Goal: Task Accomplishment & Management: Manage account settings

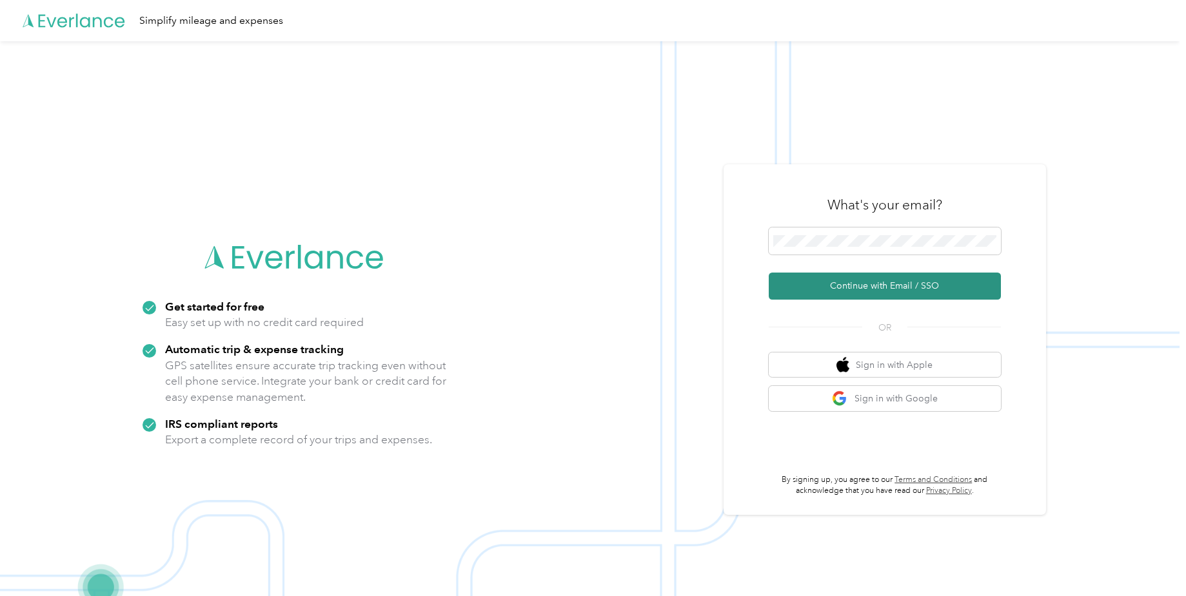
click at [901, 295] on button "Continue with Email / SSO" at bounding box center [885, 286] width 232 height 27
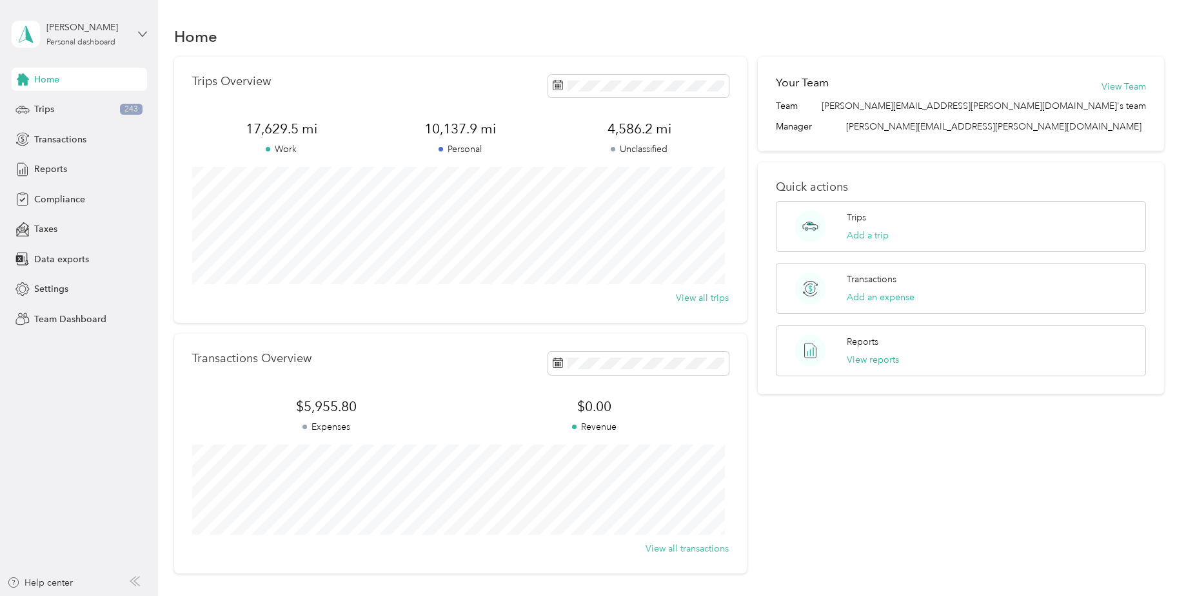
click at [143, 35] on icon at bounding box center [143, 34] width 8 height 5
click at [84, 110] on div "Team dashboard" at bounding box center [220, 106] width 399 height 23
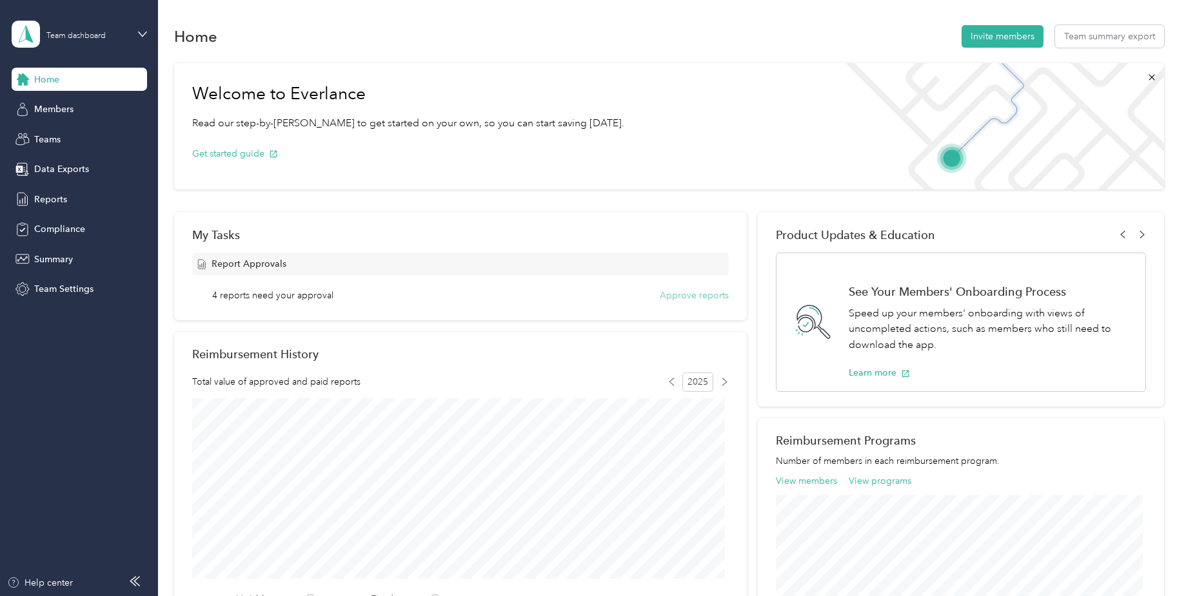
click at [694, 296] on button "Approve reports" at bounding box center [694, 296] width 69 height 14
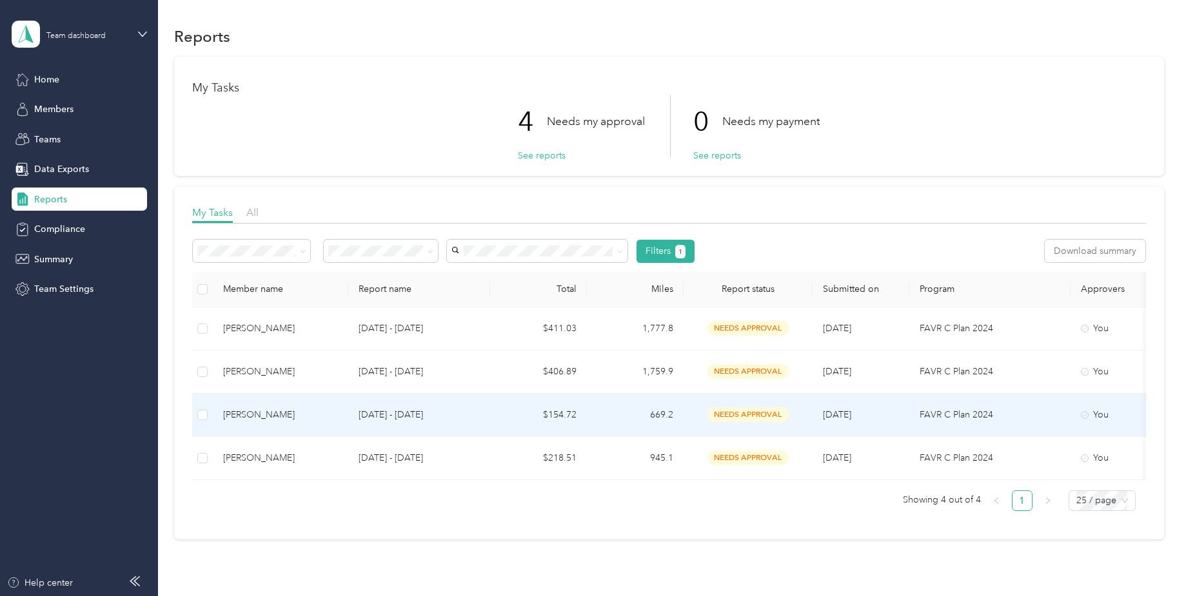
click at [479, 411] on p "Aug 1 - 31, 2025" at bounding box center [418, 415] width 121 height 14
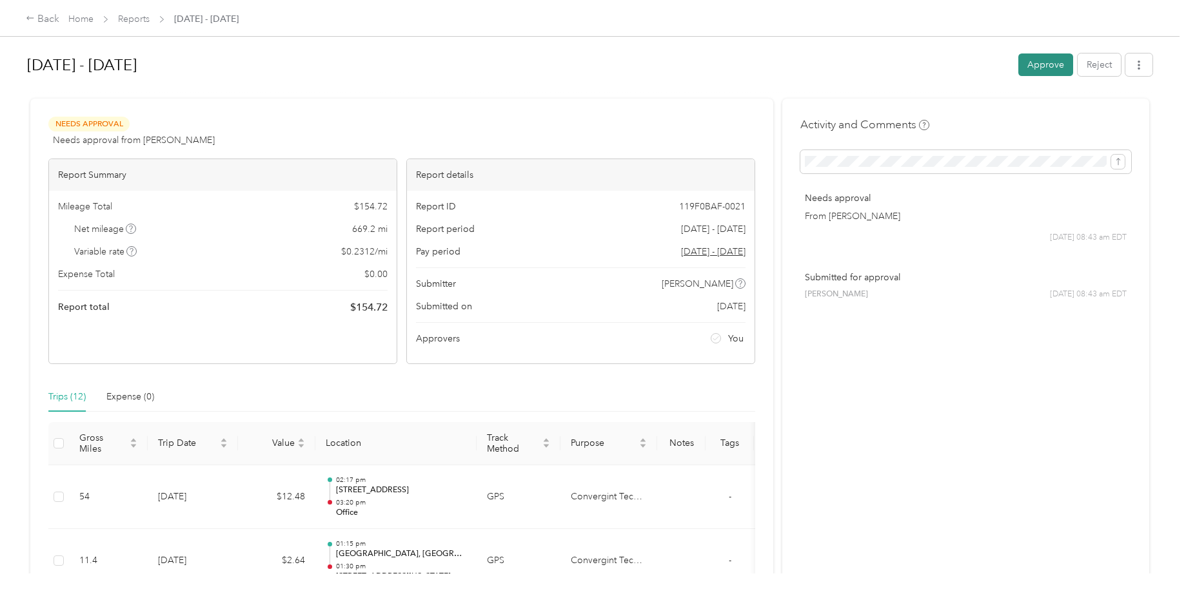
click at [1045, 64] on button "Approve" at bounding box center [1045, 65] width 55 height 23
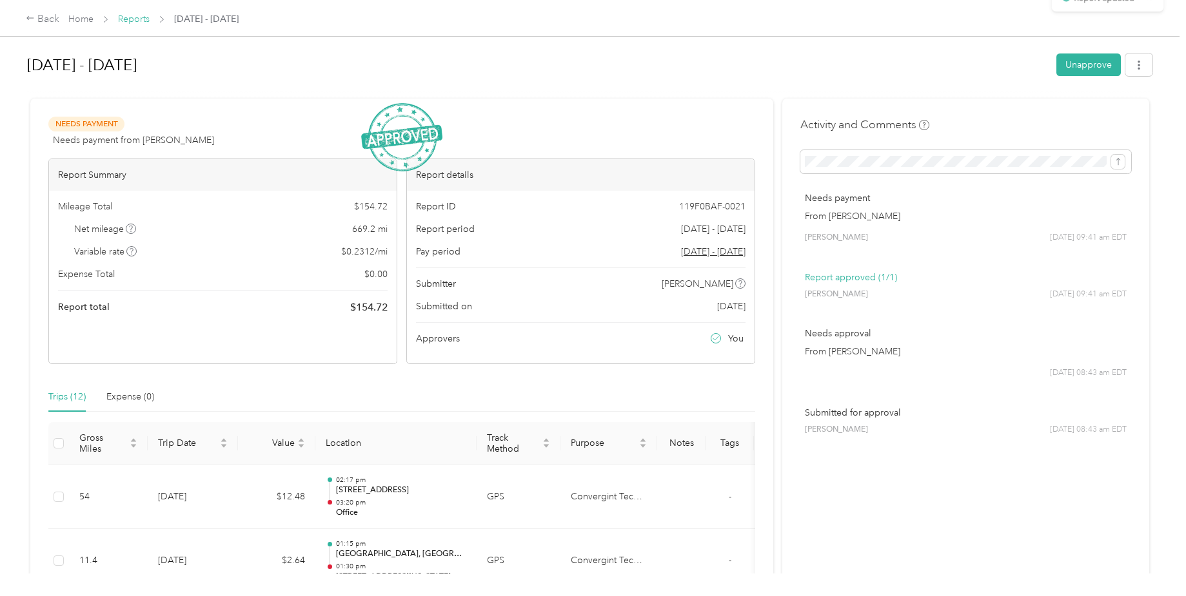
click at [144, 22] on link "Reports" at bounding box center [134, 19] width 32 height 11
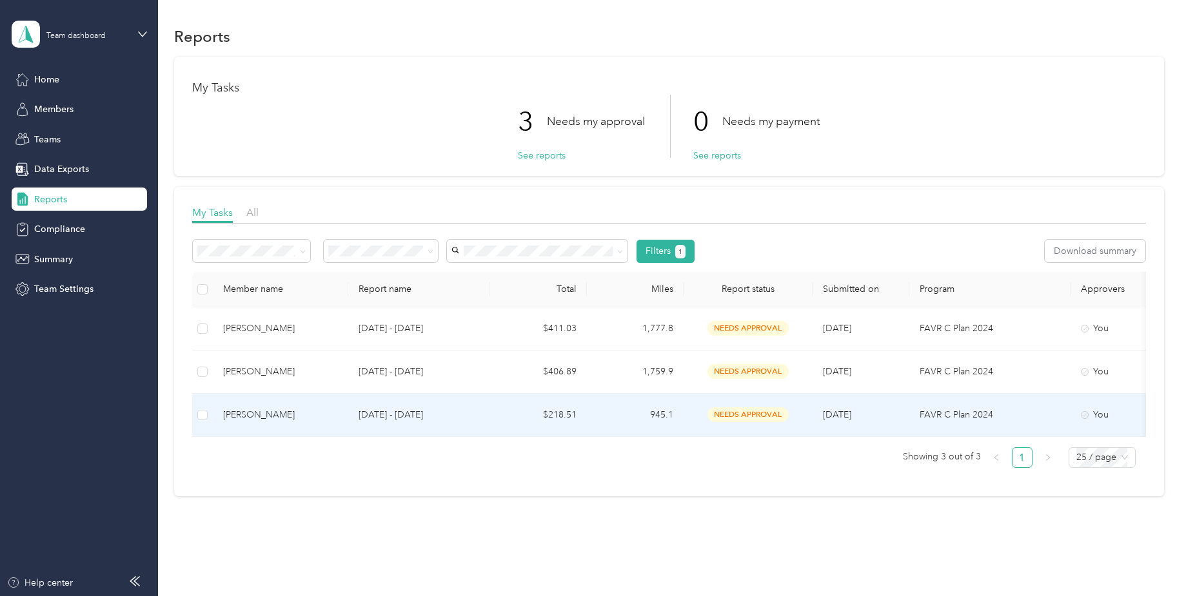
click at [482, 420] on td "Aug 1 - 31, 2025" at bounding box center [419, 415] width 142 height 43
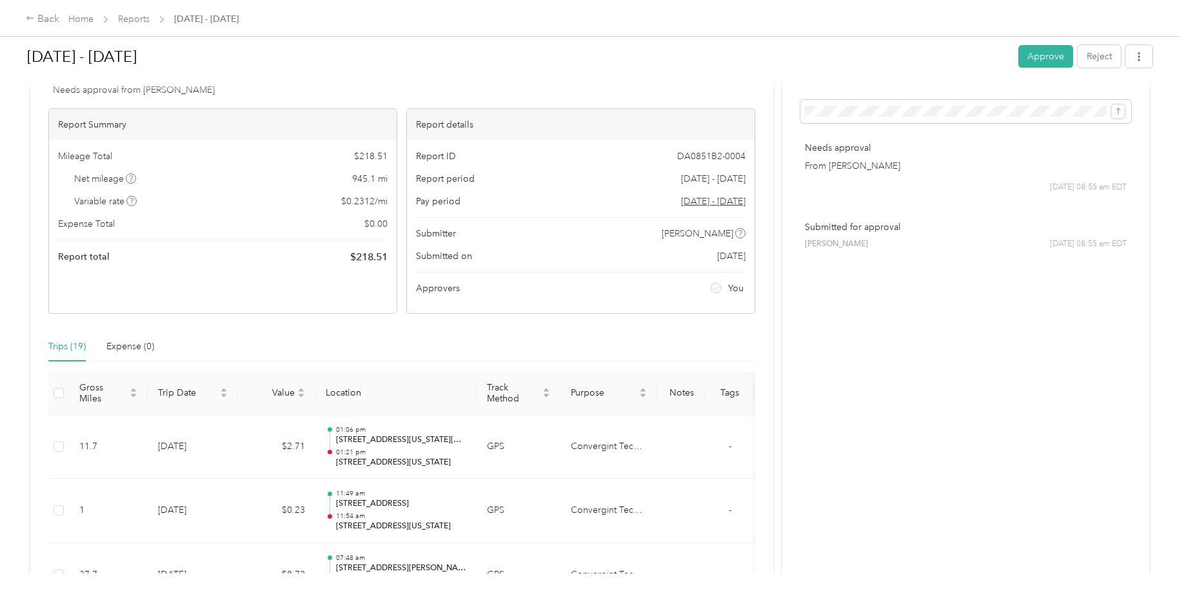
scroll to position [12, 0]
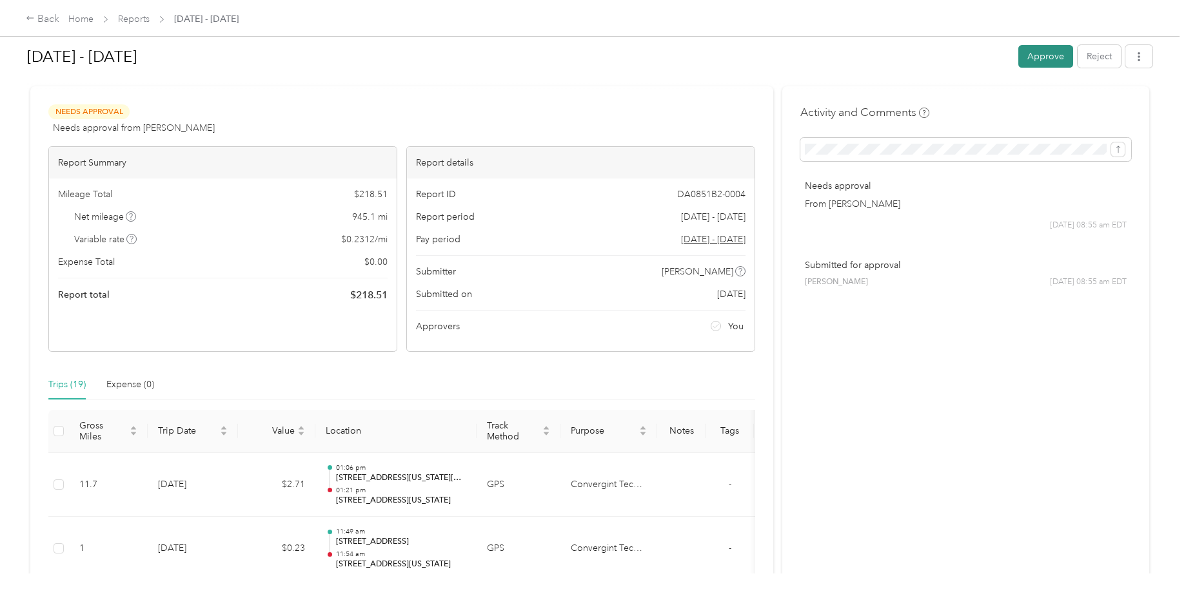
click at [1031, 63] on button "Approve" at bounding box center [1045, 56] width 55 height 23
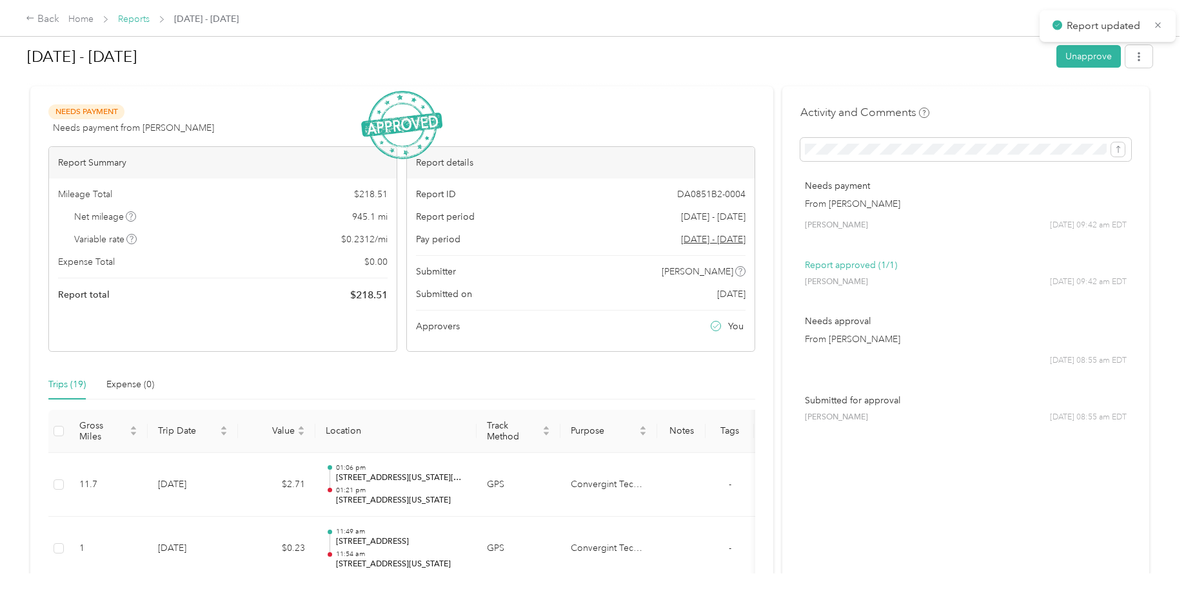
click at [141, 22] on link "Reports" at bounding box center [134, 19] width 32 height 11
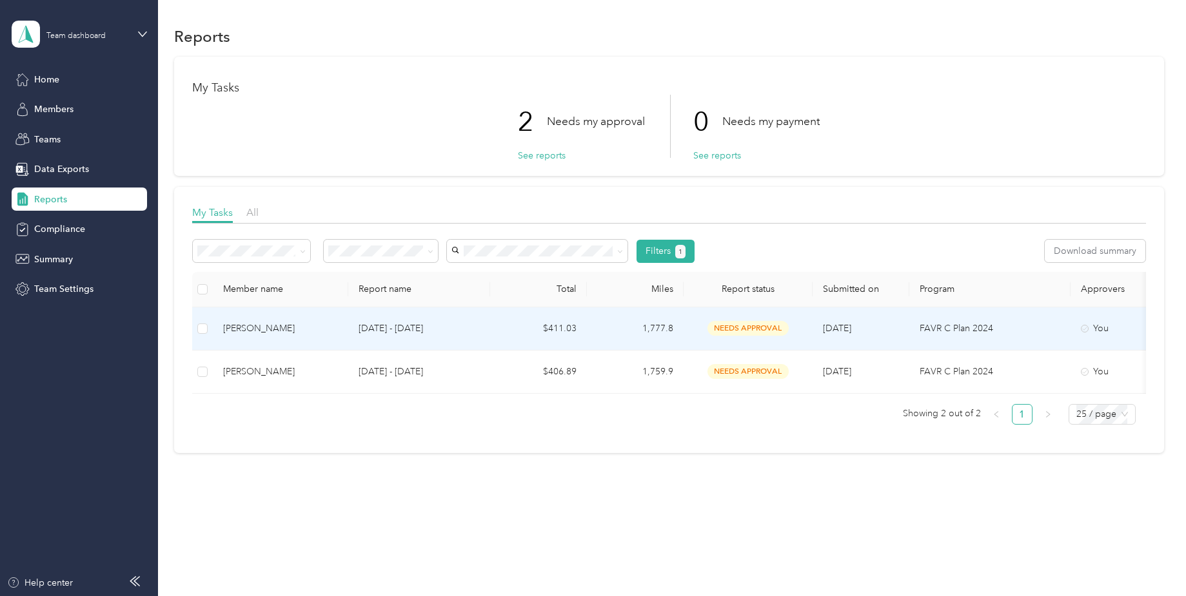
click at [464, 332] on p "Aug 1 - 31, 2025" at bounding box center [418, 329] width 121 height 14
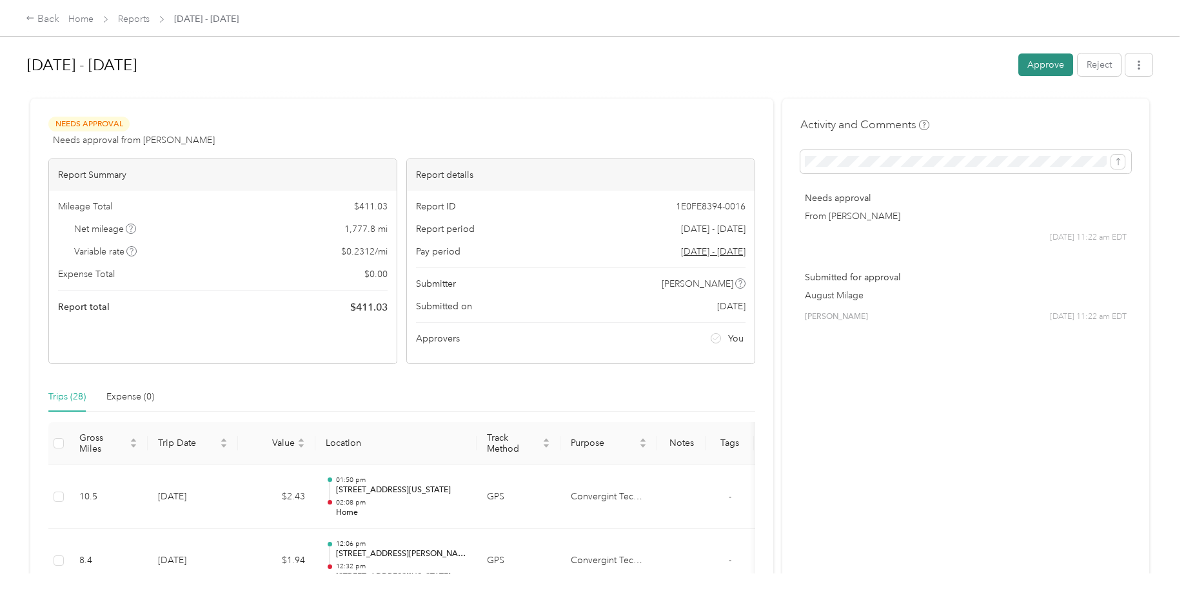
click at [1028, 66] on button "Approve" at bounding box center [1045, 65] width 55 height 23
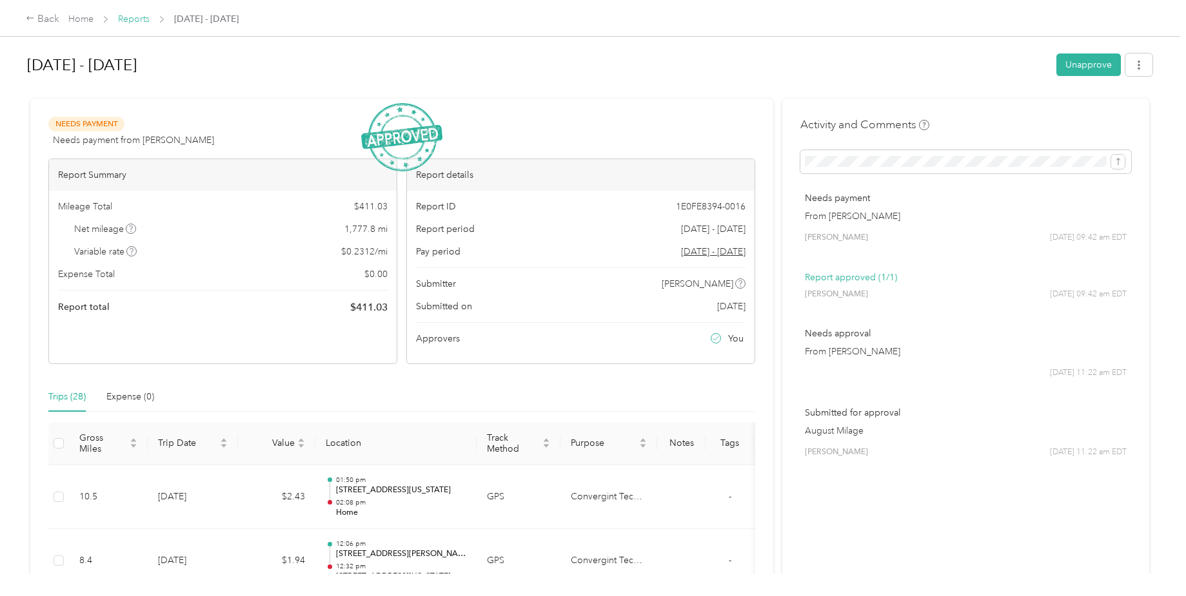
click at [128, 21] on link "Reports" at bounding box center [134, 19] width 32 height 11
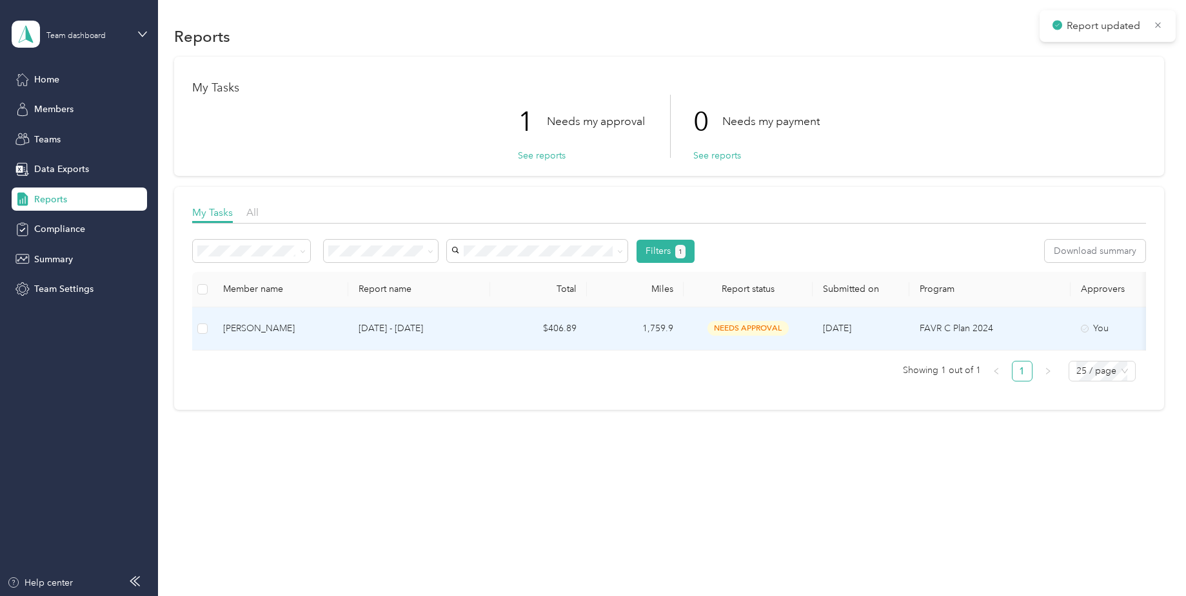
click at [297, 330] on div "David Ruiz" at bounding box center [280, 329] width 115 height 14
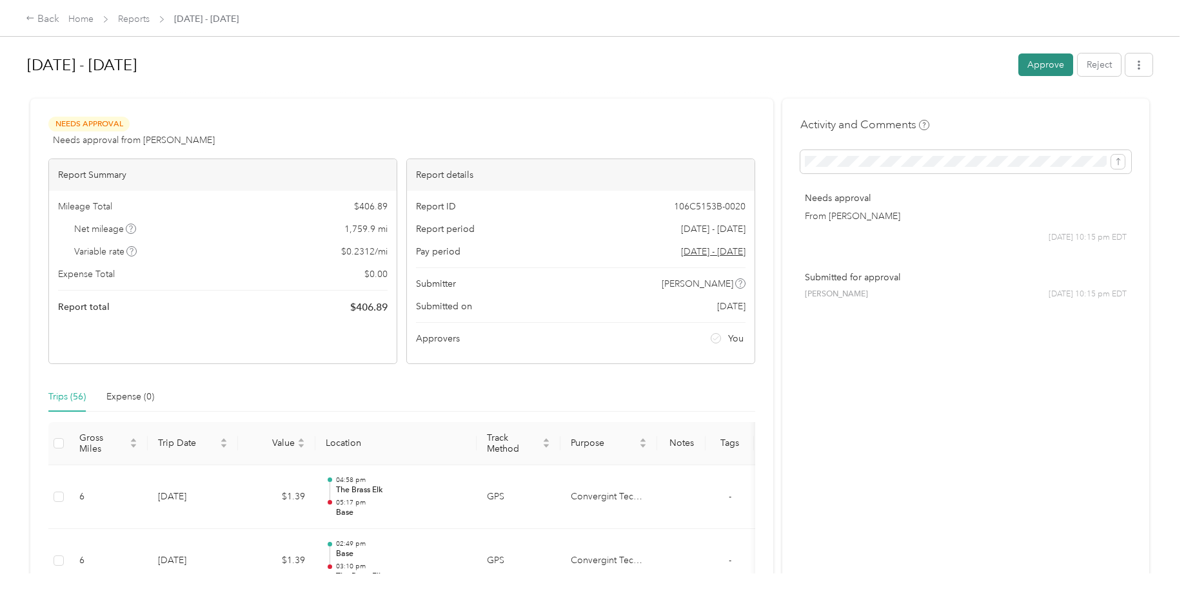
click at [1044, 61] on button "Approve" at bounding box center [1045, 65] width 55 height 23
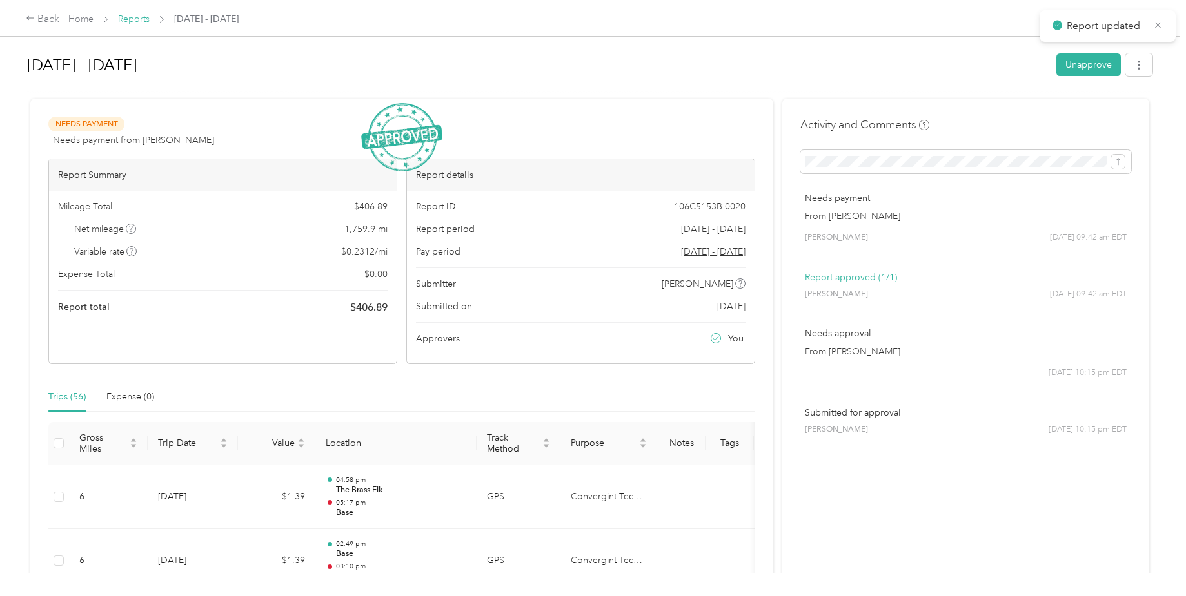
click at [128, 19] on link "Reports" at bounding box center [134, 19] width 32 height 11
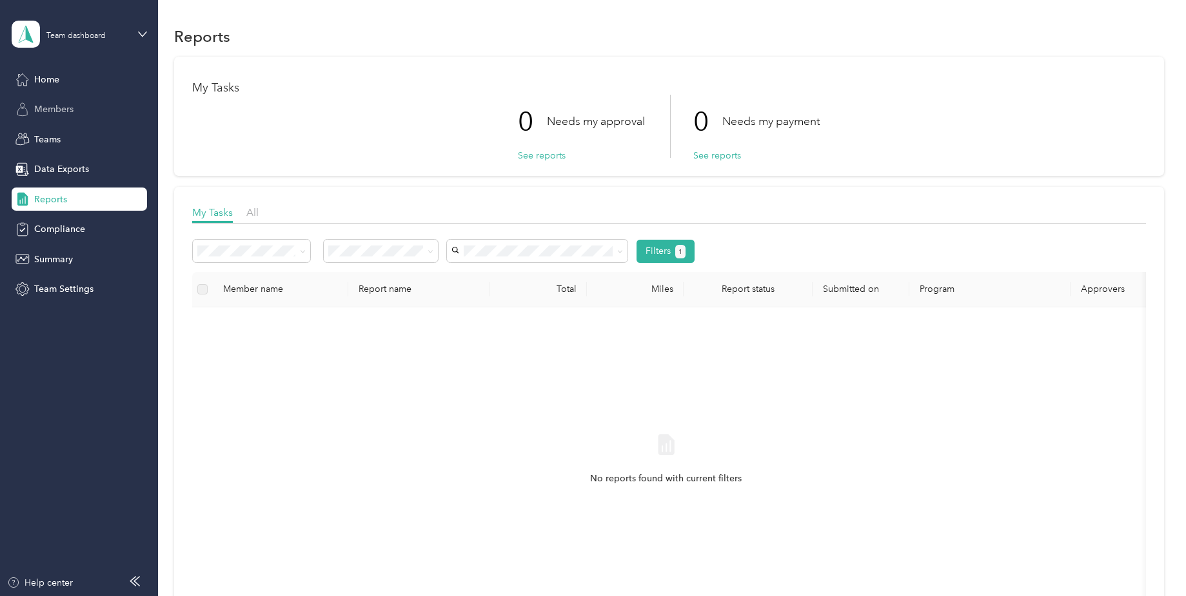
click at [57, 112] on span "Members" at bounding box center [53, 110] width 39 height 14
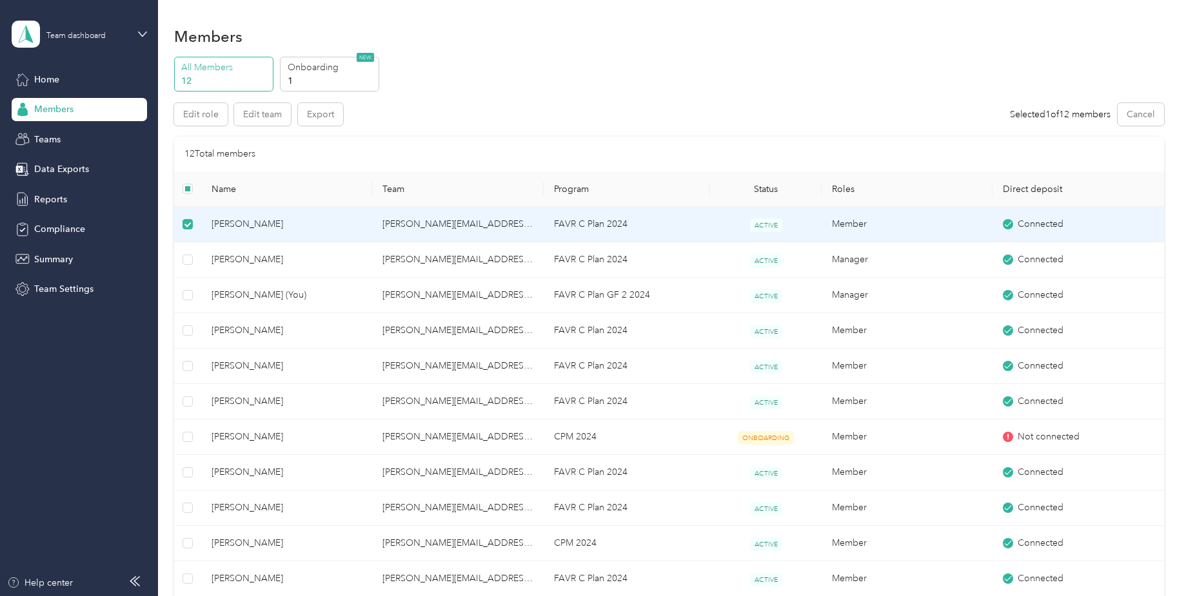
click at [246, 224] on span "David Ruiz" at bounding box center [286, 224] width 150 height 14
click at [81, 170] on span "Data Exports" at bounding box center [61, 169] width 55 height 14
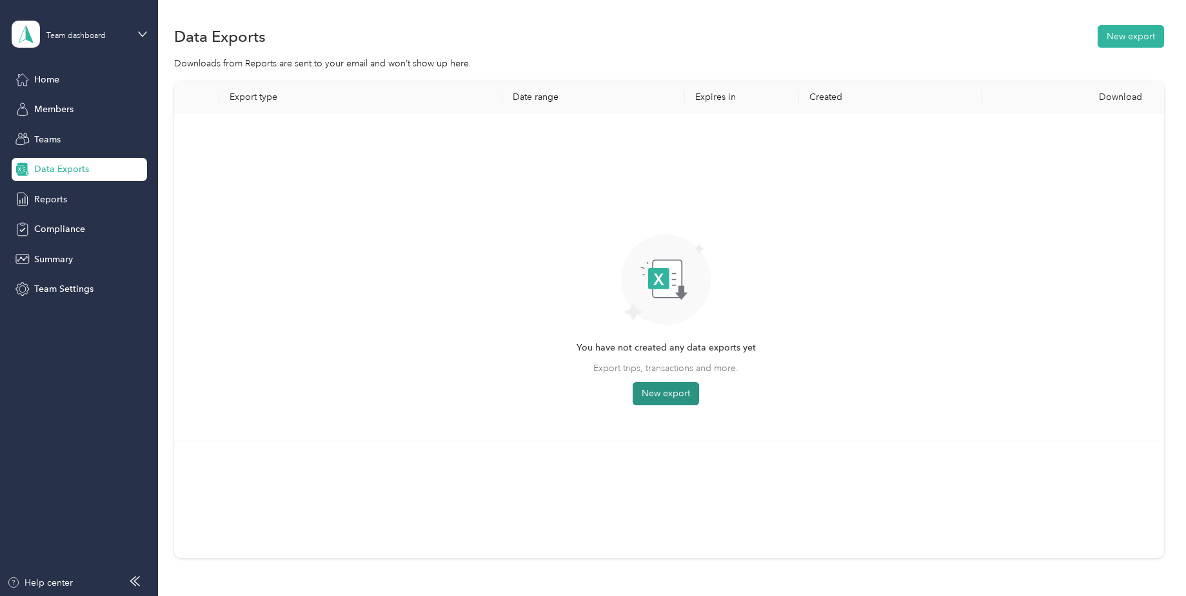
click at [652, 393] on button "New export" at bounding box center [665, 393] width 66 height 23
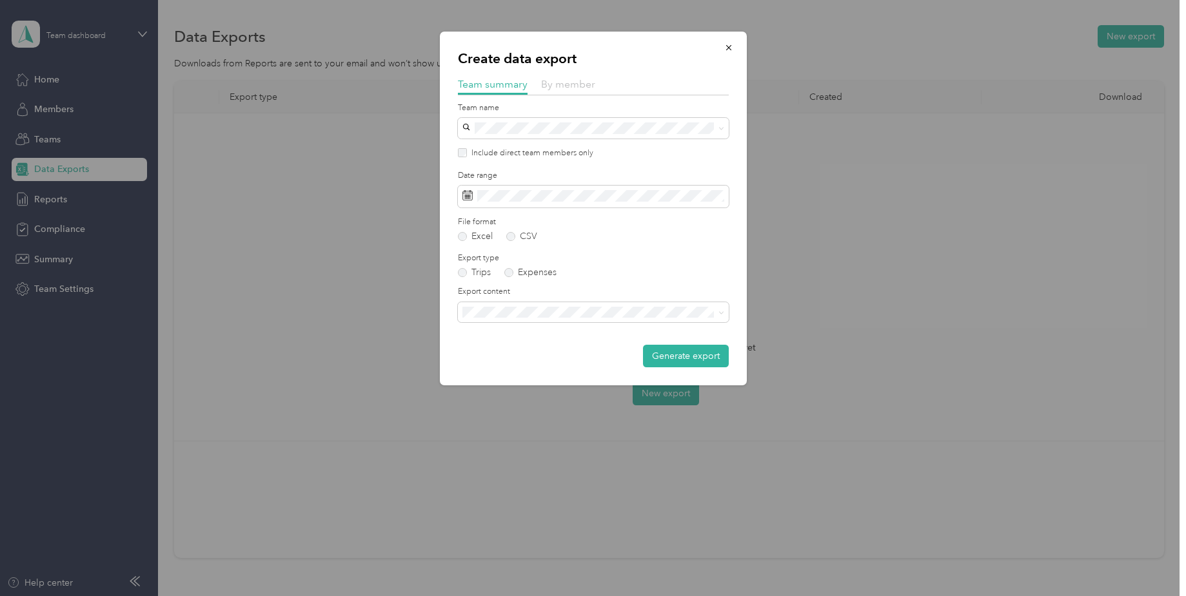
click at [563, 87] on span "By member" at bounding box center [568, 84] width 54 height 12
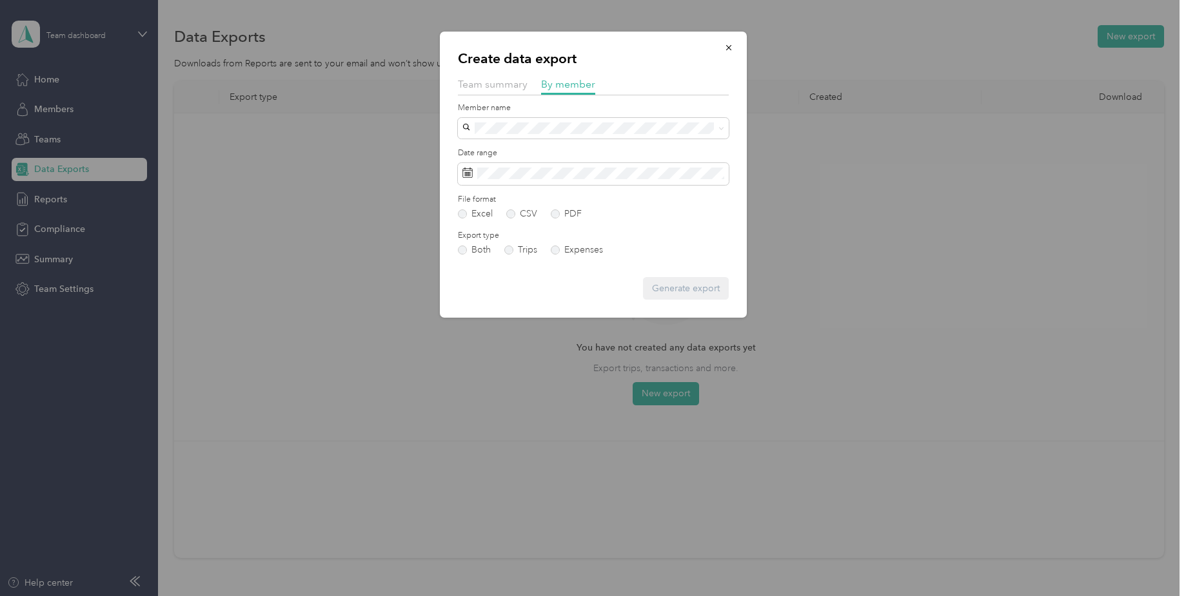
click at [518, 161] on ol "David Ruiz Matthew King Michael Henderson Thomas Bubar William Bell Kevin Baumg…" at bounding box center [593, 230] width 271 height 181
click at [470, 173] on icon at bounding box center [467, 173] width 10 height 10
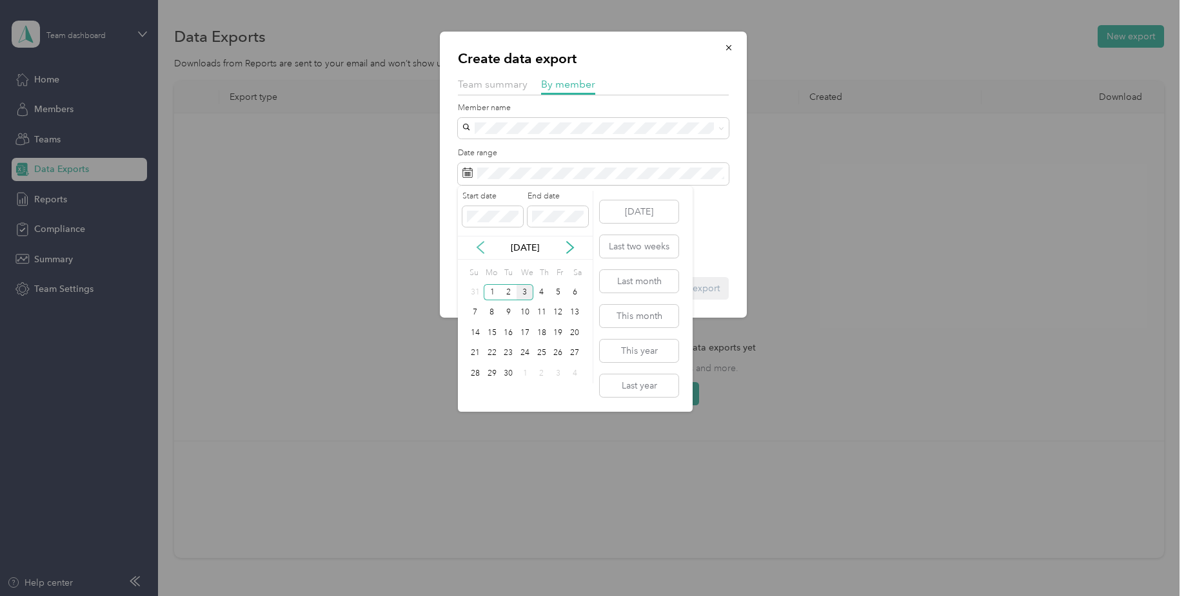
click at [479, 242] on icon at bounding box center [480, 247] width 13 height 13
click at [478, 243] on icon at bounding box center [480, 247] width 13 height 13
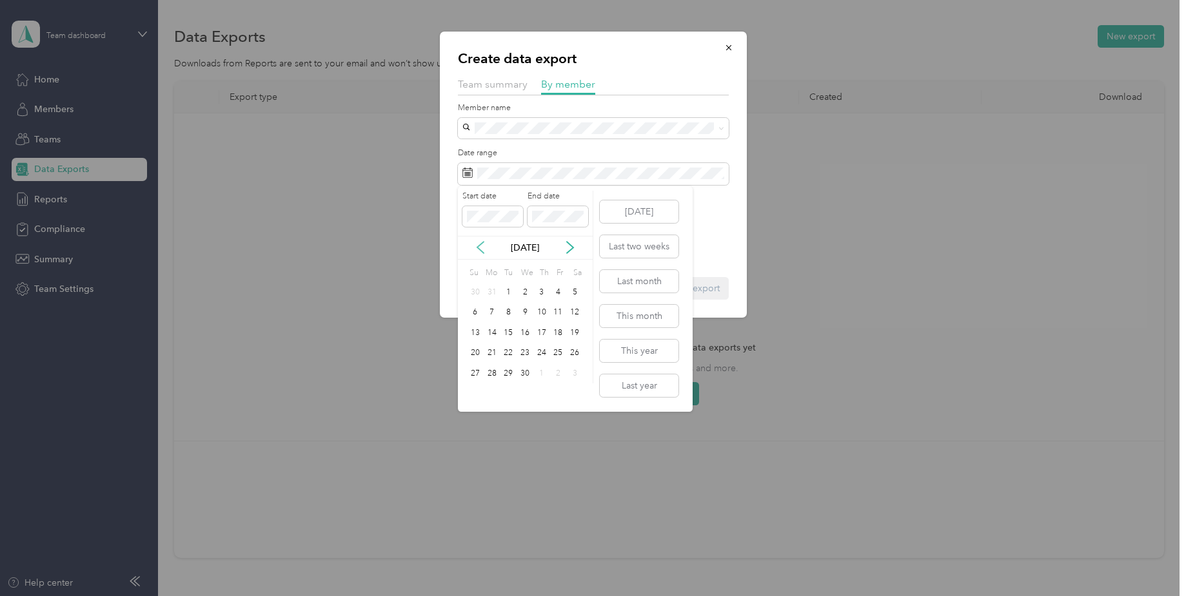
click at [478, 243] on icon at bounding box center [480, 247] width 13 height 13
click at [578, 293] on div "1" at bounding box center [574, 292] width 17 height 16
click at [569, 250] on icon at bounding box center [569, 247] width 13 height 13
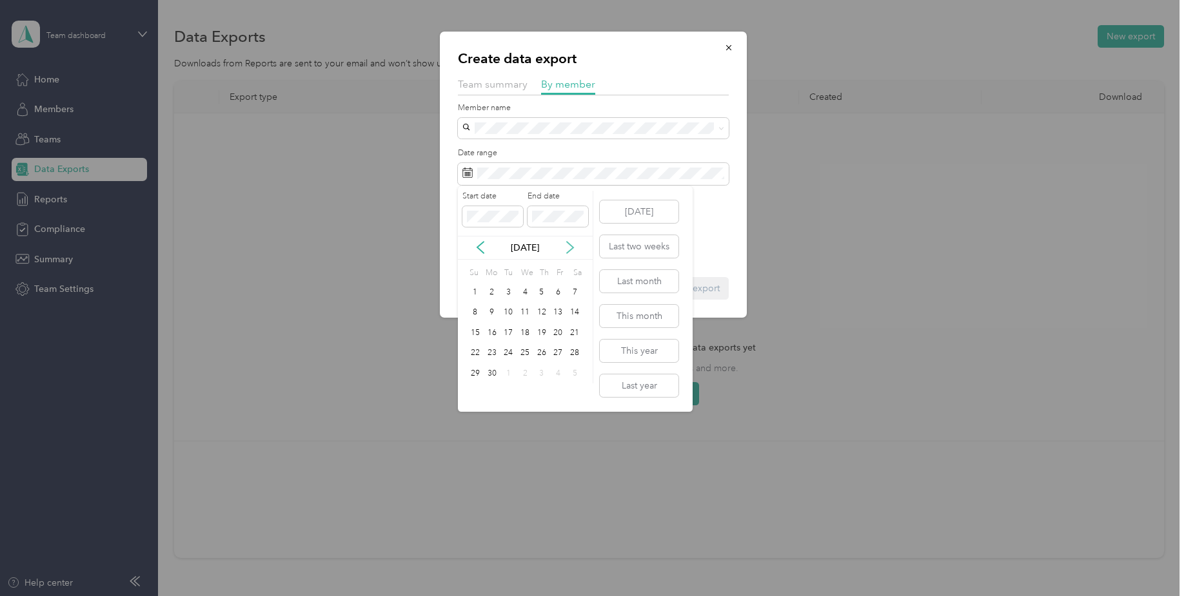
click at [569, 250] on icon at bounding box center [569, 247] width 13 height 13
click at [525, 291] on div "3" at bounding box center [524, 292] width 17 height 16
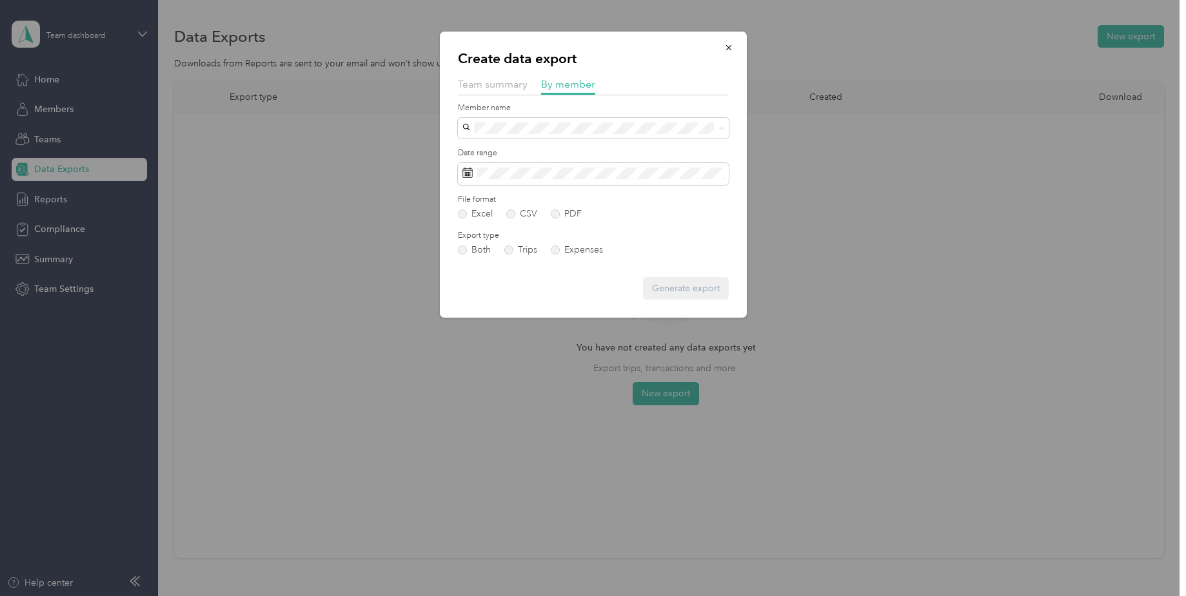
click at [500, 157] on li "David Ruiz" at bounding box center [593, 151] width 271 height 23
click at [687, 289] on button "Generate export" at bounding box center [686, 288] width 86 height 23
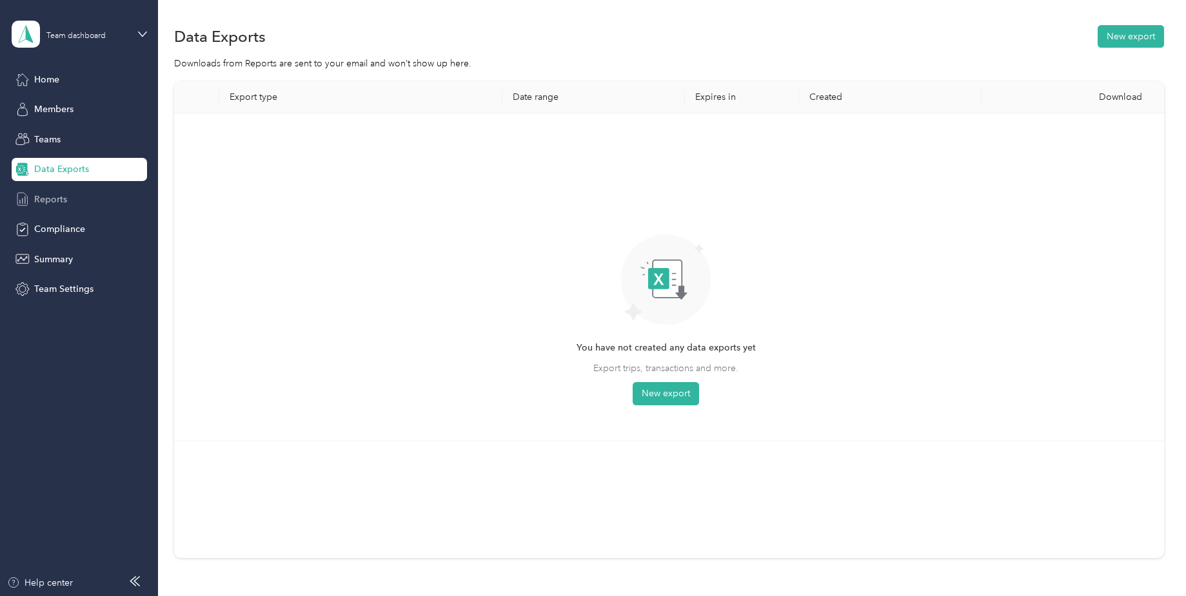
click at [62, 206] on span "Reports" at bounding box center [50, 200] width 33 height 14
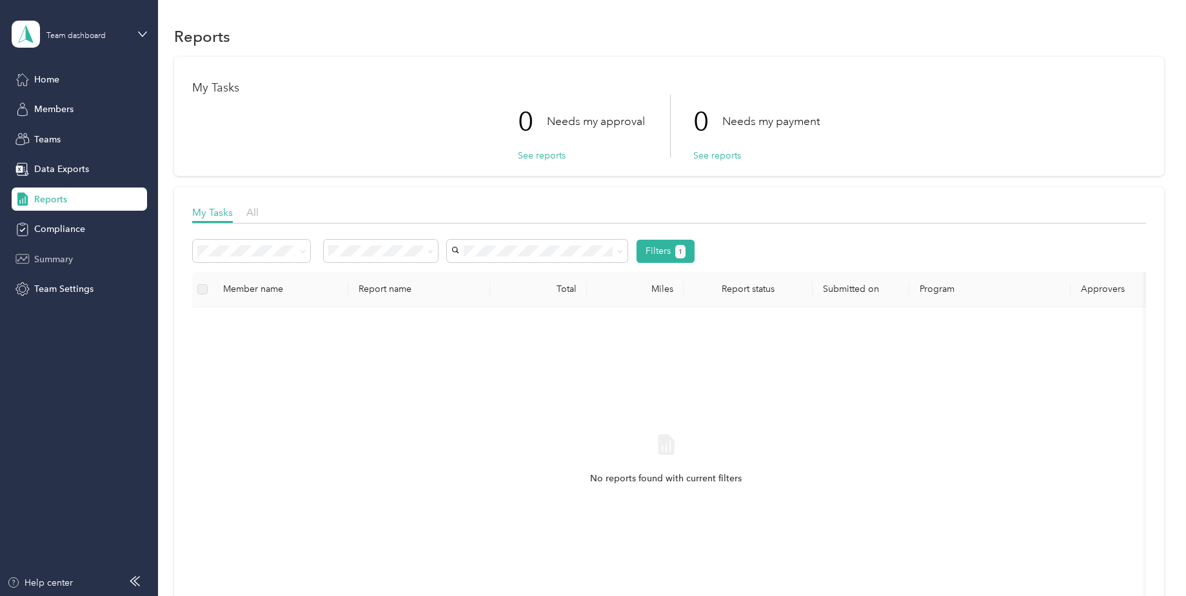
click at [55, 258] on span "Summary" at bounding box center [53, 260] width 39 height 14
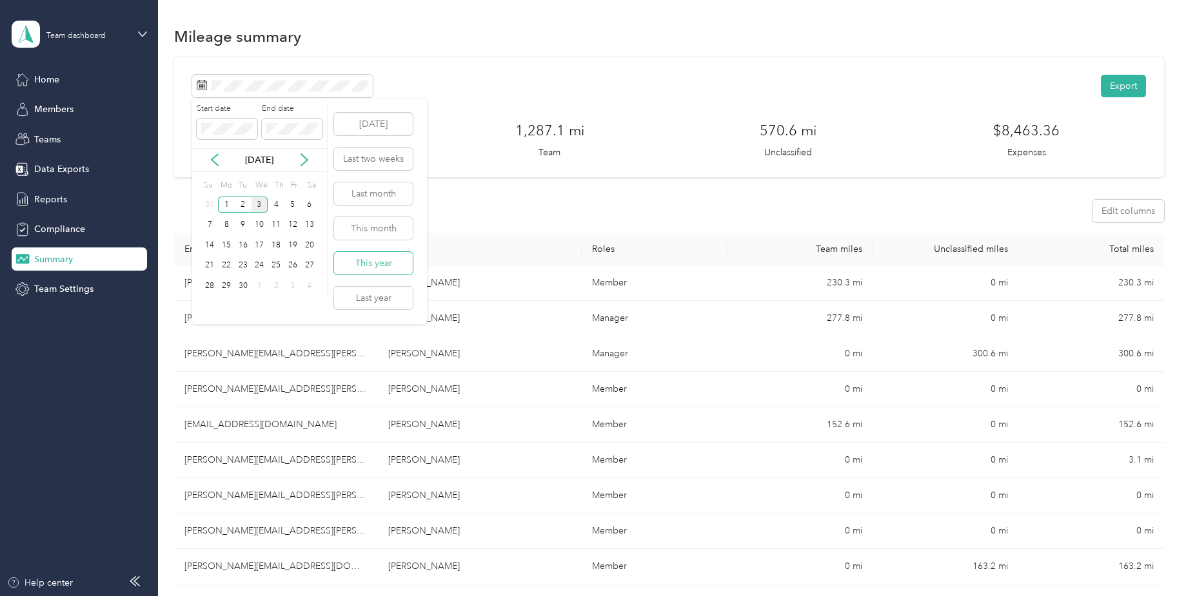
click at [366, 259] on button "This year" at bounding box center [373, 263] width 79 height 23
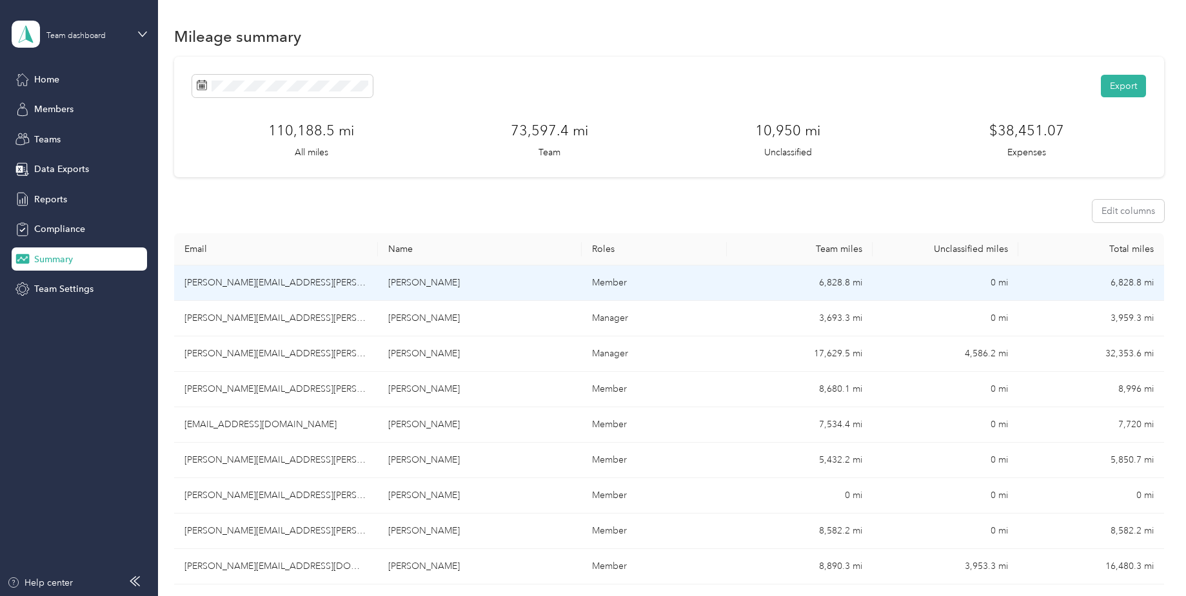
click at [328, 282] on td "dave.ruiz@convergint.com" at bounding box center [276, 283] width 204 height 35
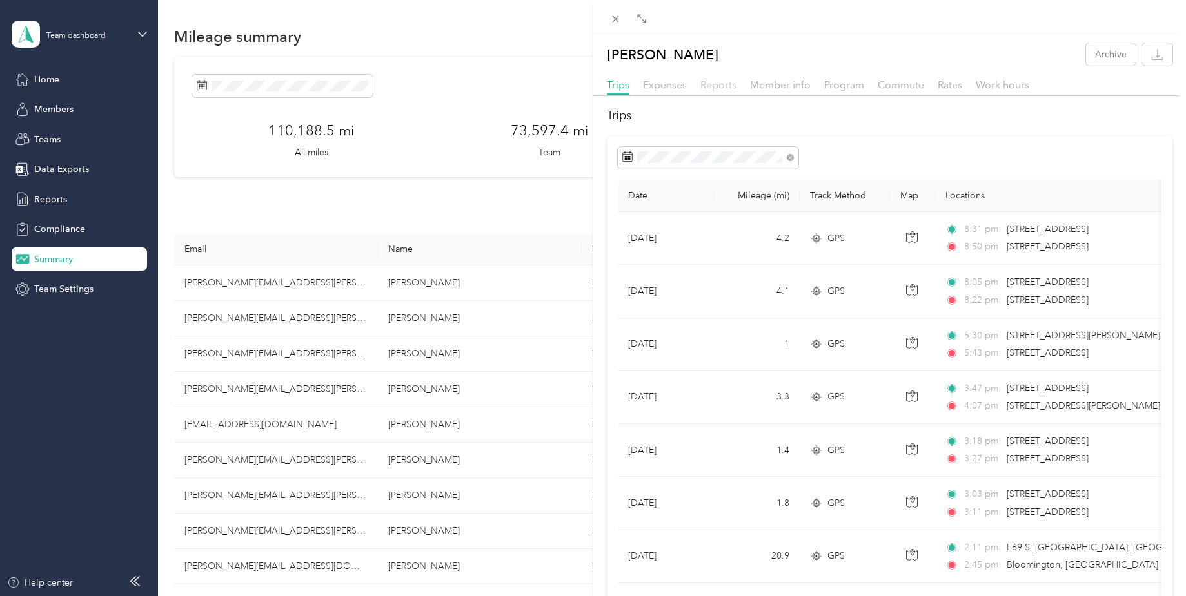
click at [710, 88] on span "Reports" at bounding box center [718, 85] width 36 height 12
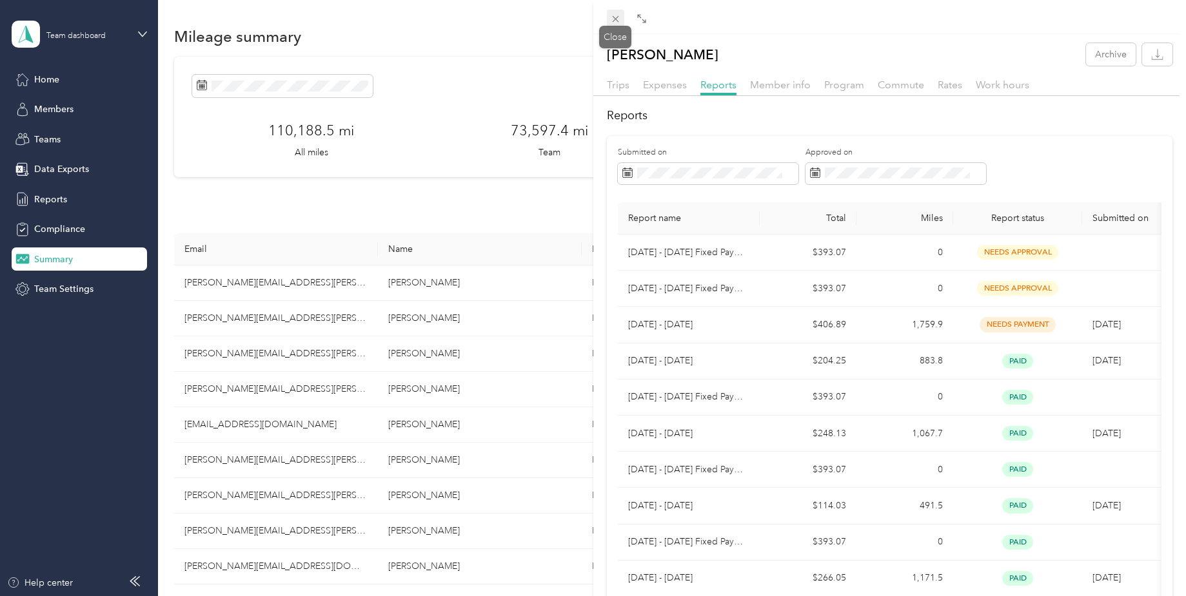
click at [616, 18] on icon at bounding box center [615, 19] width 6 height 6
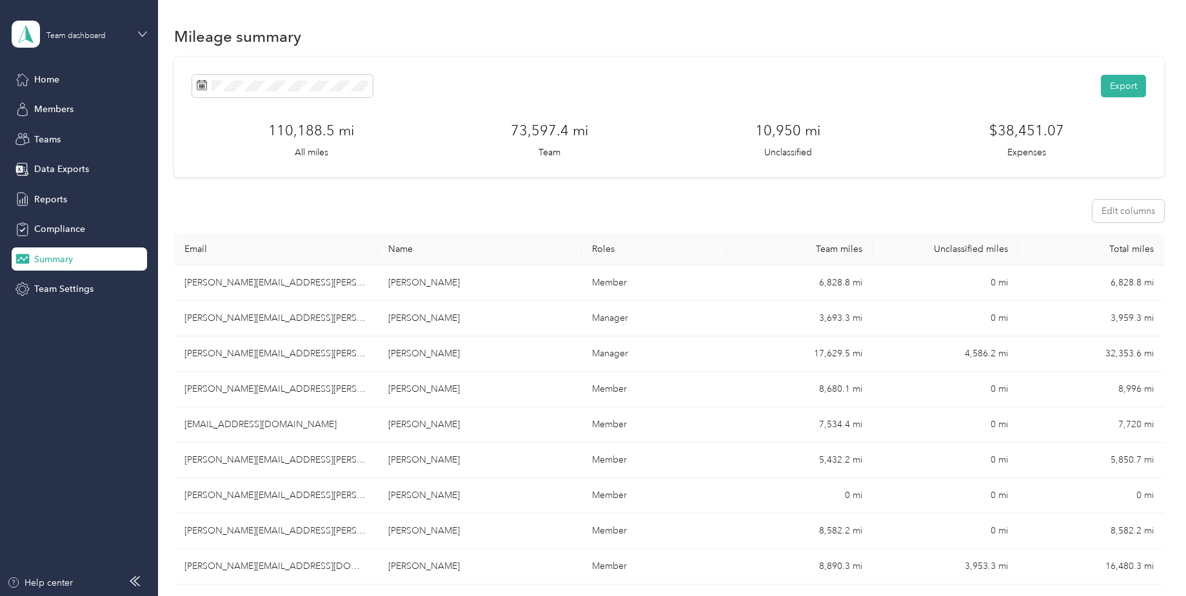
click at [144, 35] on icon at bounding box center [142, 34] width 9 height 9
click at [80, 137] on div "Personal dashboard" at bounding box center [63, 135] width 81 height 14
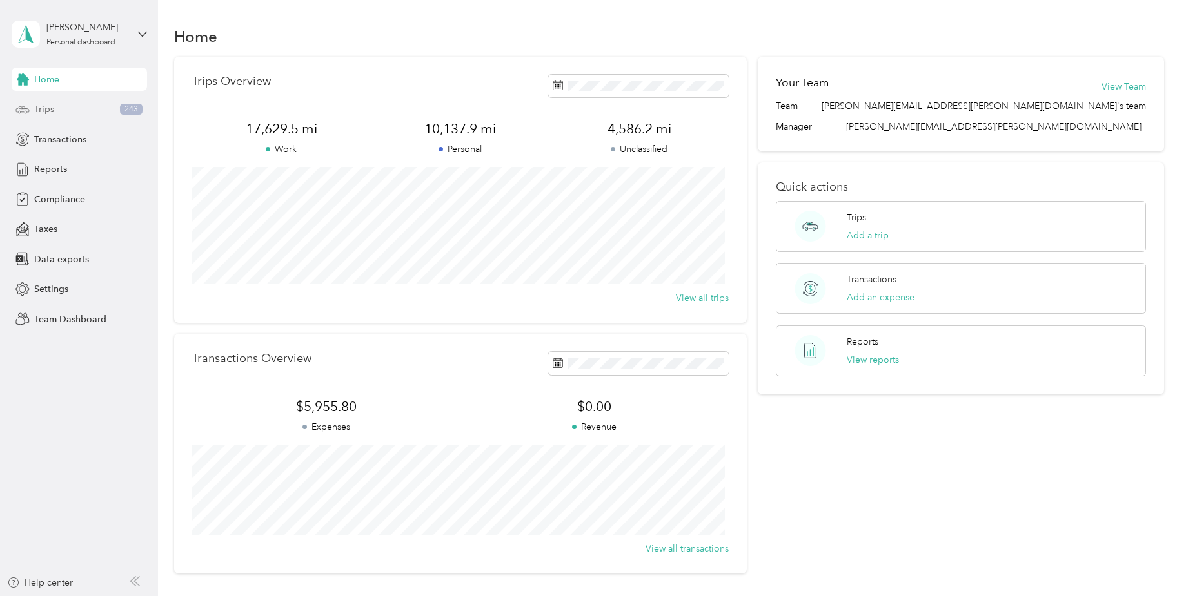
click at [110, 116] on div "Trips 243" at bounding box center [79, 109] width 135 height 23
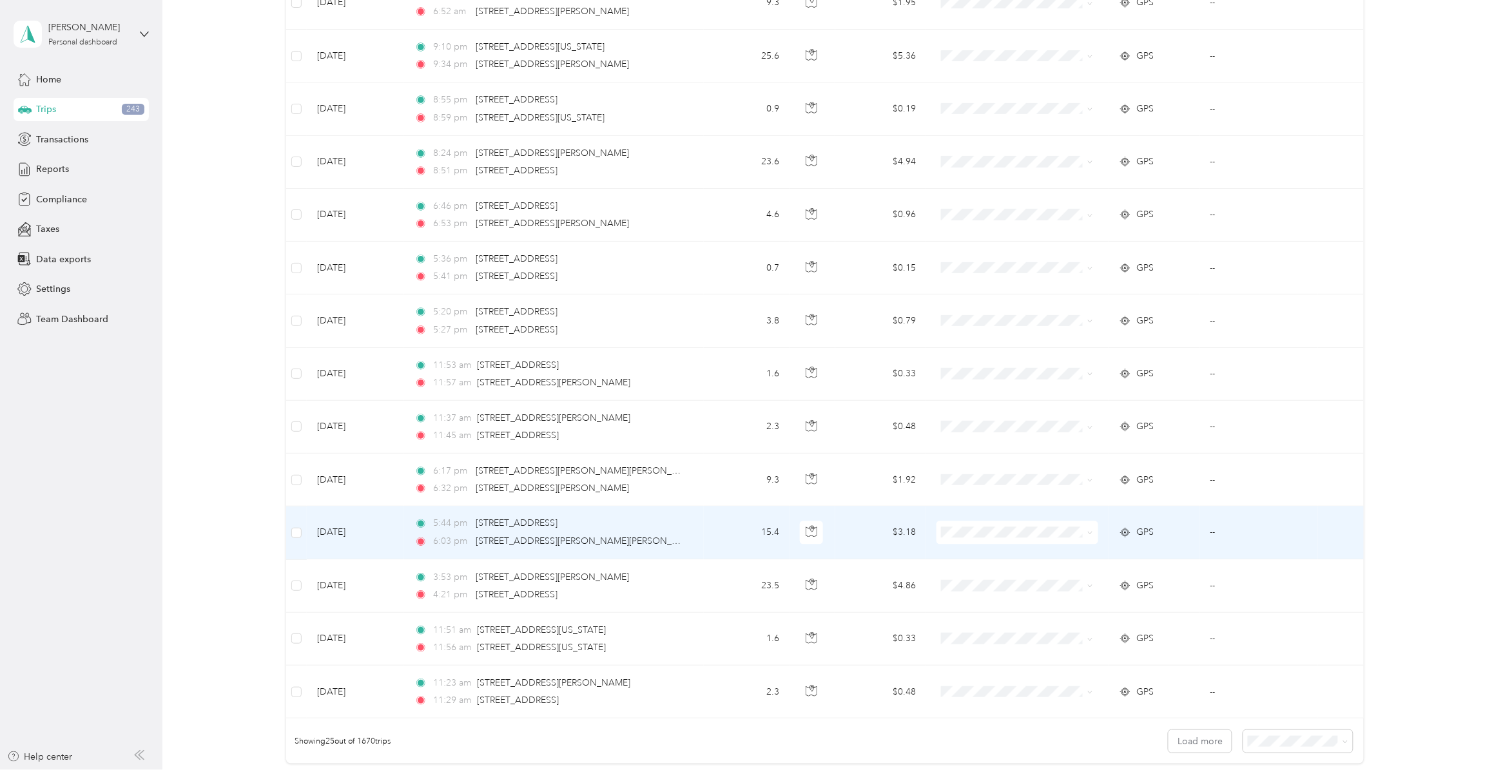
scroll to position [999, 0]
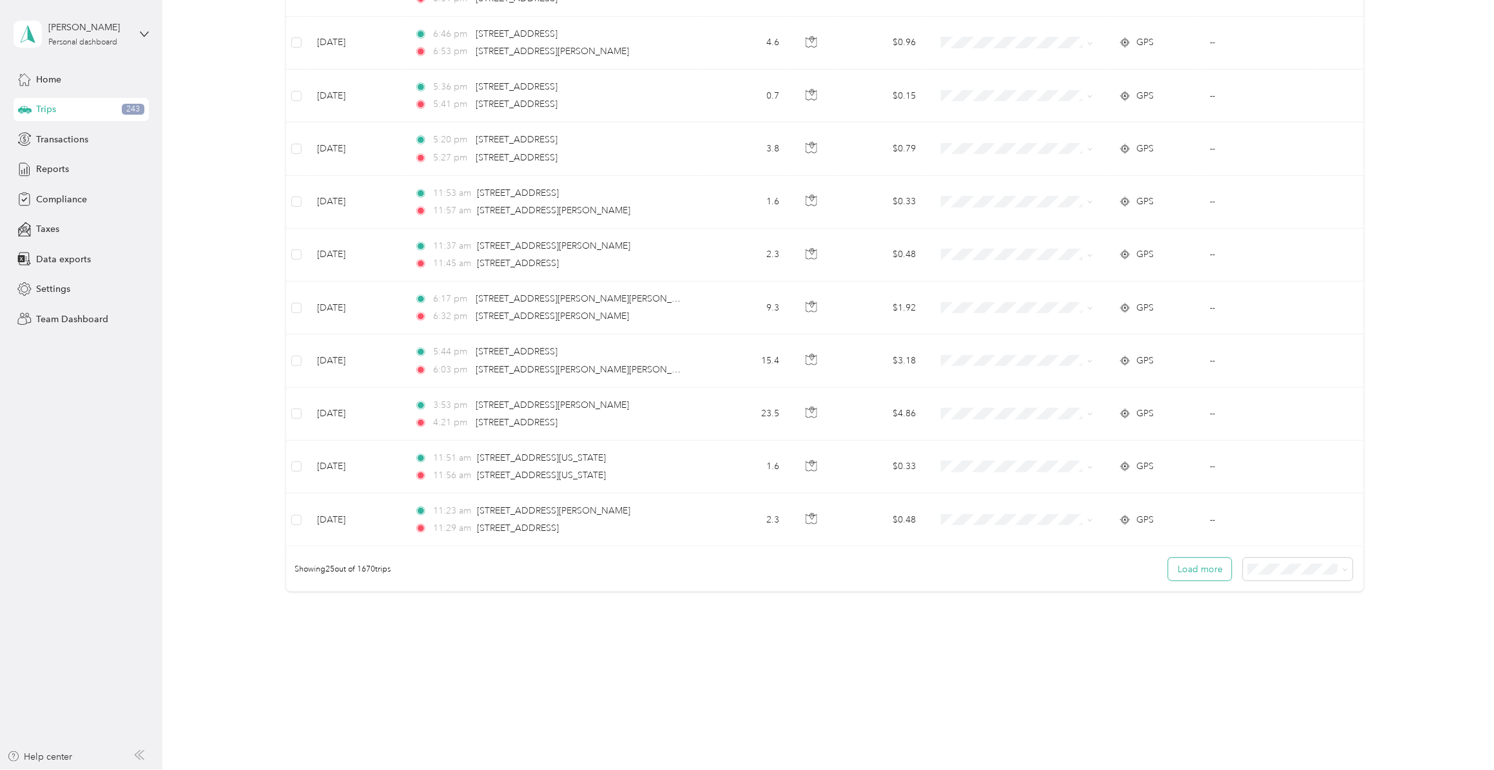
click at [1185, 569] on button "Load more" at bounding box center [1200, 569] width 63 height 23
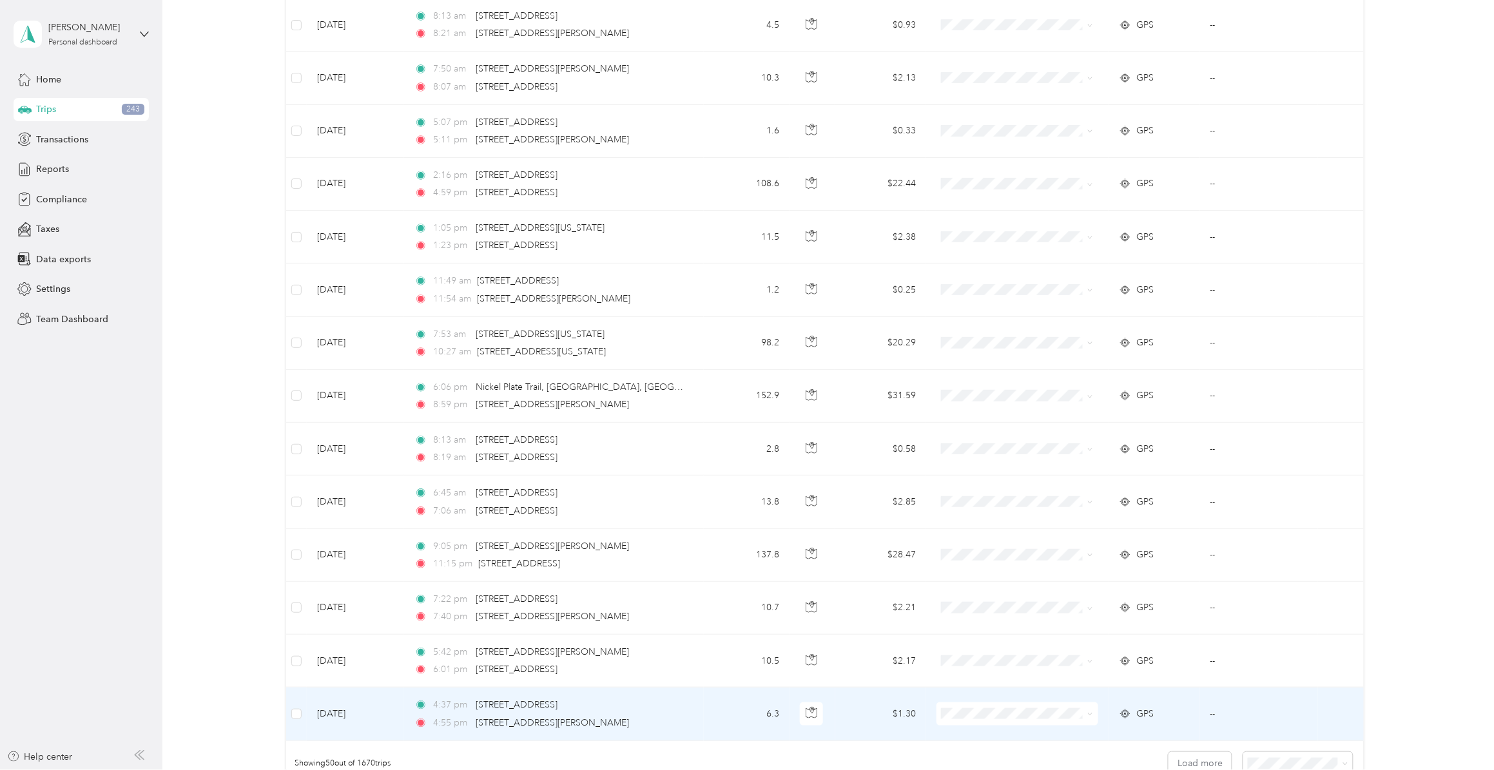
scroll to position [2329, 0]
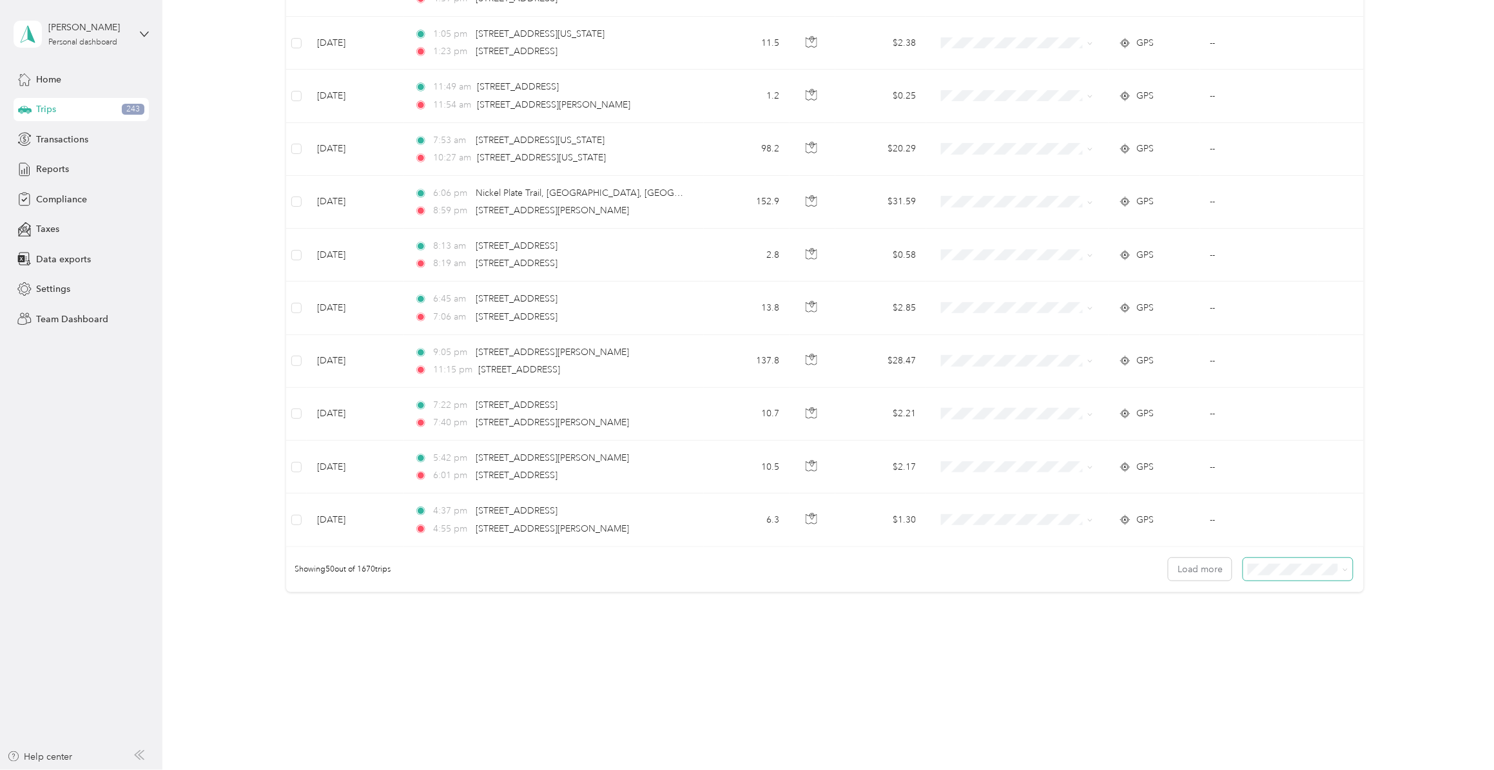
click at [1185, 572] on icon at bounding box center [1346, 570] width 6 height 6
click at [1185, 596] on div "100 per load" at bounding box center [1294, 639] width 92 height 14
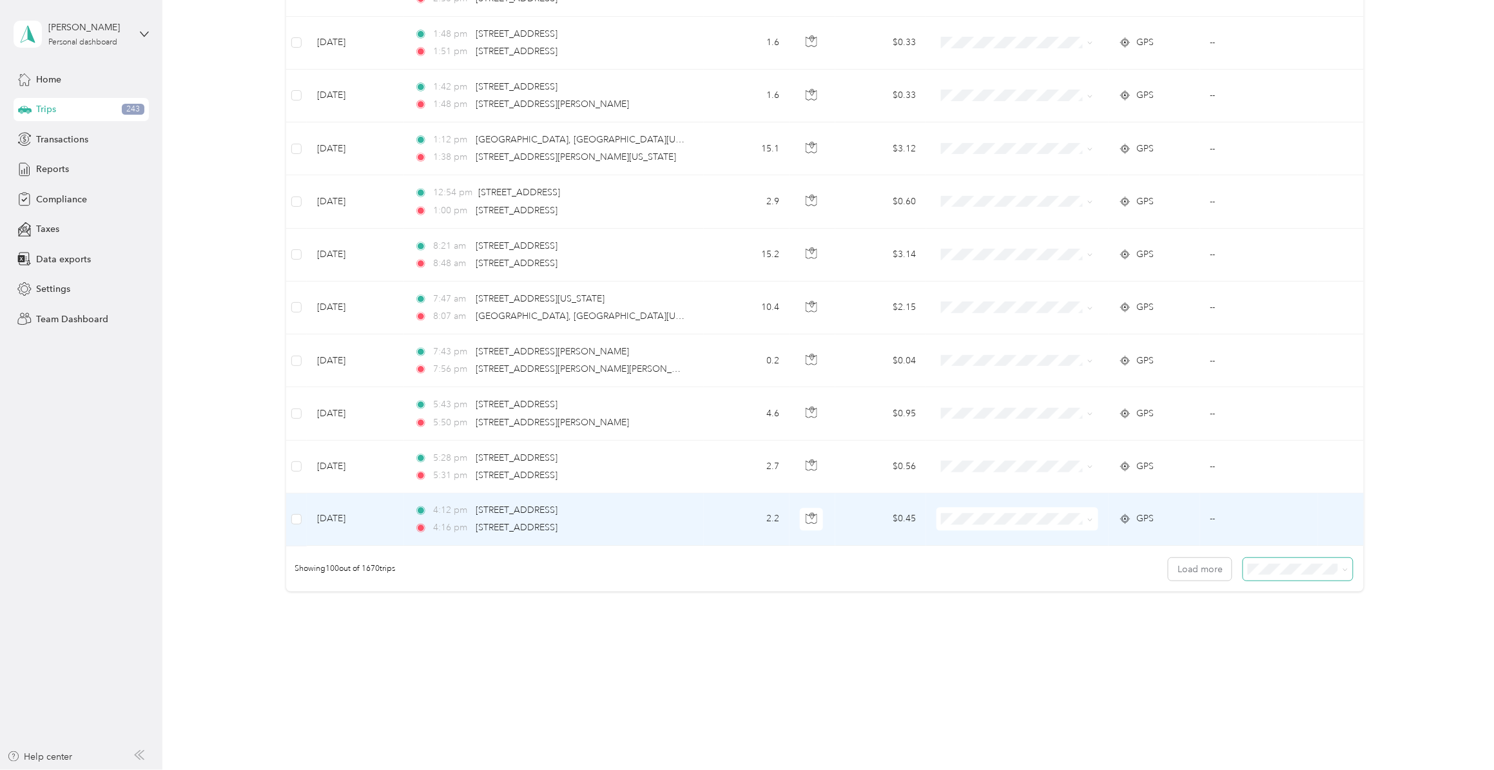
scroll to position [4987, 0]
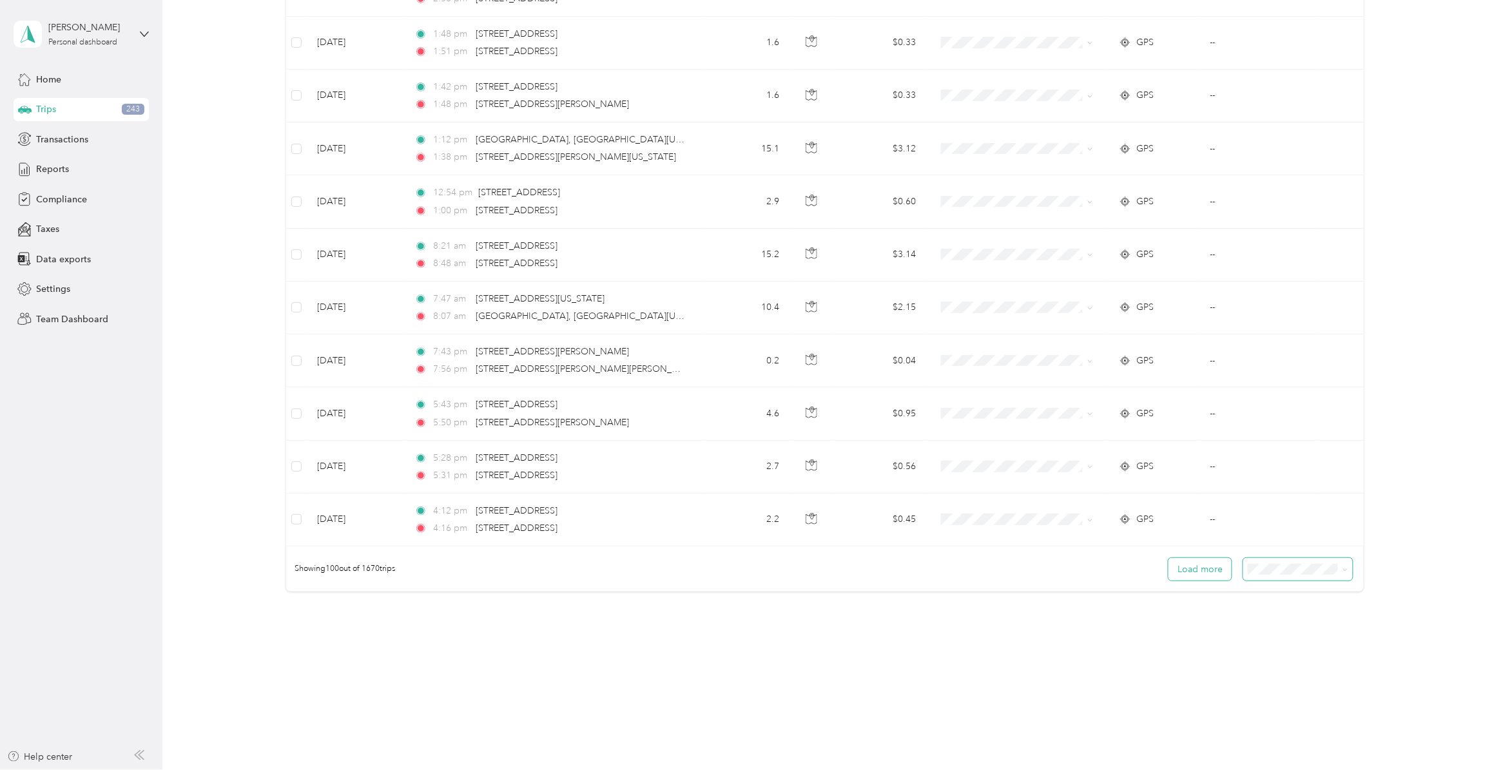
click at [1185, 572] on button "Load more" at bounding box center [1200, 569] width 63 height 23
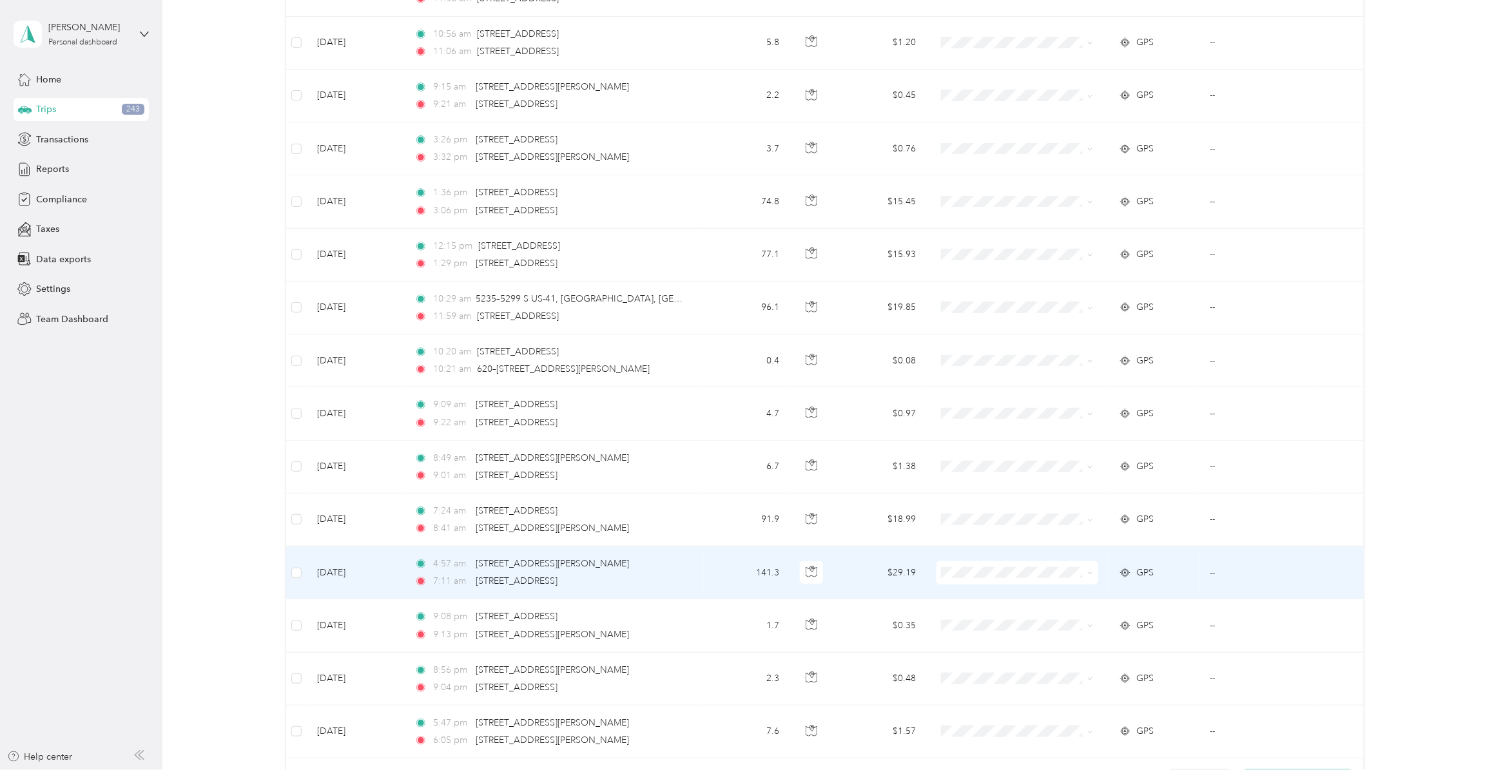
scroll to position [10304, 0]
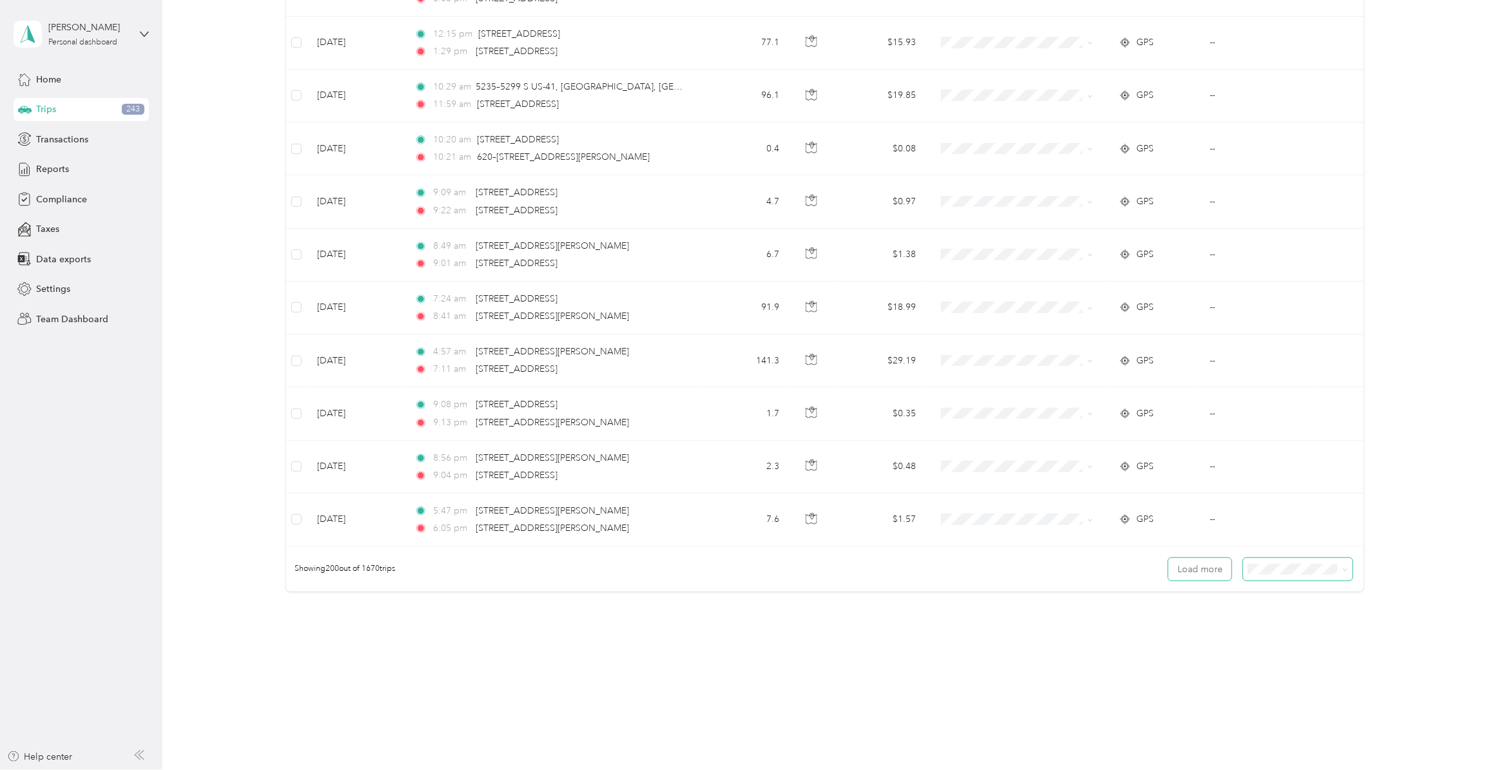
click at [1185, 574] on button "Load more" at bounding box center [1200, 569] width 63 height 23
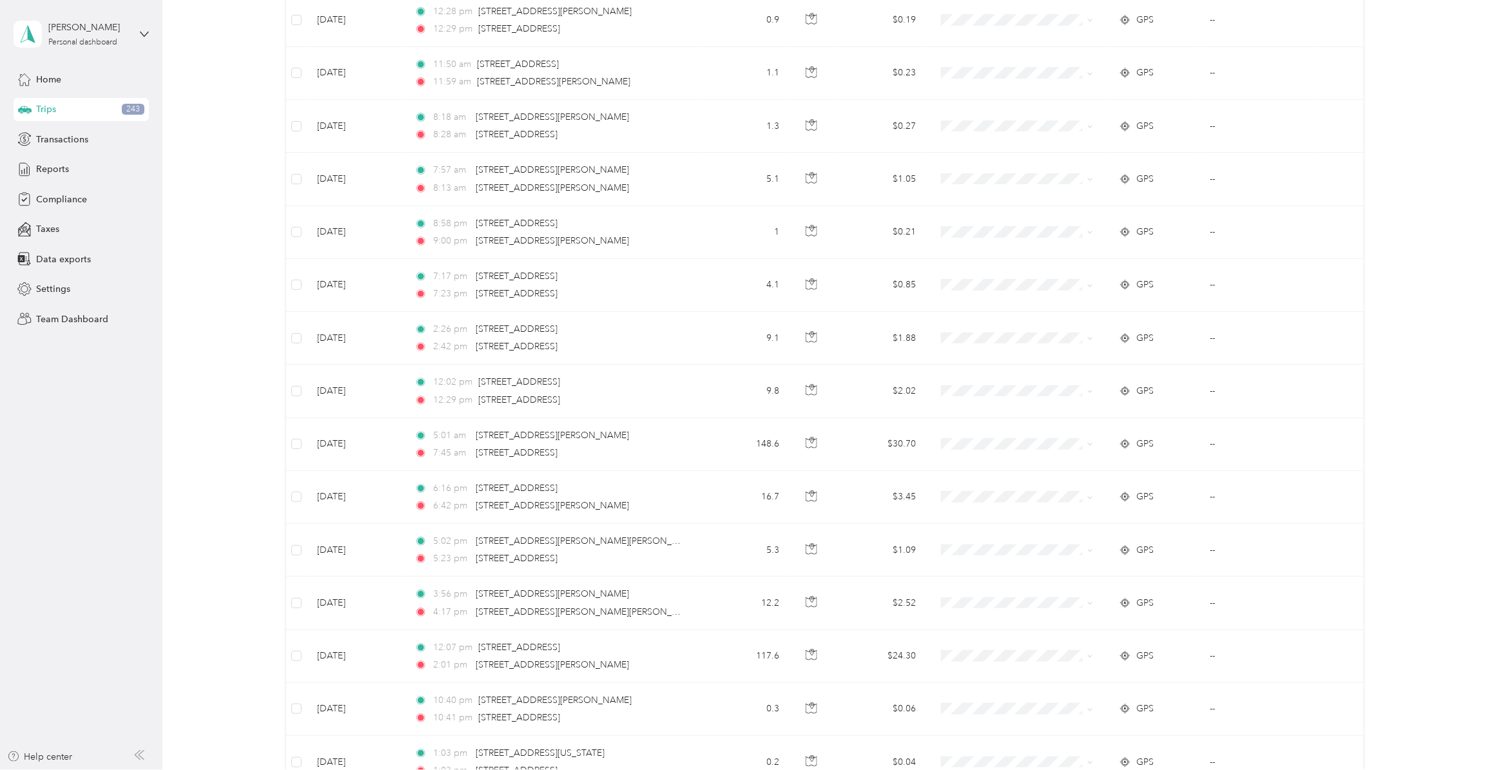
scroll to position [12641, 0]
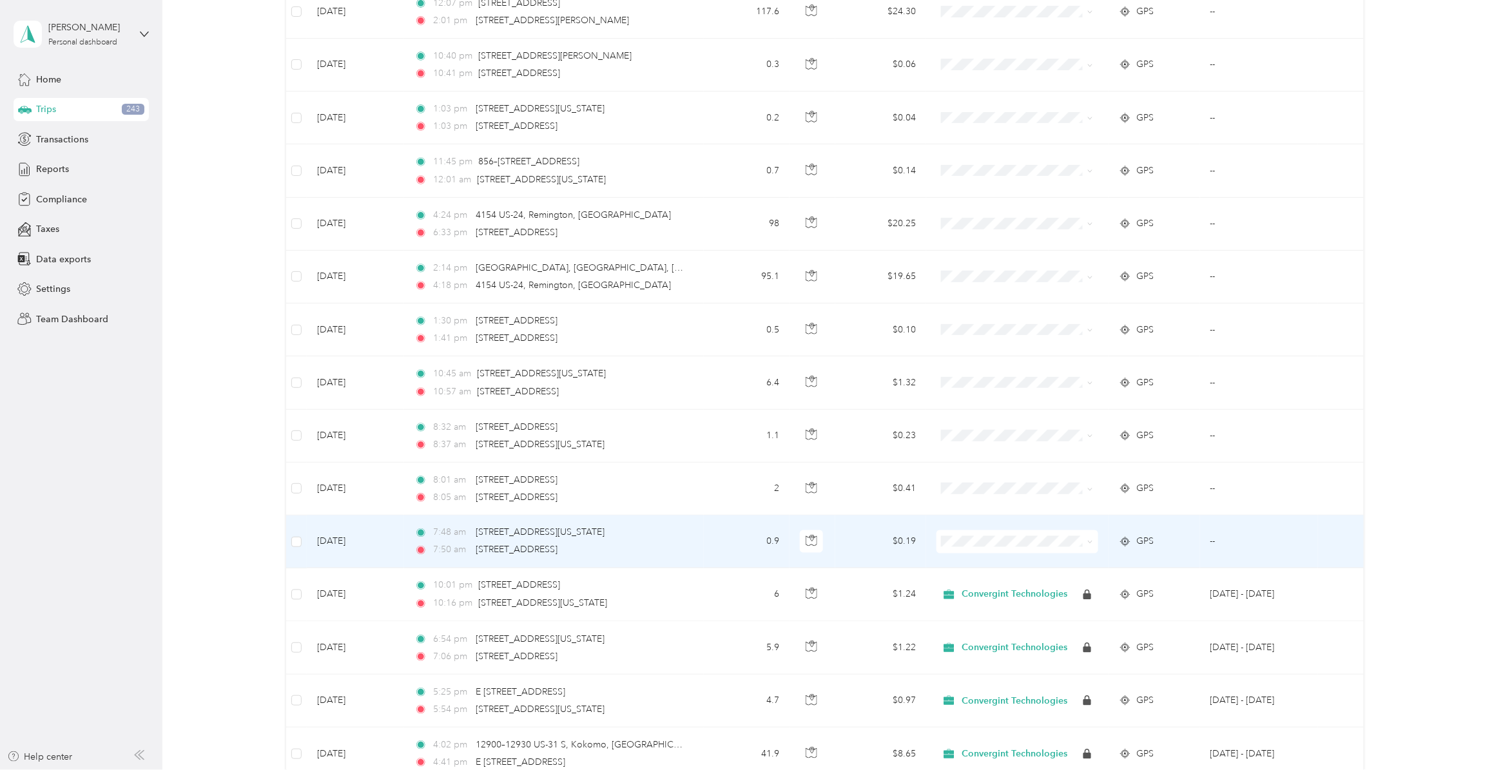
drag, startPoint x: 1087, startPoint y: 579, endPoint x: 1033, endPoint y: 592, distance: 55.7
click at [1088, 547] on span at bounding box center [1091, 541] width 6 height 11
click at [1014, 596] on span "Convergint Technologies" at bounding box center [1026, 600] width 120 height 14
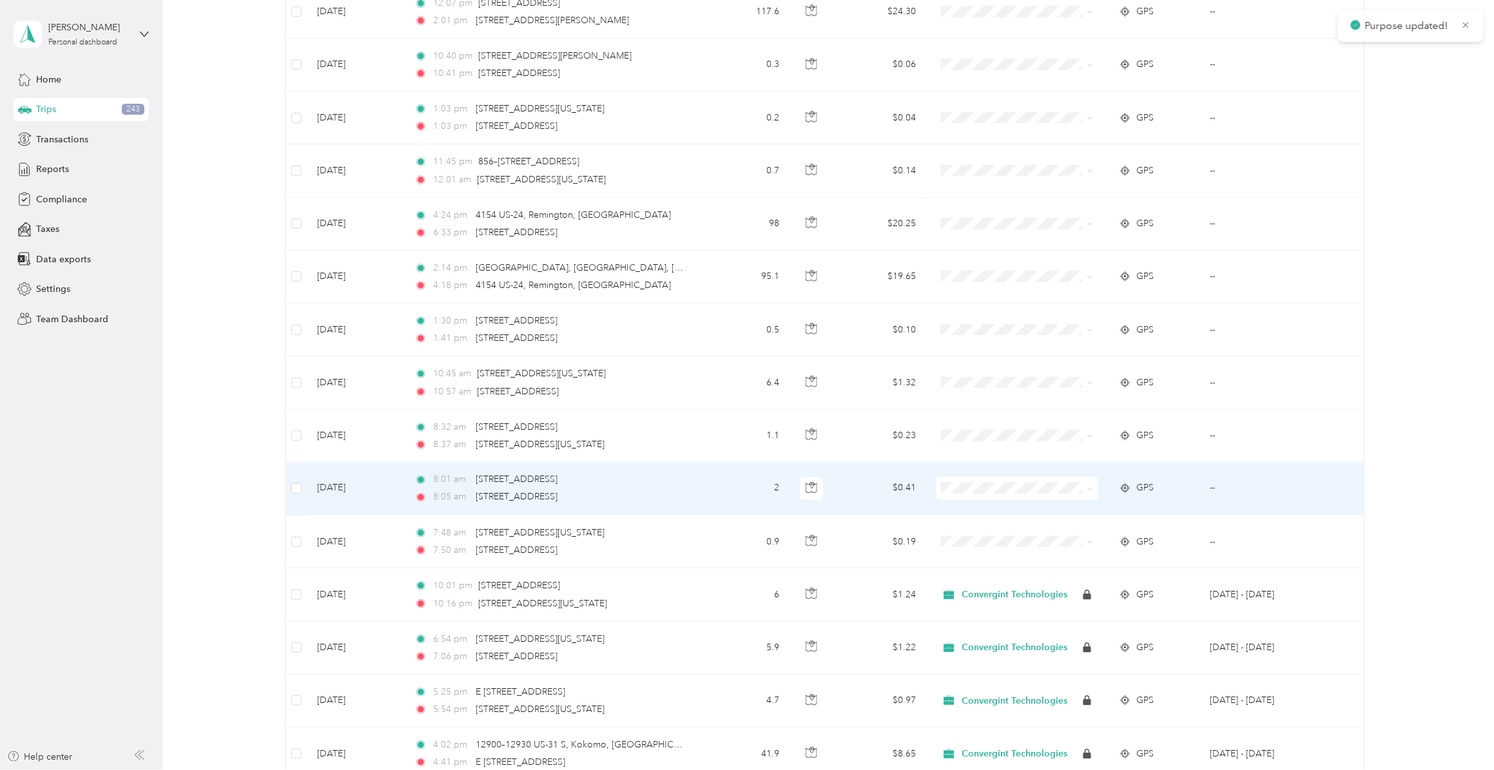
click at [1000, 549] on span "Convergint Technologies" at bounding box center [1026, 547] width 120 height 14
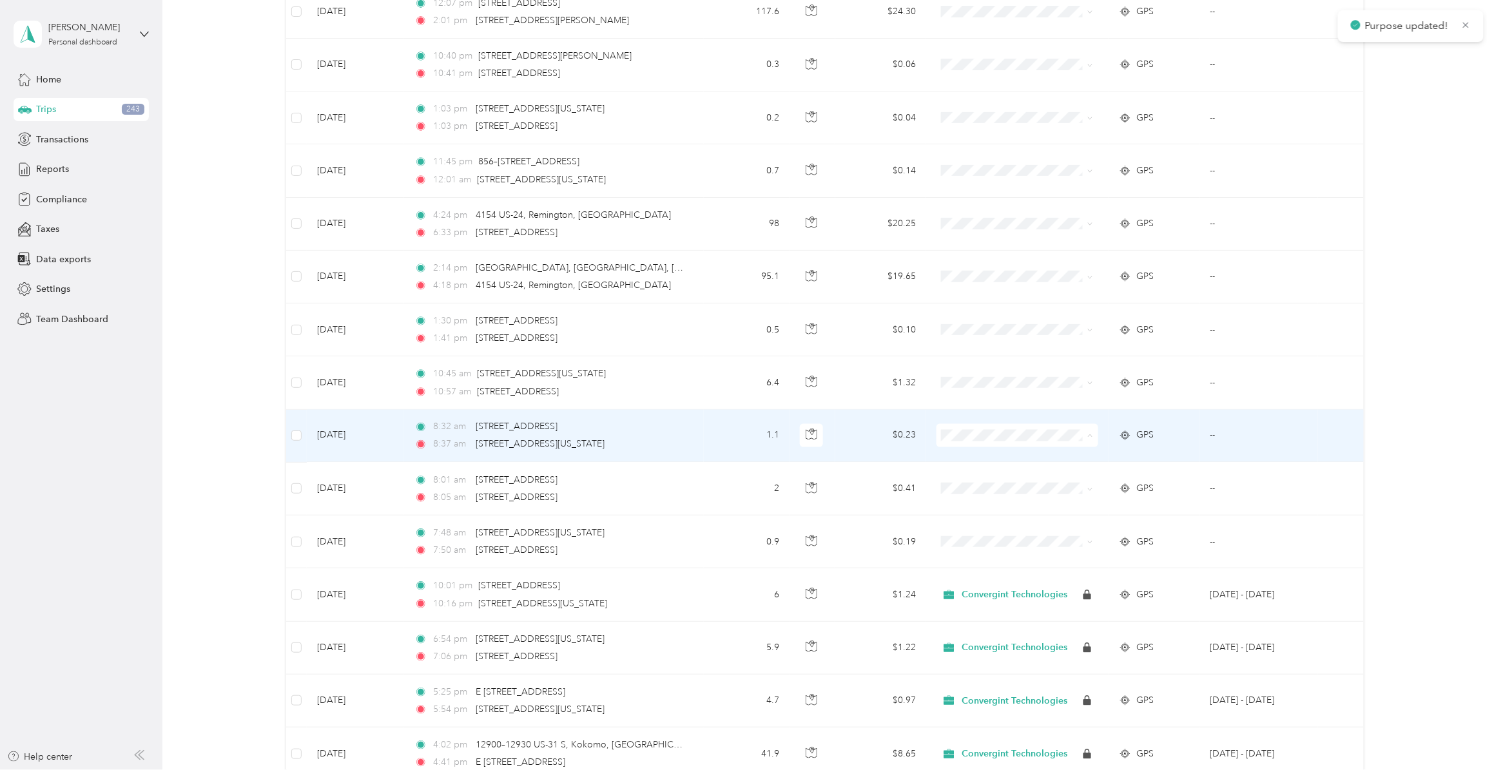
click at [978, 495] on li "Convergint Technologies" at bounding box center [1014, 493] width 161 height 23
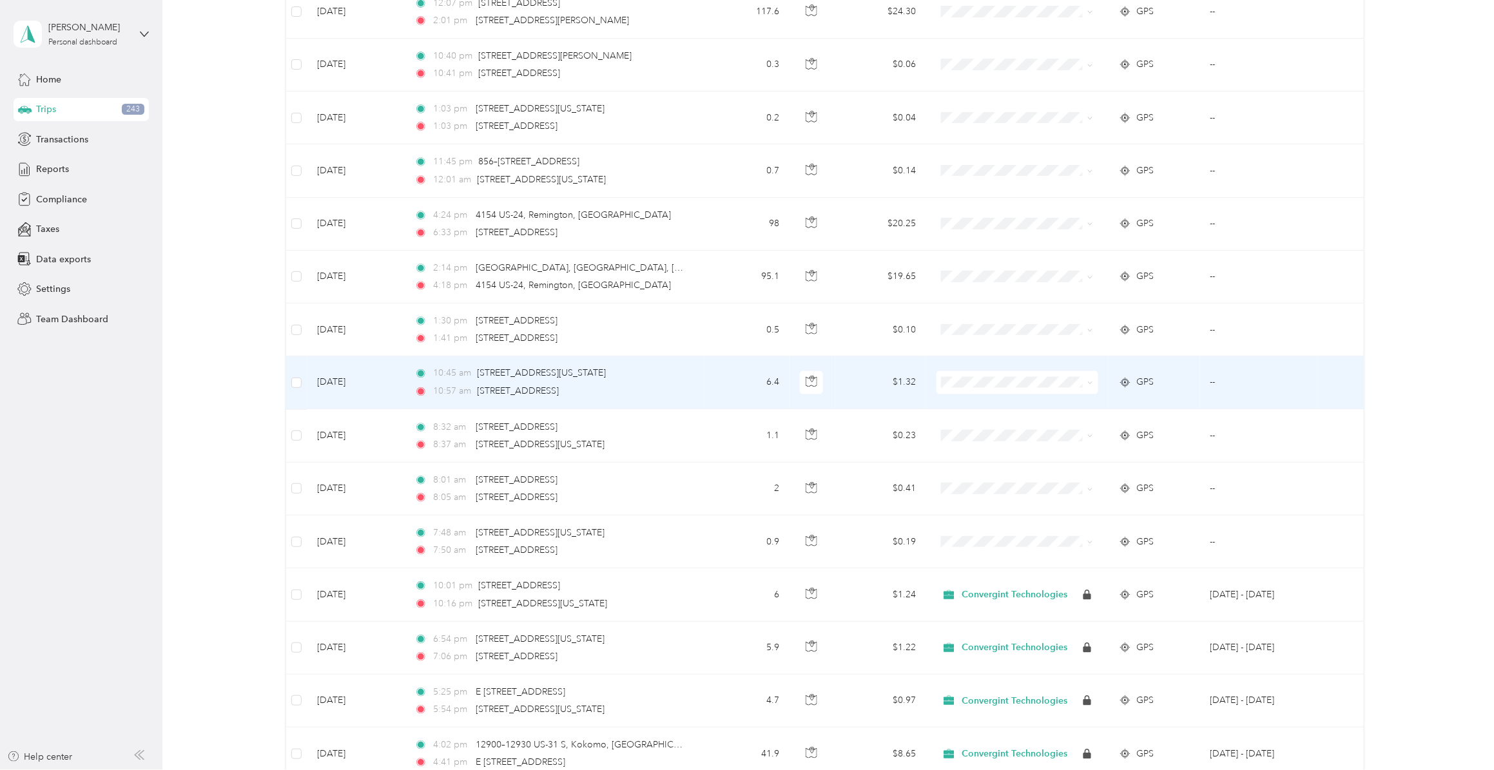
click at [977, 442] on li "Convergint Technologies" at bounding box center [1014, 437] width 161 height 23
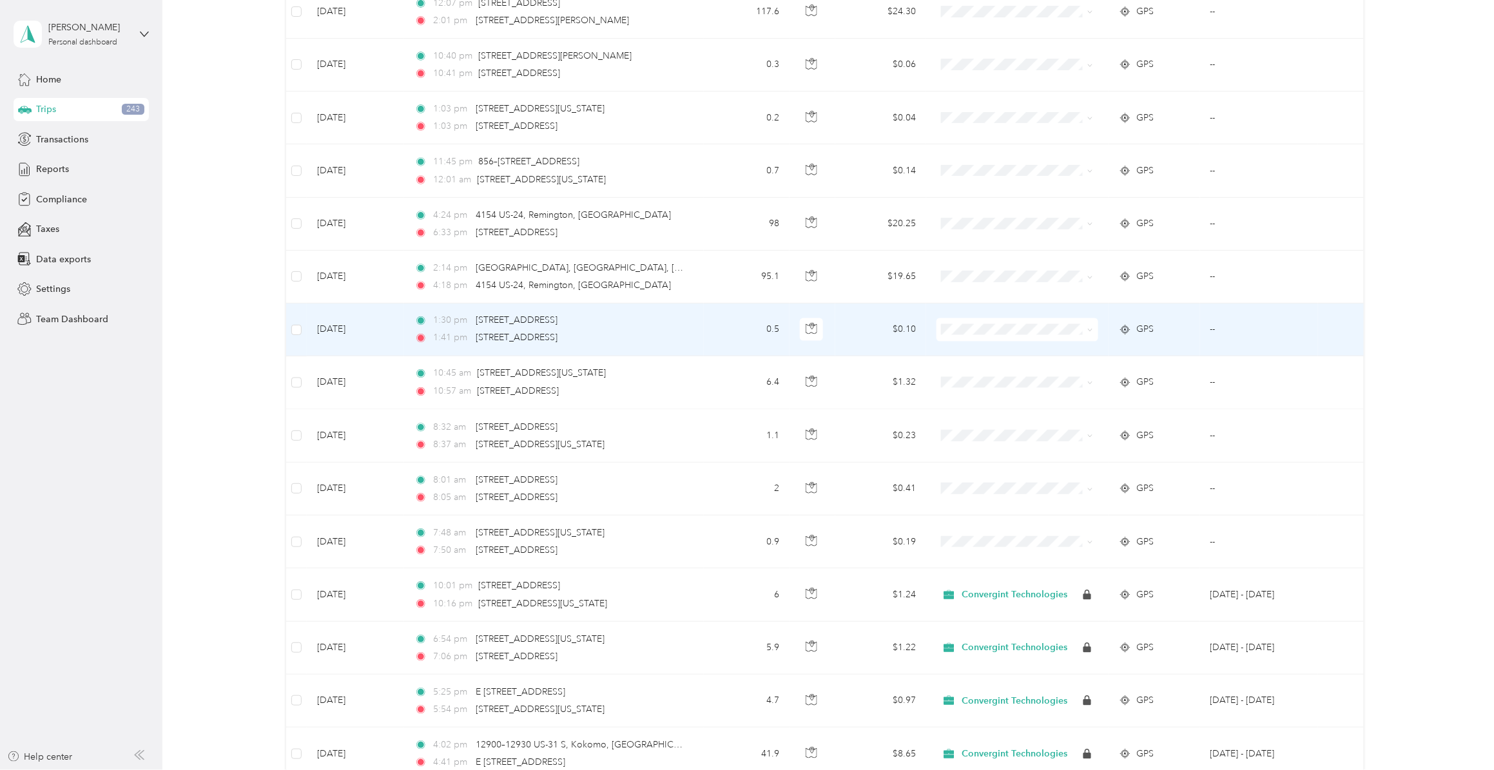
click at [972, 391] on li "Convergint Technologies" at bounding box center [1014, 382] width 161 height 23
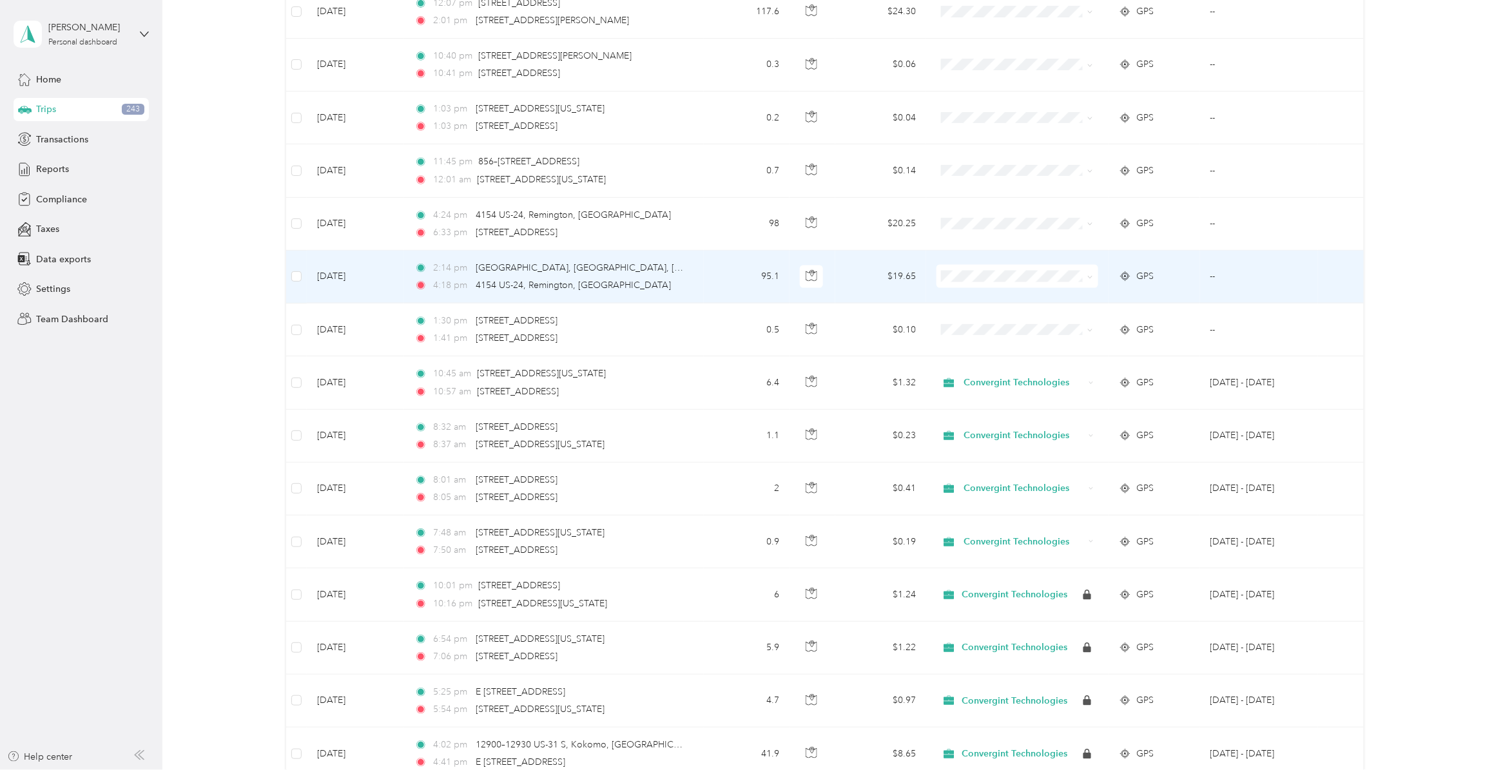
click at [983, 337] on ol "Convergint Technologies Personal" at bounding box center [1014, 342] width 161 height 45
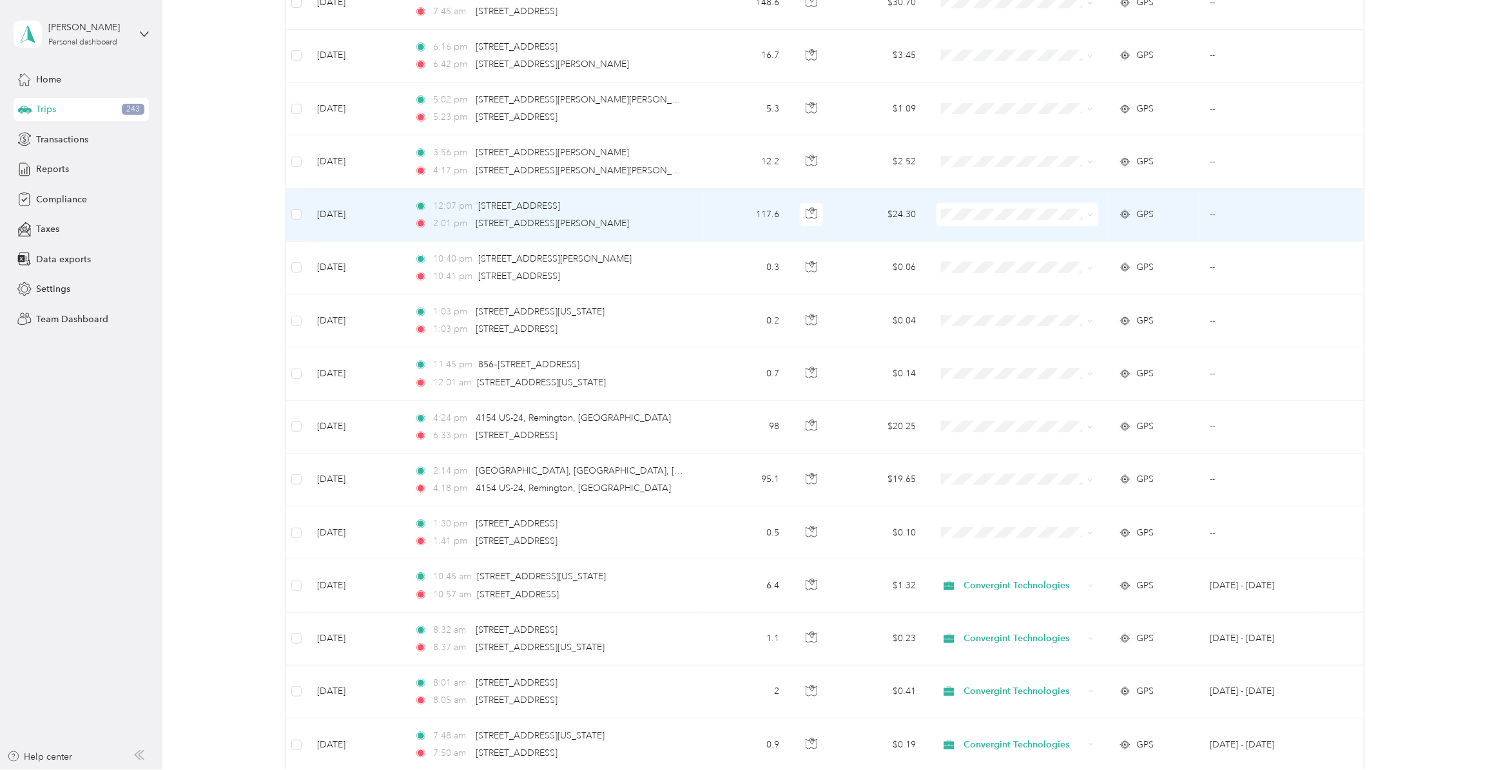
scroll to position [12399, 0]
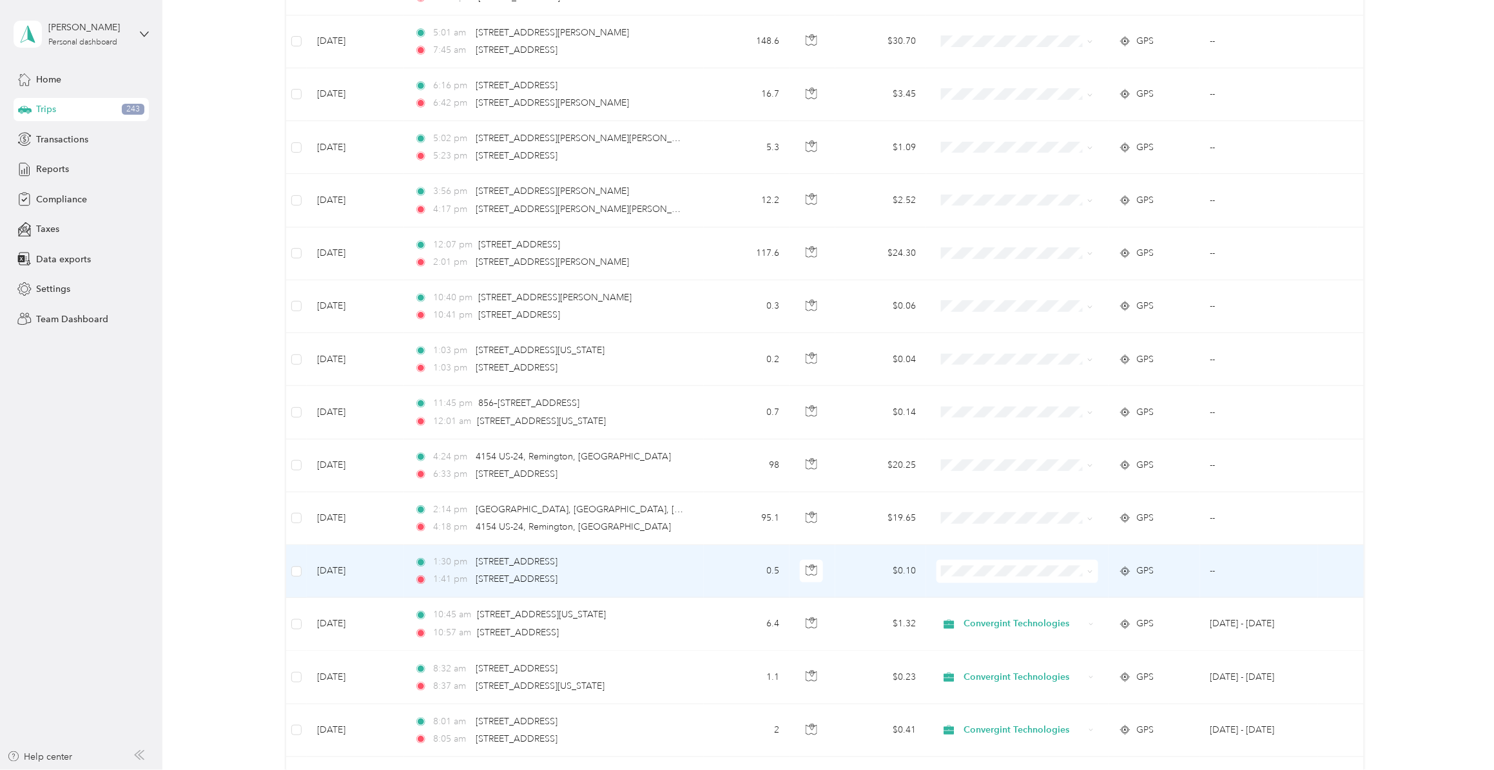
click at [994, 596] on span "Personal" at bounding box center [1026, 650] width 120 height 14
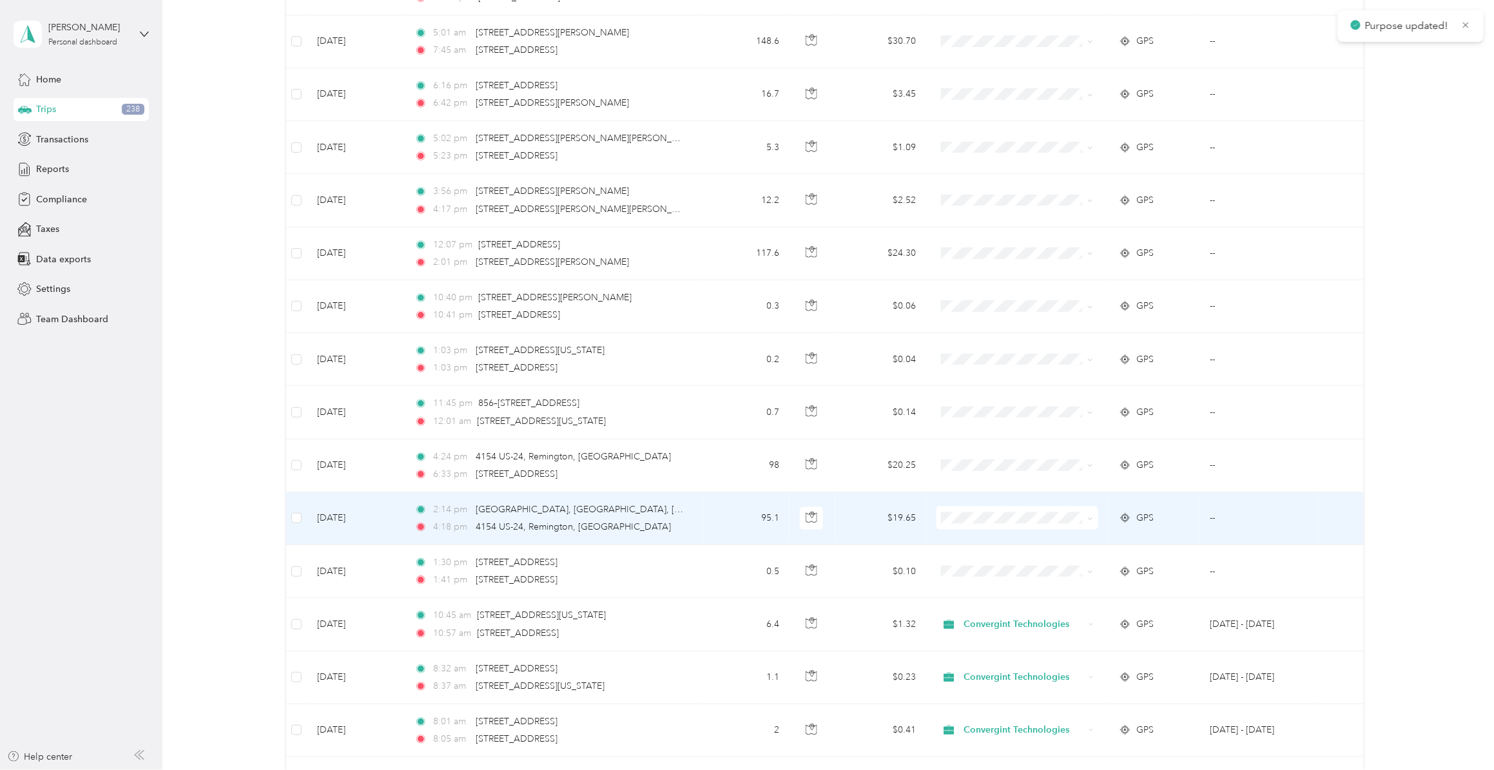
click at [993, 596] on span "Personal" at bounding box center [1026, 595] width 120 height 14
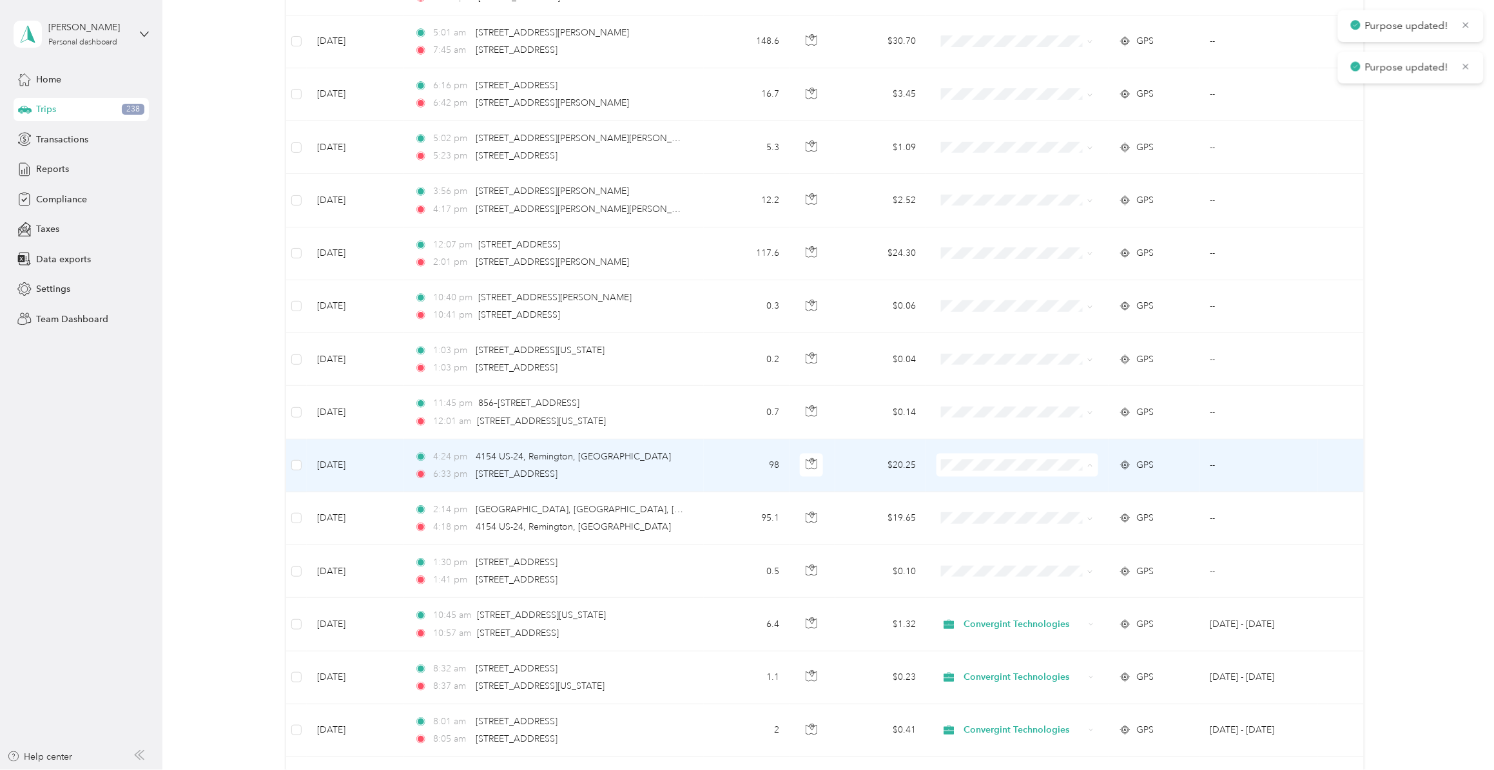
click at [981, 546] on span "Personal" at bounding box center [1026, 545] width 120 height 14
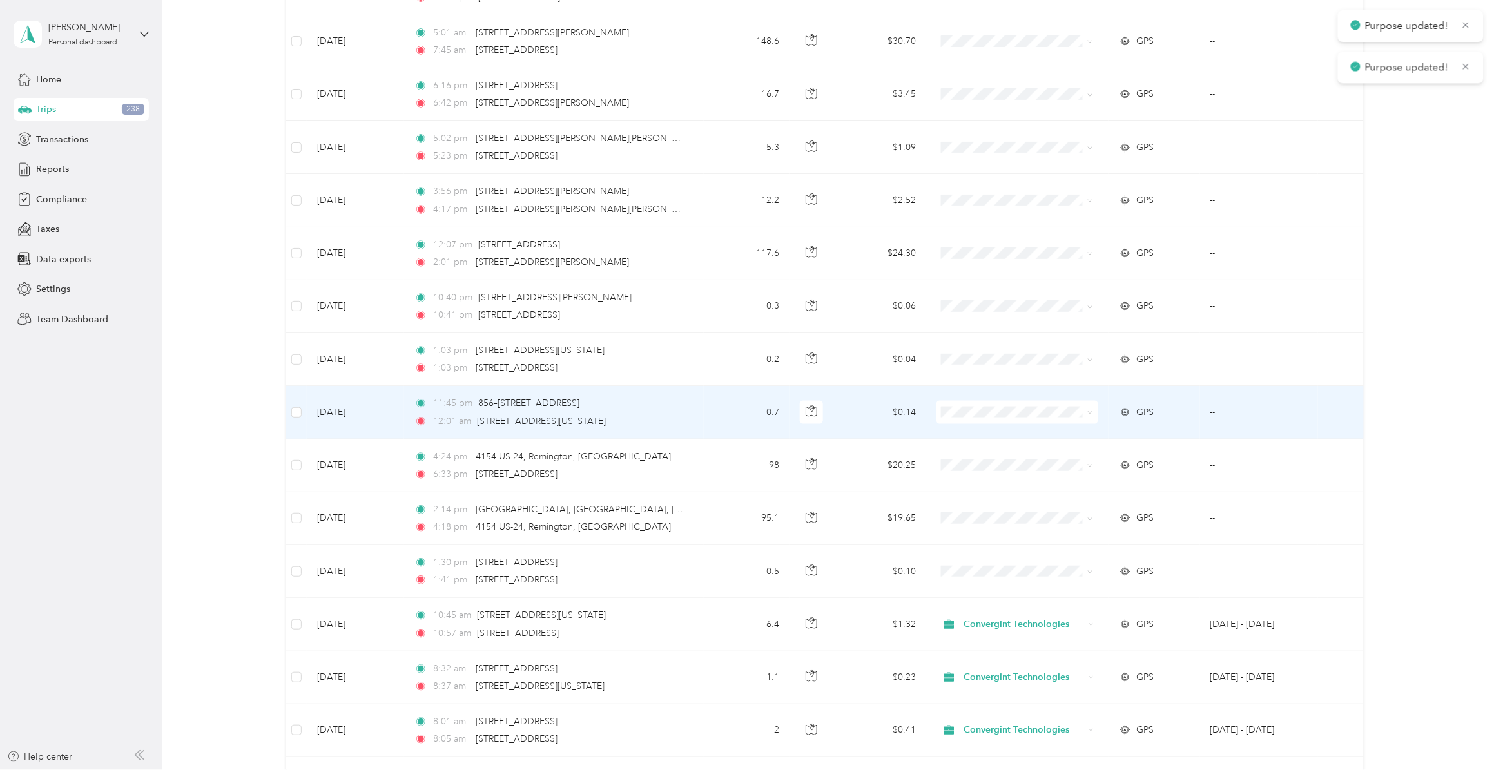
click at [975, 492] on span "Personal" at bounding box center [1026, 489] width 120 height 14
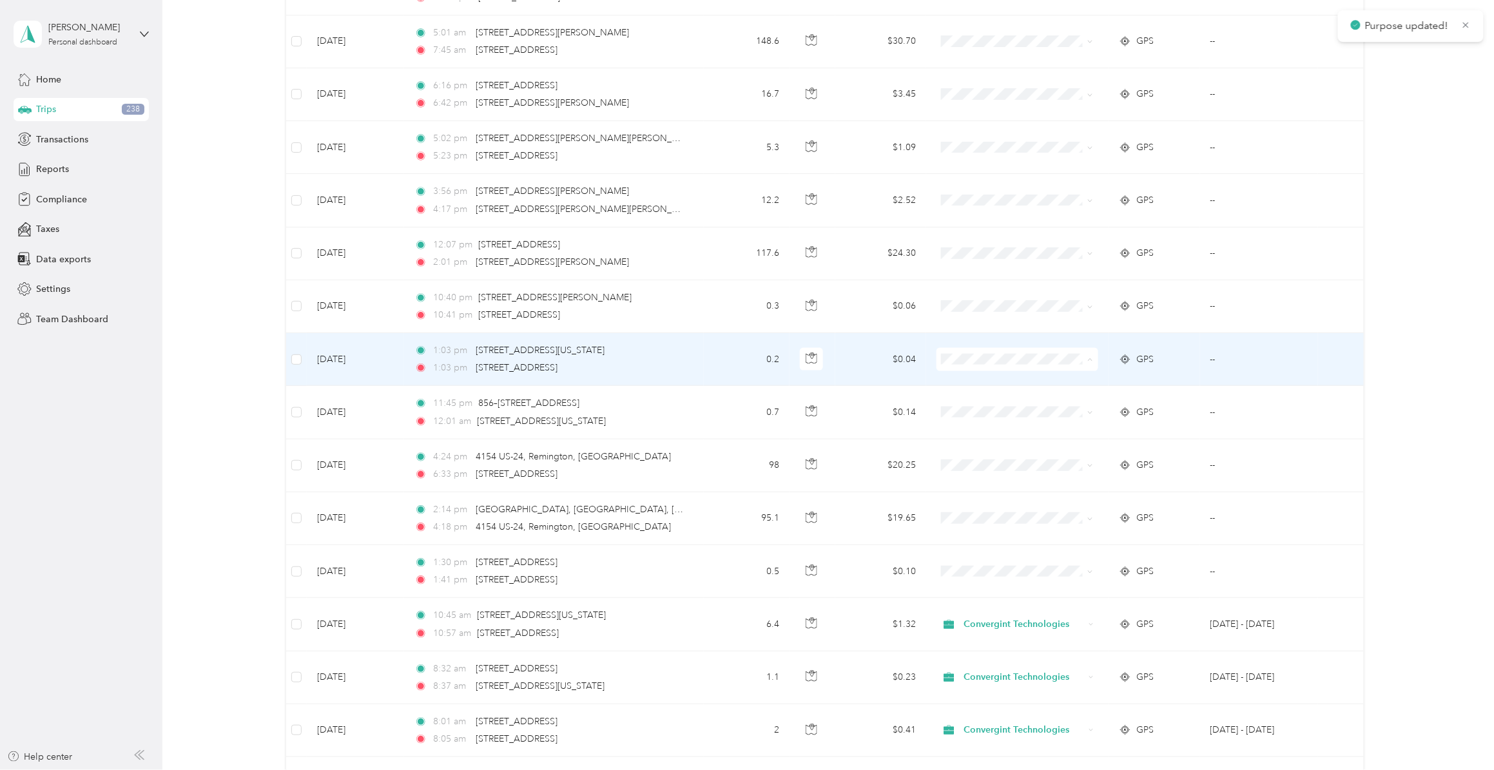
click at [972, 438] on span "Personal" at bounding box center [1026, 439] width 120 height 14
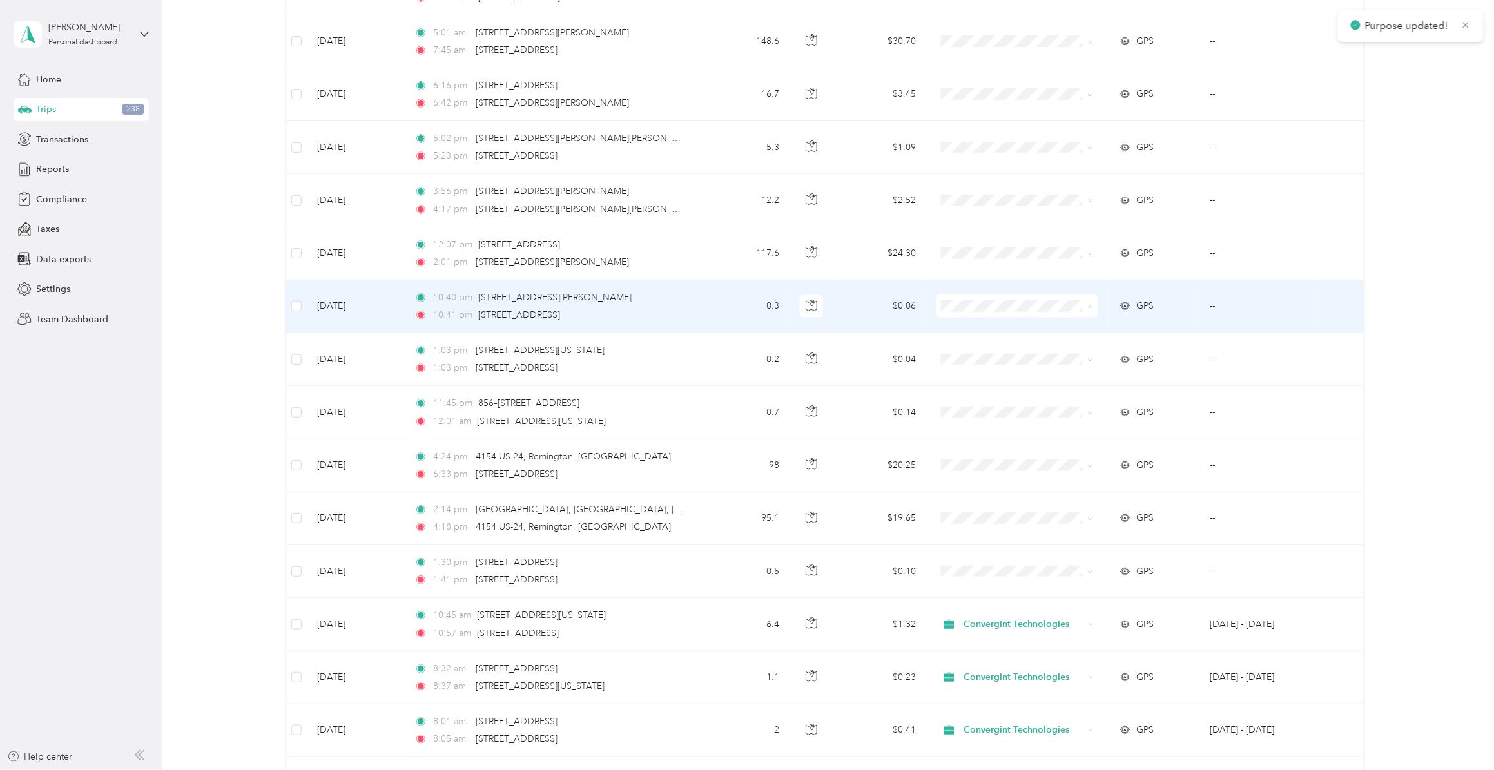
click at [968, 385] on span "Personal" at bounding box center [1026, 385] width 120 height 14
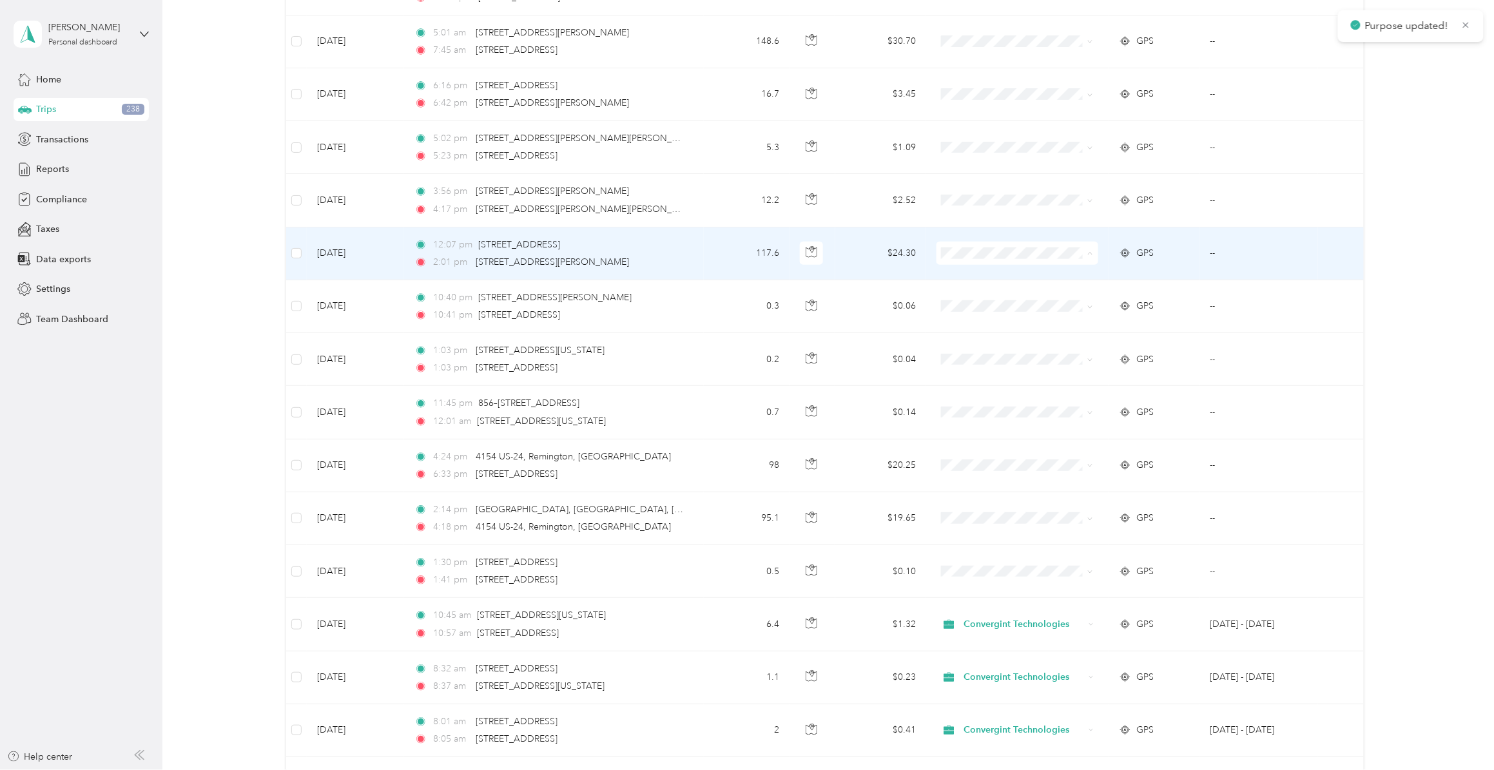
click at [972, 332] on span "Personal" at bounding box center [1026, 333] width 120 height 14
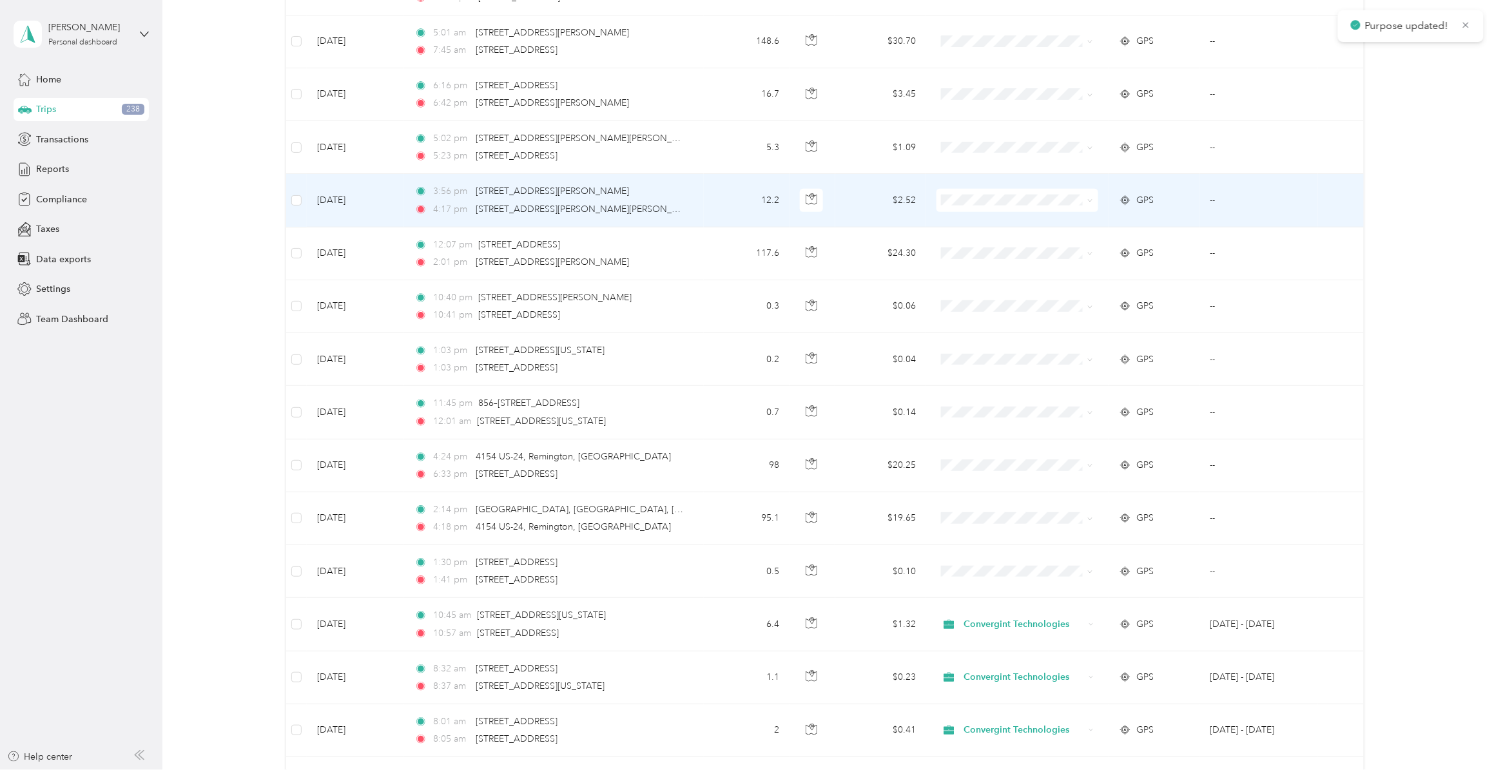
click at [974, 277] on span "Personal" at bounding box center [1026, 278] width 120 height 14
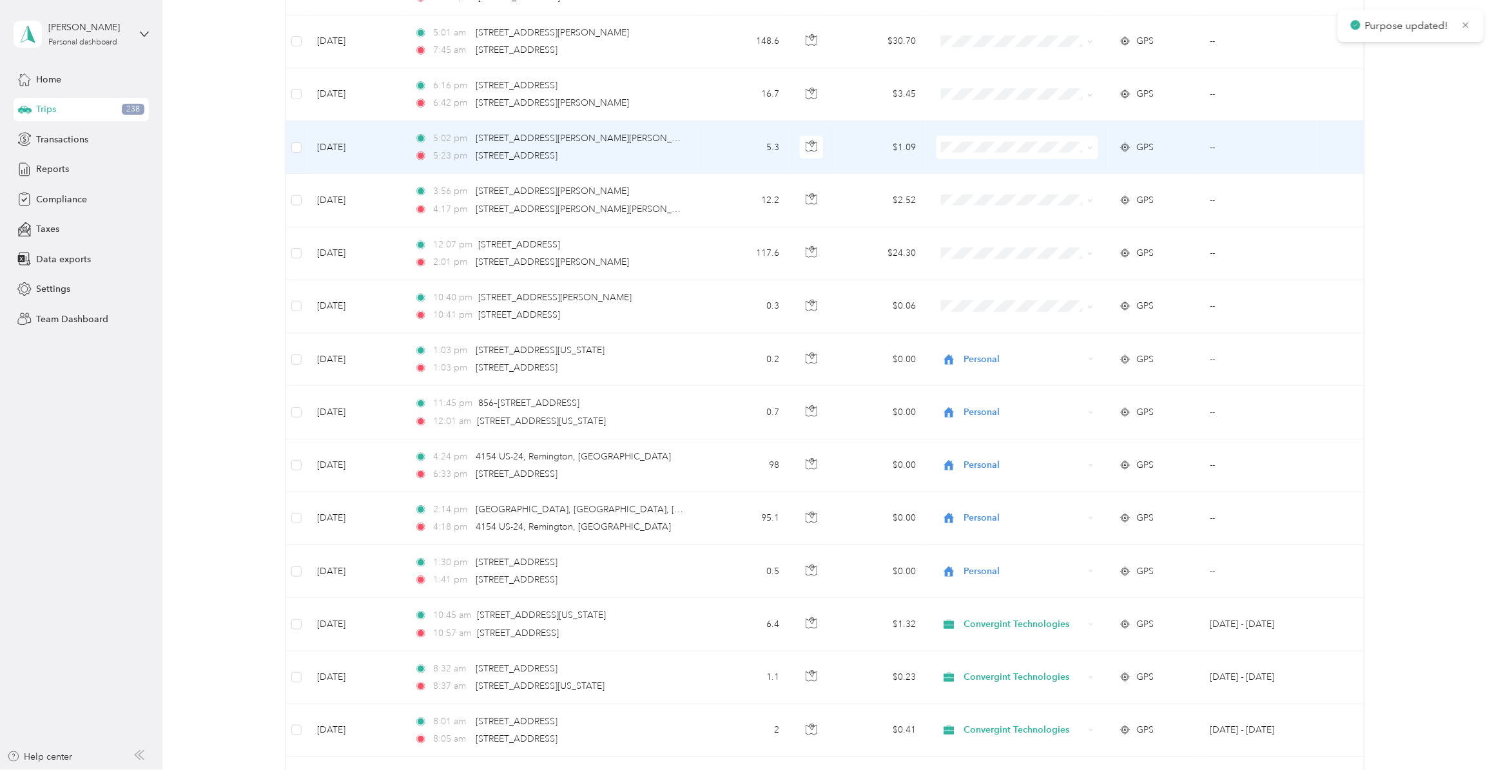
click at [977, 226] on span "Personal" at bounding box center [1026, 221] width 120 height 14
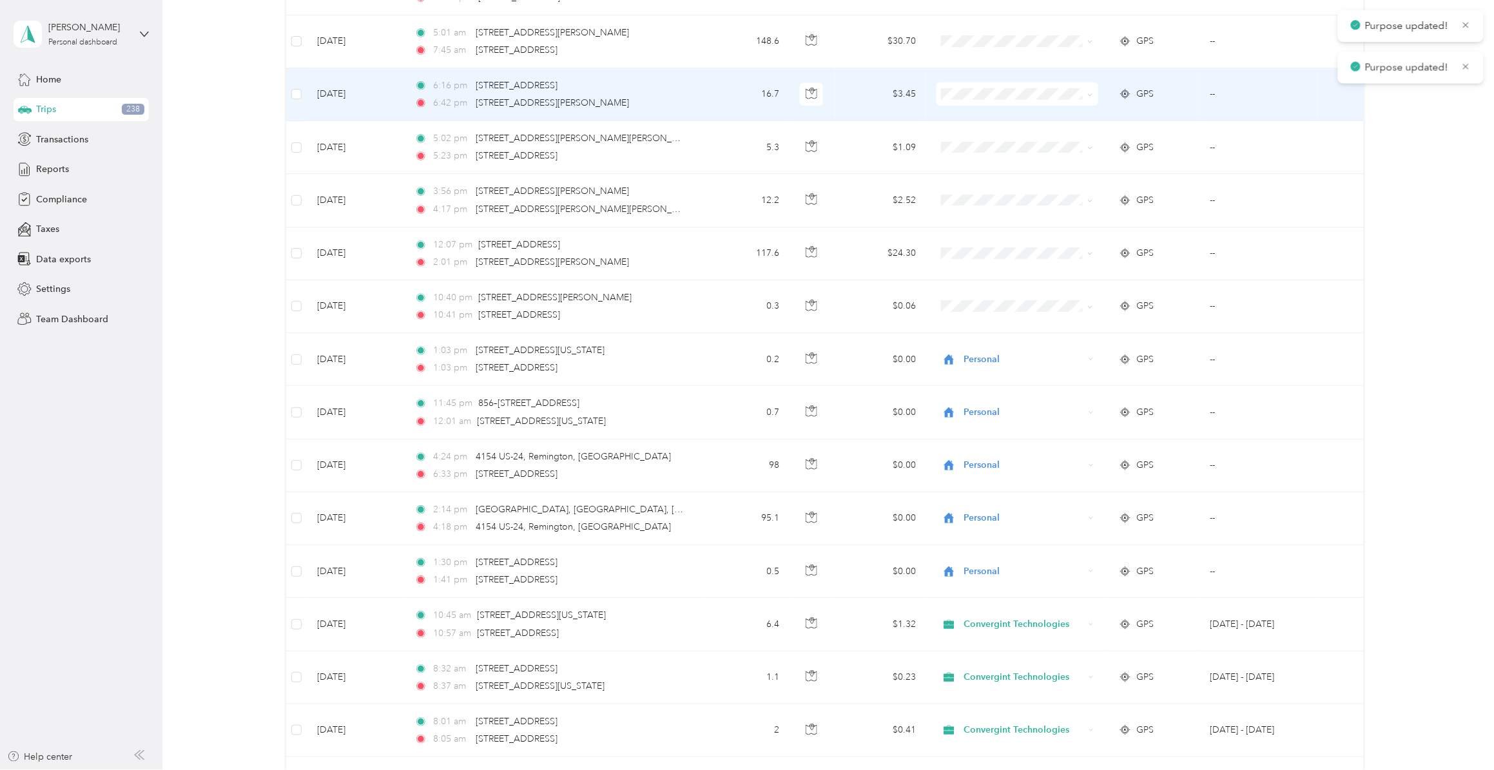
click at [964, 106] on span at bounding box center [1018, 94] width 162 height 23
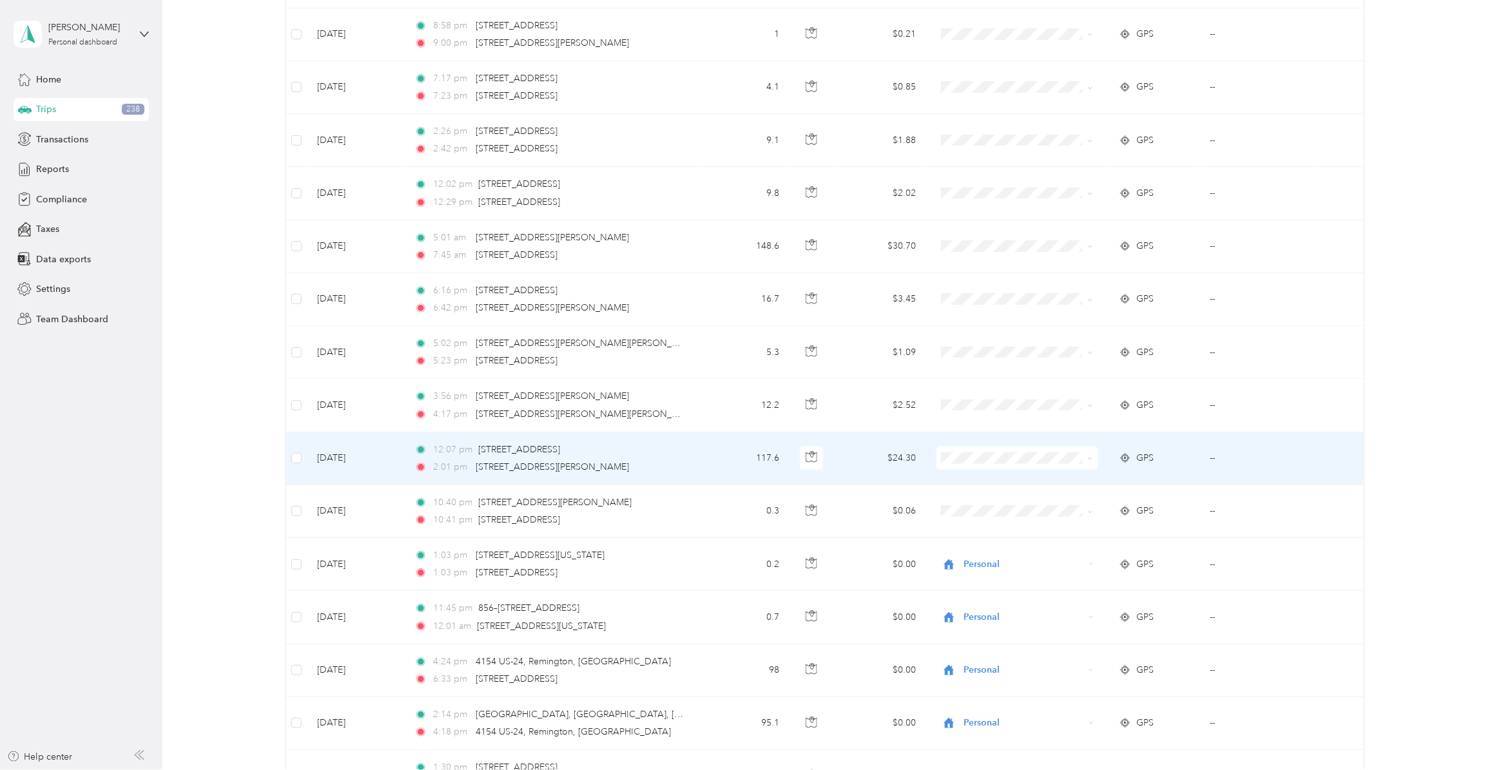
scroll to position [12157, 0]
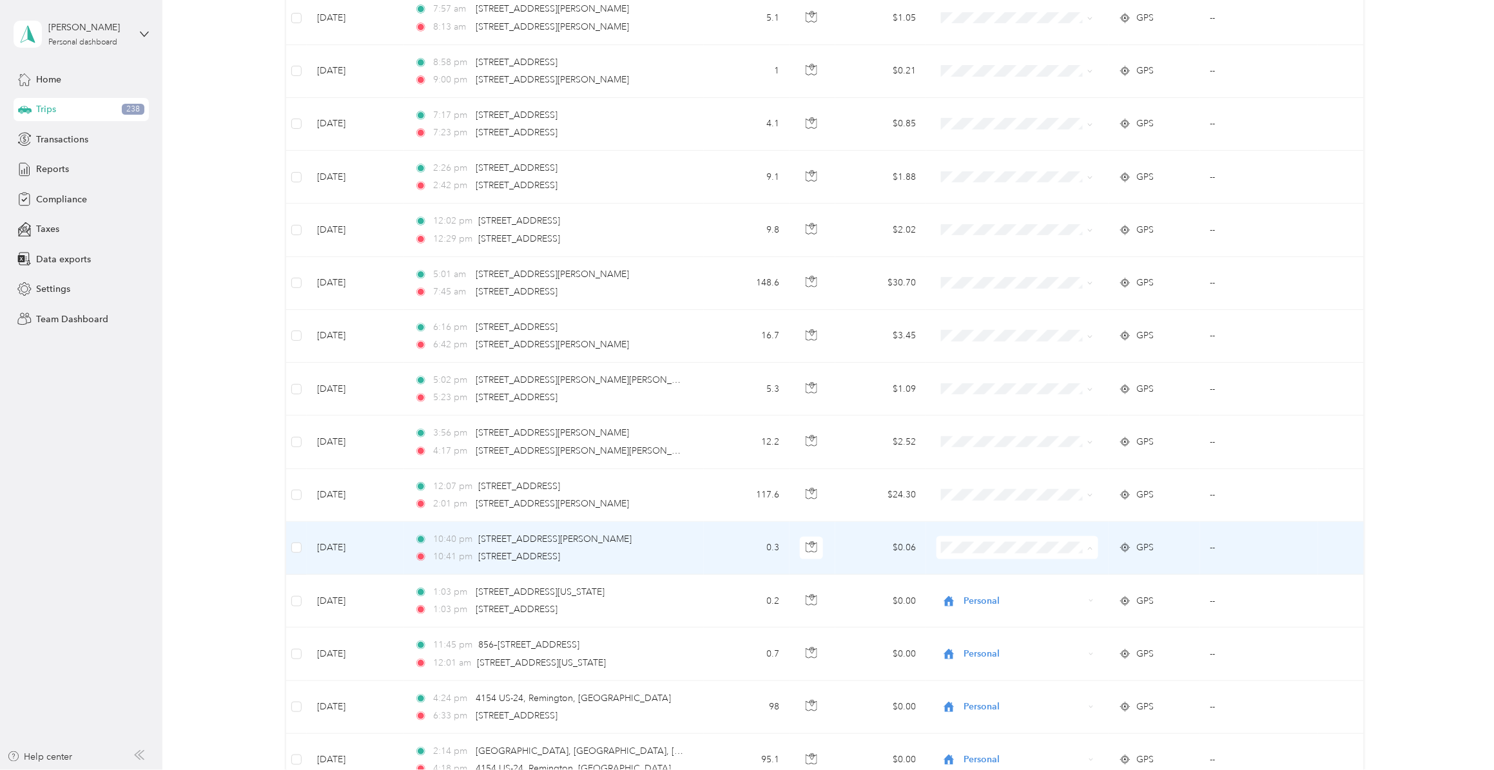
click at [977, 596] on li "Personal" at bounding box center [1014, 627] width 161 height 23
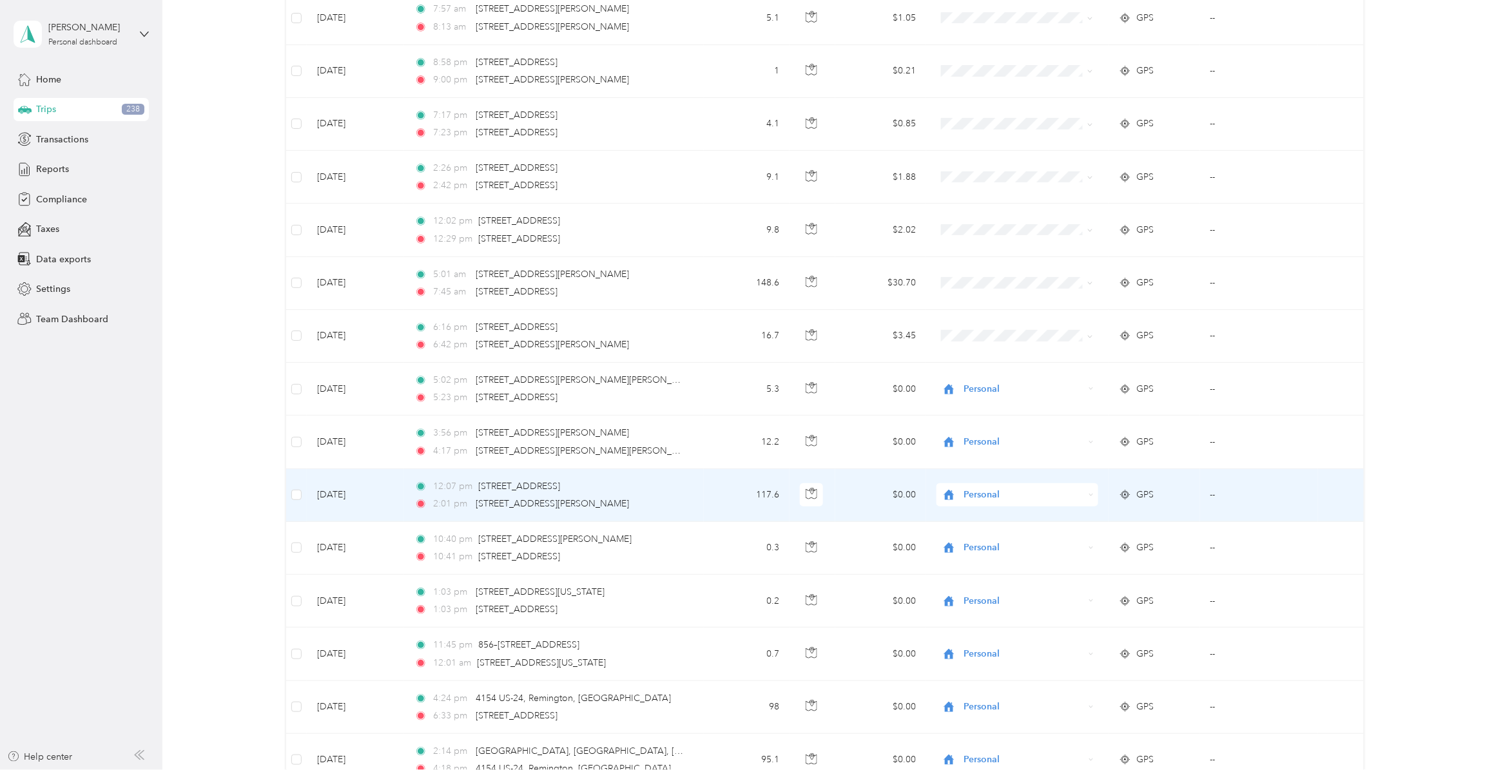
click at [975, 502] on span "Personal" at bounding box center [1025, 495] width 120 height 14
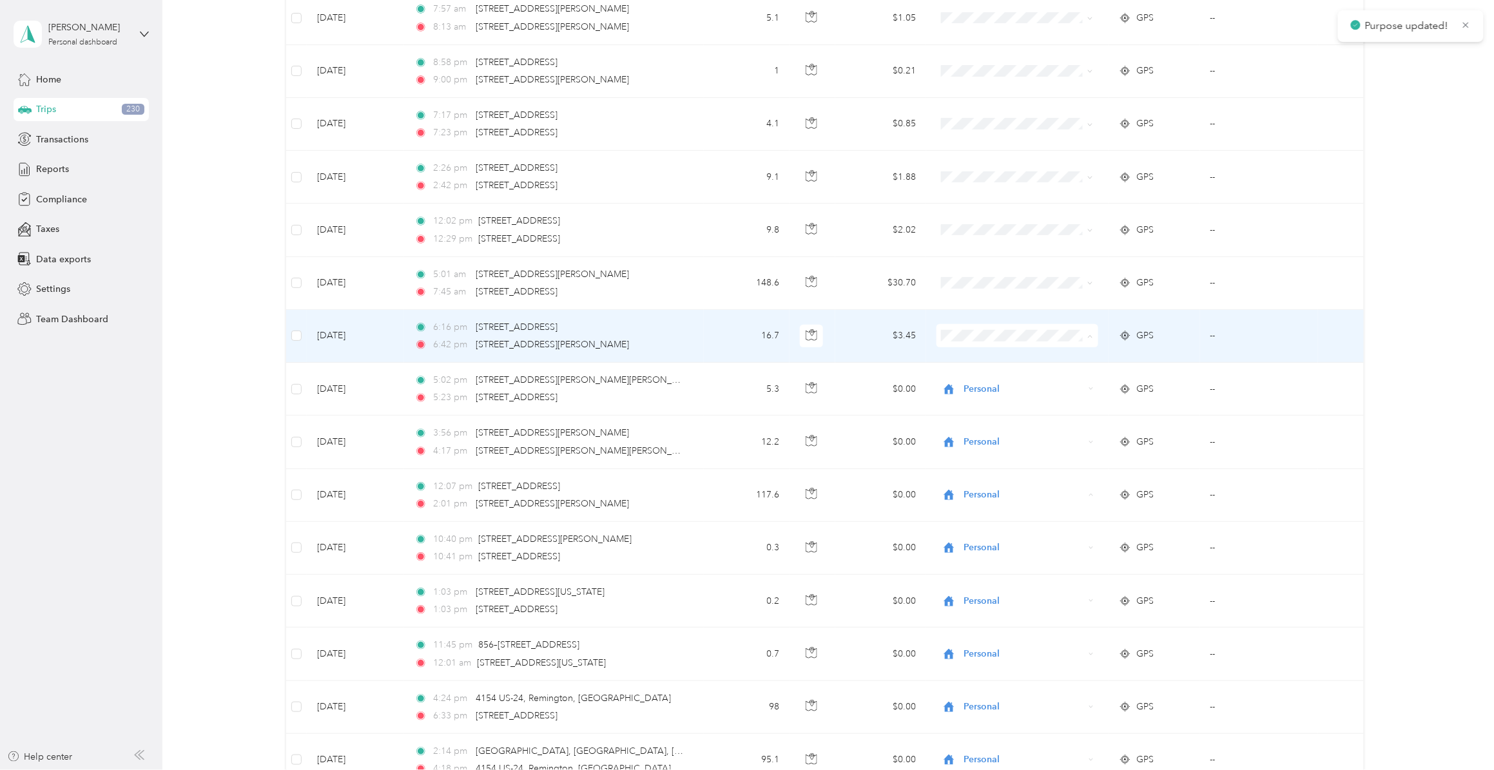
click at [990, 417] on li "Personal" at bounding box center [1014, 414] width 161 height 23
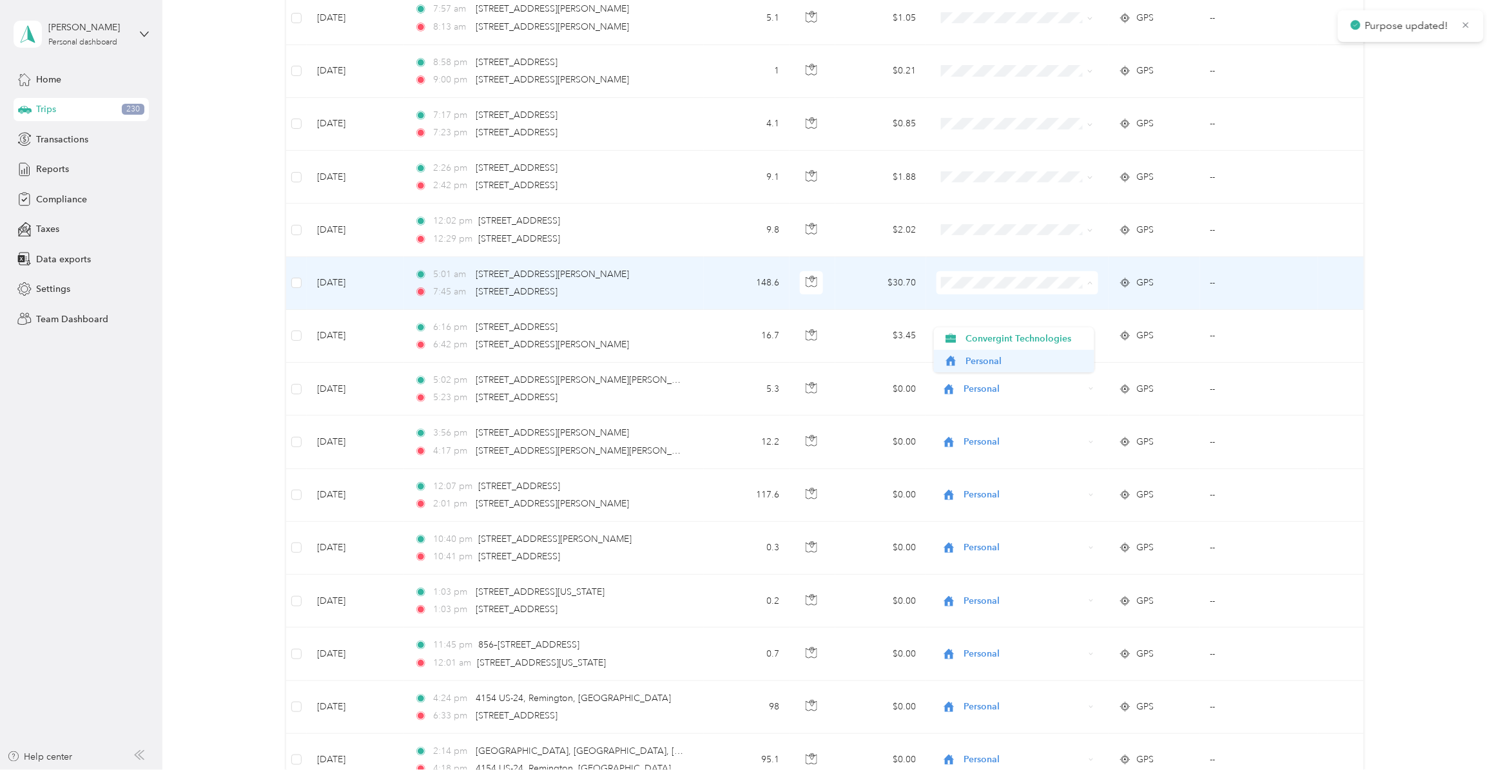
click at [974, 359] on span "Personal" at bounding box center [1026, 362] width 120 height 14
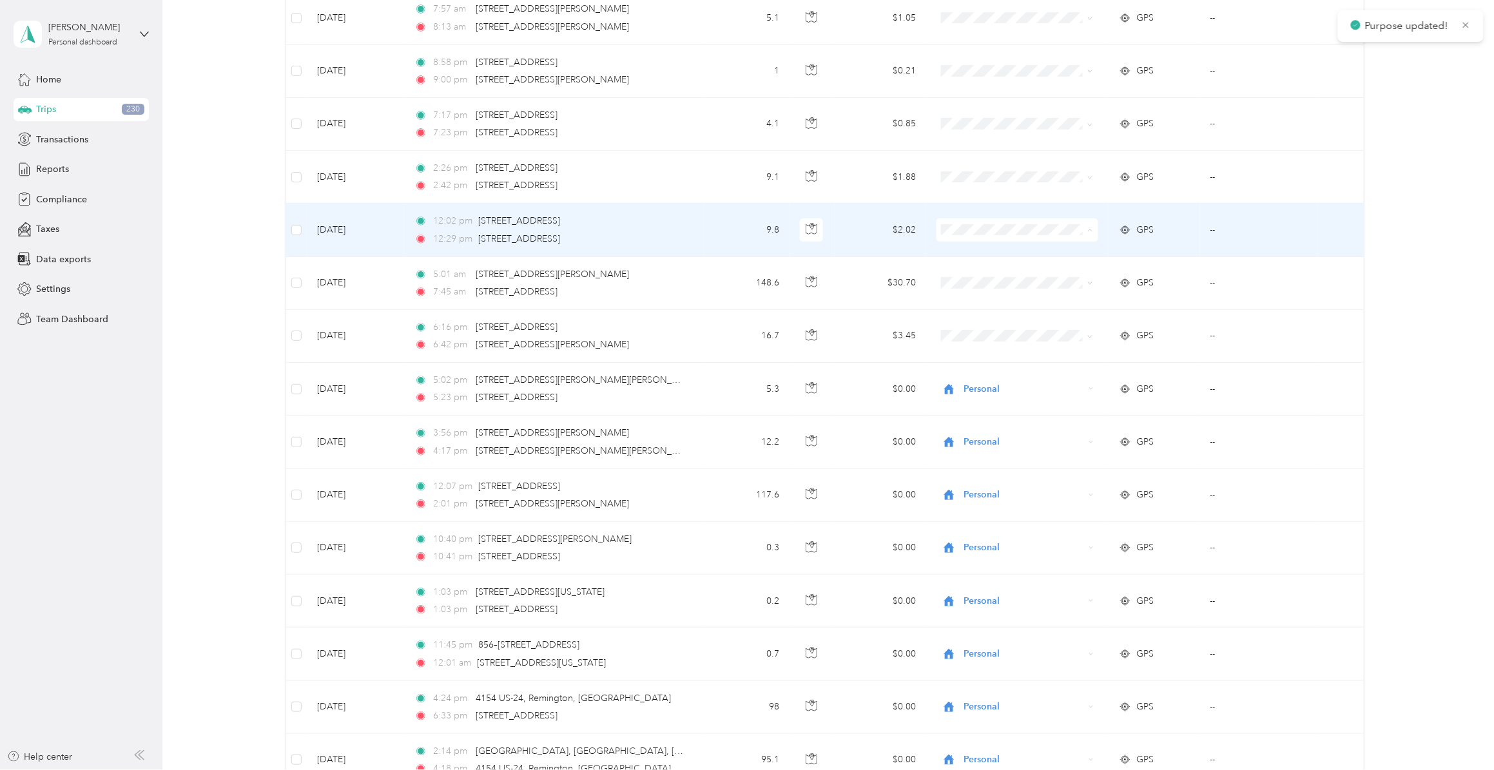
click at [977, 310] on li "Personal" at bounding box center [1014, 308] width 161 height 23
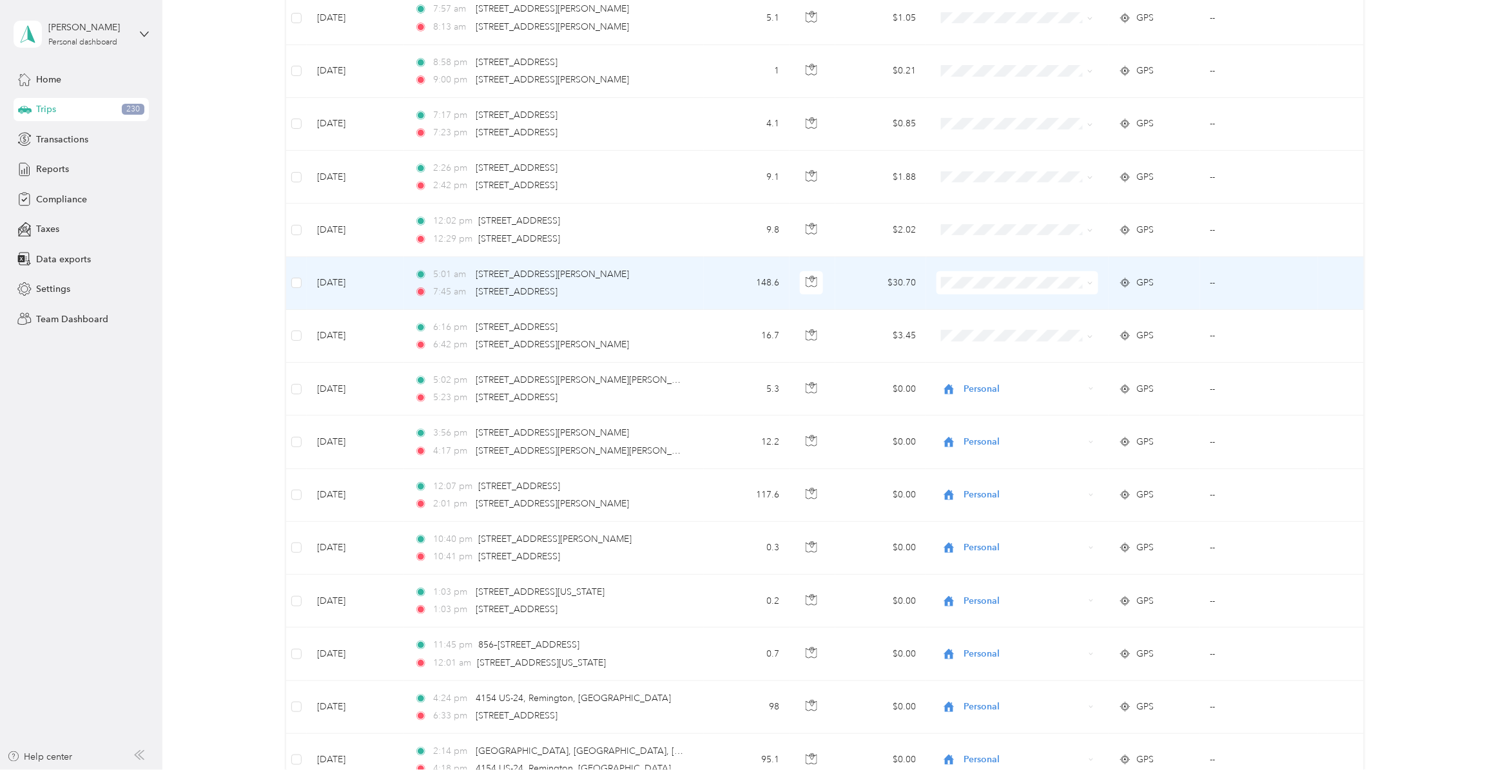
click at [1009, 295] on span at bounding box center [1018, 282] width 162 height 23
click at [980, 340] on span "Convergint Technologies" at bounding box center [1026, 339] width 120 height 14
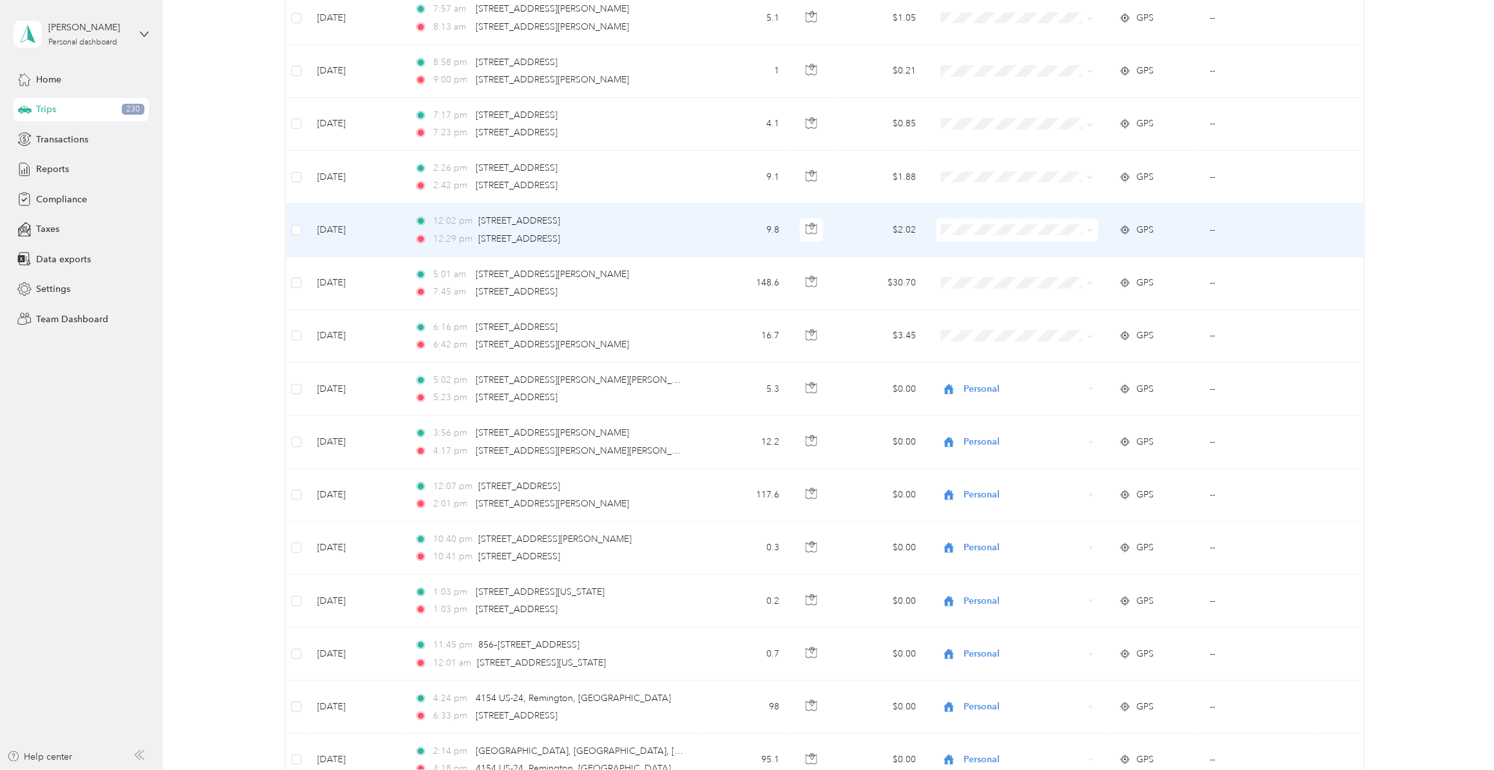
click at [961, 242] on span at bounding box center [1018, 230] width 162 height 23
click at [974, 237] on span "Personal" at bounding box center [1025, 230] width 120 height 14
click at [992, 289] on li "Convergint Technologies" at bounding box center [1014, 285] width 161 height 23
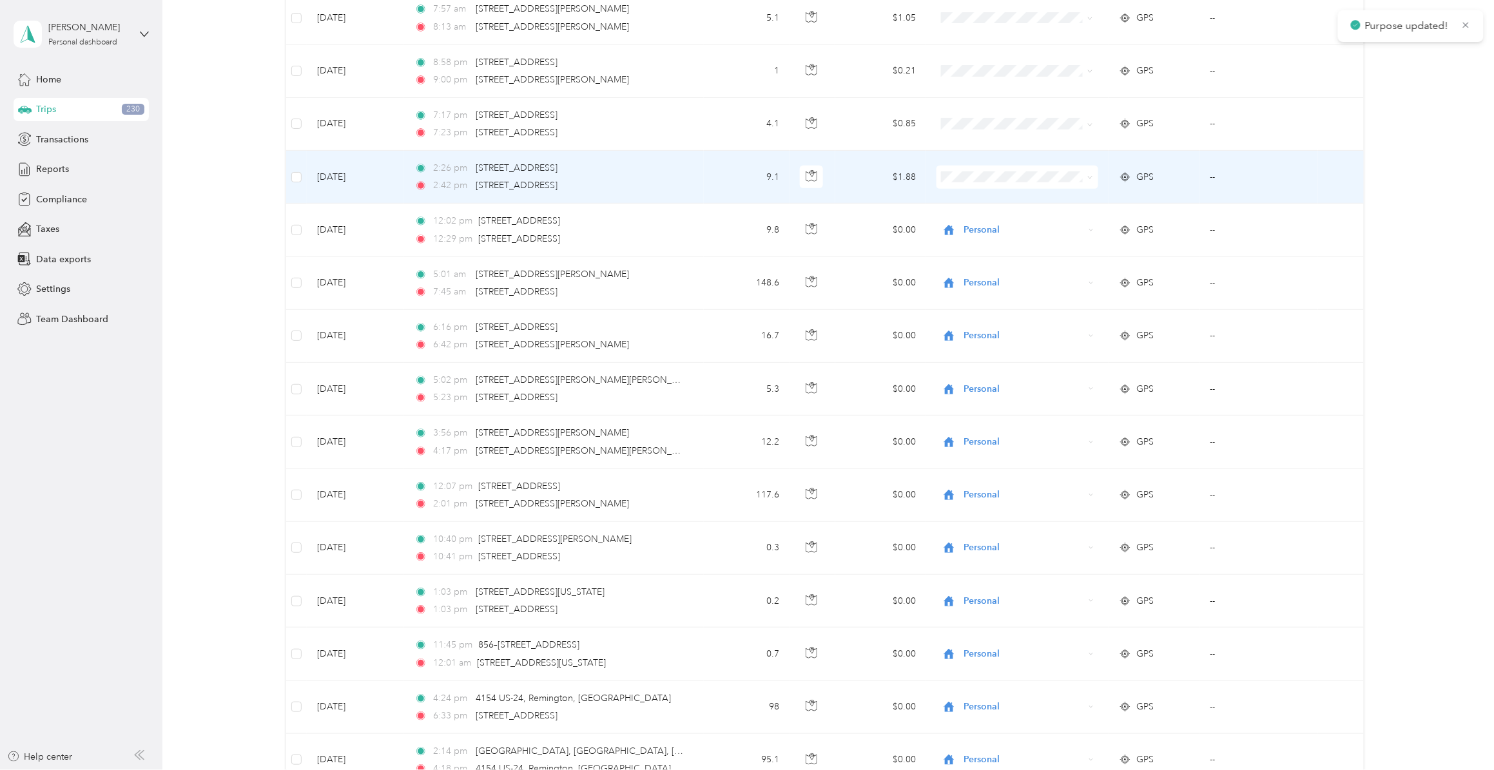
click at [981, 234] on span "Convergint Technologies" at bounding box center [1026, 233] width 120 height 14
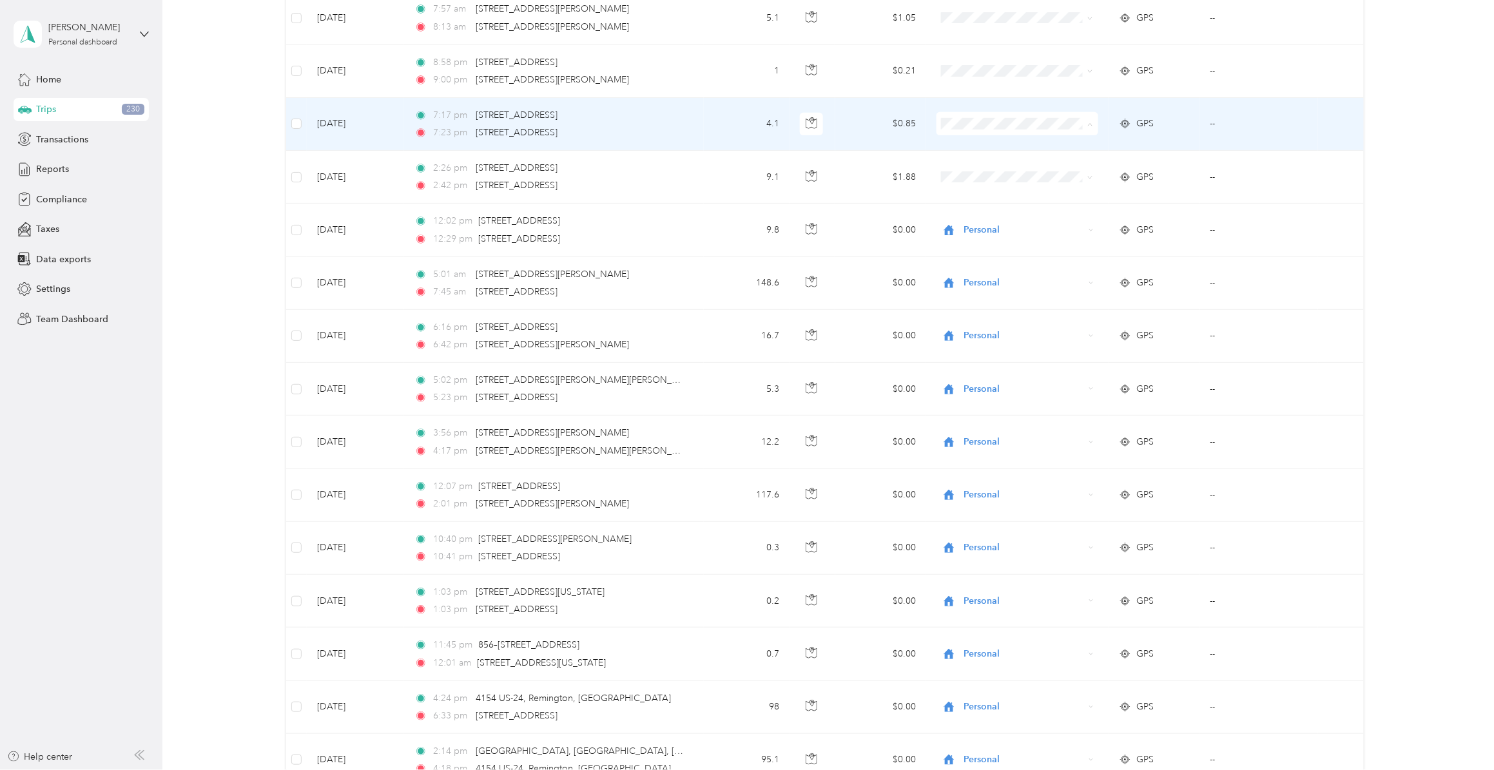
click at [987, 184] on li "Convergint Technologies" at bounding box center [1014, 179] width 161 height 23
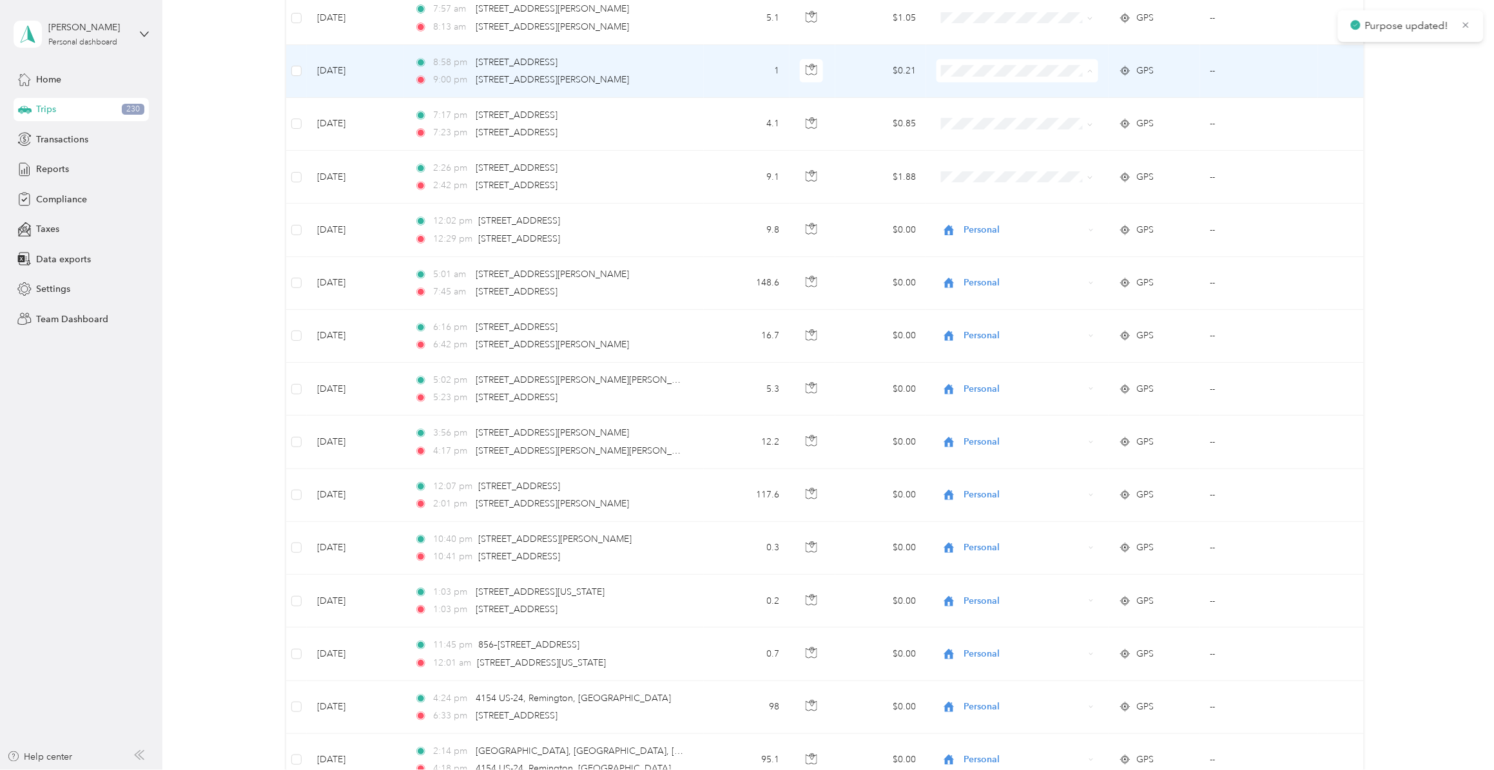
click at [988, 127] on span "Convergint Technologies" at bounding box center [1026, 126] width 120 height 14
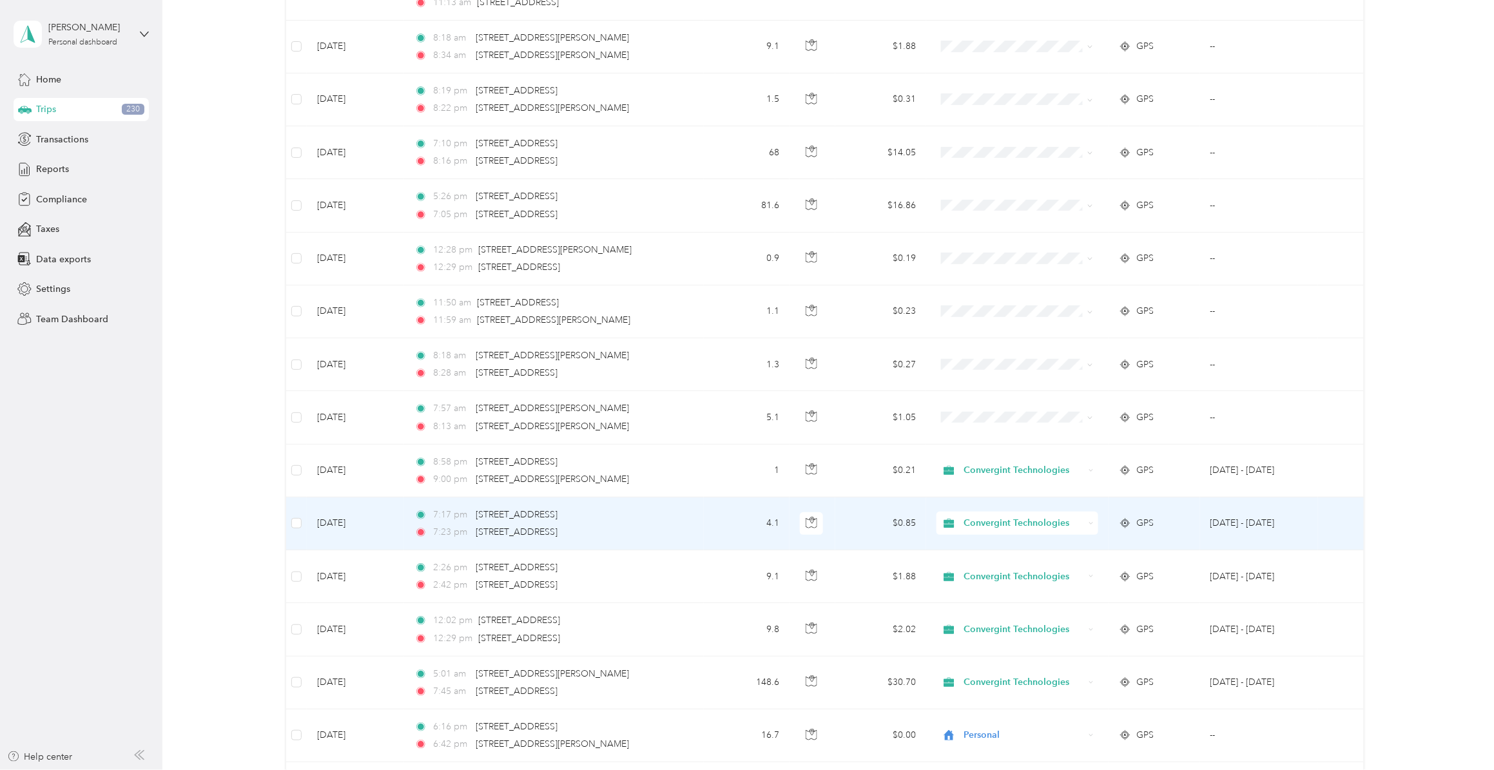
scroll to position [11754, 0]
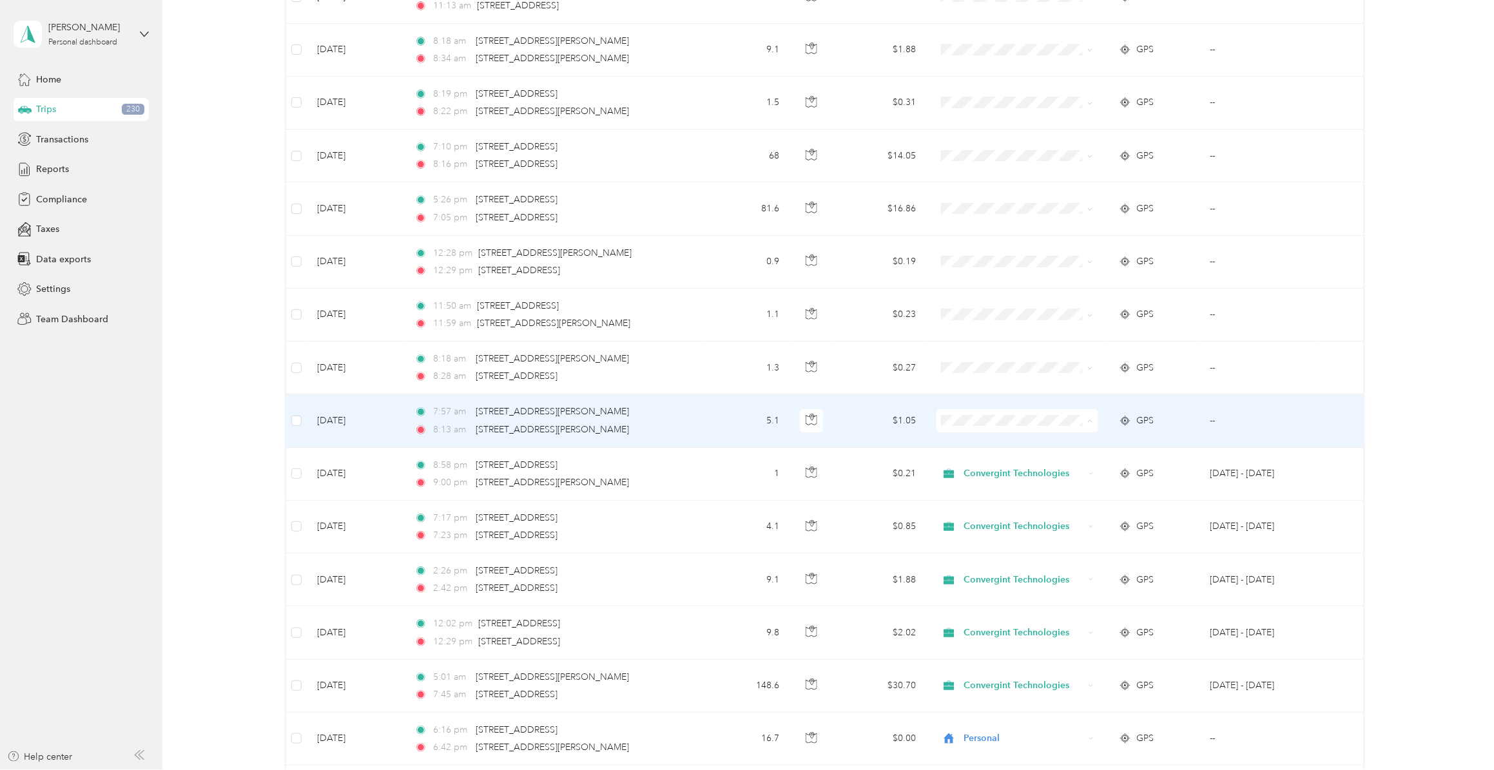
click at [1014, 476] on span "Convergint Technologies" at bounding box center [1026, 476] width 120 height 14
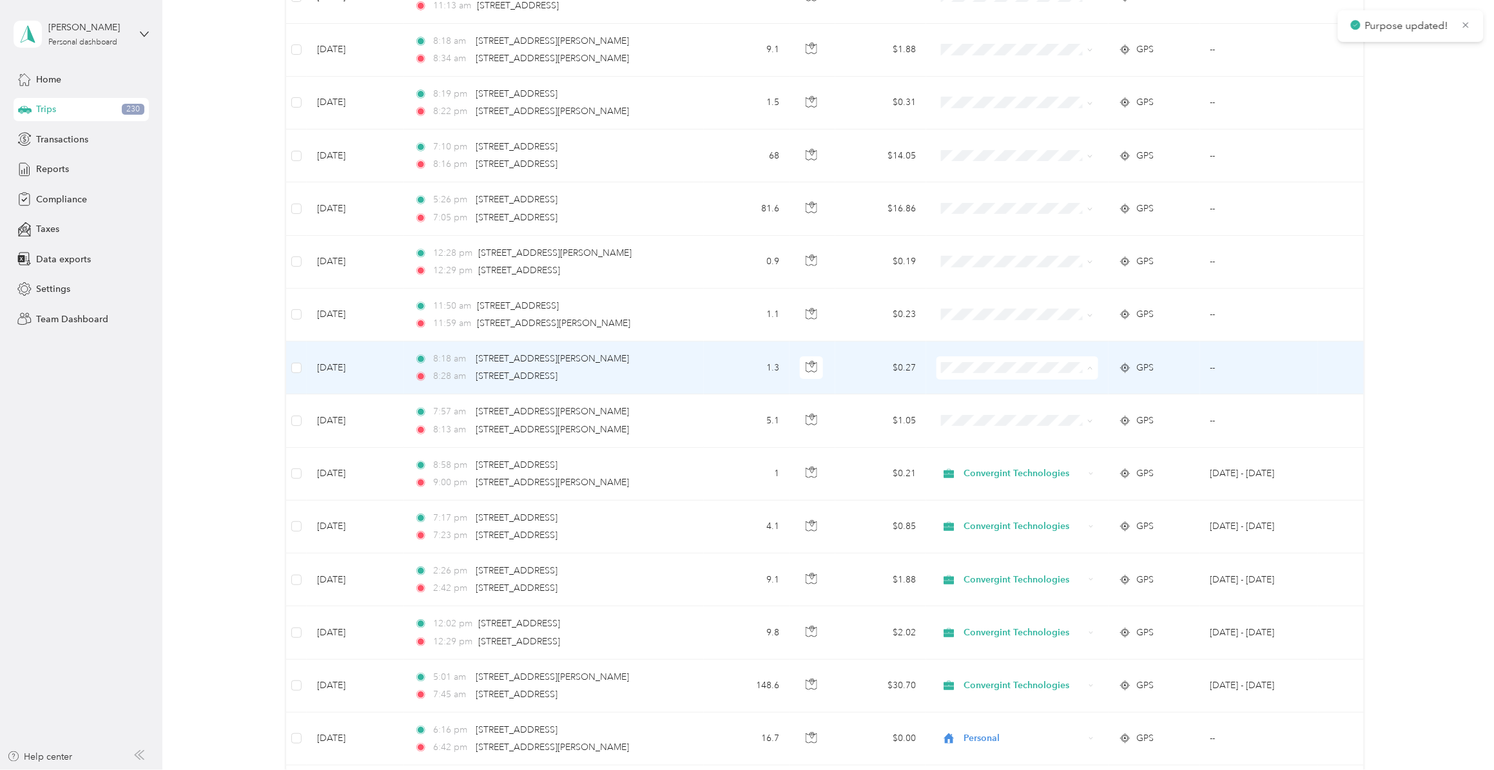
click at [988, 422] on span "Convergint Technologies" at bounding box center [1026, 423] width 120 height 14
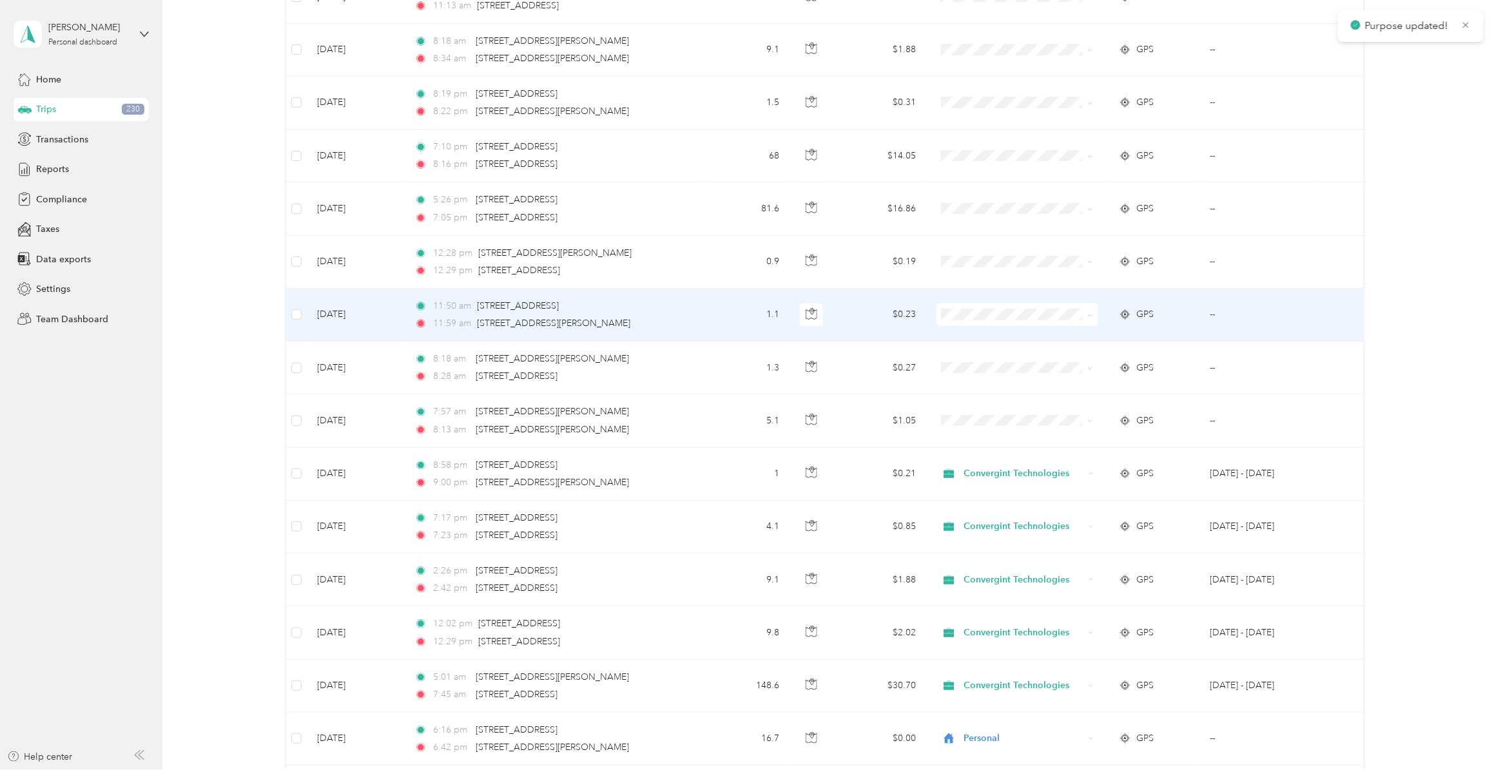
click at [990, 371] on span "Convergint Technologies" at bounding box center [1026, 370] width 120 height 14
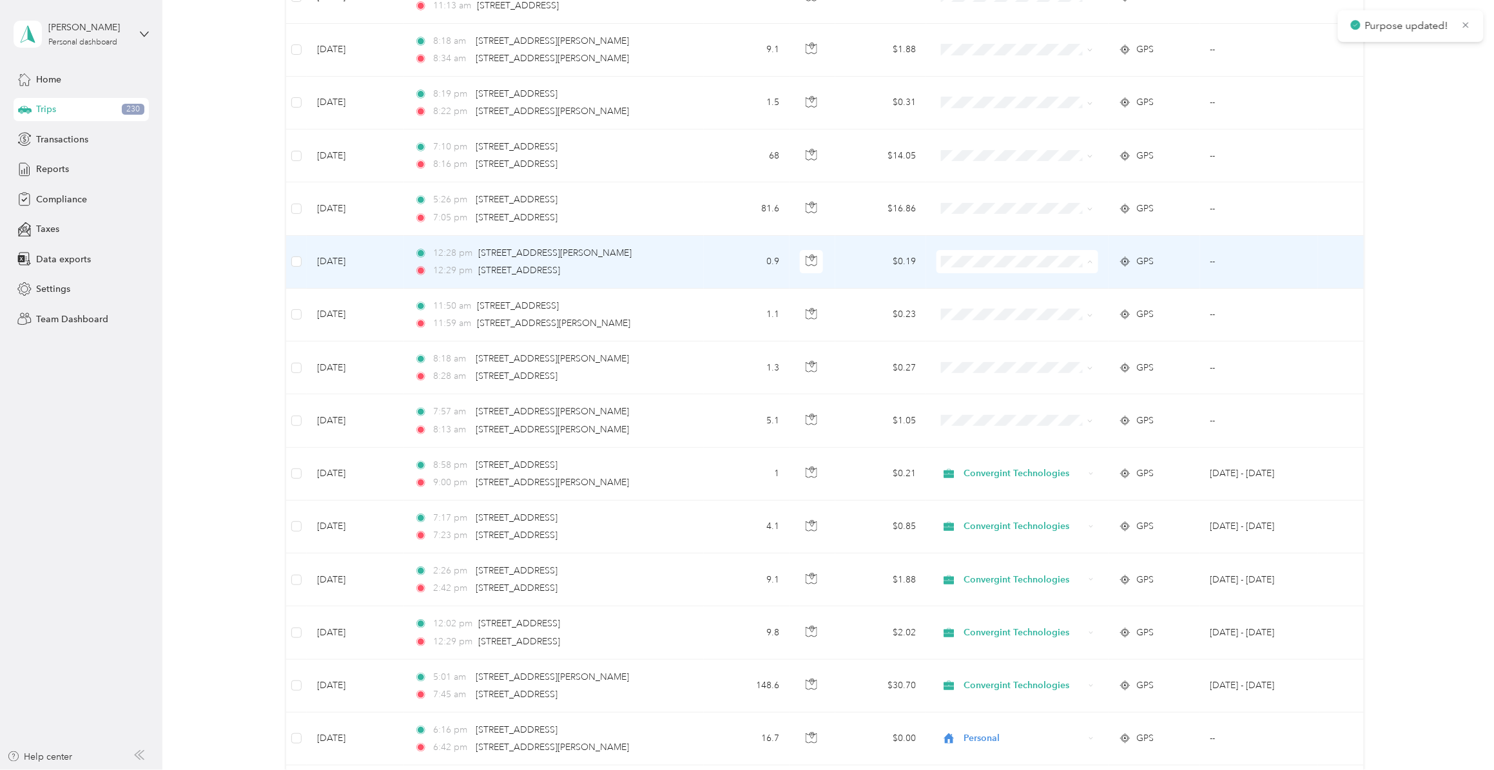
click at [974, 319] on span "Convergint Technologies" at bounding box center [1026, 316] width 120 height 14
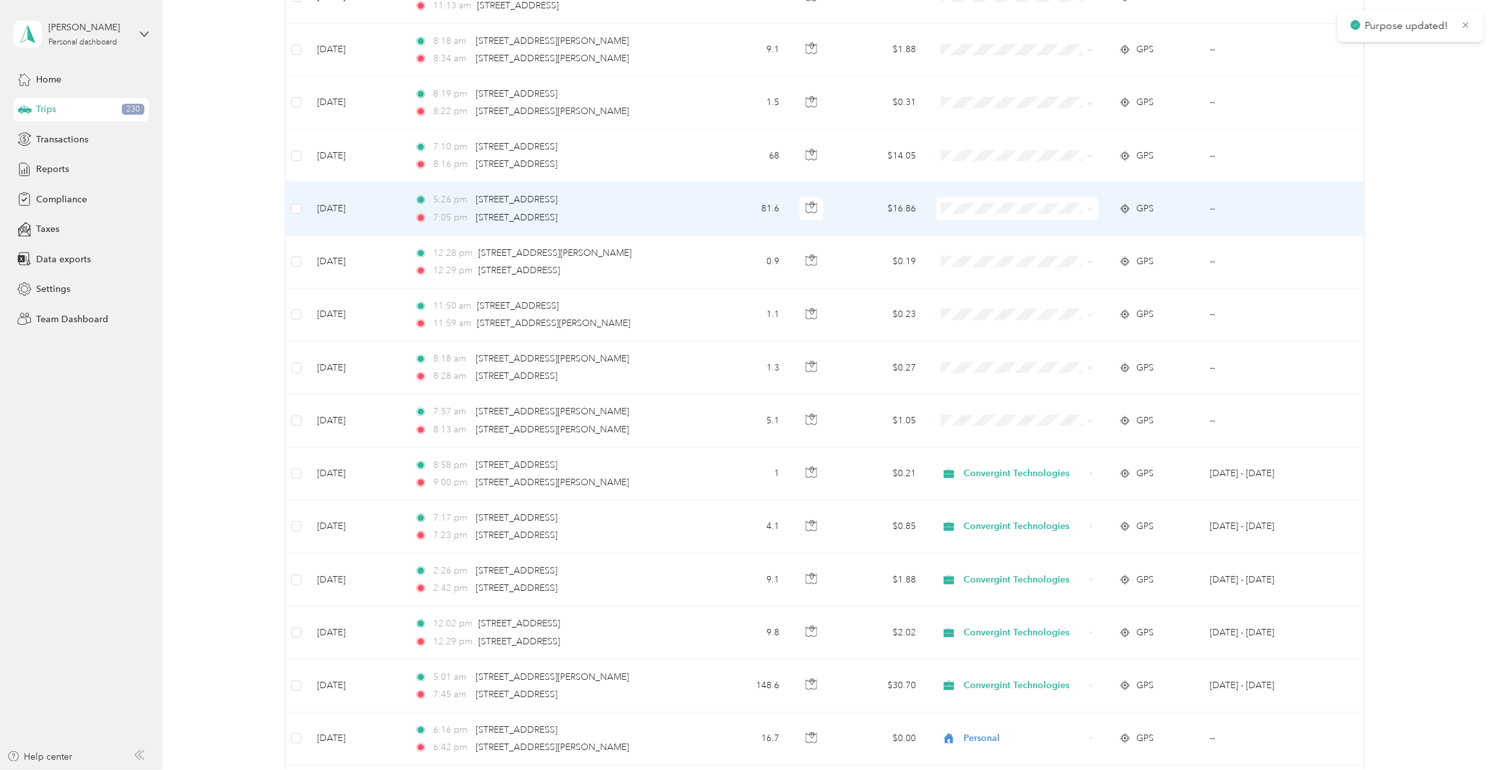
click at [983, 266] on span "Convergint Technologies" at bounding box center [1026, 264] width 120 height 14
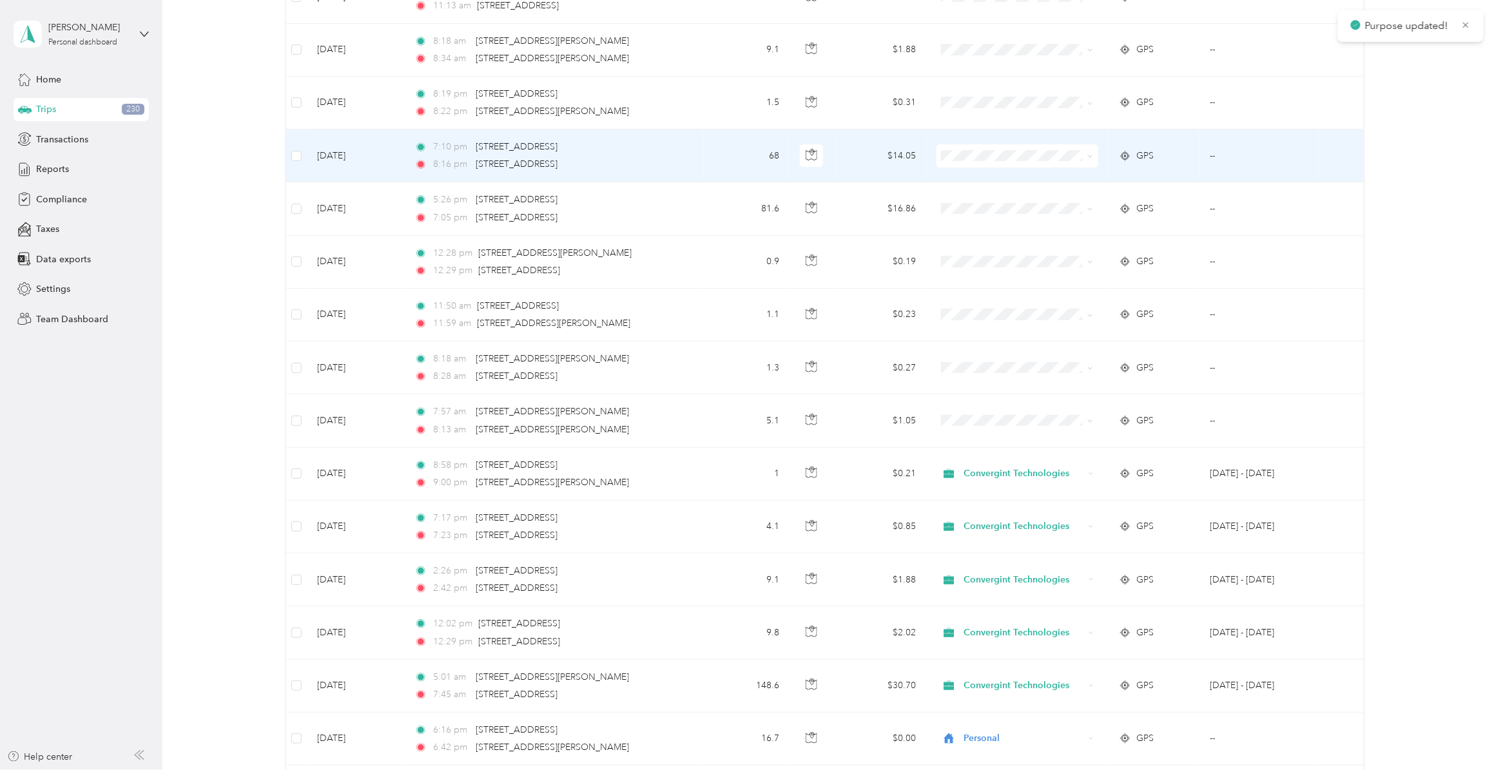
click at [955, 168] on span at bounding box center [1018, 155] width 162 height 23
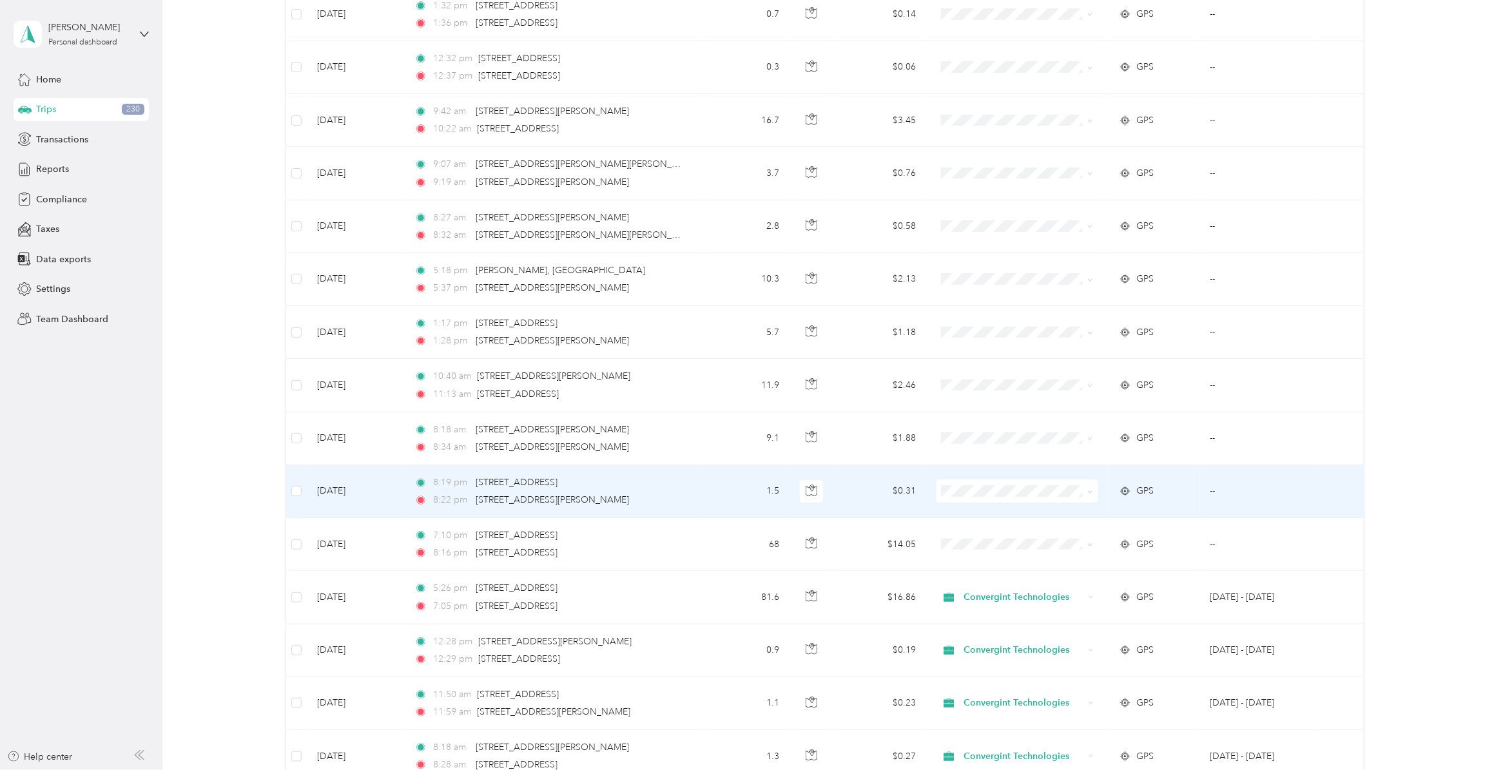
scroll to position [11351, 0]
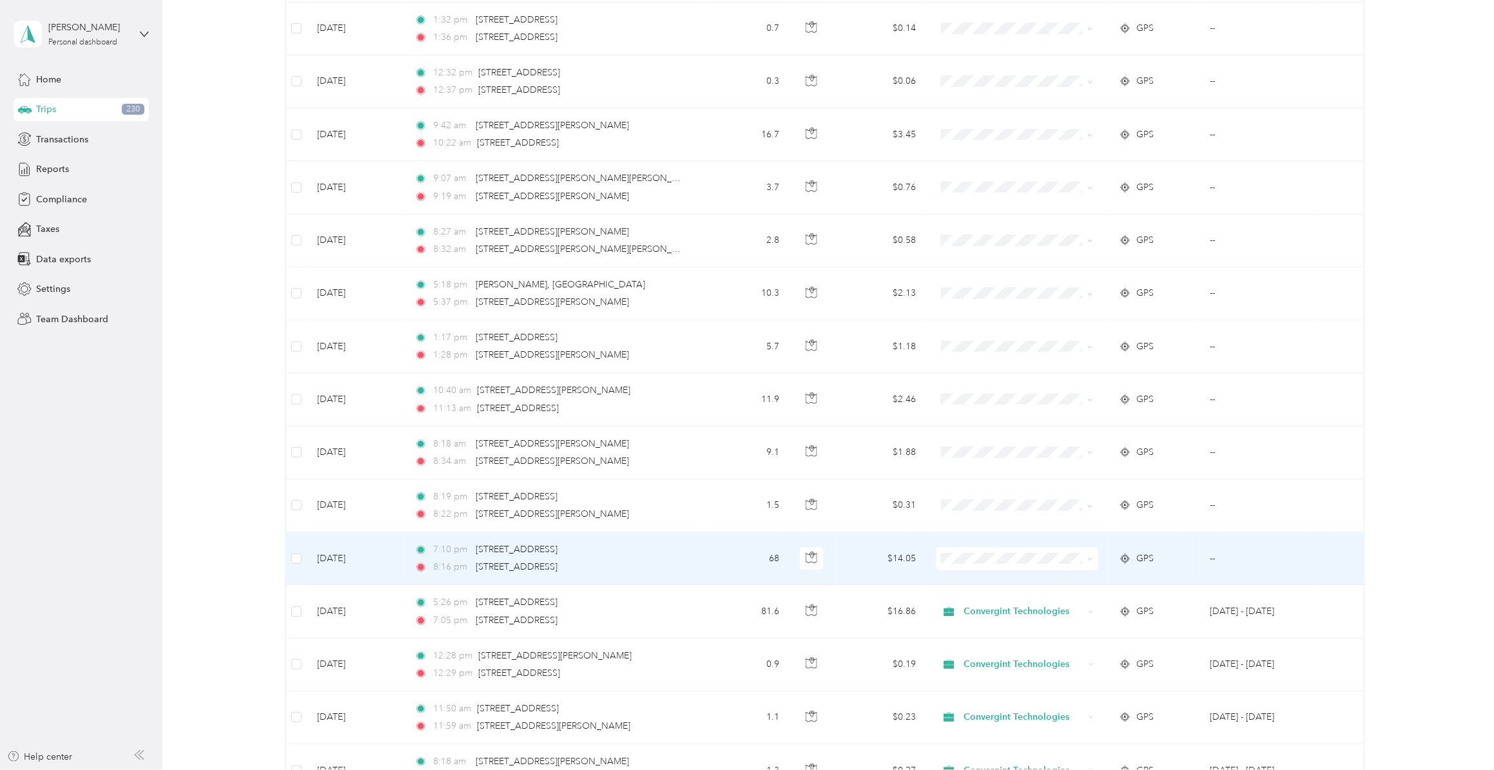
click at [988, 596] on span "Convergint Technologies" at bounding box center [1026, 607] width 120 height 14
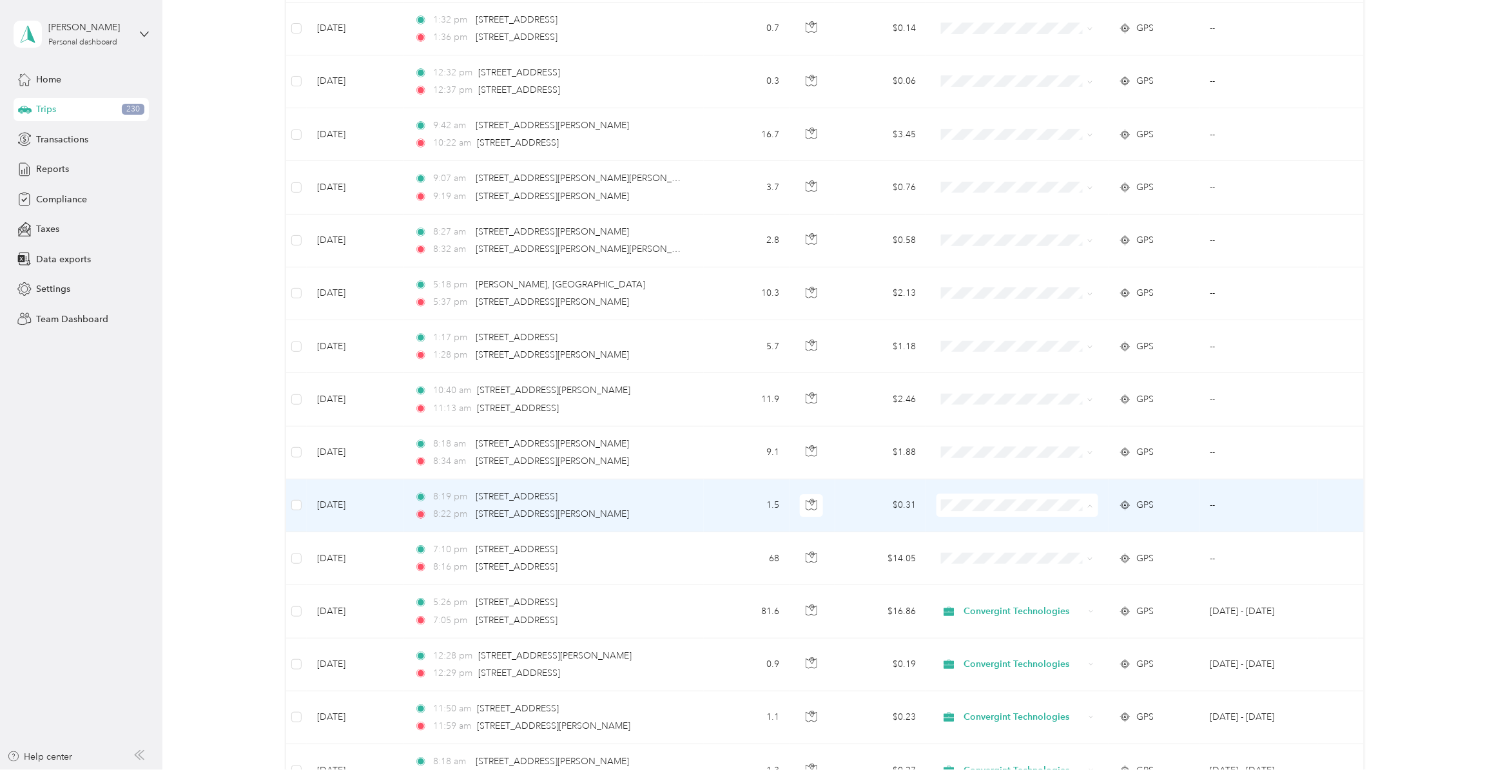
click at [991, 562] on span "Convergint Technologies" at bounding box center [1026, 560] width 120 height 14
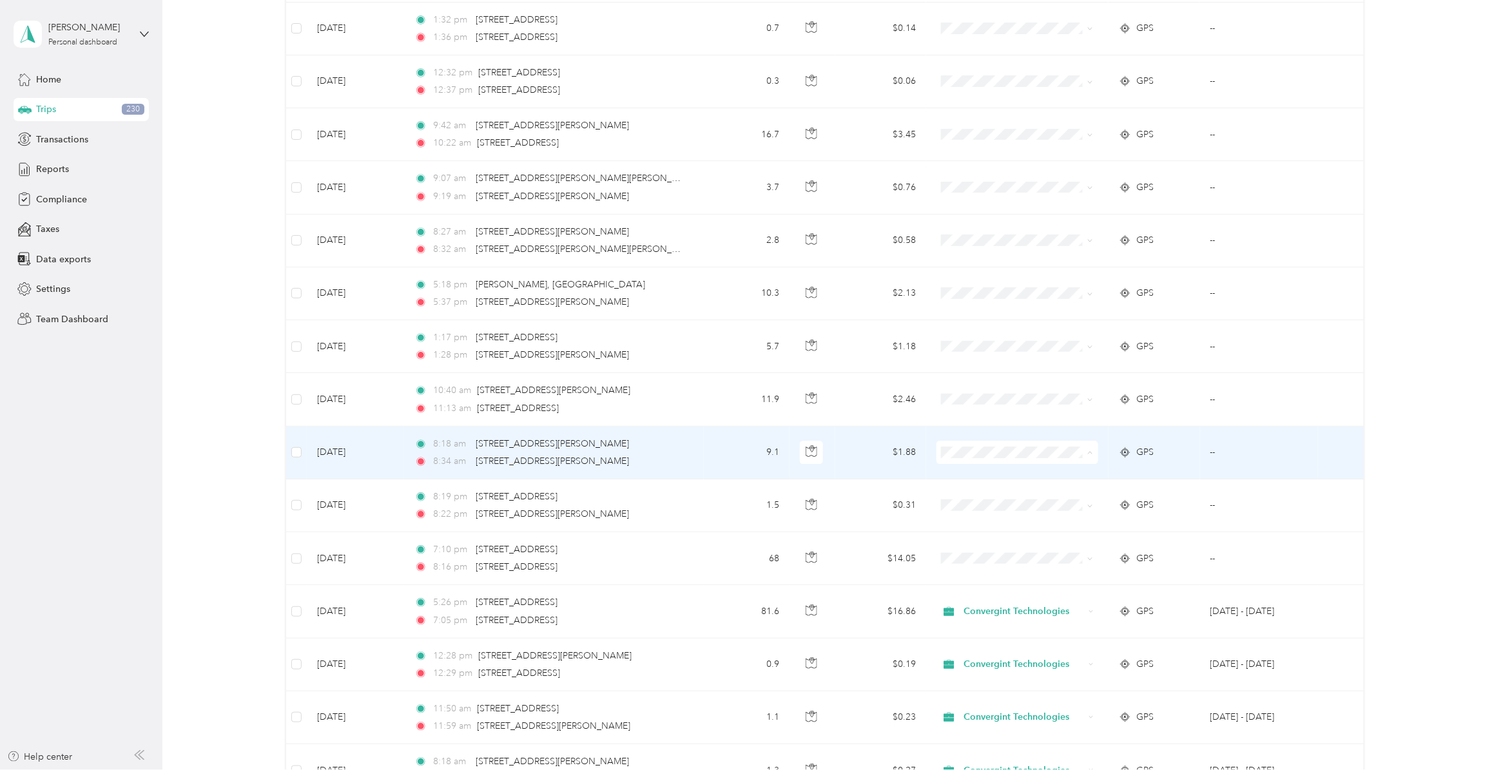
click at [986, 529] on span "Personal" at bounding box center [1026, 529] width 120 height 14
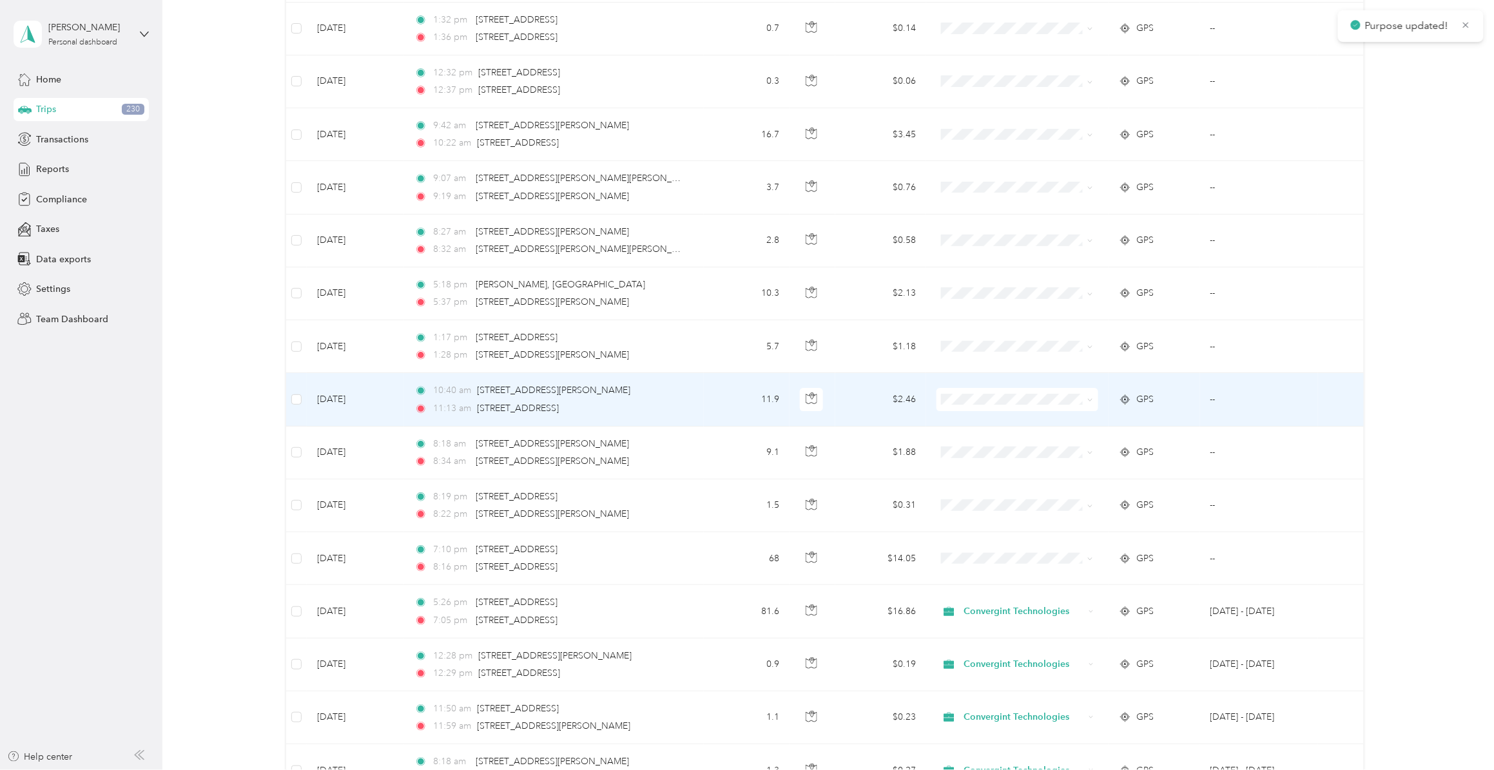
click at [972, 411] on span at bounding box center [1018, 399] width 162 height 23
click at [994, 478] on span "Personal" at bounding box center [1026, 474] width 120 height 14
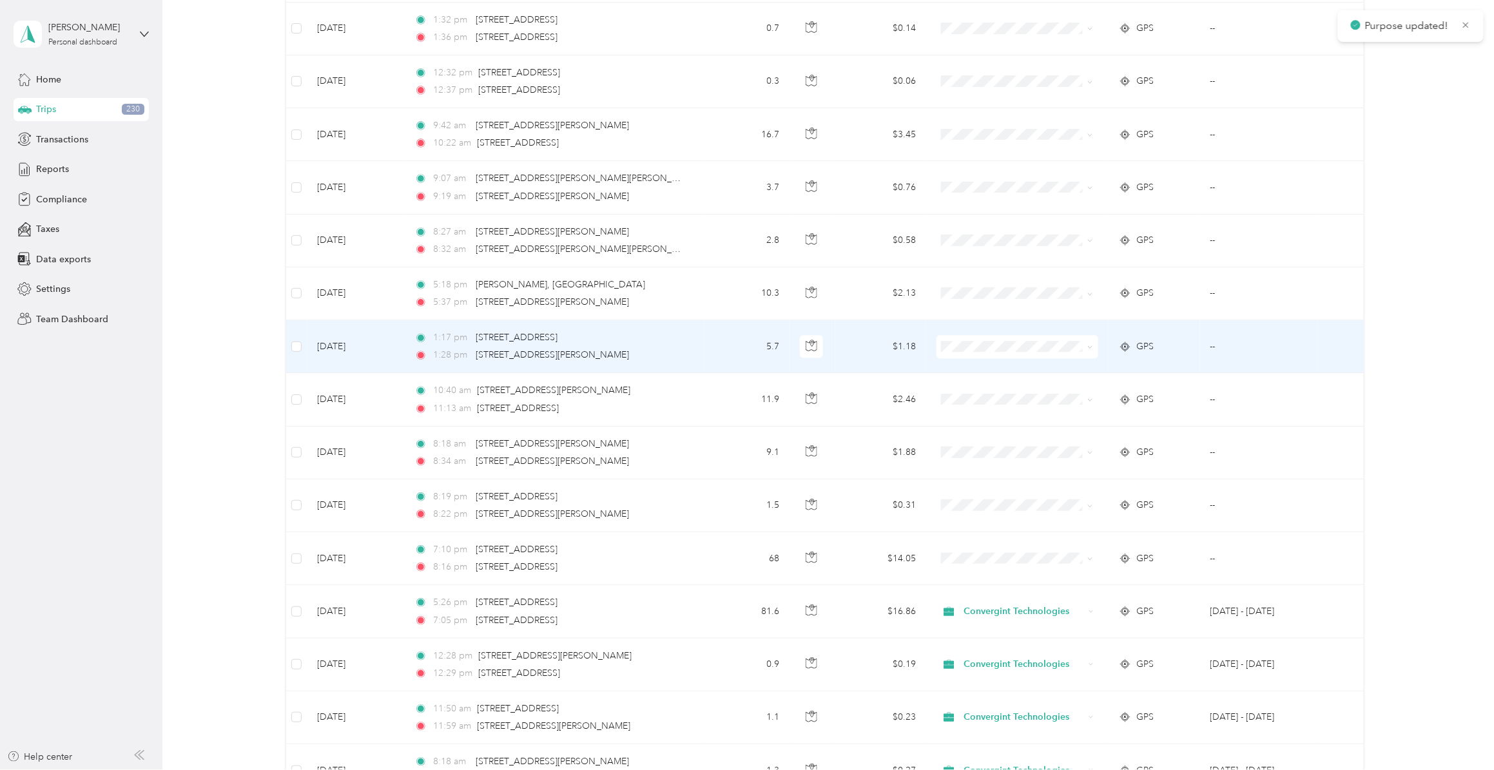
click at [993, 424] on li "Personal" at bounding box center [1014, 422] width 161 height 23
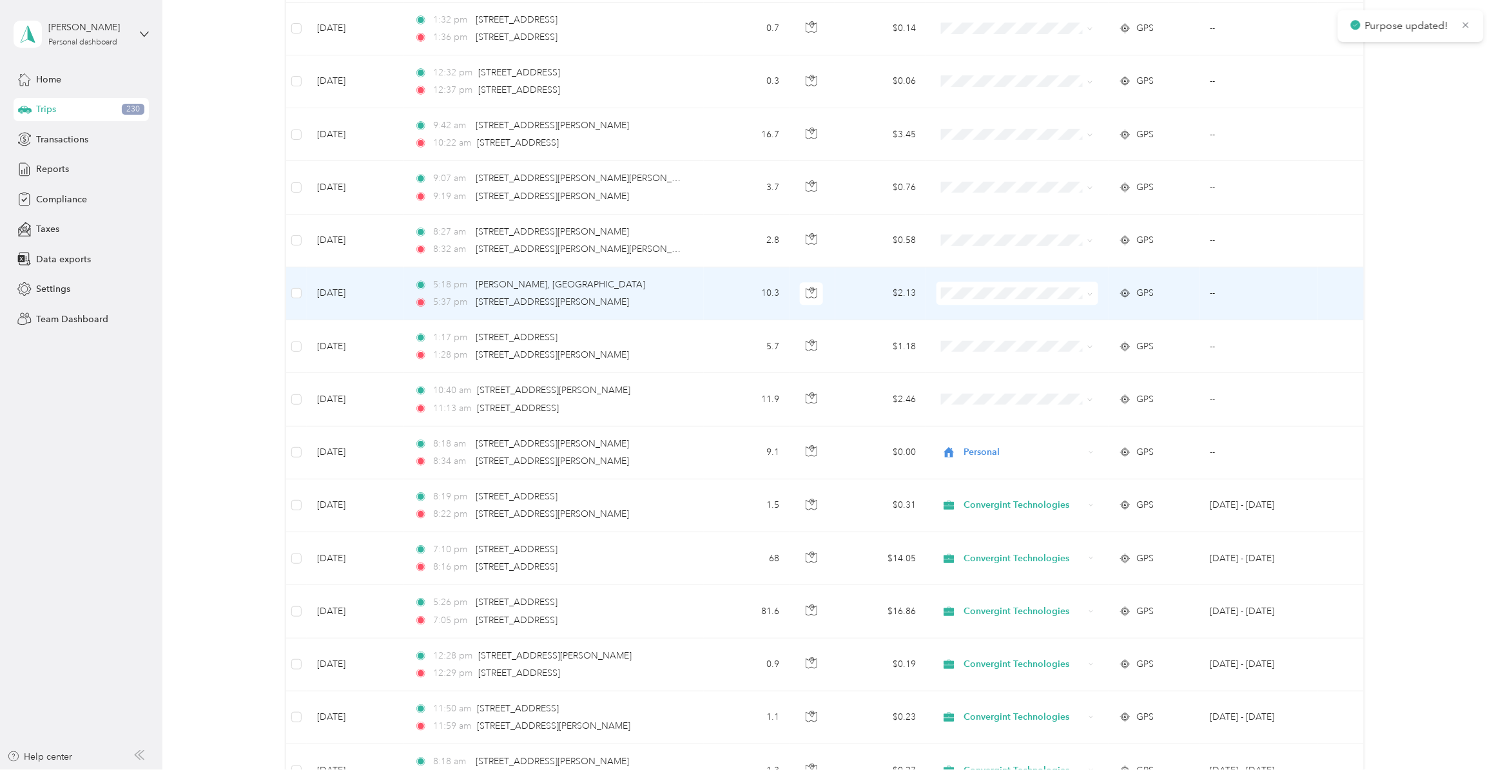
click at [985, 366] on span "Personal" at bounding box center [1026, 370] width 120 height 14
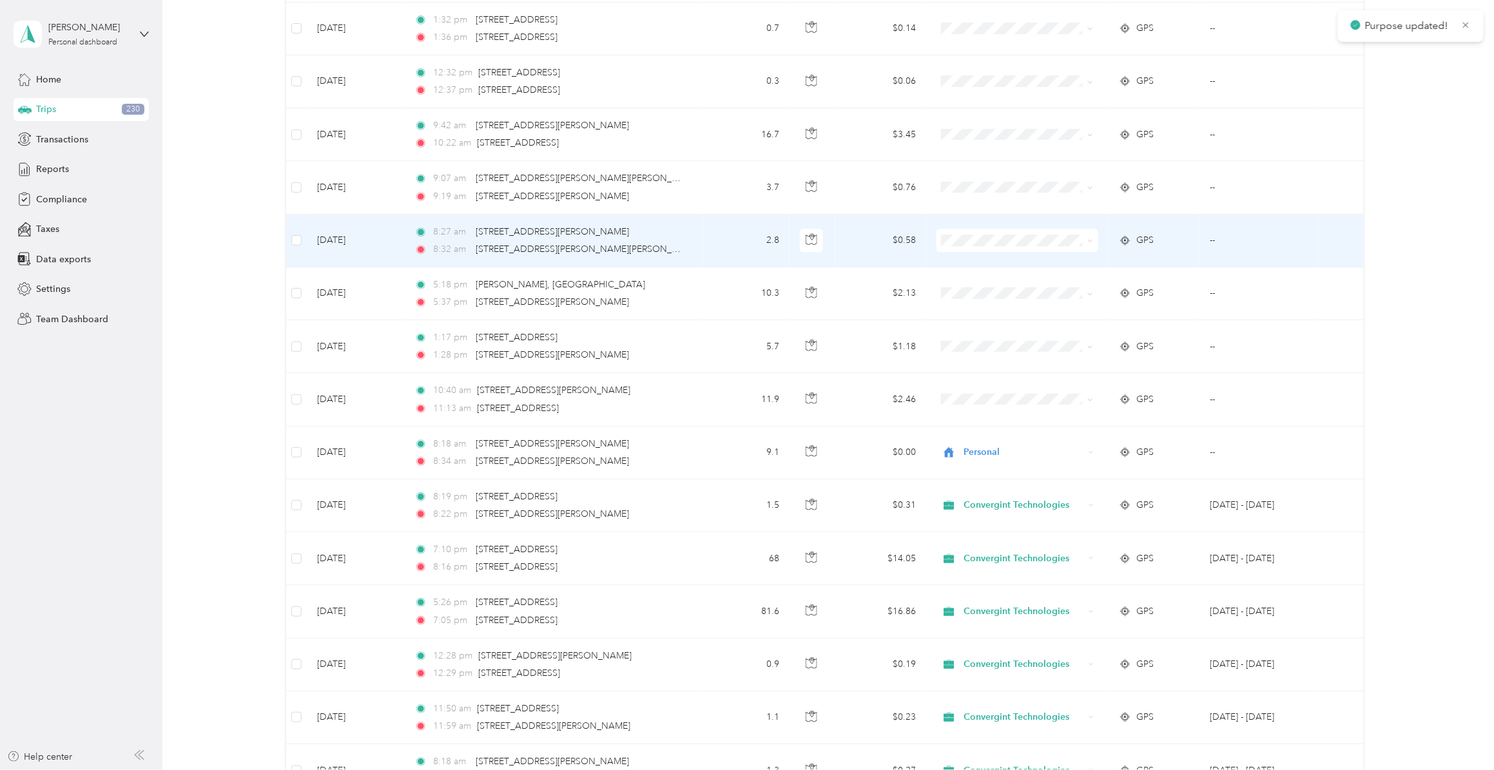
click at [992, 313] on span "Personal" at bounding box center [1026, 312] width 120 height 14
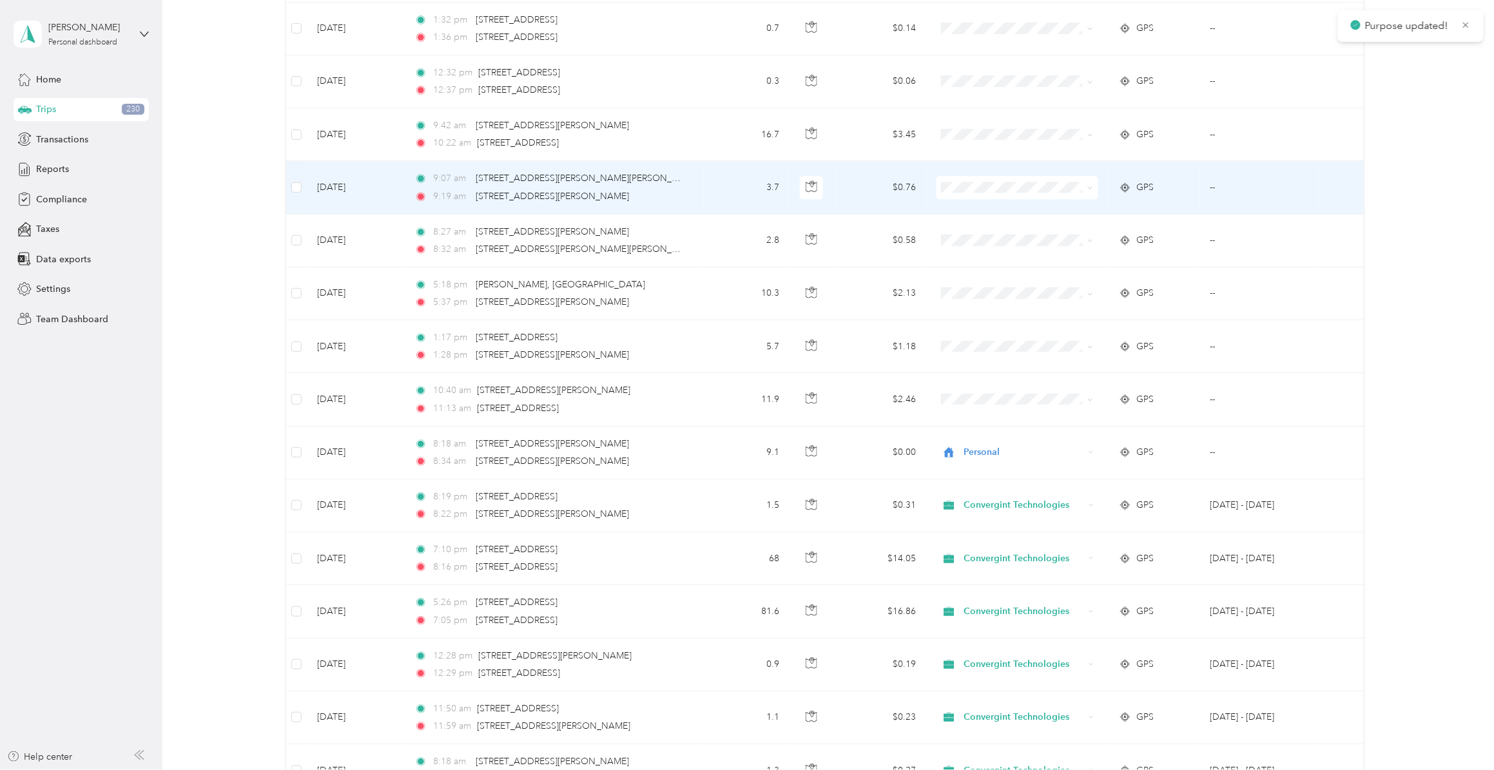
click at [986, 258] on span "Personal" at bounding box center [1026, 258] width 120 height 14
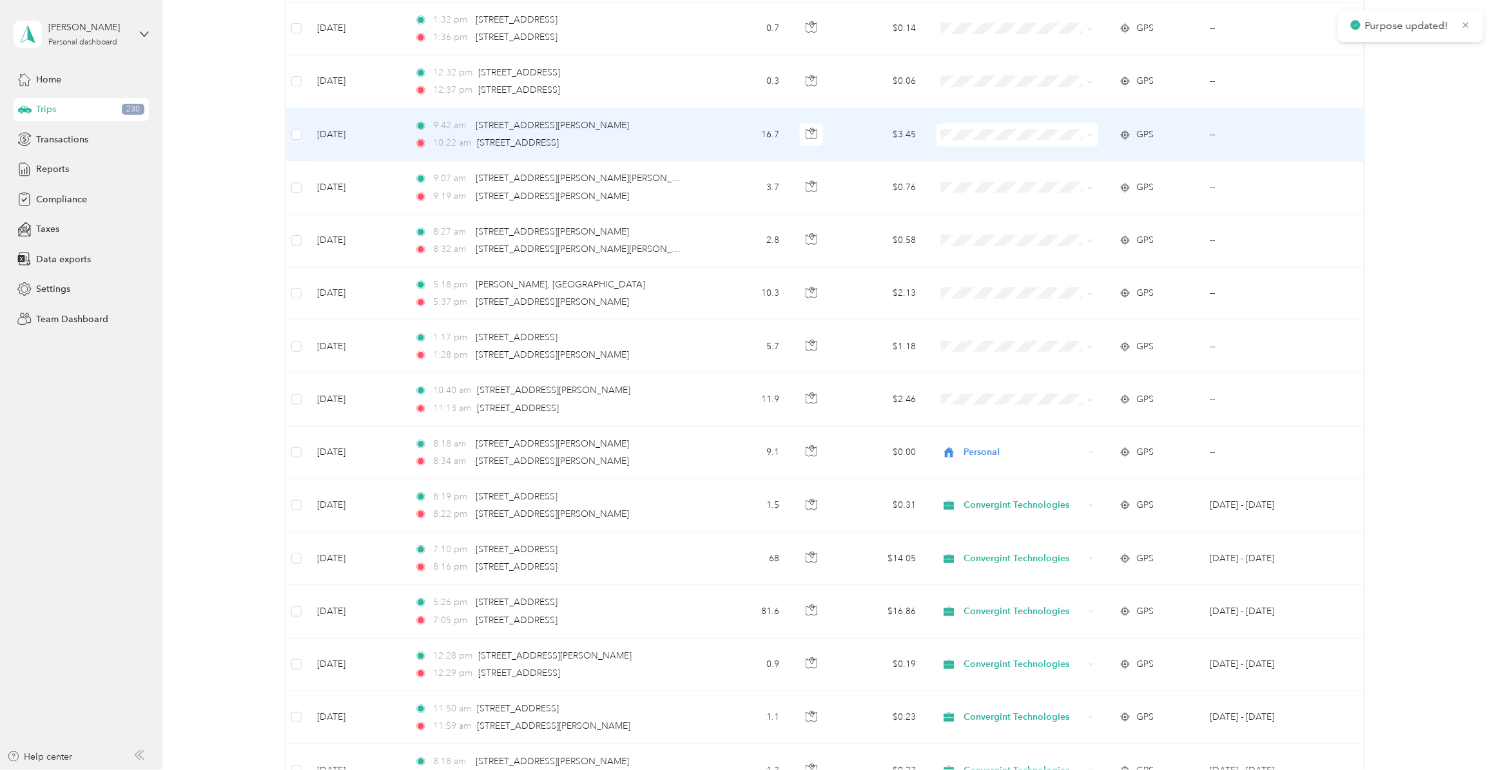
click at [988, 210] on span "Personal" at bounding box center [1026, 211] width 120 height 14
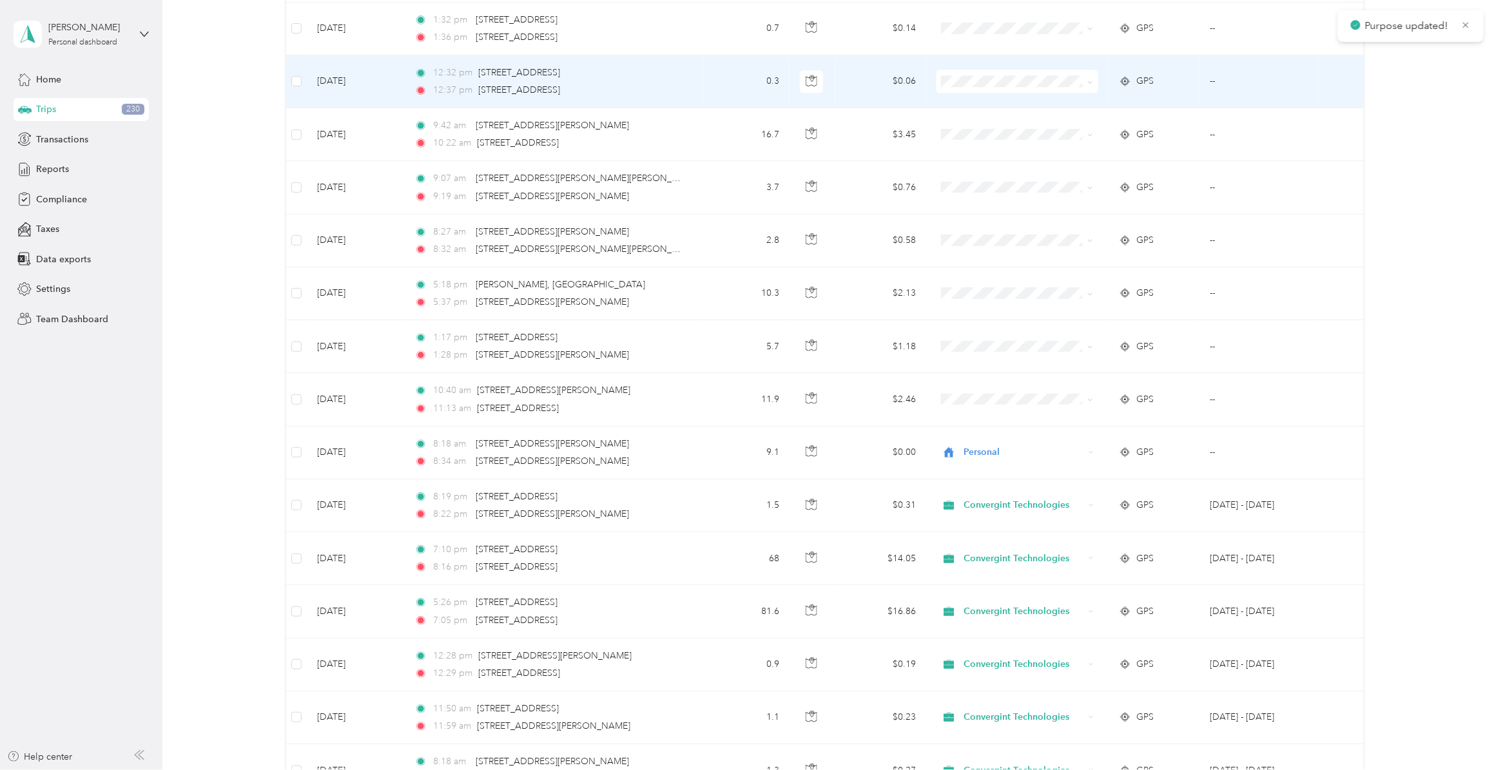
click at [980, 157] on span "Personal" at bounding box center [1026, 157] width 120 height 14
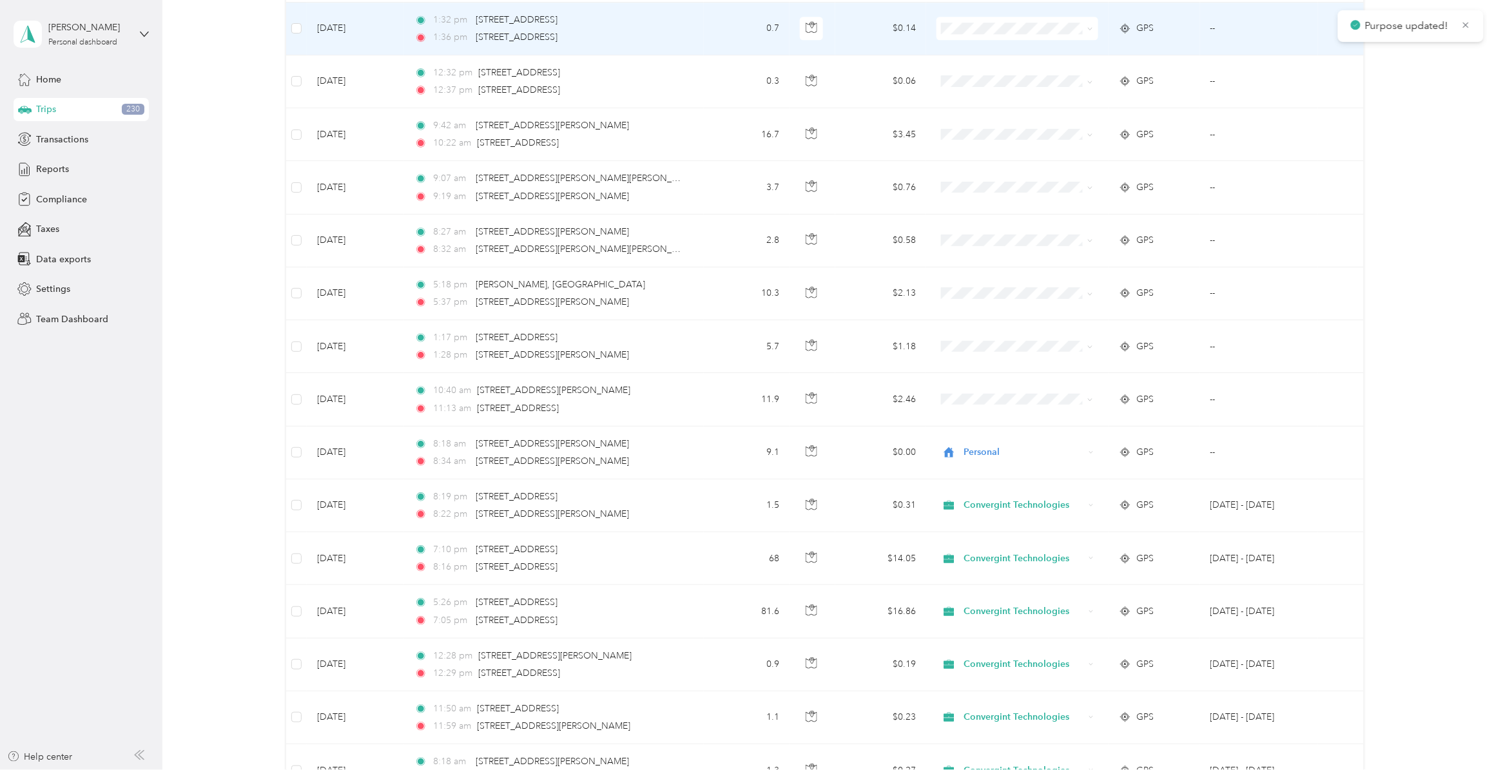
click at [991, 103] on span "Personal" at bounding box center [1026, 104] width 120 height 14
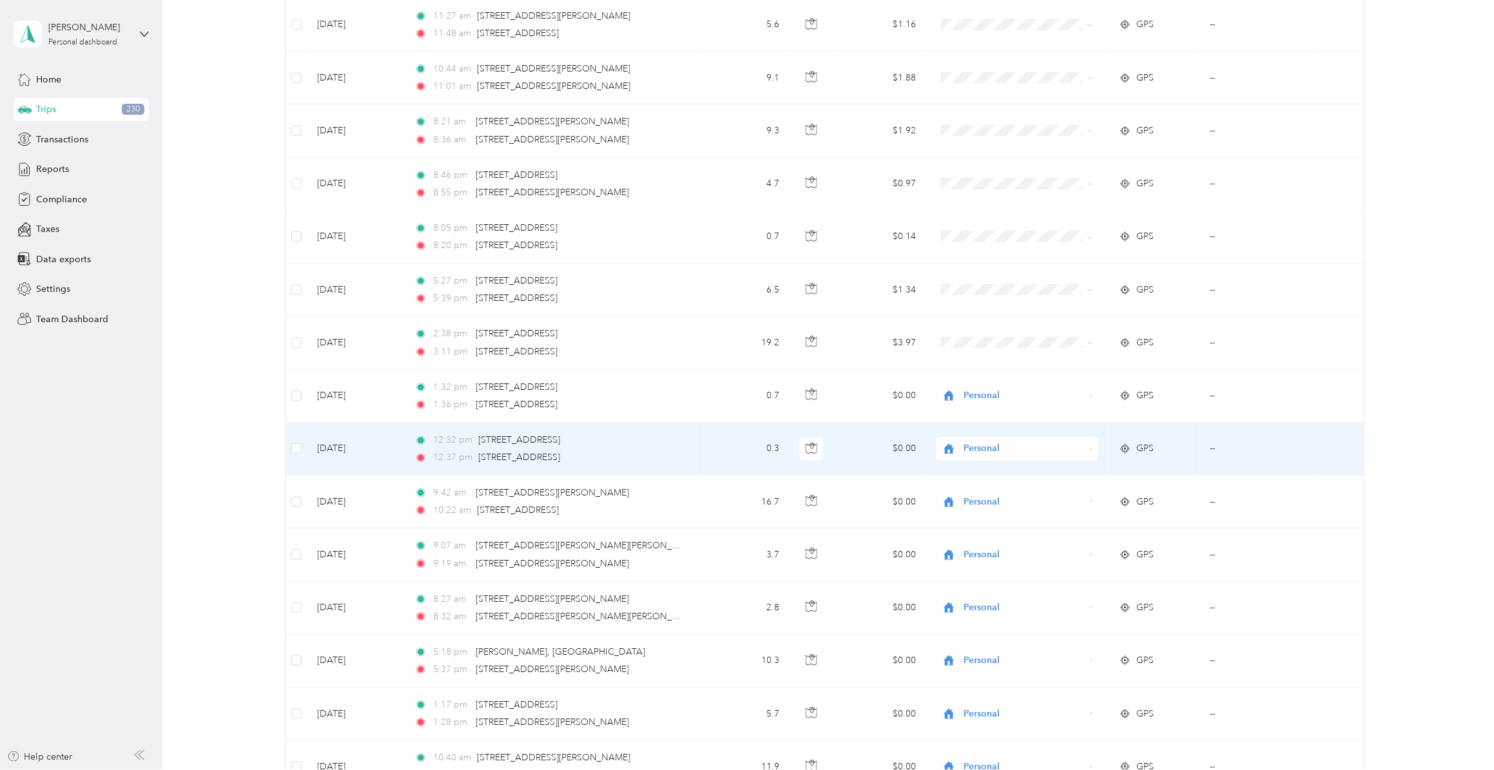
scroll to position [10948, 0]
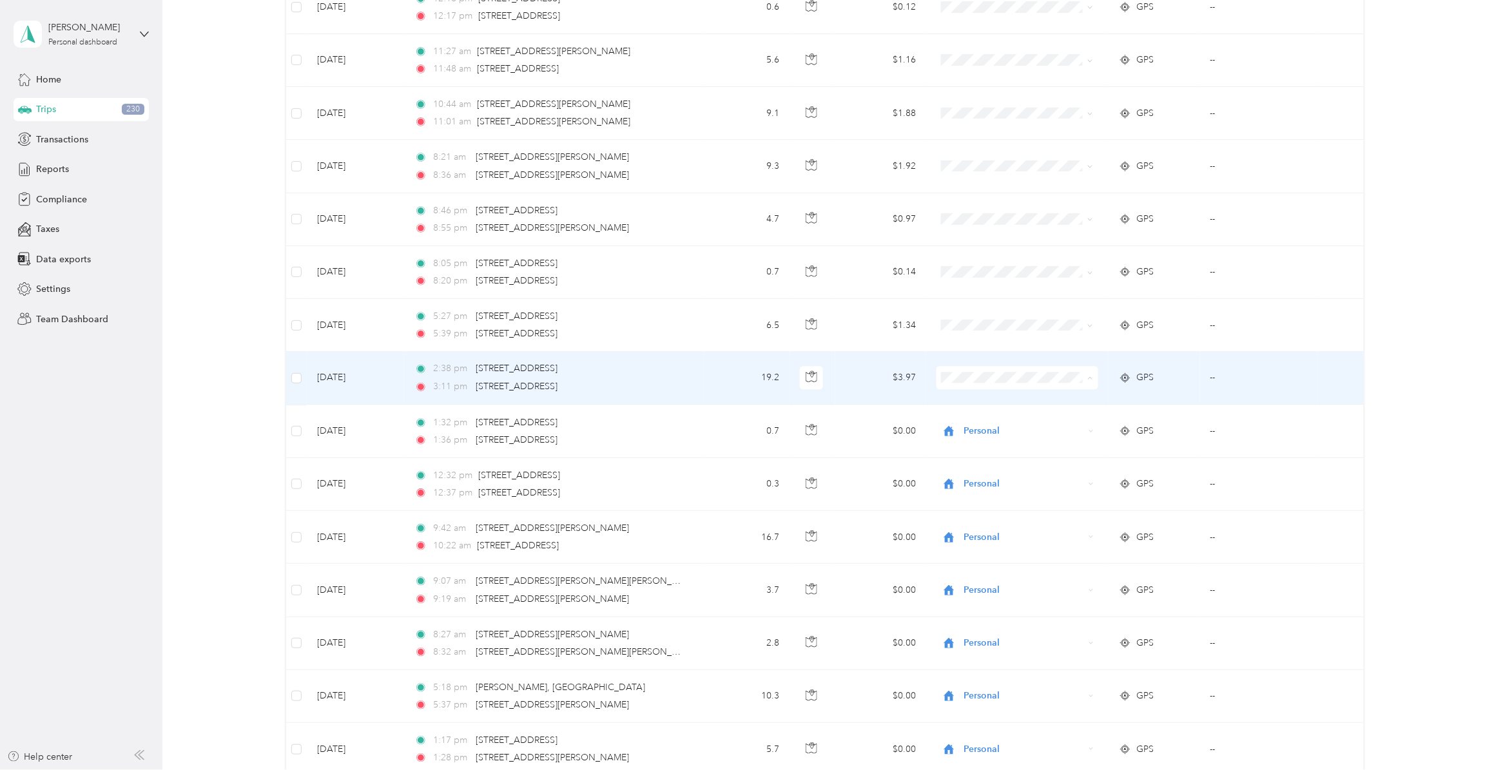
click at [986, 453] on span "Personal" at bounding box center [1026, 454] width 120 height 14
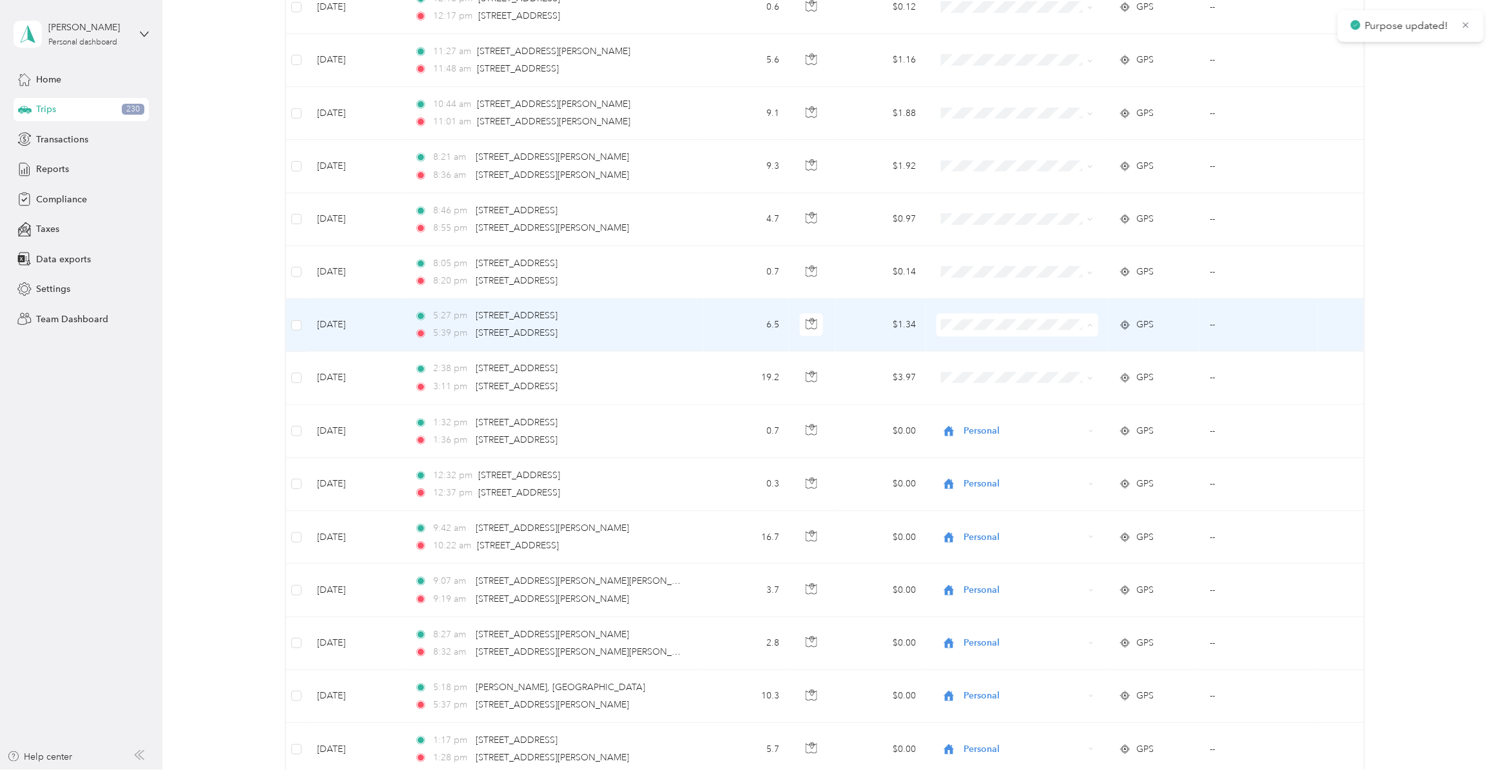
click at [988, 402] on span "Personal" at bounding box center [1026, 401] width 120 height 14
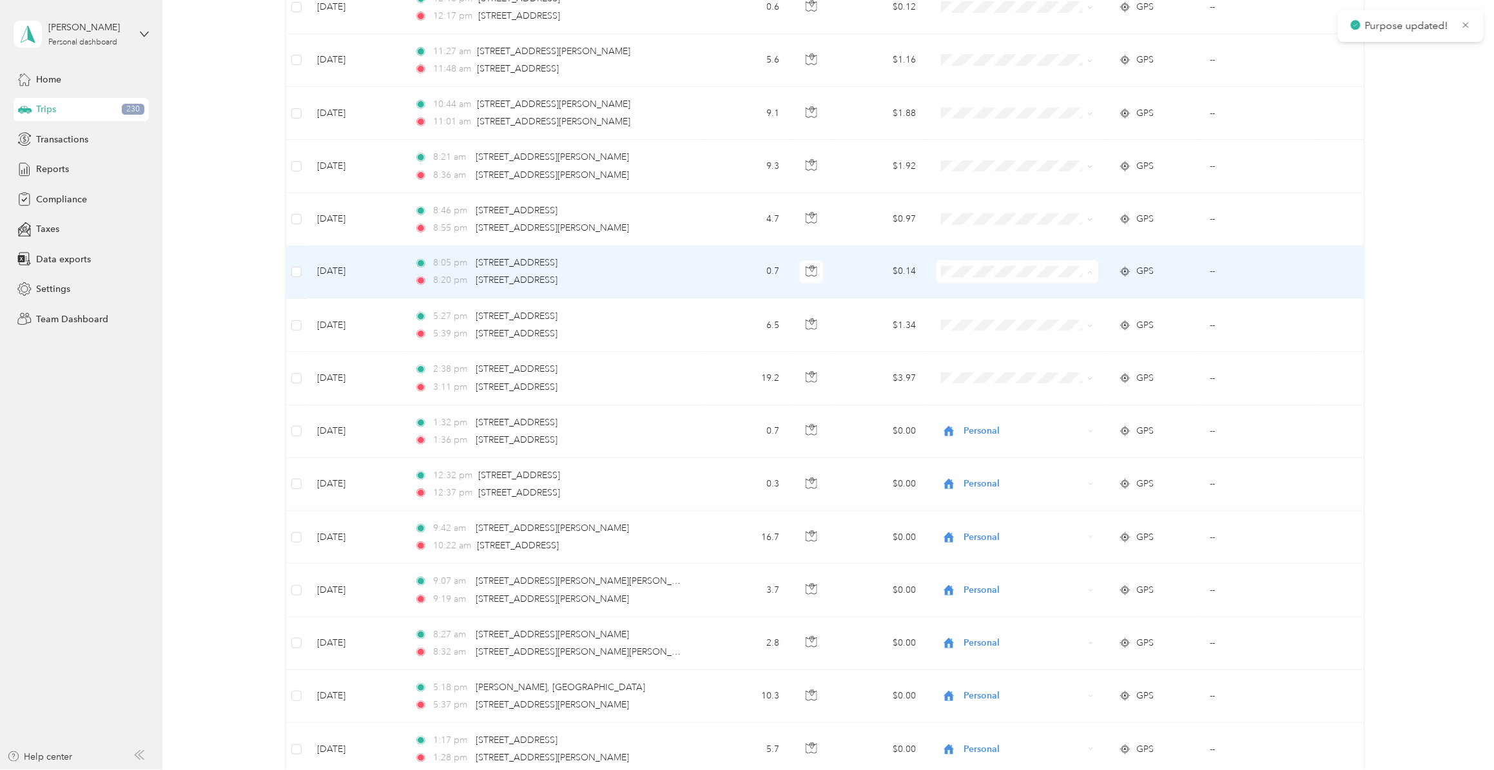
click at [990, 345] on span "Personal" at bounding box center [1026, 347] width 120 height 14
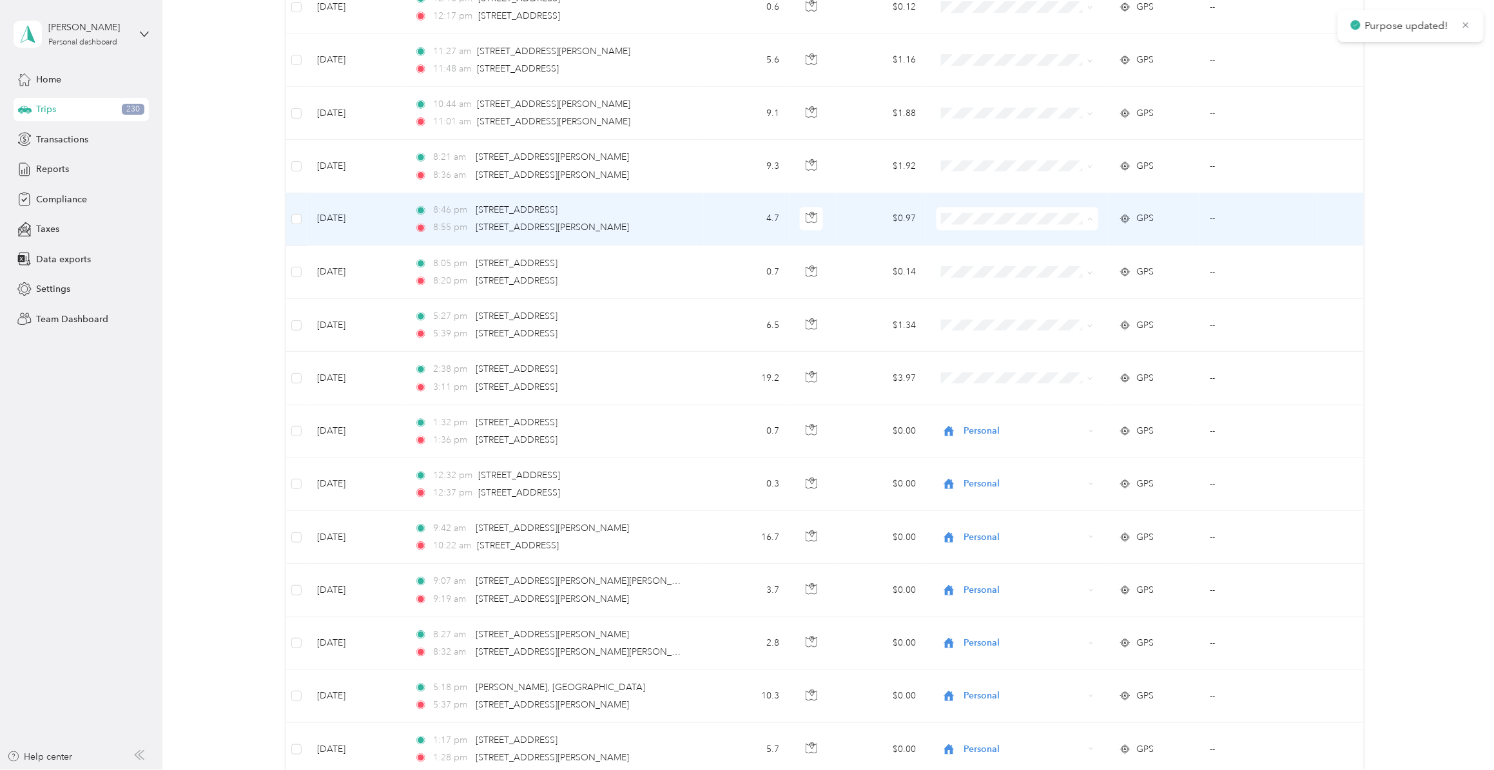
click at [985, 297] on li "Personal" at bounding box center [1014, 294] width 161 height 23
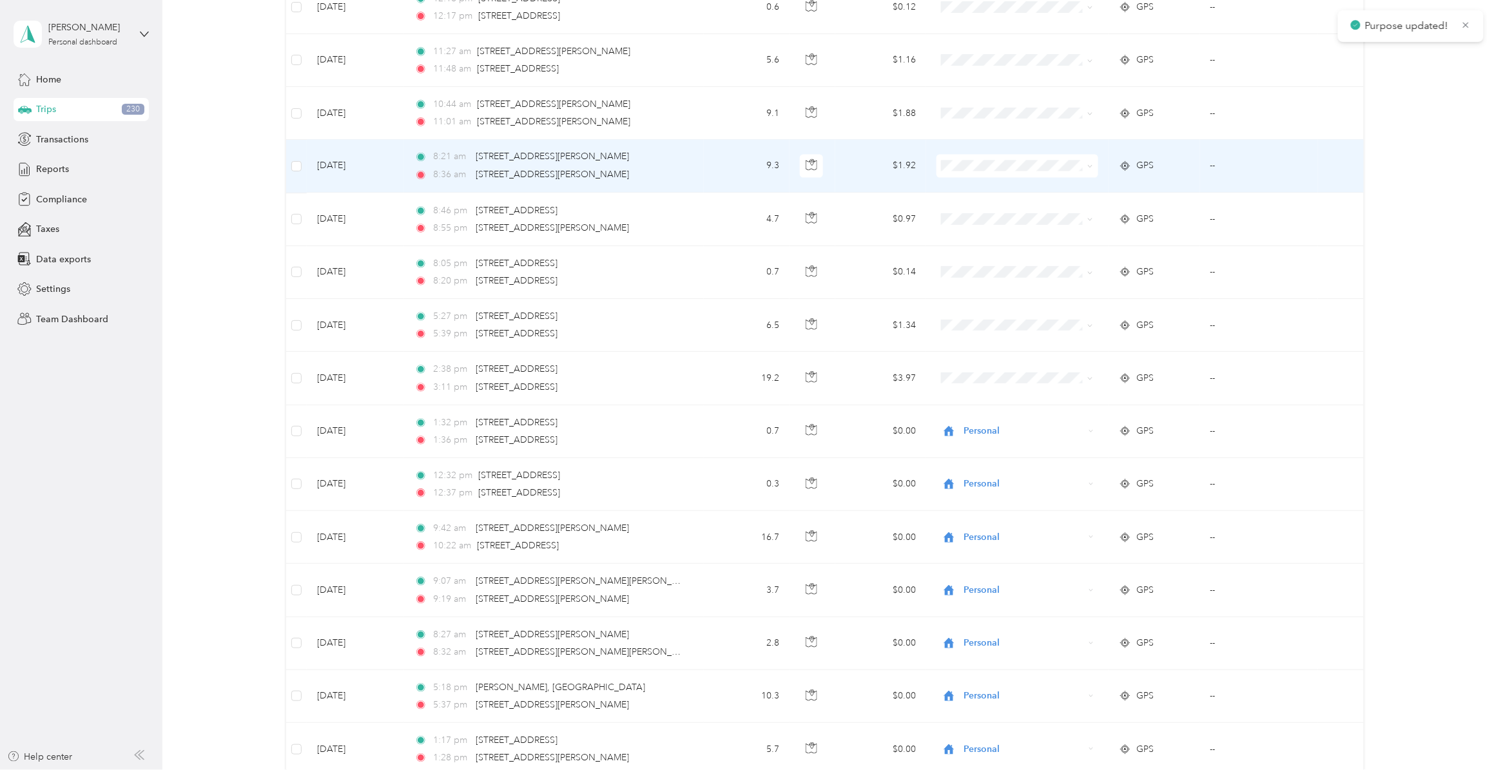
click at [986, 242] on span "Personal" at bounding box center [1026, 240] width 120 height 14
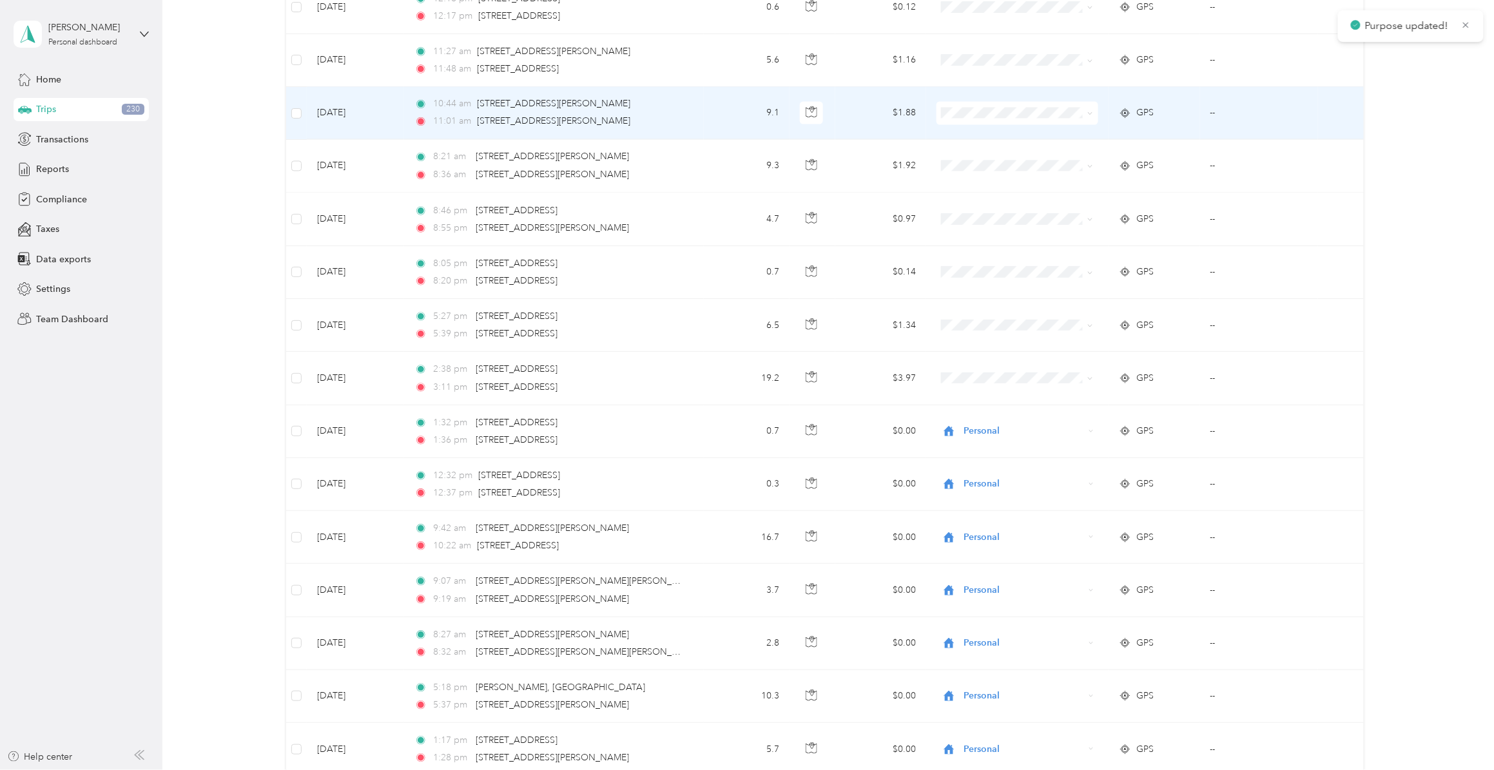
click at [992, 188] on span "Personal" at bounding box center [1026, 188] width 120 height 14
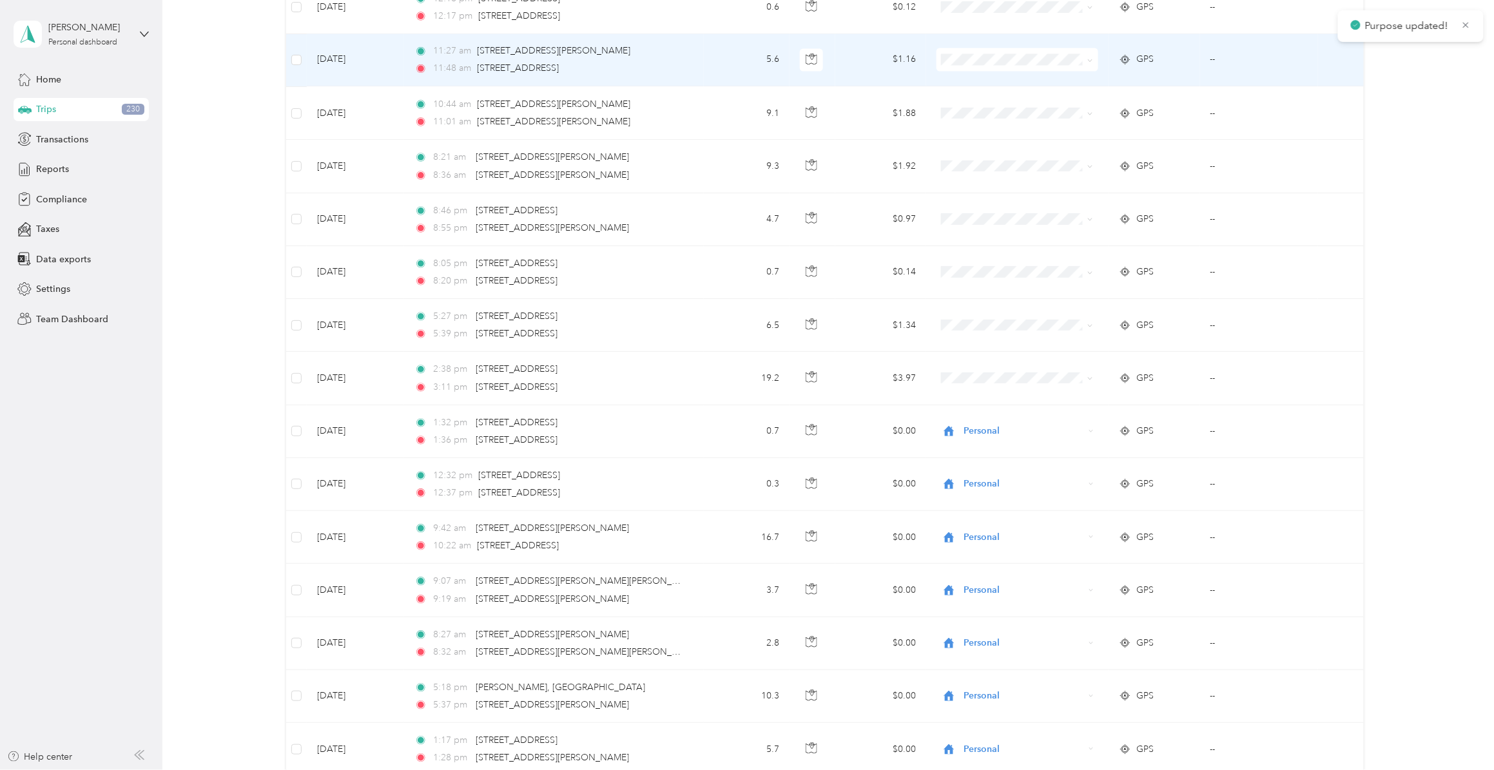
click at [981, 131] on span "Personal" at bounding box center [1026, 135] width 120 height 14
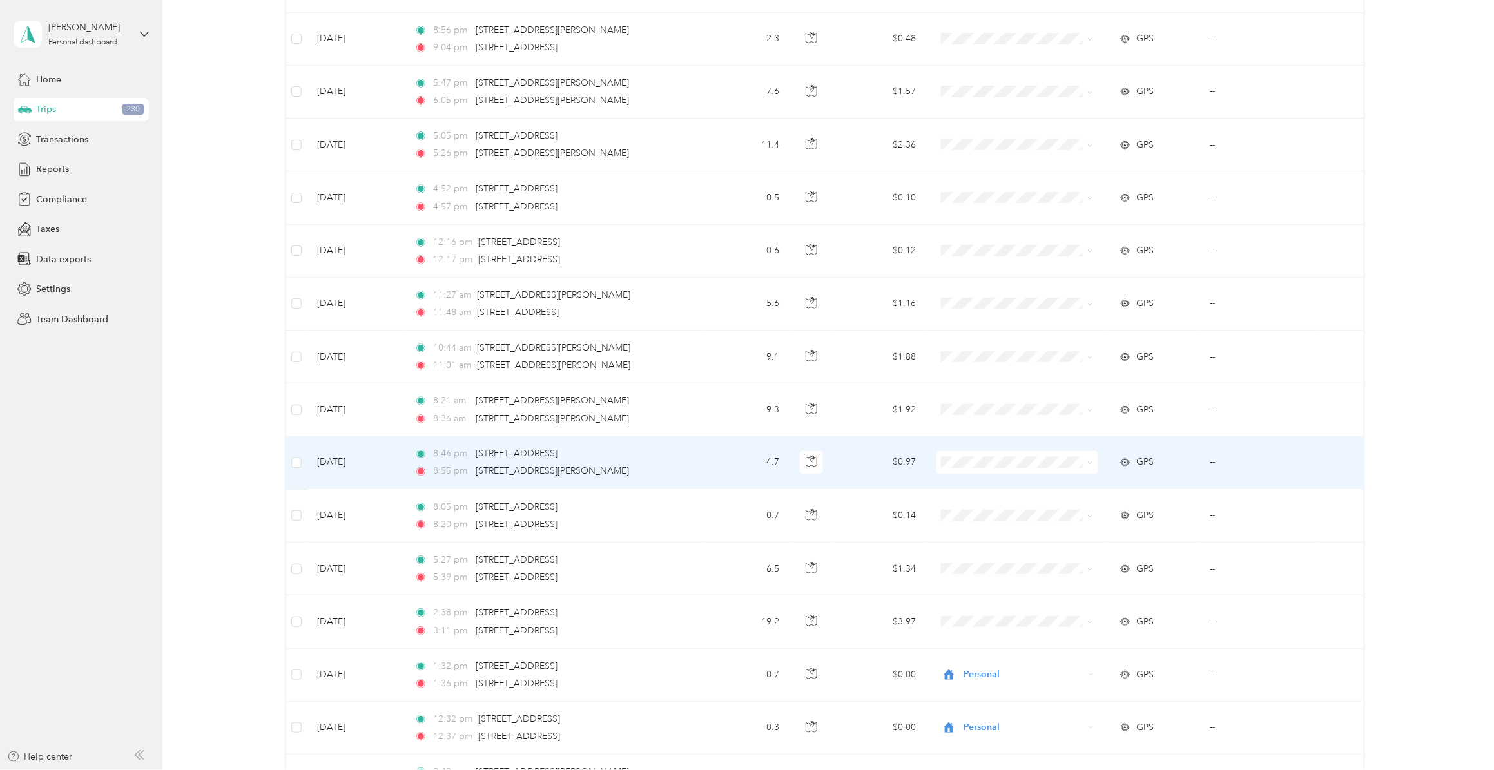
scroll to position [10626, 0]
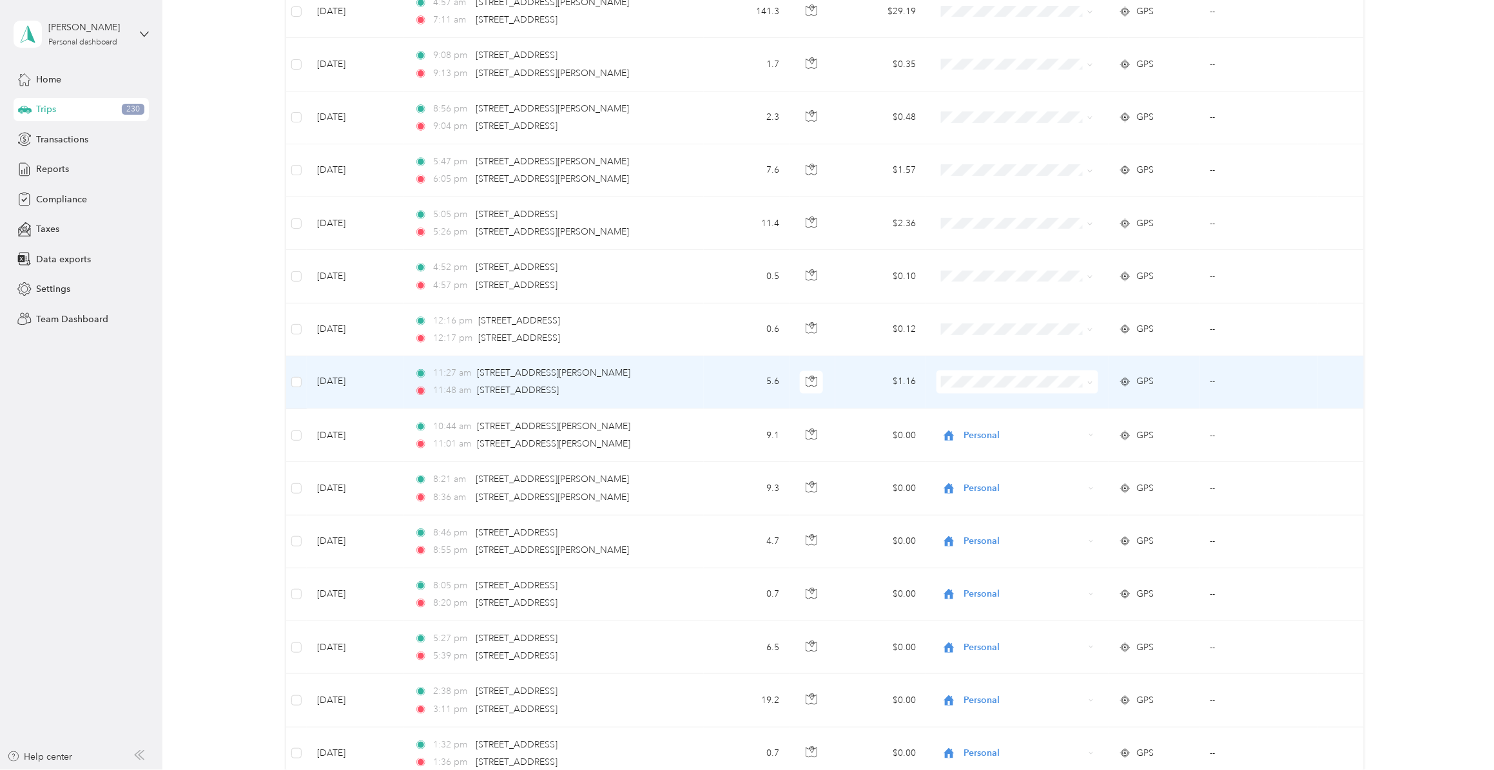
click at [1003, 456] on span "Personal" at bounding box center [1026, 457] width 120 height 14
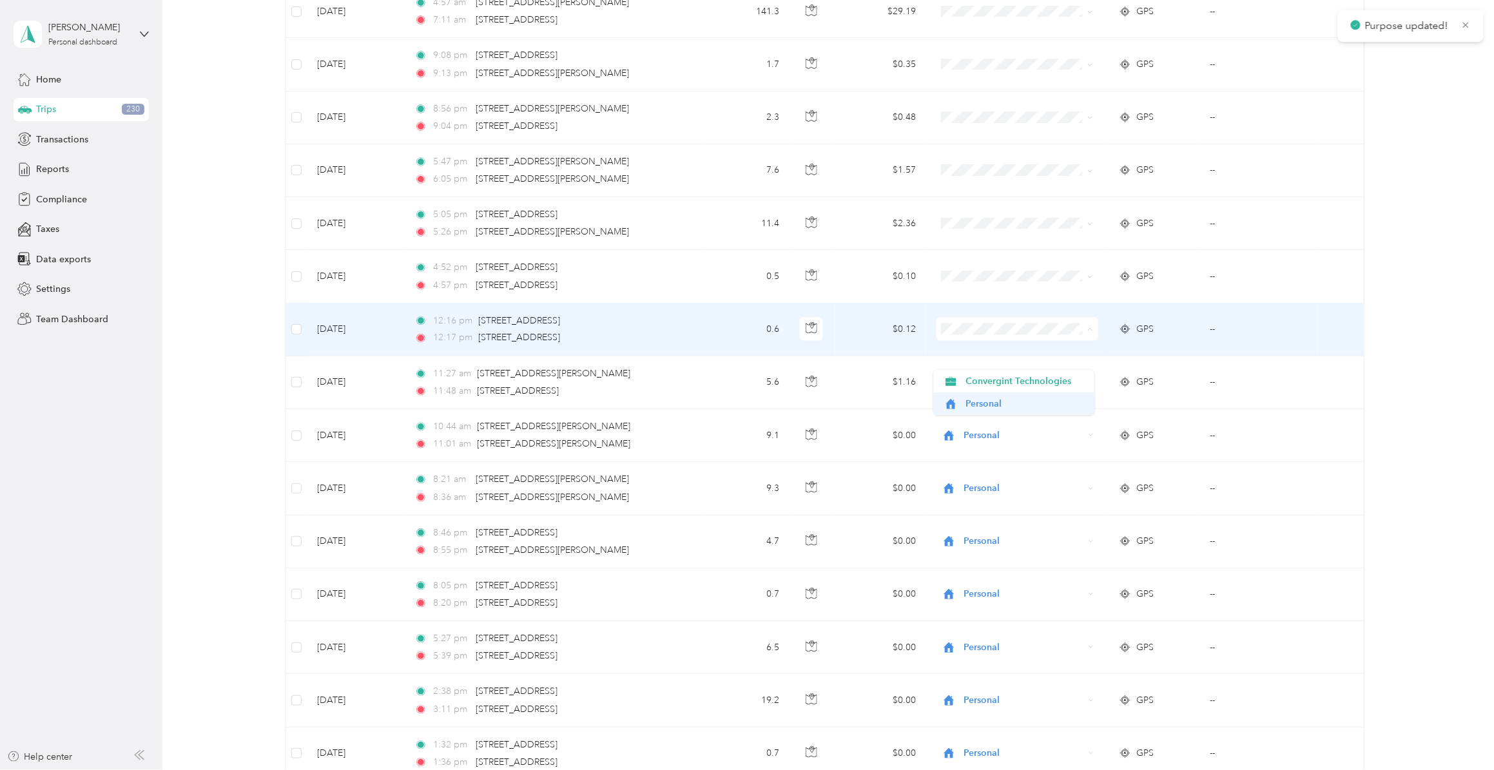
click at [986, 400] on span "Personal" at bounding box center [1026, 404] width 120 height 14
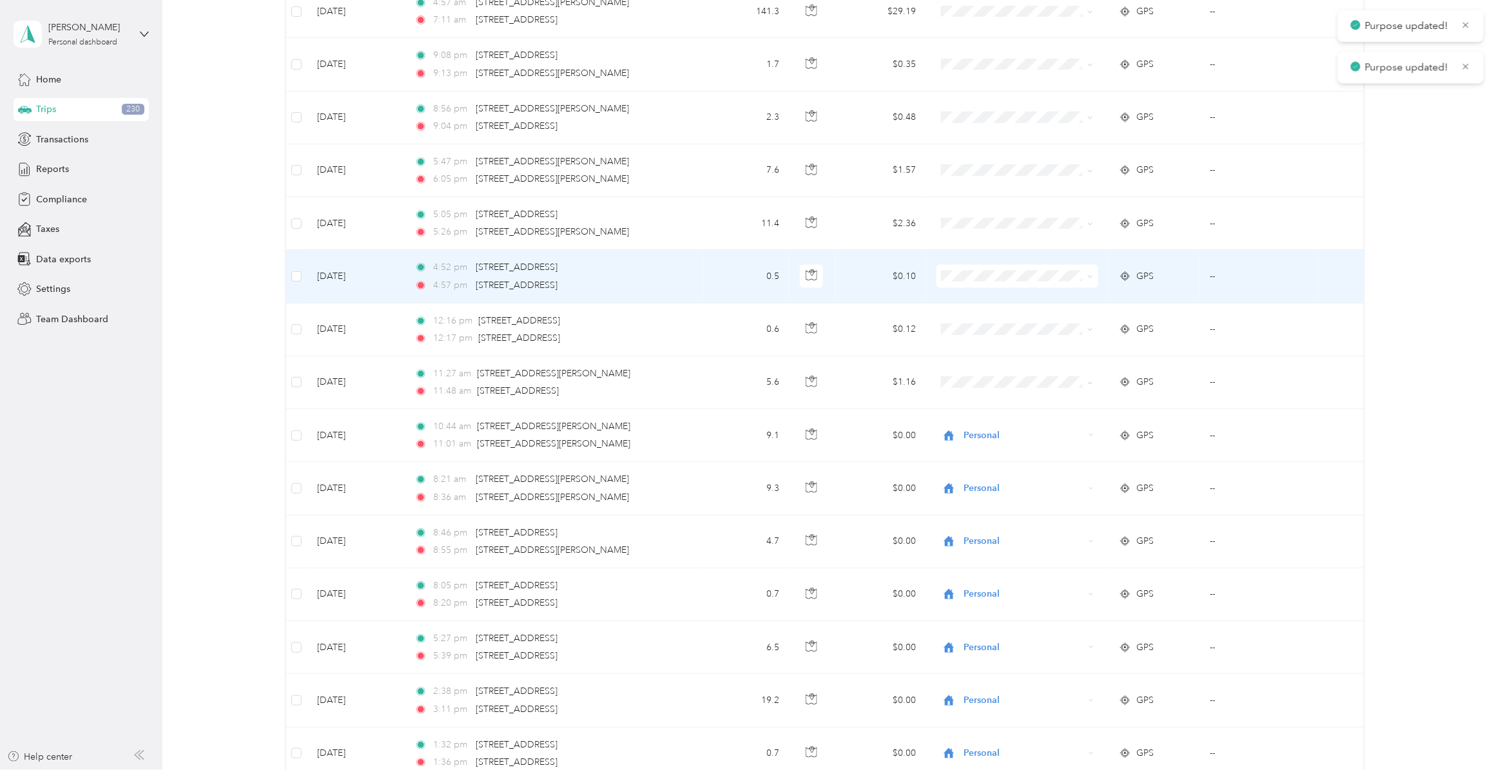
click at [983, 353] on li "Personal" at bounding box center [1014, 351] width 161 height 23
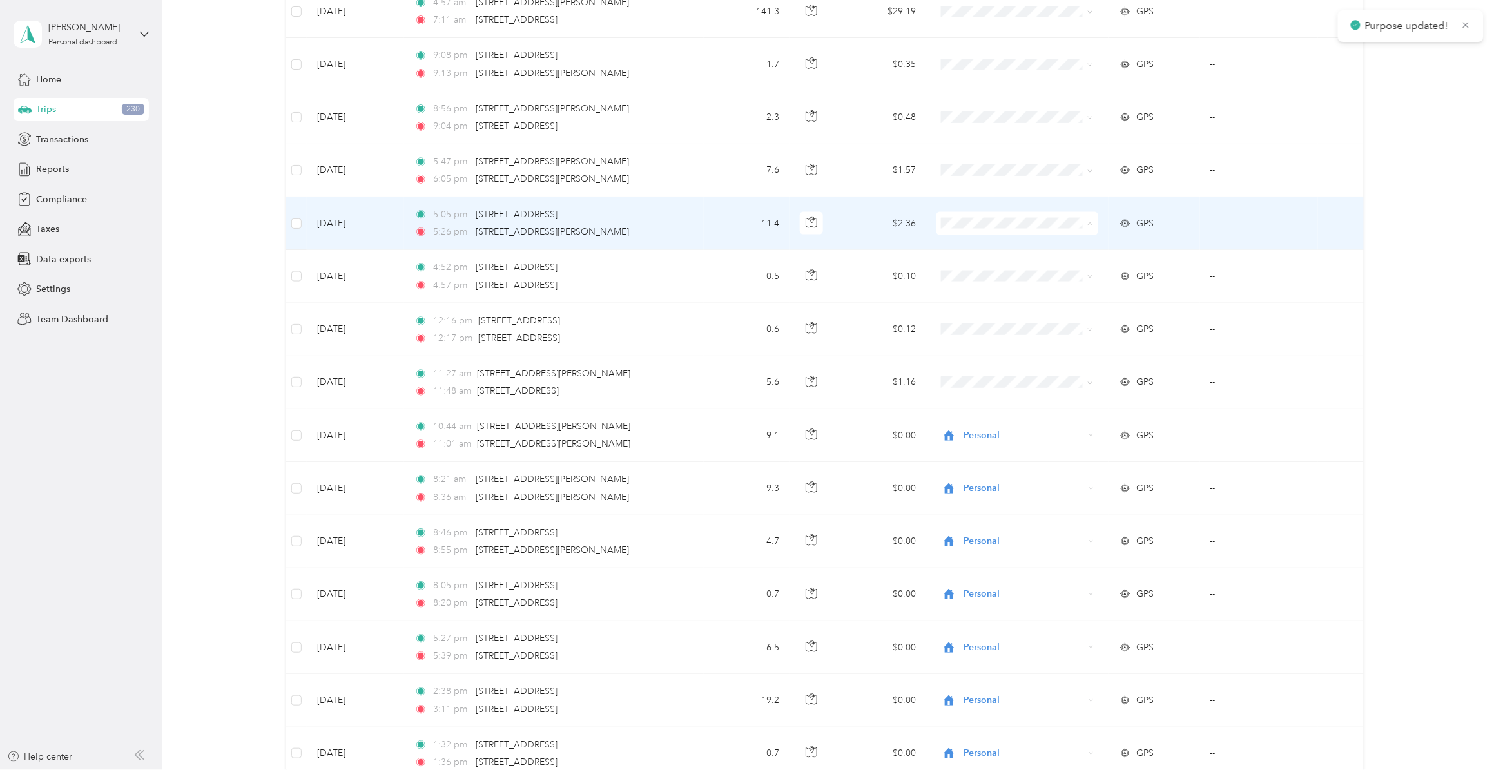
click at [977, 292] on span "Personal" at bounding box center [1026, 298] width 120 height 14
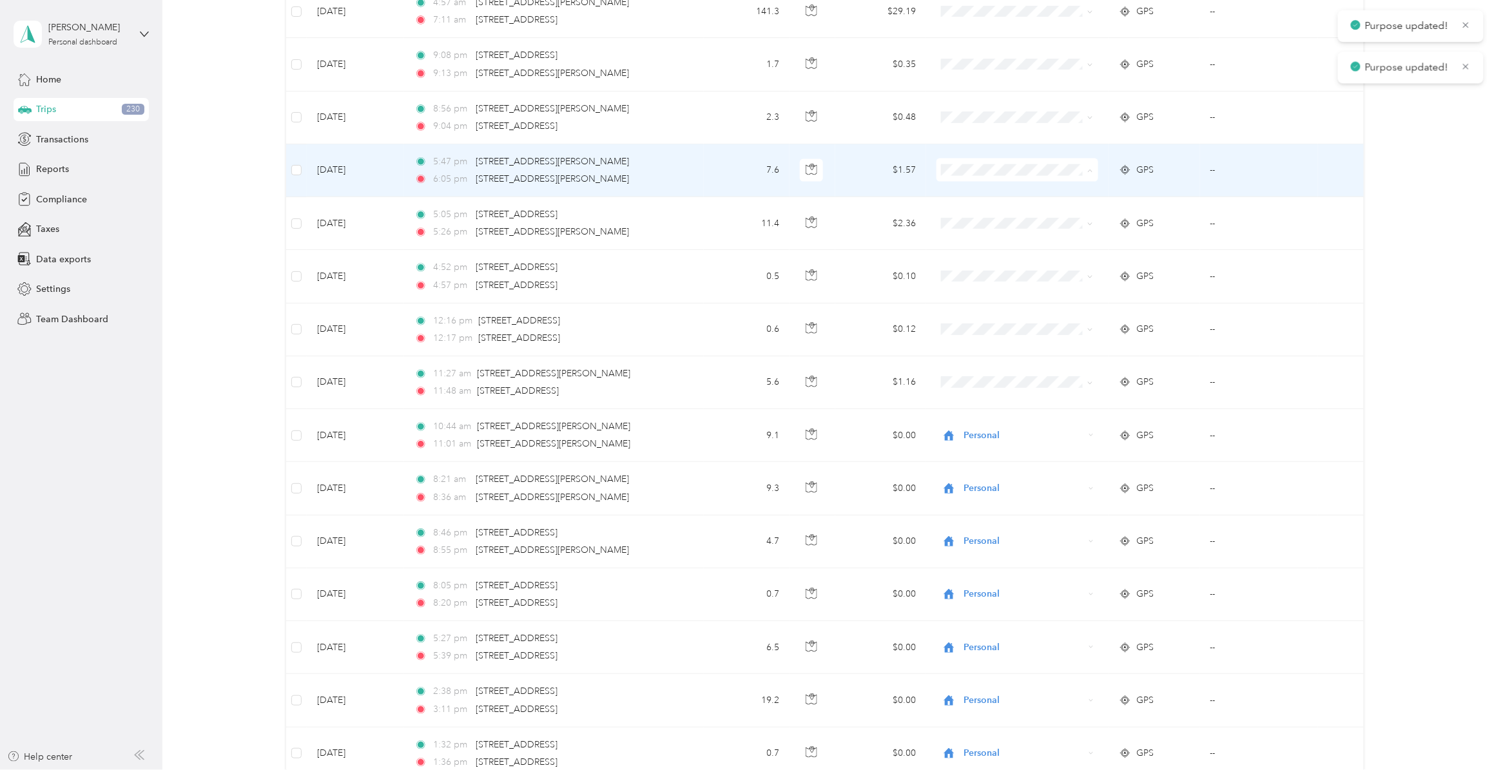
click at [977, 243] on span "Personal" at bounding box center [1026, 245] width 120 height 14
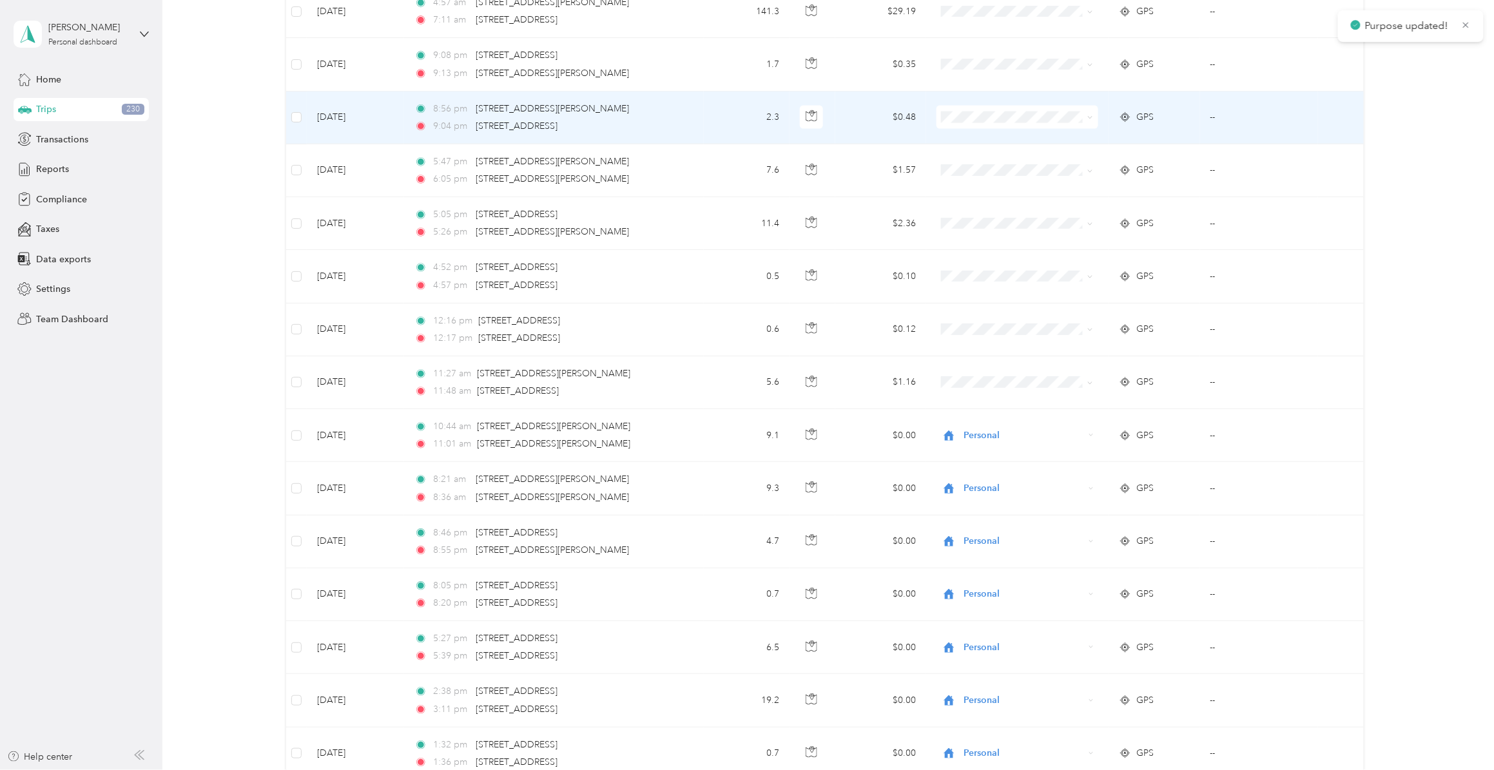
click at [967, 129] on span at bounding box center [1018, 117] width 162 height 23
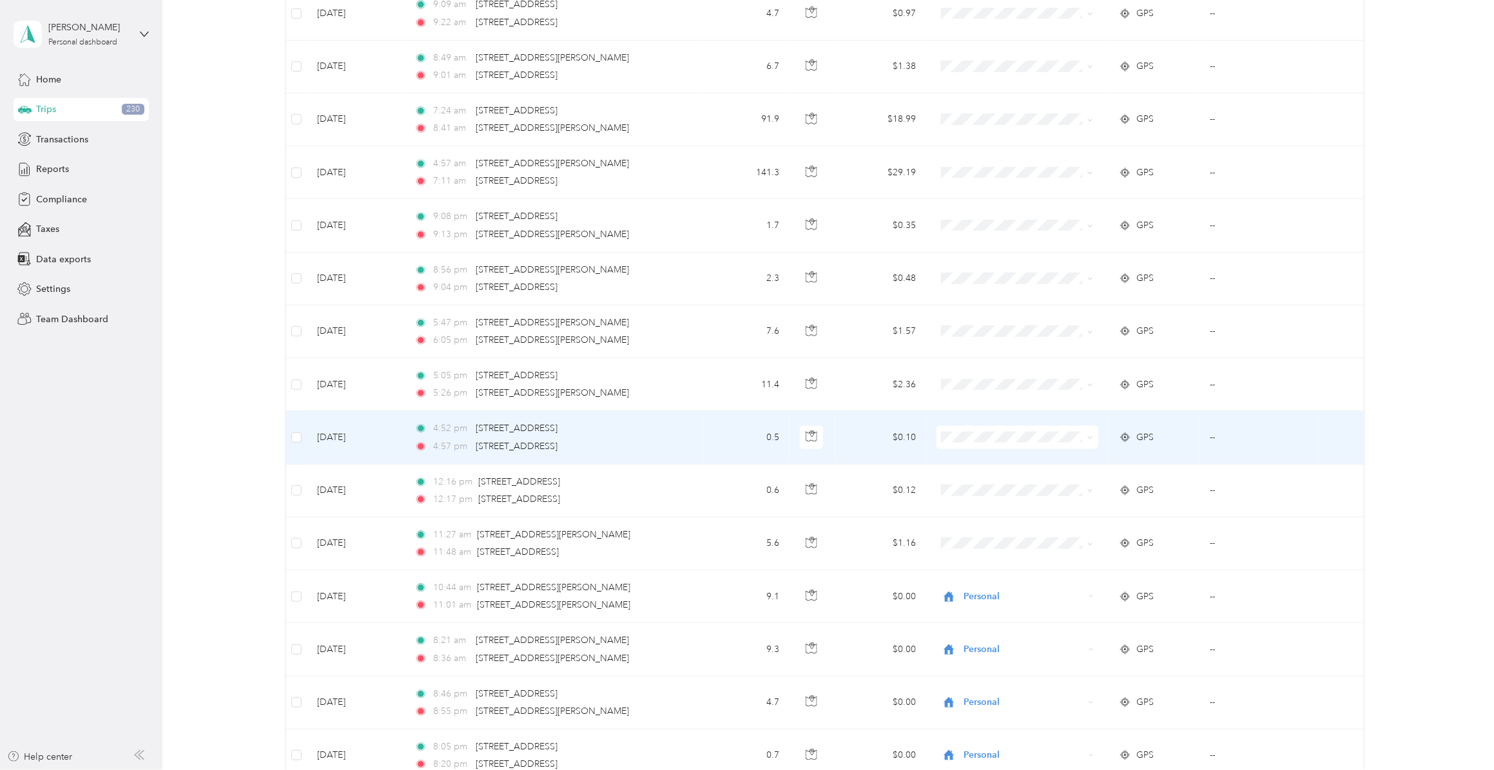
scroll to position [10384, 0]
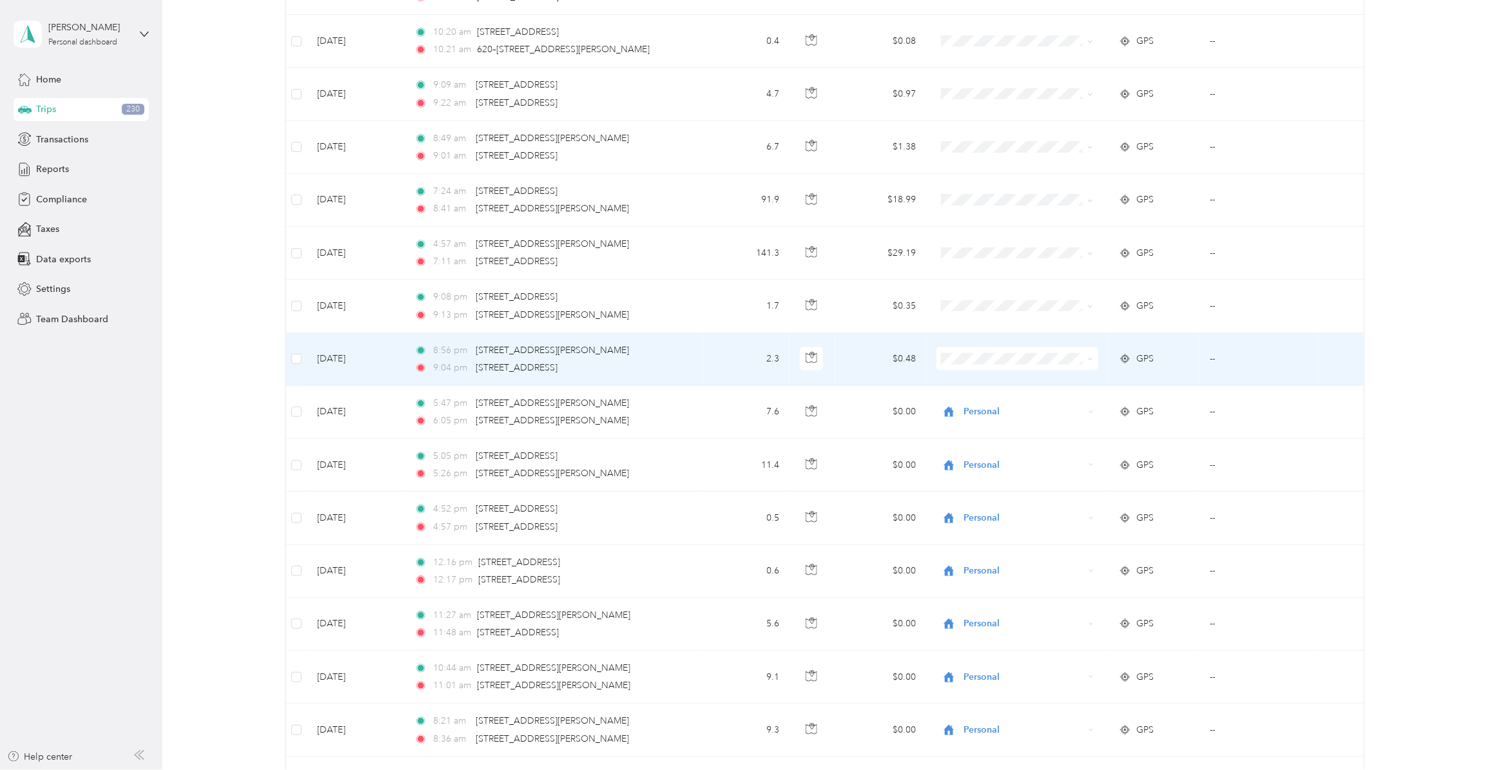
click at [1090, 362] on icon at bounding box center [1091, 360] width 6 height 6
click at [1010, 431] on span "Personal" at bounding box center [1026, 427] width 120 height 14
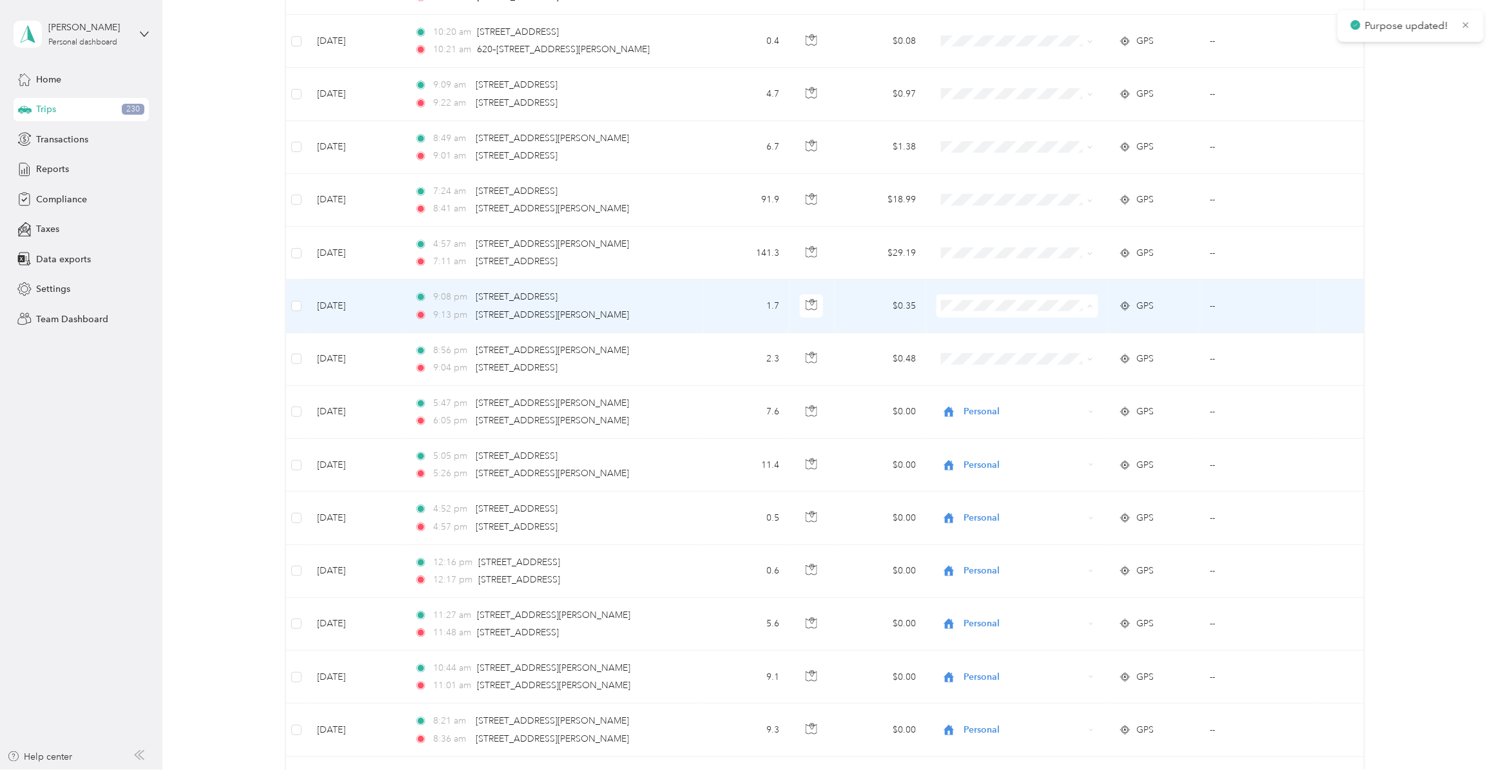
click at [990, 378] on span "Personal" at bounding box center [1026, 380] width 120 height 14
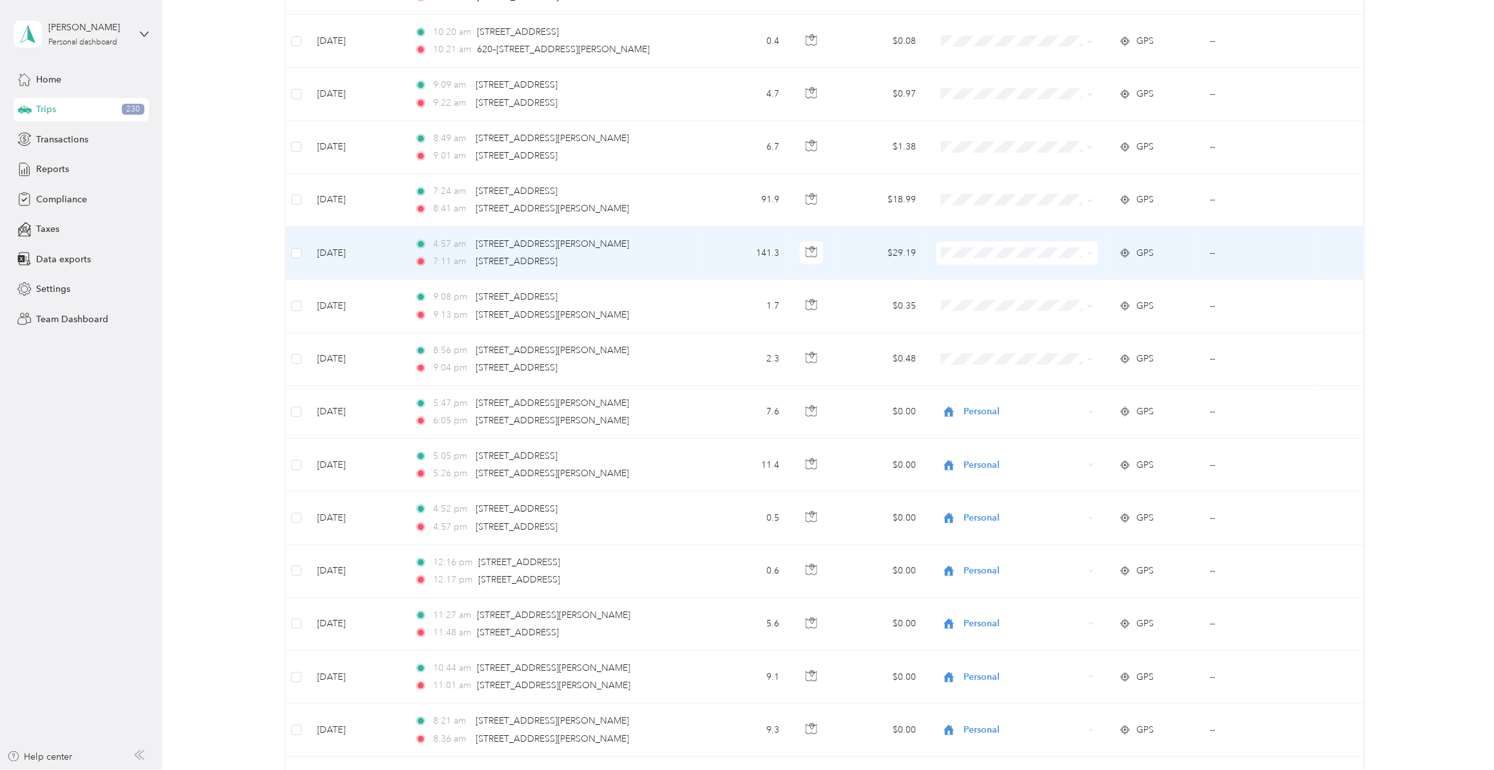
click at [1084, 260] on span at bounding box center [1088, 253] width 10 height 14
click at [995, 327] on span "Personal" at bounding box center [1026, 327] width 120 height 14
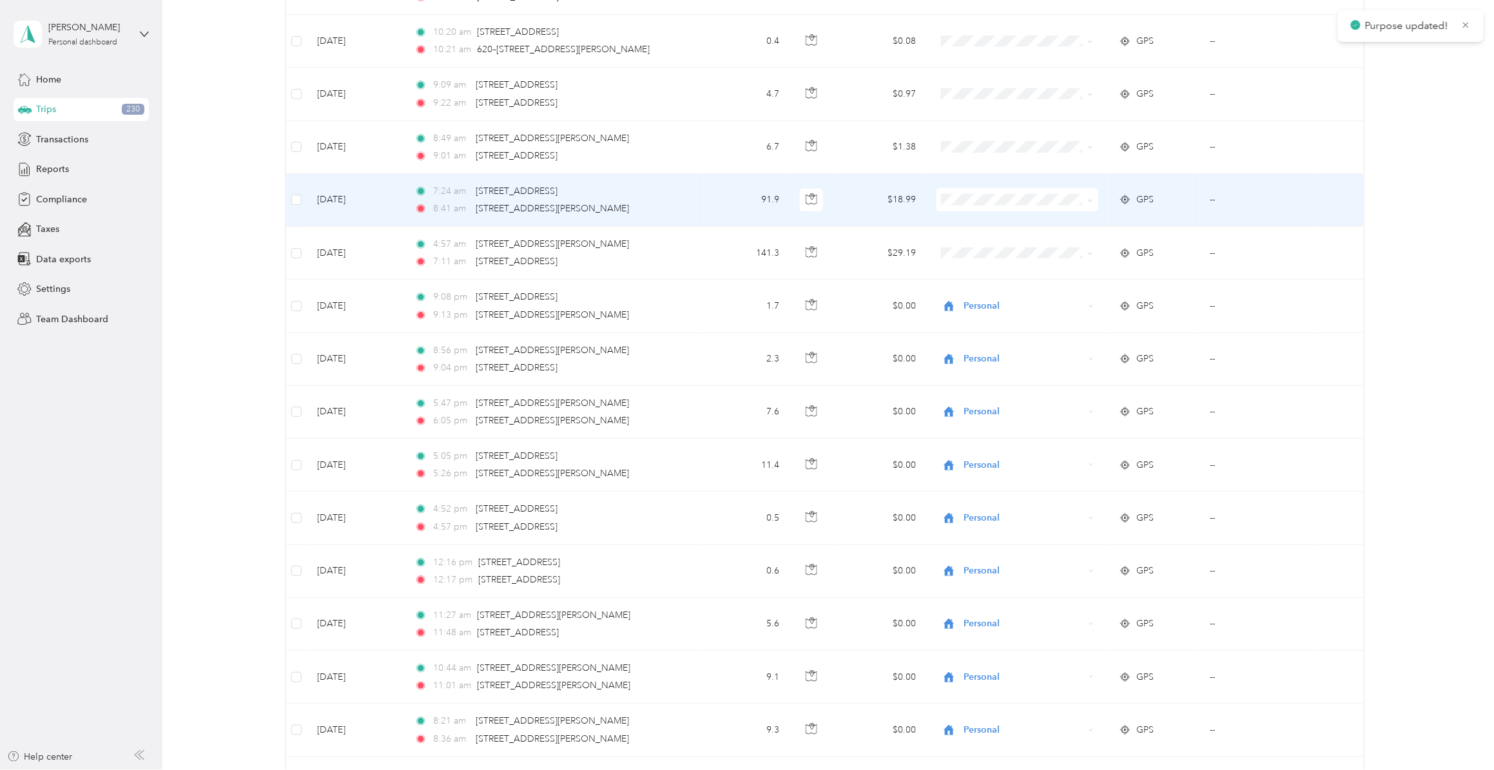
click at [997, 211] on span at bounding box center [1018, 199] width 162 height 23
click at [997, 272] on span "Personal" at bounding box center [1026, 269] width 120 height 14
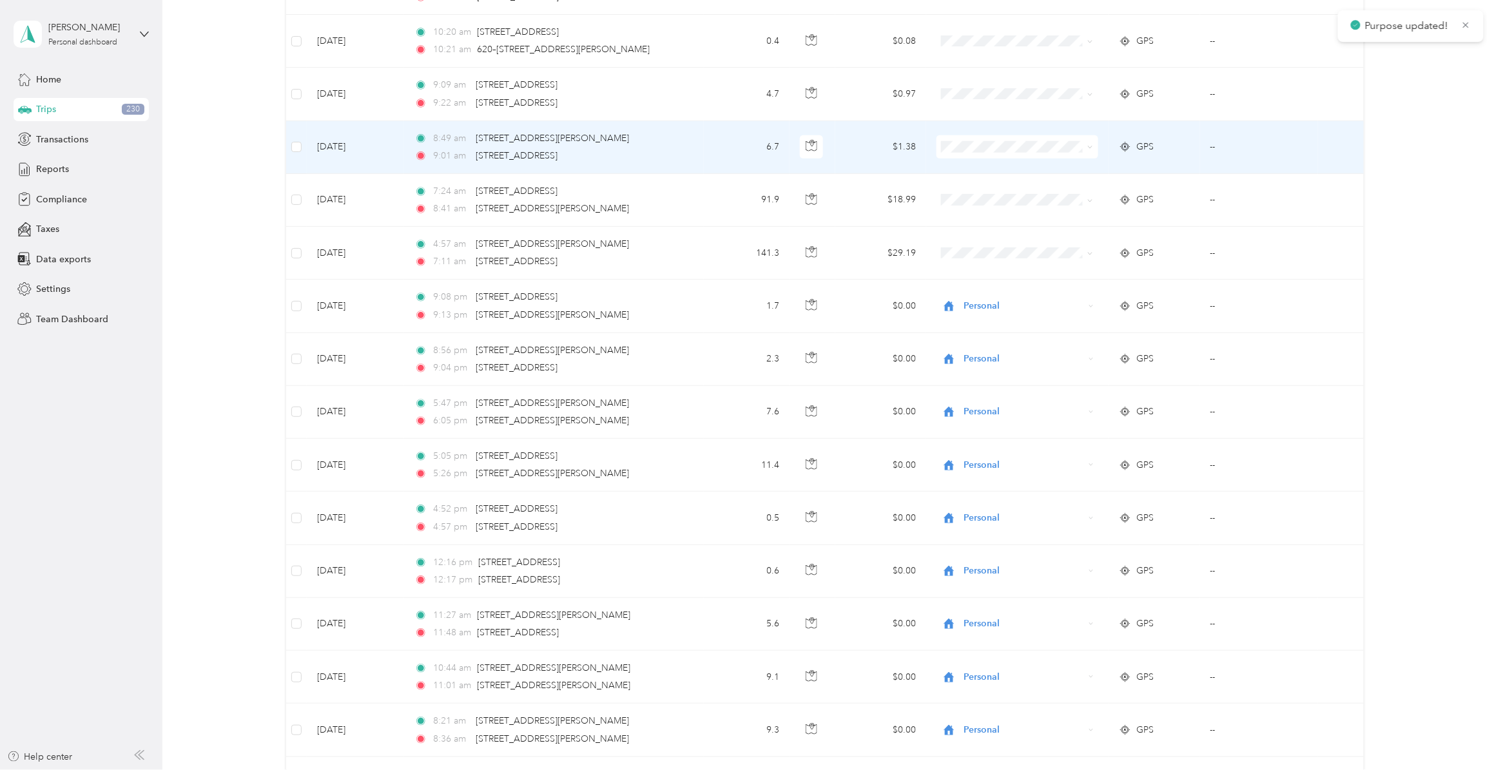
click at [979, 219] on span "Personal" at bounding box center [1026, 214] width 120 height 14
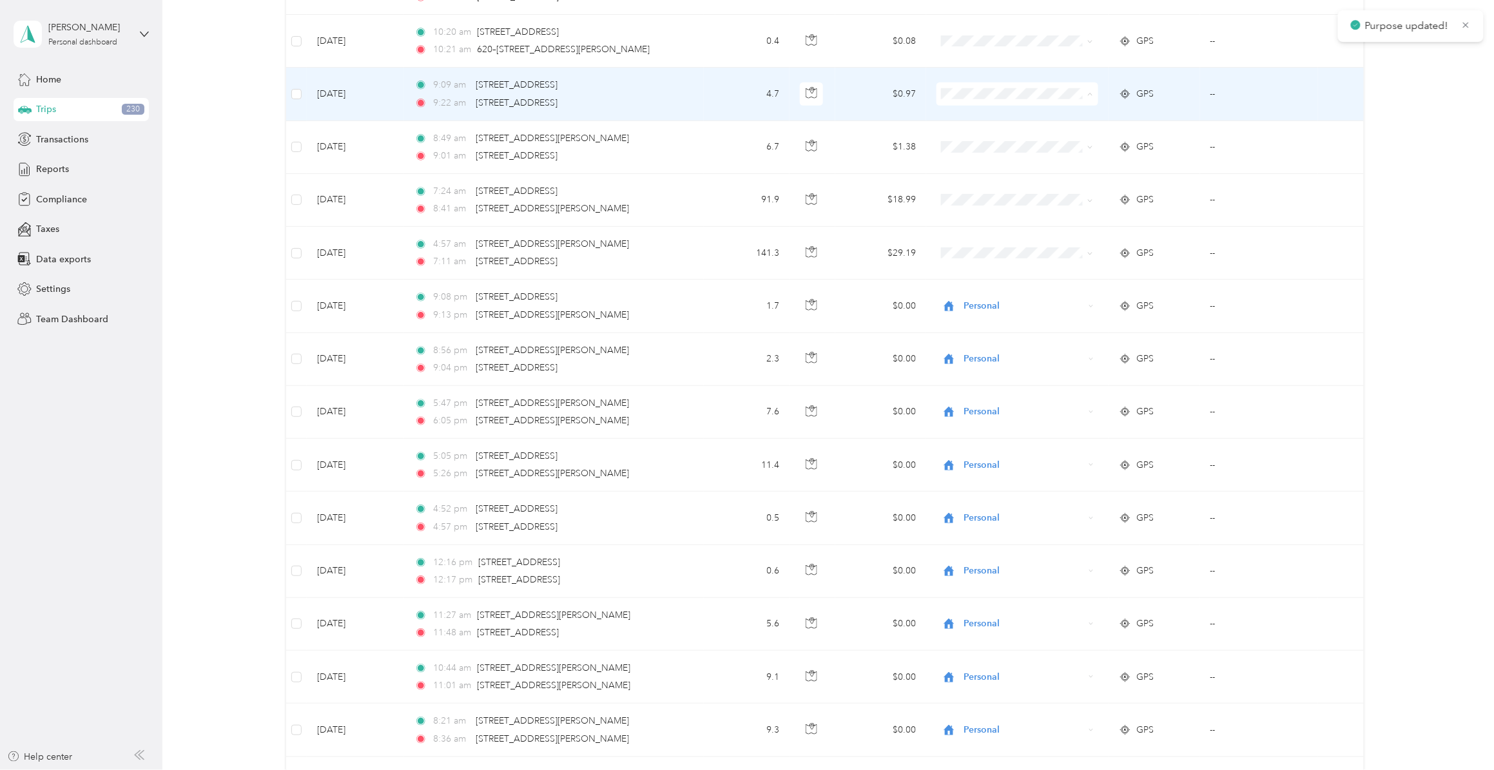
click at [972, 166] on span "Personal" at bounding box center [1026, 168] width 120 height 14
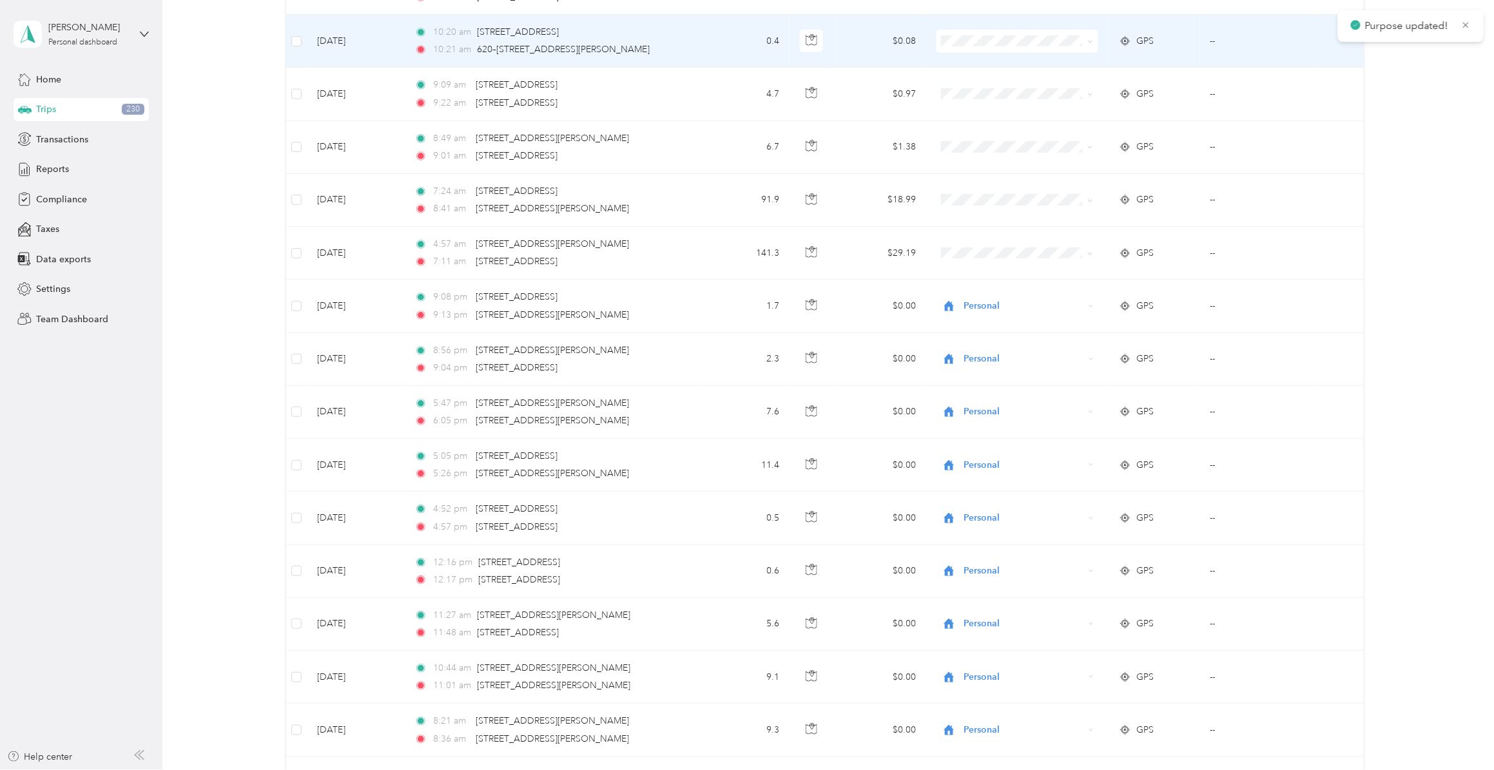
click at [981, 115] on li "Personal" at bounding box center [1014, 114] width 161 height 23
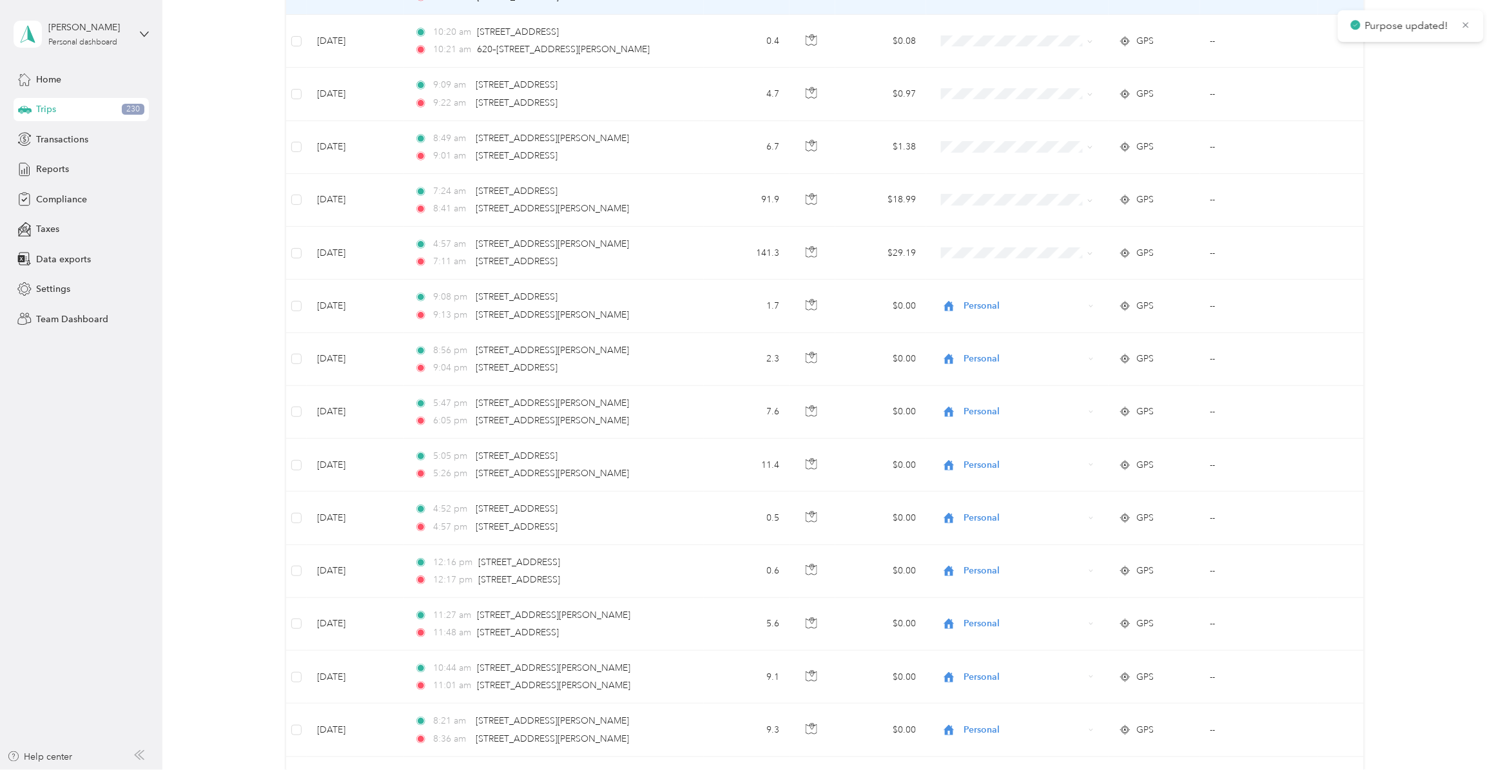
click at [977, 58] on span "Personal" at bounding box center [1026, 61] width 120 height 14
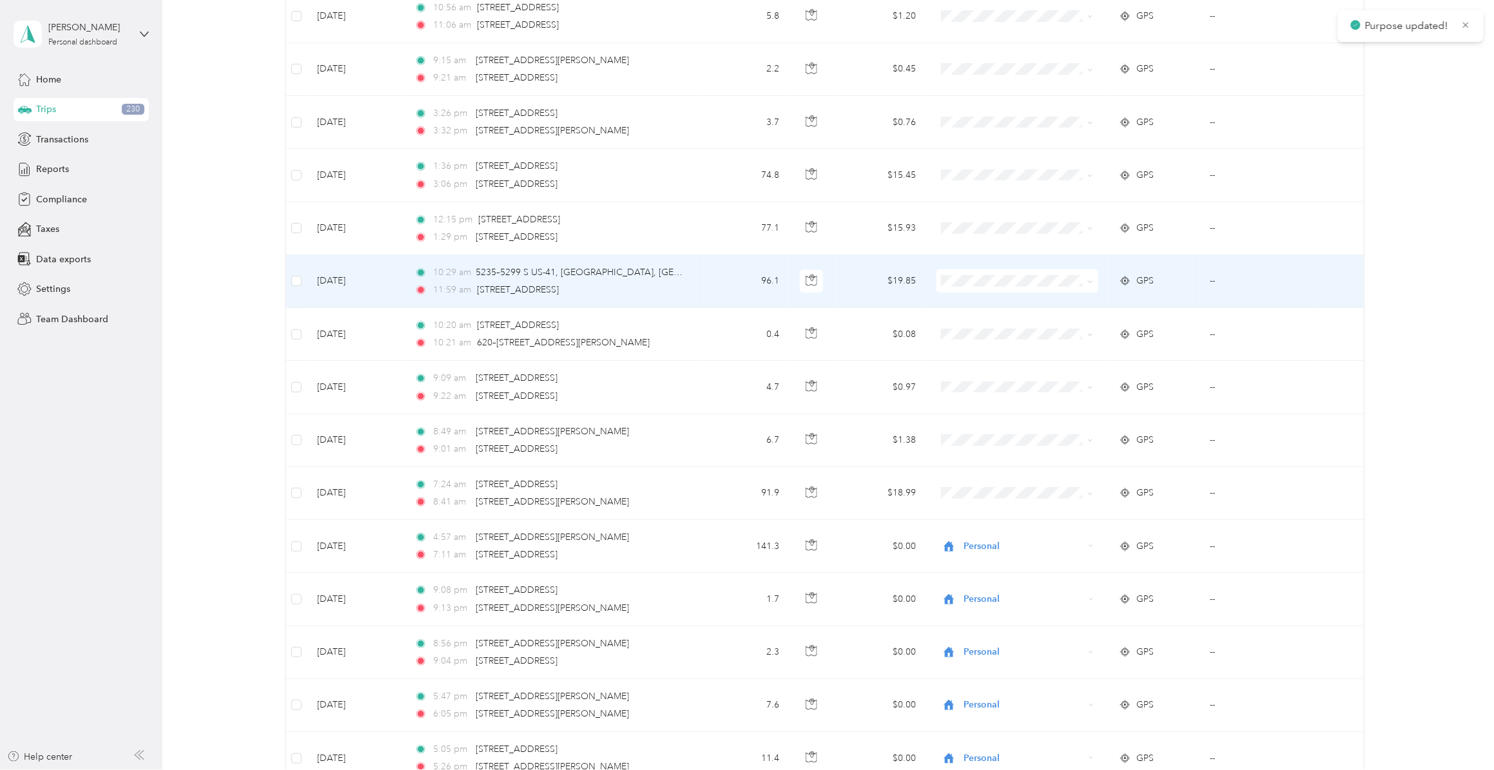
scroll to position [10062, 0]
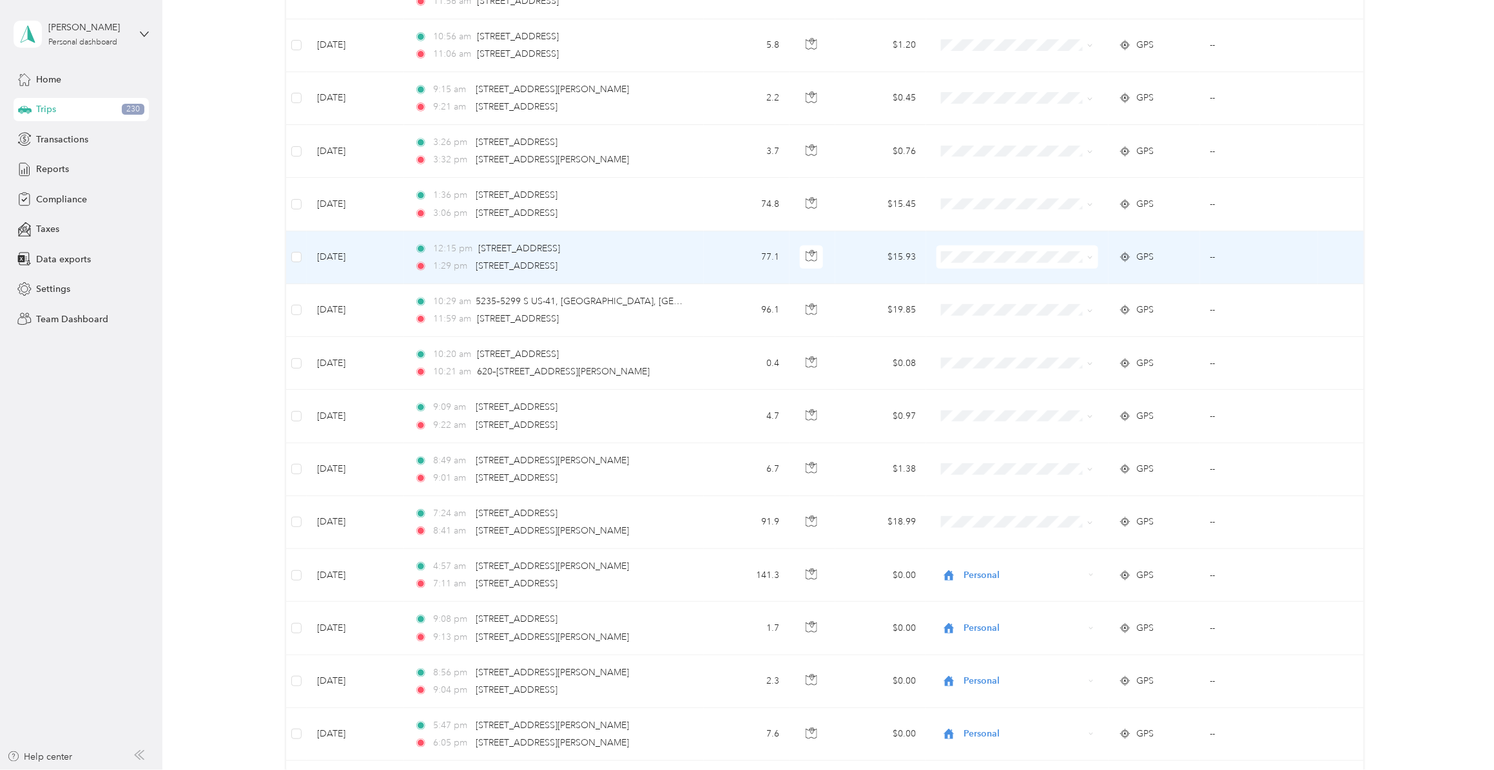
click at [990, 328] on span "Personal" at bounding box center [1026, 326] width 120 height 14
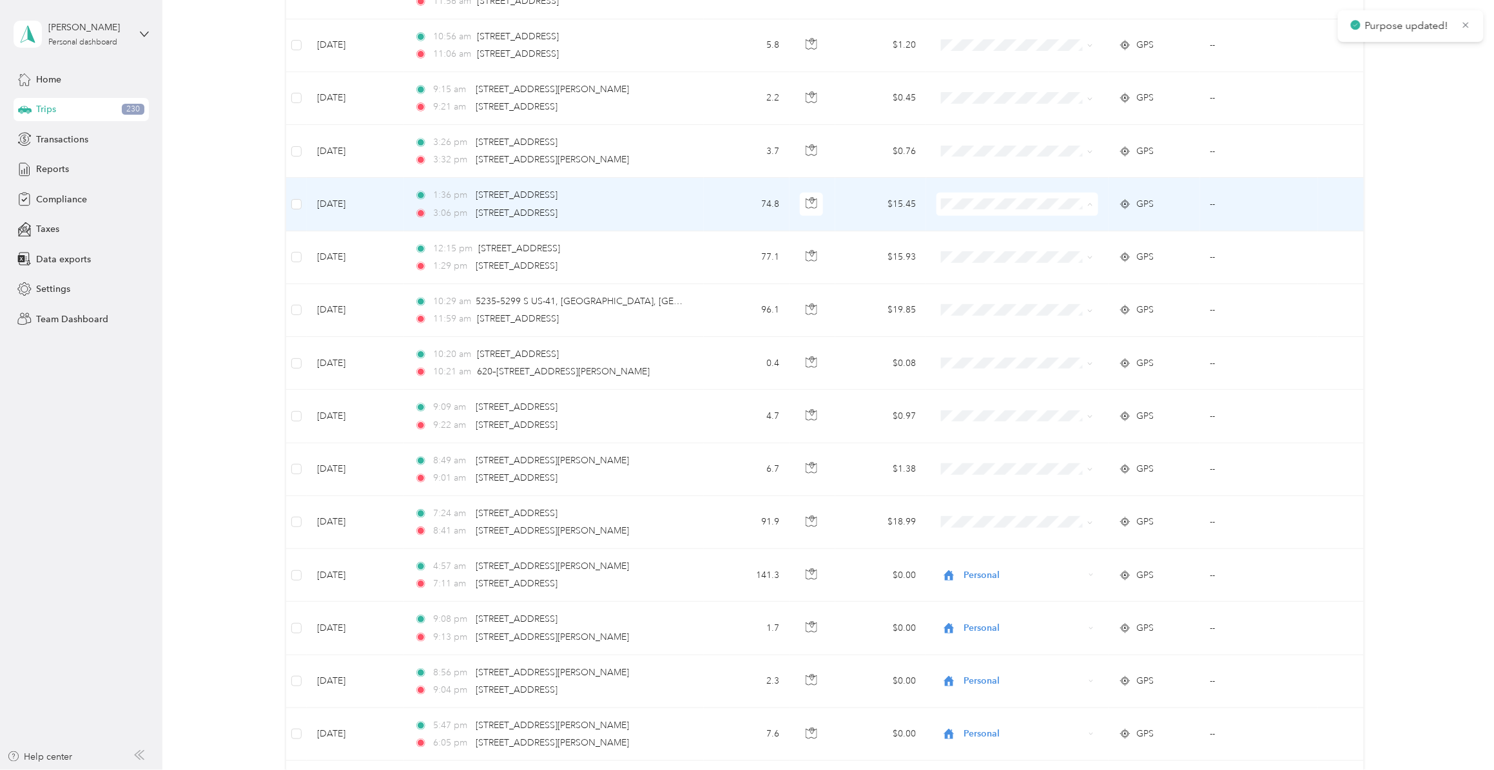
click at [982, 279] on li "Personal" at bounding box center [1014, 277] width 161 height 23
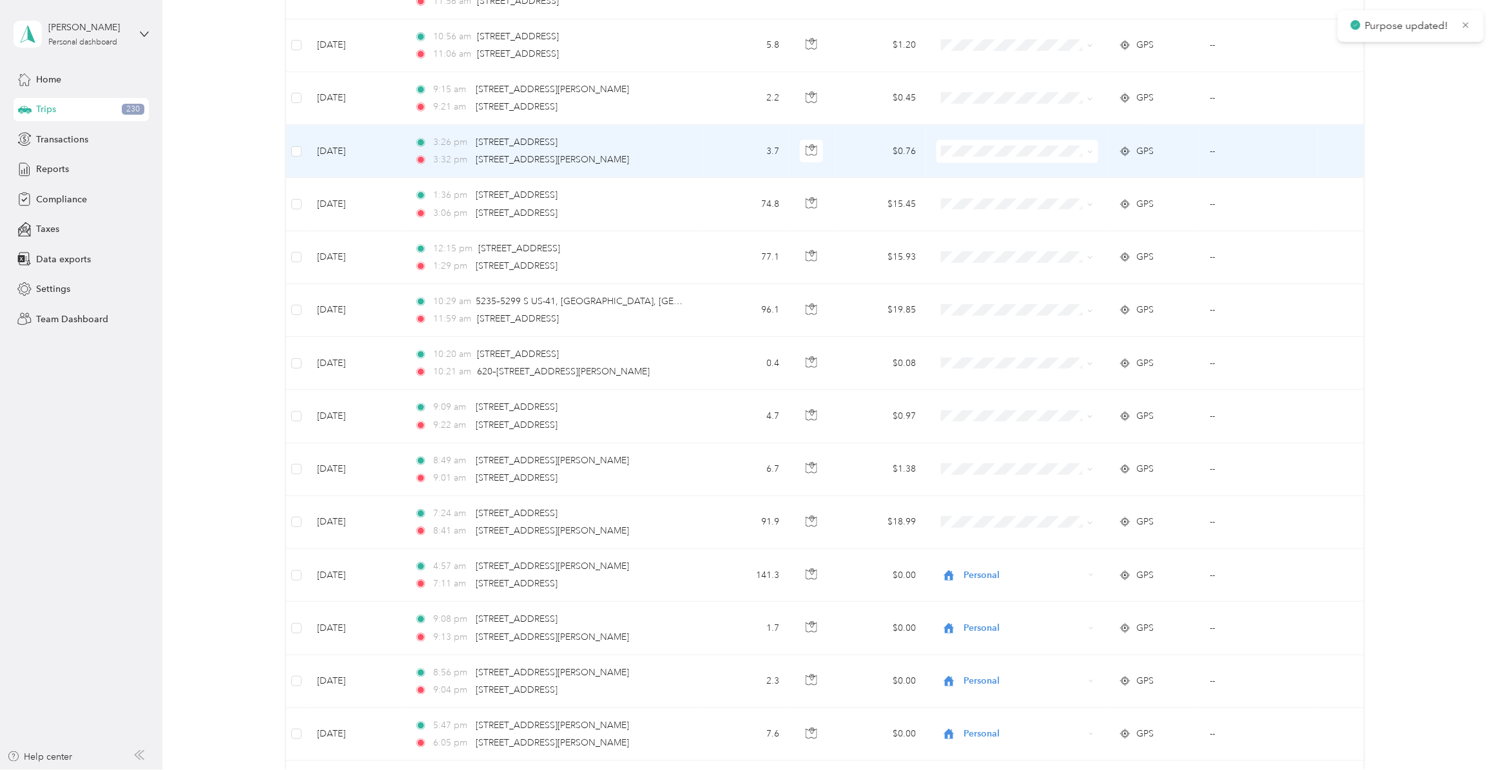
click at [972, 218] on span "Personal" at bounding box center [1026, 222] width 120 height 14
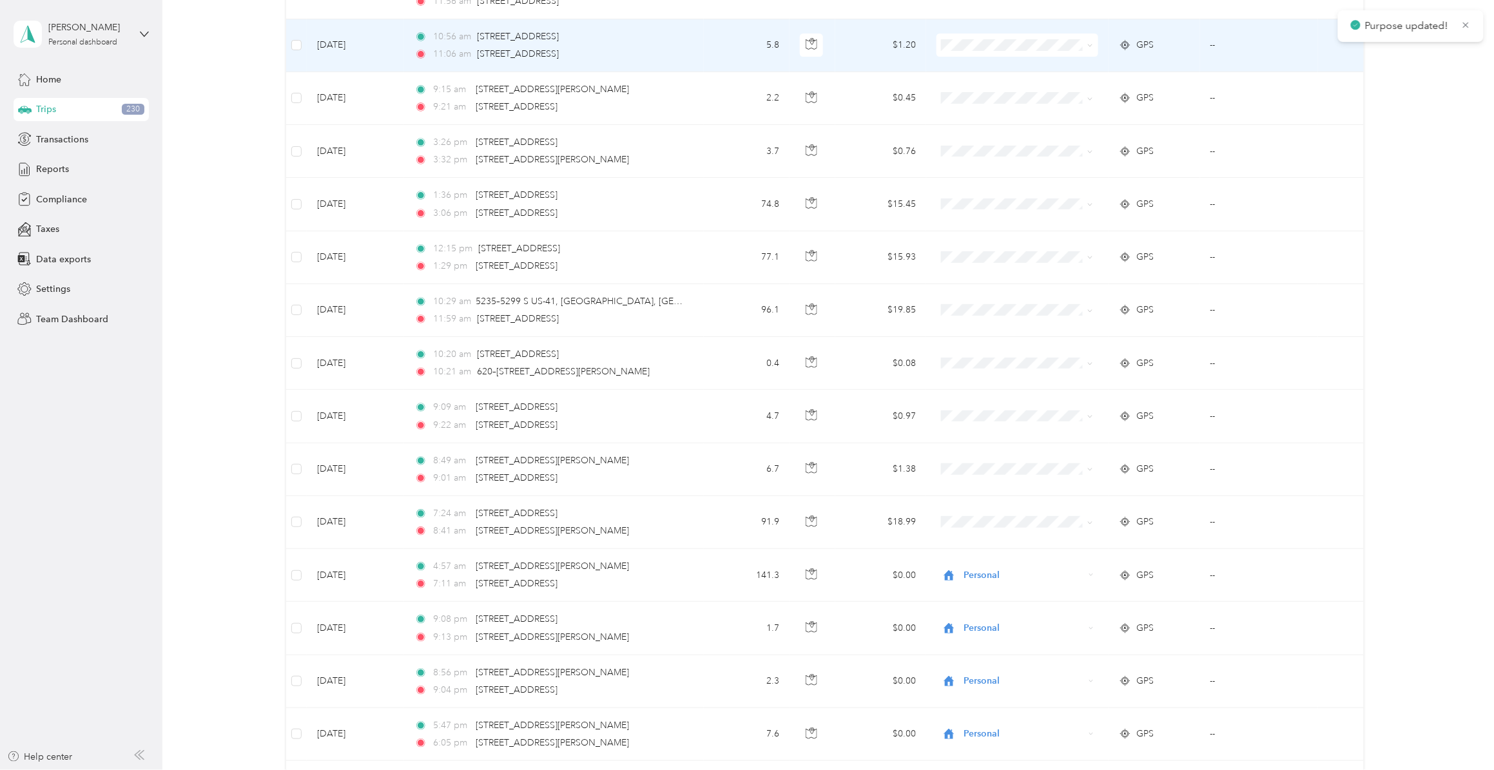
click at [971, 57] on span at bounding box center [1018, 45] width 162 height 23
click at [978, 114] on span "Personal" at bounding box center [1026, 117] width 120 height 14
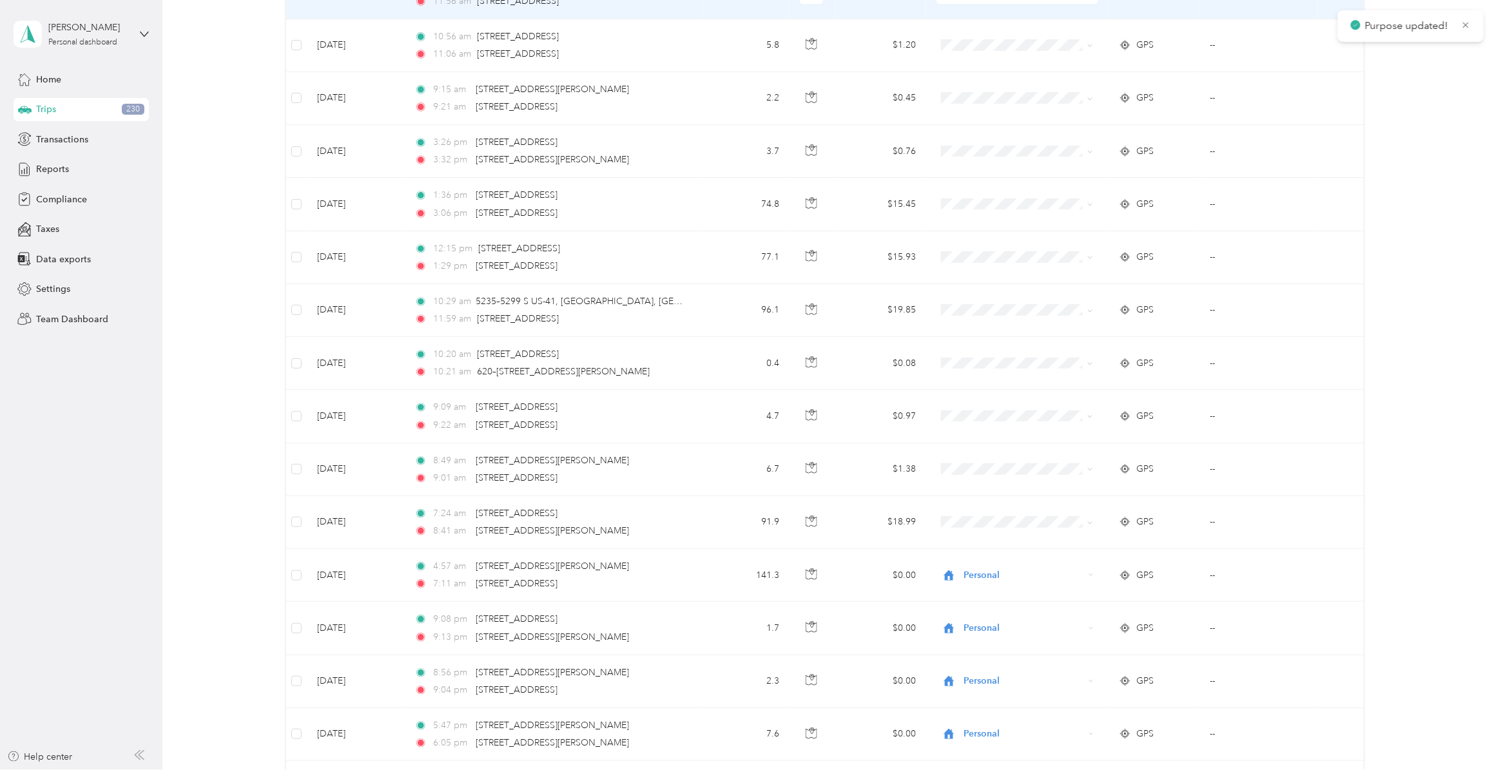
click at [977, 68] on li "Personal" at bounding box center [1014, 64] width 161 height 23
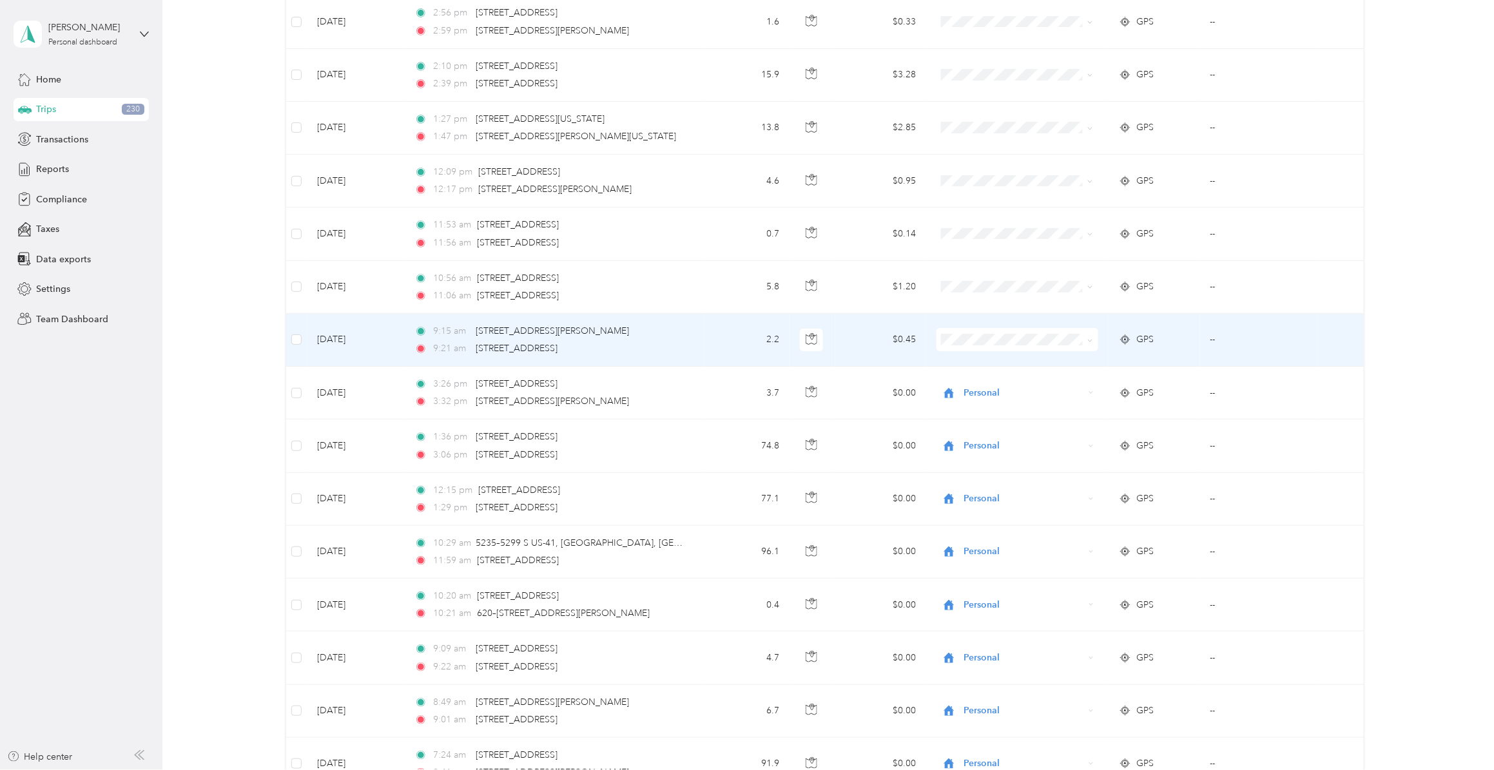
scroll to position [9739, 0]
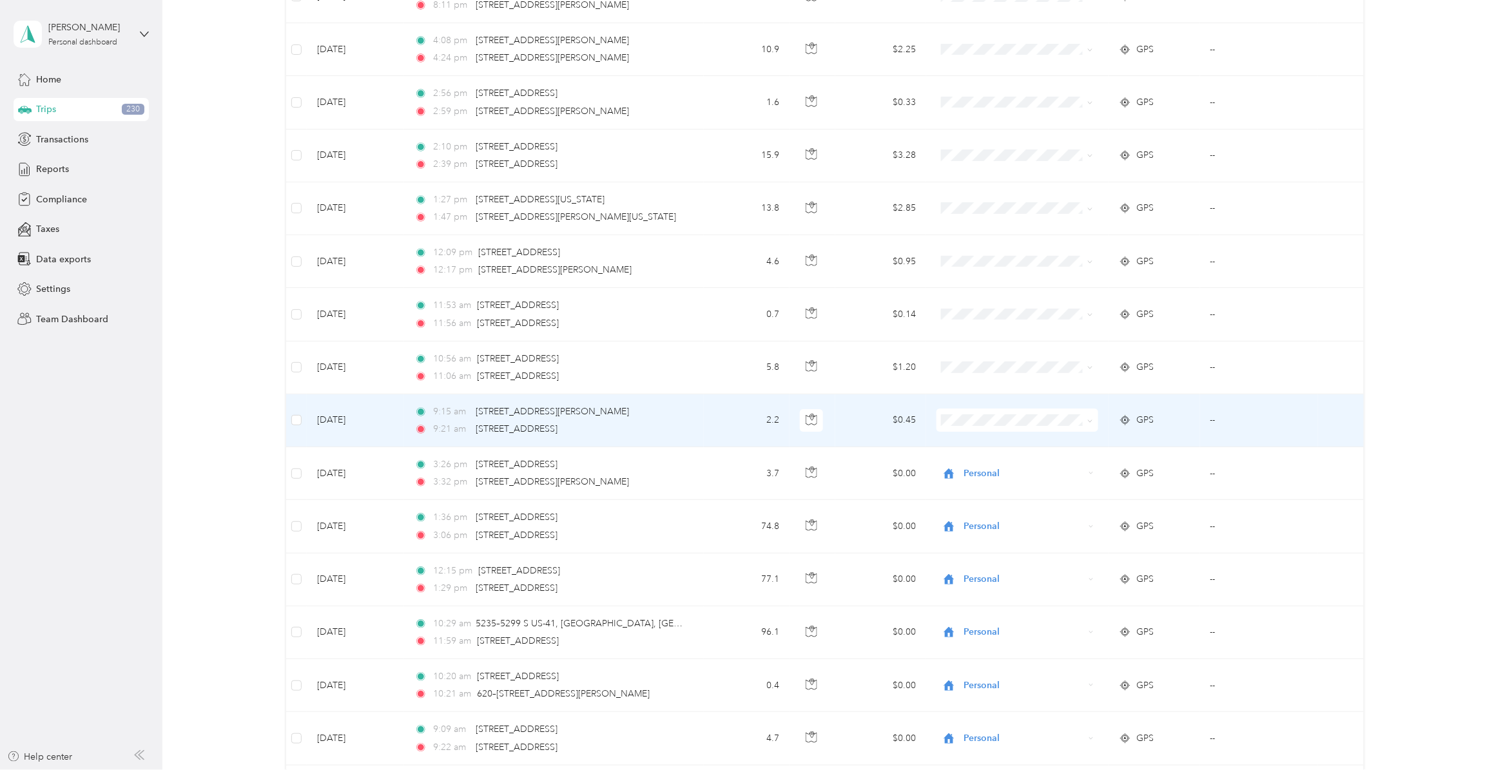
click at [985, 432] on span at bounding box center [1018, 420] width 162 height 23
click at [988, 493] on span "Personal" at bounding box center [1026, 493] width 120 height 14
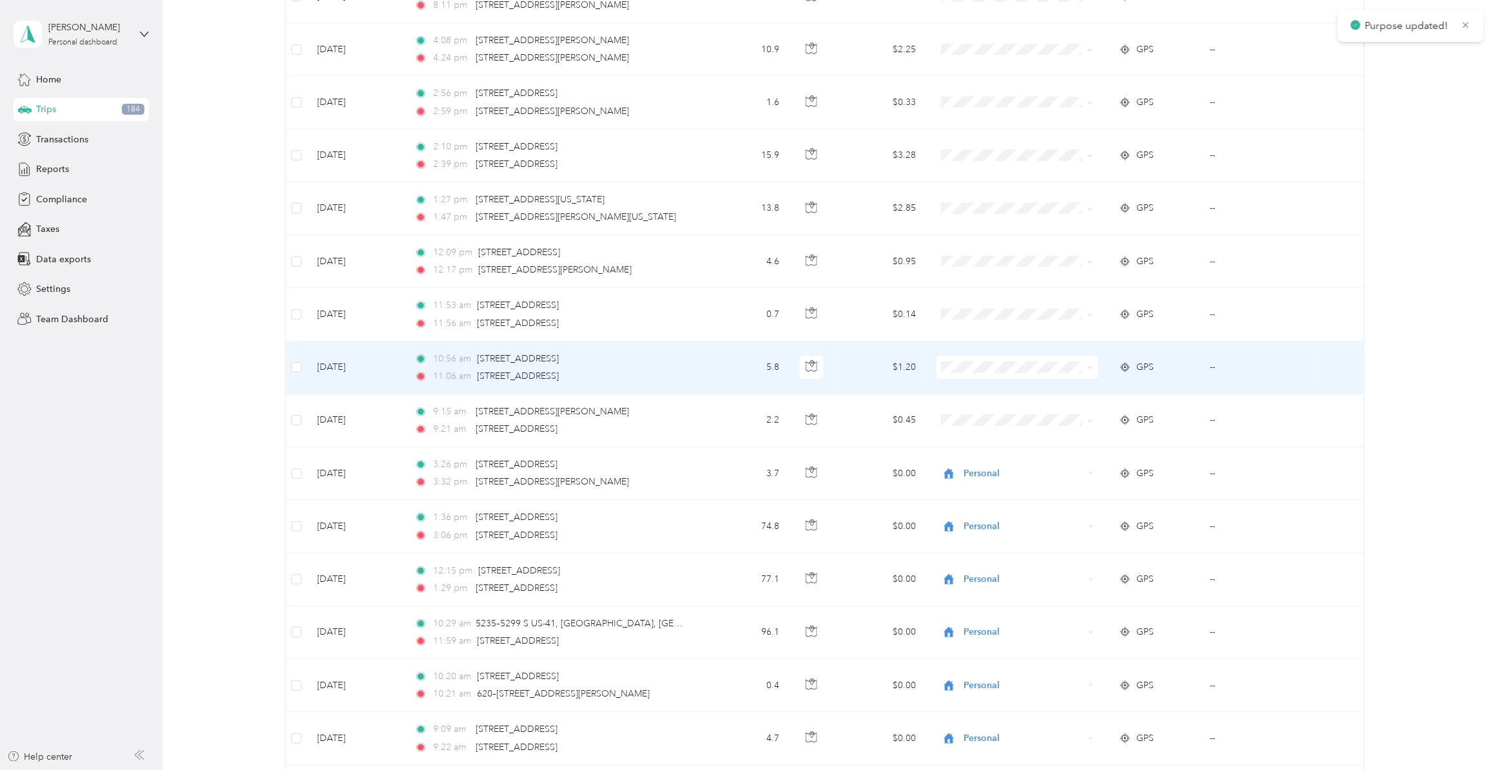
click at [988, 438] on span "Personal" at bounding box center [1026, 440] width 120 height 14
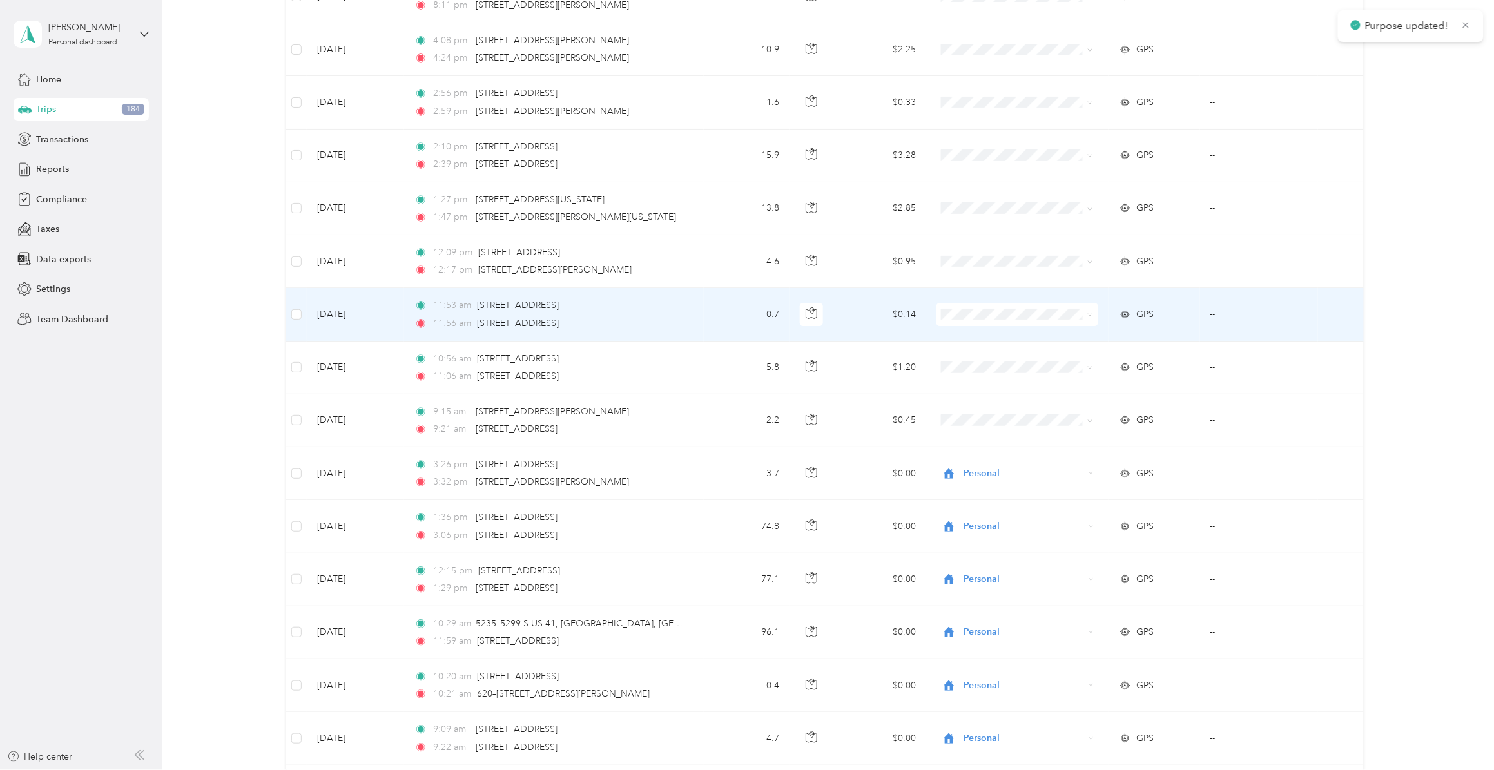
click at [981, 382] on span "Personal" at bounding box center [1026, 381] width 120 height 14
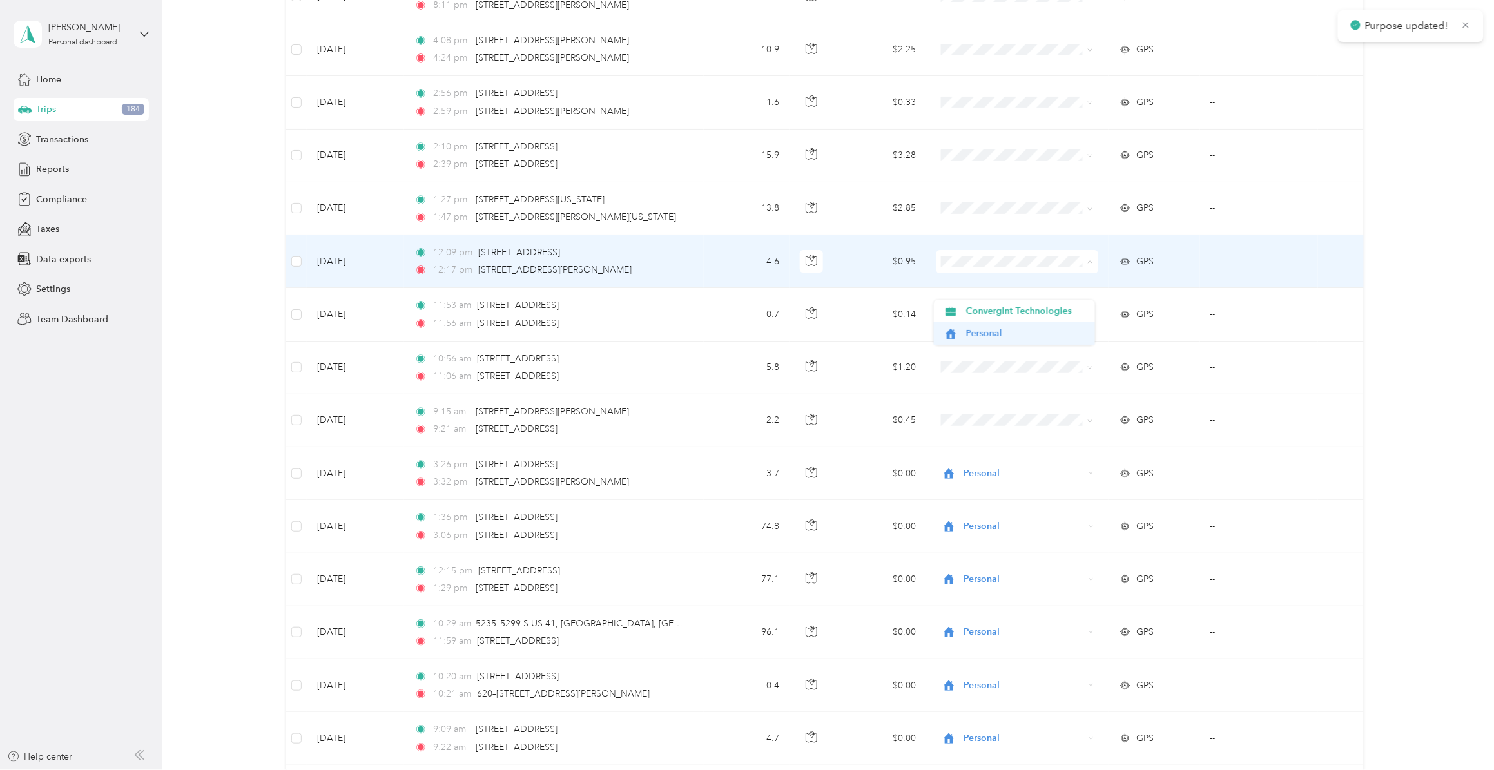
click at [992, 333] on span "Personal" at bounding box center [1026, 334] width 120 height 14
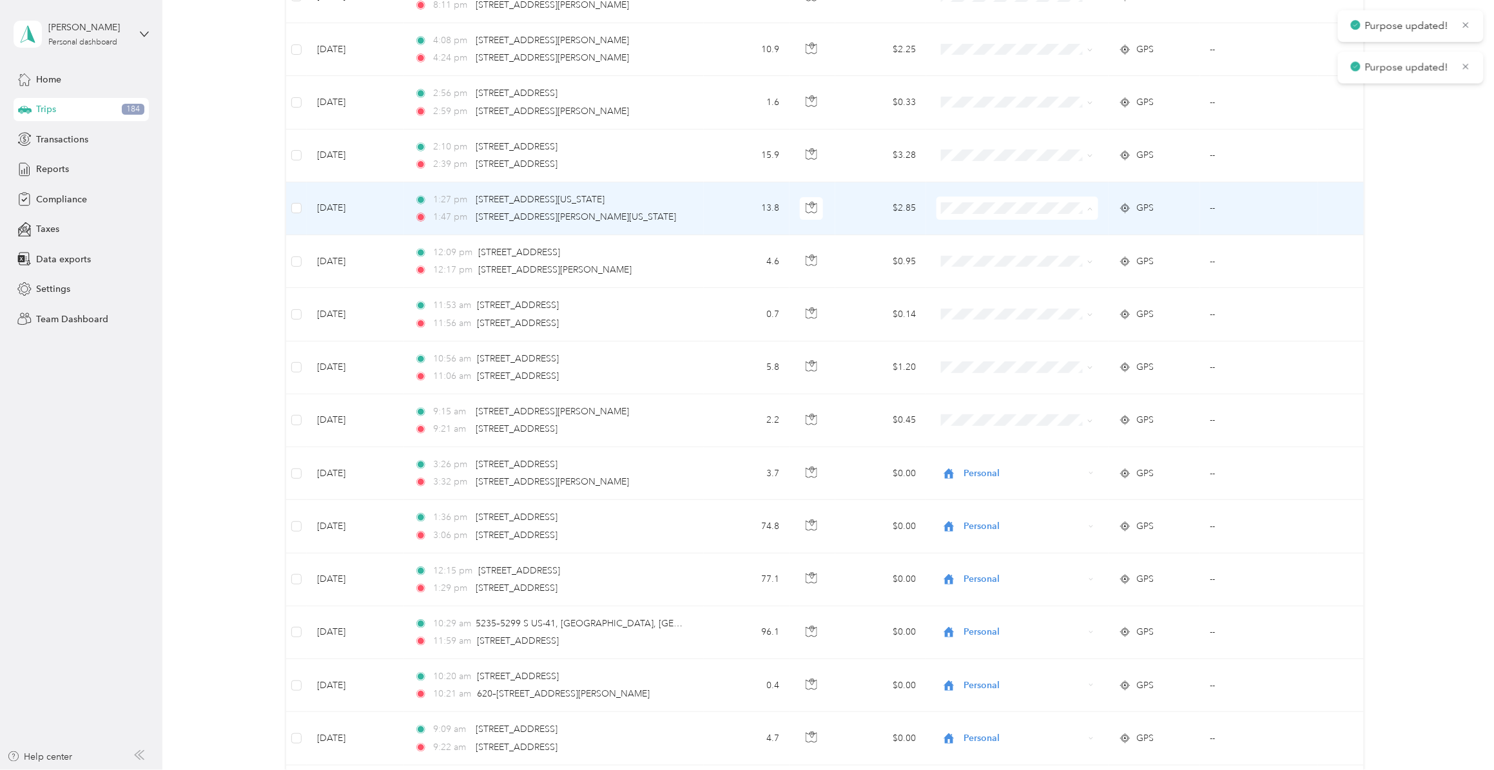
click at [985, 275] on span "Personal" at bounding box center [1026, 280] width 120 height 14
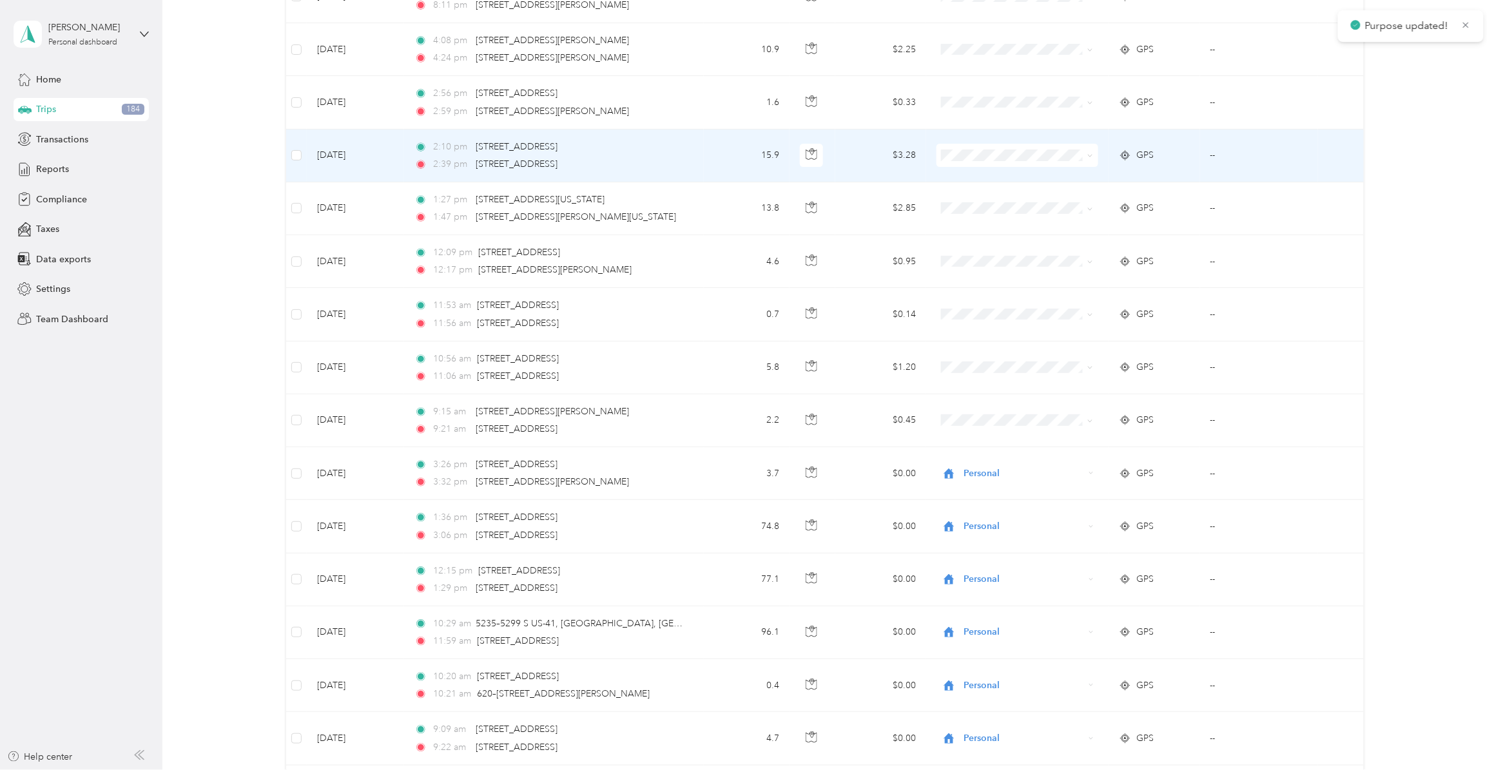
click at [974, 226] on span "Personal" at bounding box center [1026, 226] width 120 height 14
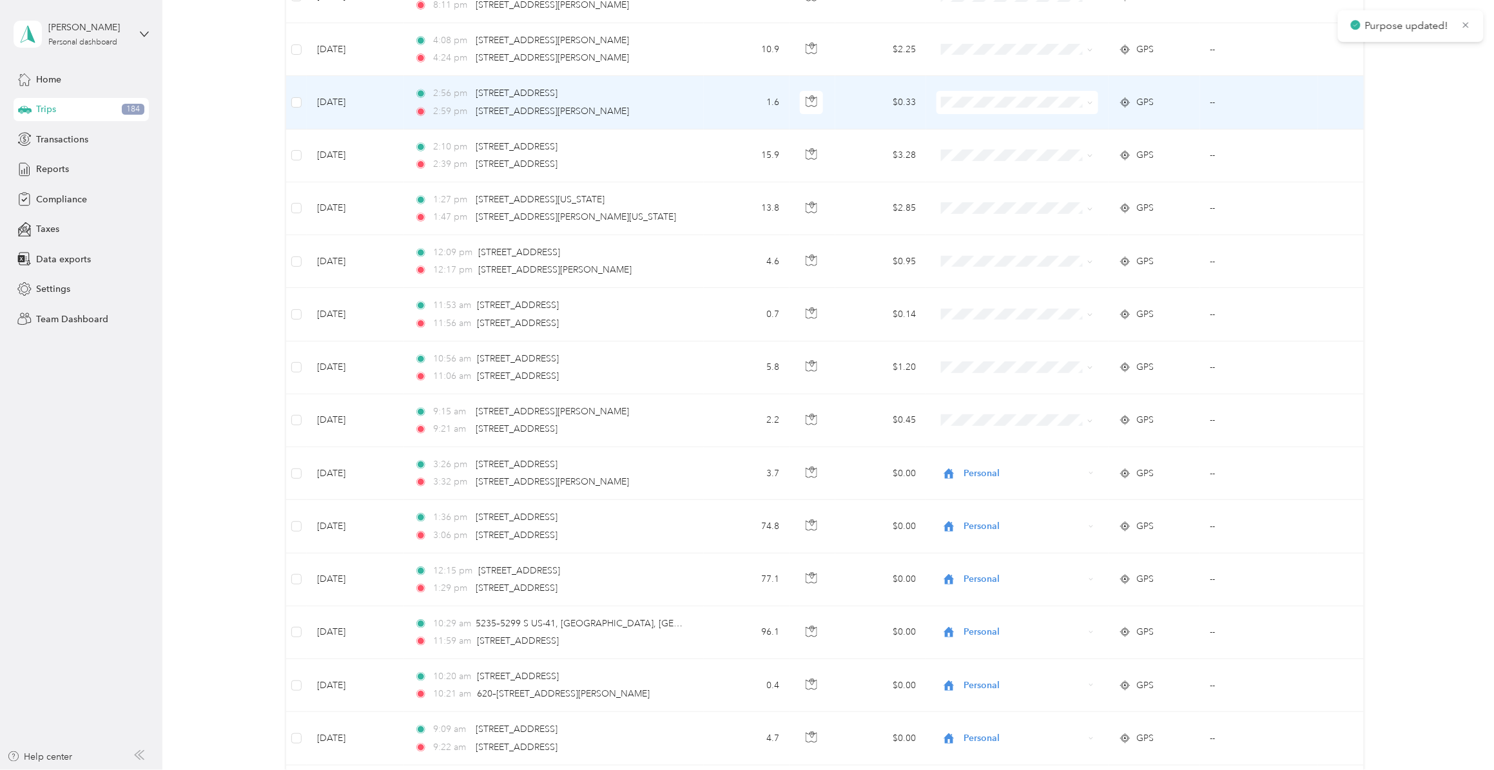
click at [969, 171] on span "Personal" at bounding box center [1026, 173] width 120 height 14
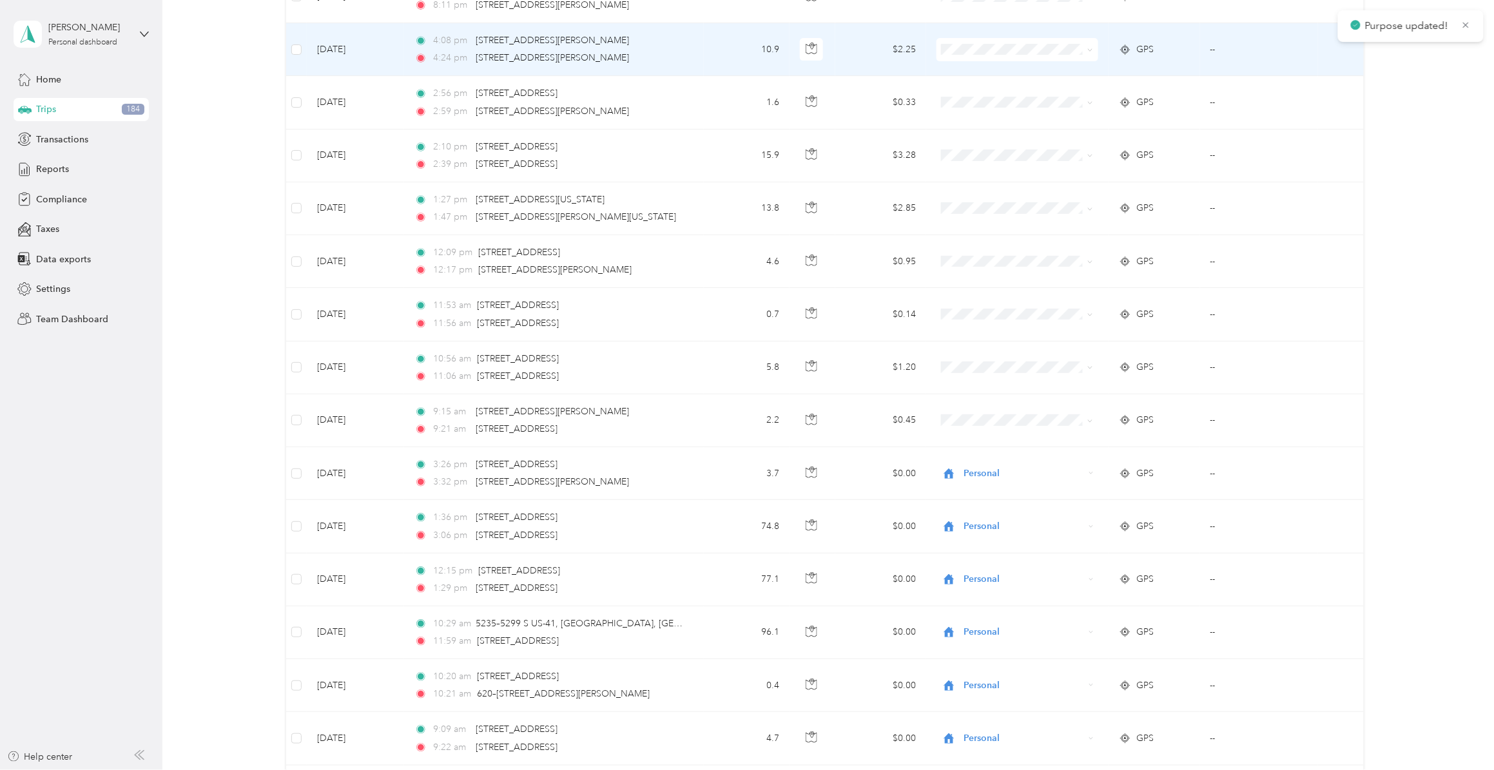
click at [982, 120] on span "Personal" at bounding box center [1026, 121] width 120 height 14
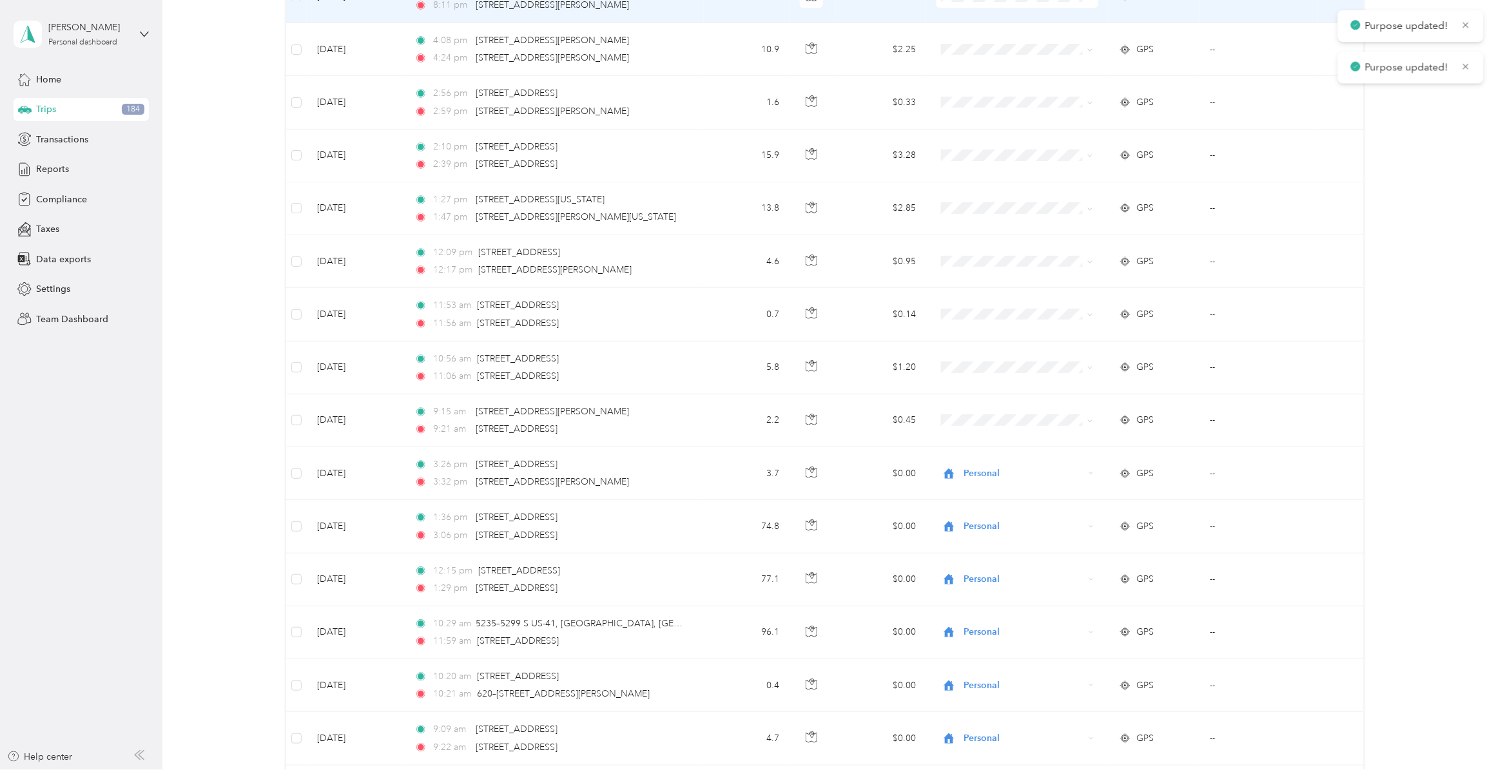
click at [972, 66] on span "Personal" at bounding box center [1026, 67] width 120 height 14
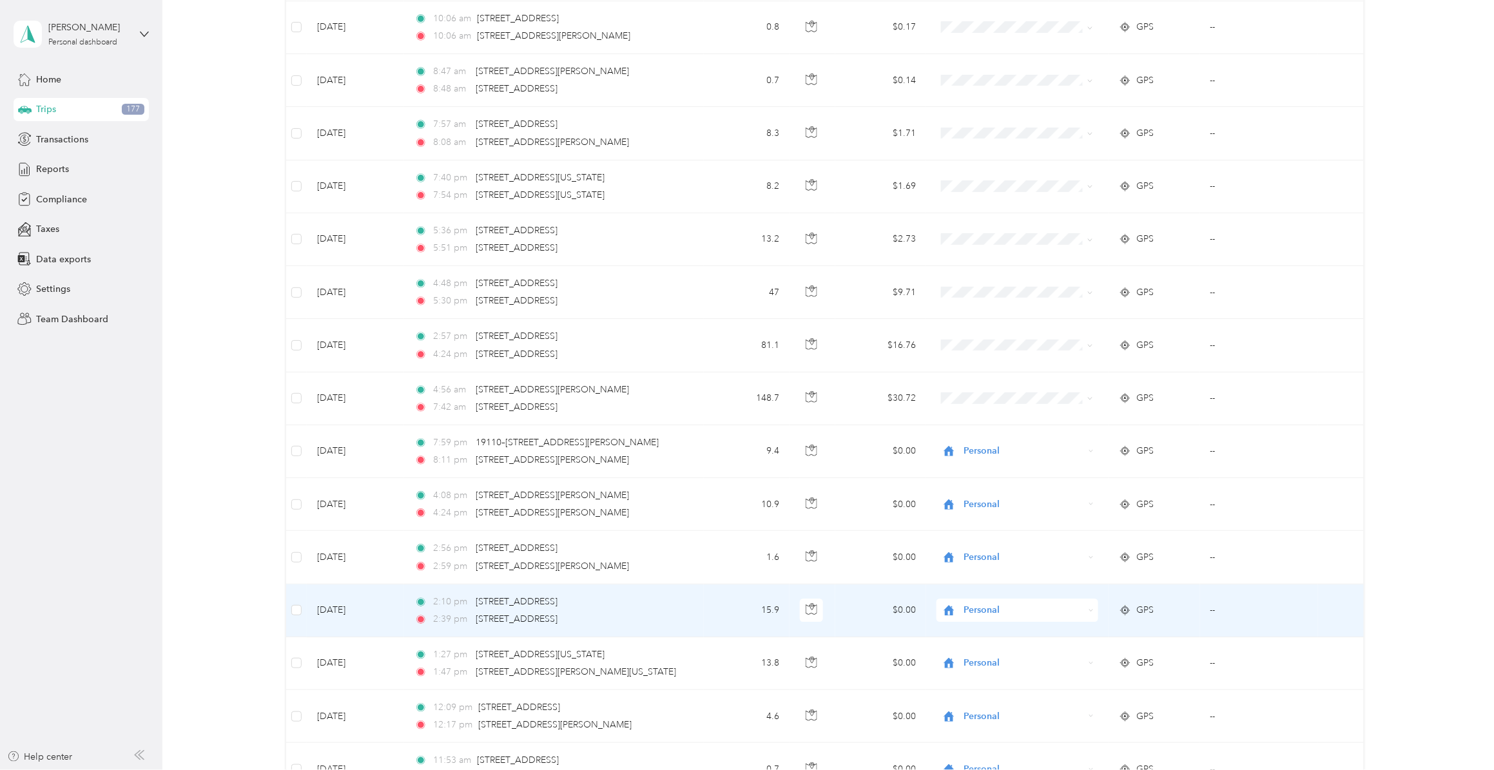
scroll to position [9256, 0]
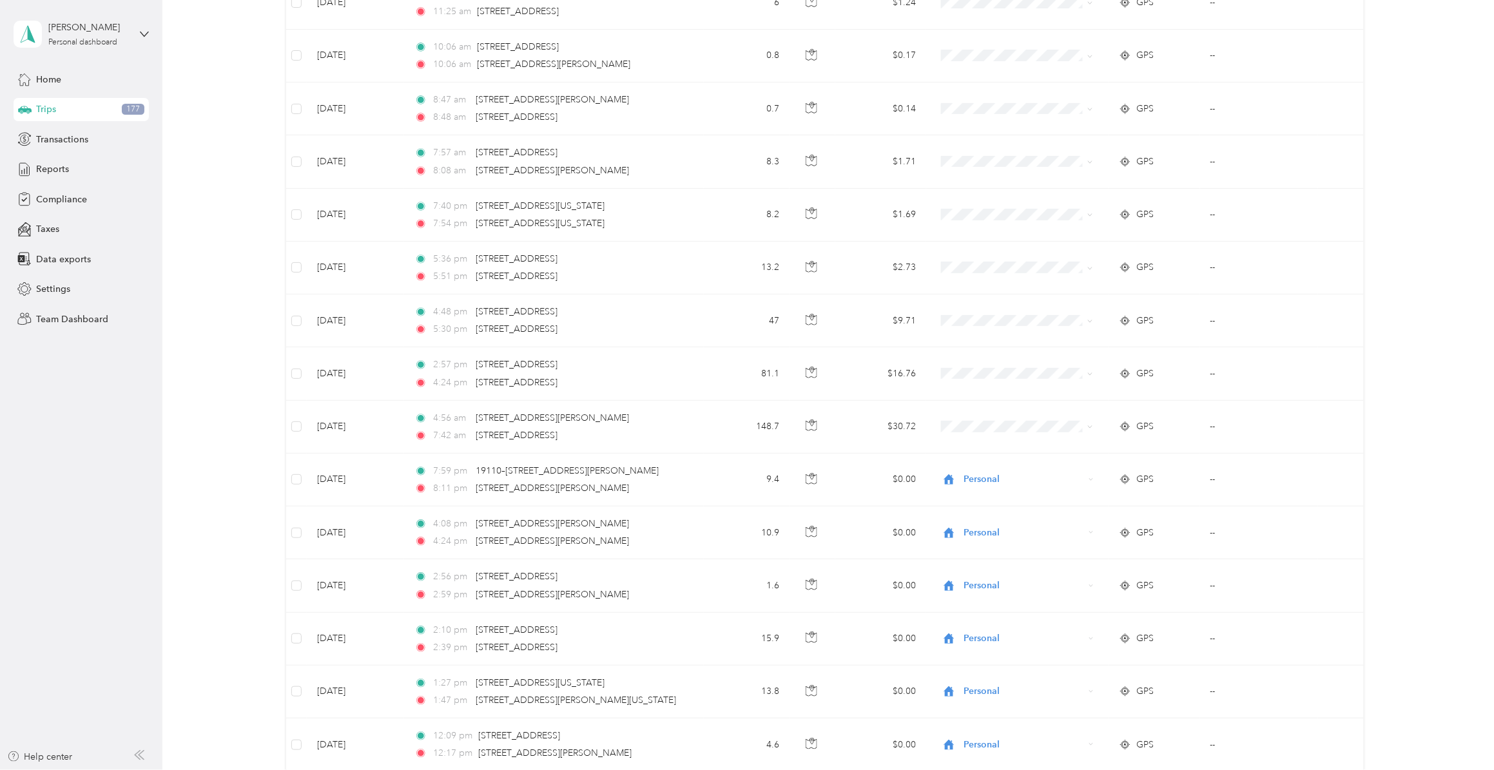
drag, startPoint x: 1460, startPoint y: 401, endPoint x: 1451, endPoint y: 407, distance: 11.6
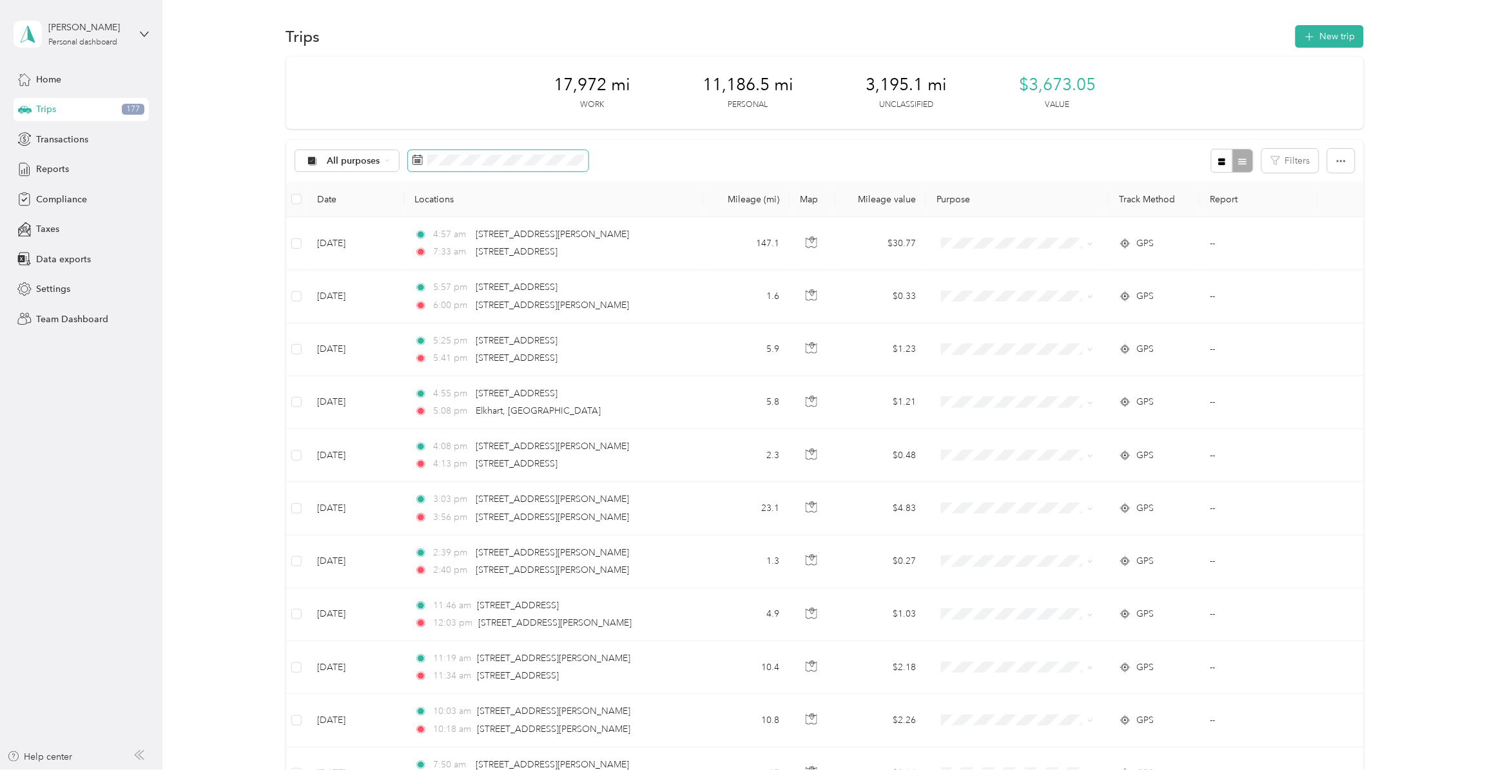
click at [420, 160] on rect at bounding box center [420, 159] width 1 height 1
click at [430, 235] on icon at bounding box center [429, 234] width 13 height 13
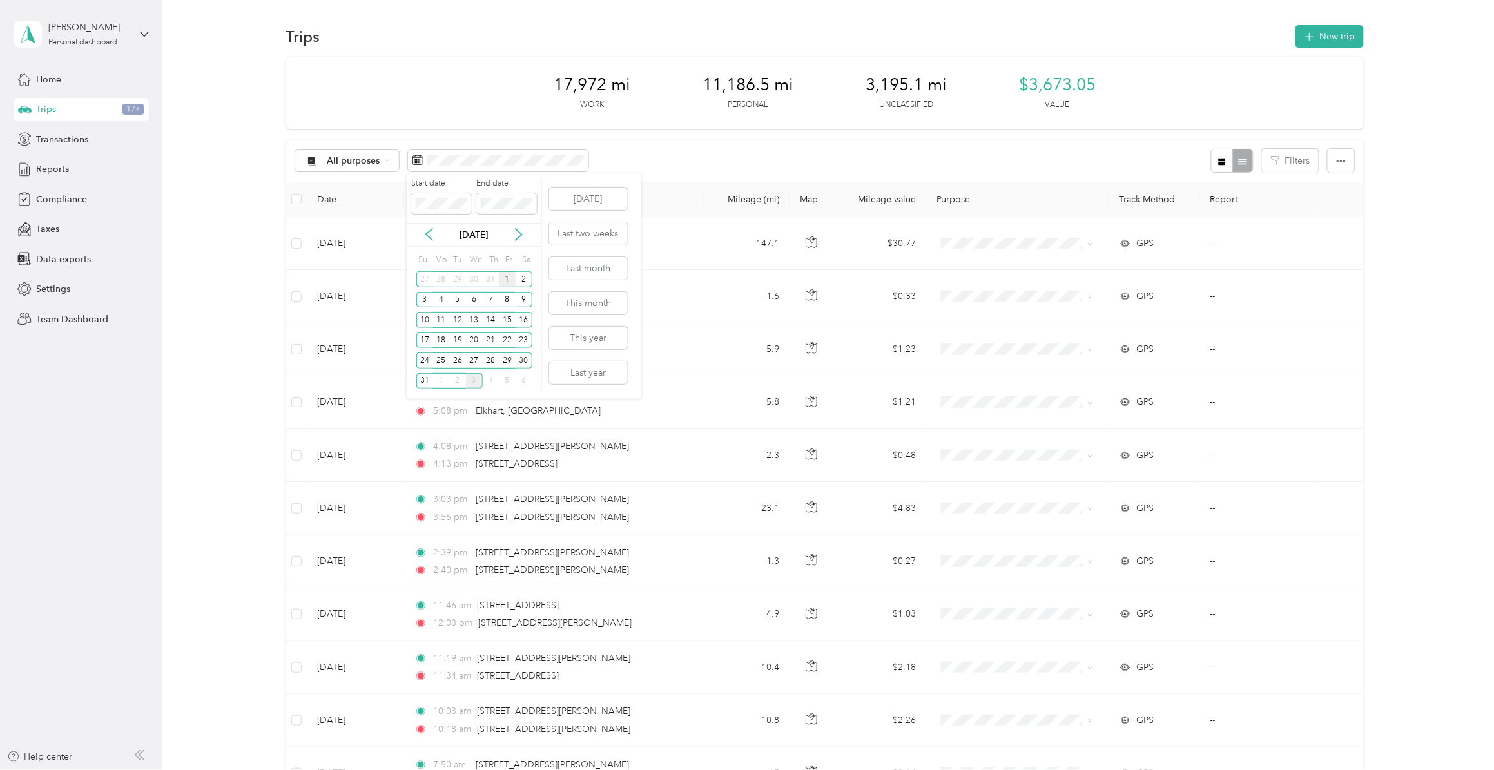
click at [506, 278] on div "1" at bounding box center [507, 279] width 17 height 16
click at [424, 377] on div "31" at bounding box center [424, 381] width 17 height 16
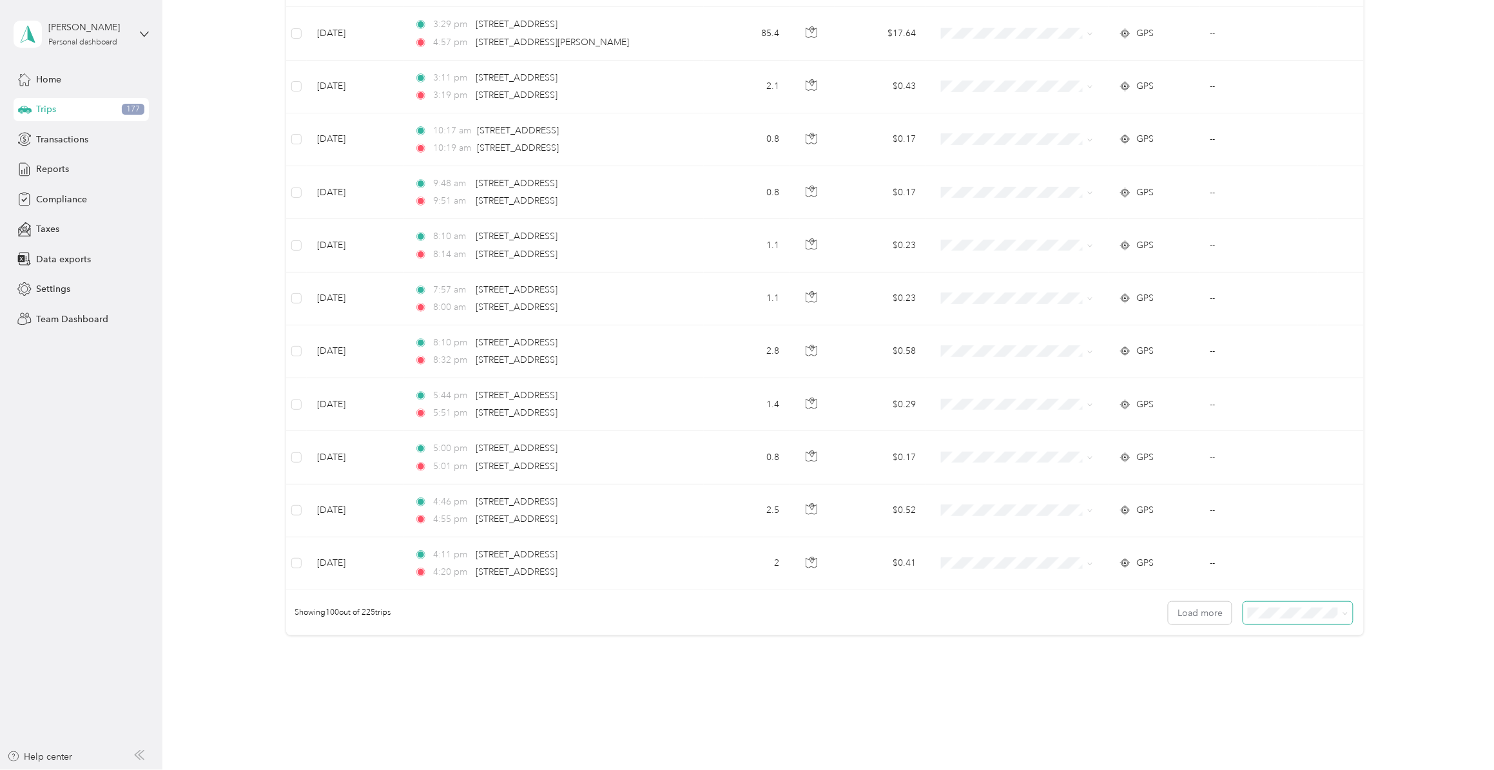
scroll to position [4987, 0]
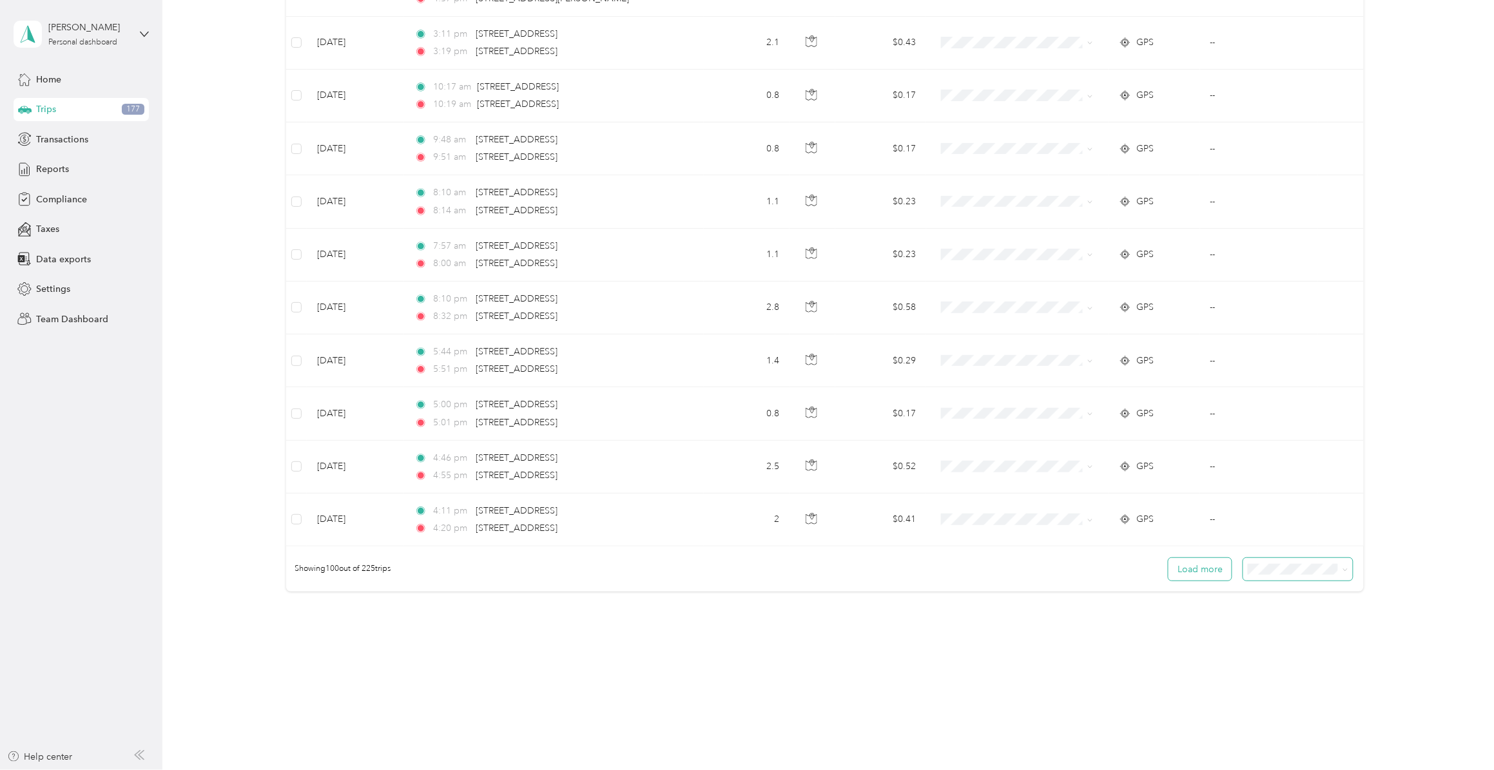
click at [1185, 574] on button "Load more" at bounding box center [1200, 569] width 63 height 23
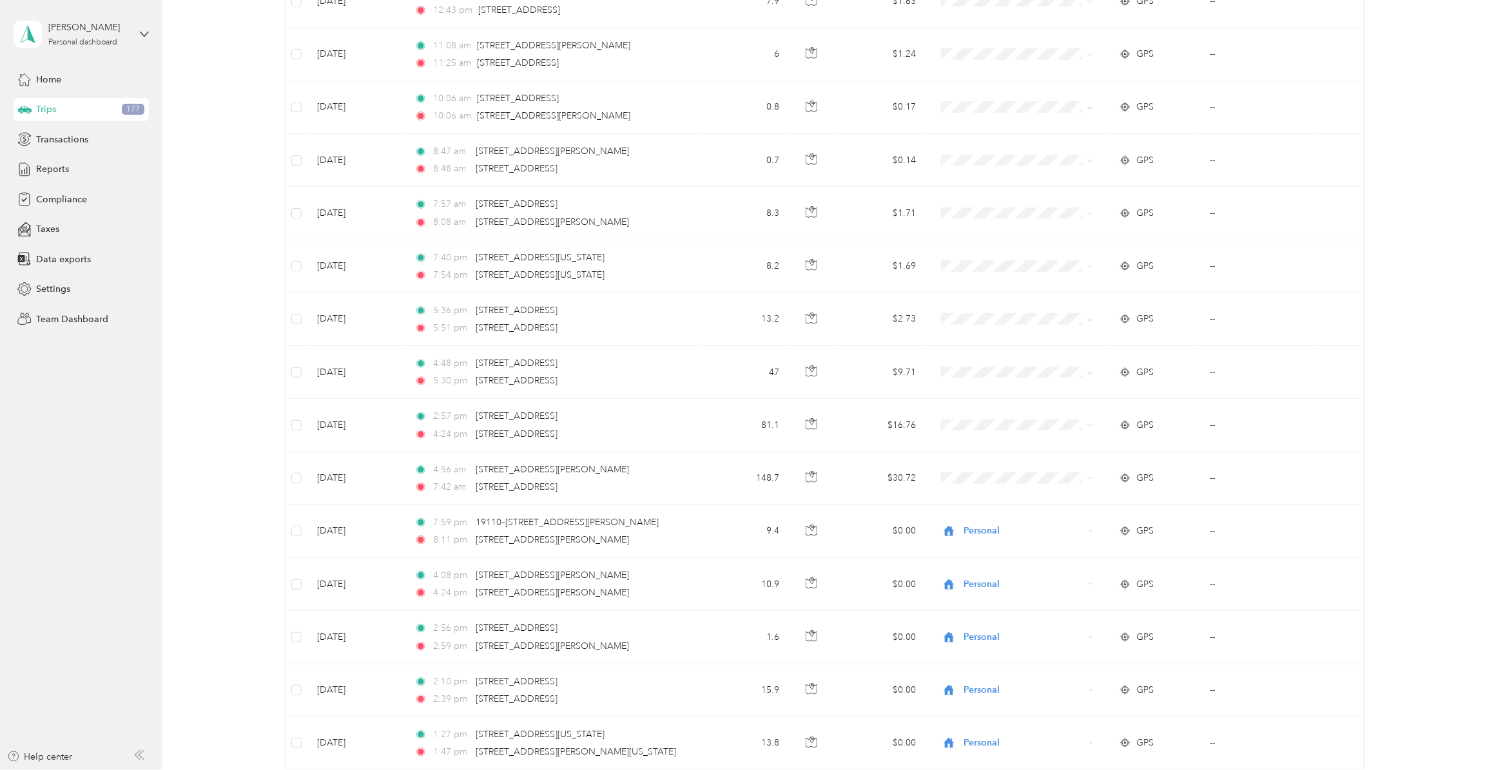
scroll to position [8130, 0]
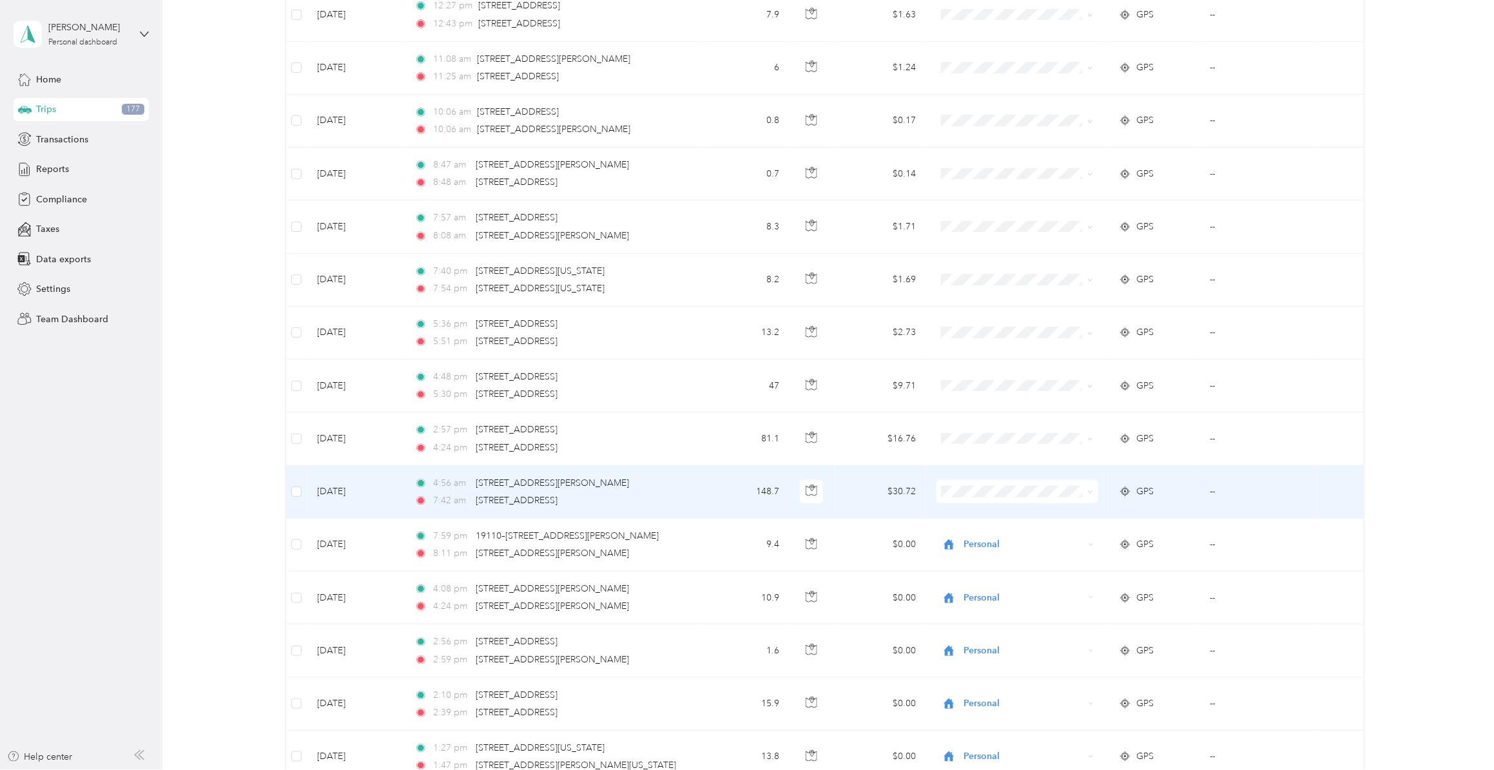
click at [1001, 534] on span "Convergint Technologies" at bounding box center [1026, 538] width 120 height 14
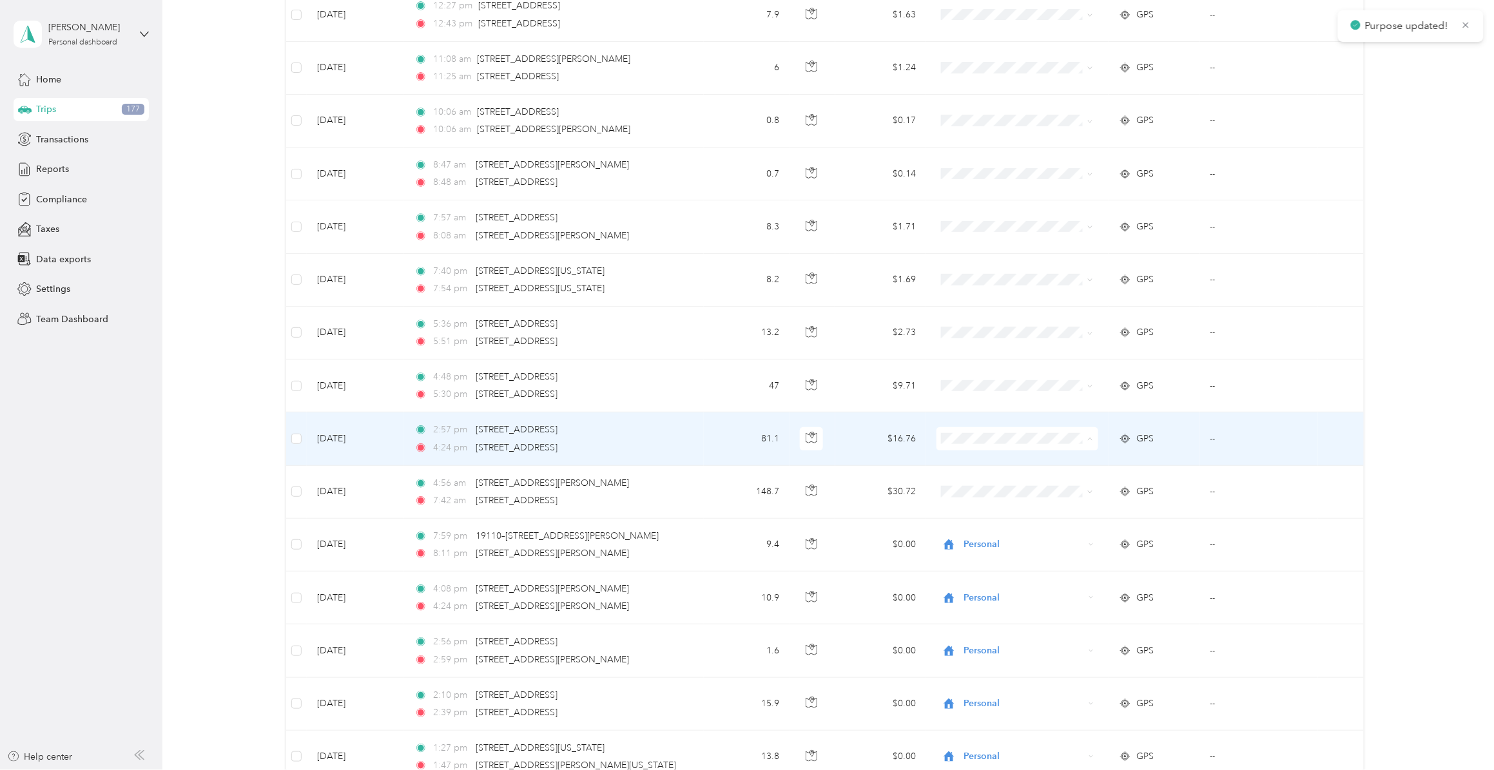
click at [992, 482] on span "Convergint Technologies" at bounding box center [1026, 485] width 120 height 14
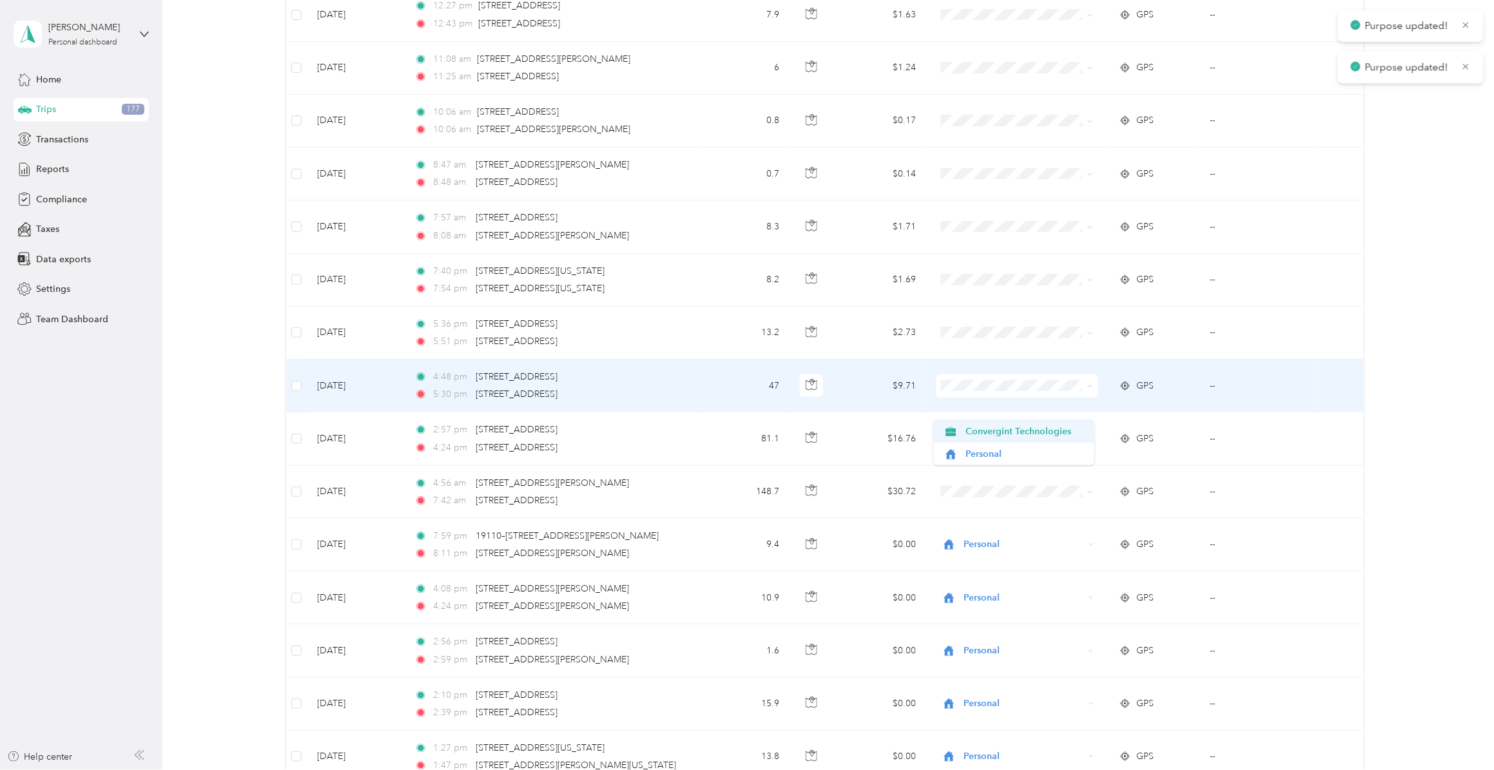
click at [975, 429] on span "Convergint Technologies" at bounding box center [1026, 432] width 120 height 14
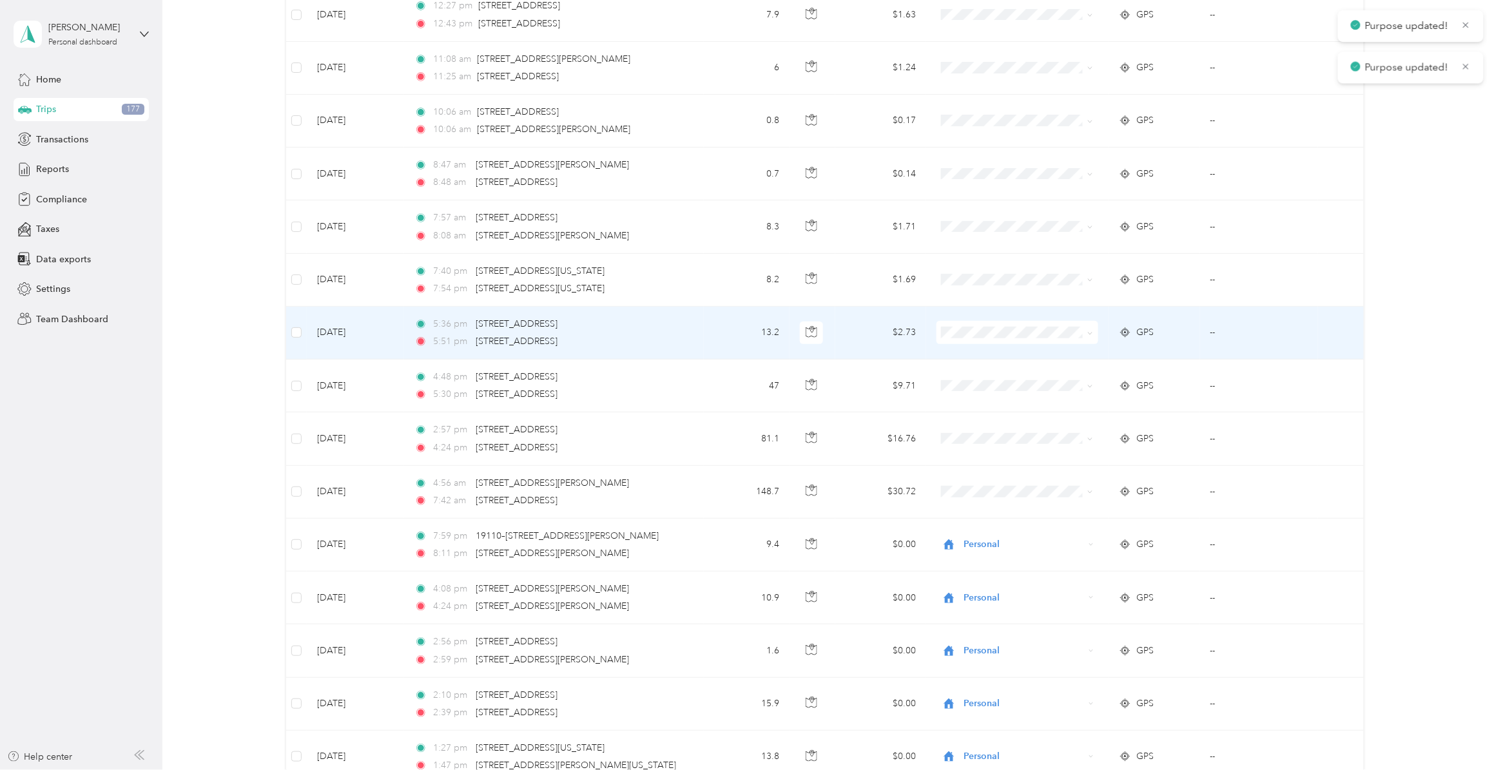
click at [972, 375] on span "Convergint Technologies" at bounding box center [1026, 378] width 120 height 14
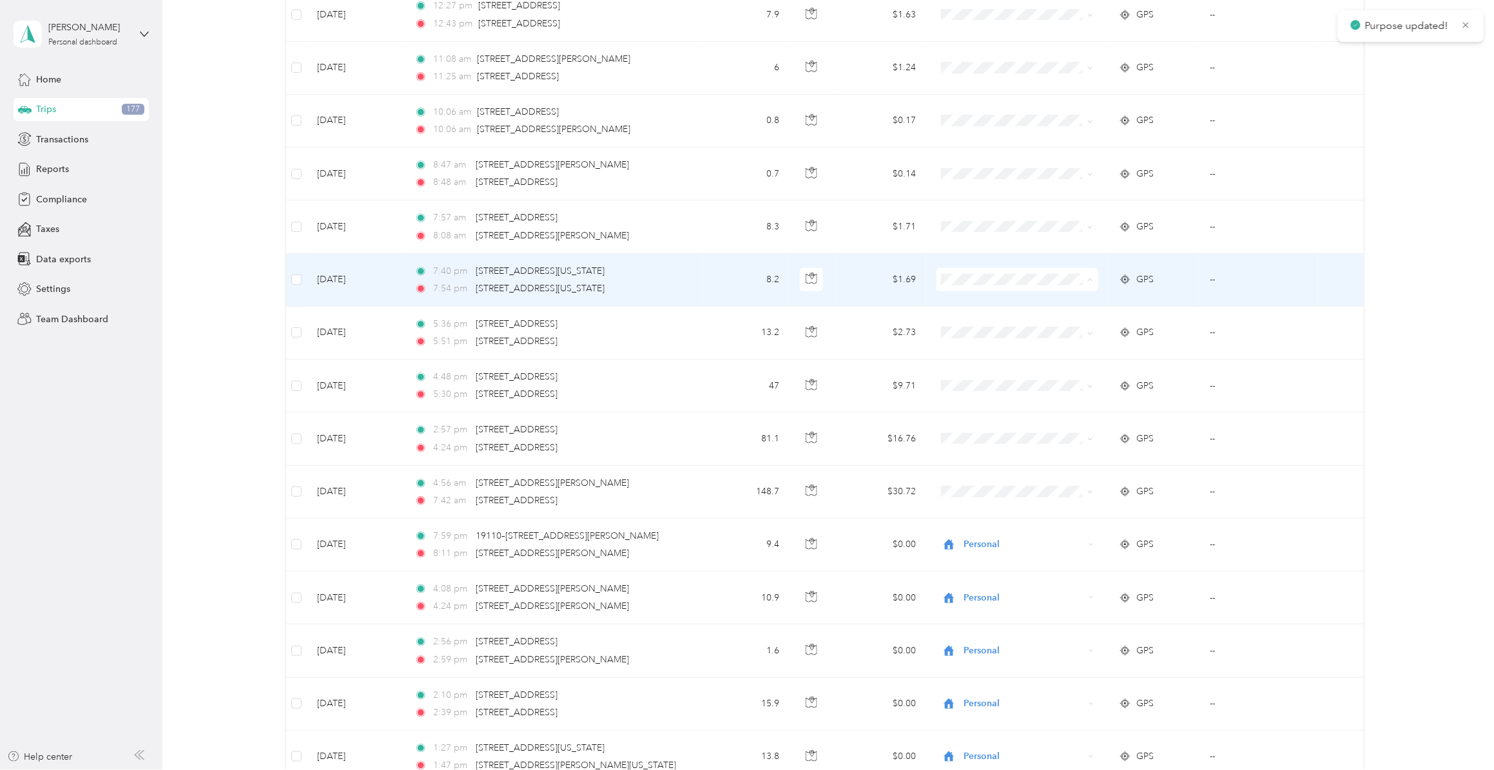
click at [985, 326] on span "Convergint Technologies" at bounding box center [1026, 325] width 120 height 14
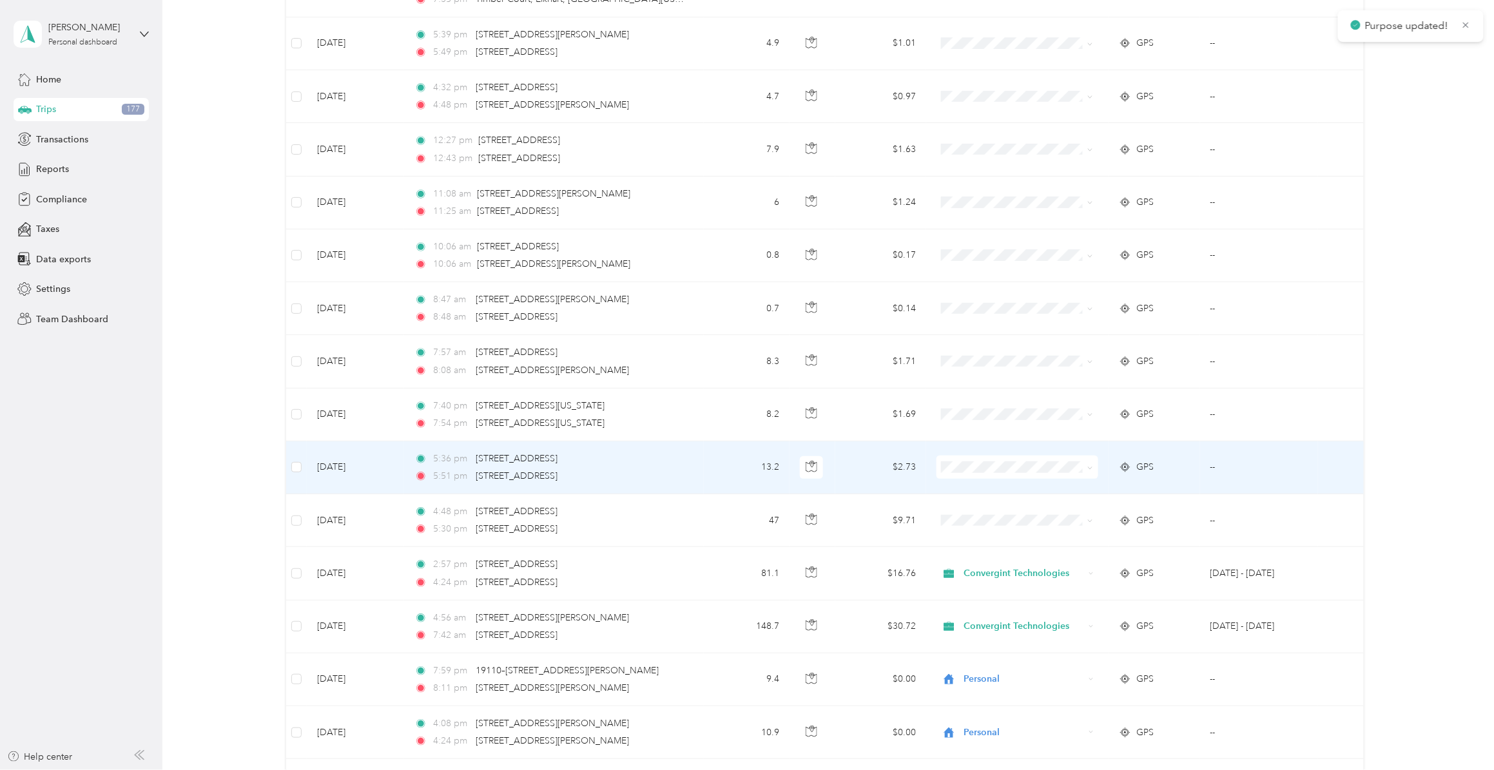
scroll to position [7888, 0]
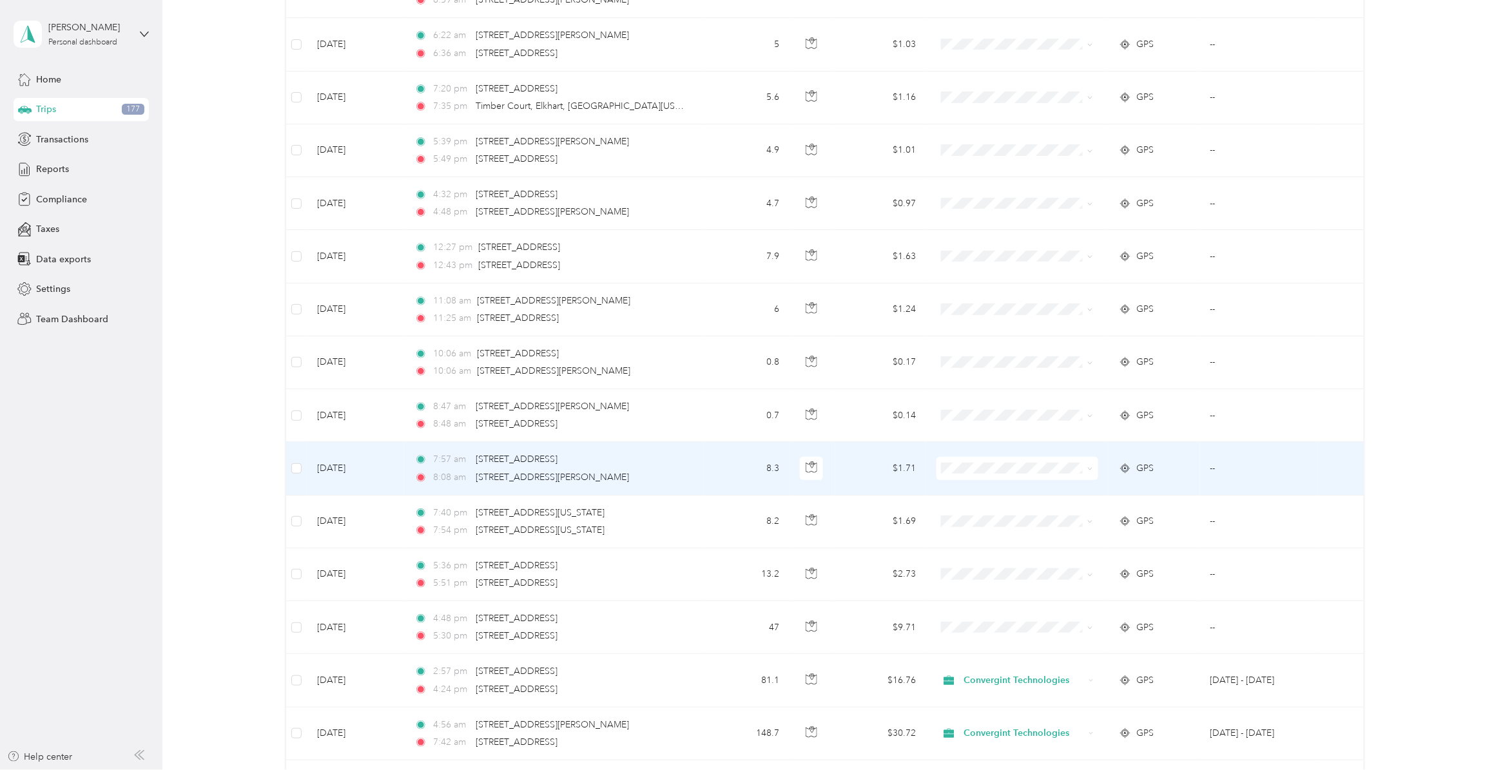
click at [981, 538] on li "Personal" at bounding box center [1014, 536] width 161 height 23
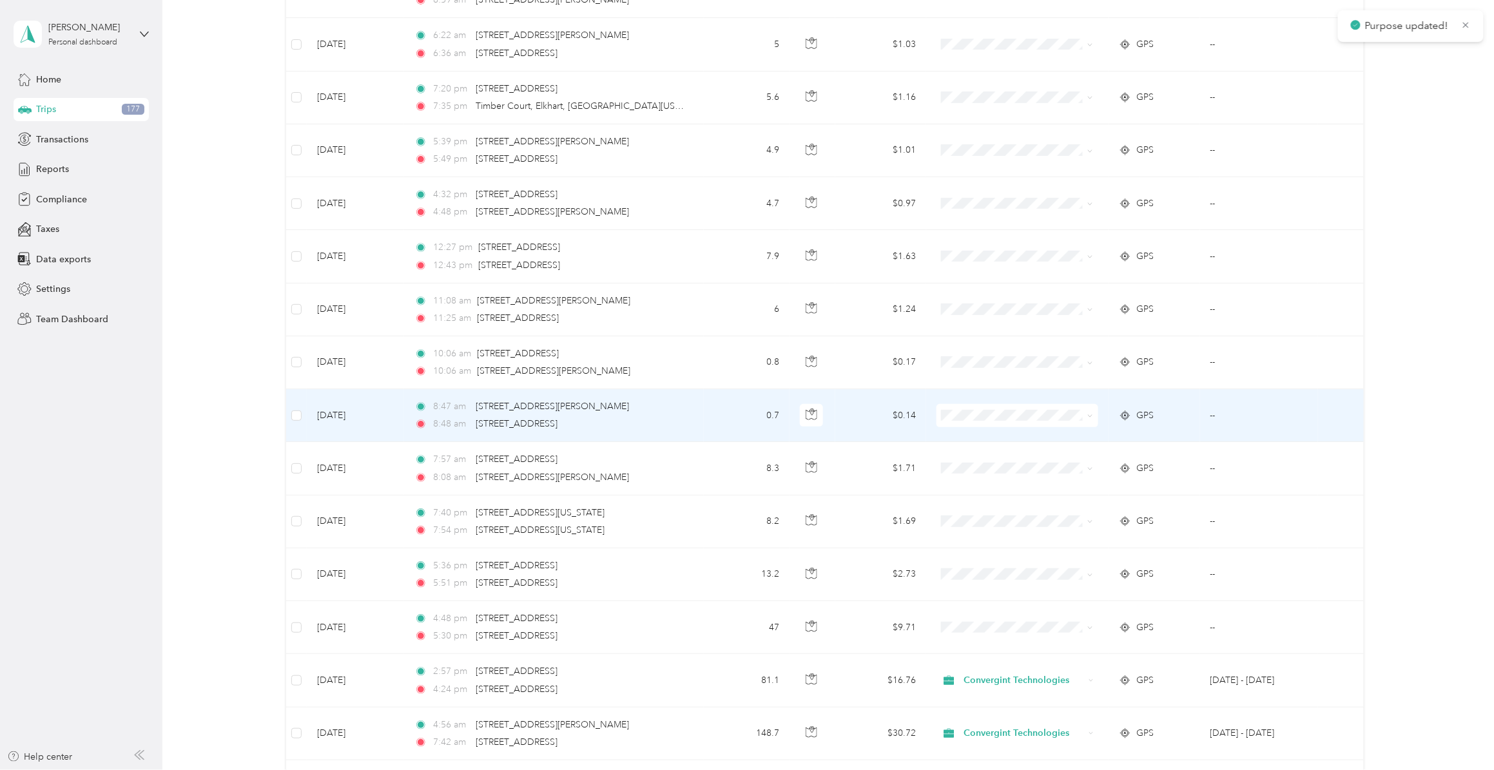
click at [981, 485] on li "Personal" at bounding box center [1014, 483] width 161 height 23
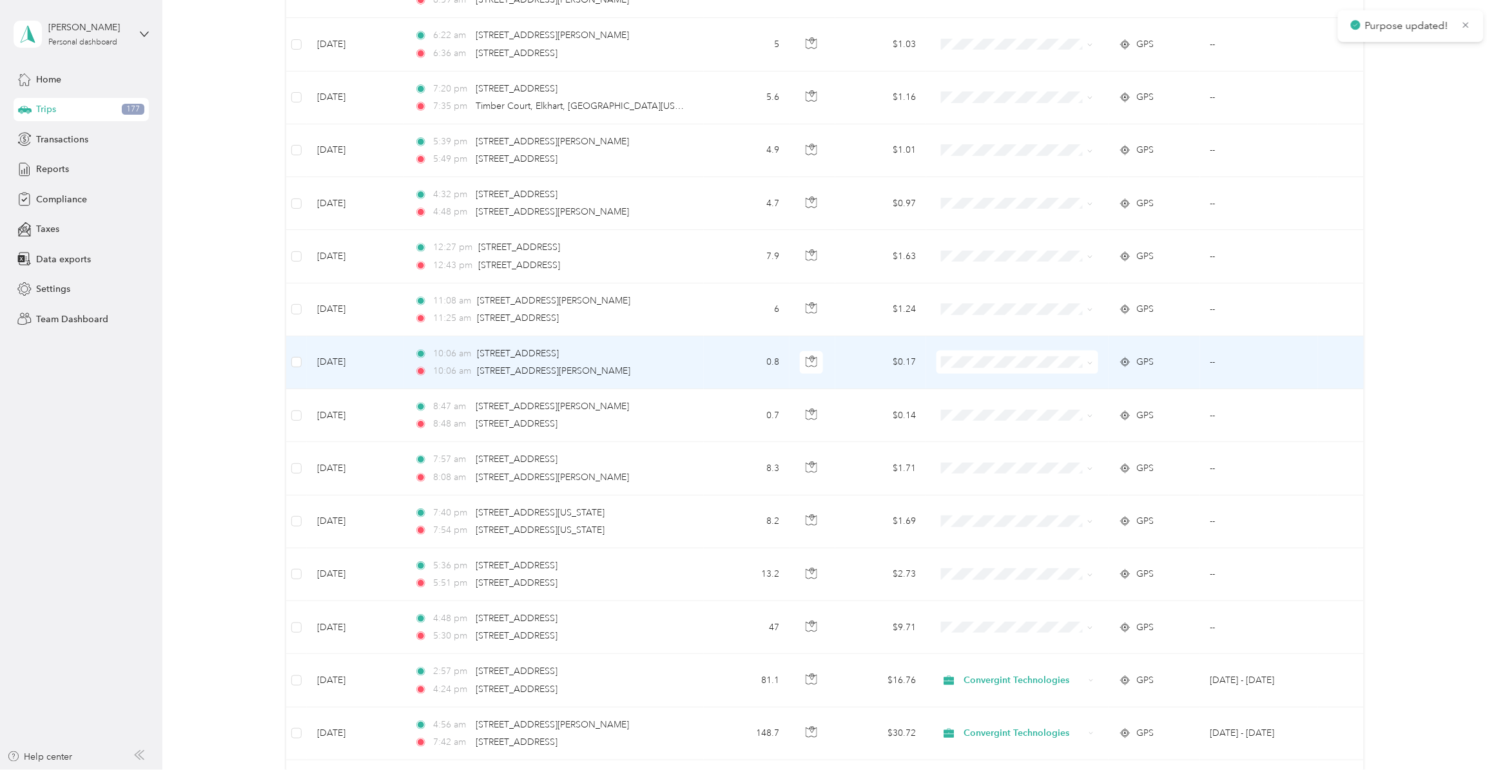
click at [975, 429] on span "Personal" at bounding box center [1026, 427] width 120 height 14
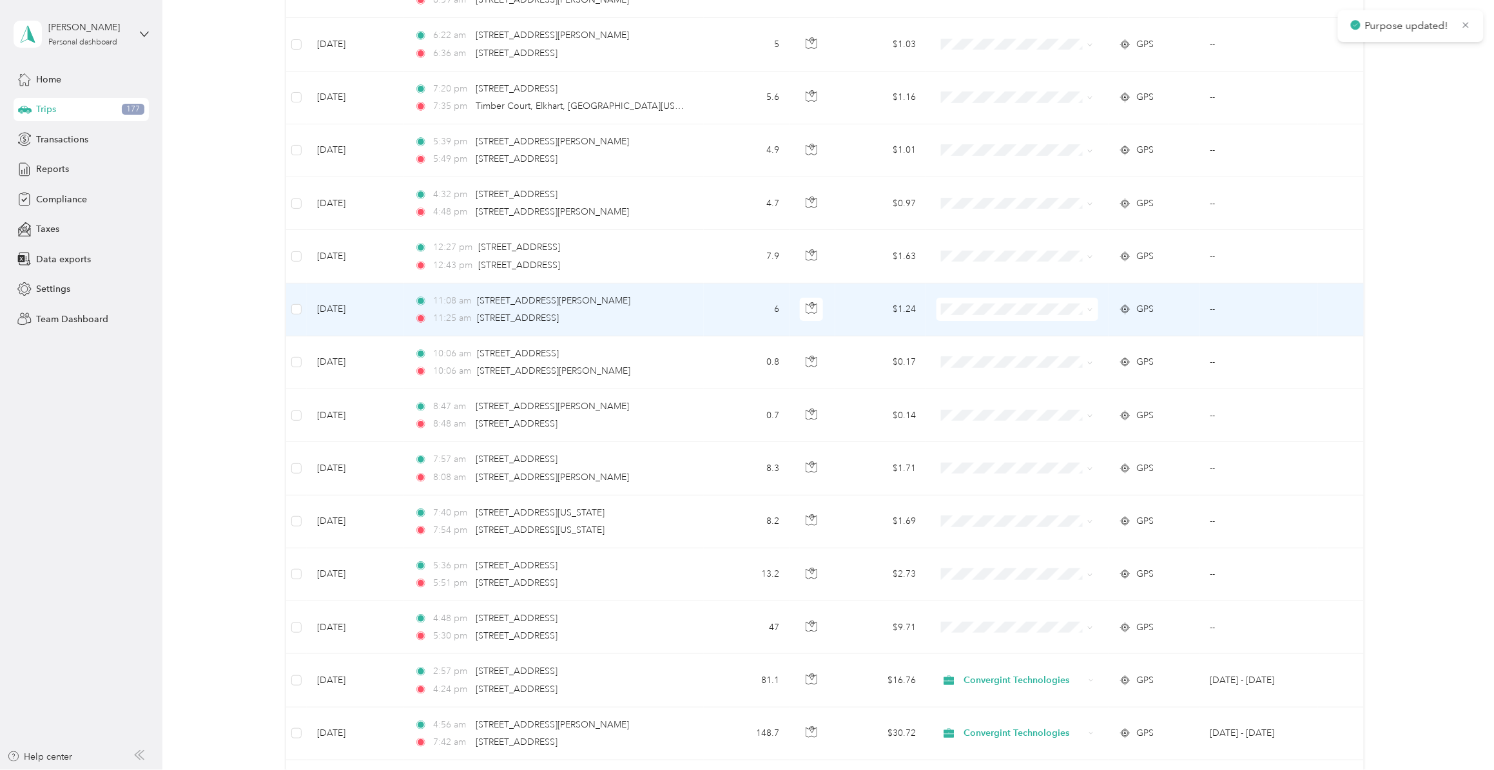
click at [974, 375] on span "Personal" at bounding box center [1026, 376] width 120 height 14
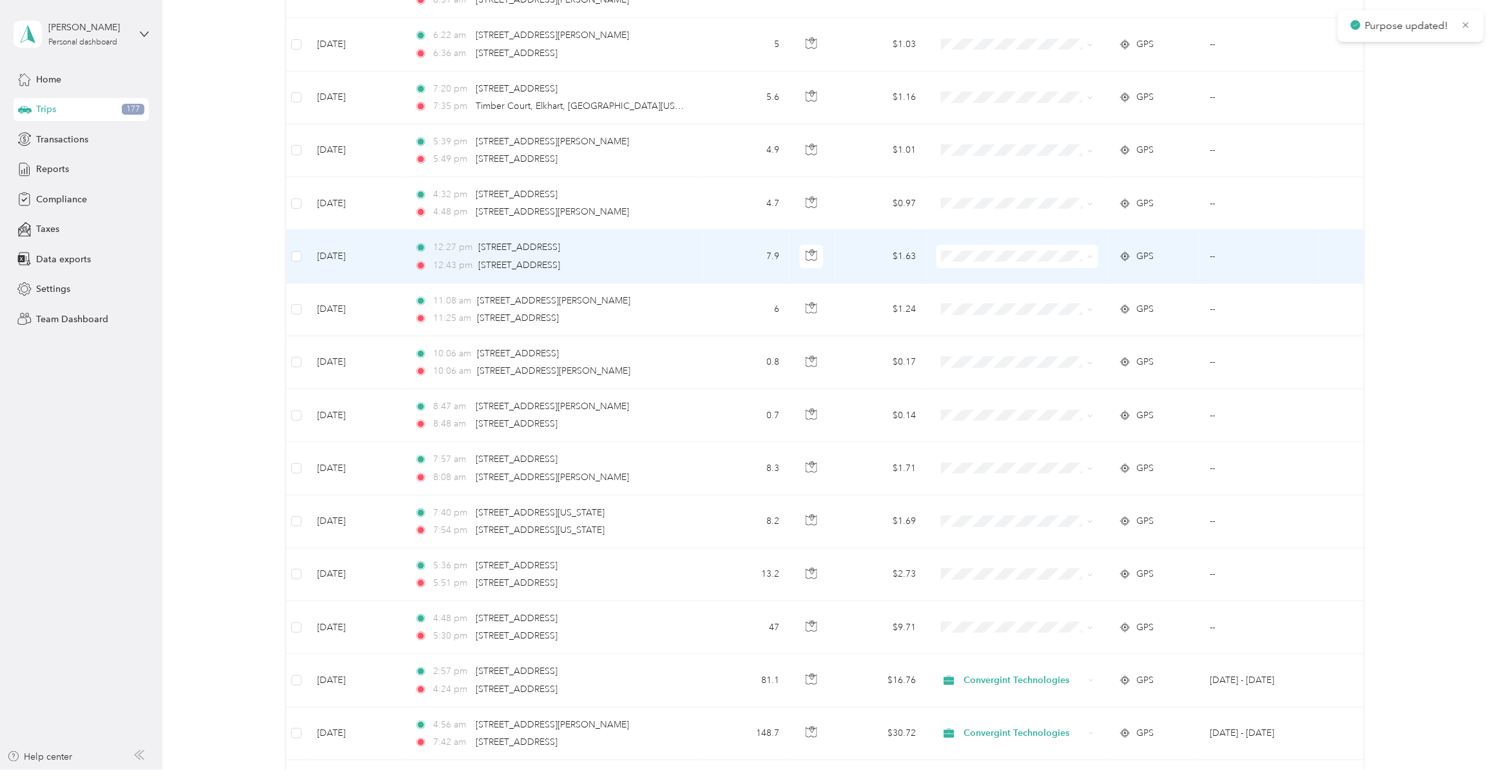
click at [980, 322] on span "Personal" at bounding box center [1026, 324] width 120 height 14
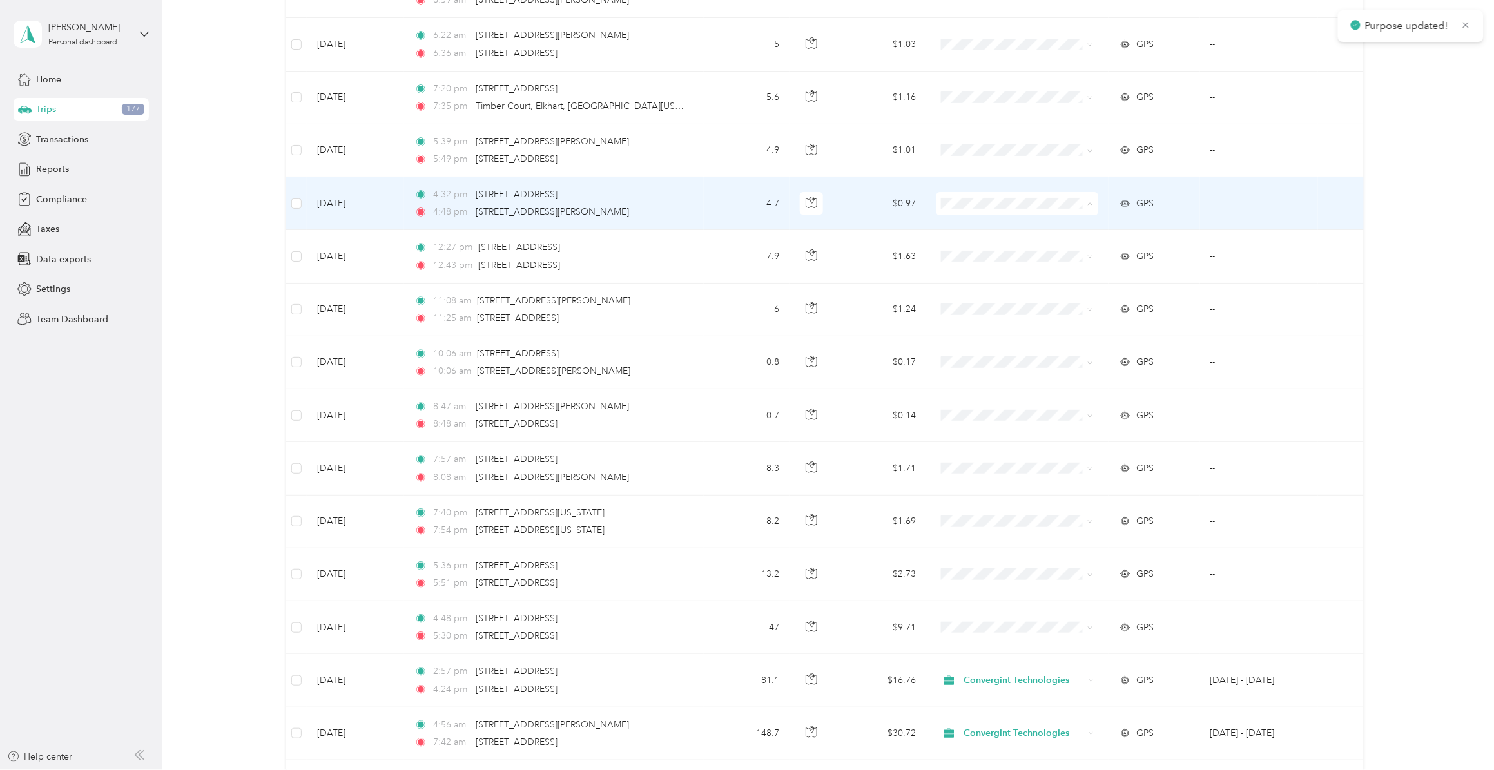
click at [985, 266] on span "Personal" at bounding box center [1026, 271] width 120 height 14
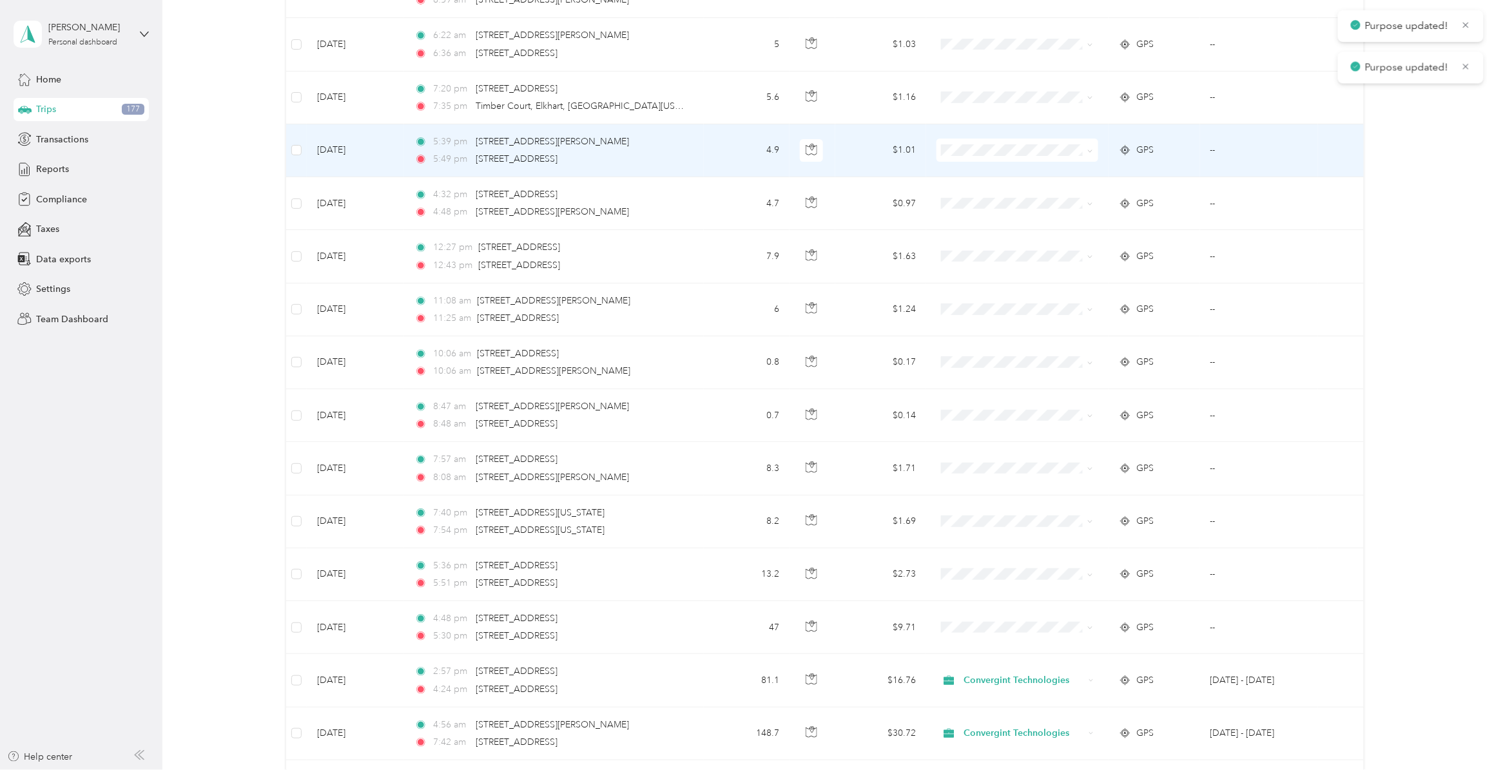
click at [968, 162] on span at bounding box center [1018, 150] width 162 height 23
click at [996, 213] on span "Personal" at bounding box center [1026, 214] width 120 height 14
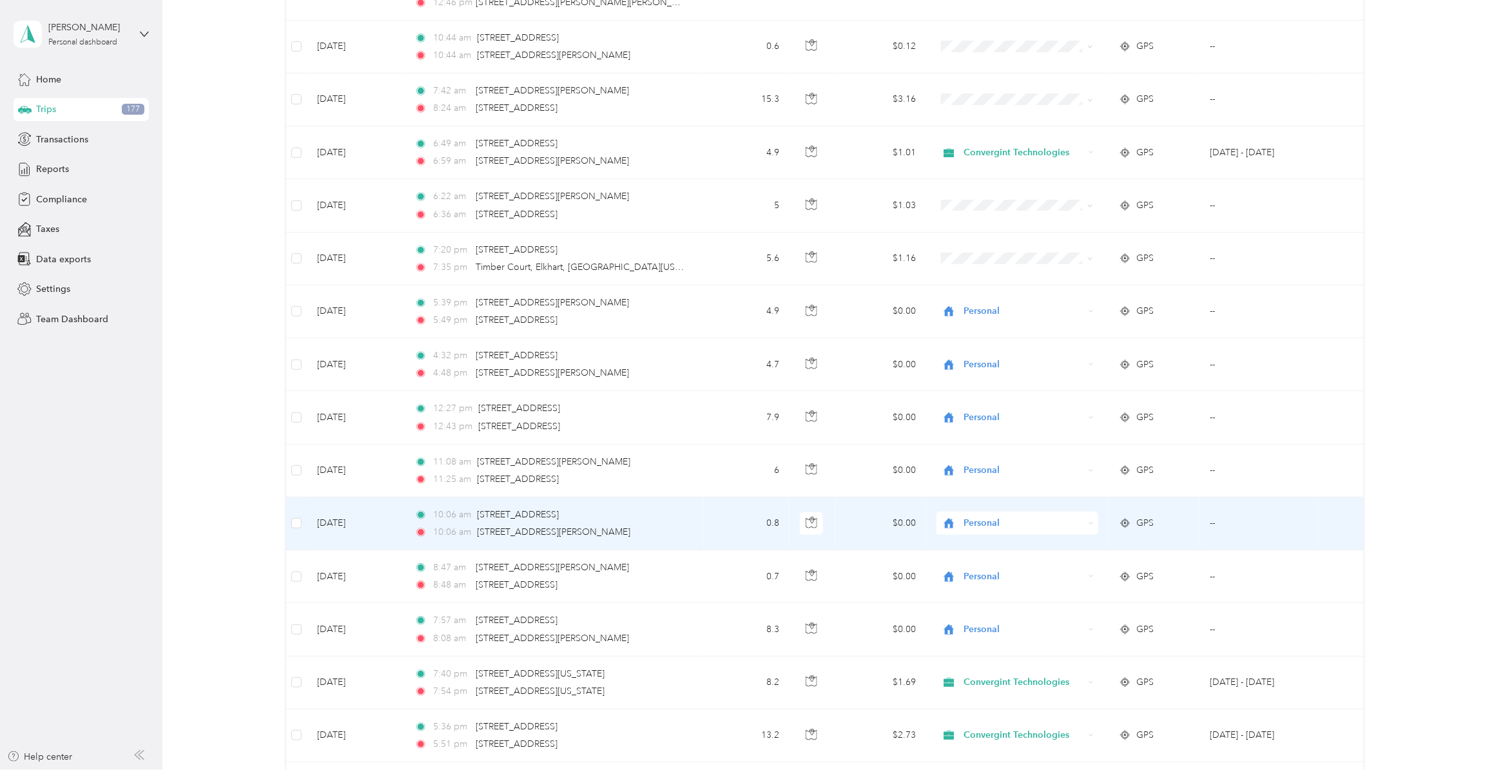
scroll to position [7647, 0]
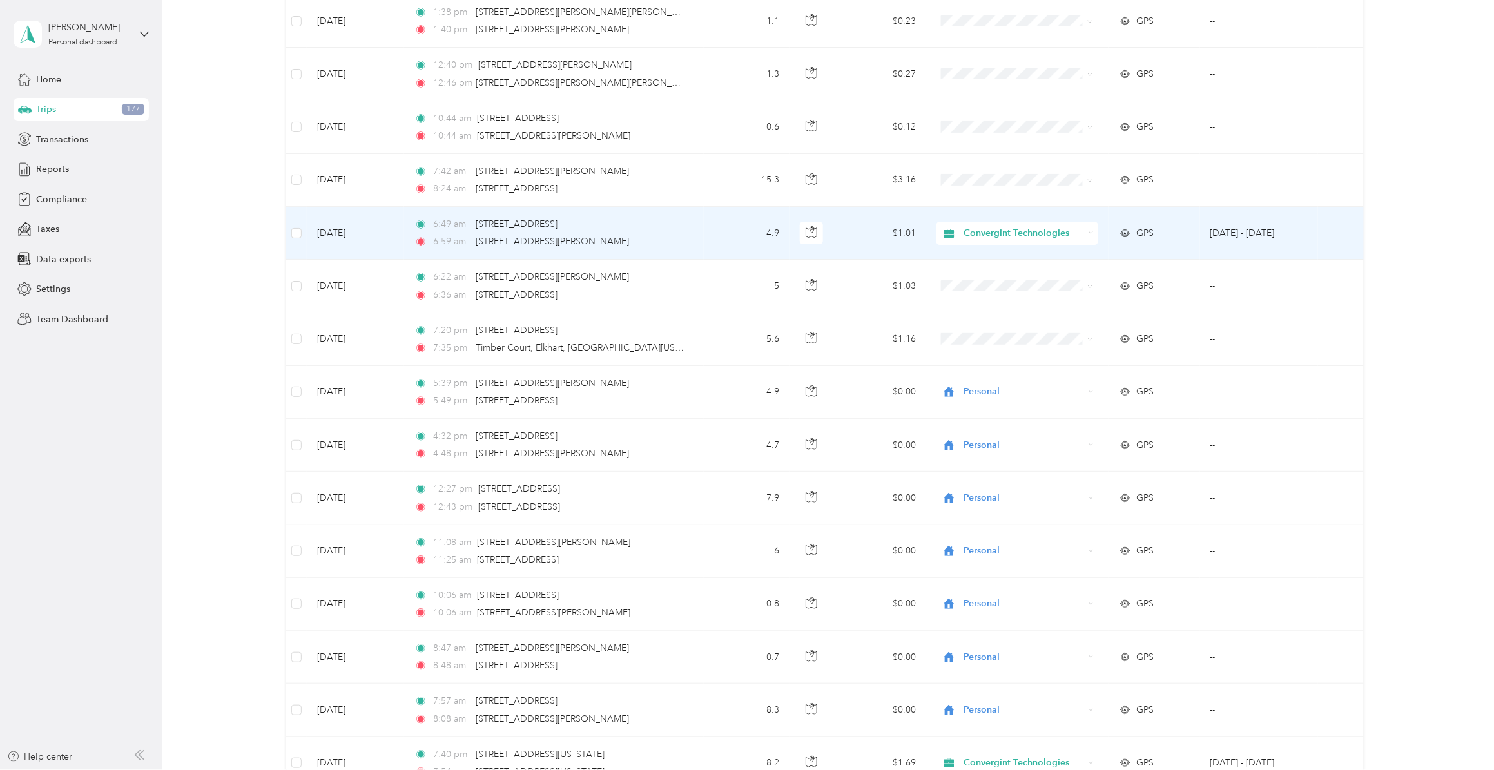
click at [1054, 240] on span "Convergint Technologies" at bounding box center [1025, 233] width 120 height 14
click at [996, 301] on span "Personal" at bounding box center [1027, 300] width 122 height 14
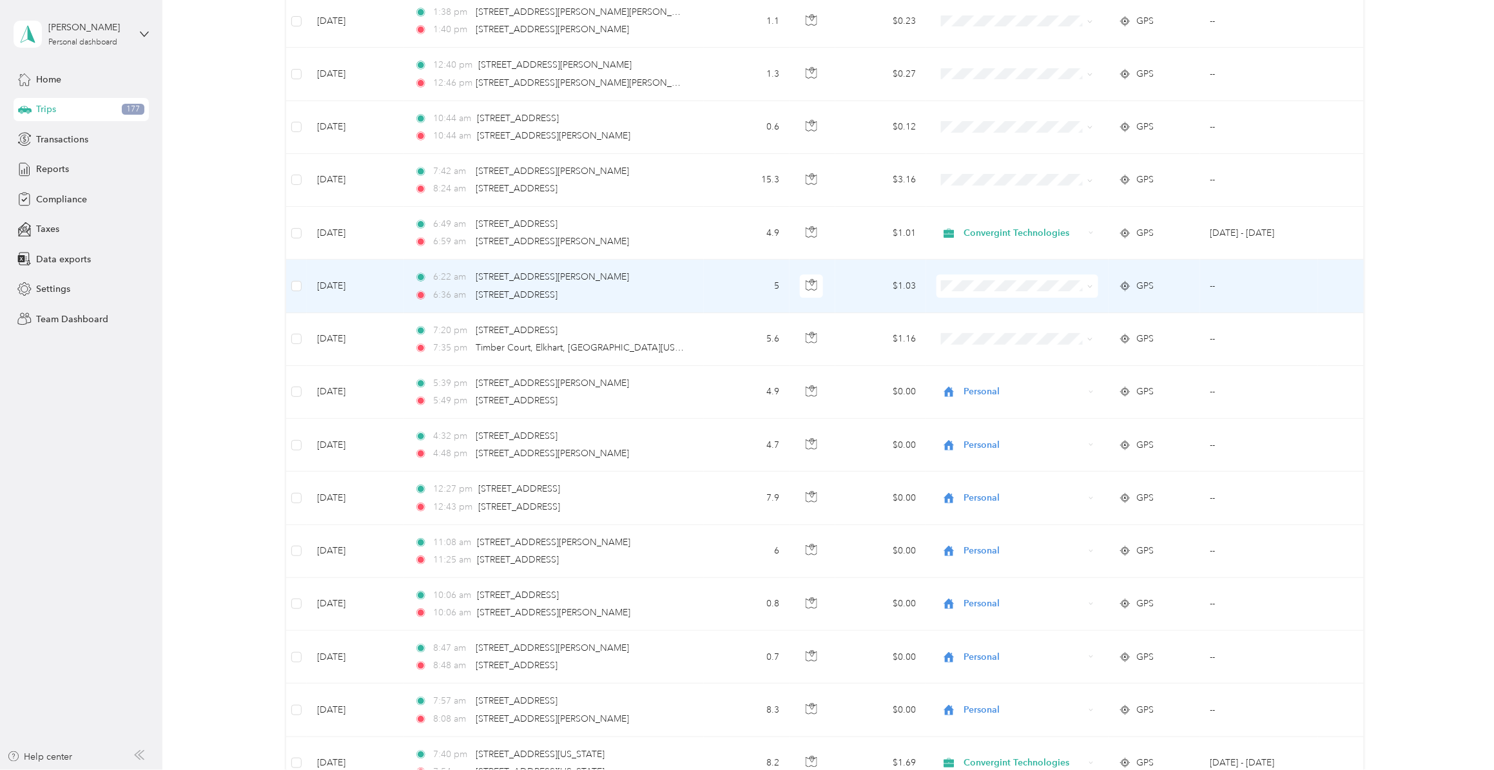
click at [996, 353] on span "Personal" at bounding box center [1026, 351] width 120 height 14
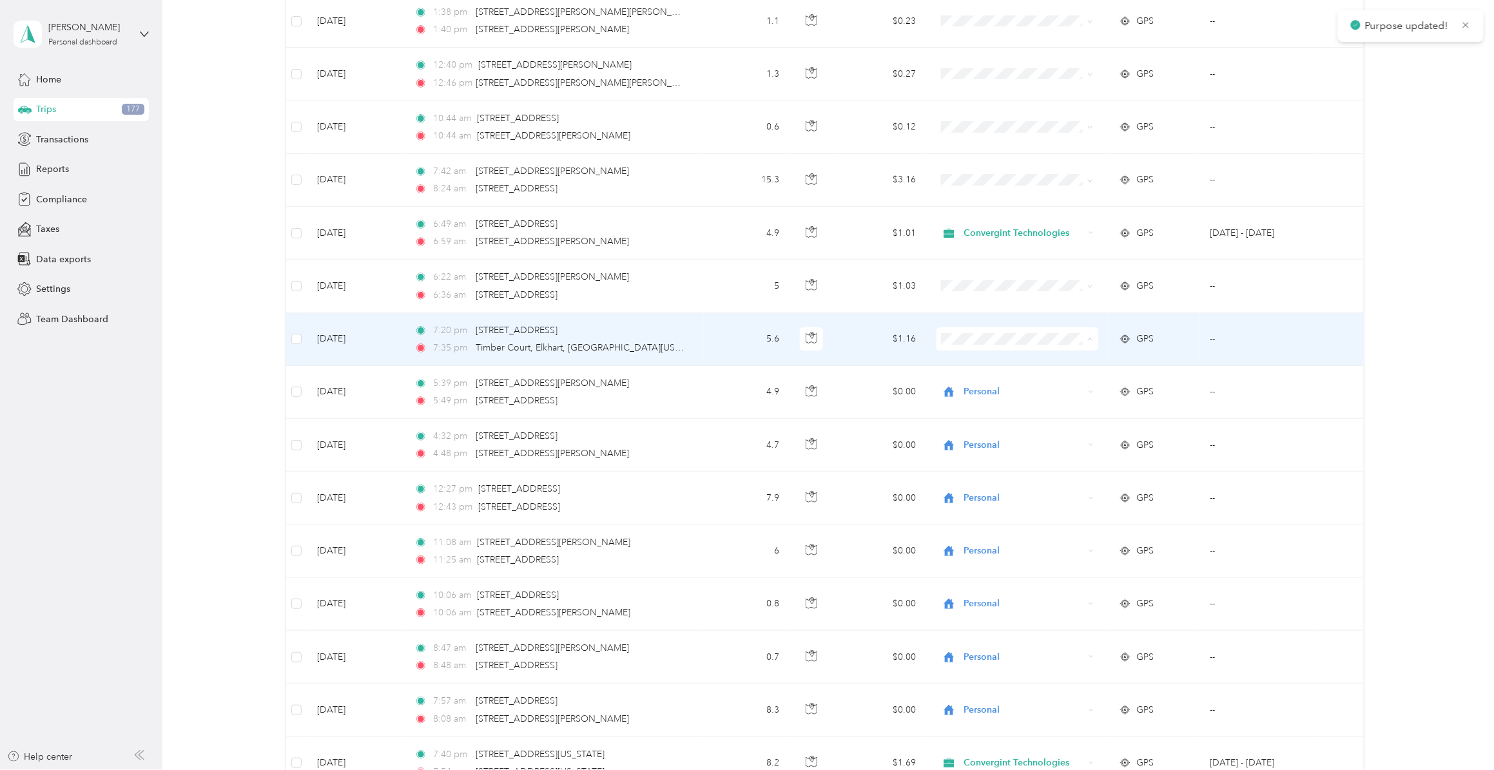
click at [985, 404] on span "Personal" at bounding box center [1026, 406] width 120 height 14
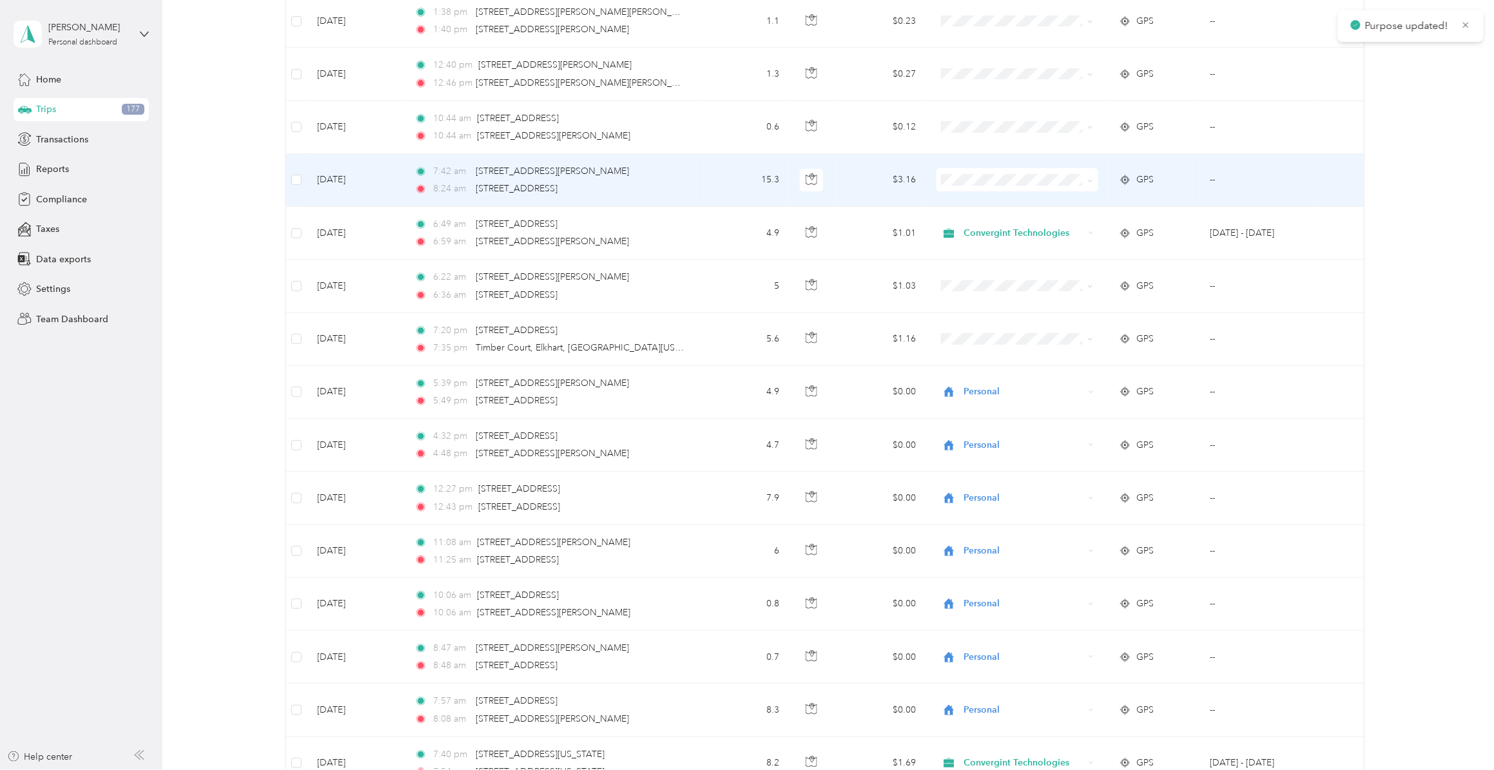
click at [965, 191] on span at bounding box center [1018, 179] width 162 height 23
click at [979, 247] on span "Personal" at bounding box center [1026, 245] width 120 height 14
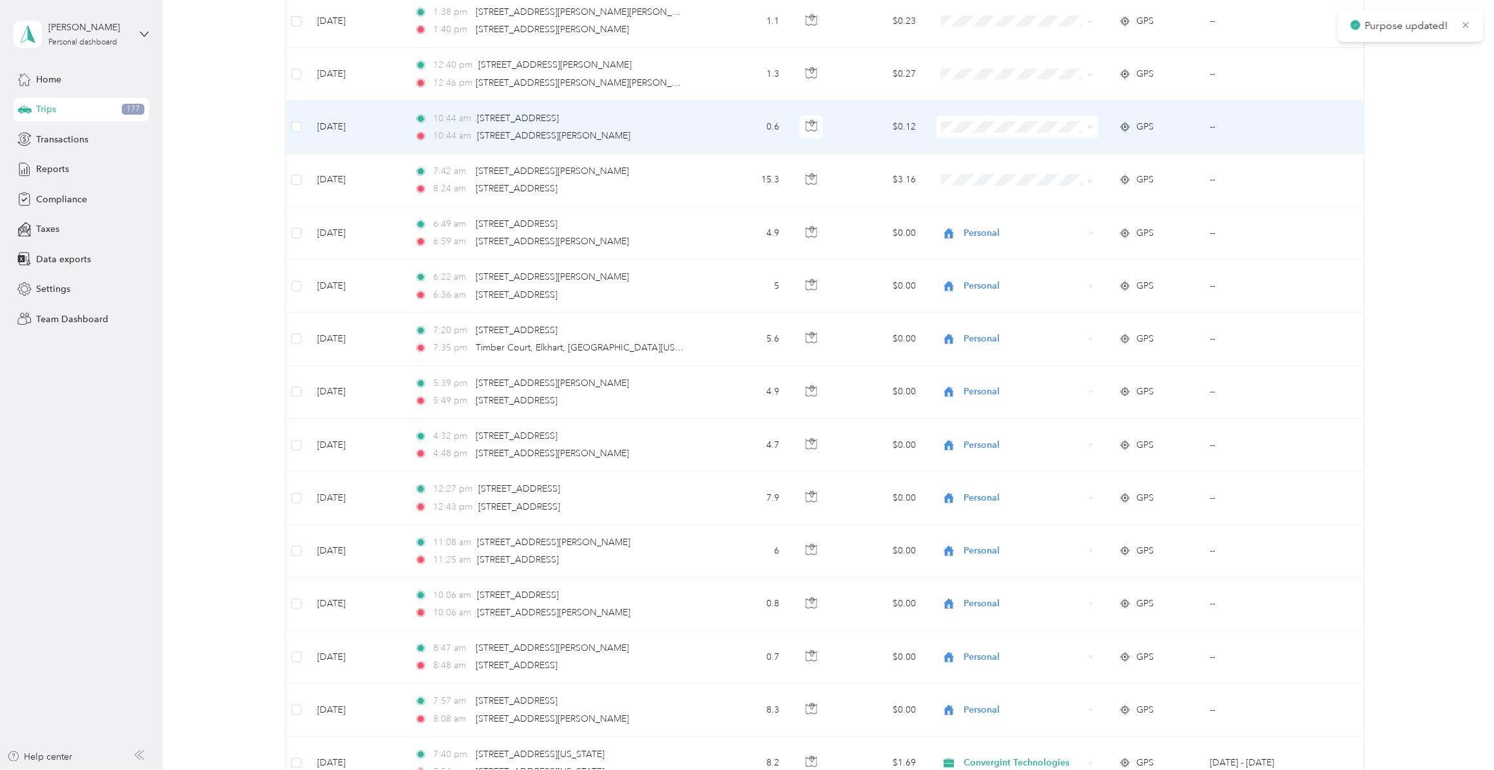
click at [980, 195] on span "Personal" at bounding box center [1026, 192] width 120 height 14
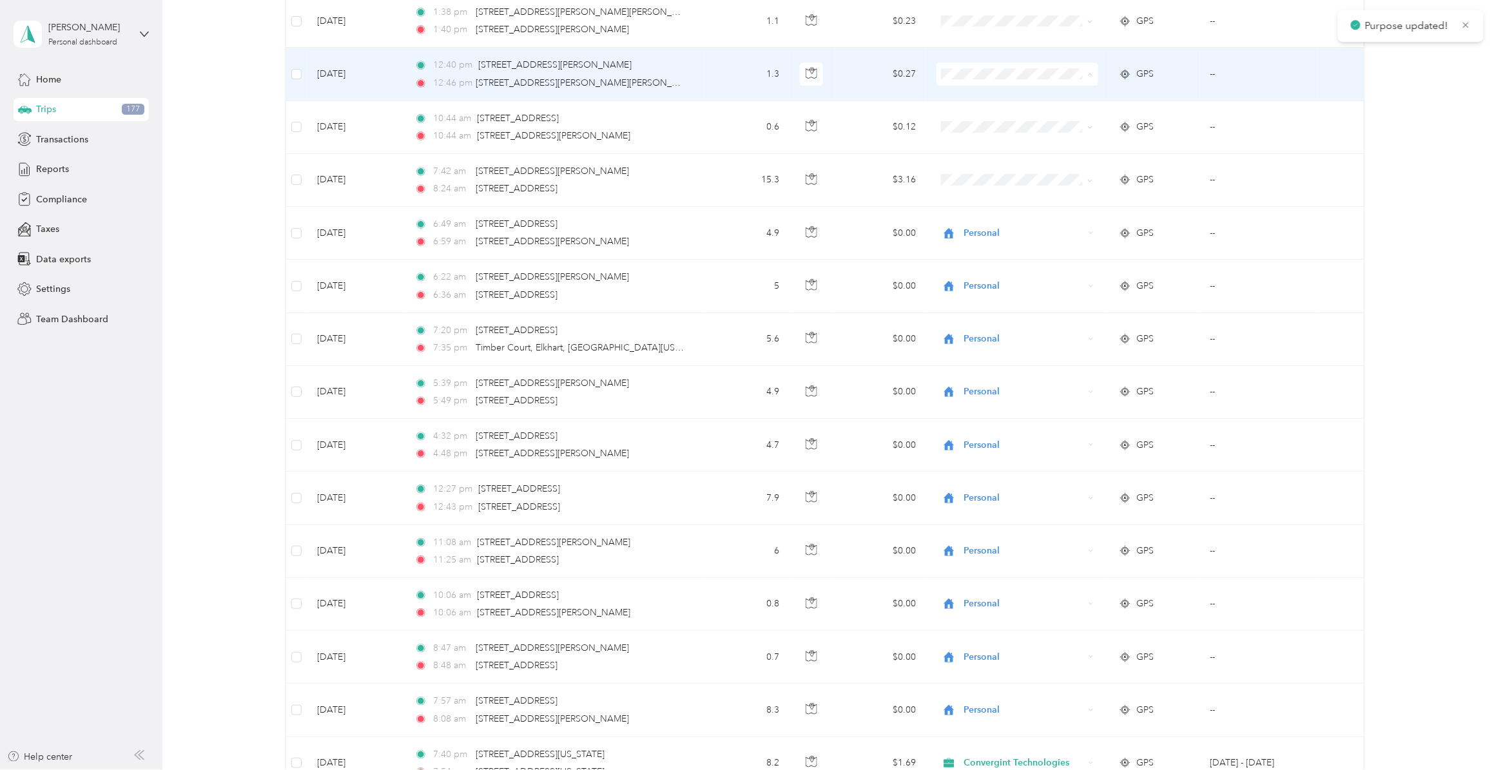
click at [981, 142] on span "Personal" at bounding box center [1026, 140] width 120 height 14
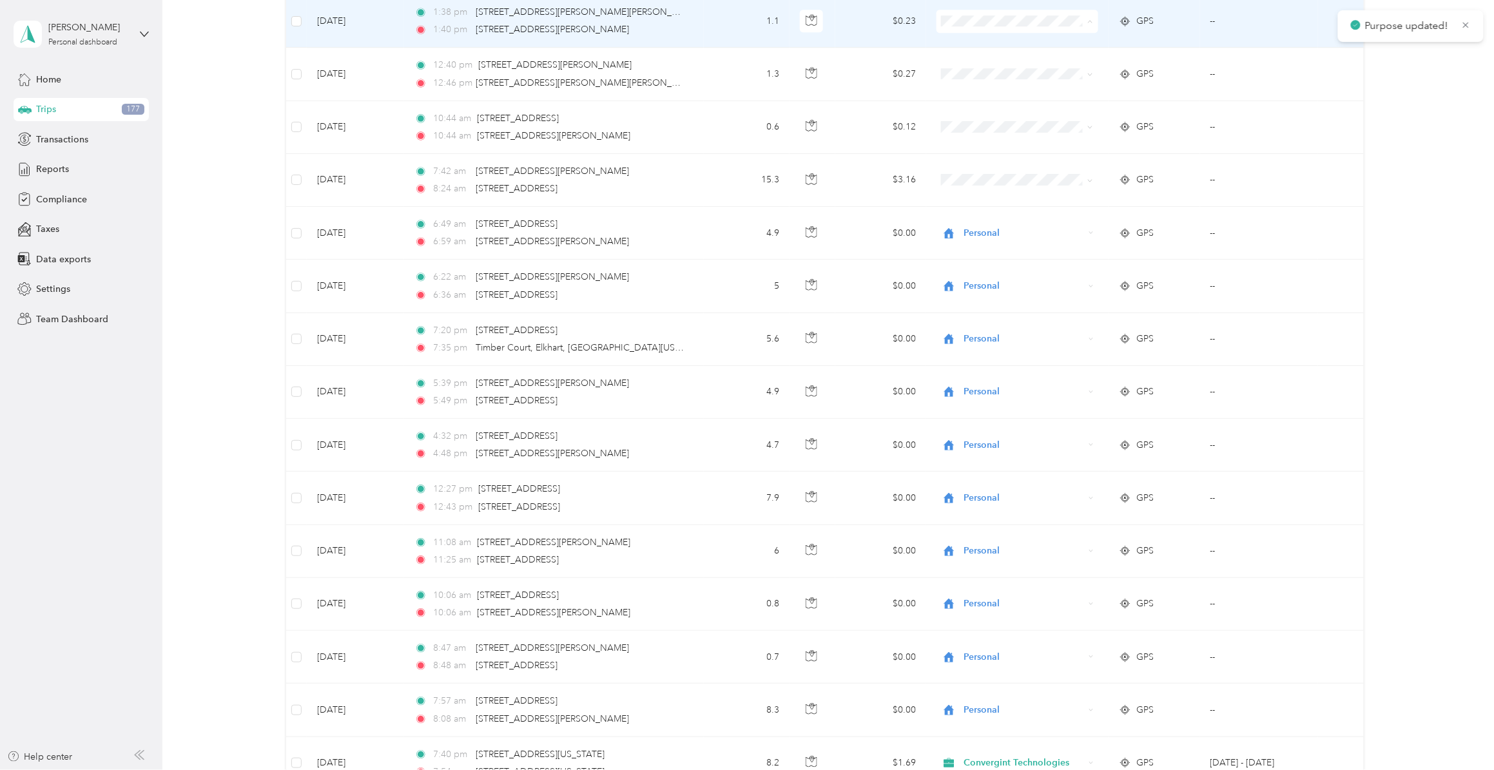
click at [974, 84] on span "Personal" at bounding box center [1026, 88] width 120 height 14
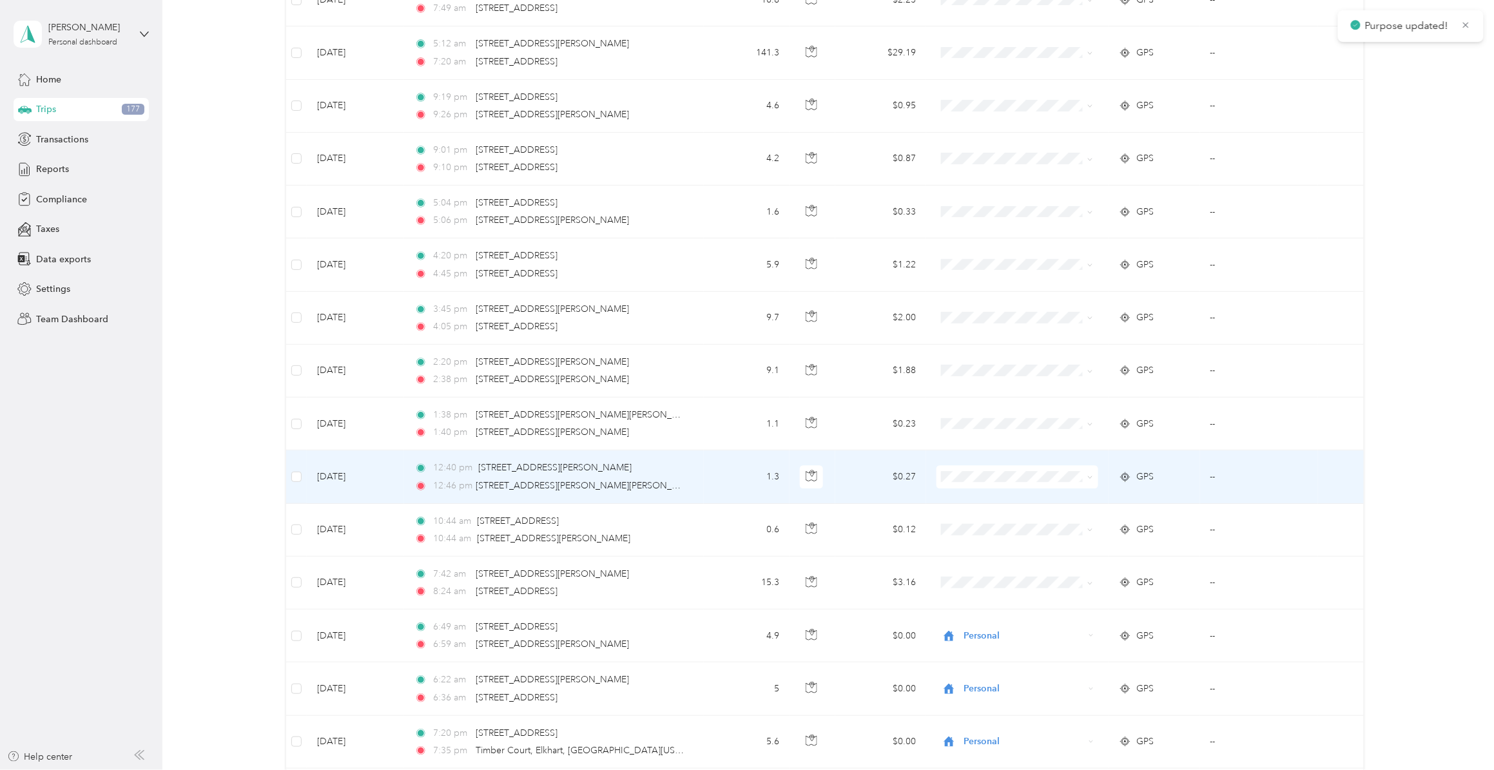
scroll to position [7163, 0]
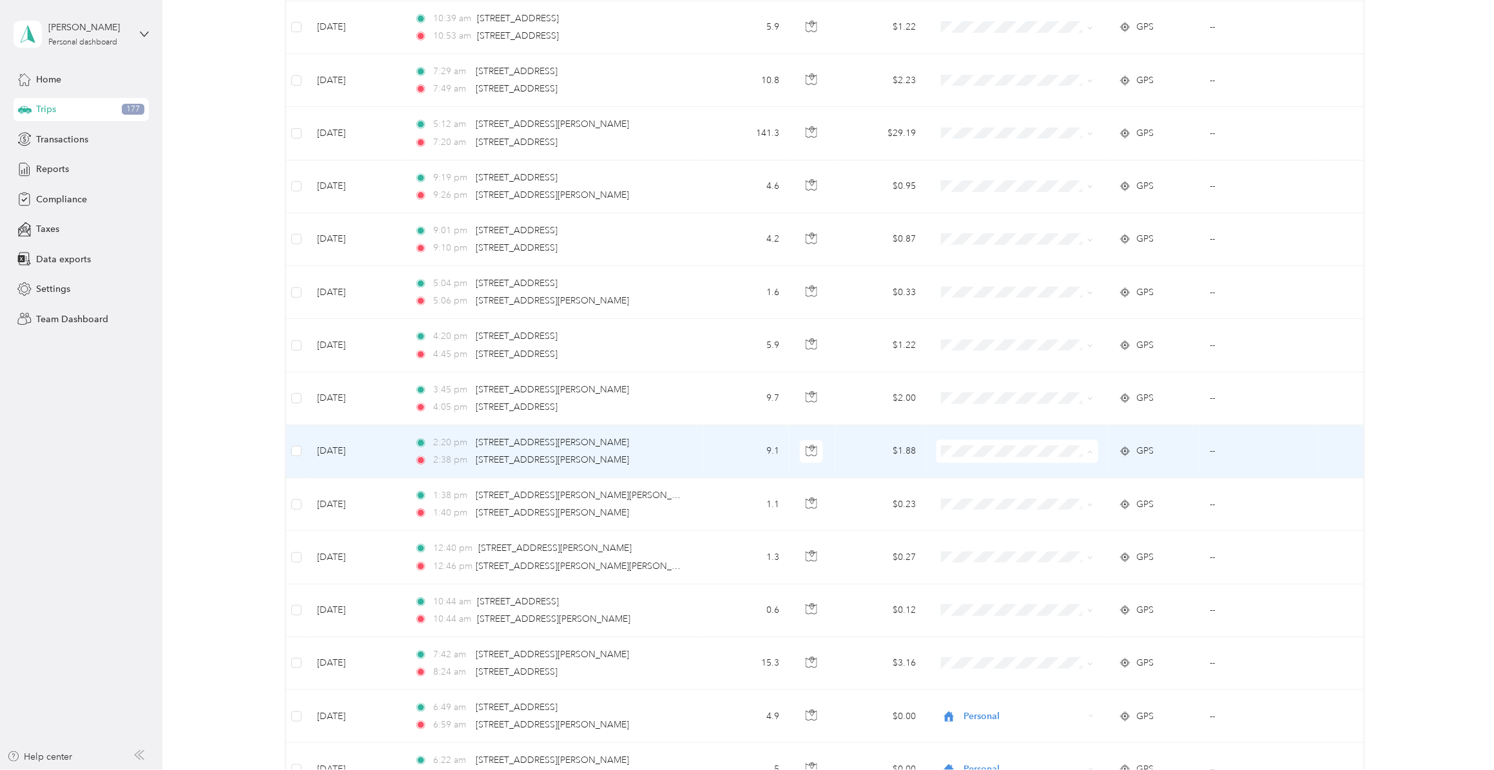
click at [997, 518] on span "Personal" at bounding box center [1026, 518] width 120 height 14
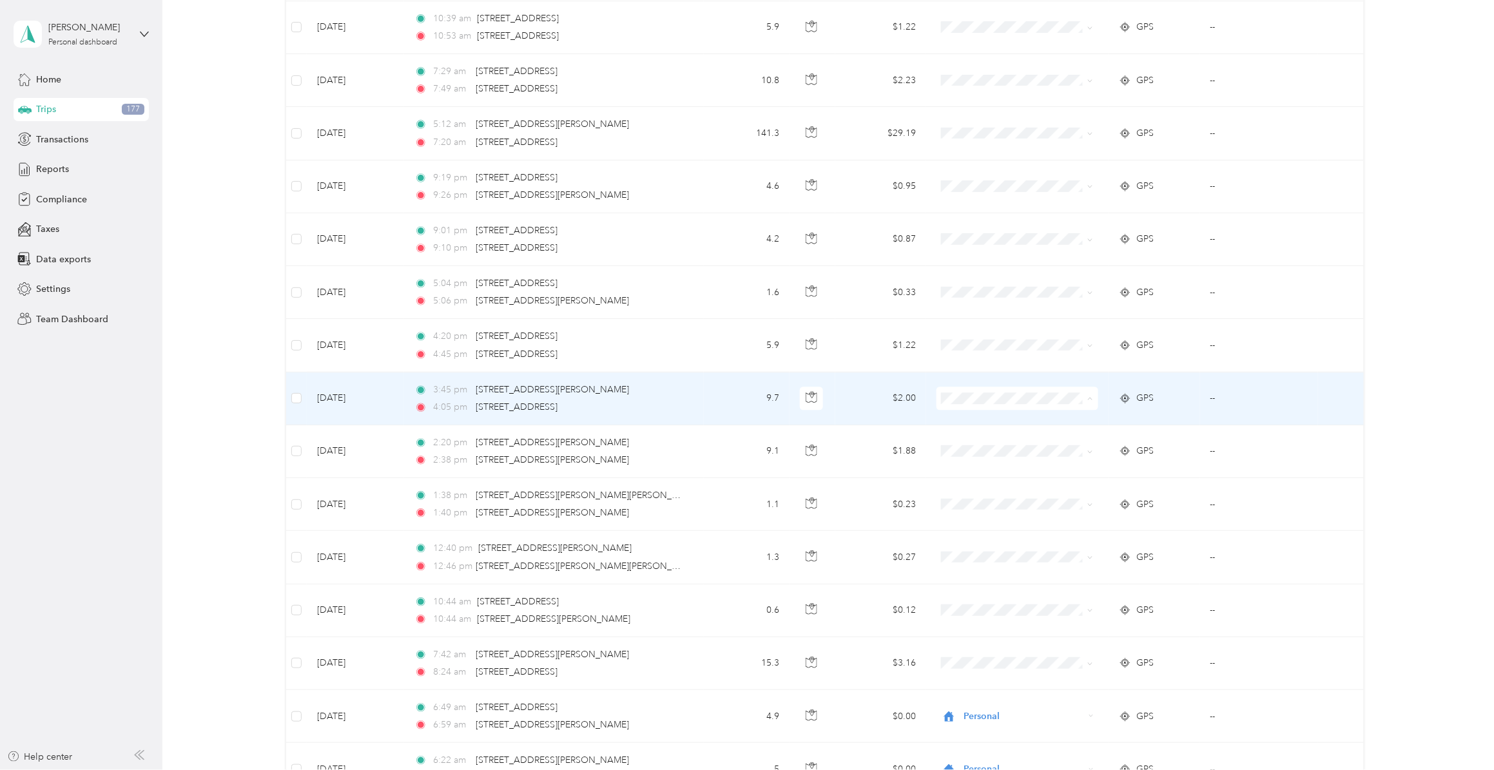
click at [981, 465] on span "Personal" at bounding box center [1026, 465] width 120 height 14
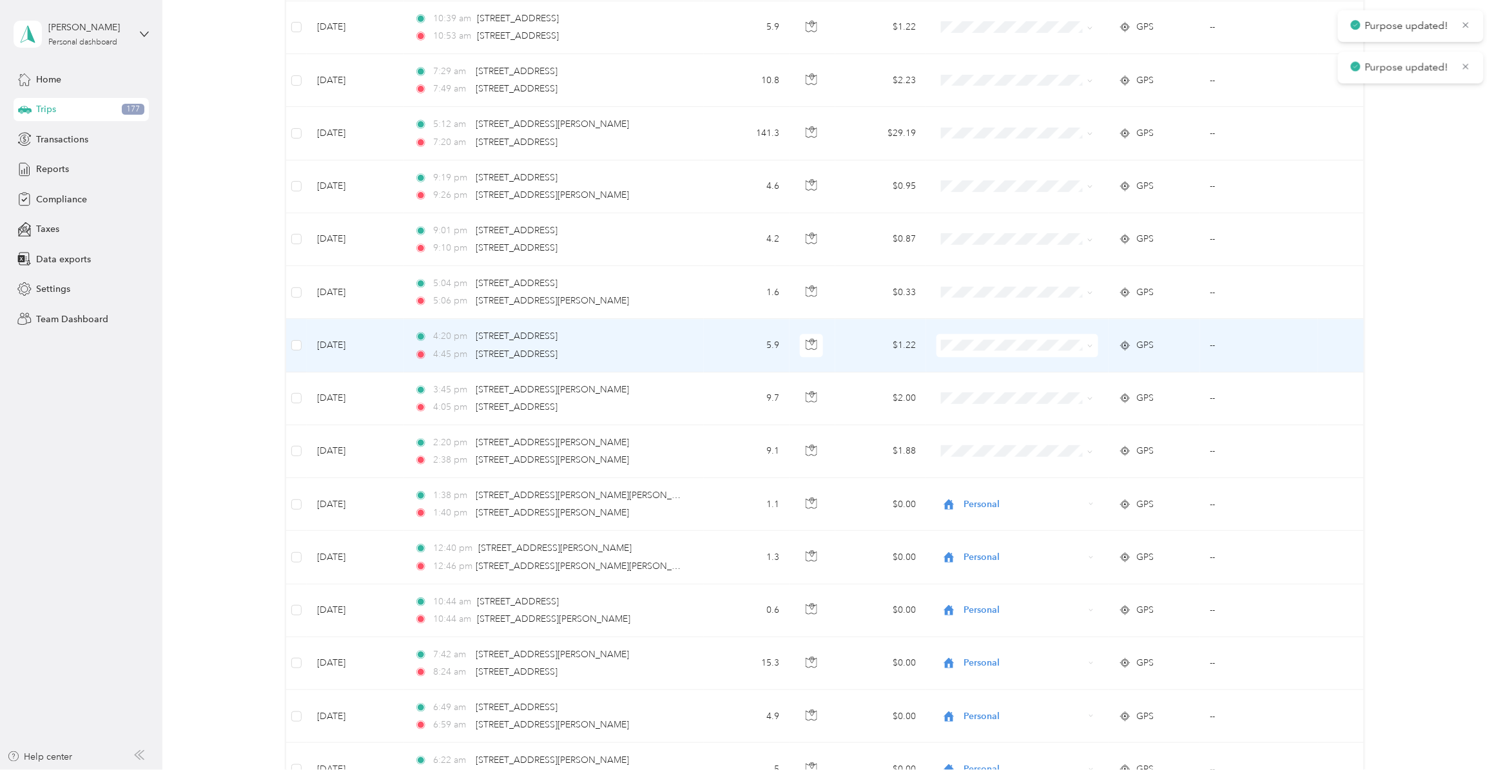
click at [974, 410] on span "Personal" at bounding box center [1026, 411] width 120 height 14
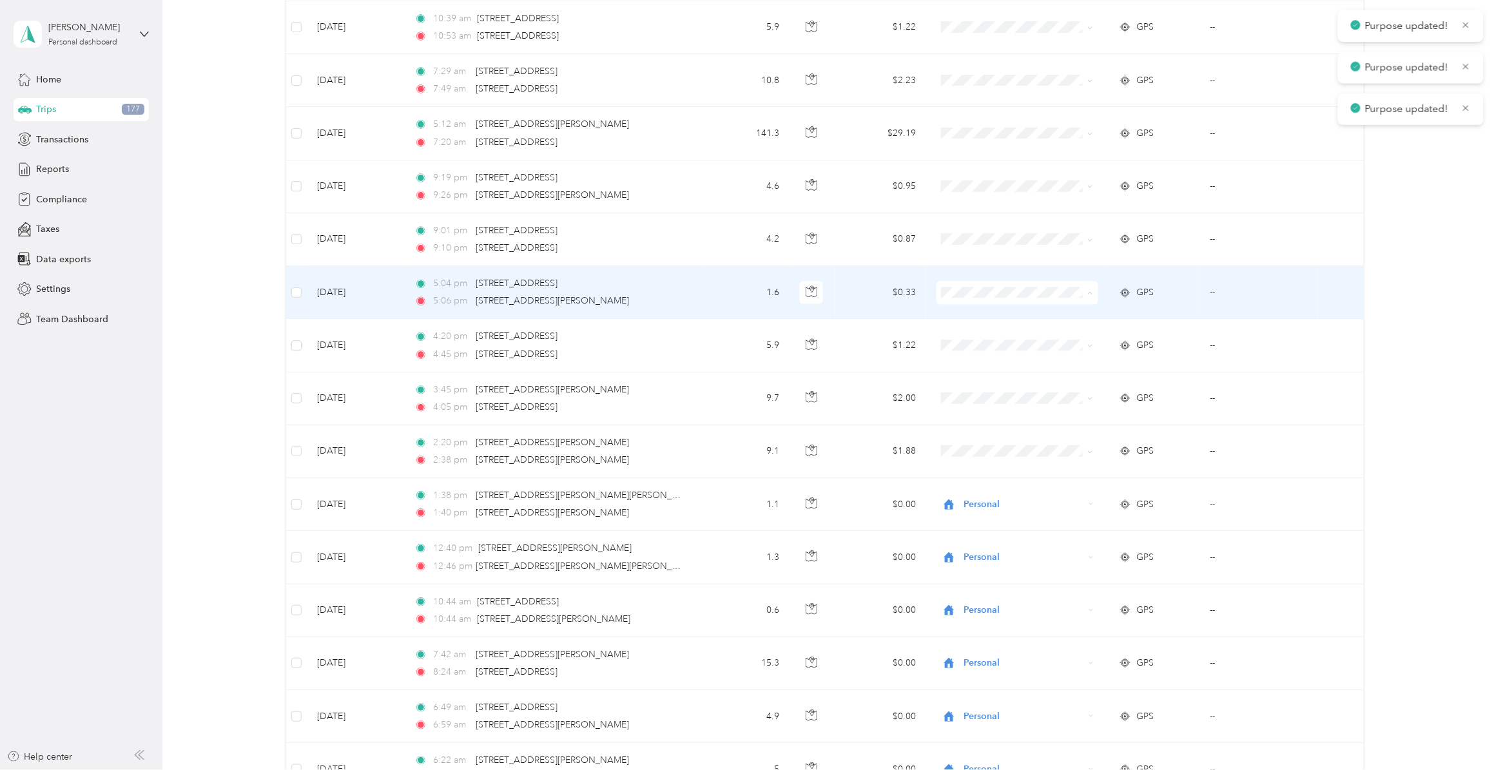
click at [978, 358] on span "Personal" at bounding box center [1026, 358] width 120 height 14
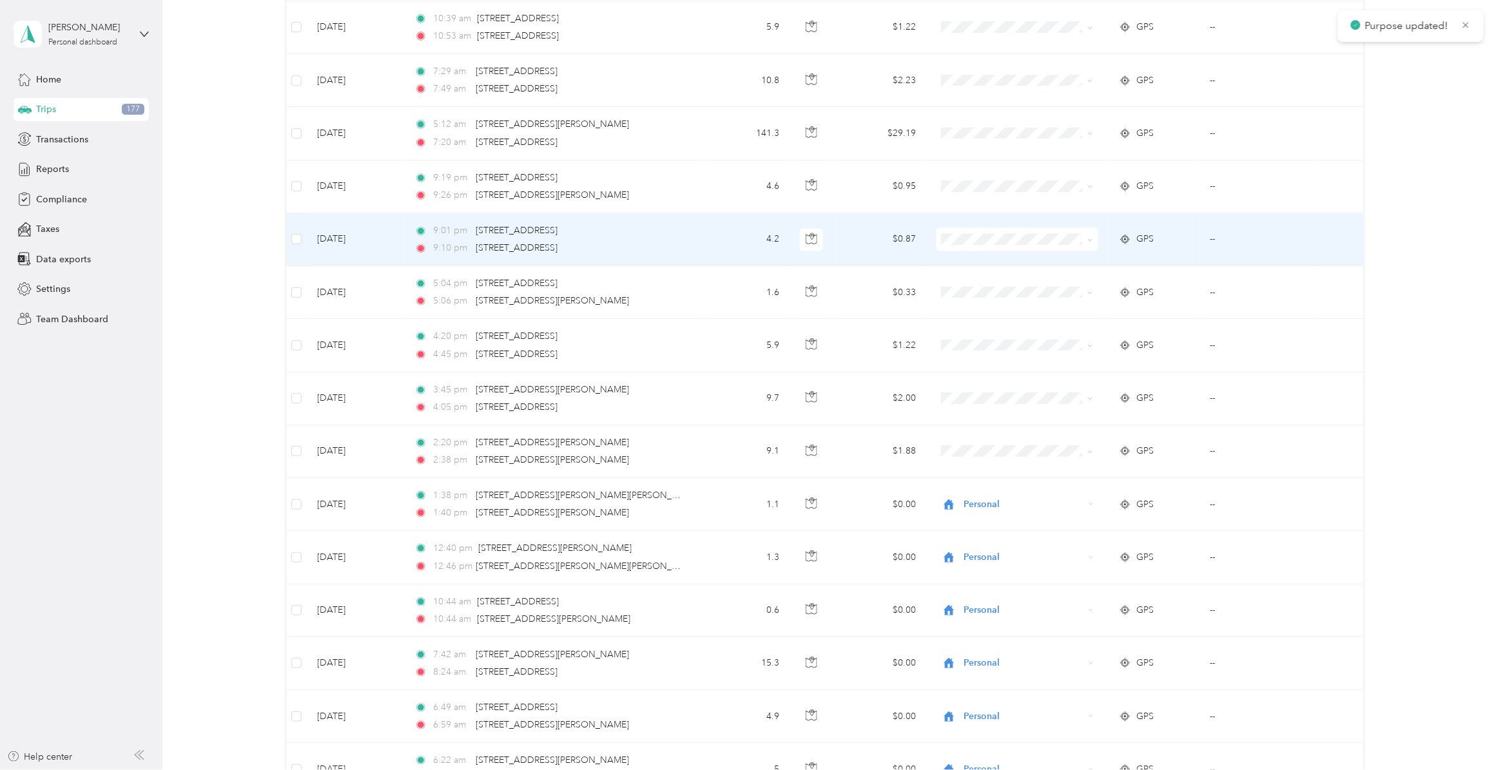
click at [979, 309] on li "Personal" at bounding box center [1014, 304] width 161 height 23
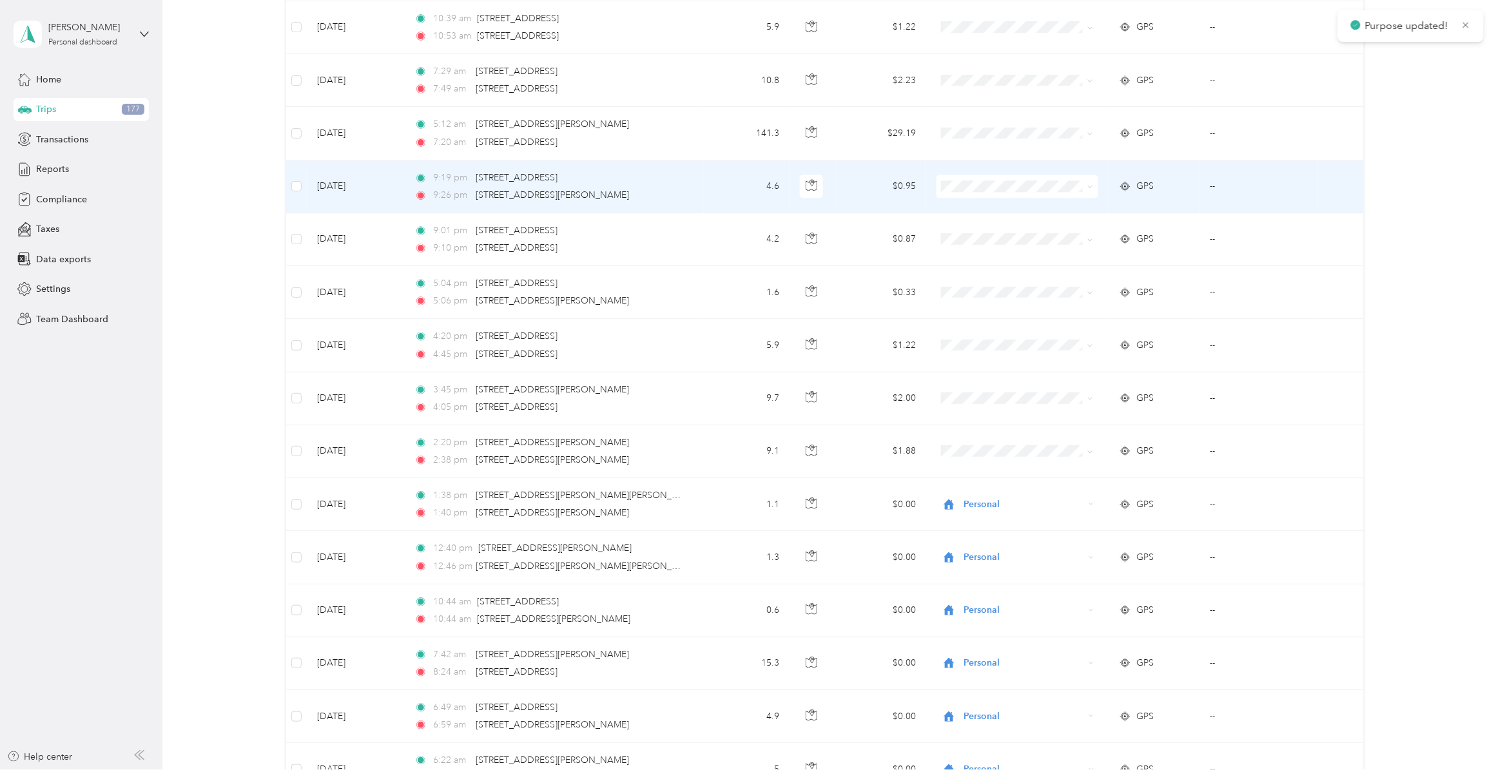
click at [968, 251] on span "Personal" at bounding box center [1026, 252] width 120 height 14
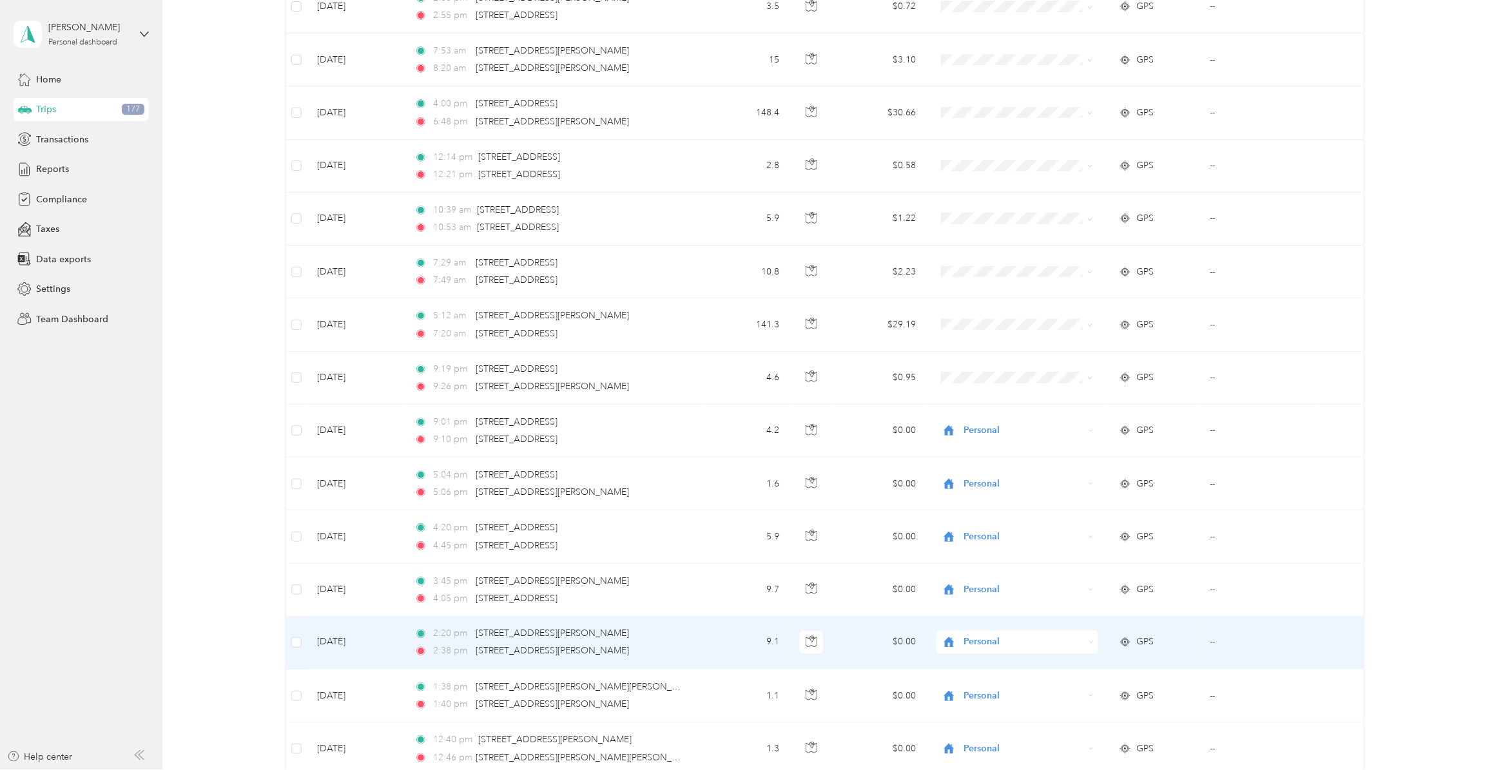
scroll to position [6921, 0]
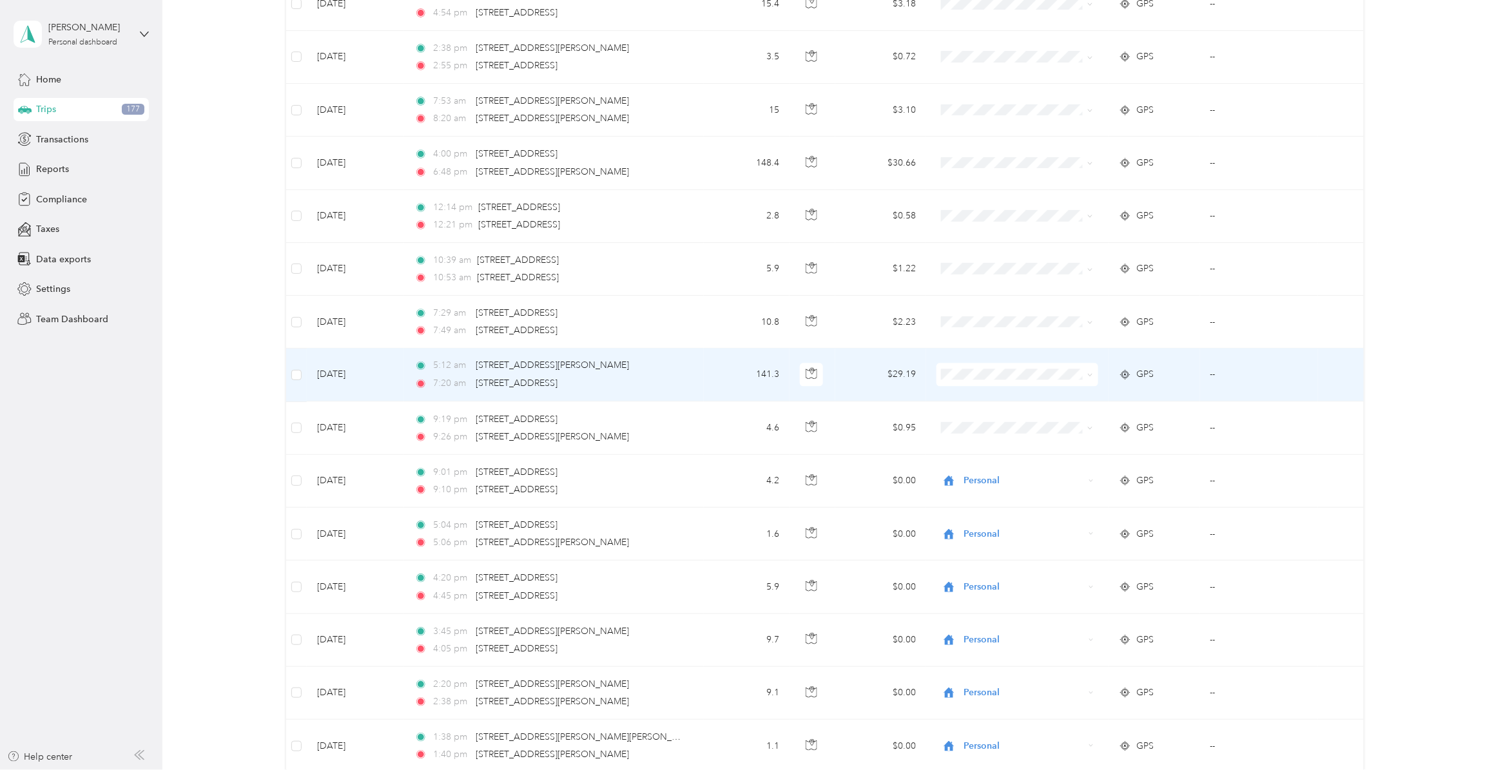
click at [1009, 417] on span "Convergint Technologies" at bounding box center [1026, 414] width 120 height 14
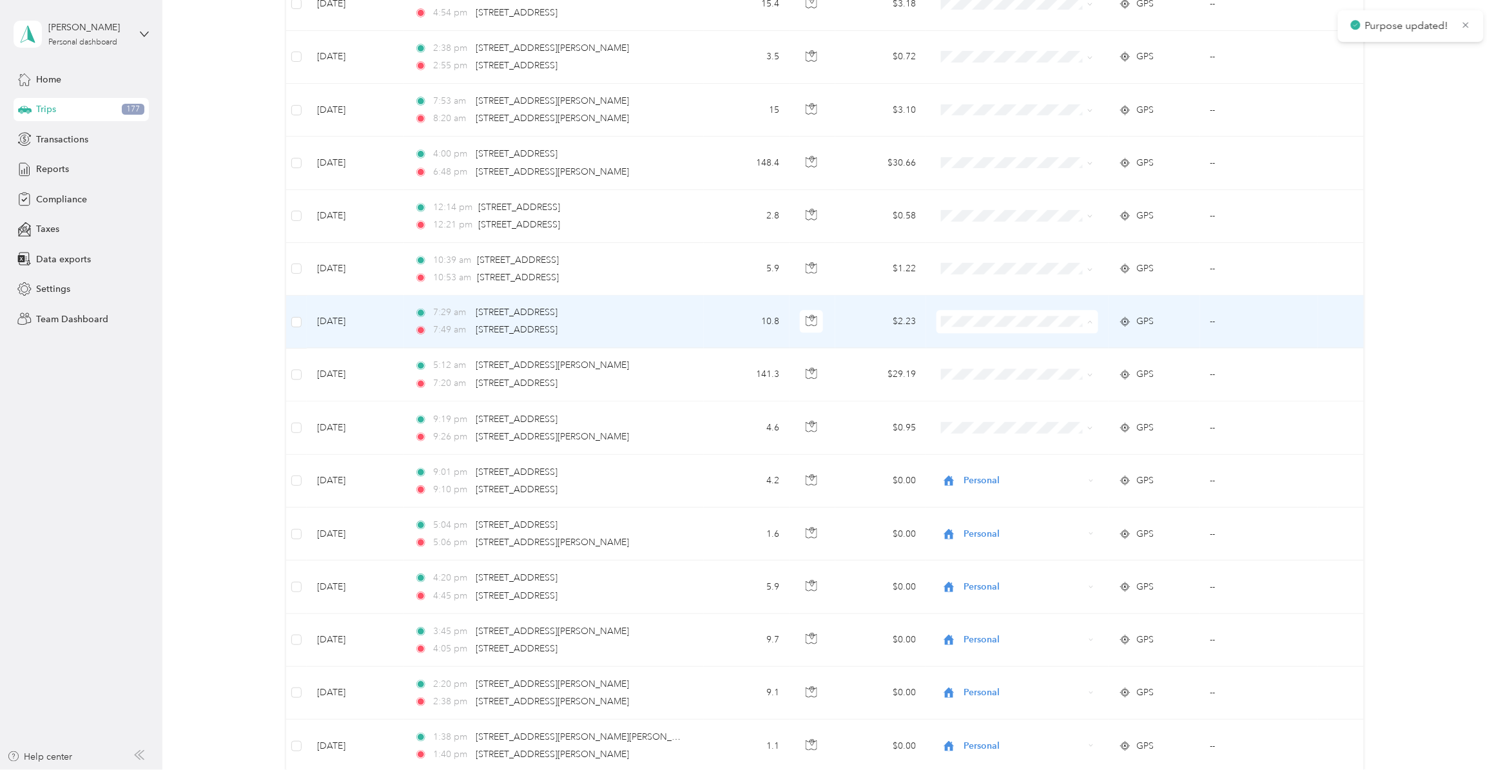
click at [993, 361] on span "Convergint Technologies" at bounding box center [1026, 365] width 120 height 14
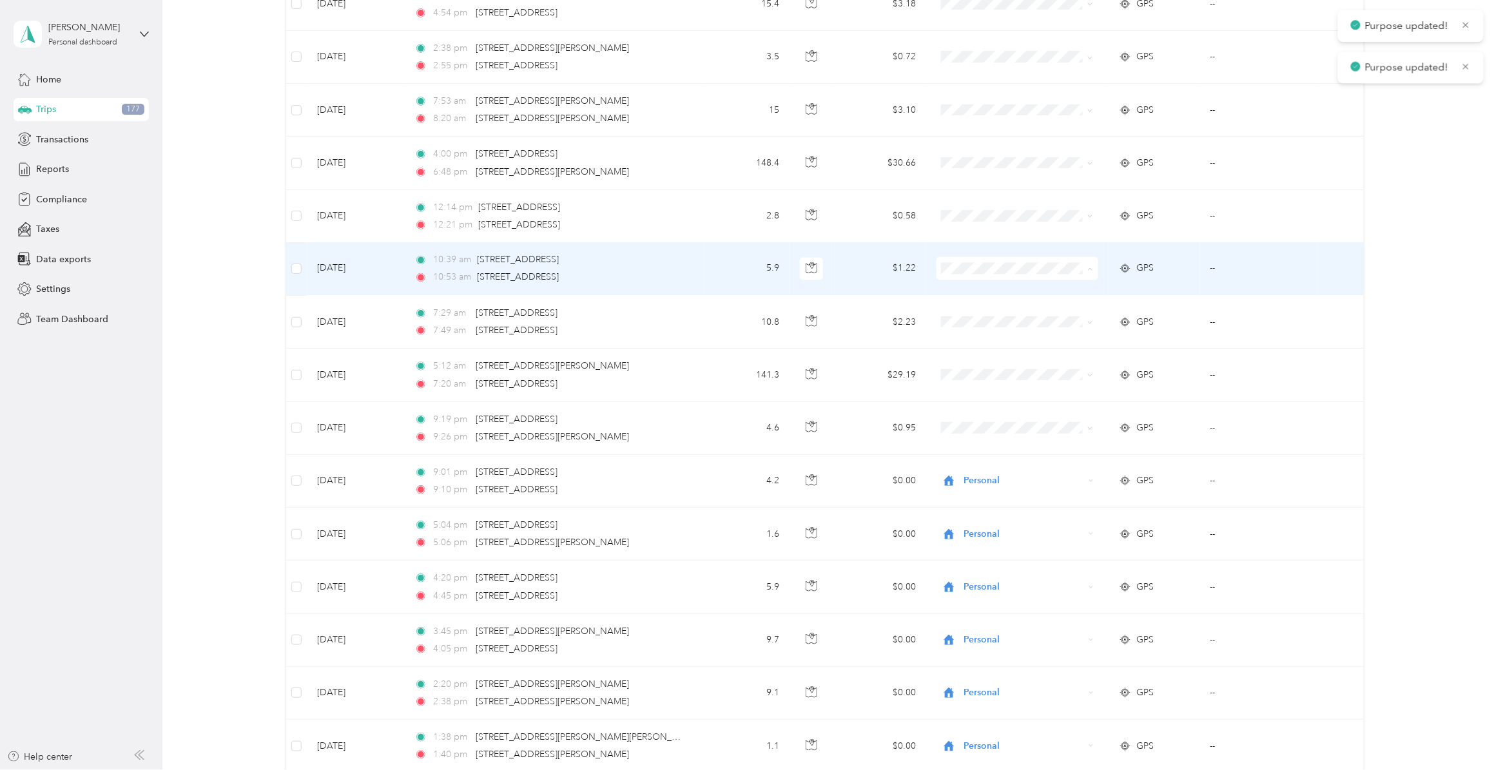
click at [975, 329] on span "Personal" at bounding box center [1026, 335] width 120 height 14
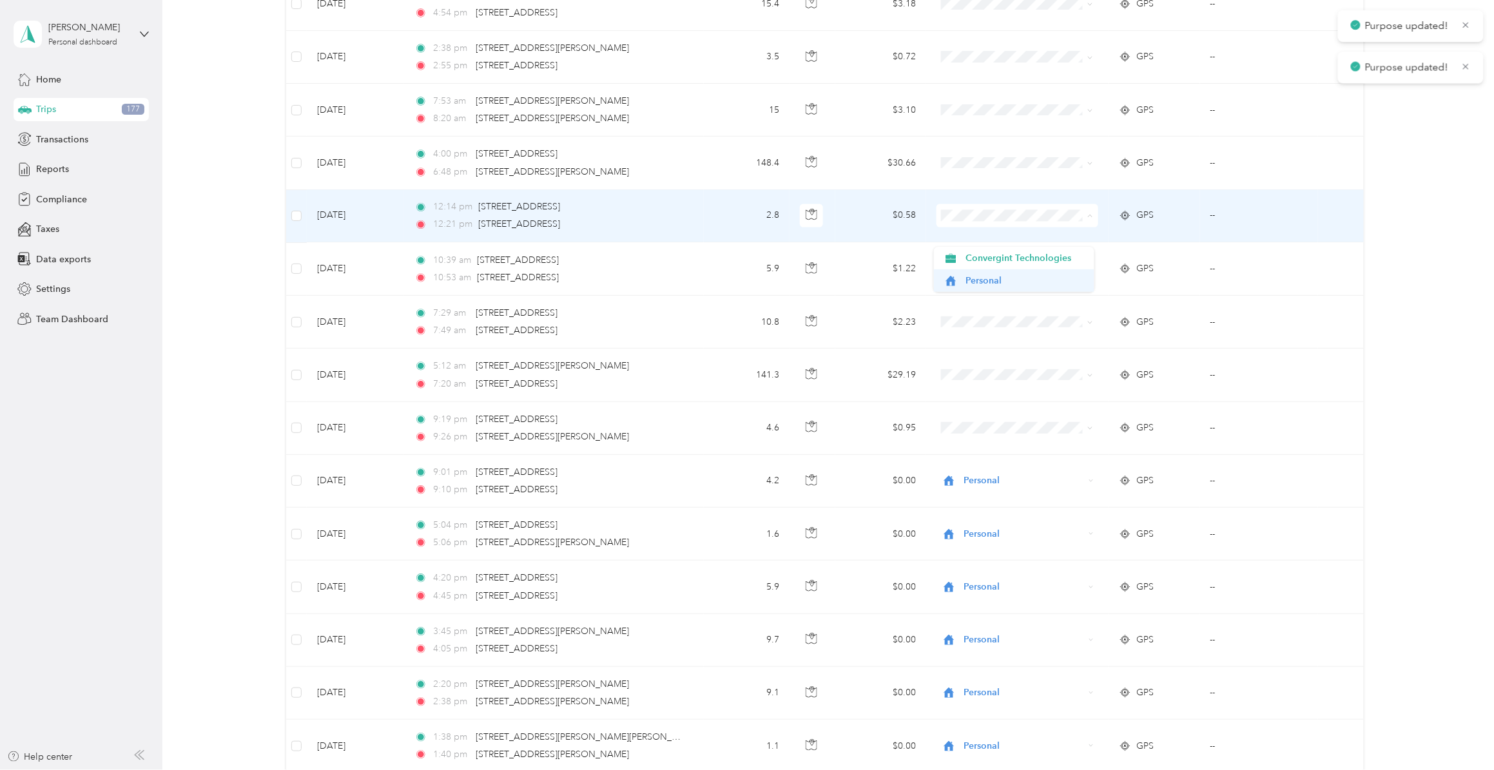
click at [979, 281] on span "Personal" at bounding box center [1026, 281] width 120 height 14
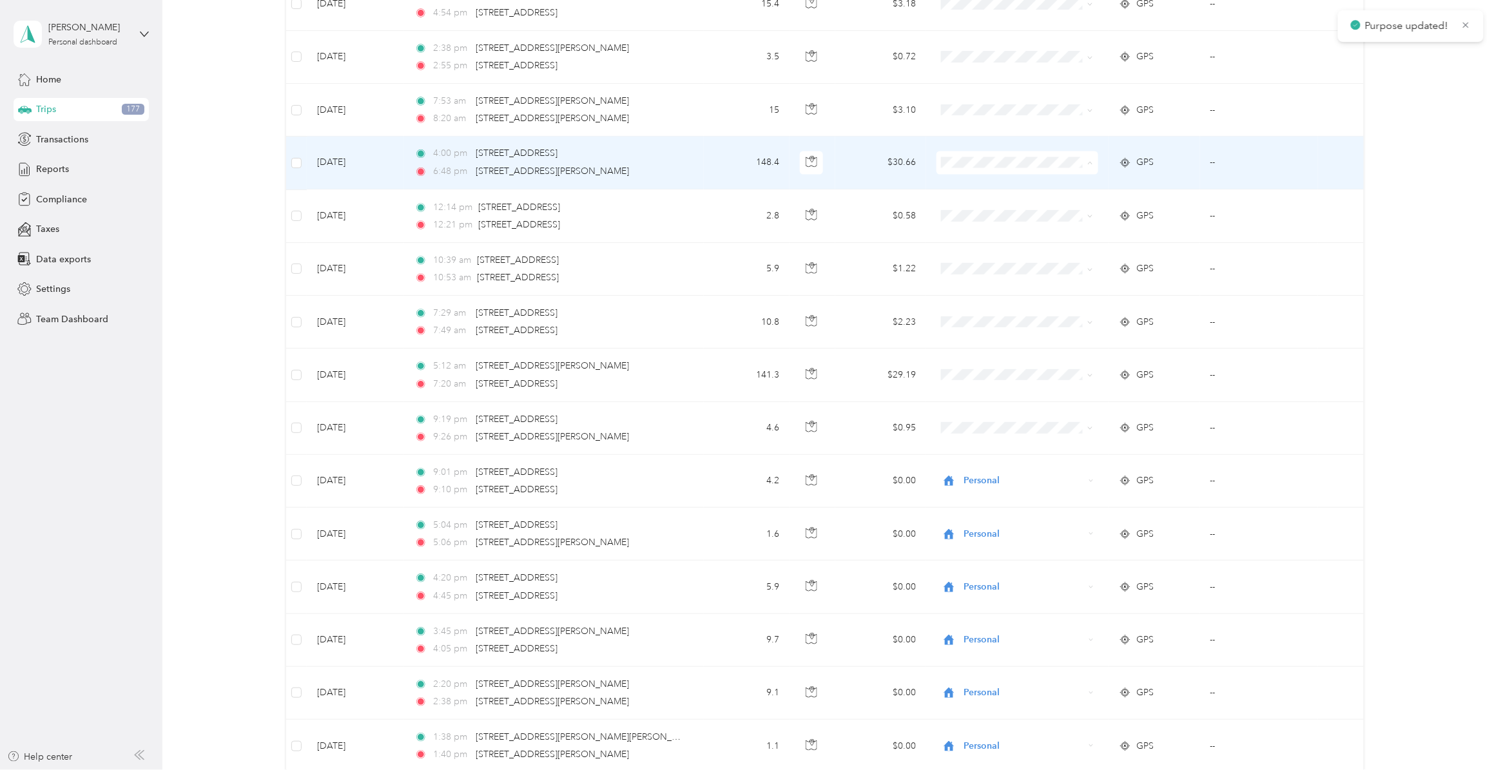
click at [961, 204] on span "Convergint Technologies" at bounding box center [1014, 206] width 143 height 14
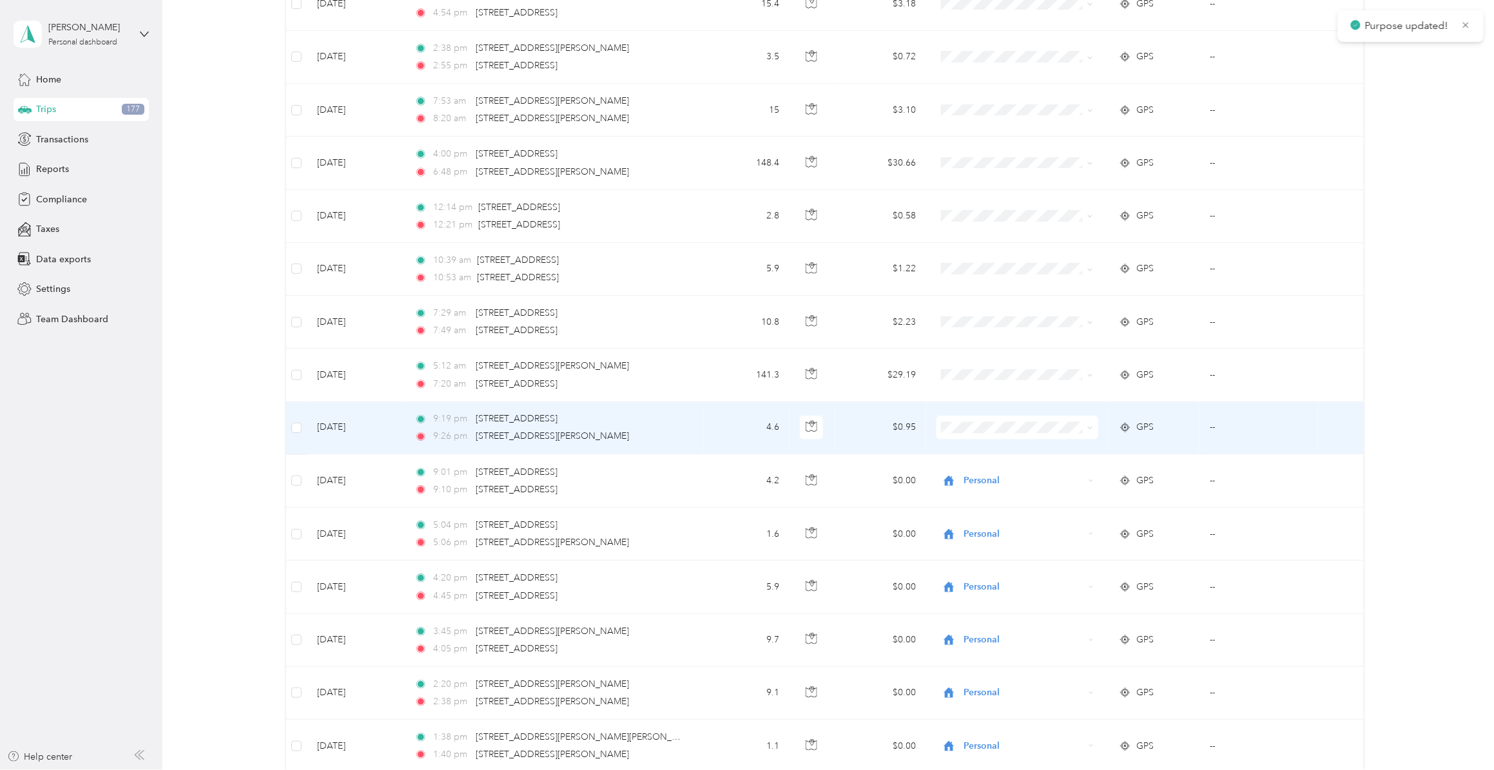
click at [958, 440] on span at bounding box center [1018, 427] width 162 height 23
click at [965, 435] on span "Personal" at bounding box center [1025, 428] width 120 height 14
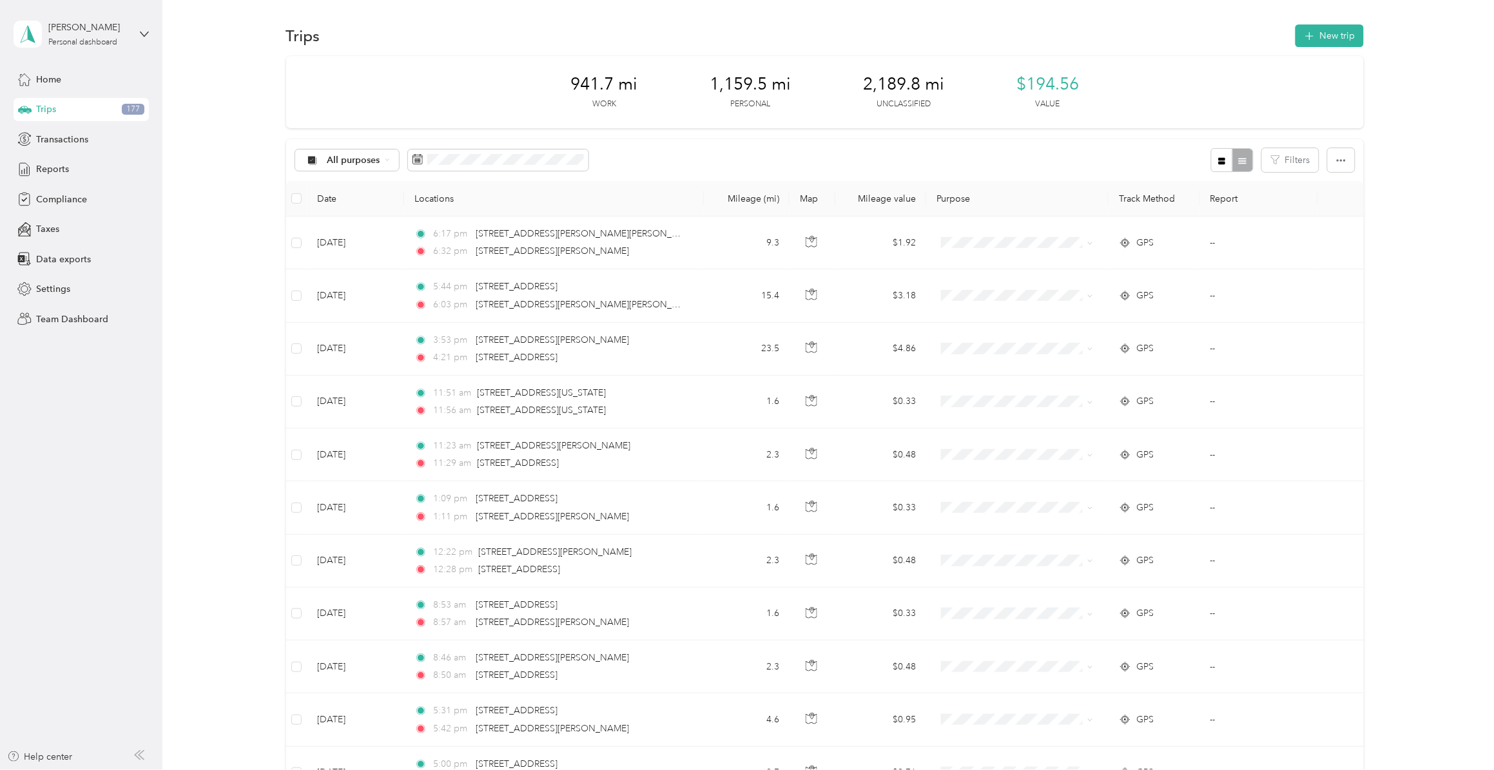
scroll to position [0, 0]
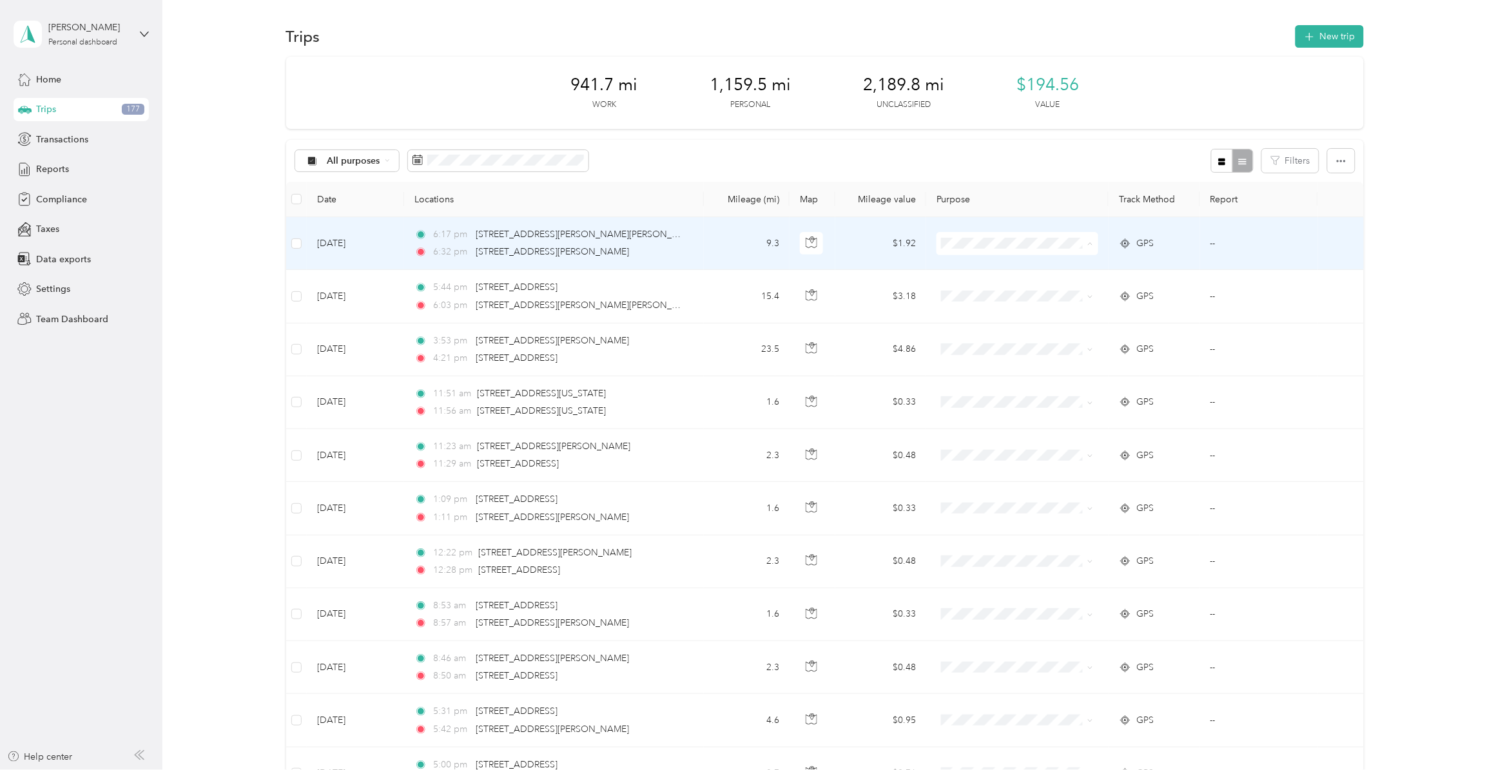
click at [979, 290] on span "Personal" at bounding box center [1026, 291] width 120 height 14
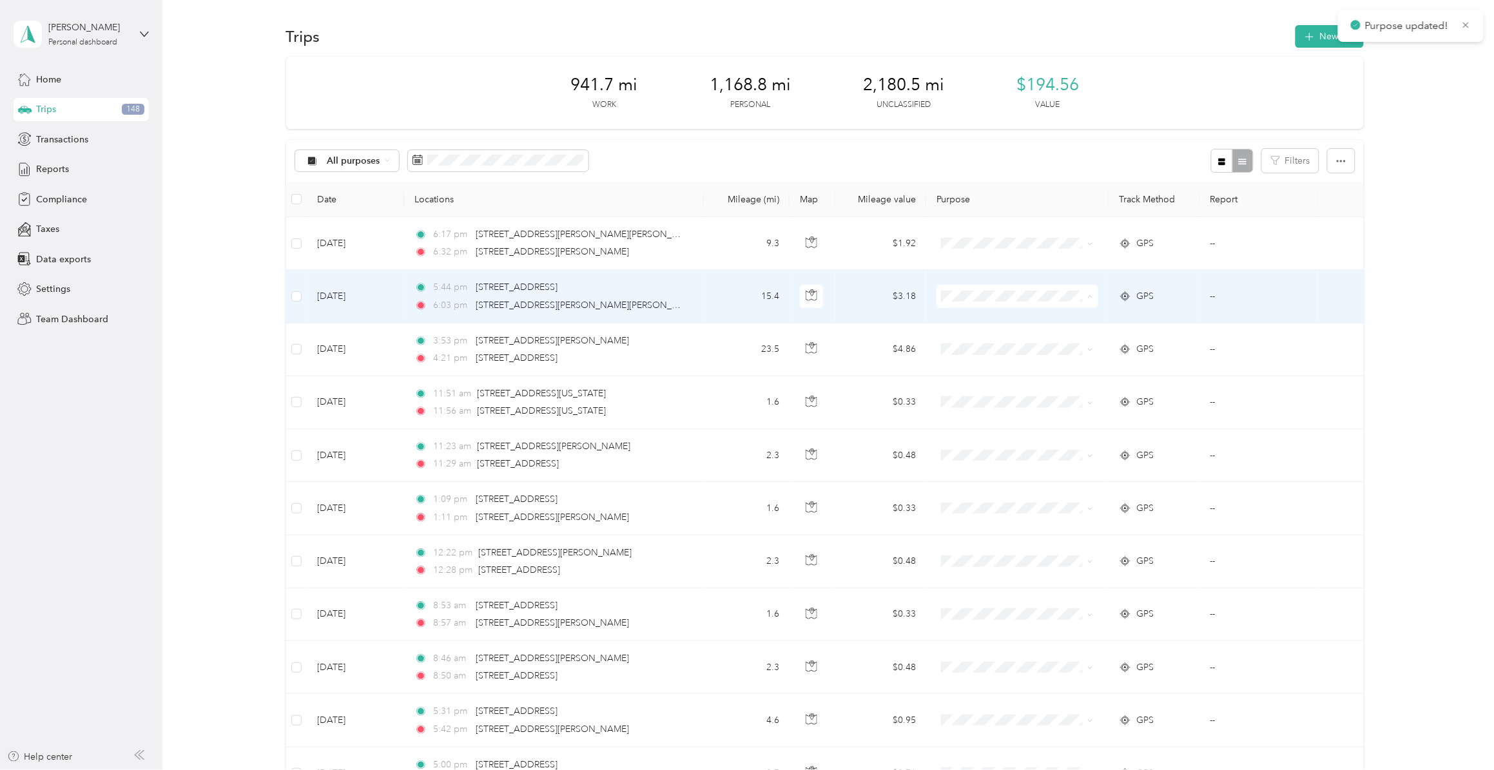
click at [990, 340] on span "Personal" at bounding box center [1026, 344] width 120 height 14
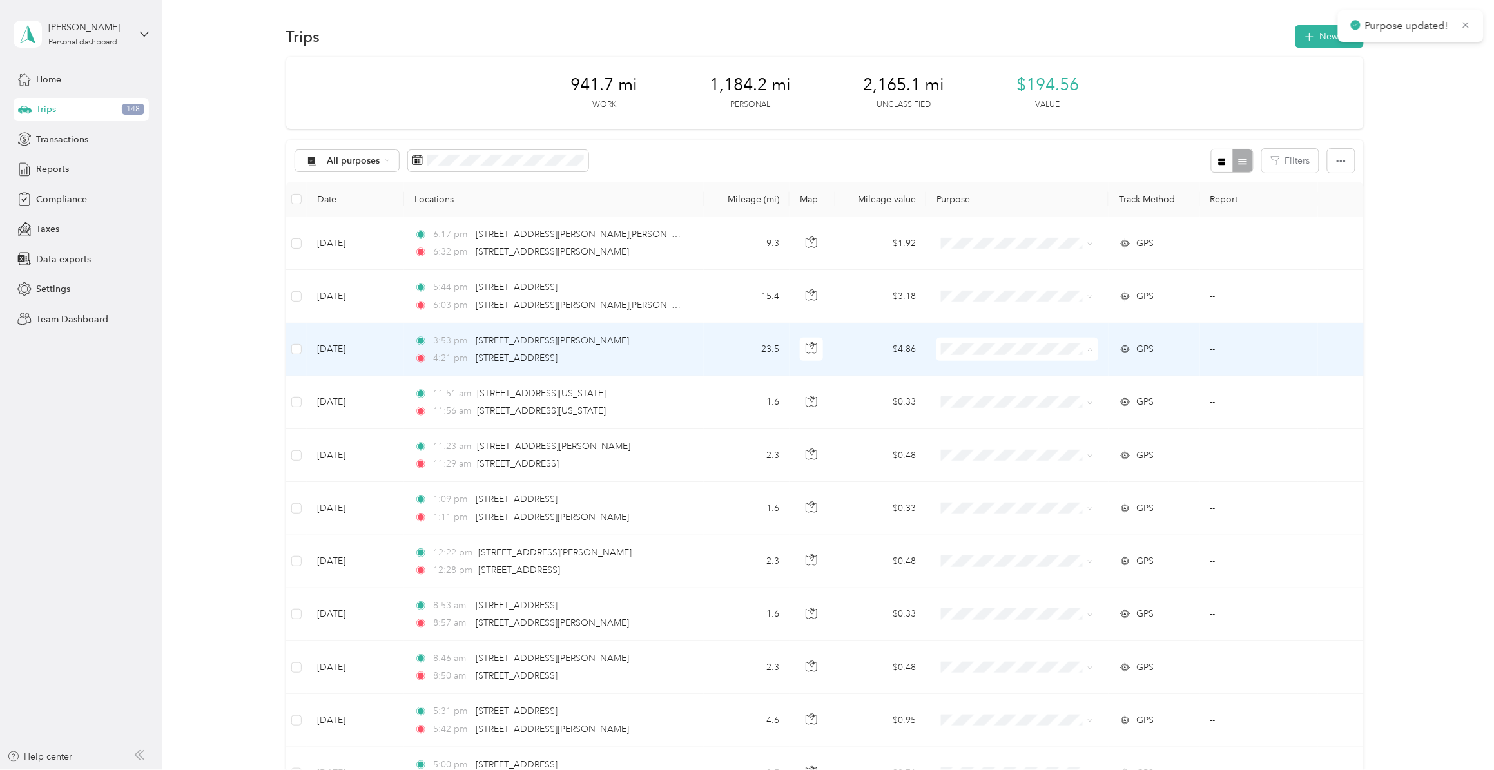
click at [980, 392] on span "Personal" at bounding box center [1026, 397] width 120 height 14
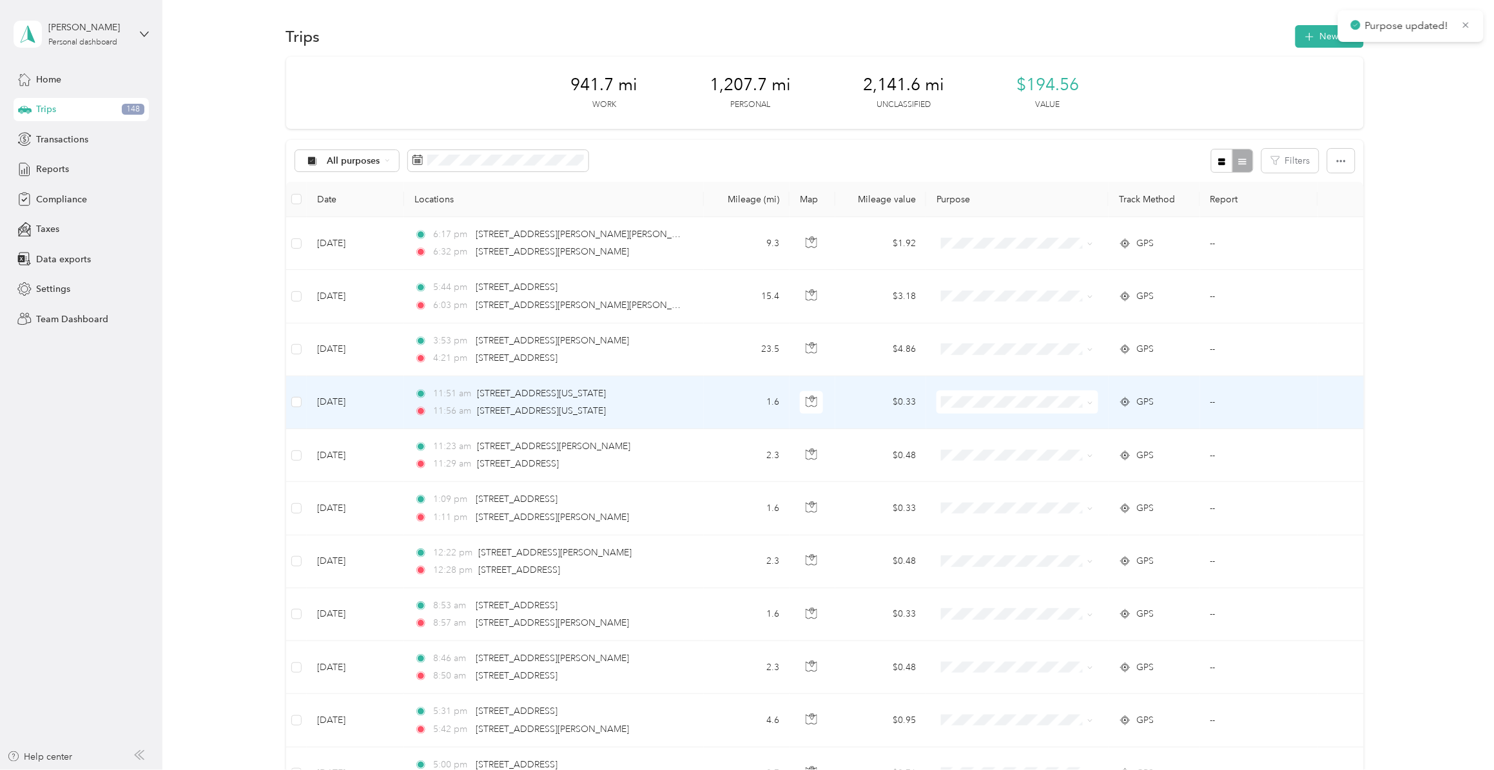
click at [985, 449] on span "Personal" at bounding box center [1026, 450] width 120 height 14
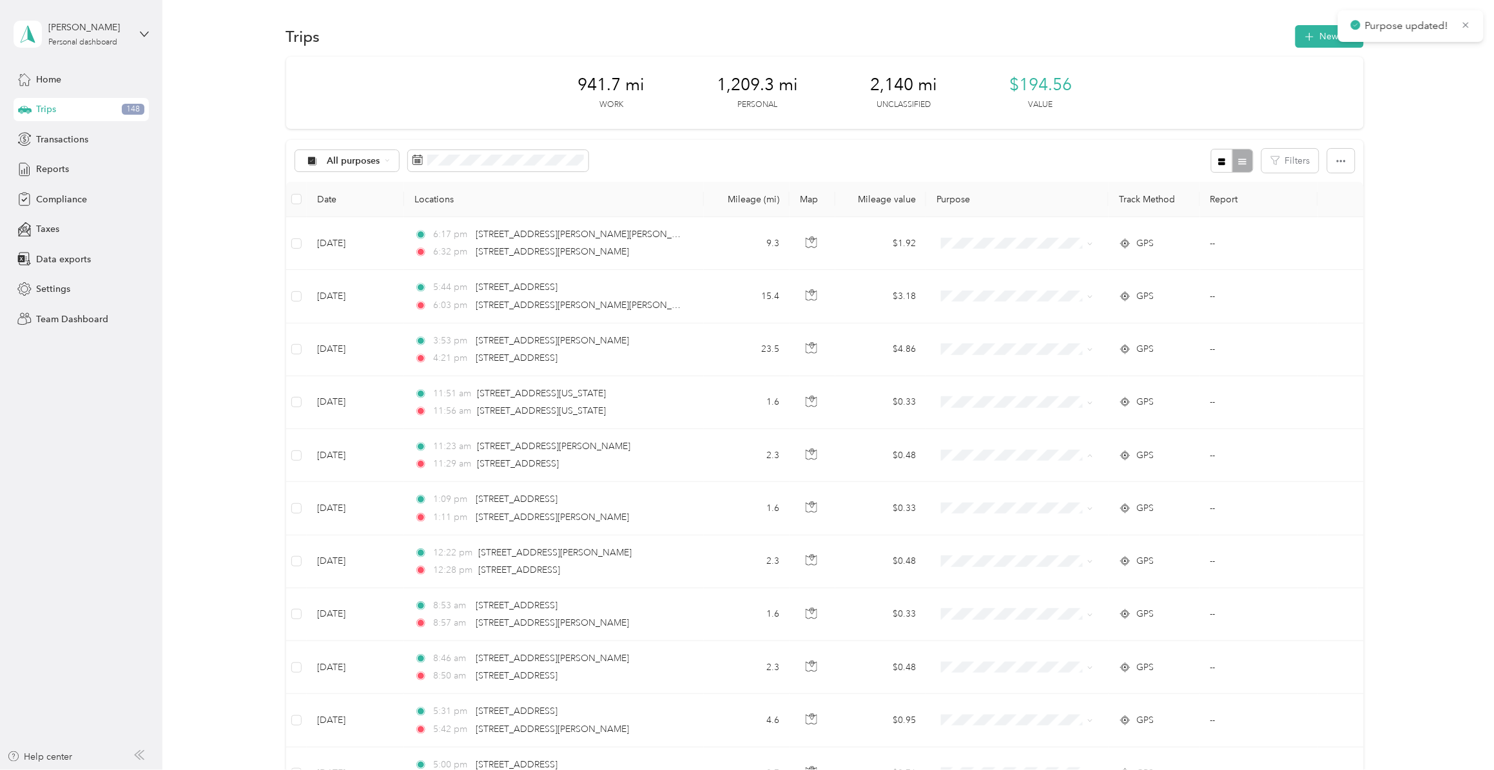
drag, startPoint x: 985, startPoint y: 447, endPoint x: 978, endPoint y: 500, distance: 53.9
click at [978, 500] on span "Personal" at bounding box center [1026, 503] width 120 height 14
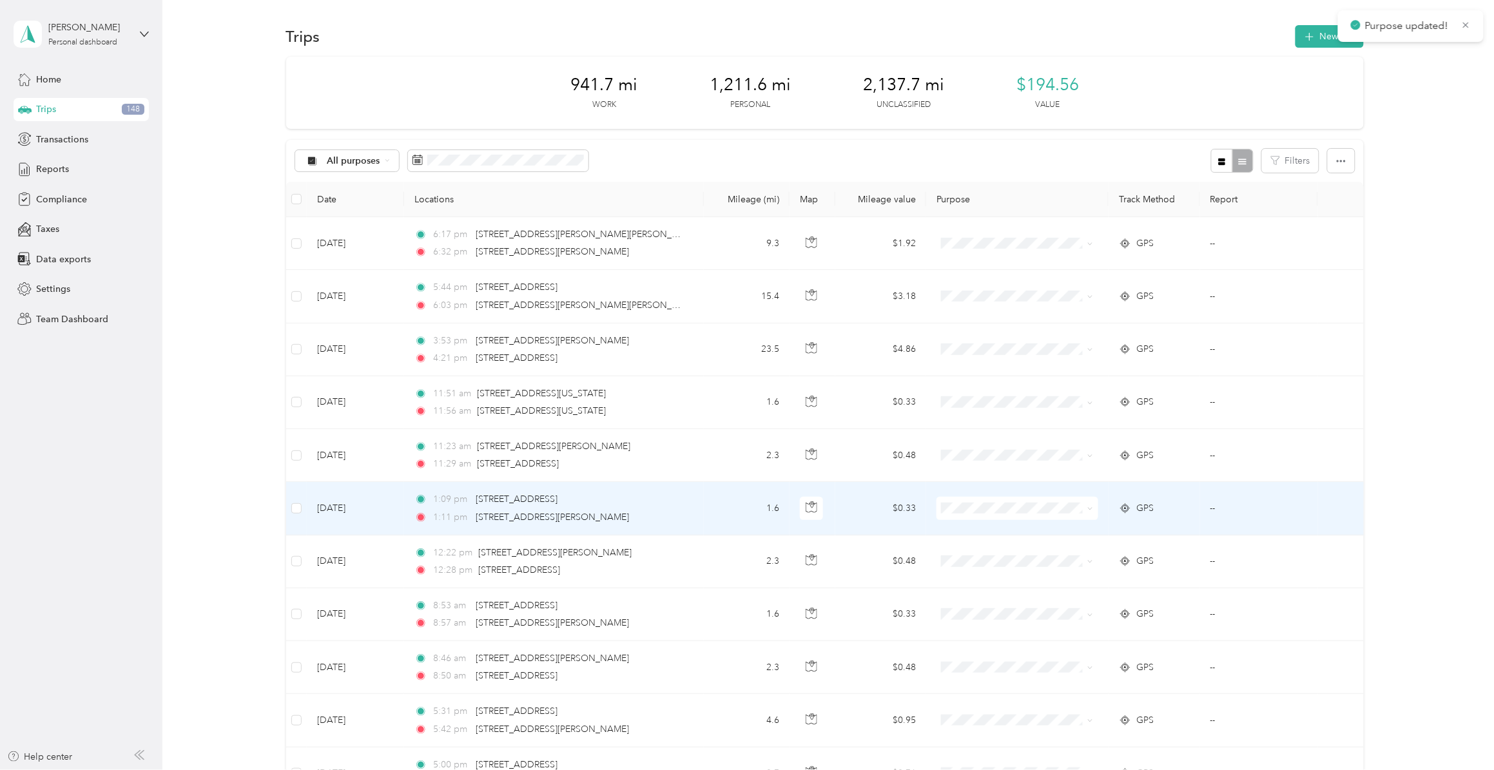
scroll to position [81, 0]
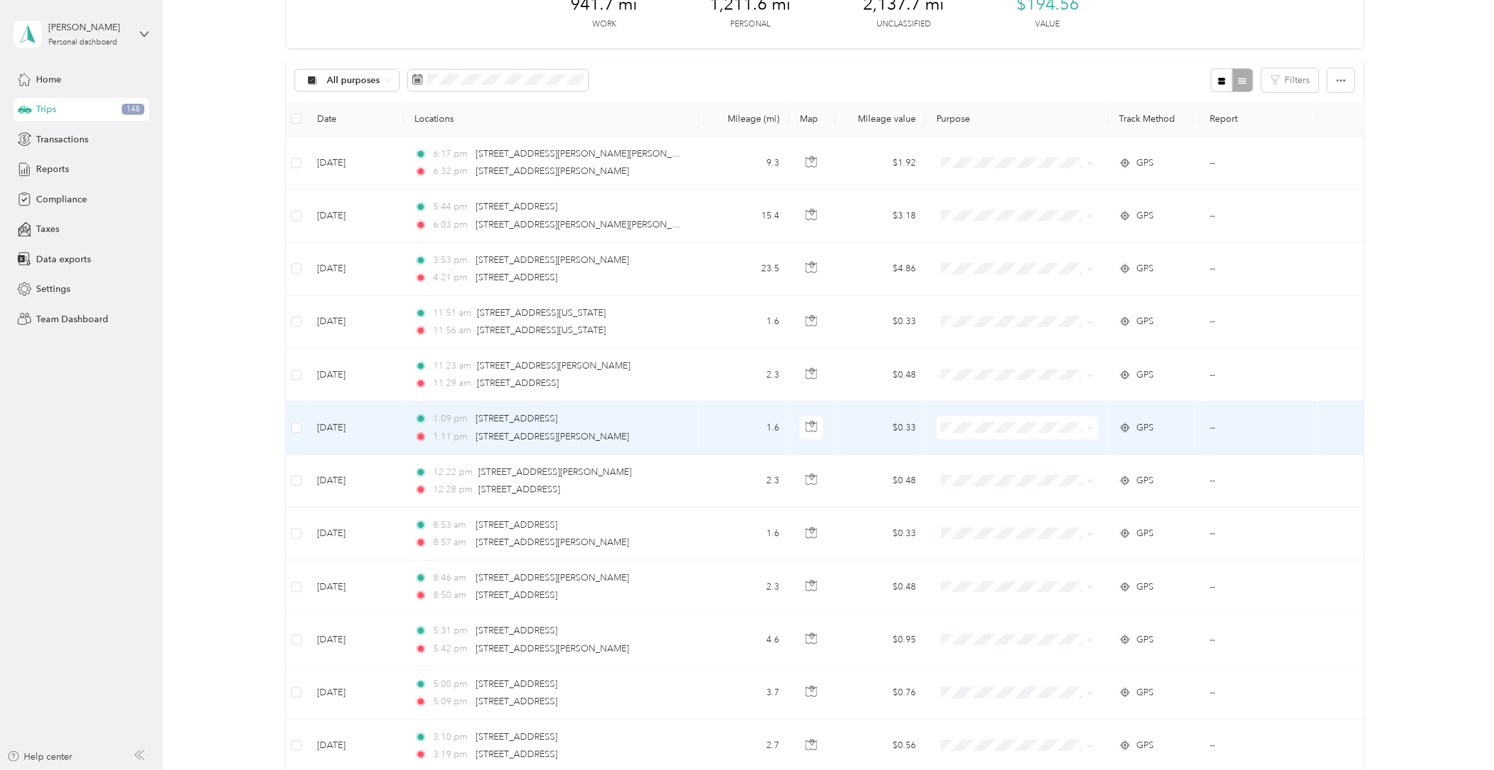
click at [982, 474] on span "Personal" at bounding box center [1026, 476] width 120 height 14
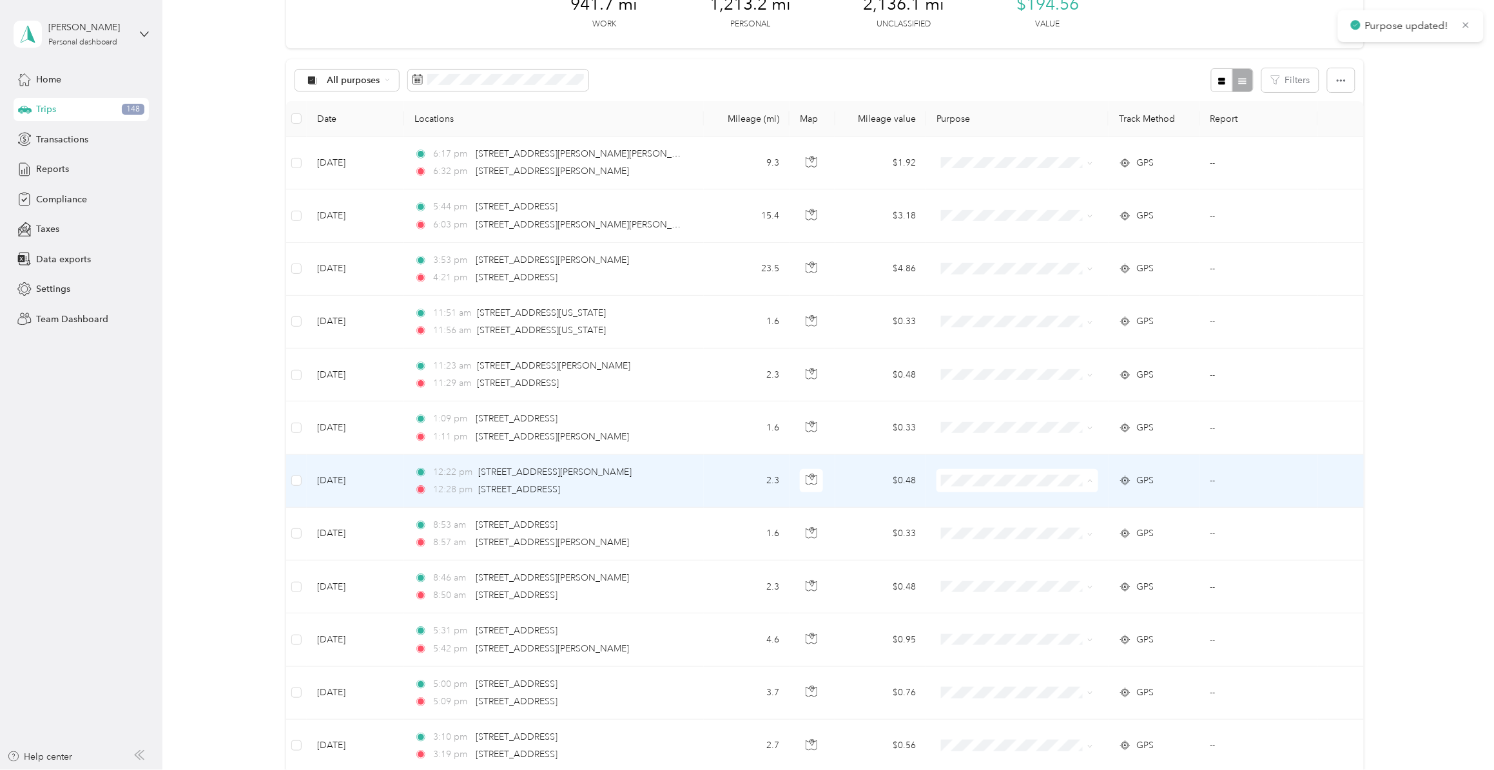
click at [988, 527] on span "Personal" at bounding box center [1026, 529] width 120 height 14
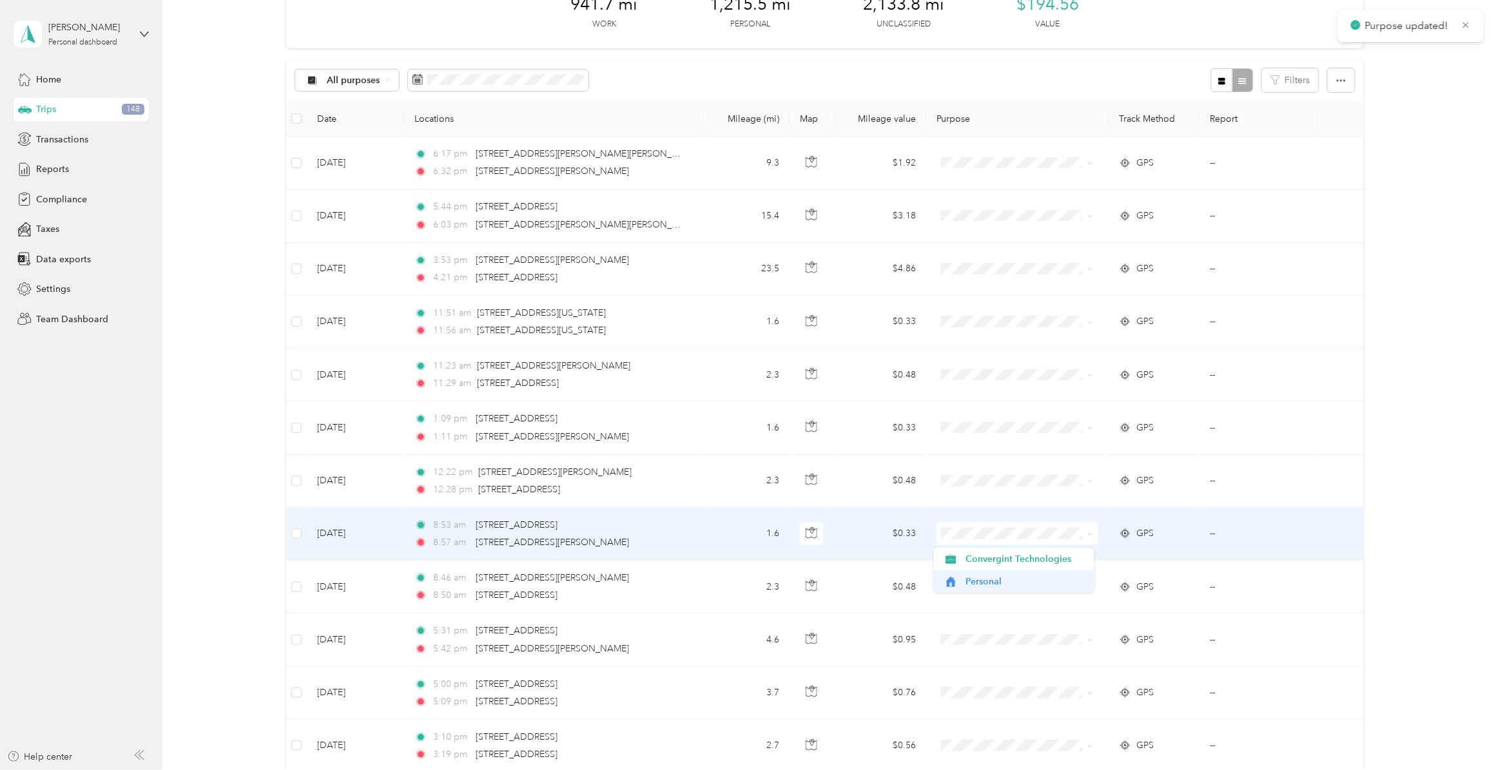
click at [990, 583] on span "Personal" at bounding box center [1026, 582] width 120 height 14
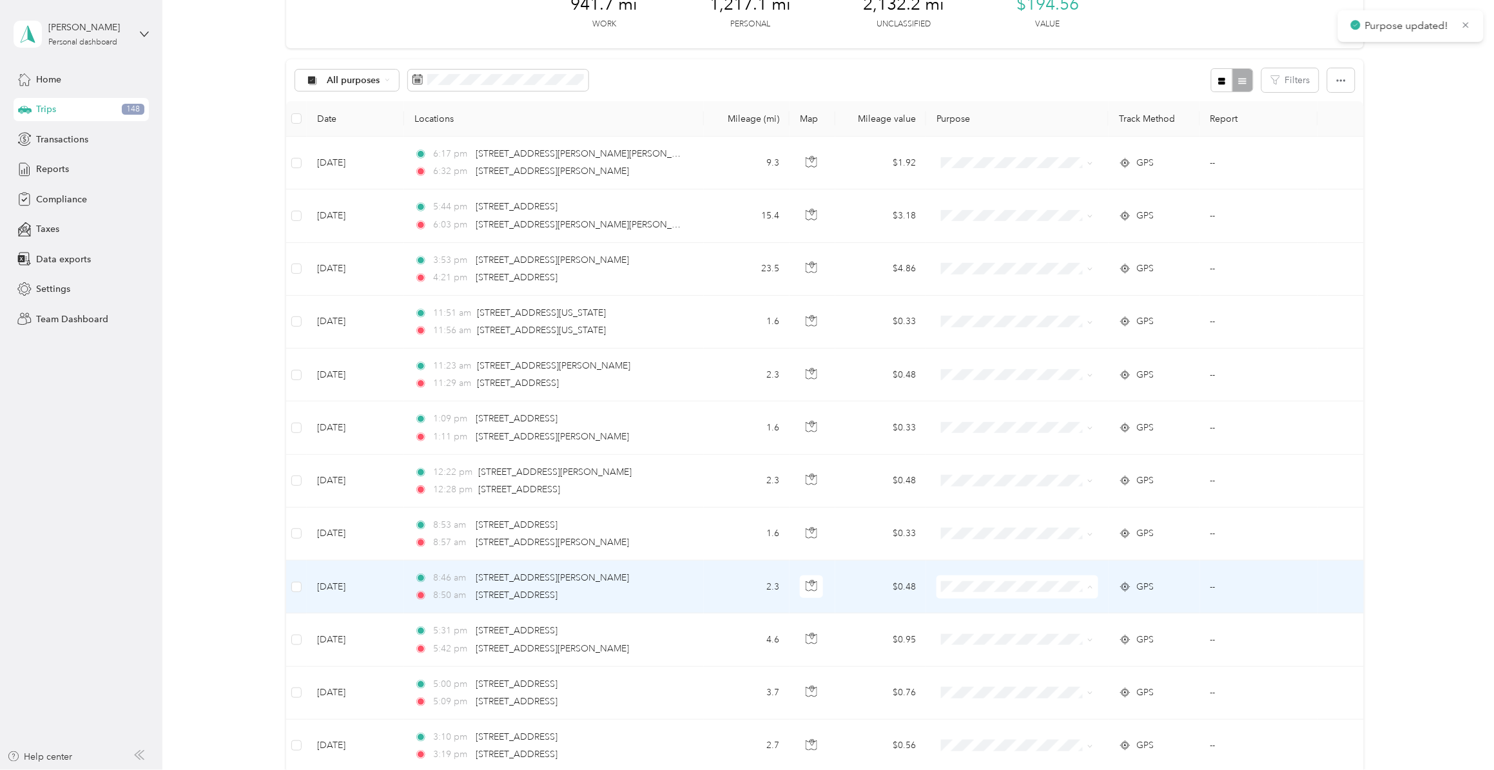
click at [990, 596] on li "Personal" at bounding box center [1014, 635] width 161 height 23
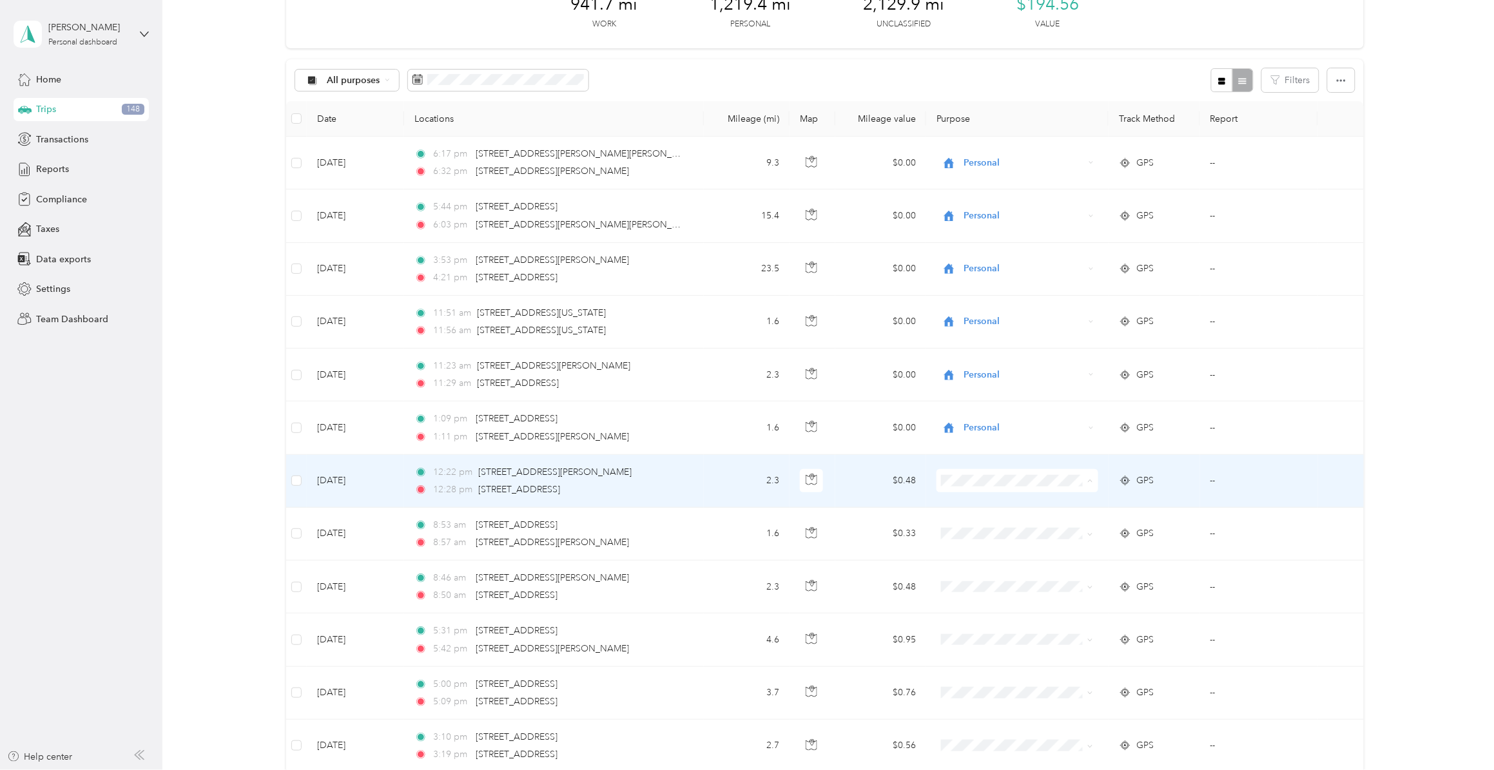
click at [977, 525] on span "Personal" at bounding box center [1026, 529] width 120 height 14
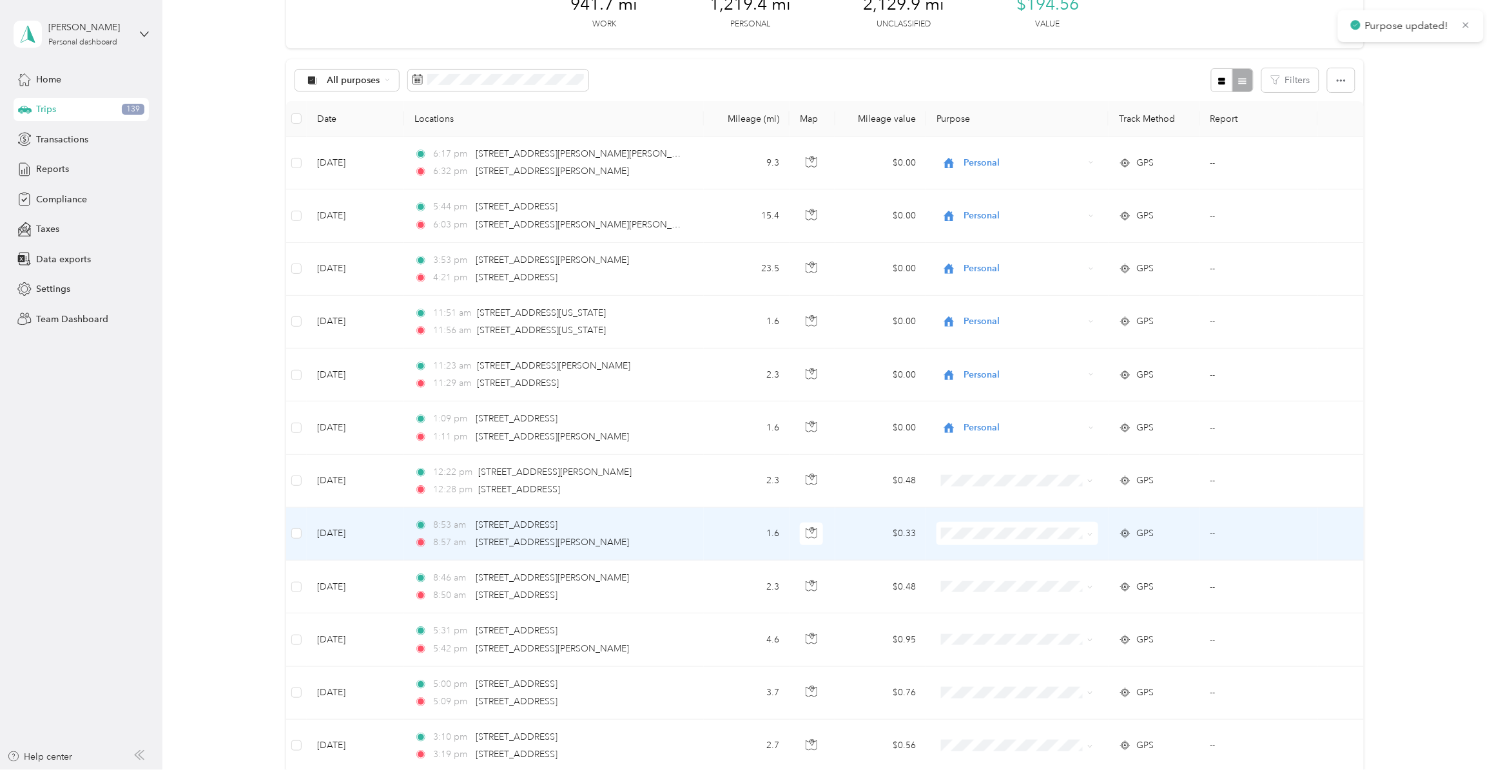
click at [975, 580] on span "Personal" at bounding box center [1026, 579] width 120 height 14
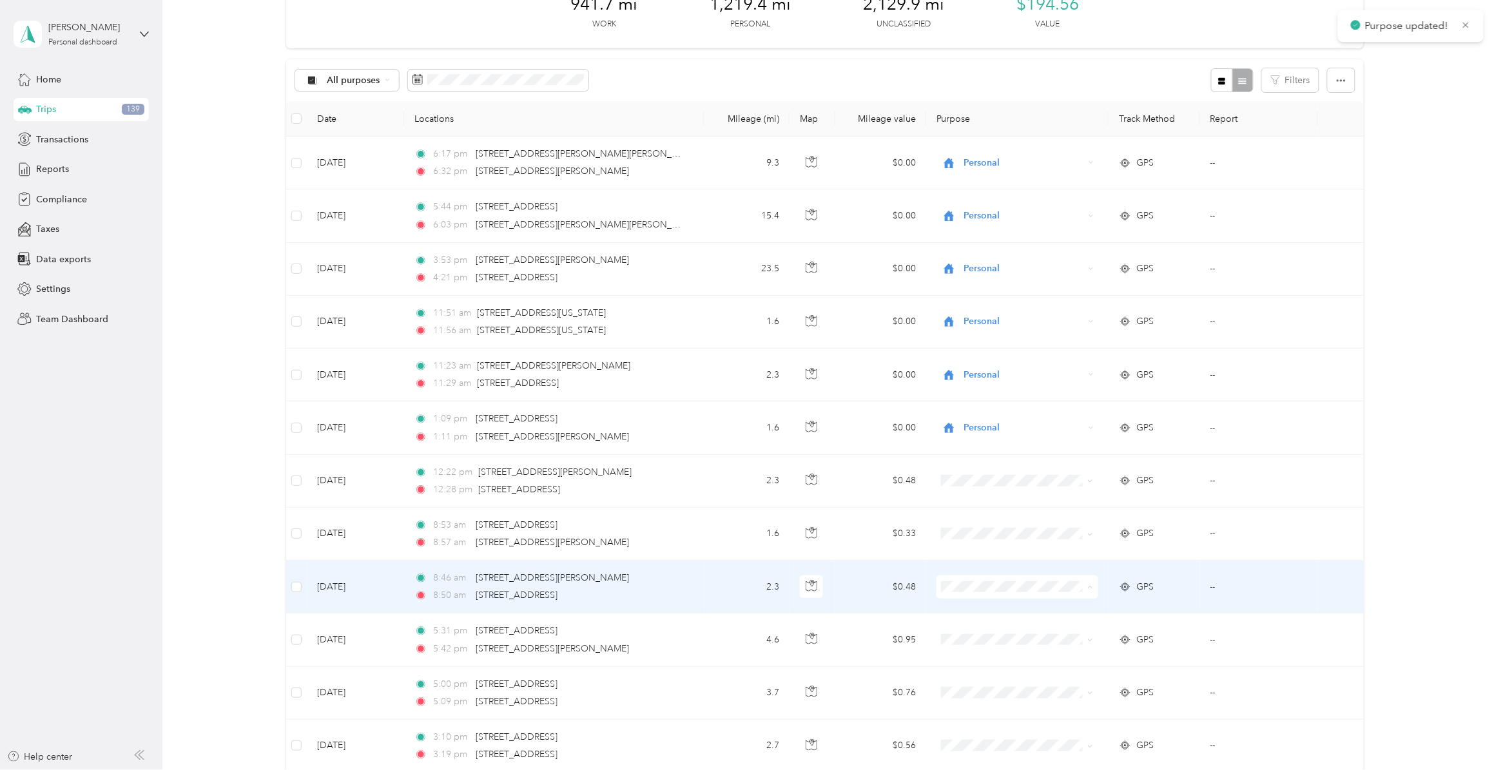
click at [975, 596] on span "Personal" at bounding box center [1026, 636] width 120 height 14
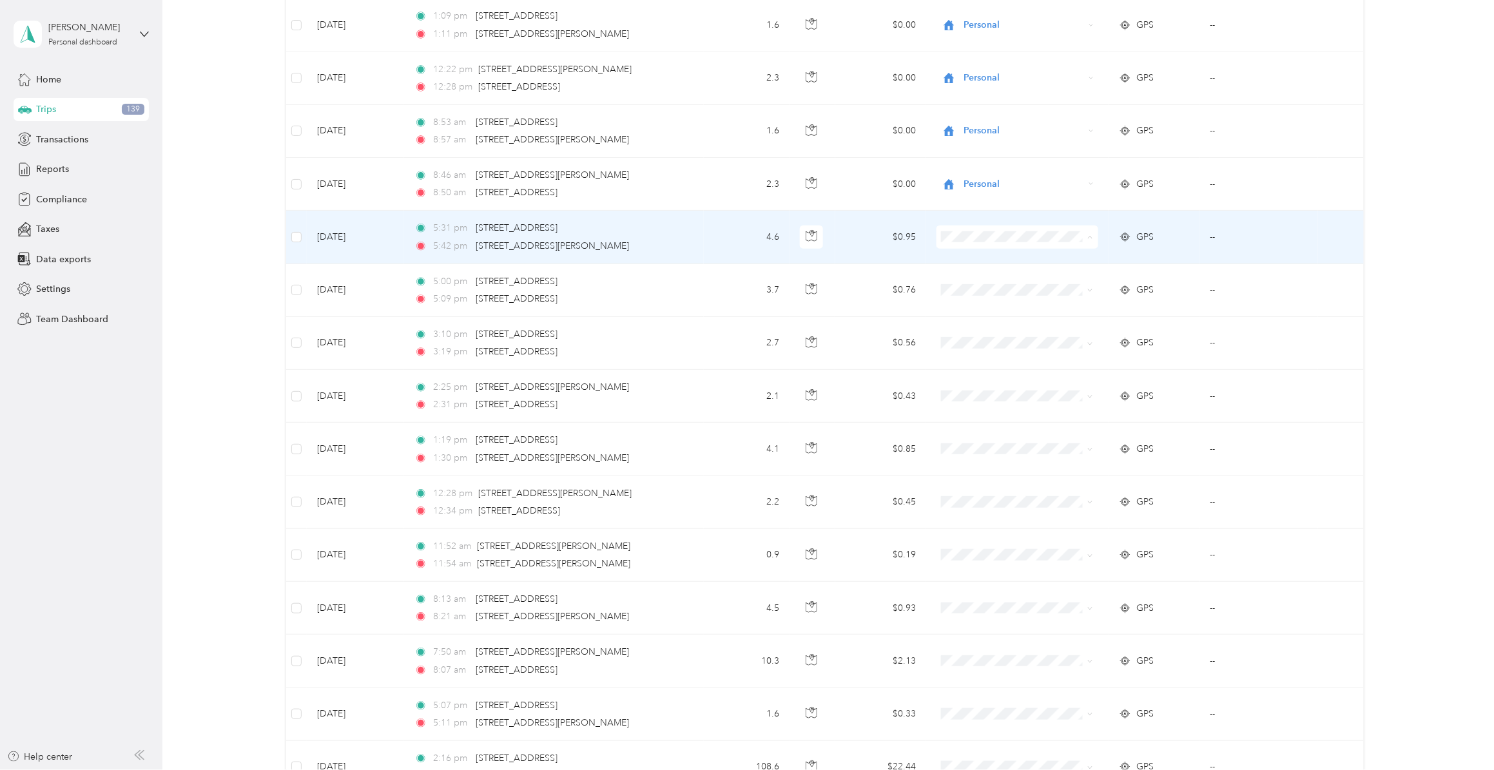
click at [997, 285] on span "Personal" at bounding box center [1026, 286] width 120 height 14
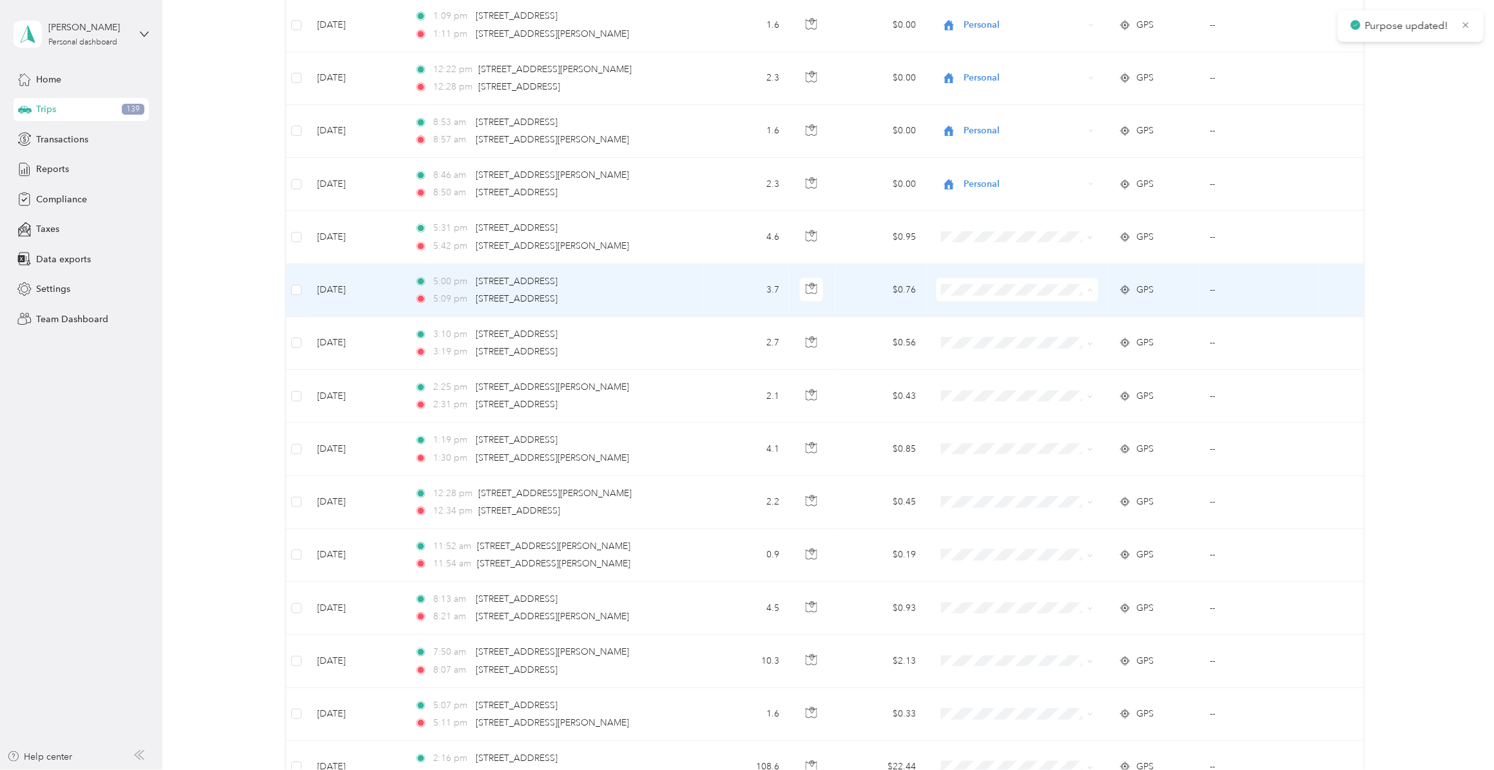
click at [972, 340] on span "Personal" at bounding box center [1026, 339] width 120 height 14
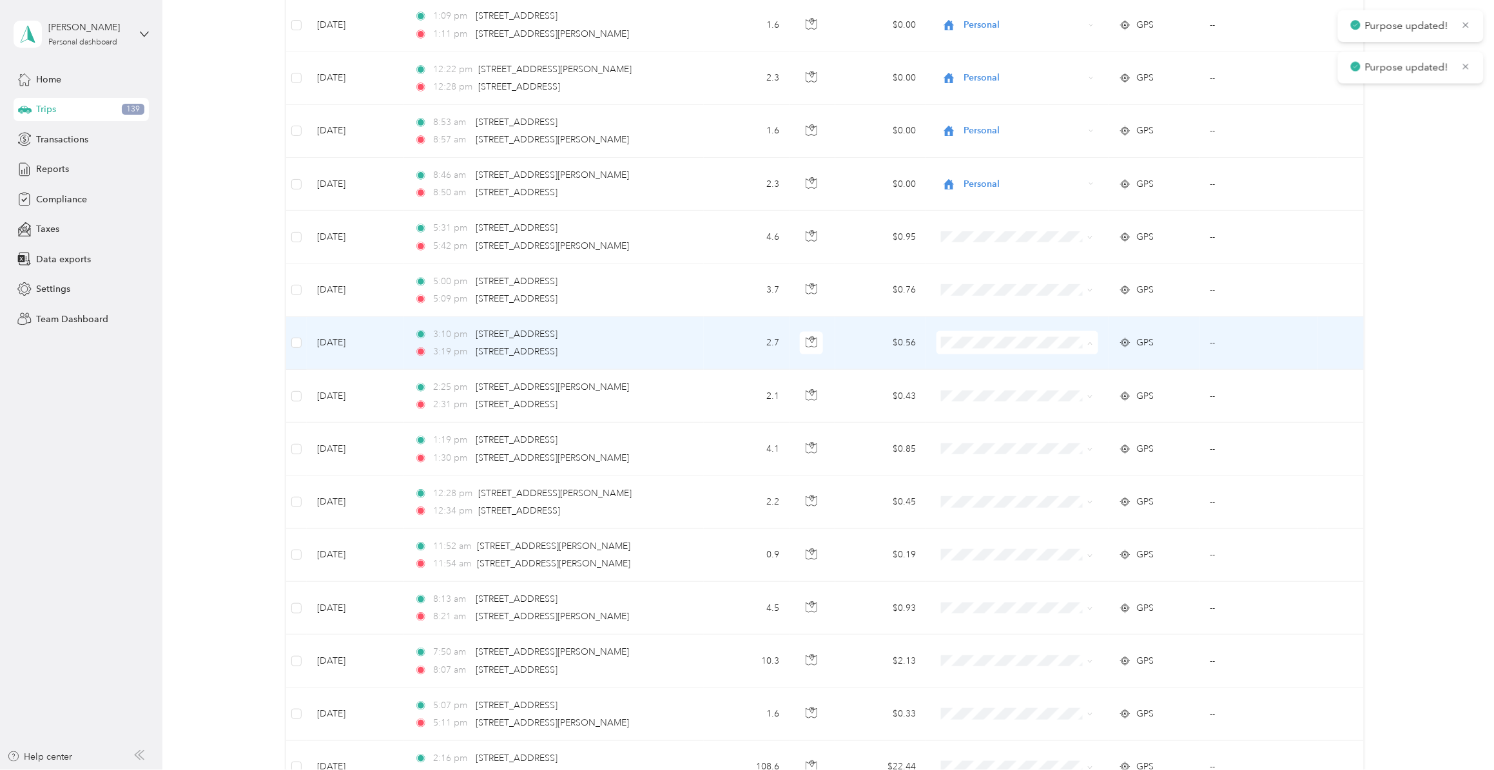
click at [972, 390] on span "Personal" at bounding box center [1026, 392] width 120 height 14
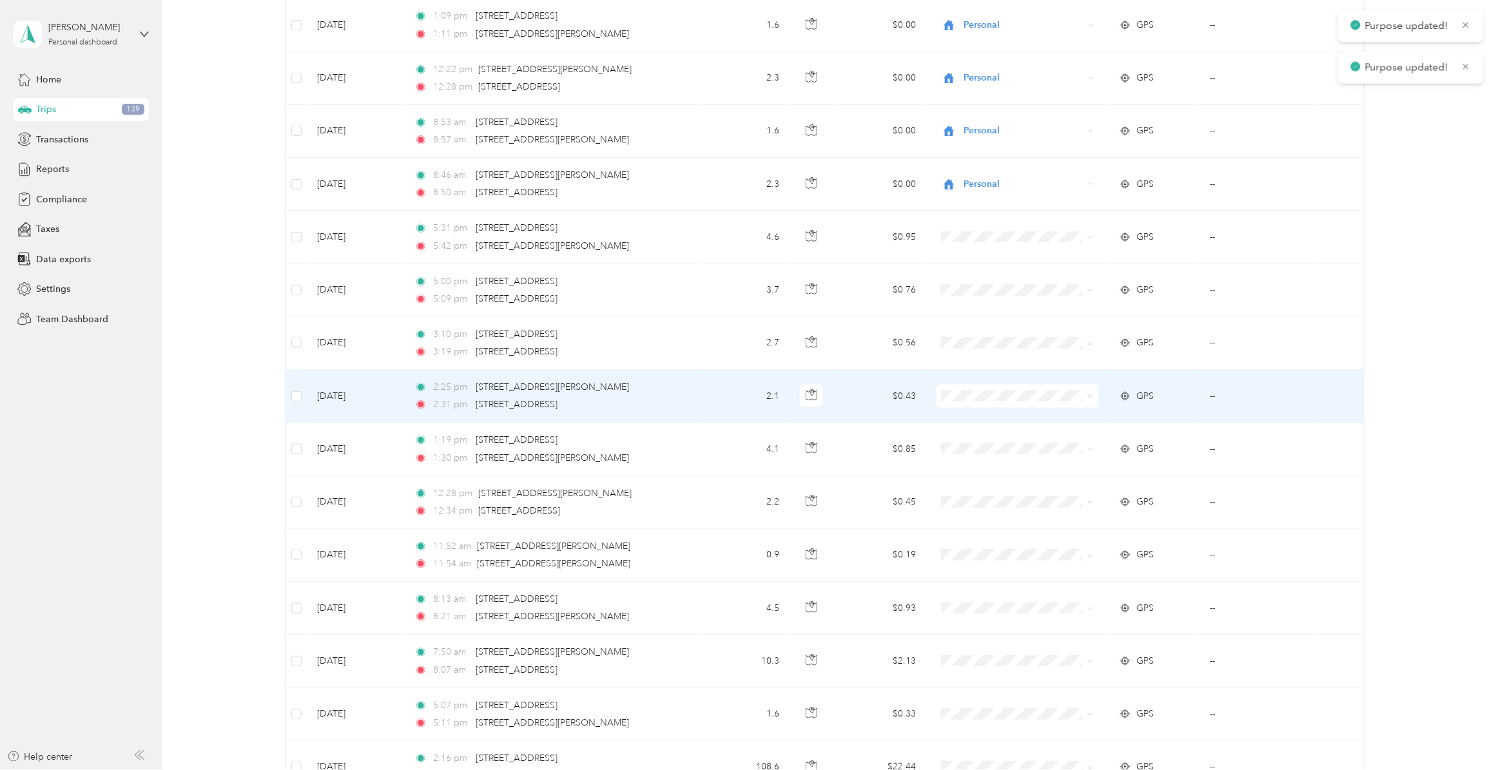
click at [975, 442] on span "Personal" at bounding box center [1026, 443] width 120 height 14
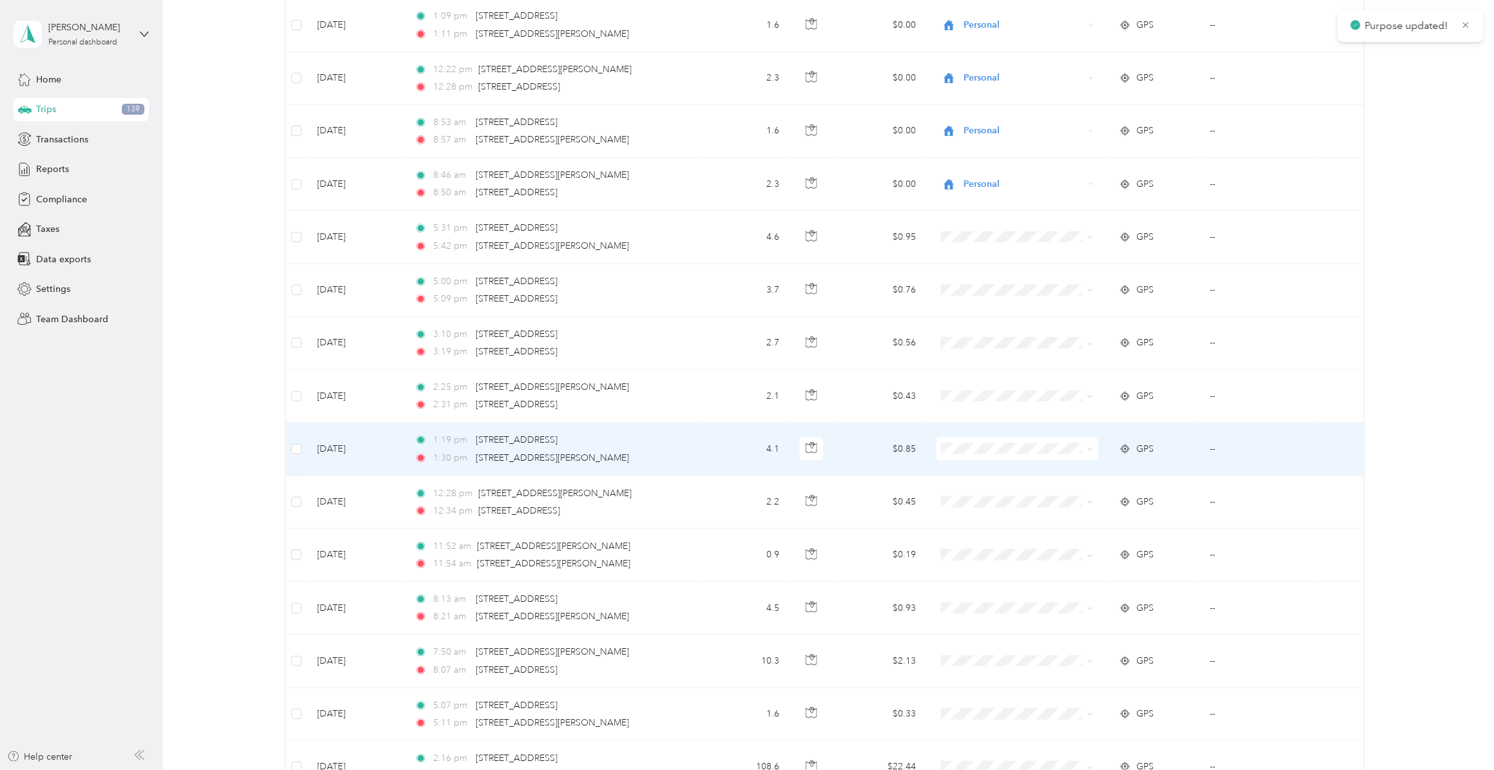
click at [983, 493] on span "Personal" at bounding box center [1026, 498] width 120 height 14
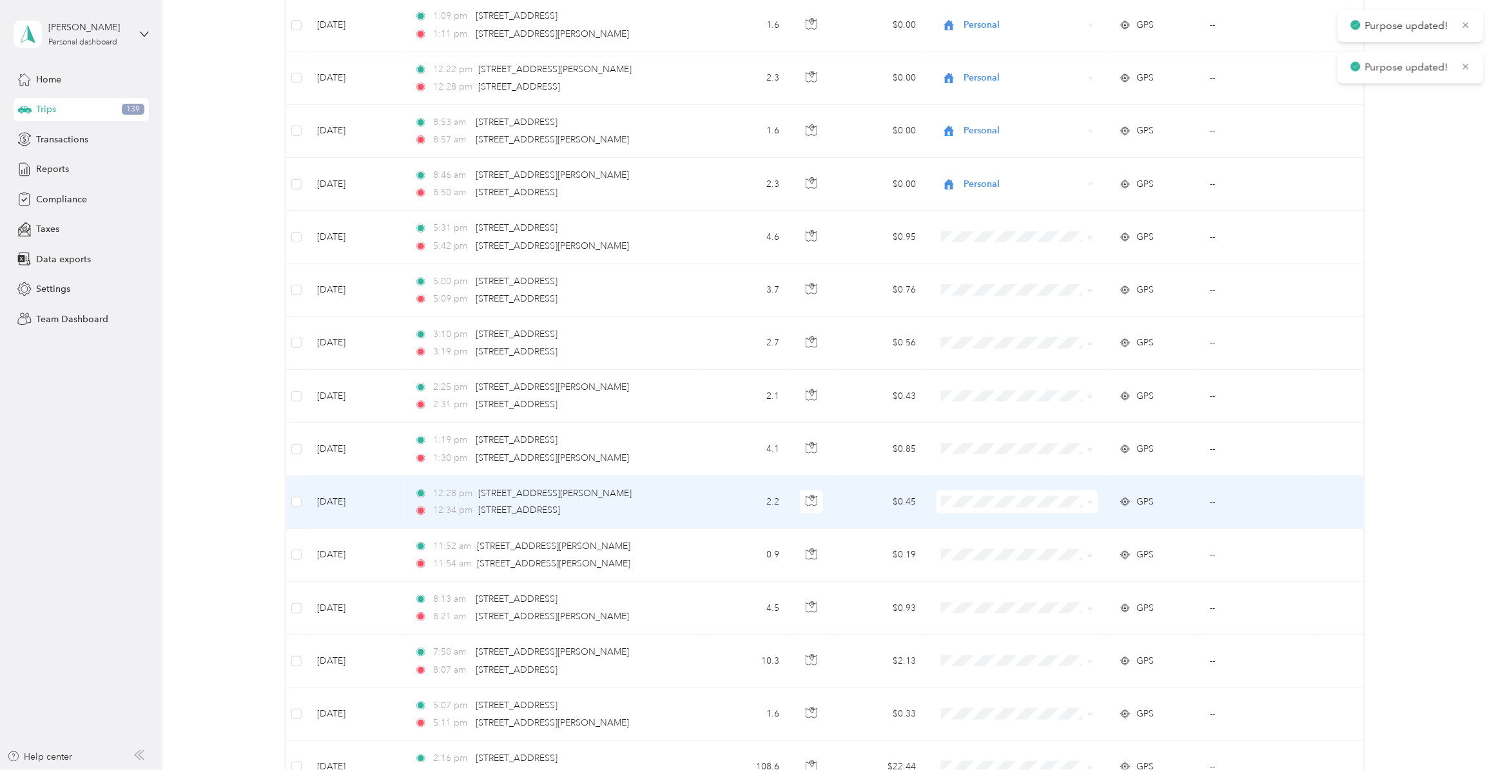
click at [990, 550] on span "Personal" at bounding box center [1026, 552] width 120 height 14
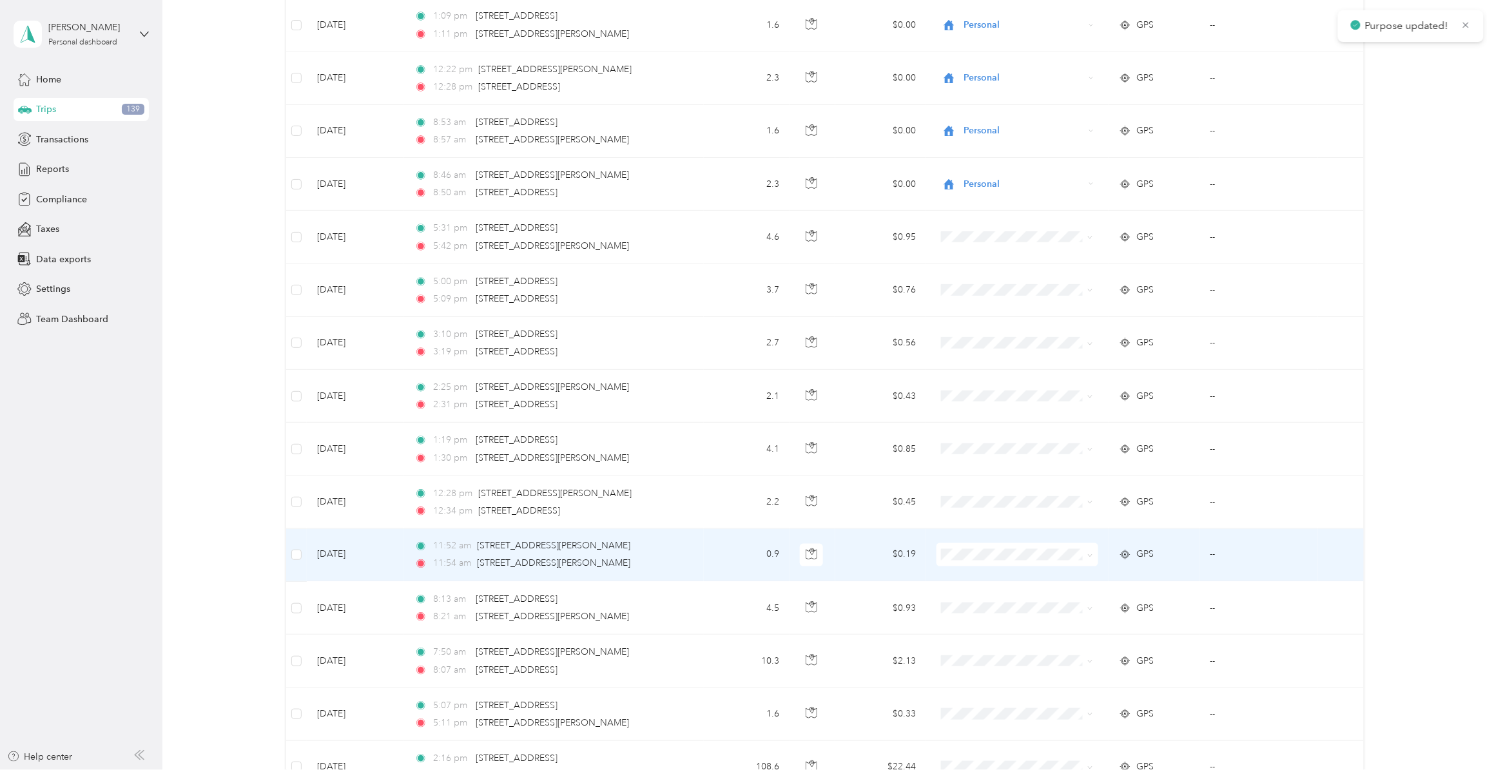
click at [977, 596] on span "Personal" at bounding box center [1026, 603] width 120 height 14
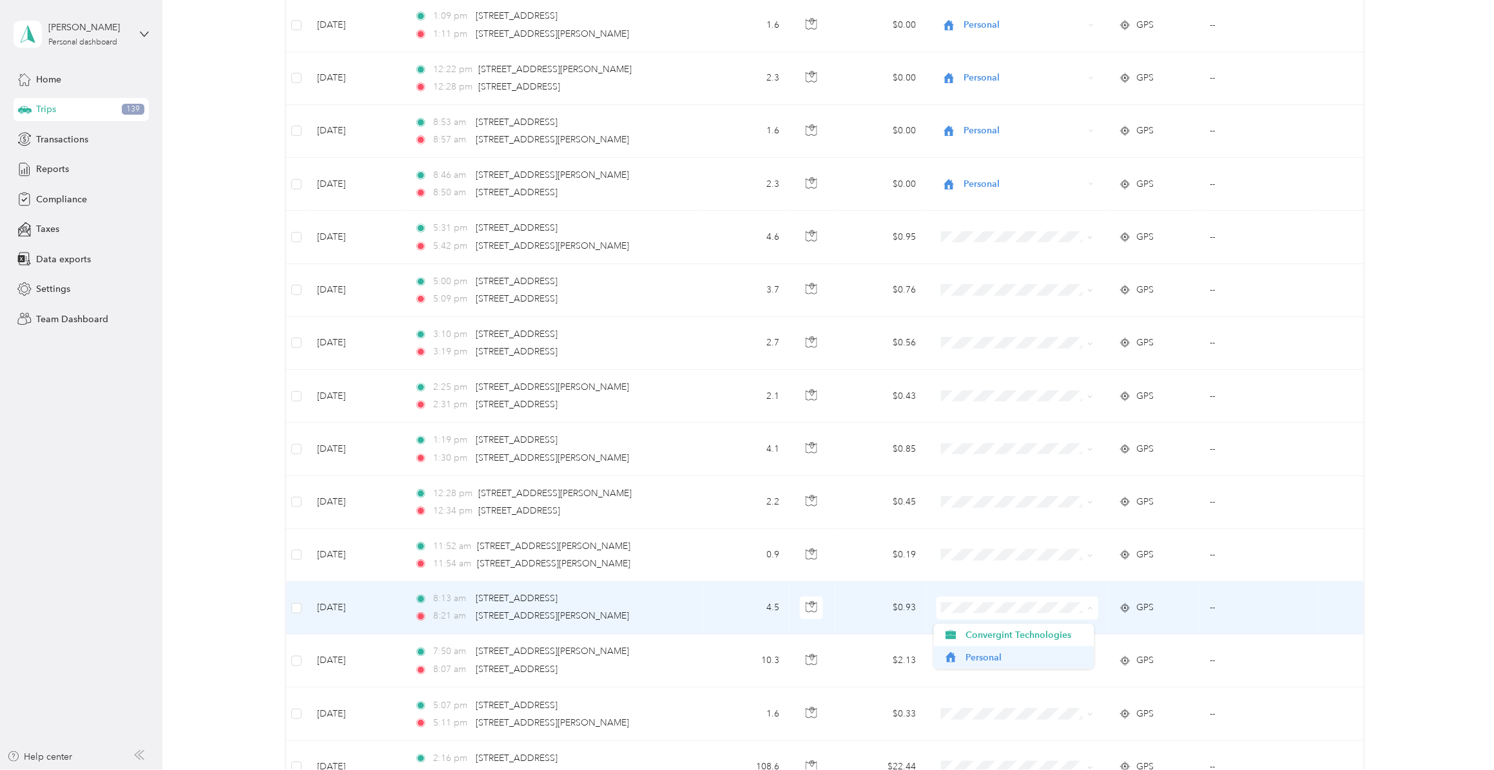
click at [975, 596] on span "Personal" at bounding box center [1026, 658] width 120 height 14
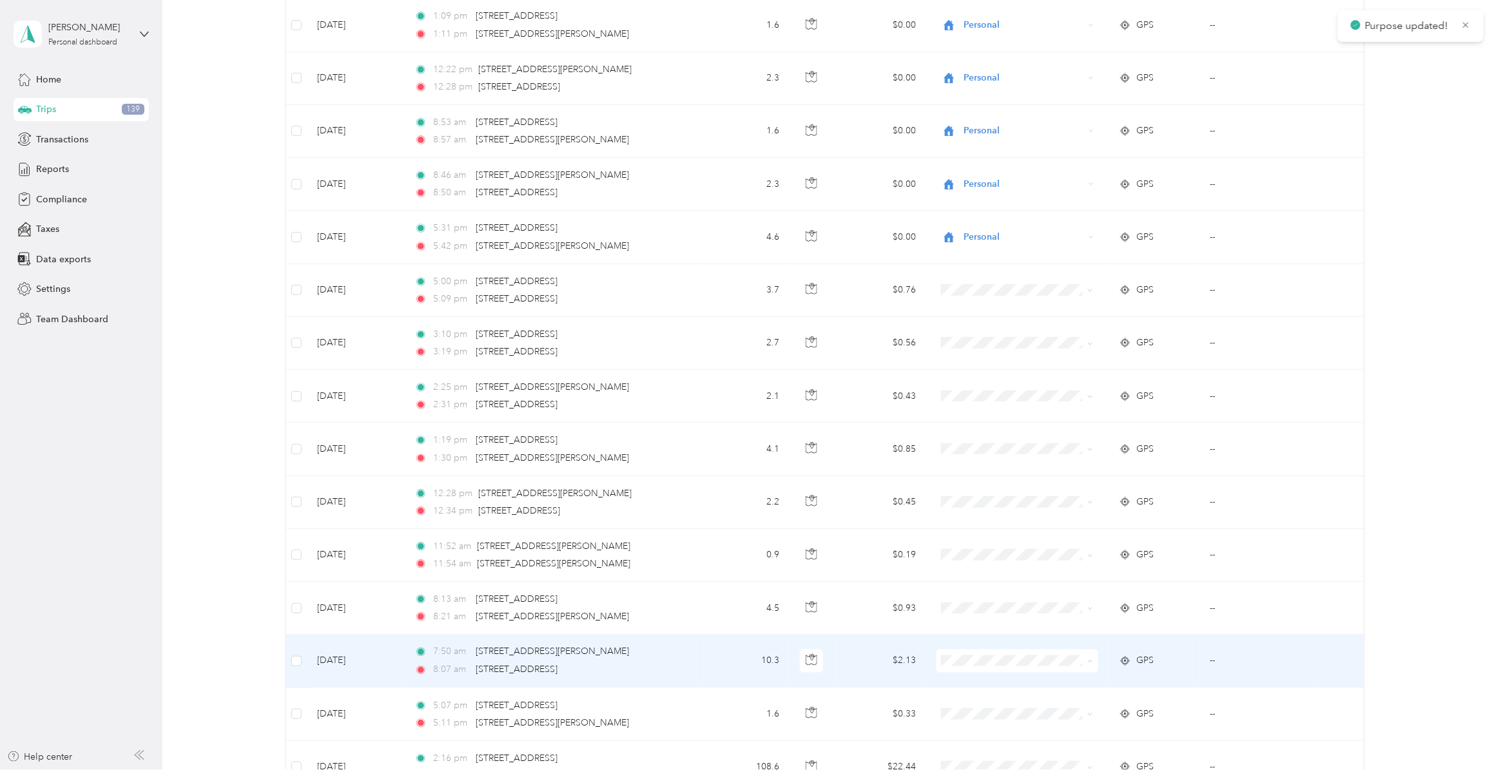
click at [980, 596] on span "Personal" at bounding box center [1026, 711] width 120 height 14
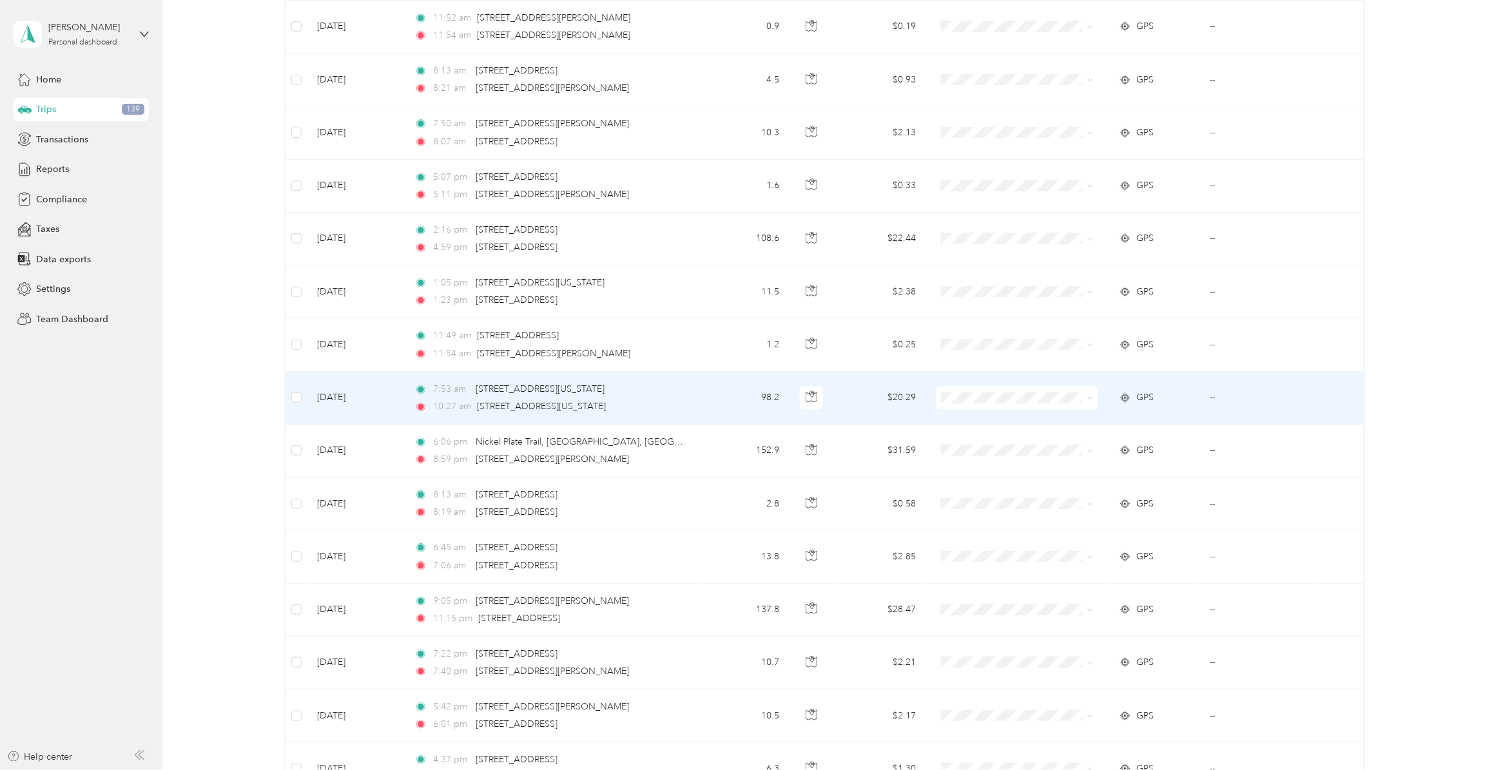
scroll to position [1048, 0]
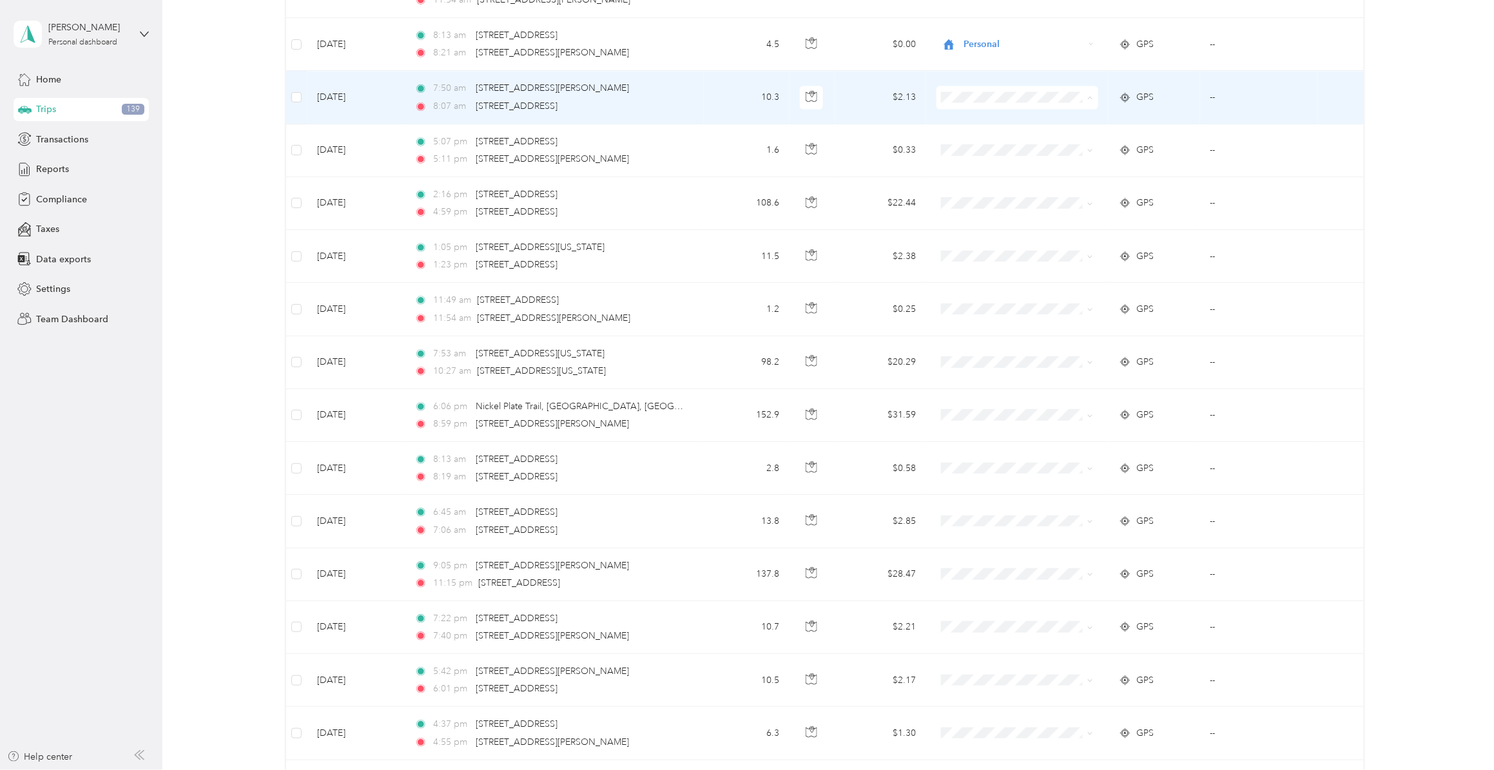
click at [988, 147] on span "Personal" at bounding box center [1026, 147] width 120 height 14
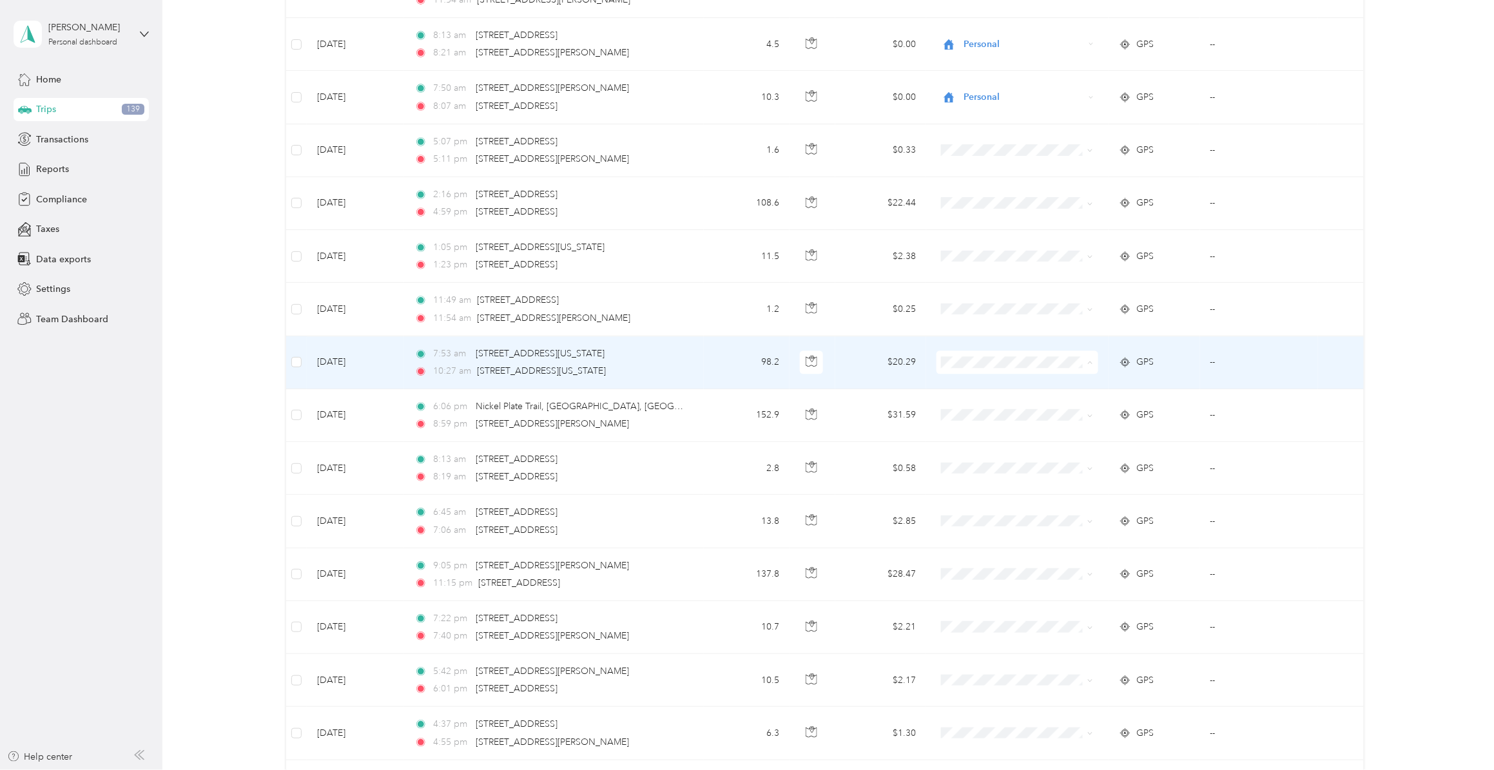
click at [988, 392] on li "Convergint Technologies" at bounding box center [1014, 389] width 161 height 23
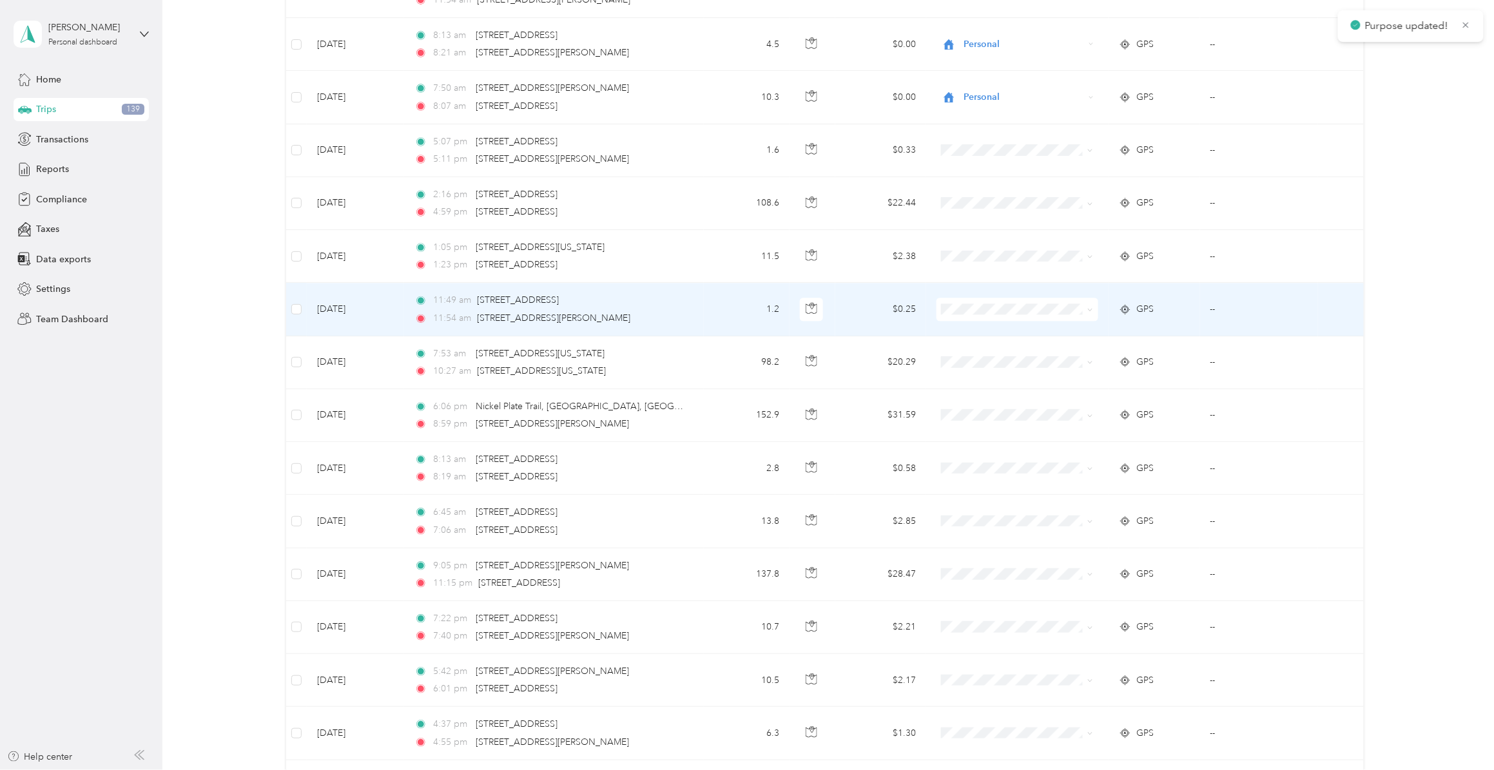
click at [978, 357] on span "Personal" at bounding box center [1026, 356] width 120 height 14
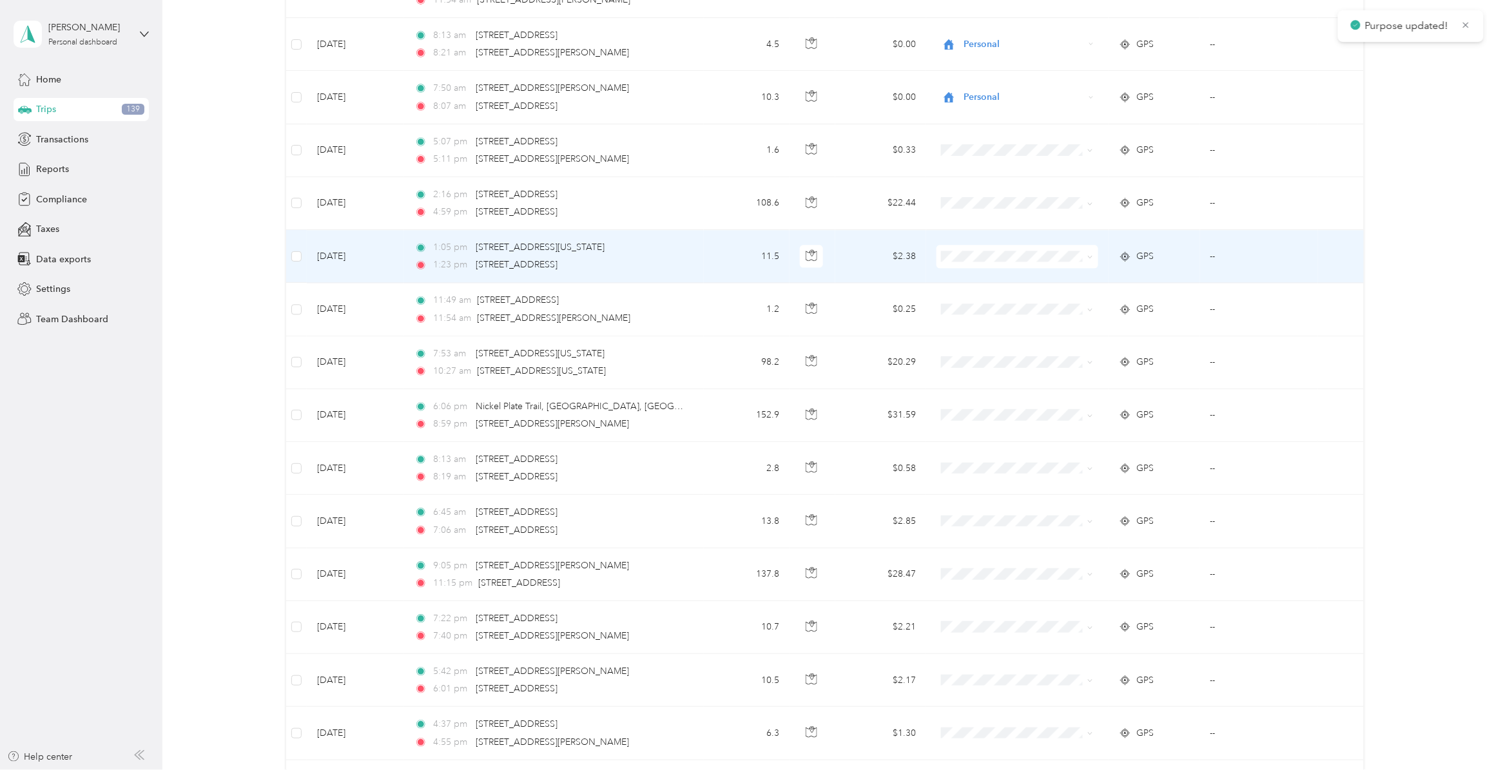
click at [979, 308] on span "Personal" at bounding box center [1026, 306] width 120 height 14
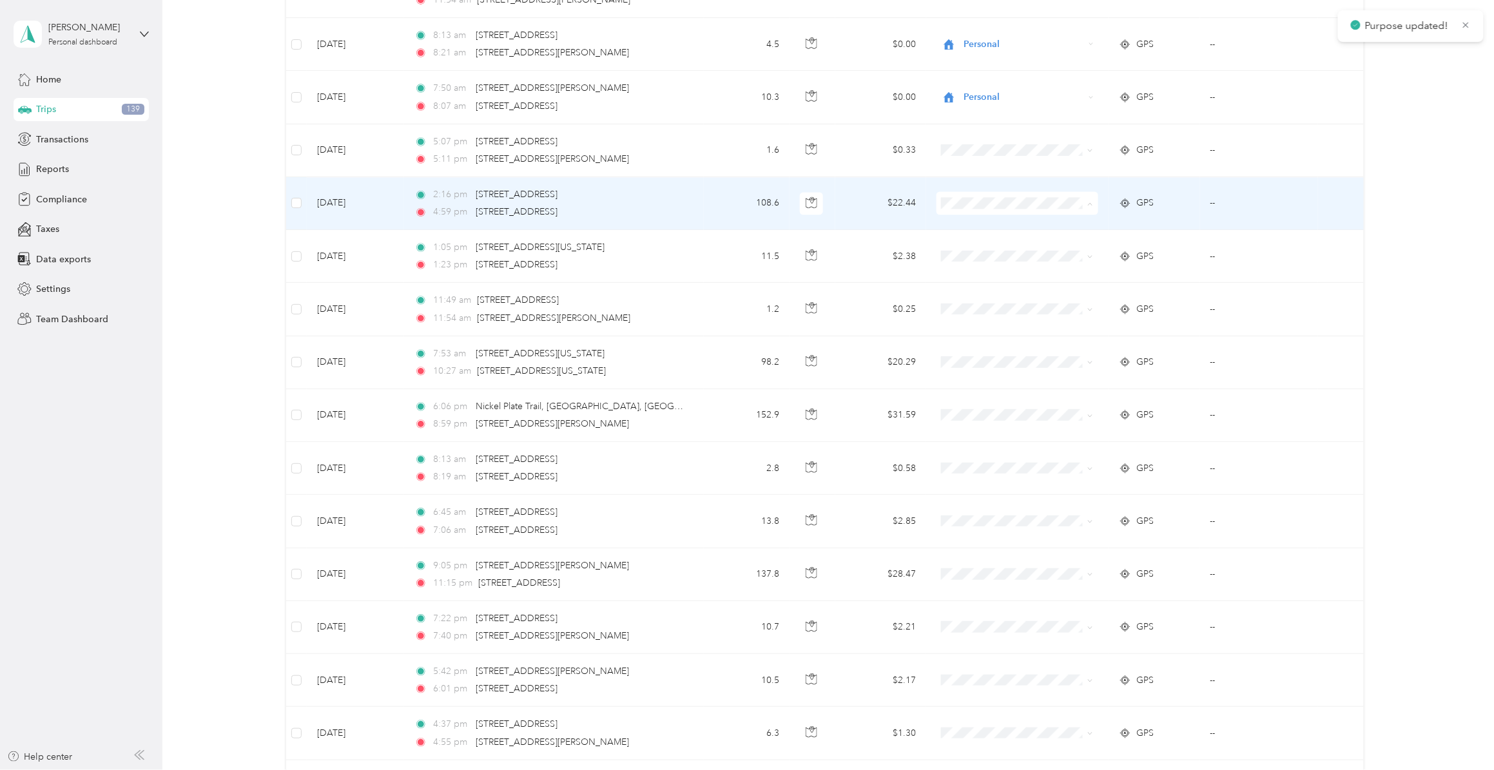
click at [975, 236] on ol "Convergint Technologies Personal" at bounding box center [1014, 241] width 161 height 45
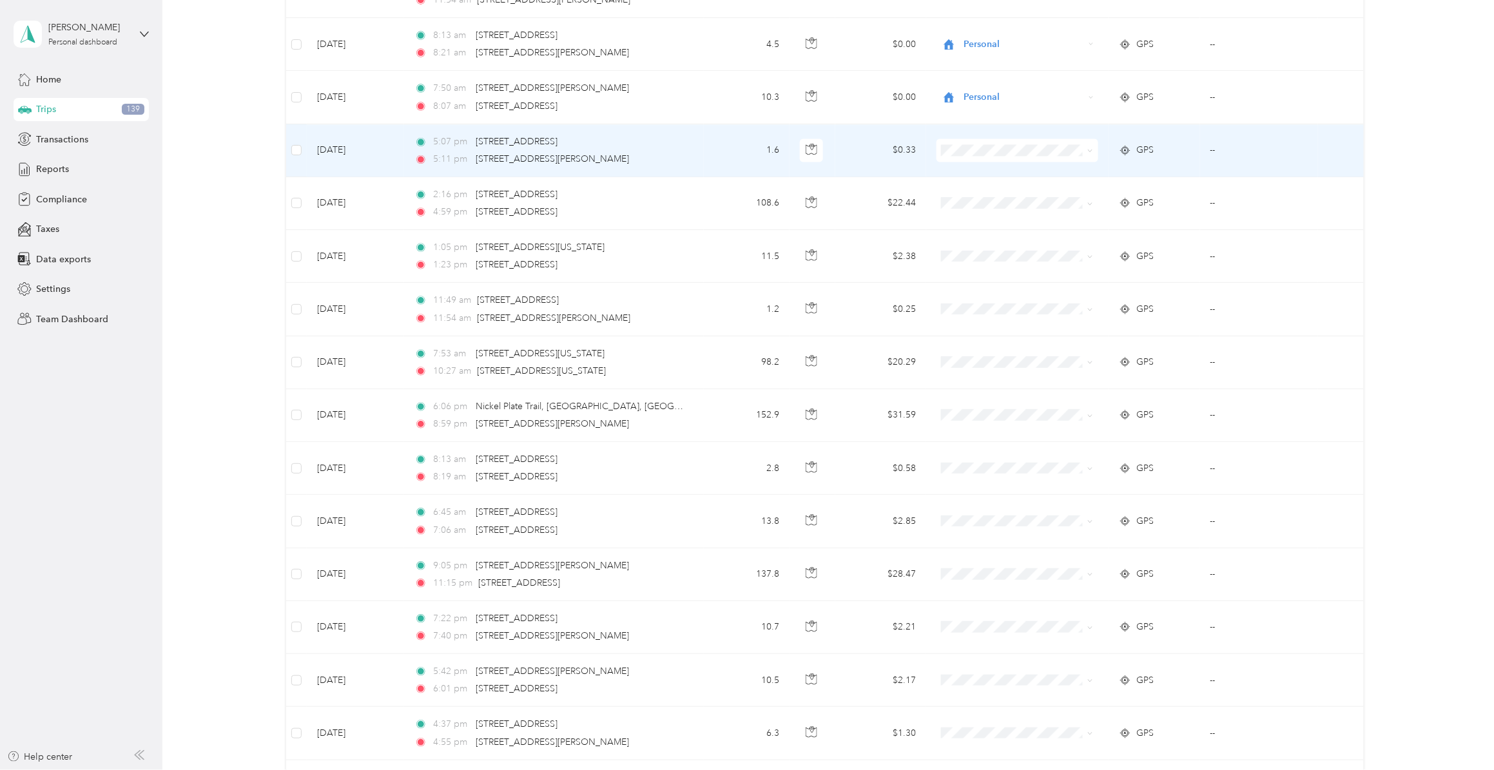
click at [981, 195] on span "Personal" at bounding box center [1026, 199] width 120 height 14
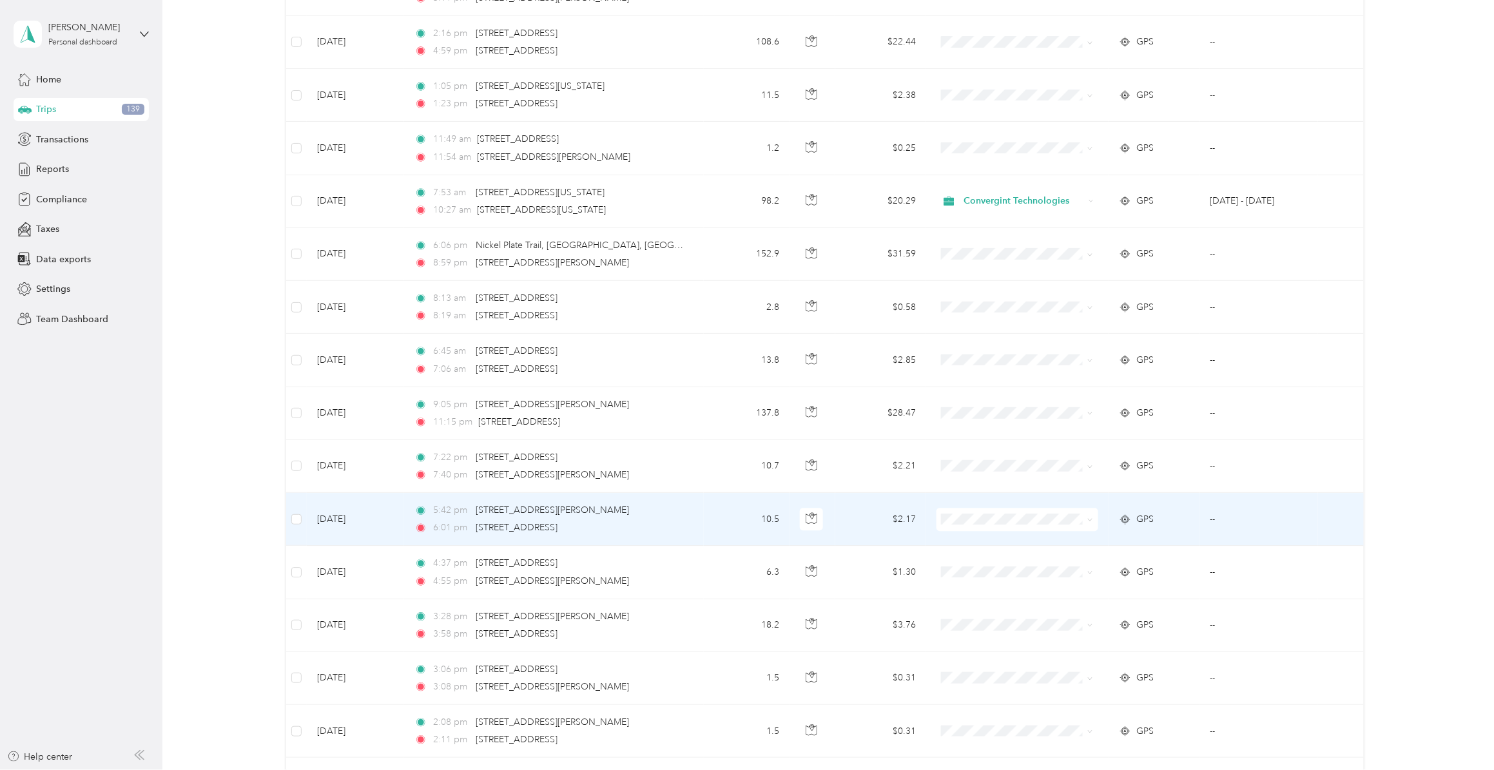
scroll to position [1289, 0]
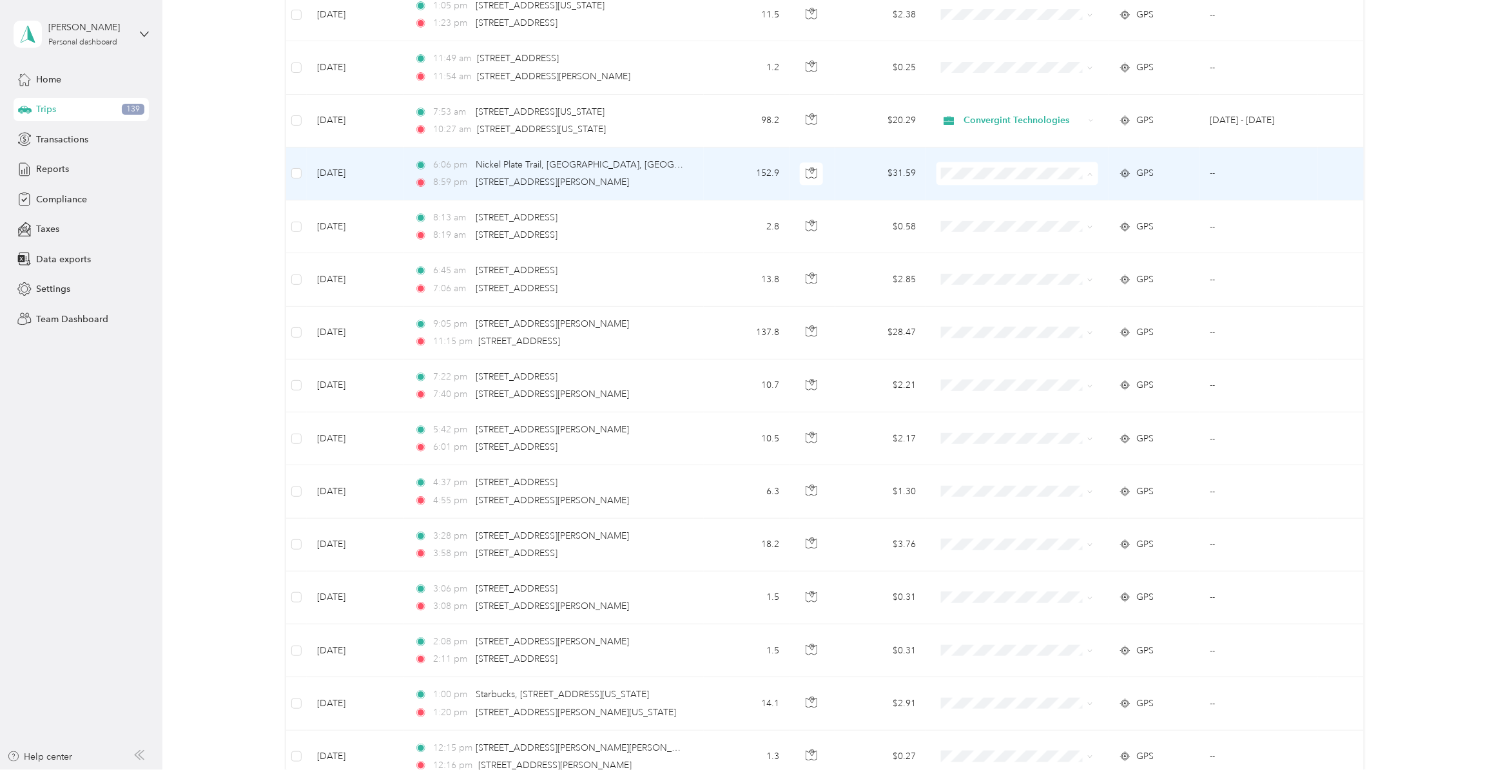
click at [1012, 198] on span "Convergint Technologies" at bounding box center [1026, 202] width 120 height 14
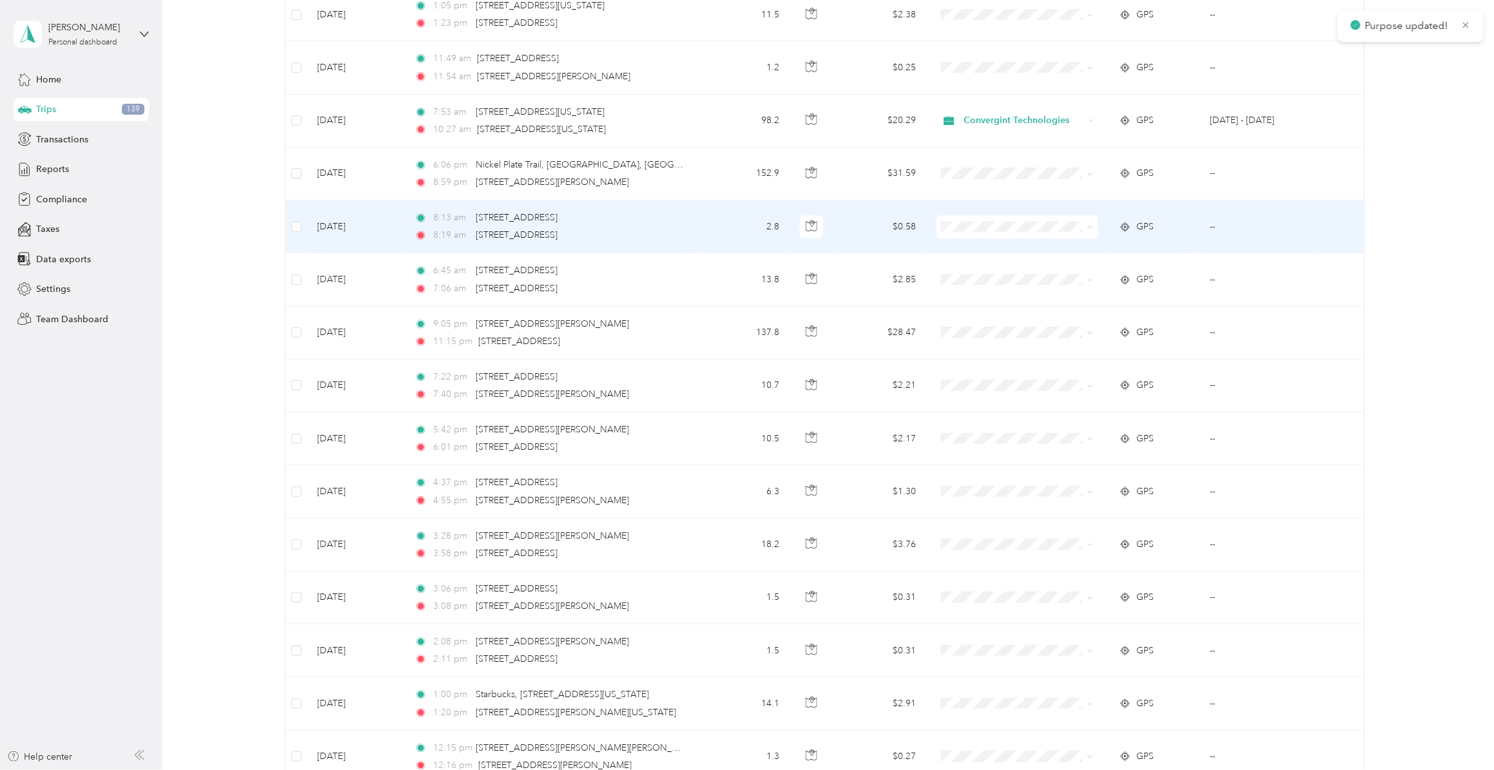
click at [1004, 276] on span "Personal" at bounding box center [1026, 277] width 120 height 14
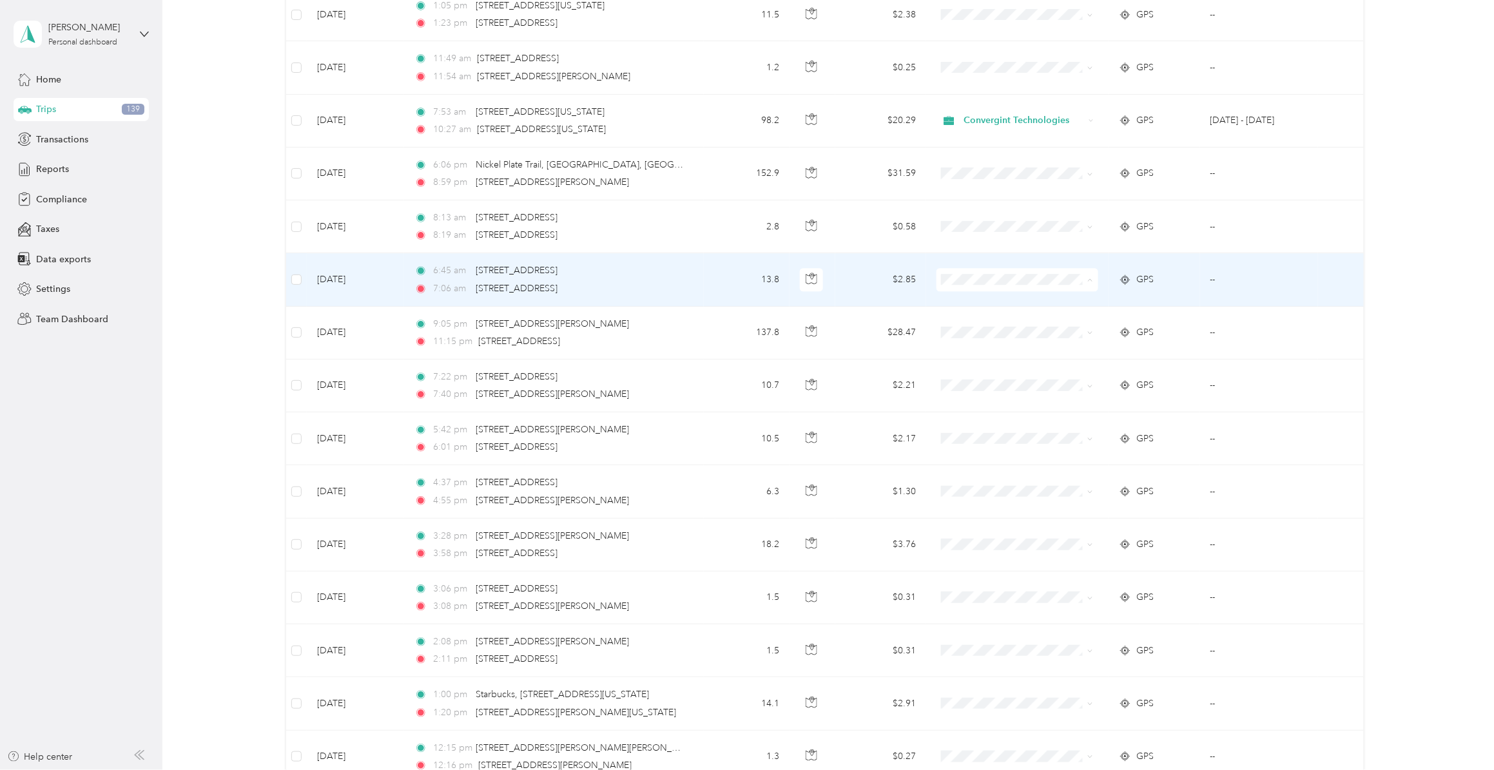
click at [991, 326] on span "Personal" at bounding box center [1026, 331] width 120 height 14
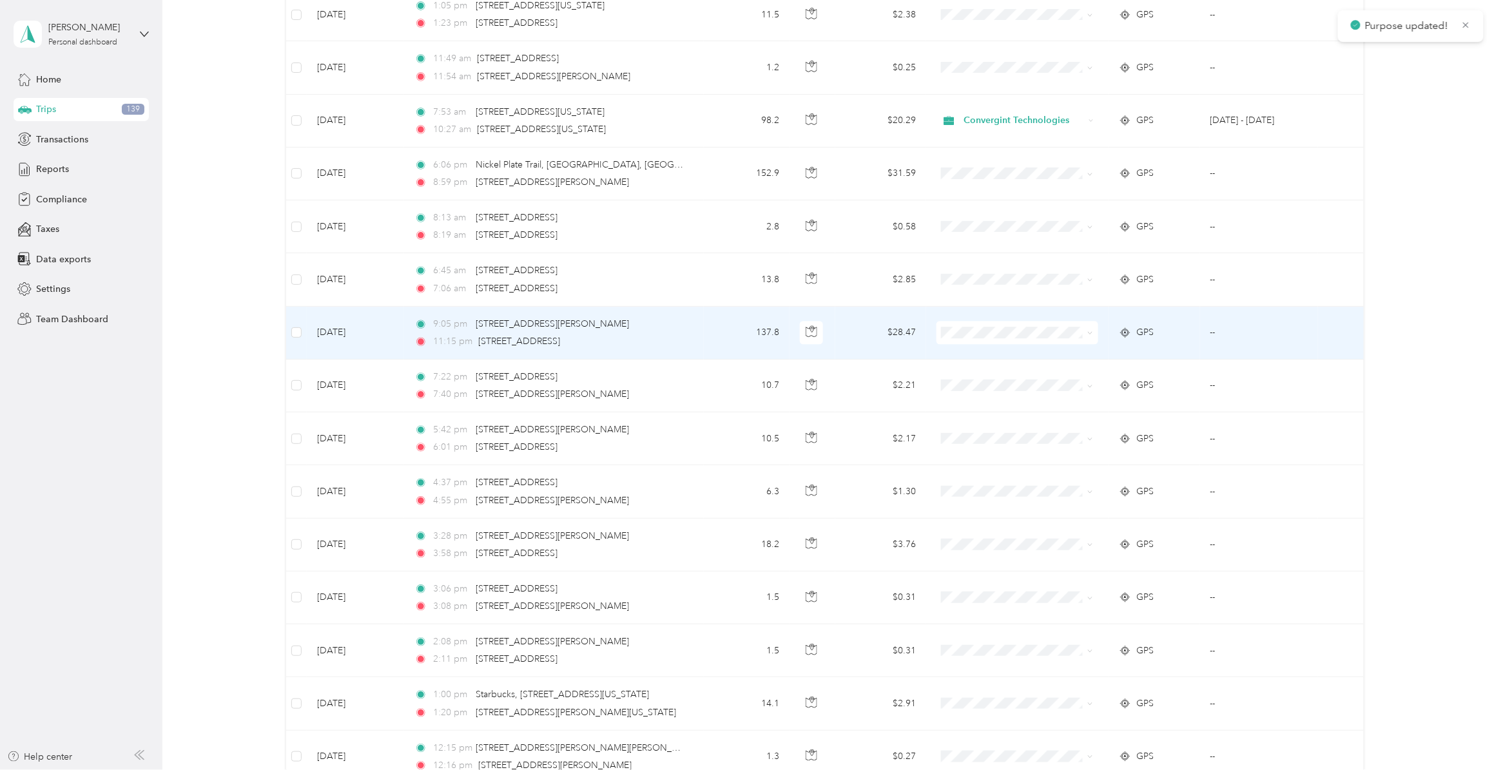
click at [997, 360] on span "Convergint Technologies" at bounding box center [1026, 361] width 120 height 14
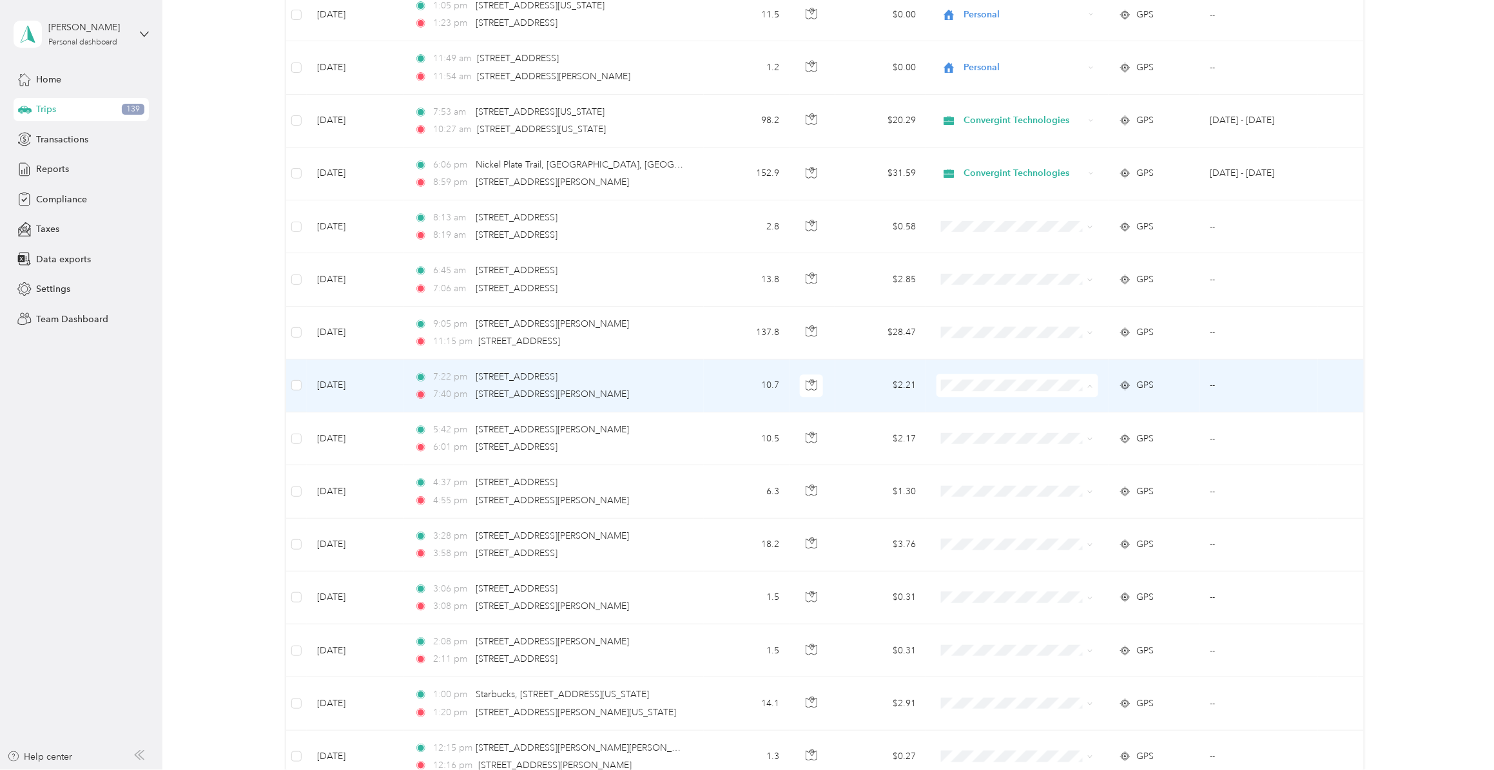
click at [983, 435] on span "Personal" at bounding box center [1026, 437] width 120 height 14
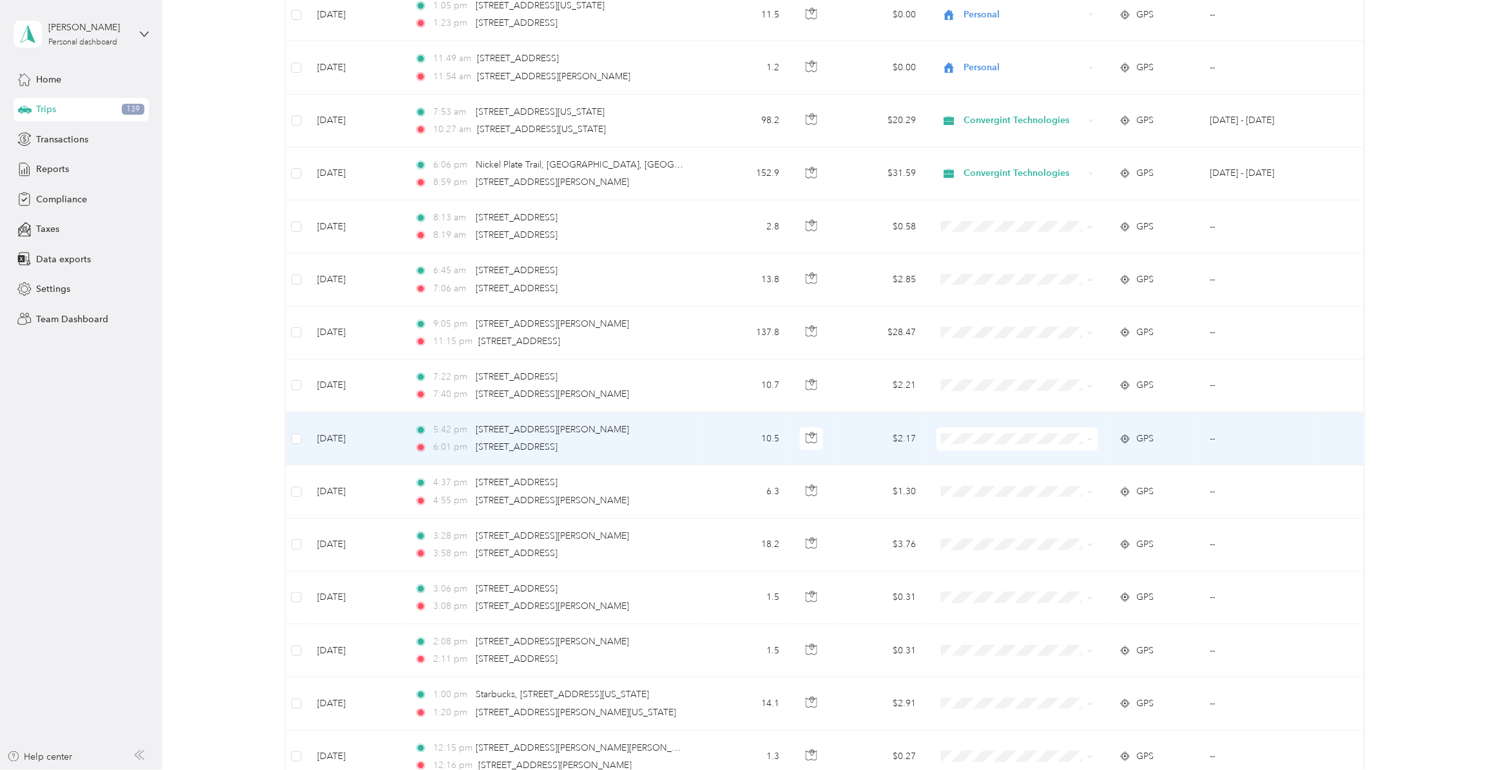
click at [996, 490] on span "Personal" at bounding box center [1026, 490] width 120 height 14
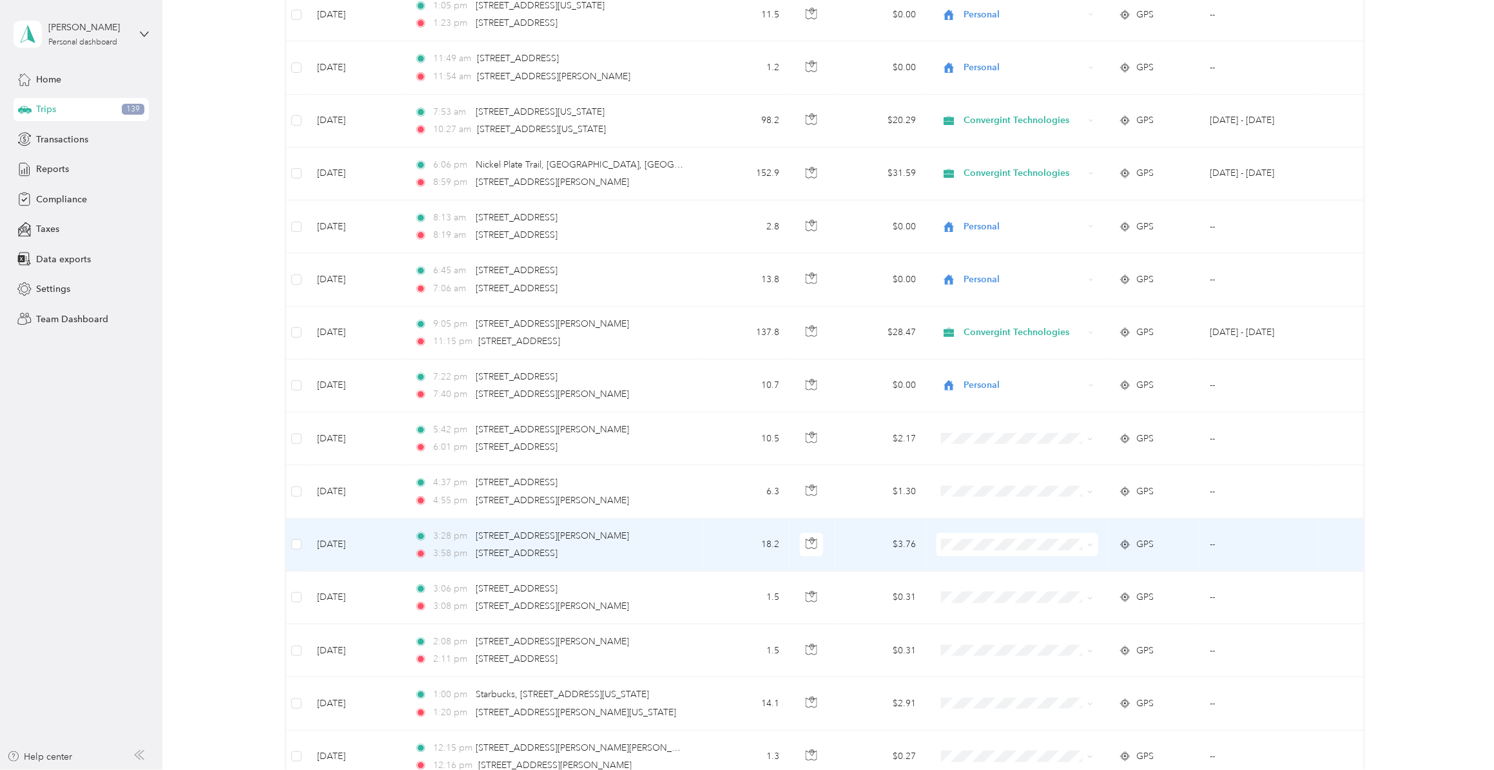
click at [996, 595] on span "Personal" at bounding box center [1026, 592] width 120 height 14
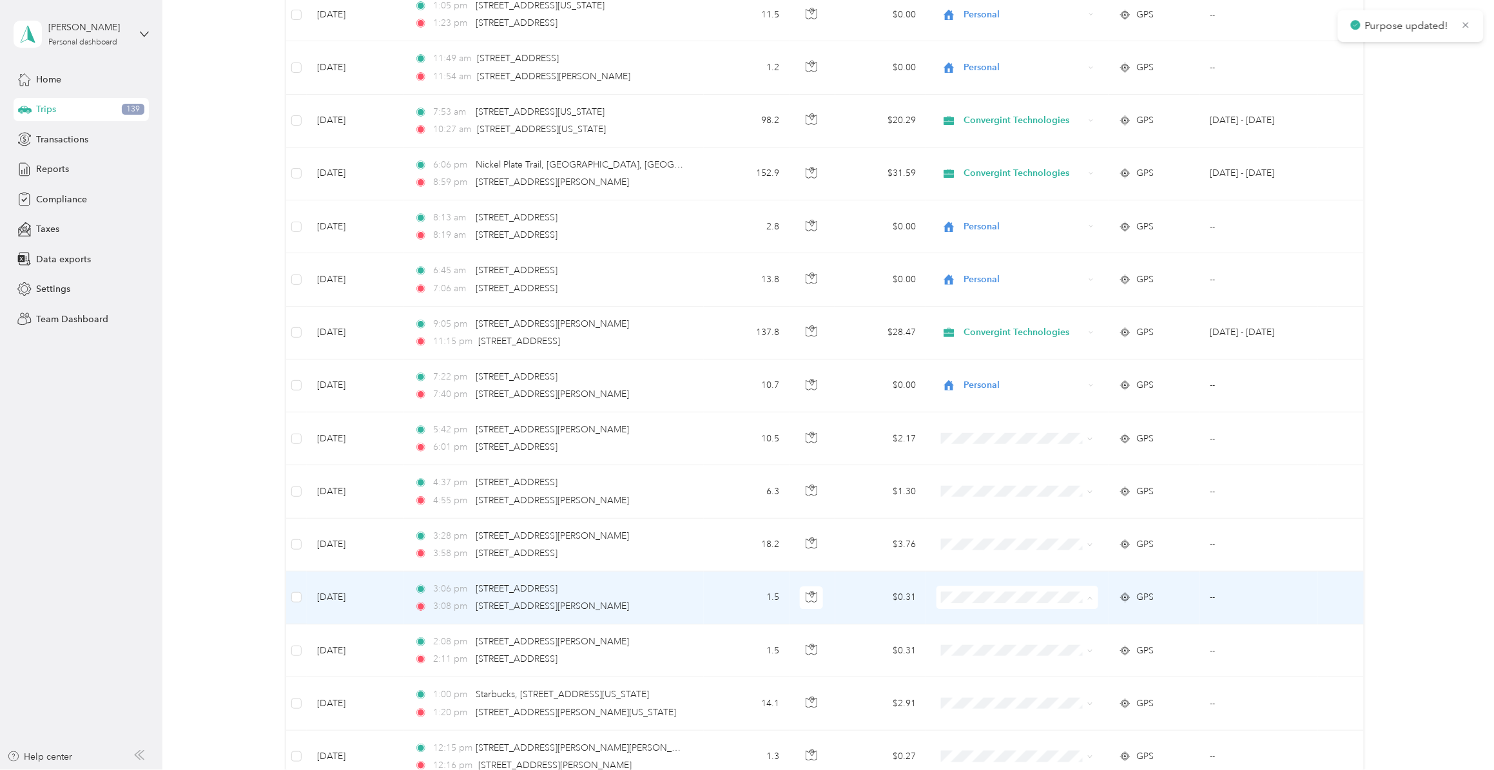
click at [996, 596] on span "Personal" at bounding box center [1026, 649] width 120 height 14
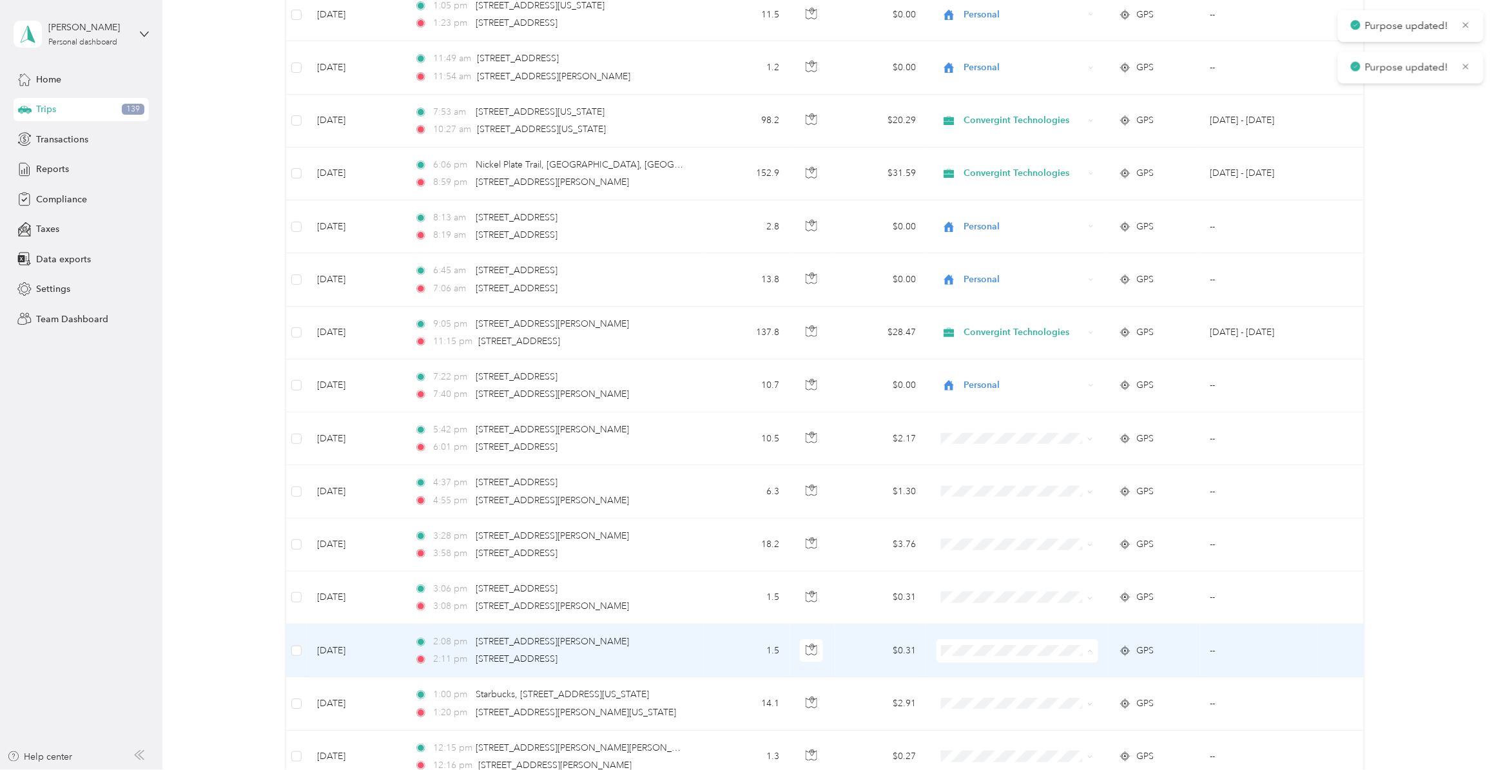
click at [981, 596] on span "Personal" at bounding box center [1026, 703] width 120 height 14
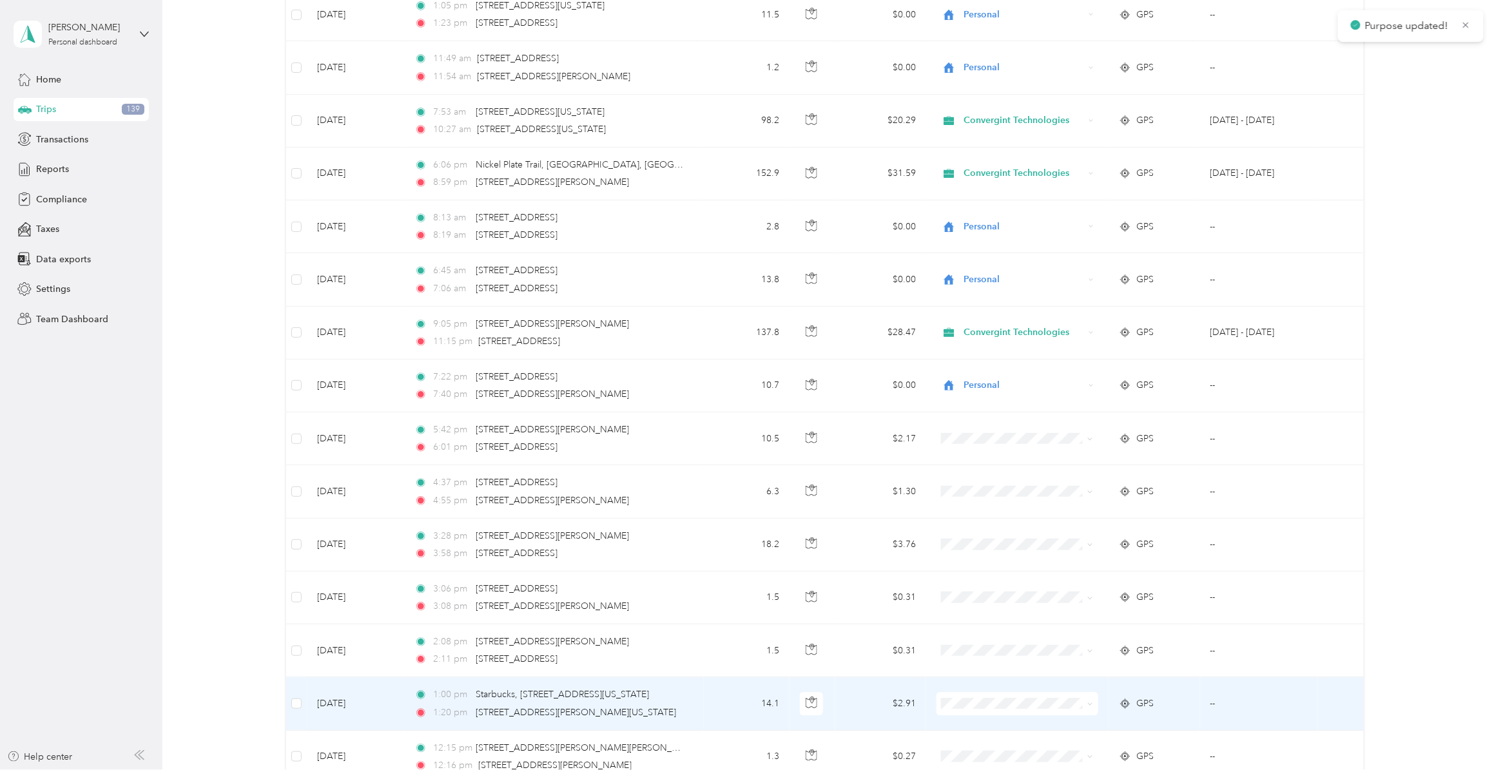
click at [980, 596] on span "Personal" at bounding box center [1026, 756] width 120 height 14
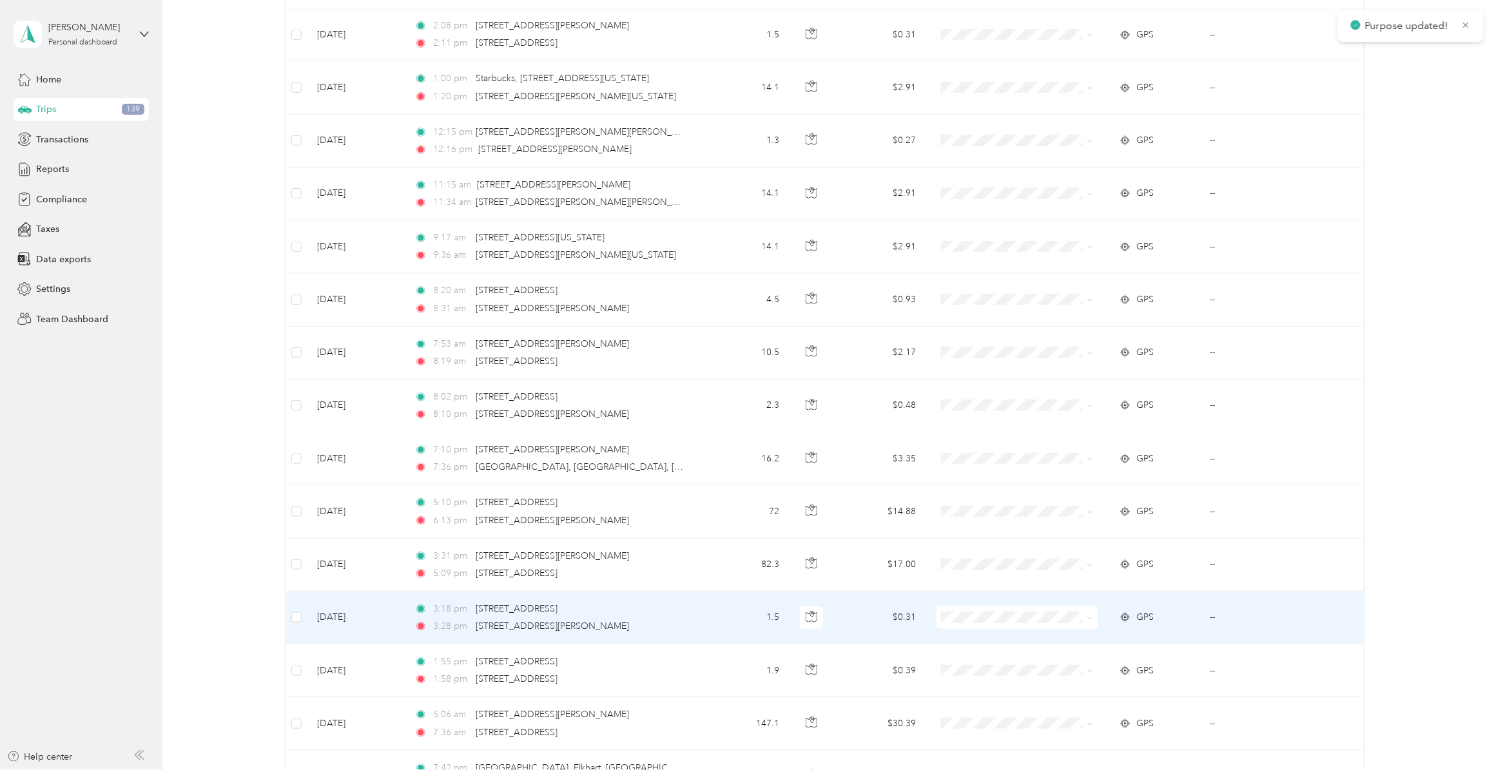
scroll to position [1934, 0]
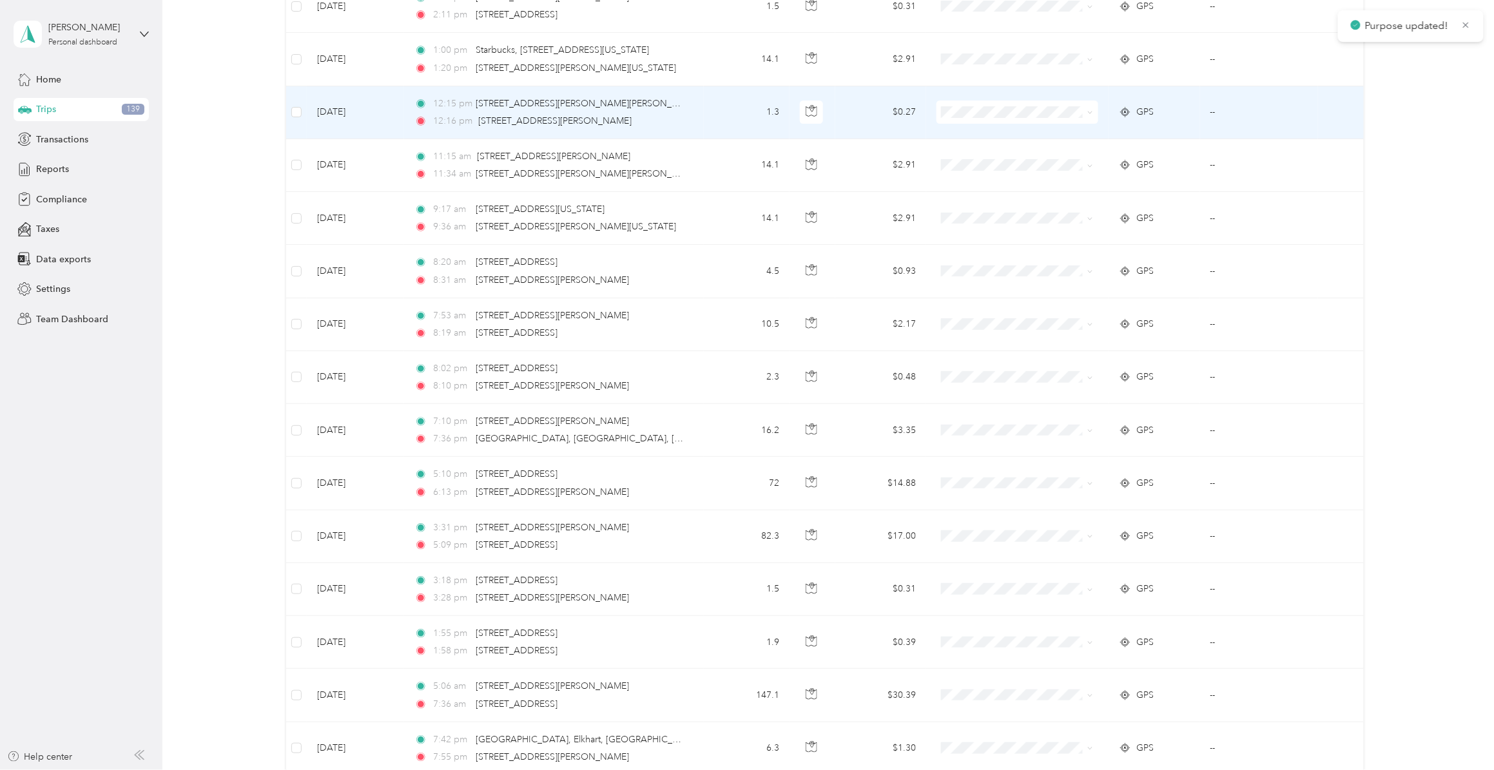
click at [975, 110] on span at bounding box center [1018, 112] width 162 height 23
click at [1088, 115] on icon at bounding box center [1091, 113] width 6 height 6
click at [1007, 166] on li "Personal" at bounding box center [1014, 164] width 161 height 23
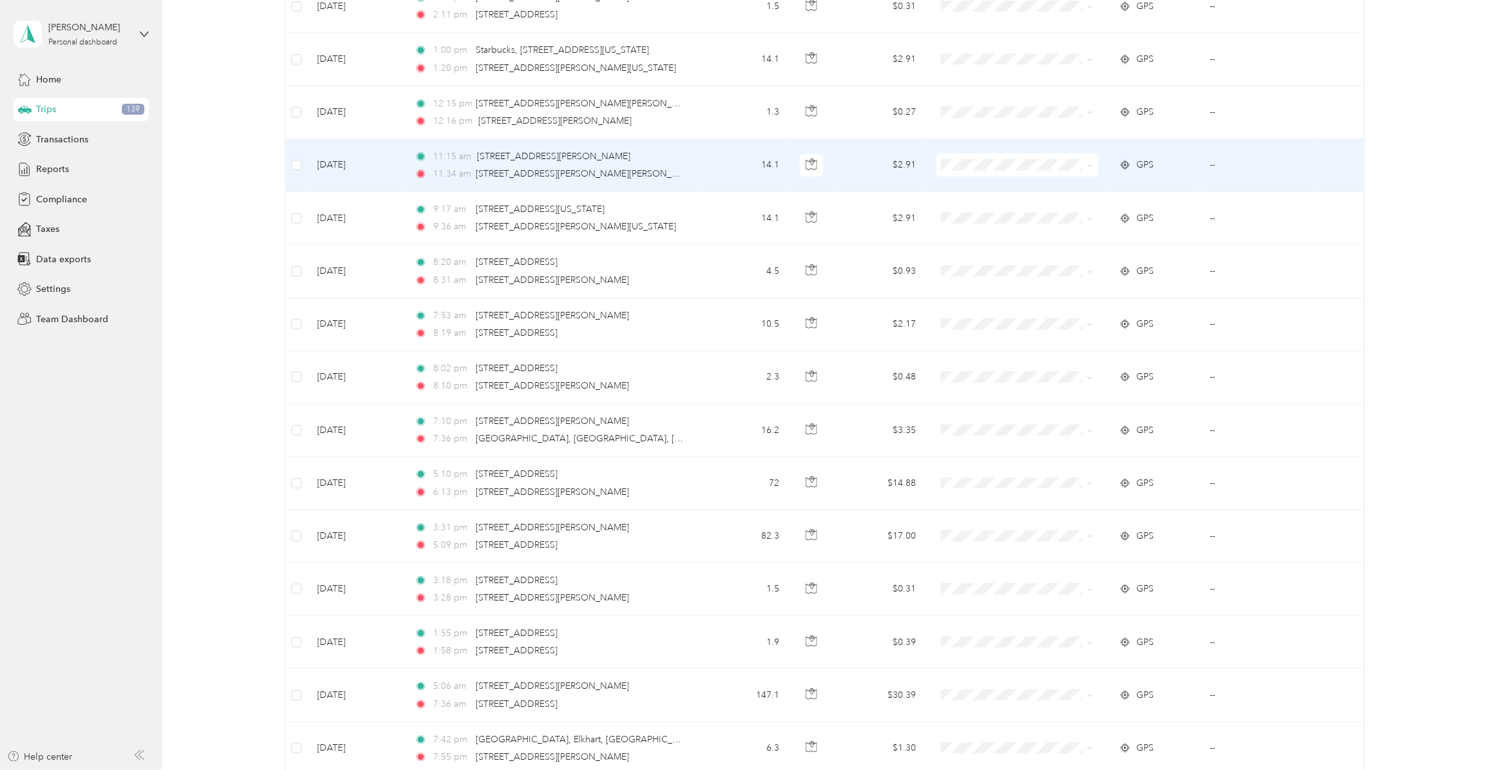
click at [985, 214] on span "Personal" at bounding box center [1026, 217] width 120 height 14
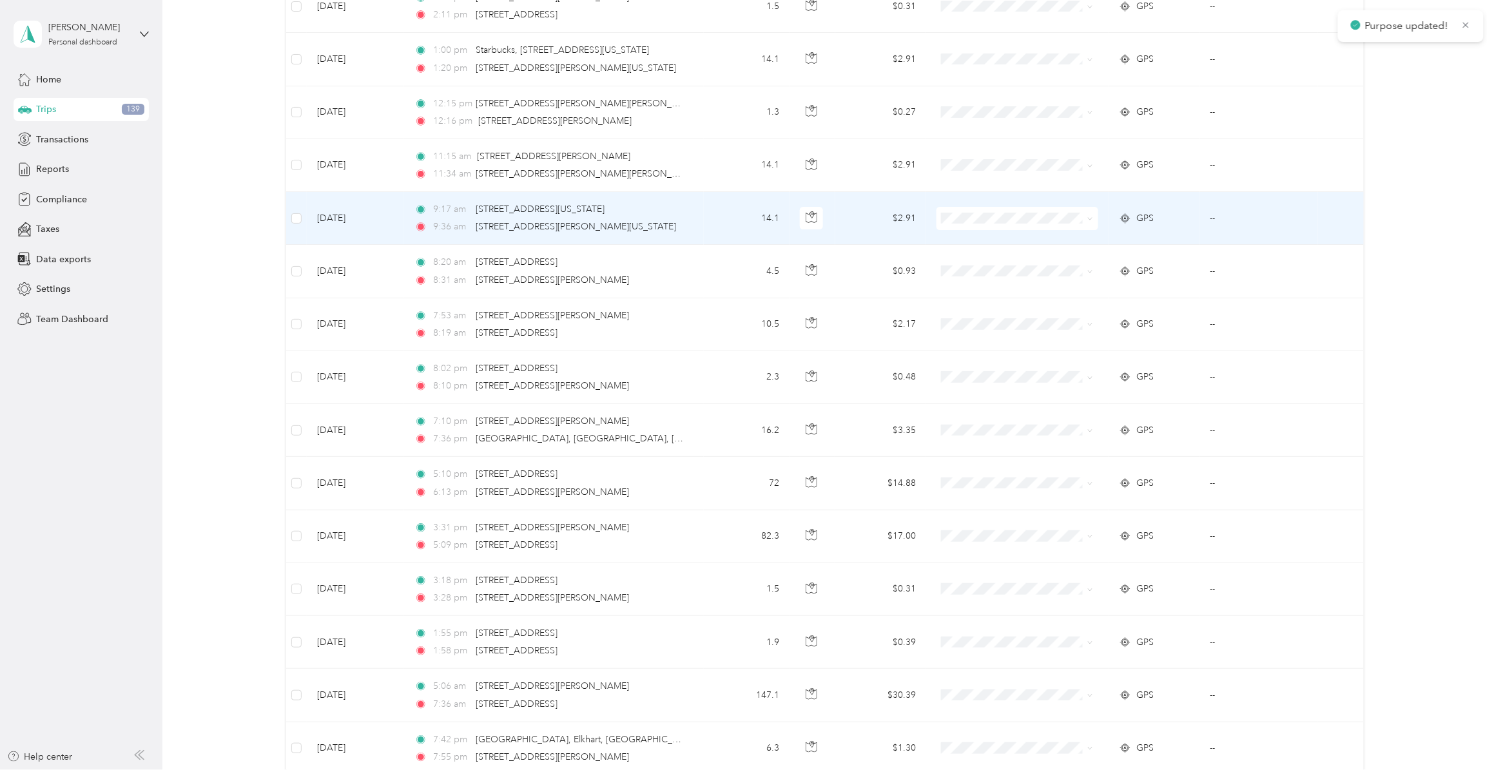
click at [979, 271] on span "Personal" at bounding box center [1026, 271] width 120 height 14
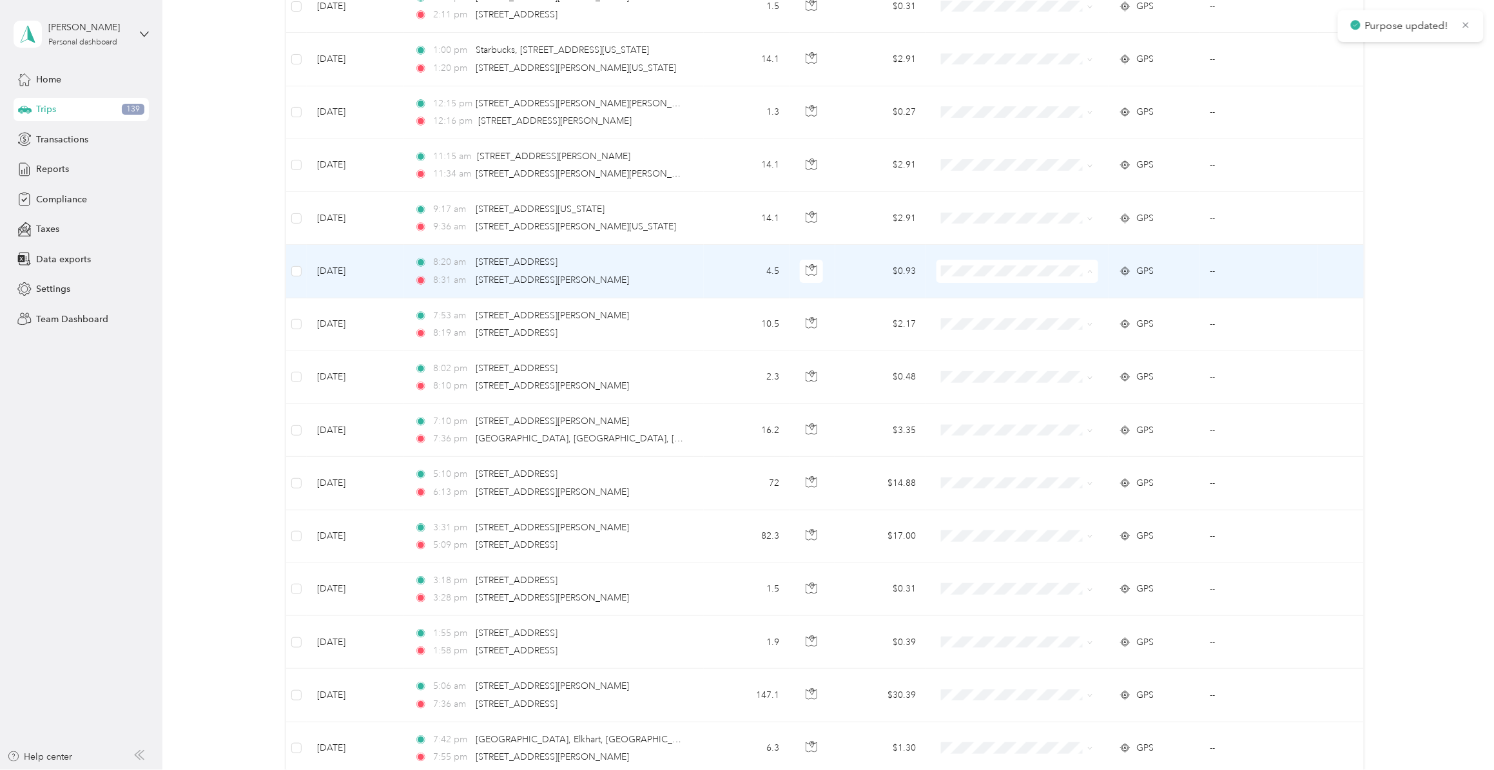
click at [986, 321] on span "Personal" at bounding box center [1026, 324] width 120 height 14
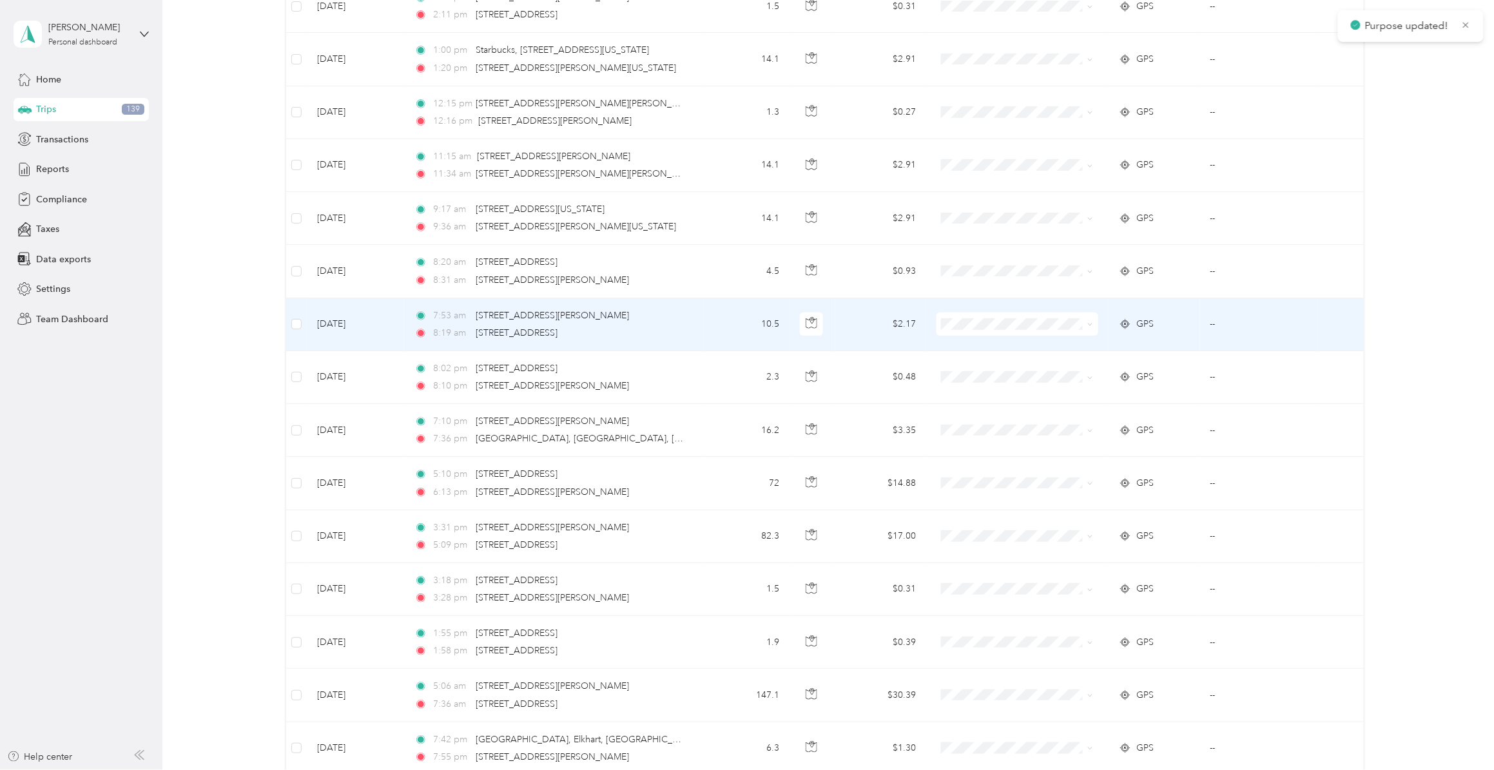
click at [978, 376] on span "Personal" at bounding box center [1026, 377] width 120 height 14
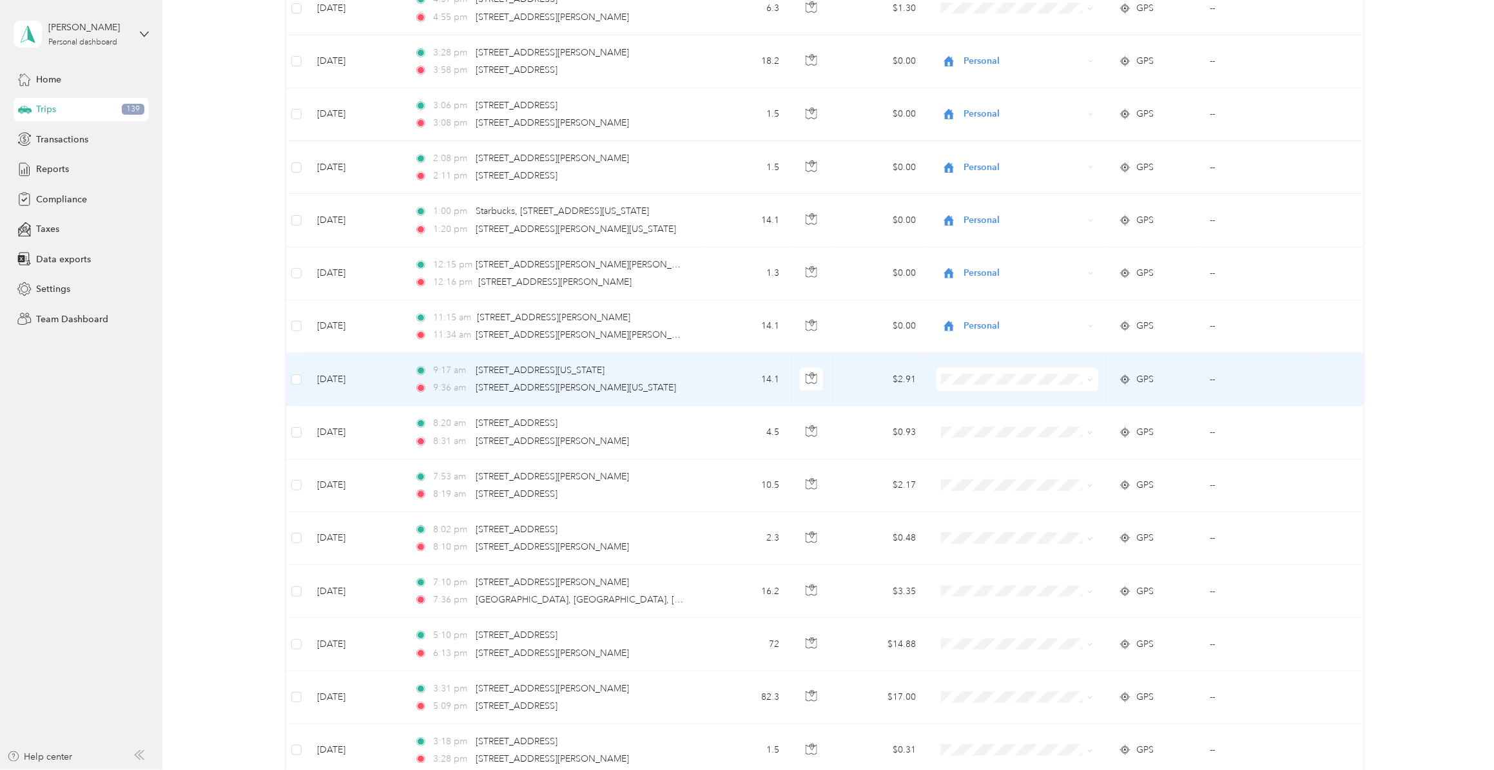
scroll to position [1612, 0]
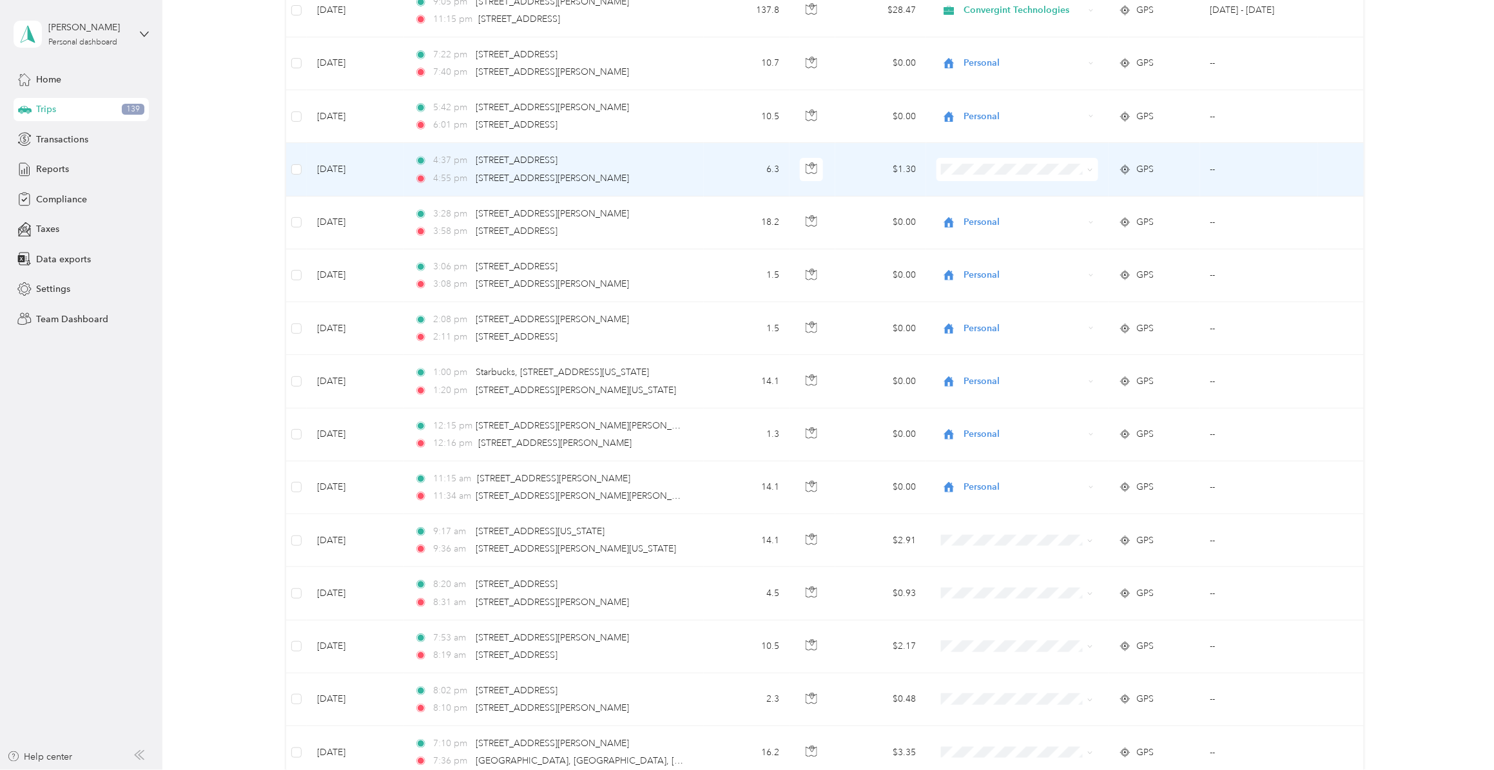
click at [987, 217] on span "Personal" at bounding box center [1026, 220] width 120 height 14
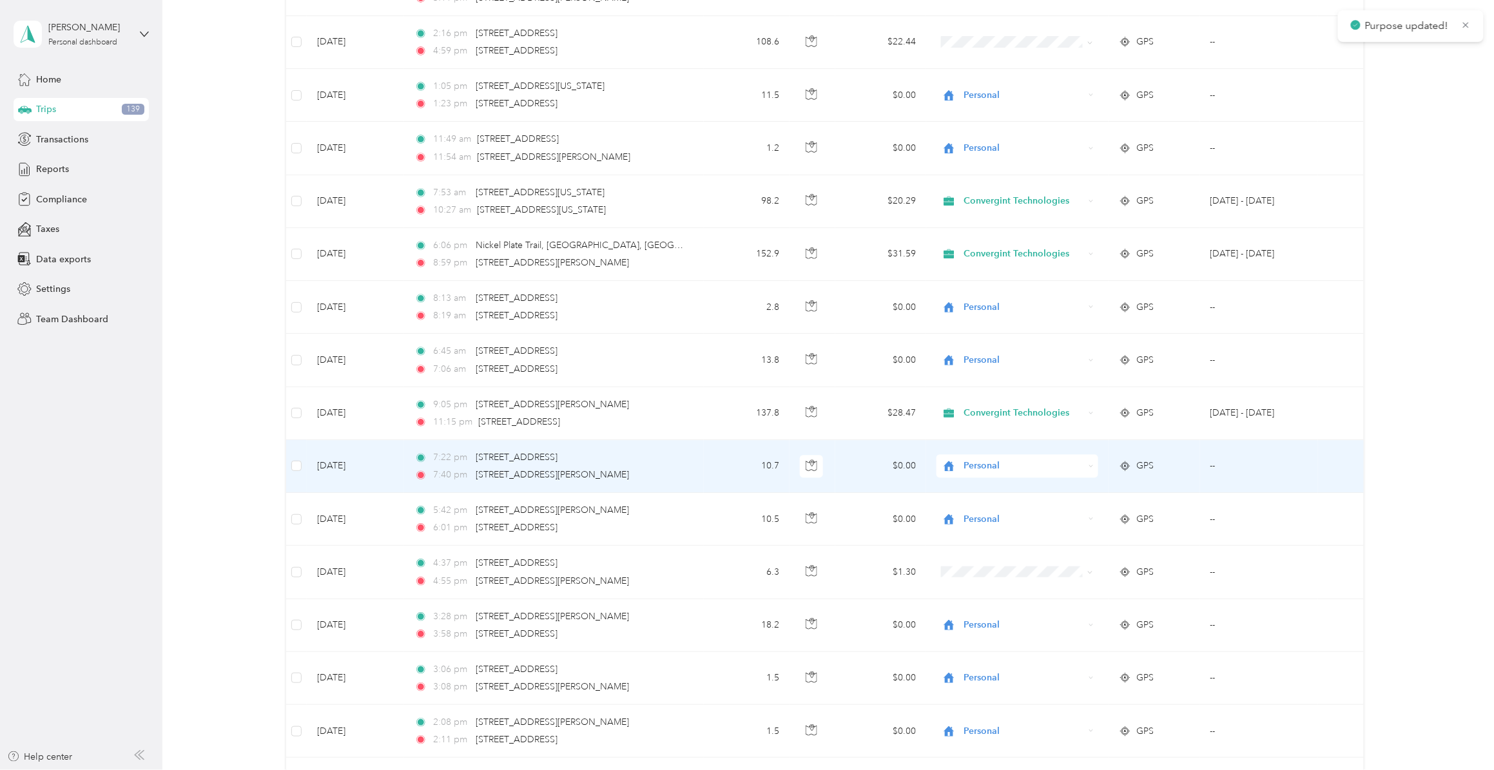
scroll to position [887, 0]
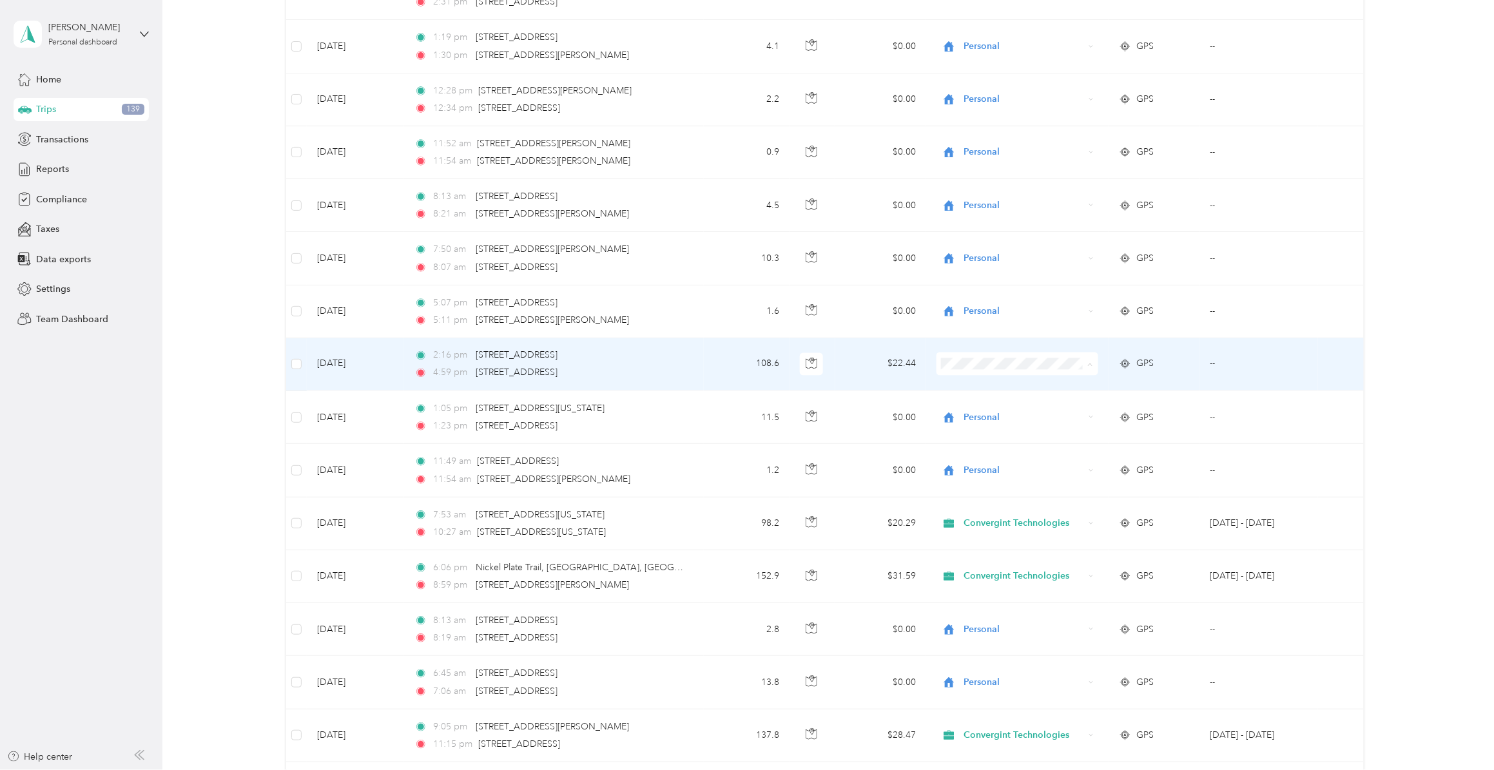
click at [987, 391] on span "Convergint Technologies" at bounding box center [1026, 392] width 120 height 14
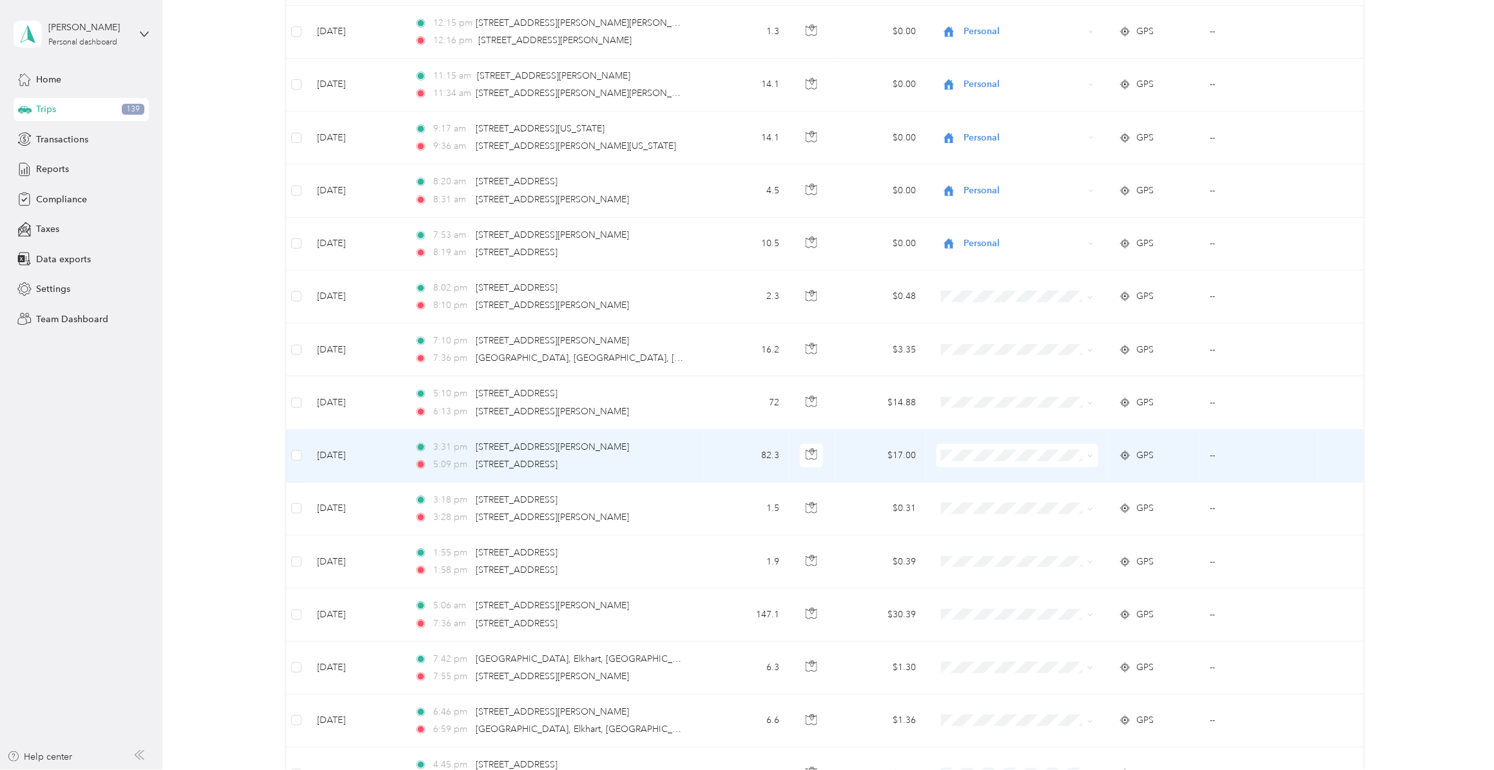
scroll to position [2095, 0]
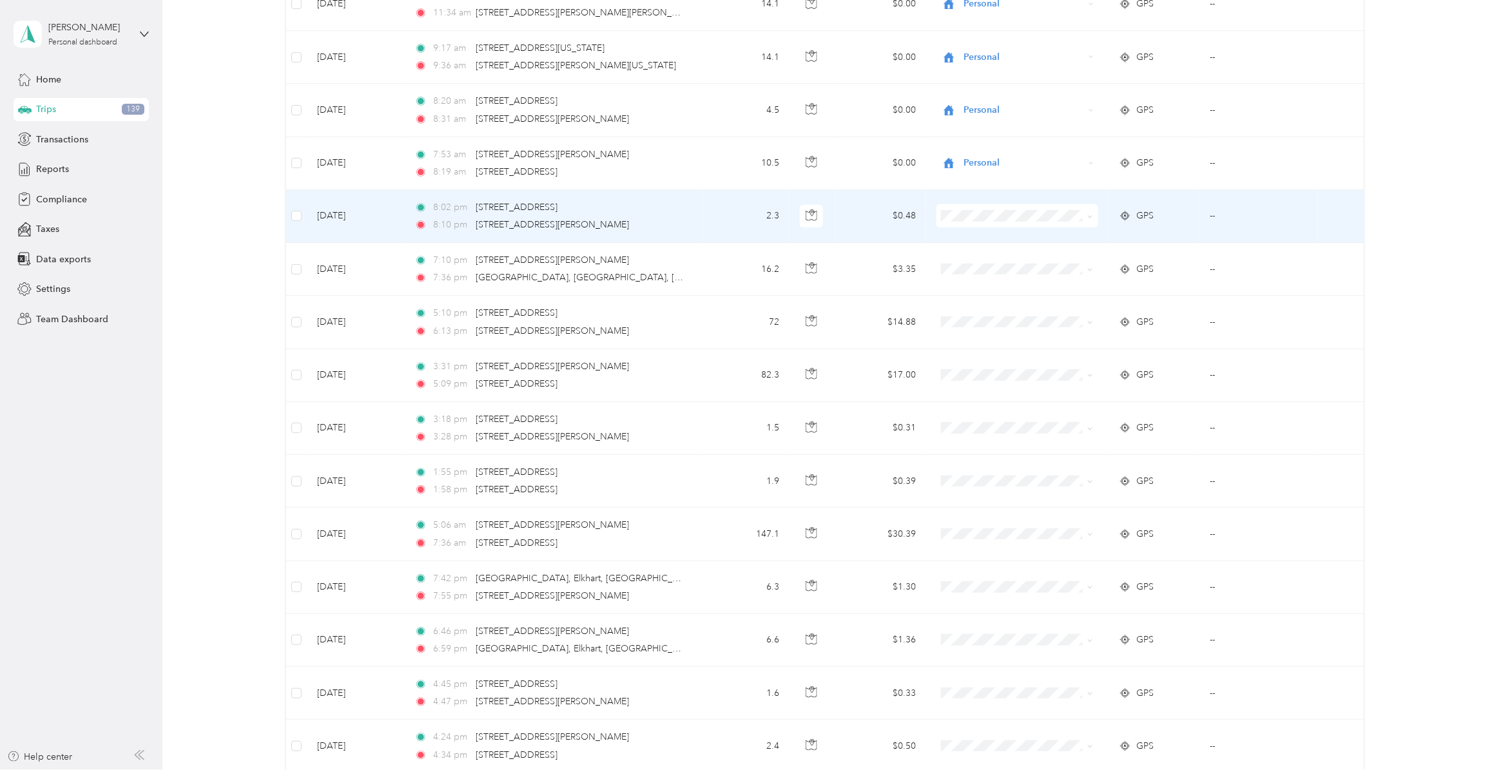
click at [974, 268] on span "Personal" at bounding box center [1026, 262] width 120 height 14
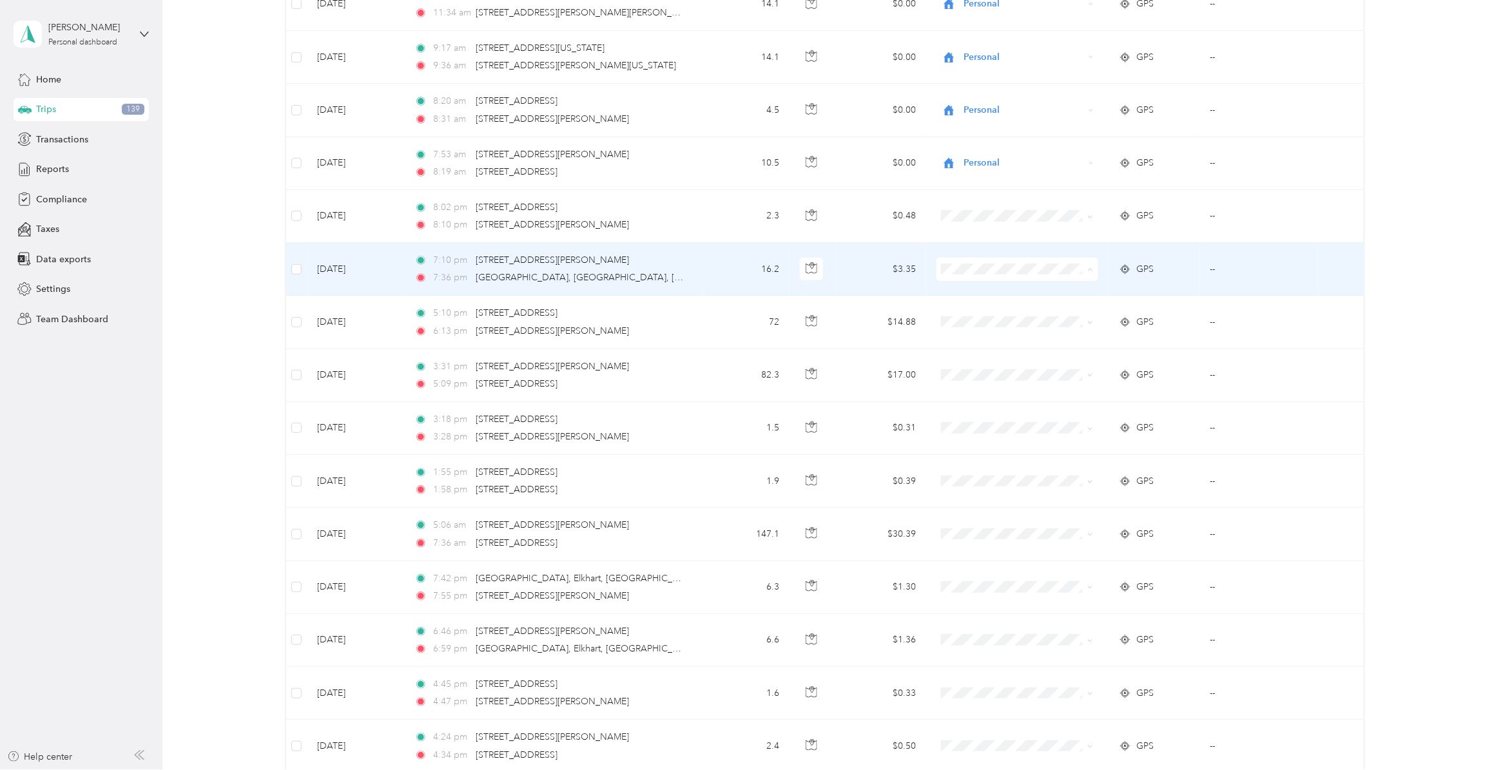
click at [986, 318] on span "Personal" at bounding box center [1026, 322] width 120 height 14
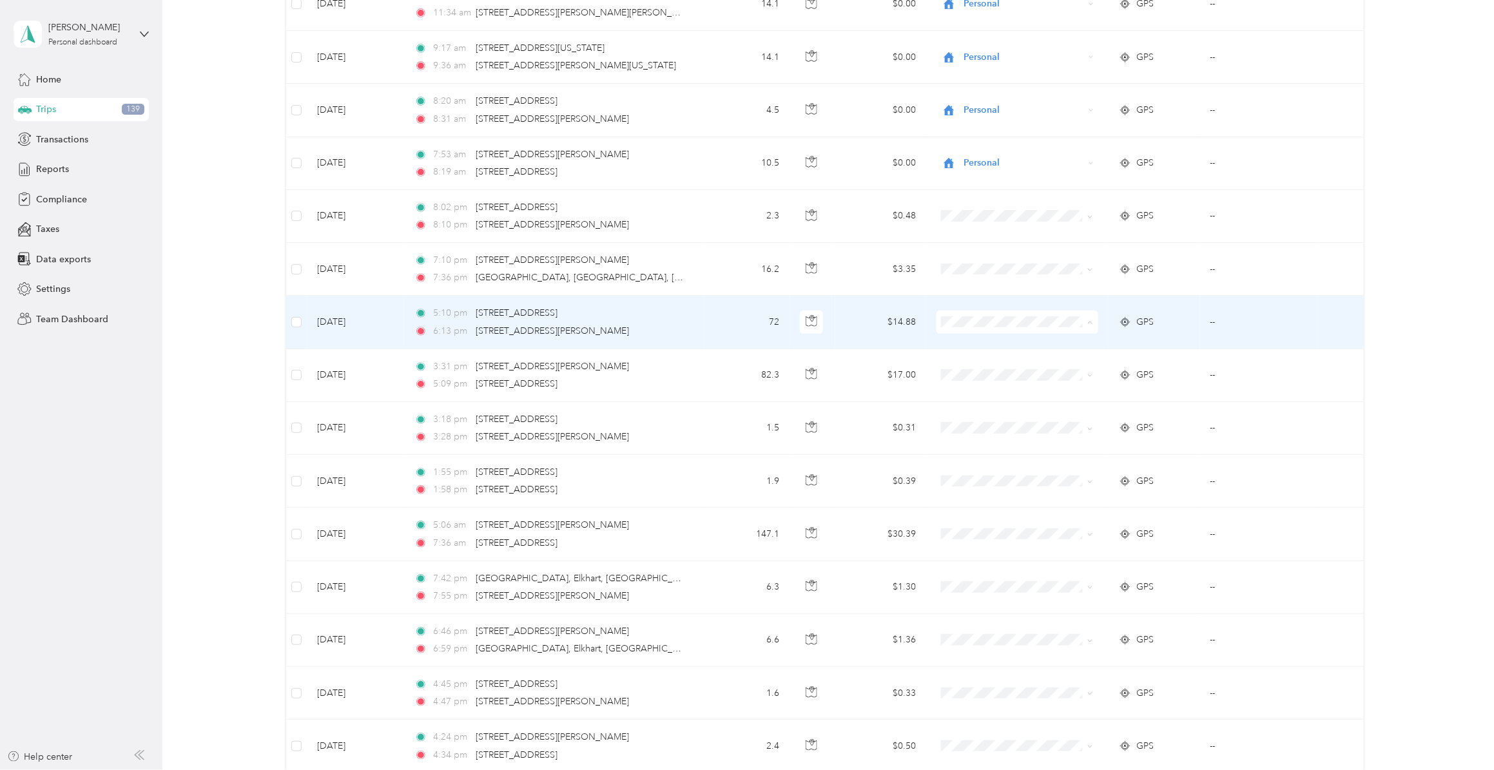
click at [981, 351] on span "Convergint Technologies" at bounding box center [1026, 353] width 120 height 14
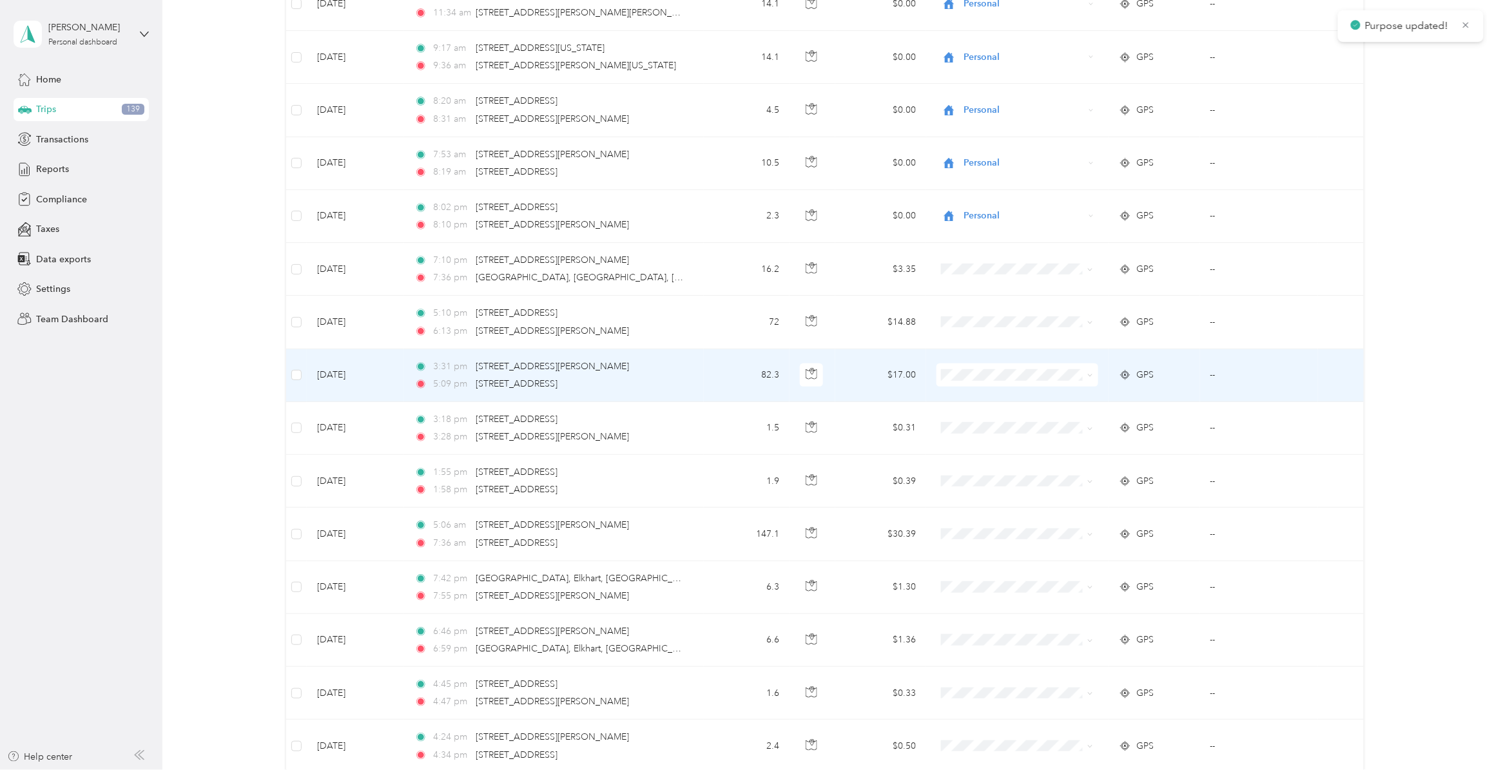
click at [981, 404] on span "Convergint Technologies" at bounding box center [1026, 405] width 120 height 14
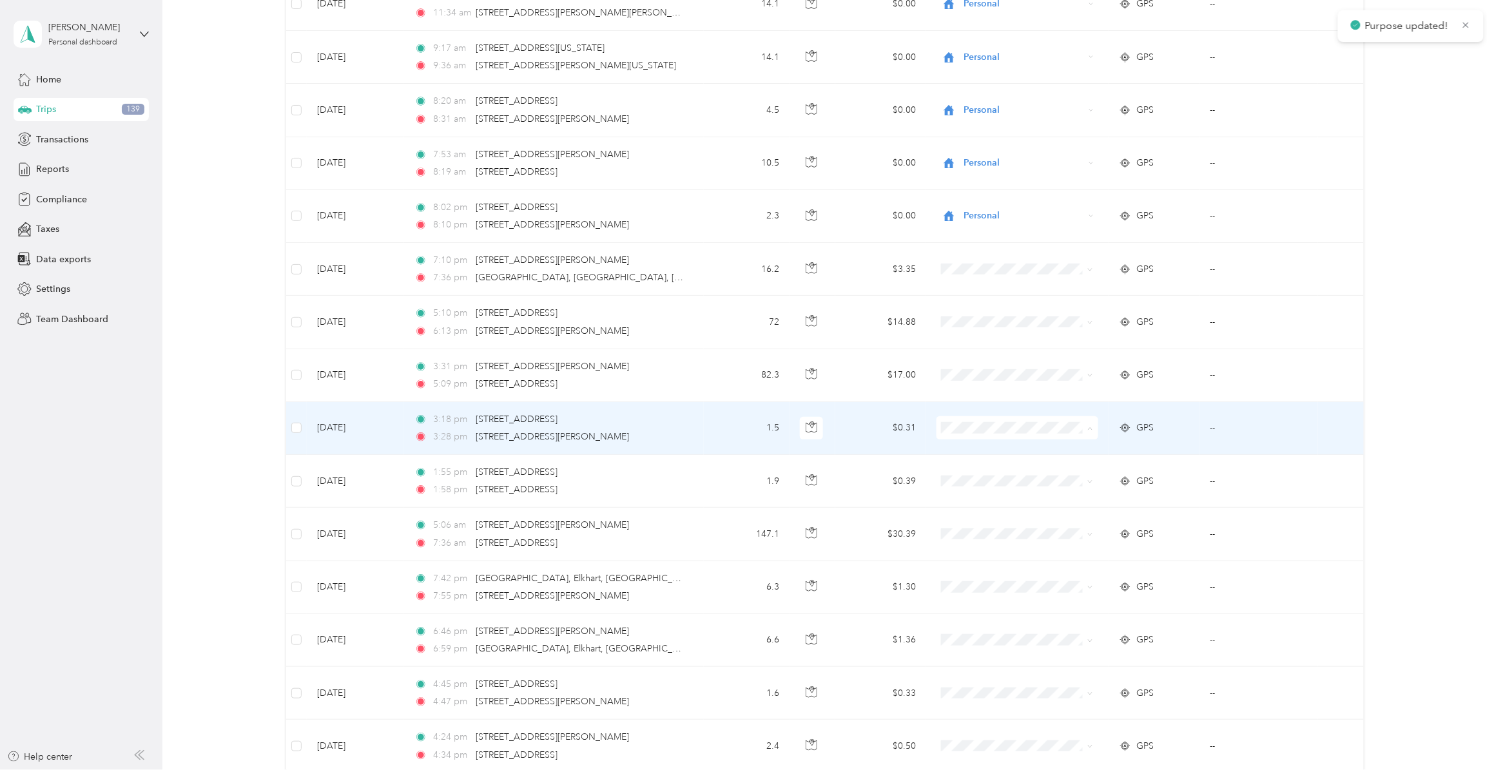
click at [979, 481] on span "Personal" at bounding box center [1026, 482] width 120 height 14
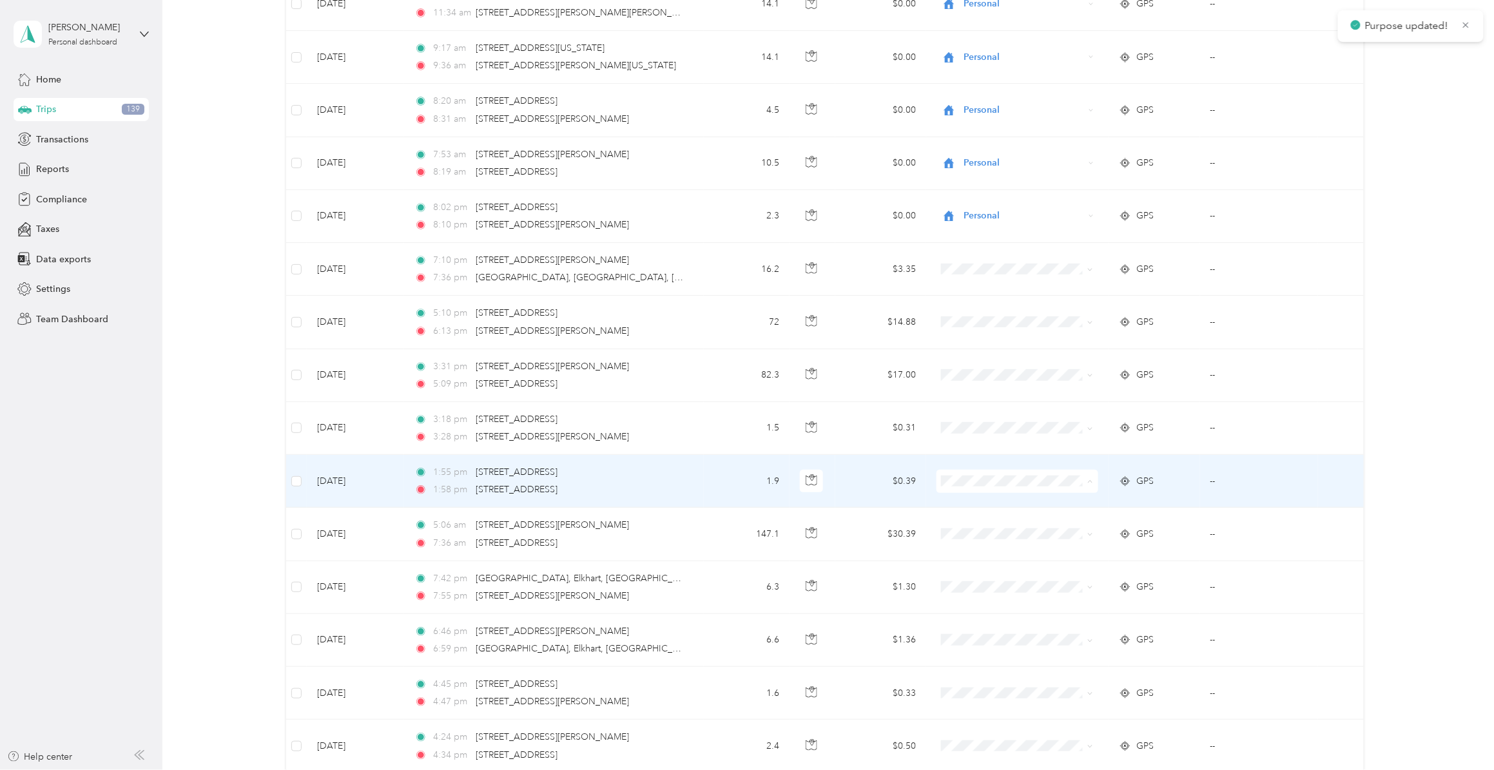
click at [985, 536] on span "Personal" at bounding box center [1026, 534] width 120 height 14
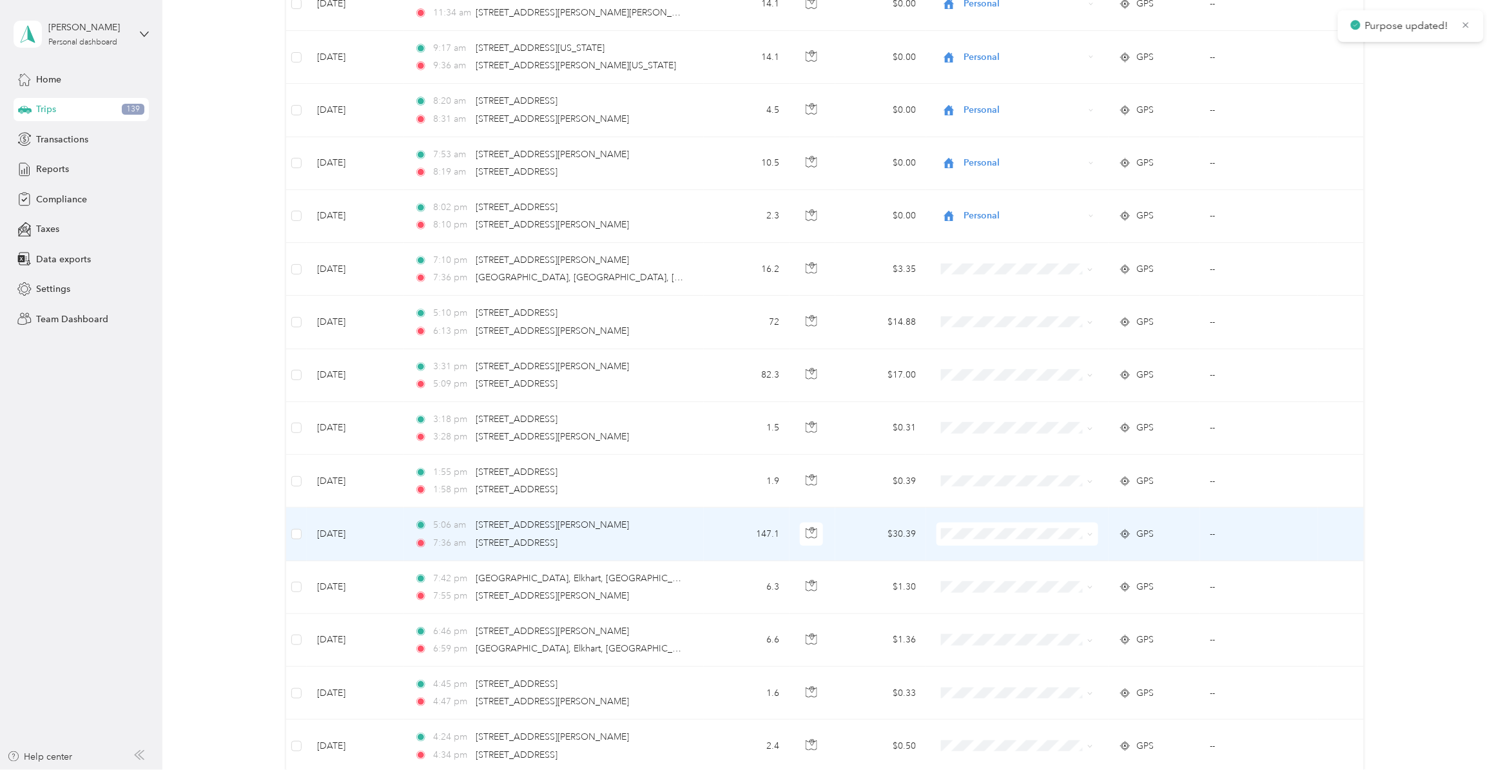
click at [988, 565] on span "Convergint Technologies" at bounding box center [1026, 565] width 120 height 14
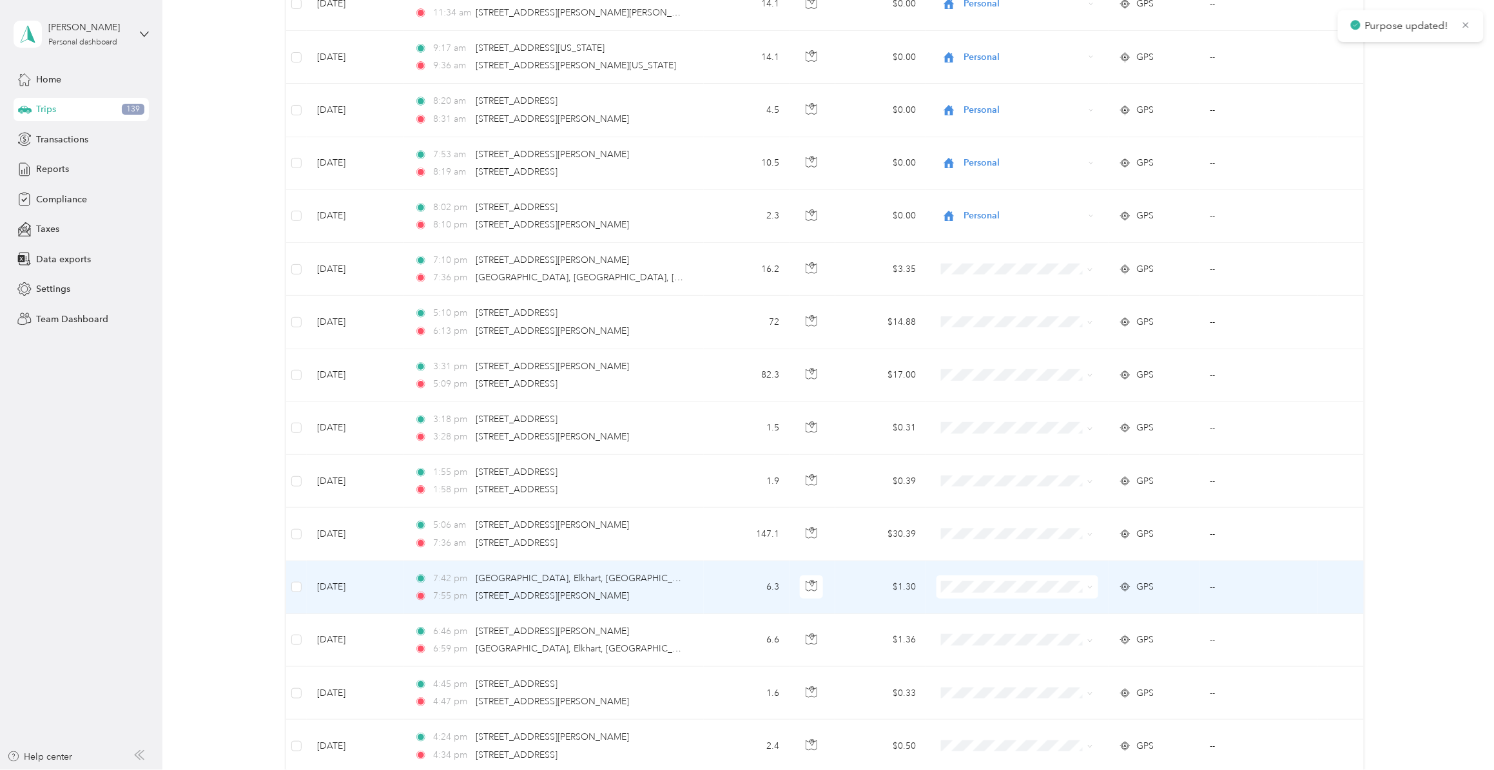
click at [978, 596] on span "Personal" at bounding box center [1026, 641] width 120 height 14
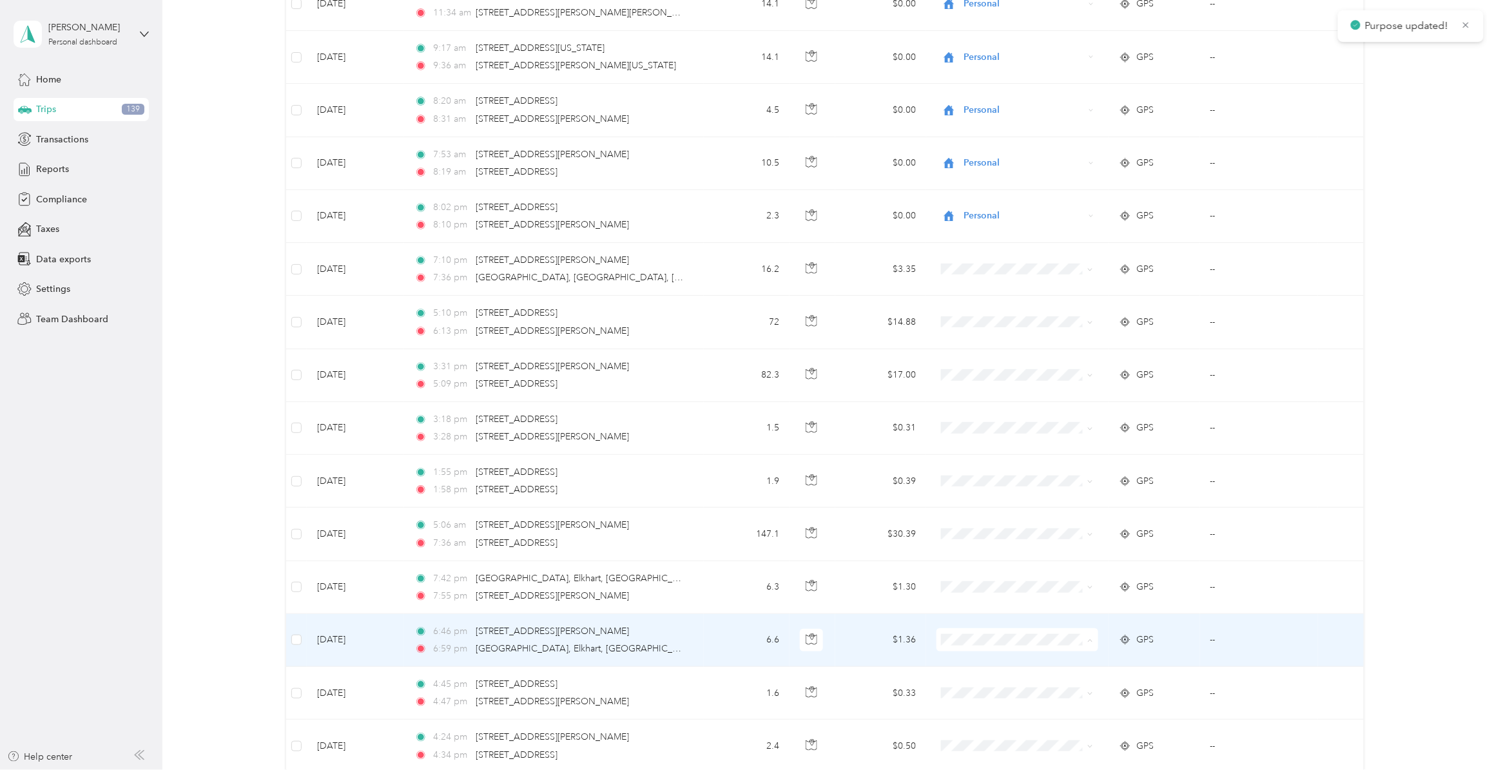
click at [984, 596] on span "Personal" at bounding box center [1026, 694] width 120 height 14
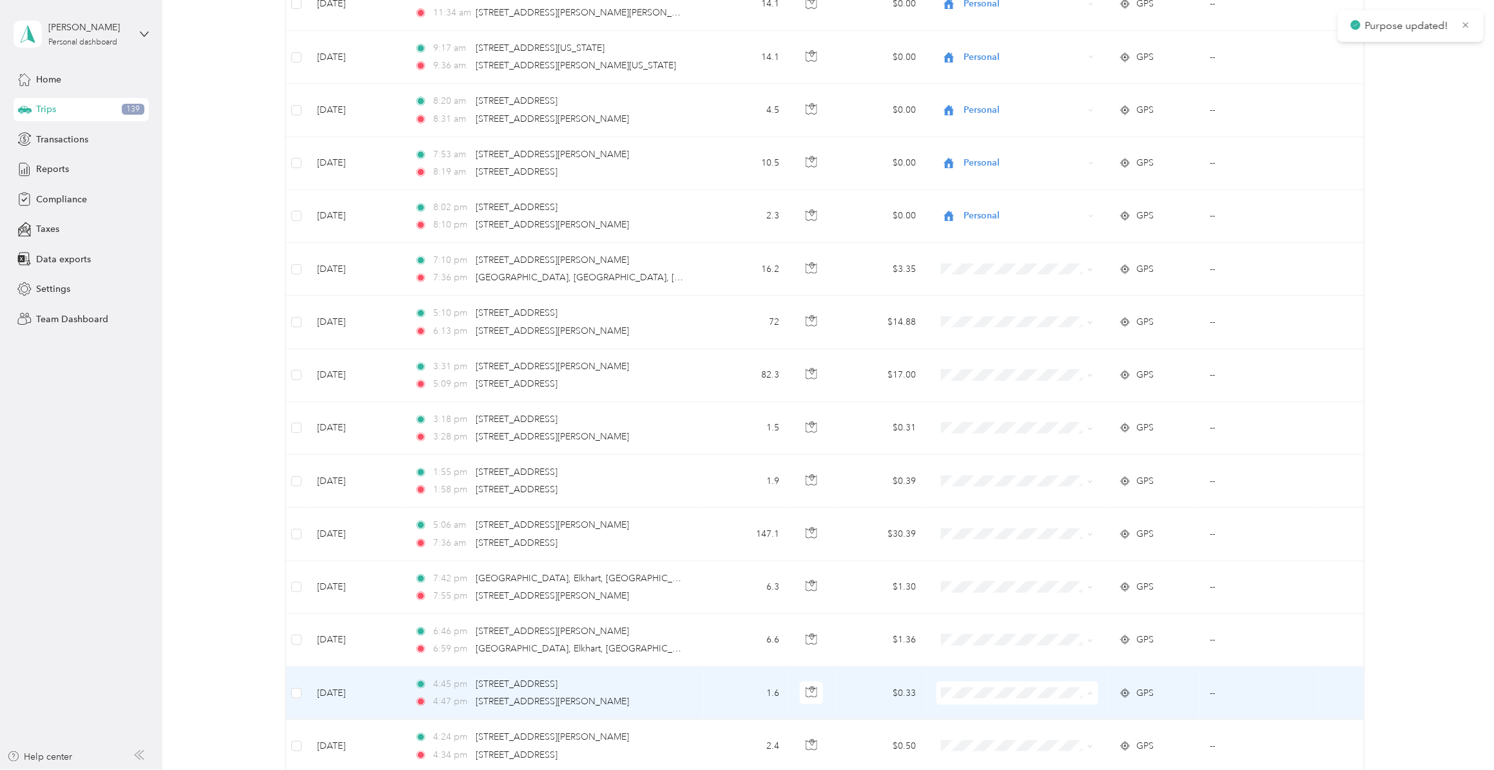
click at [985, 596] on span "Personal" at bounding box center [1026, 747] width 120 height 14
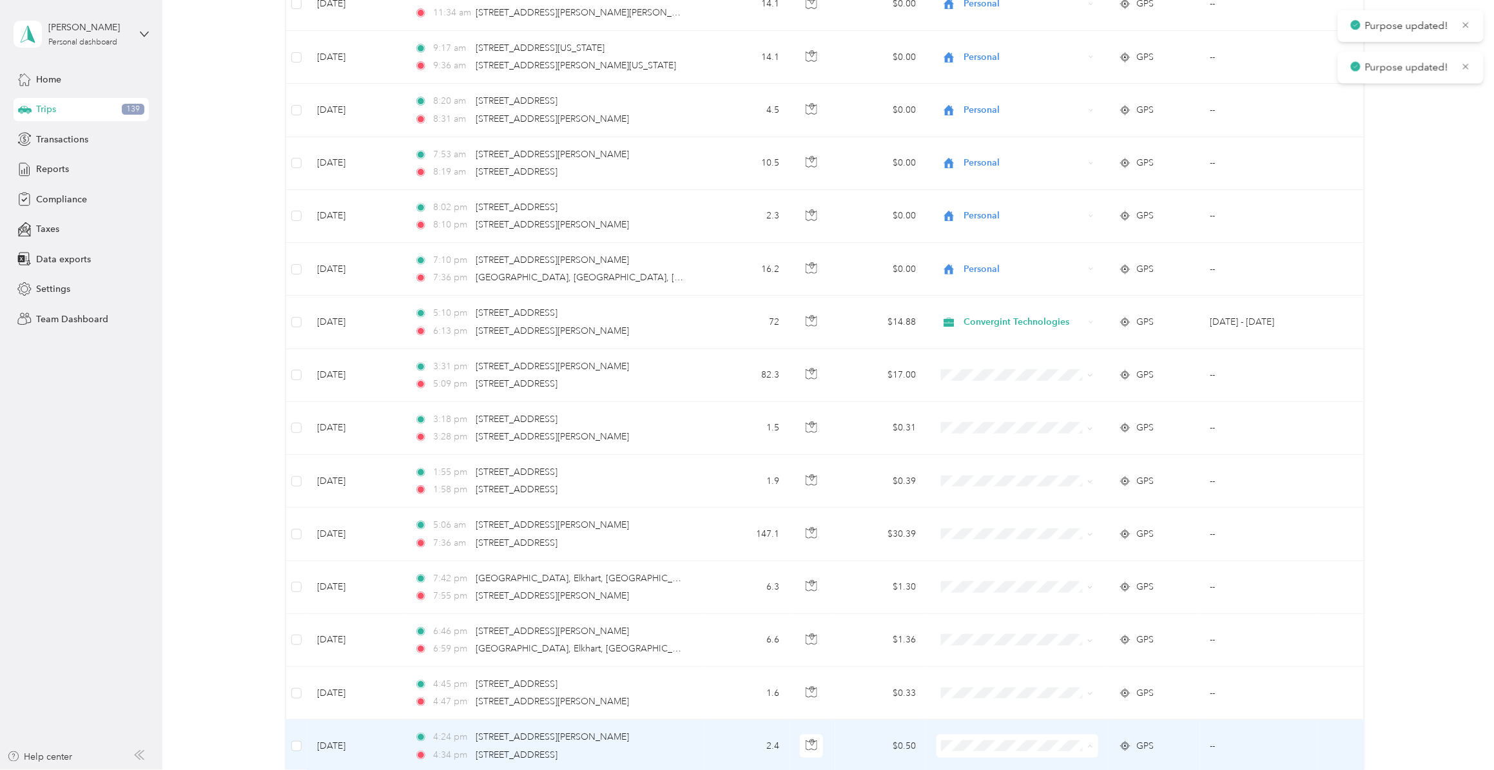
click at [972, 596] on span "Personal" at bounding box center [1026, 730] width 120 height 14
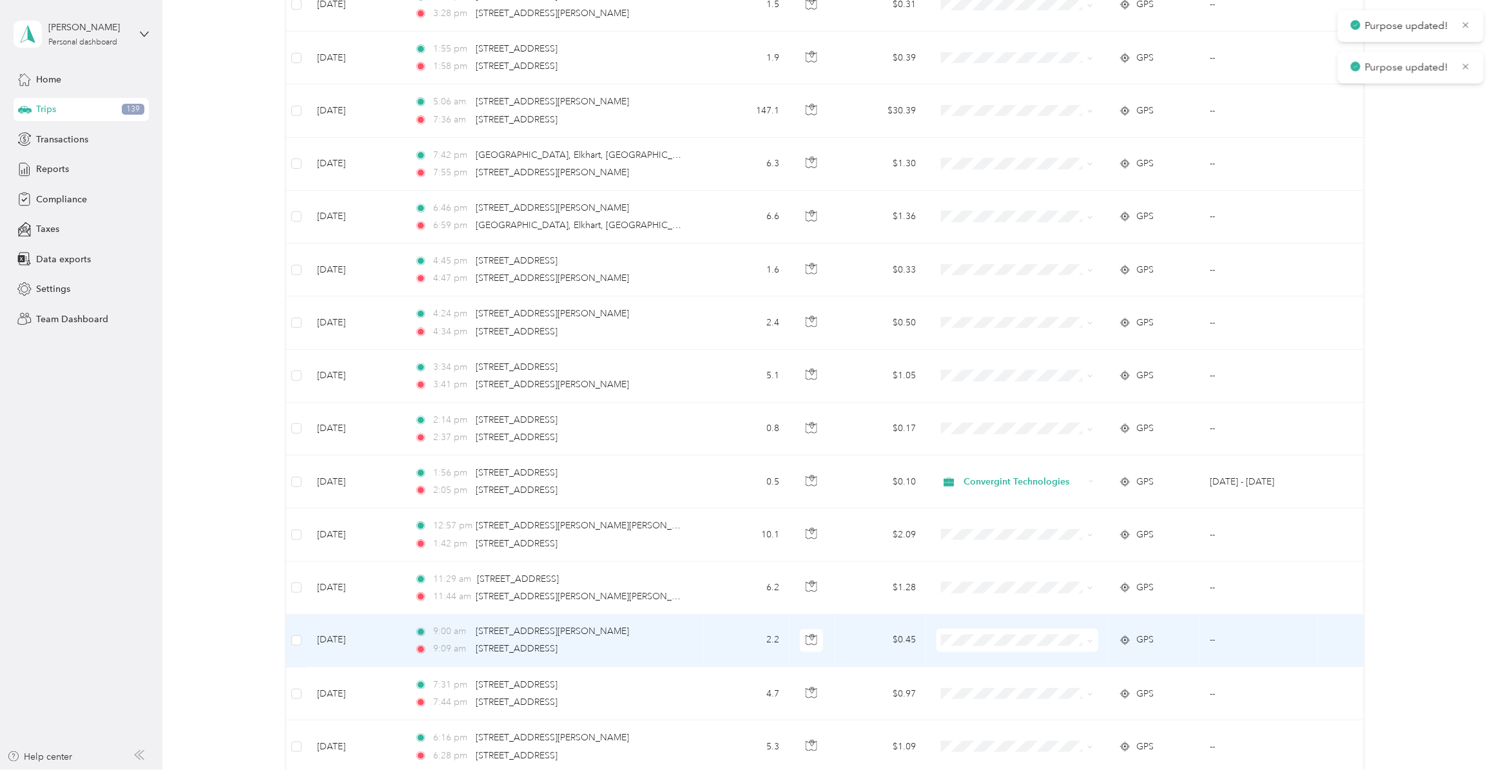
scroll to position [2579, 0]
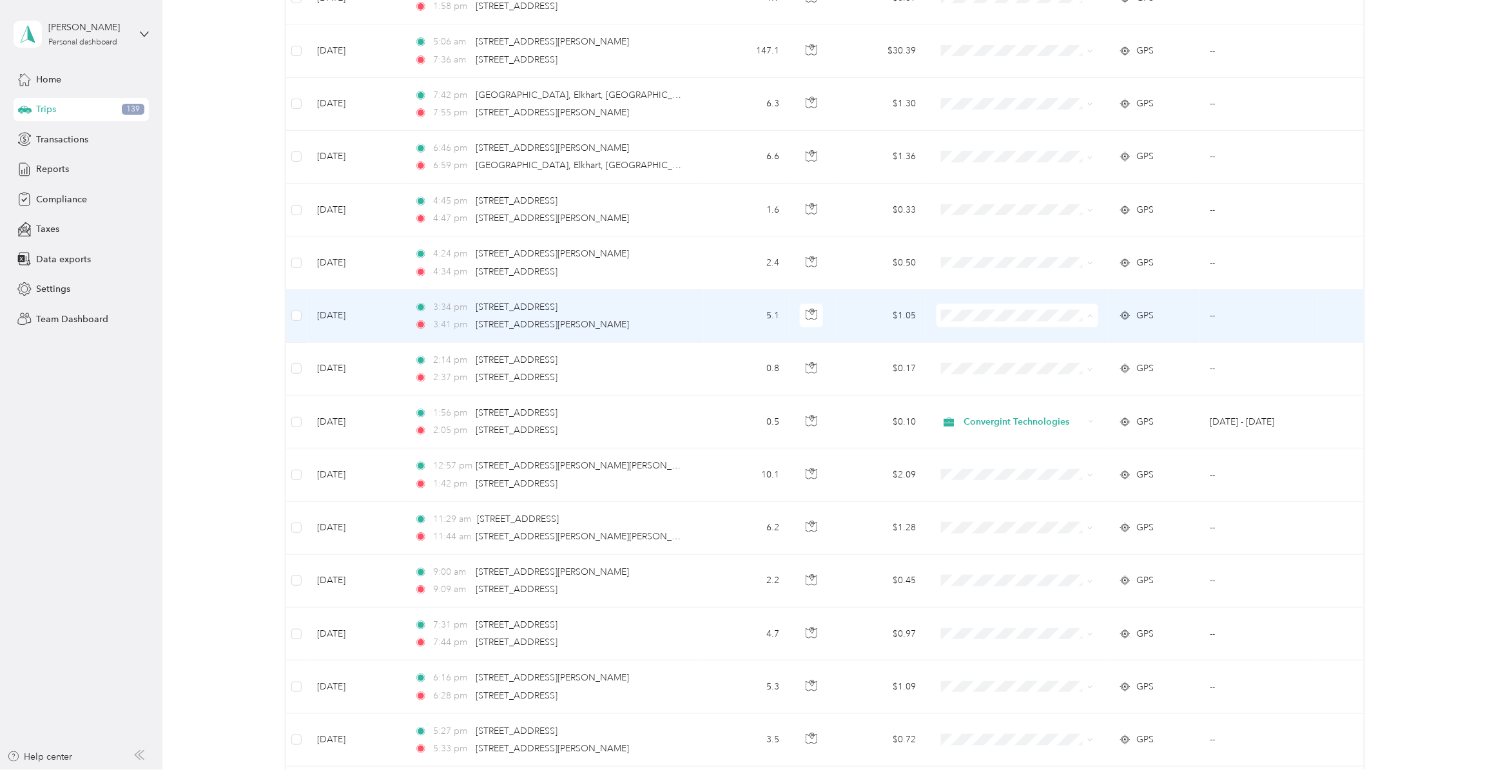
click at [981, 371] on span "Personal" at bounding box center [1026, 370] width 120 height 14
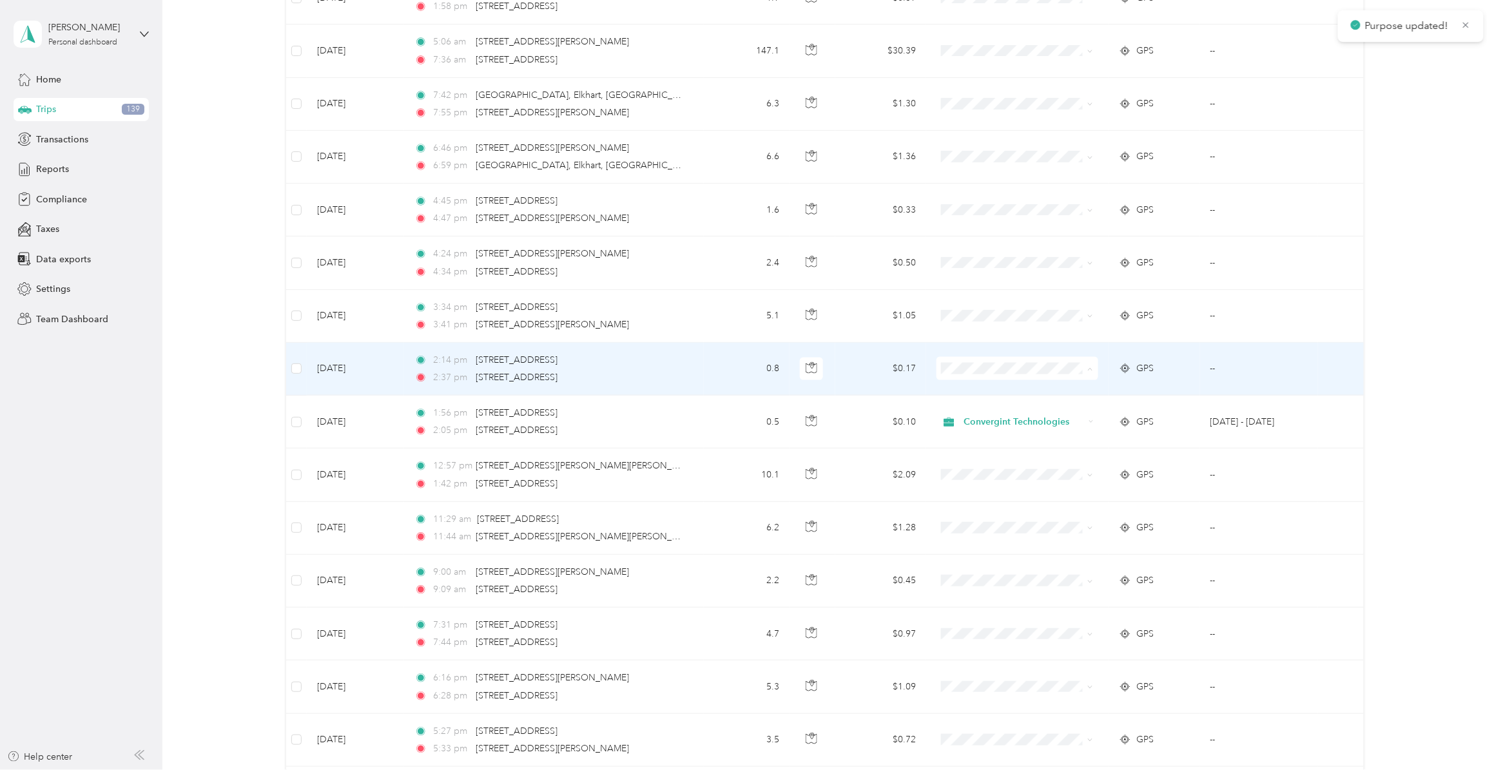
click at [977, 421] on span "Personal" at bounding box center [1026, 423] width 120 height 14
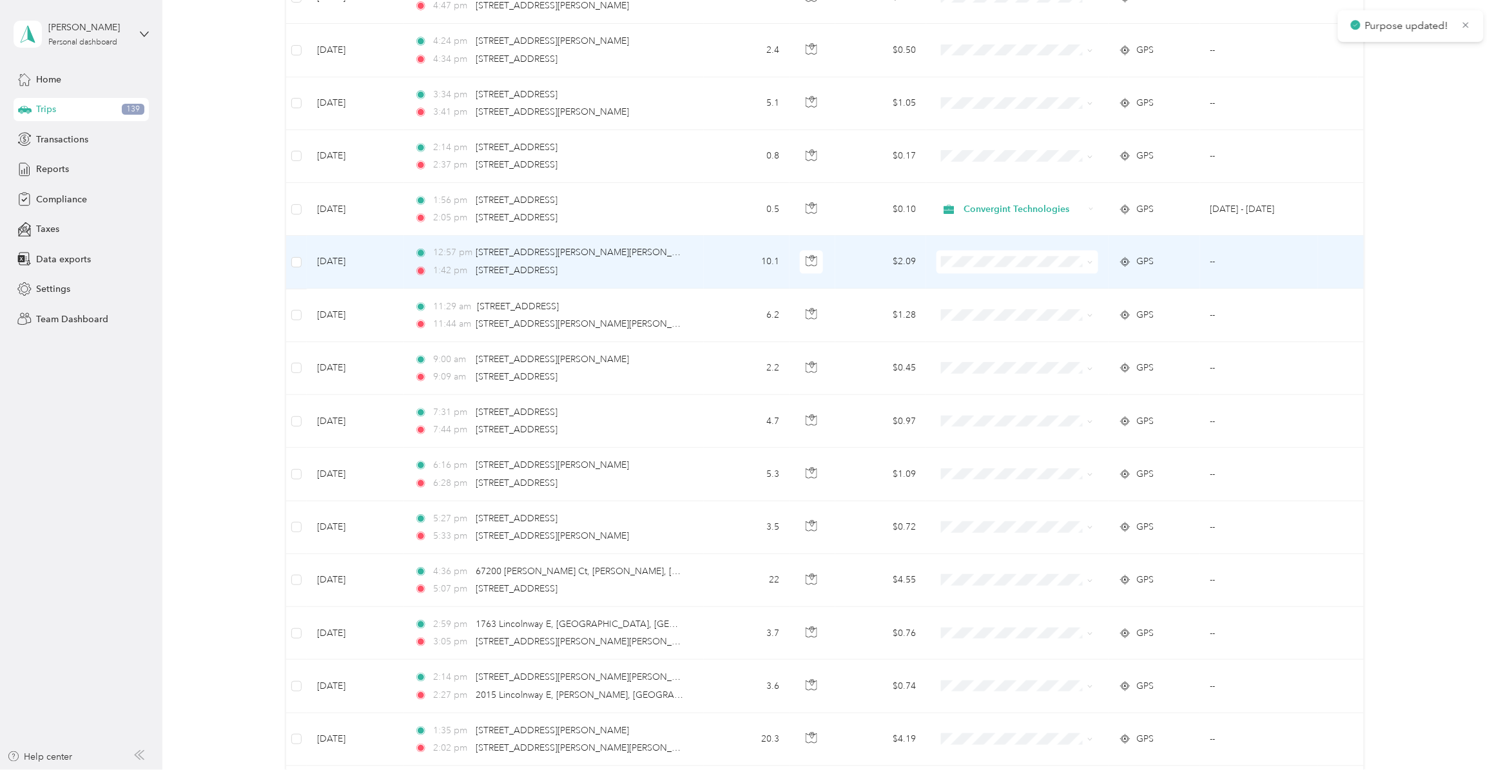
scroll to position [2821, 0]
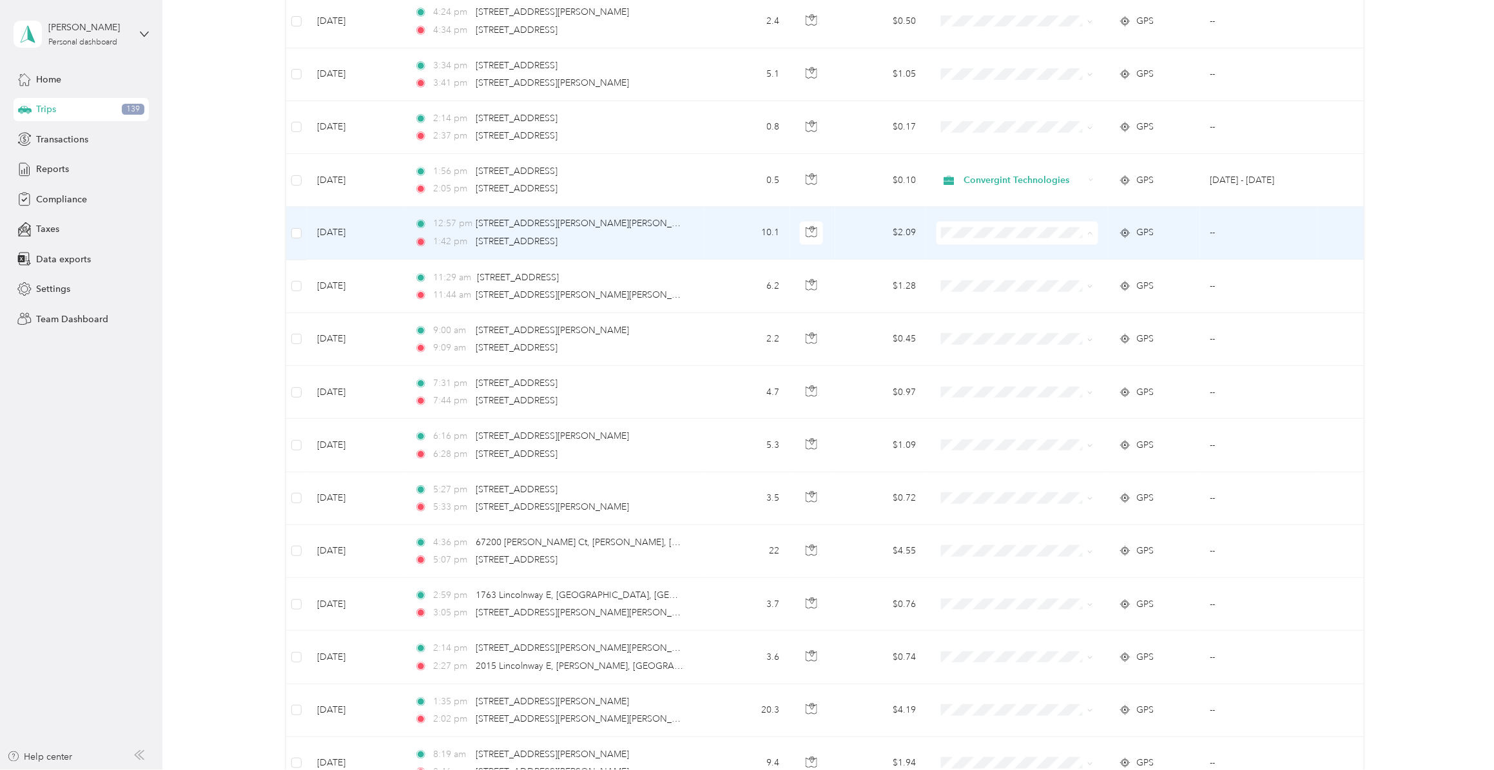
click at [988, 286] on span "Personal" at bounding box center [1026, 288] width 120 height 14
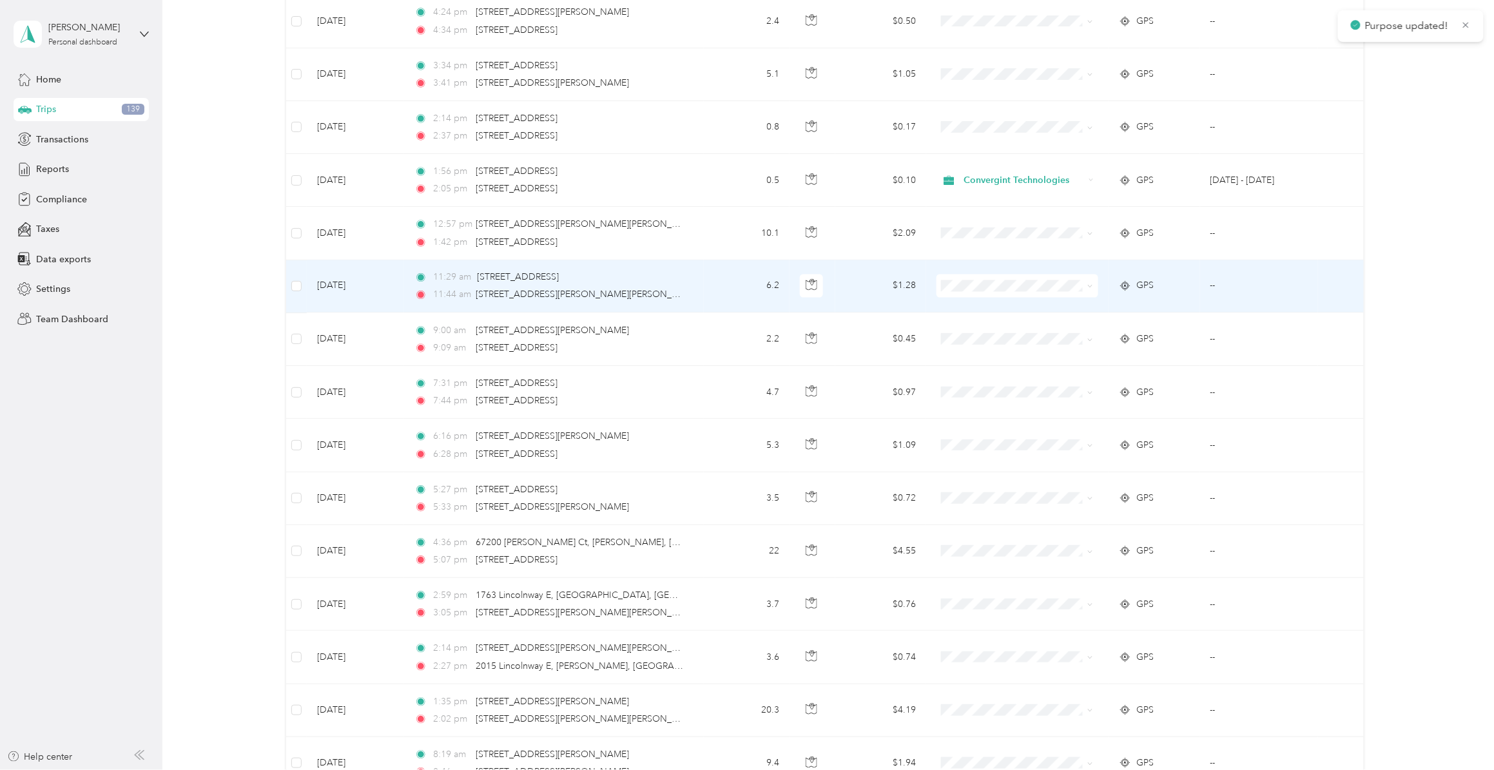
click at [994, 335] on span "Personal" at bounding box center [1026, 338] width 120 height 14
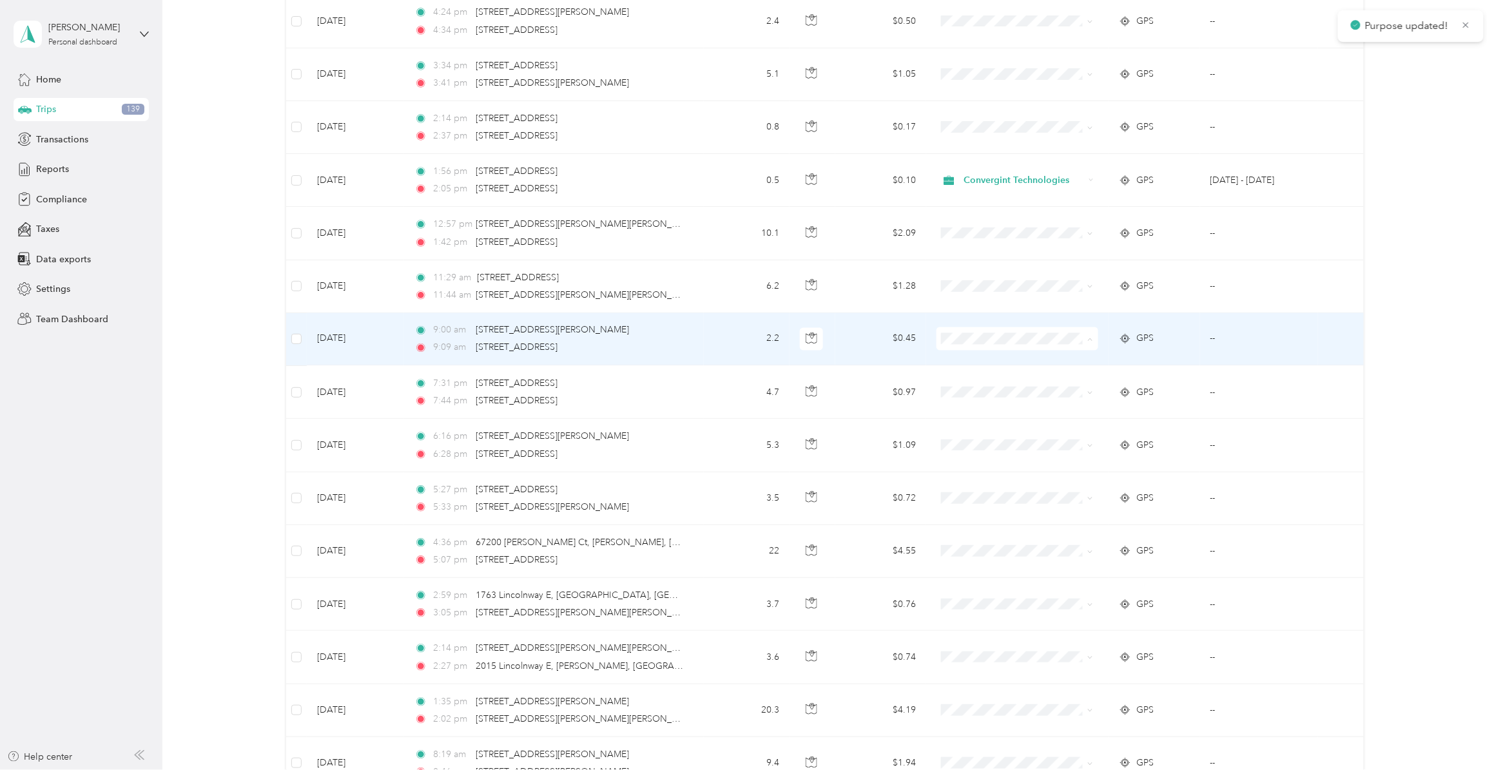
click at [986, 391] on span "Personal" at bounding box center [1026, 394] width 120 height 14
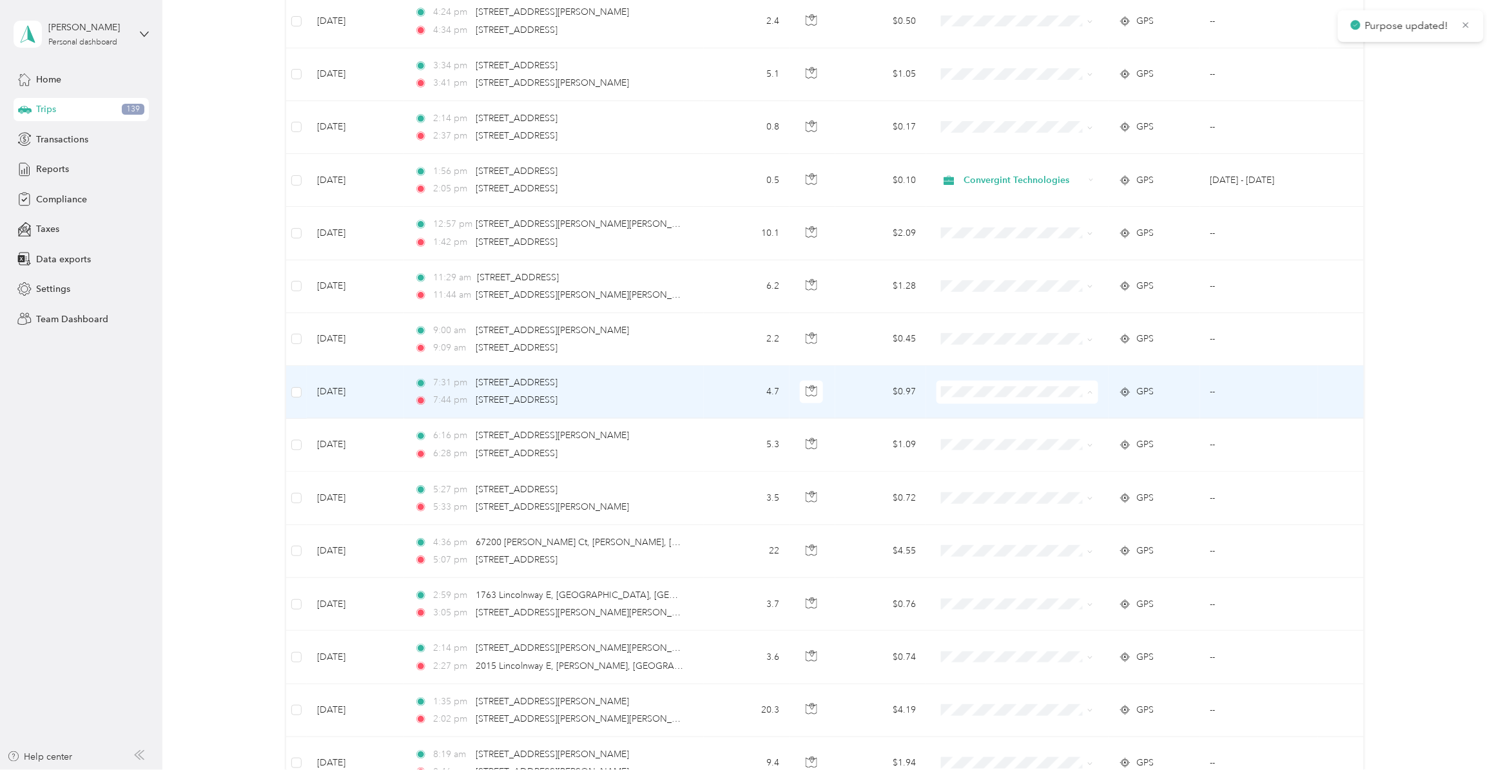
click at [993, 447] on span "Personal" at bounding box center [1026, 447] width 120 height 14
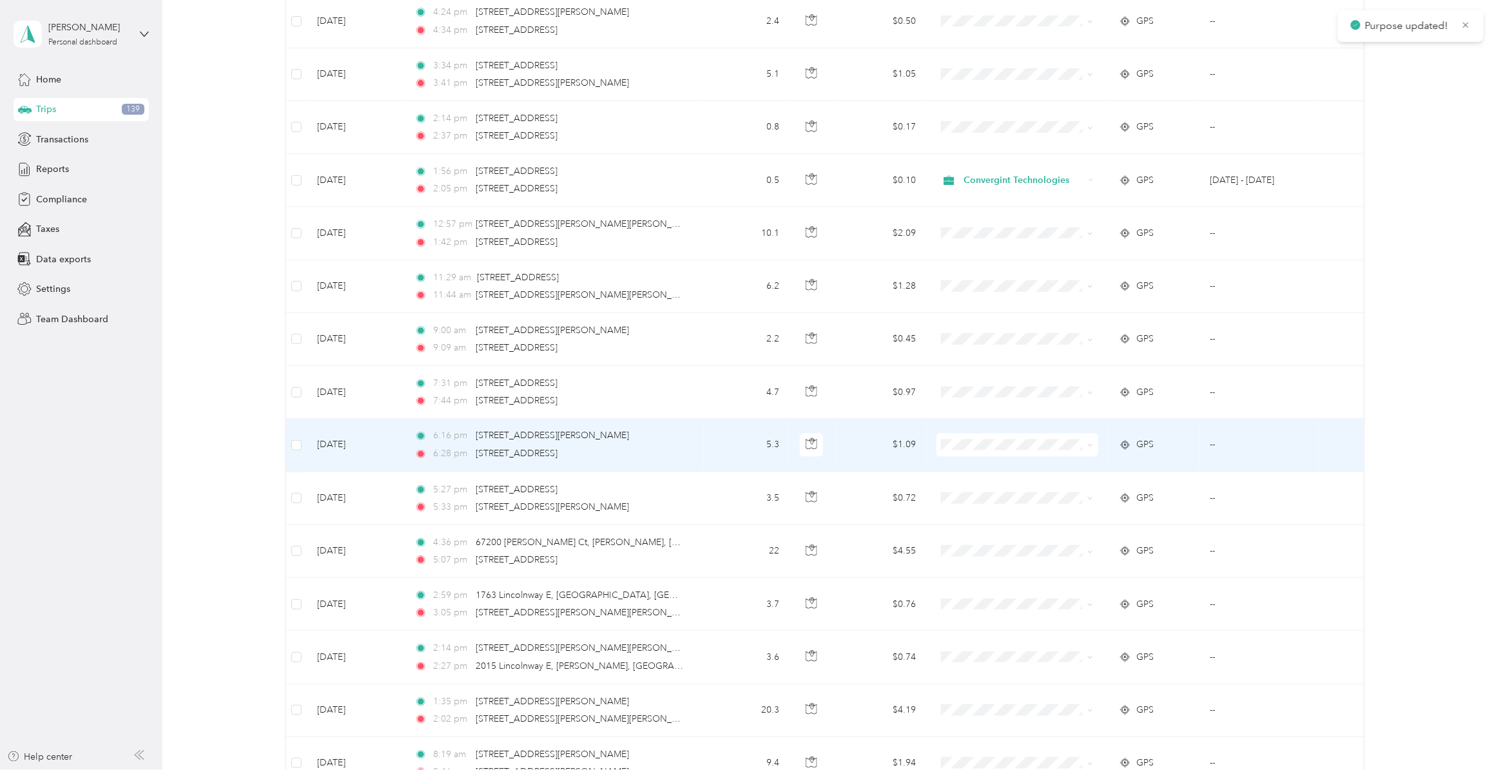
click at [992, 495] on span "Personal" at bounding box center [1026, 500] width 120 height 14
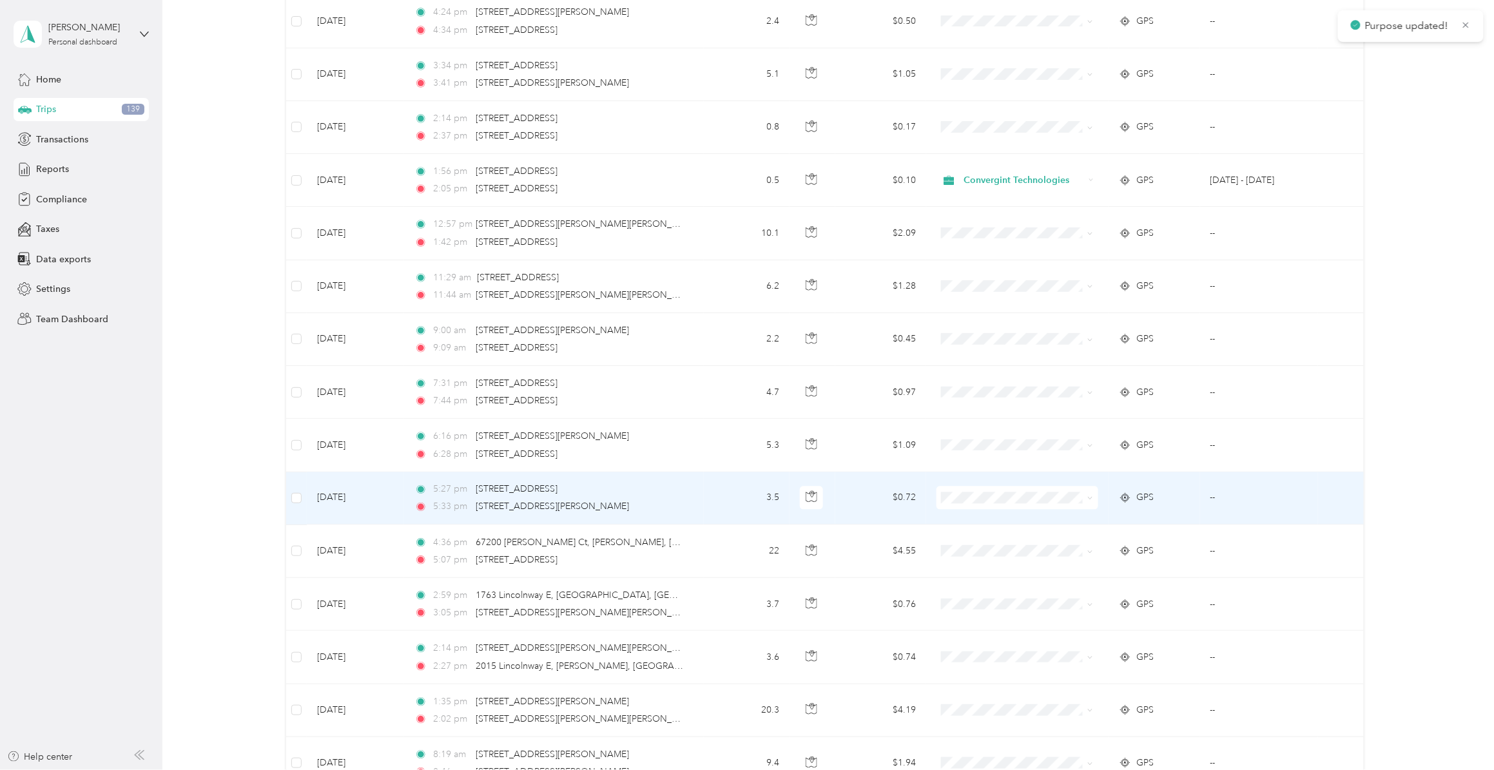
click at [997, 552] on span "Personal" at bounding box center [1026, 552] width 120 height 14
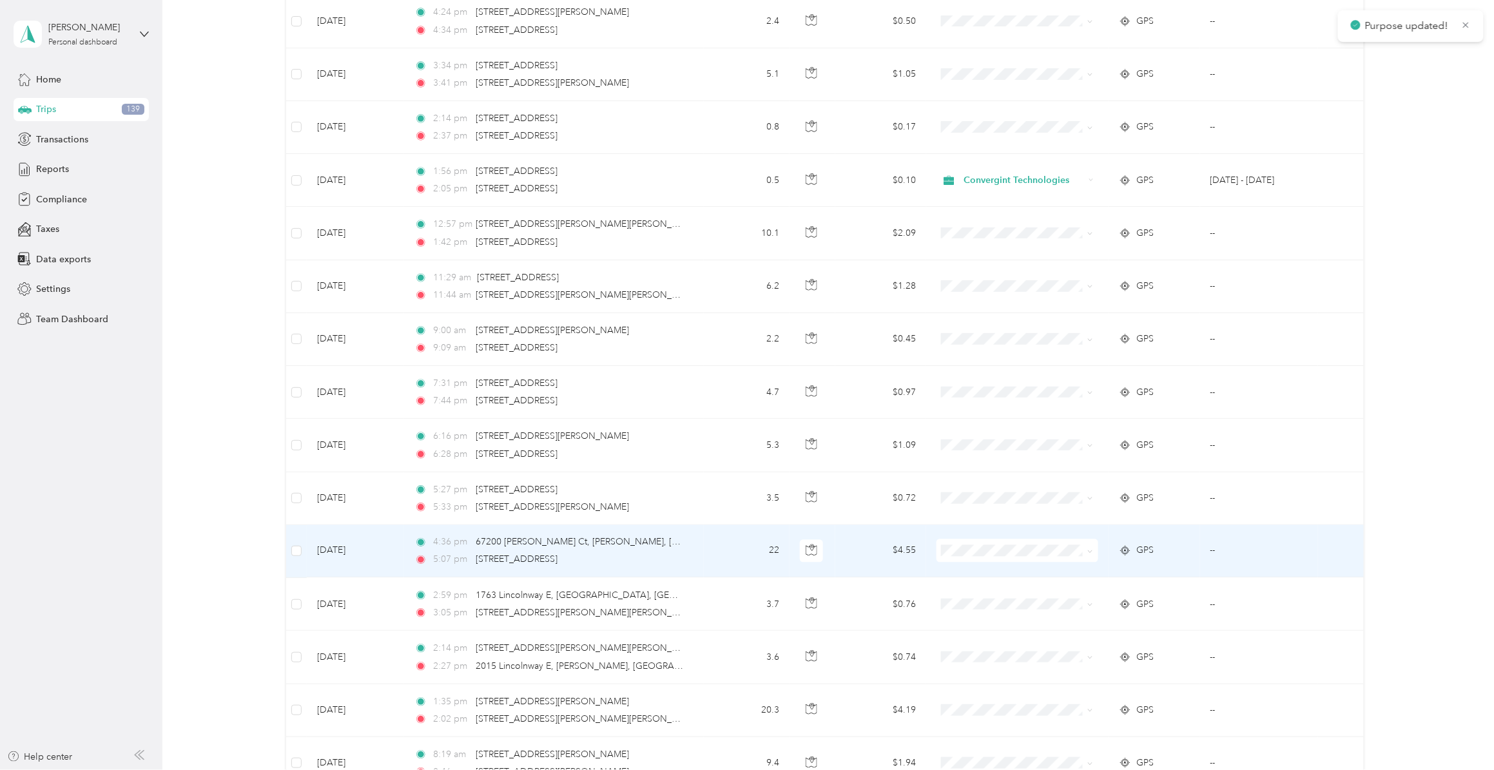
click at [990, 596] on span "Personal" at bounding box center [1026, 607] width 120 height 14
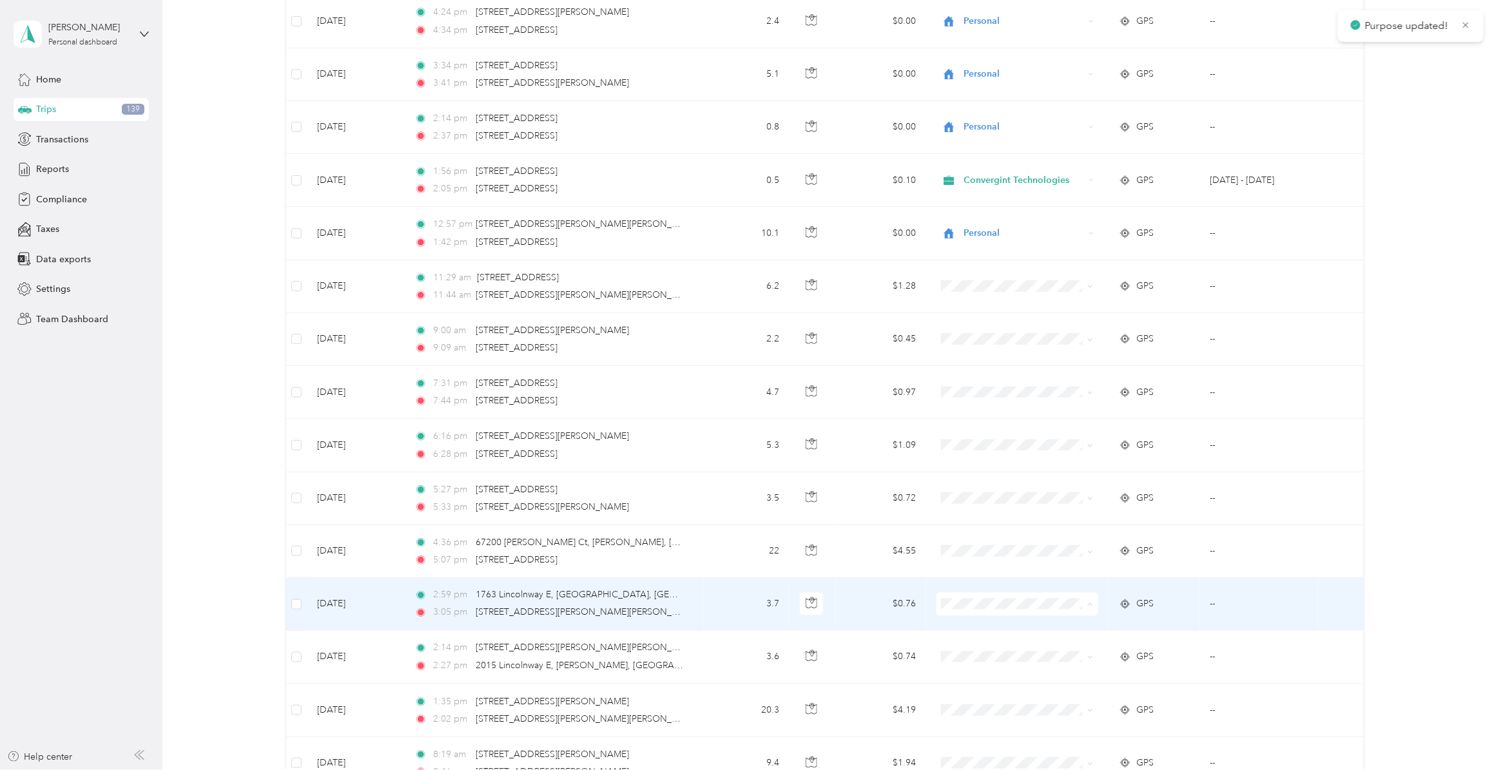
click at [980, 596] on span "Personal" at bounding box center [1026, 660] width 120 height 14
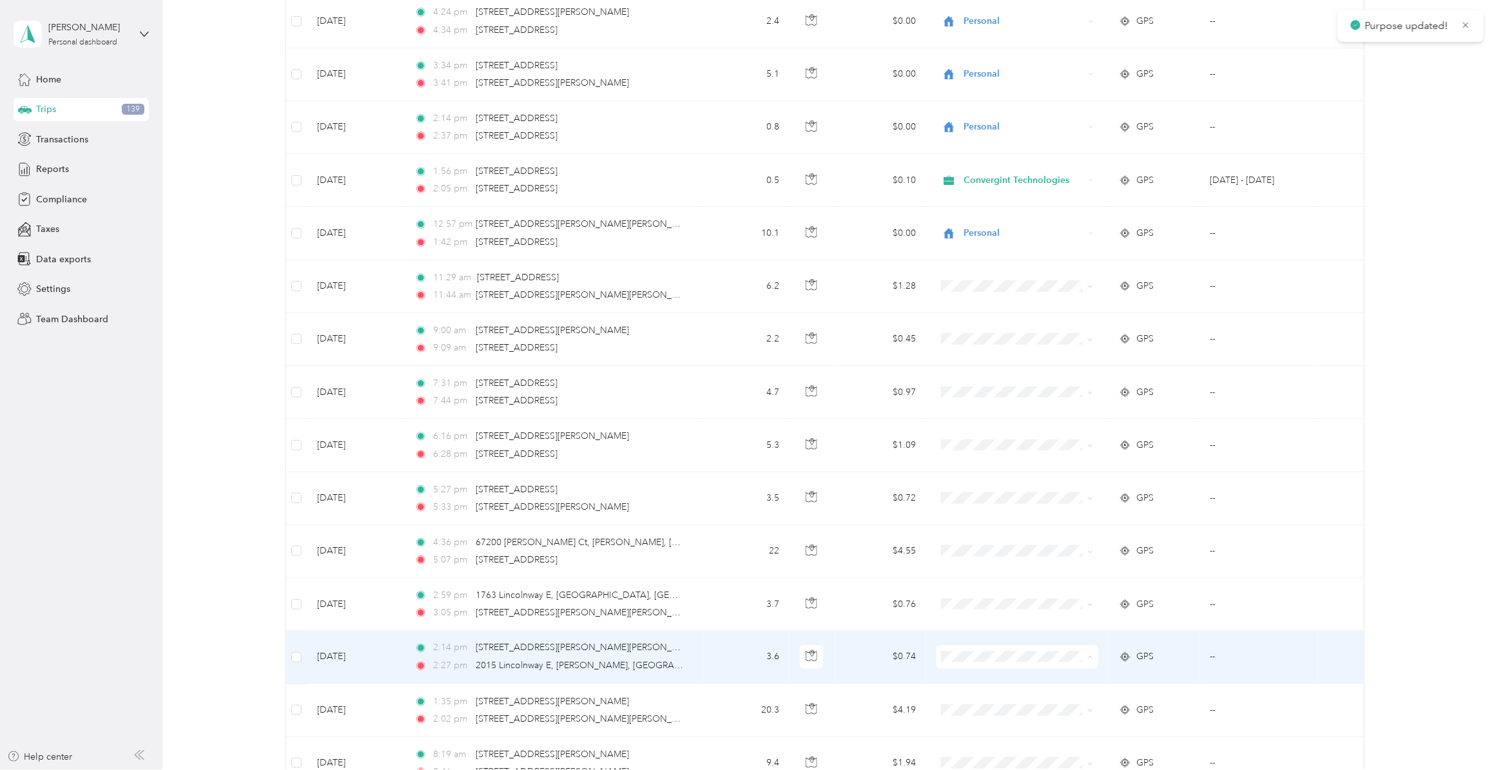
click at [981, 596] on span "Personal" at bounding box center [1026, 713] width 120 height 14
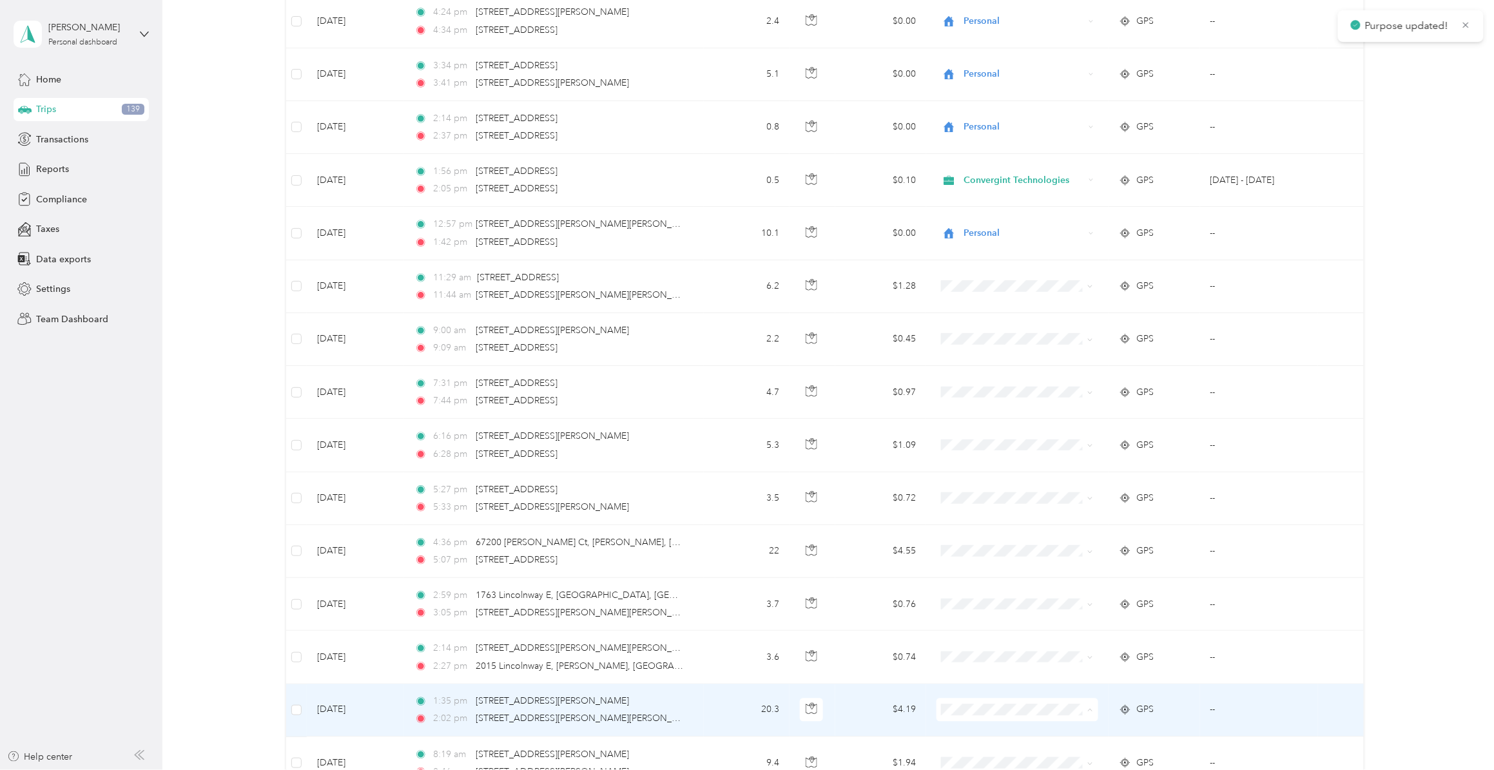
click at [971, 596] on span "Personal" at bounding box center [1026, 696] width 120 height 14
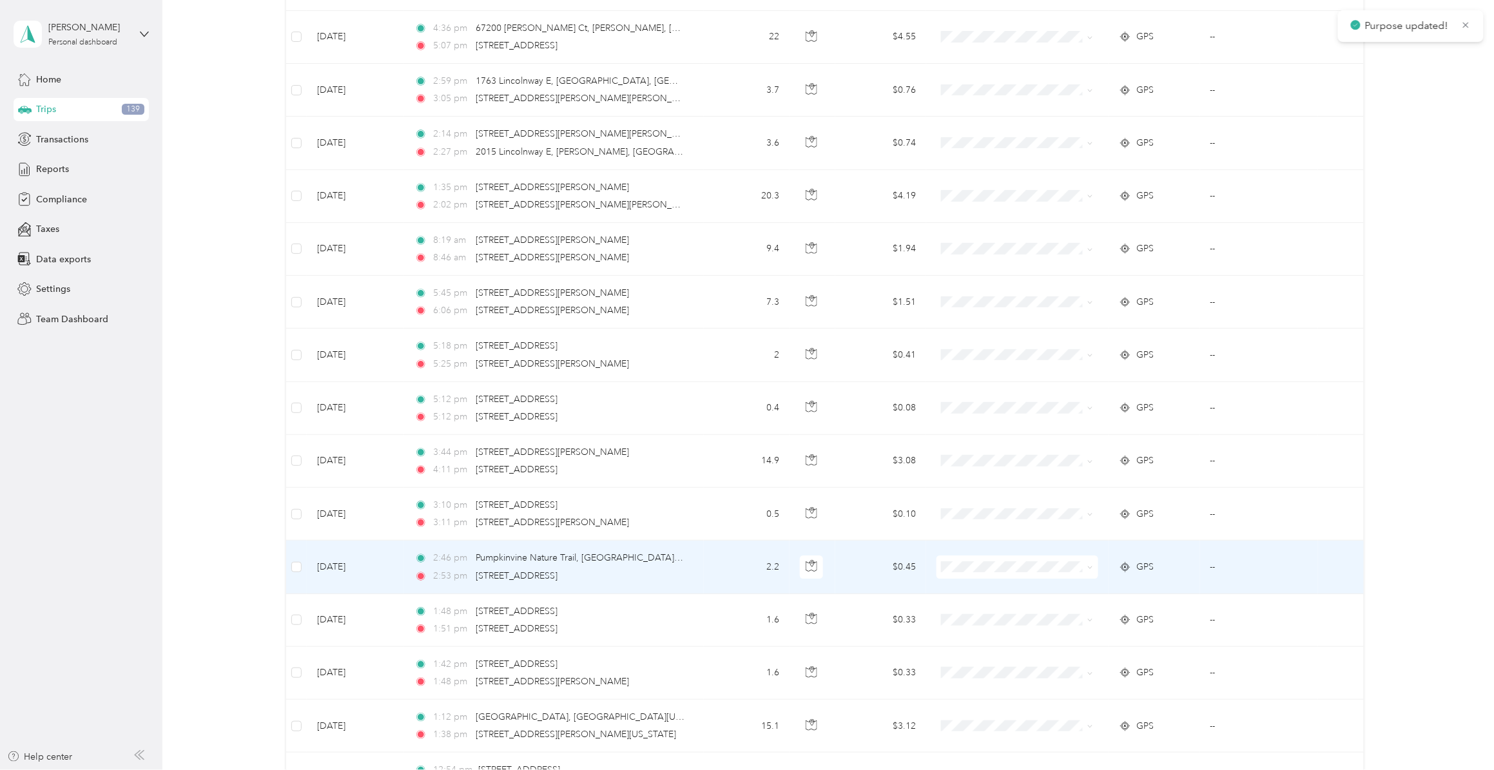
scroll to position [3385, 0]
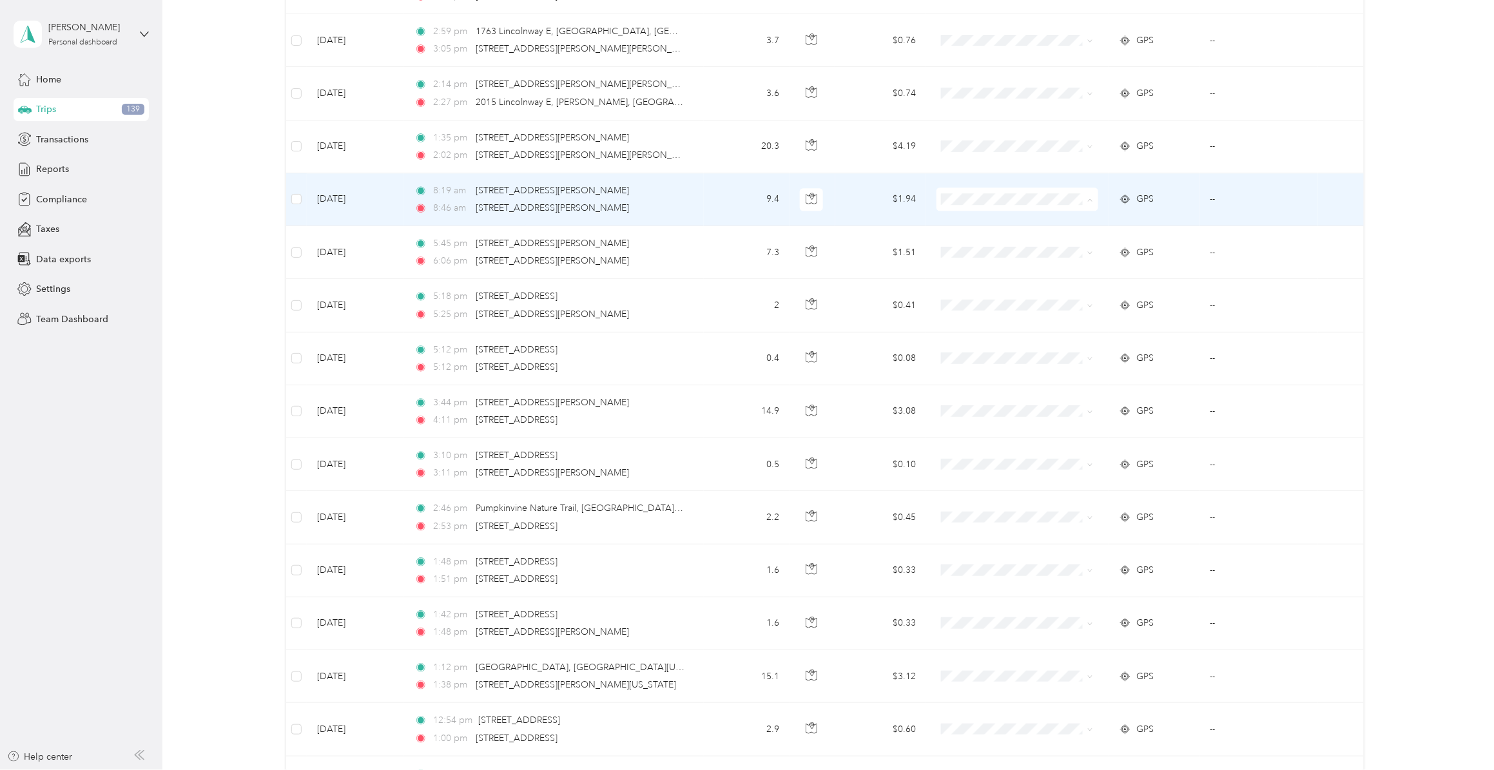
click at [1008, 252] on span "Personal" at bounding box center [1026, 255] width 120 height 14
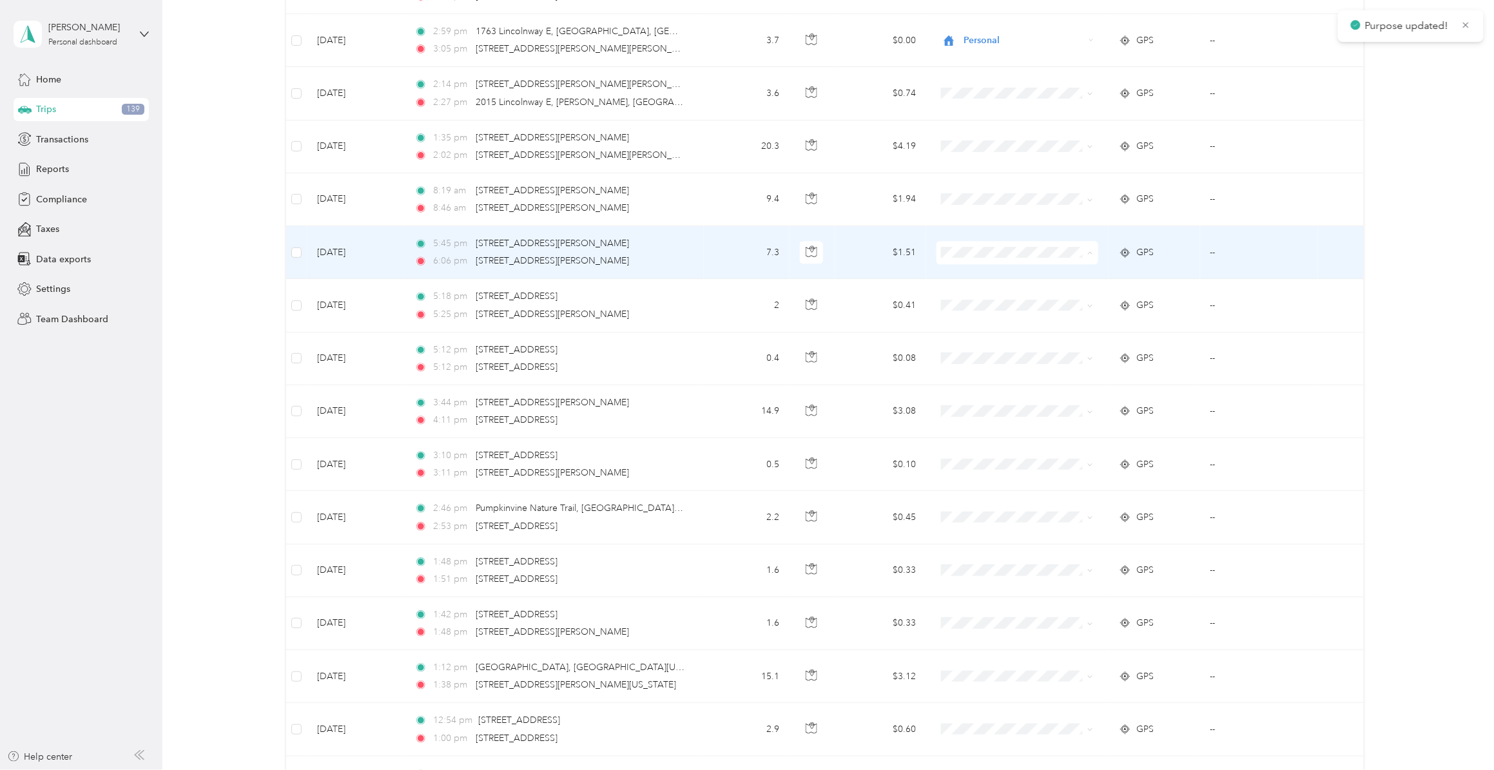
click at [988, 305] on span "Personal" at bounding box center [1026, 309] width 120 height 14
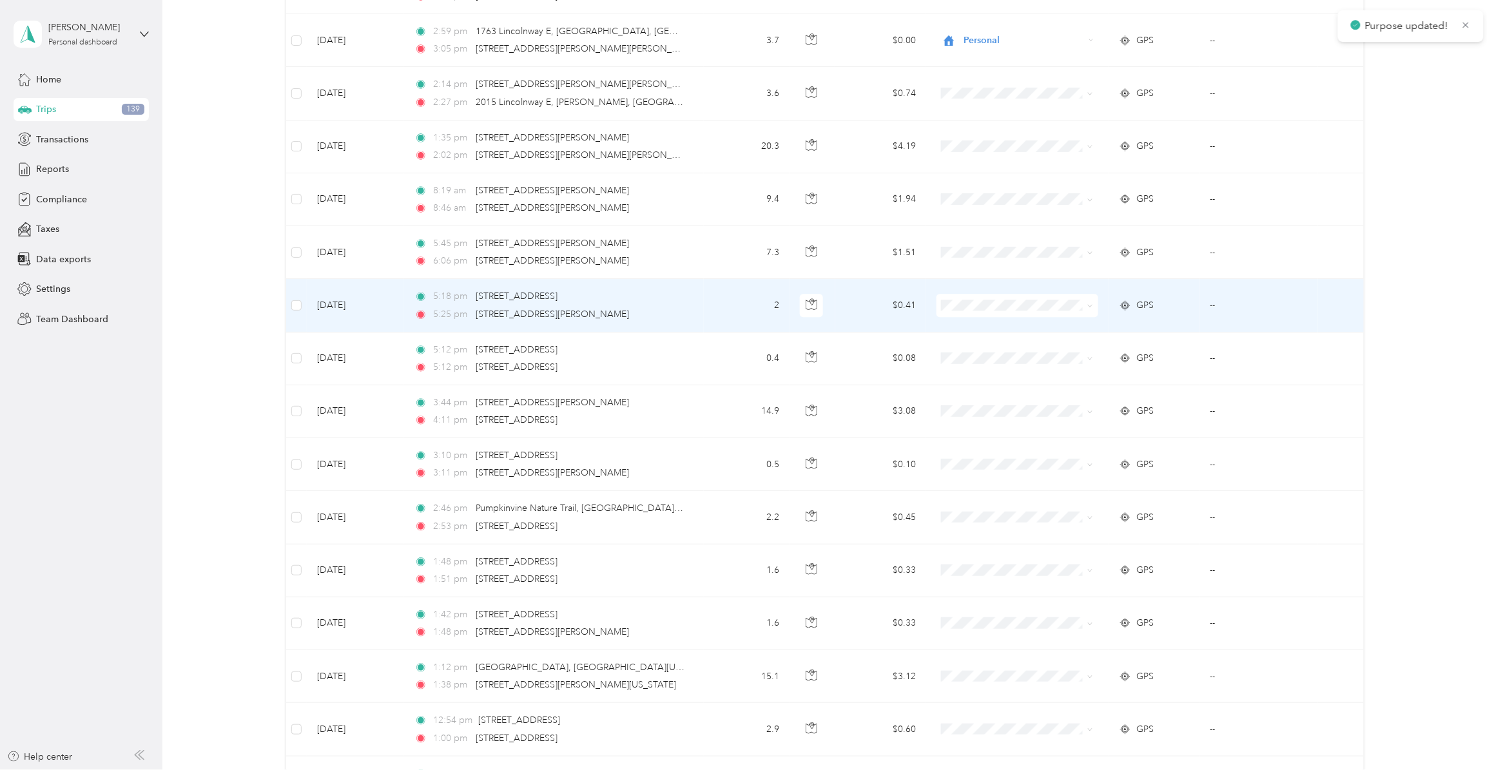
click at [982, 361] on span "Personal" at bounding box center [1026, 362] width 120 height 14
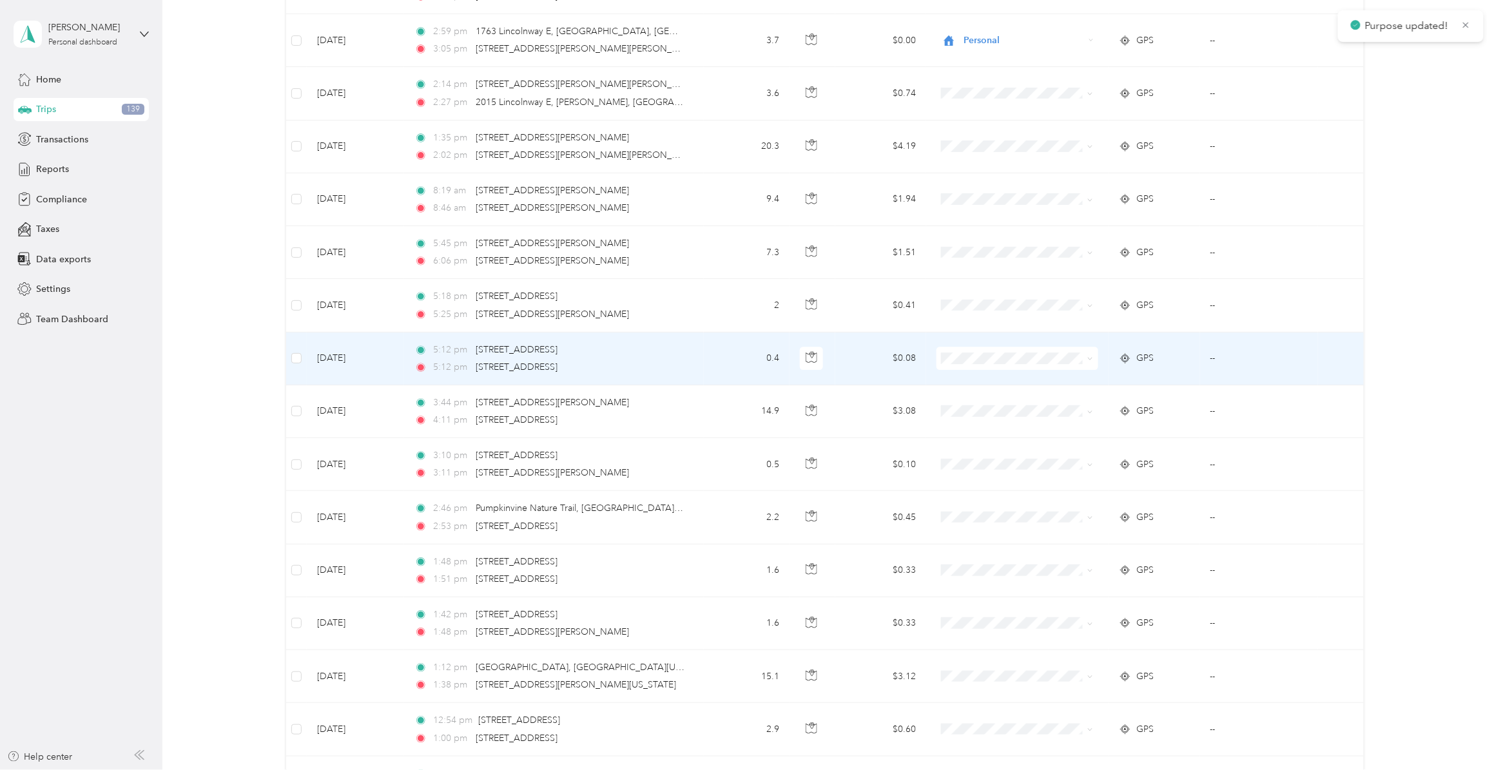
click at [975, 414] on span "Personal" at bounding box center [1026, 414] width 120 height 14
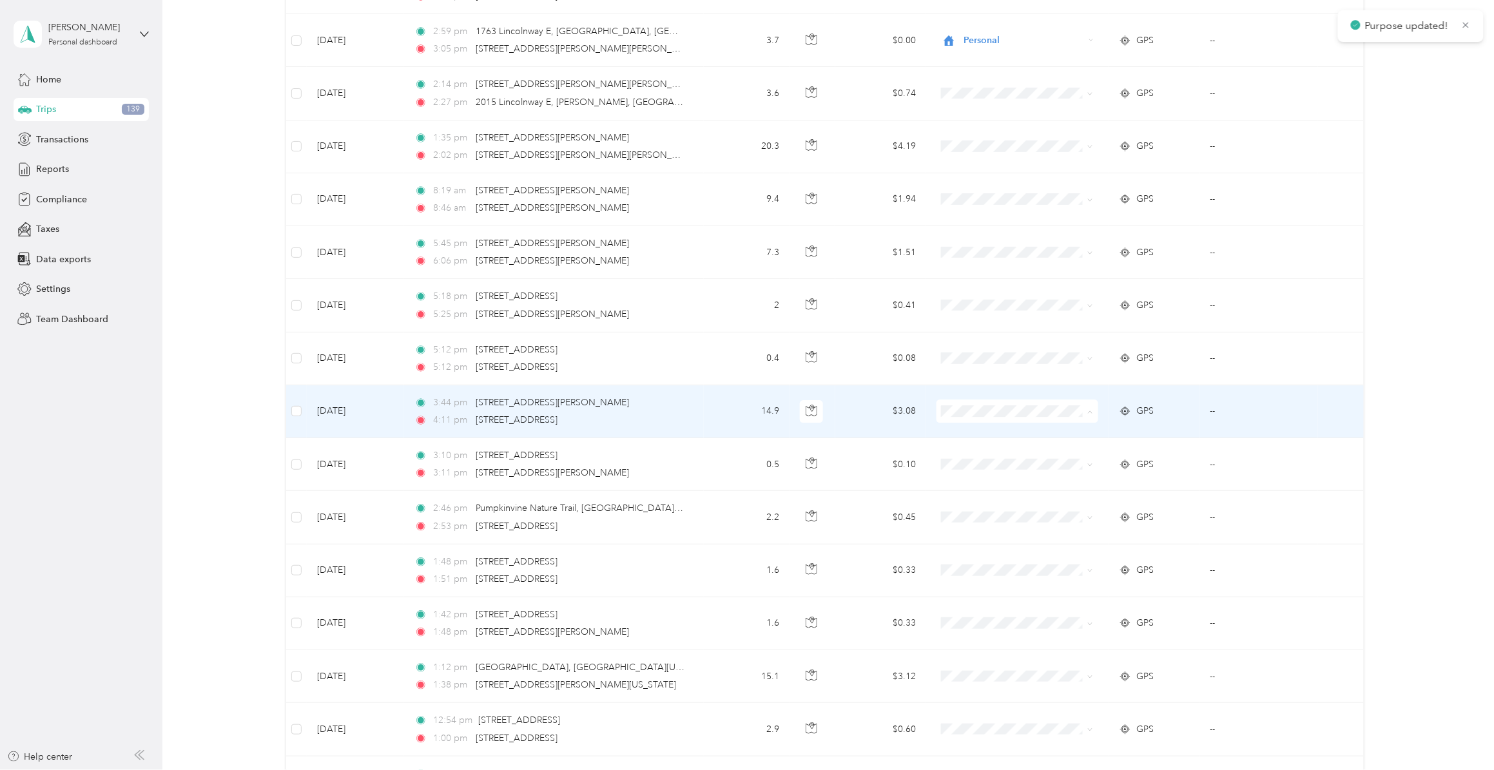
click at [974, 464] on span "Personal" at bounding box center [1026, 468] width 120 height 14
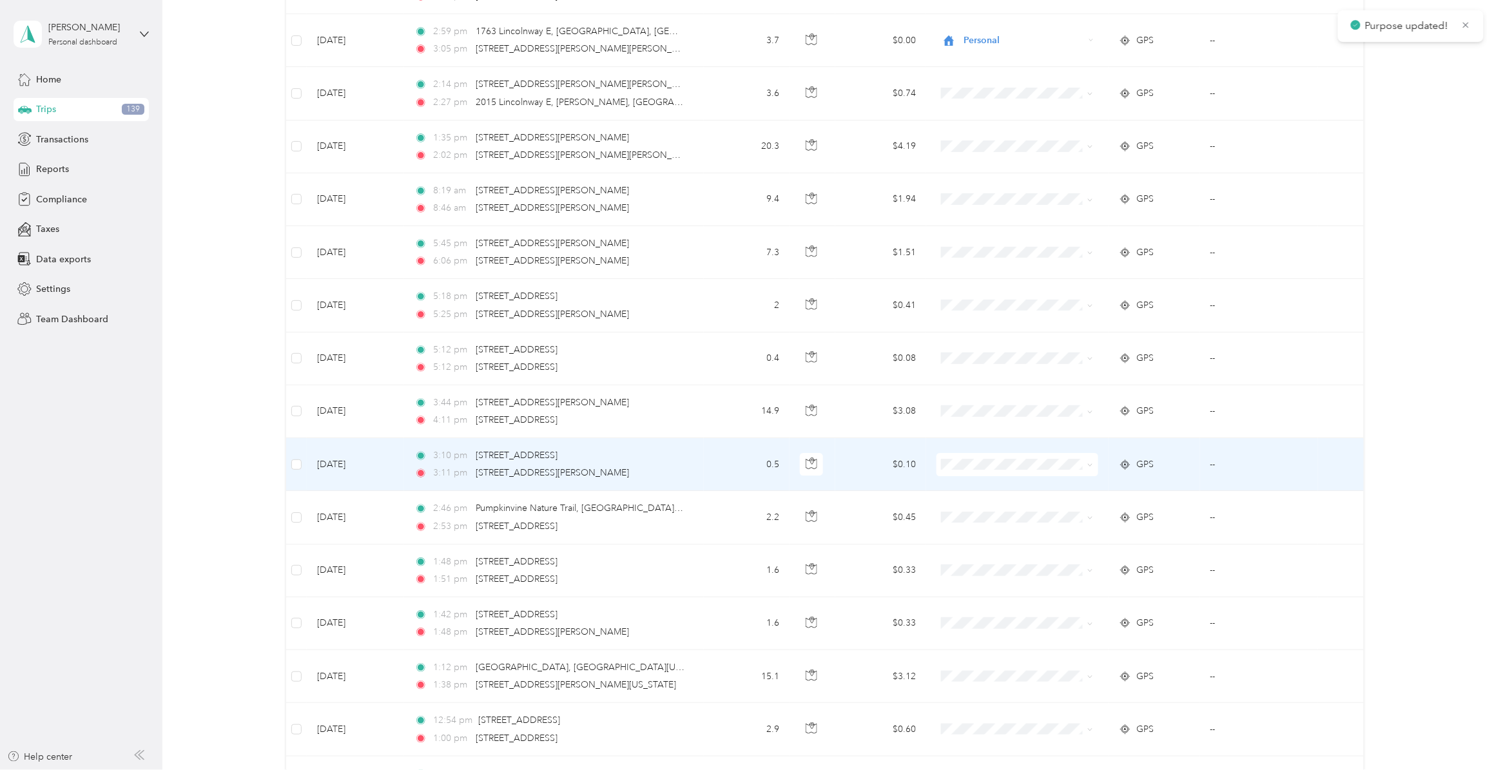
click at [975, 521] on span "Personal" at bounding box center [1026, 521] width 120 height 14
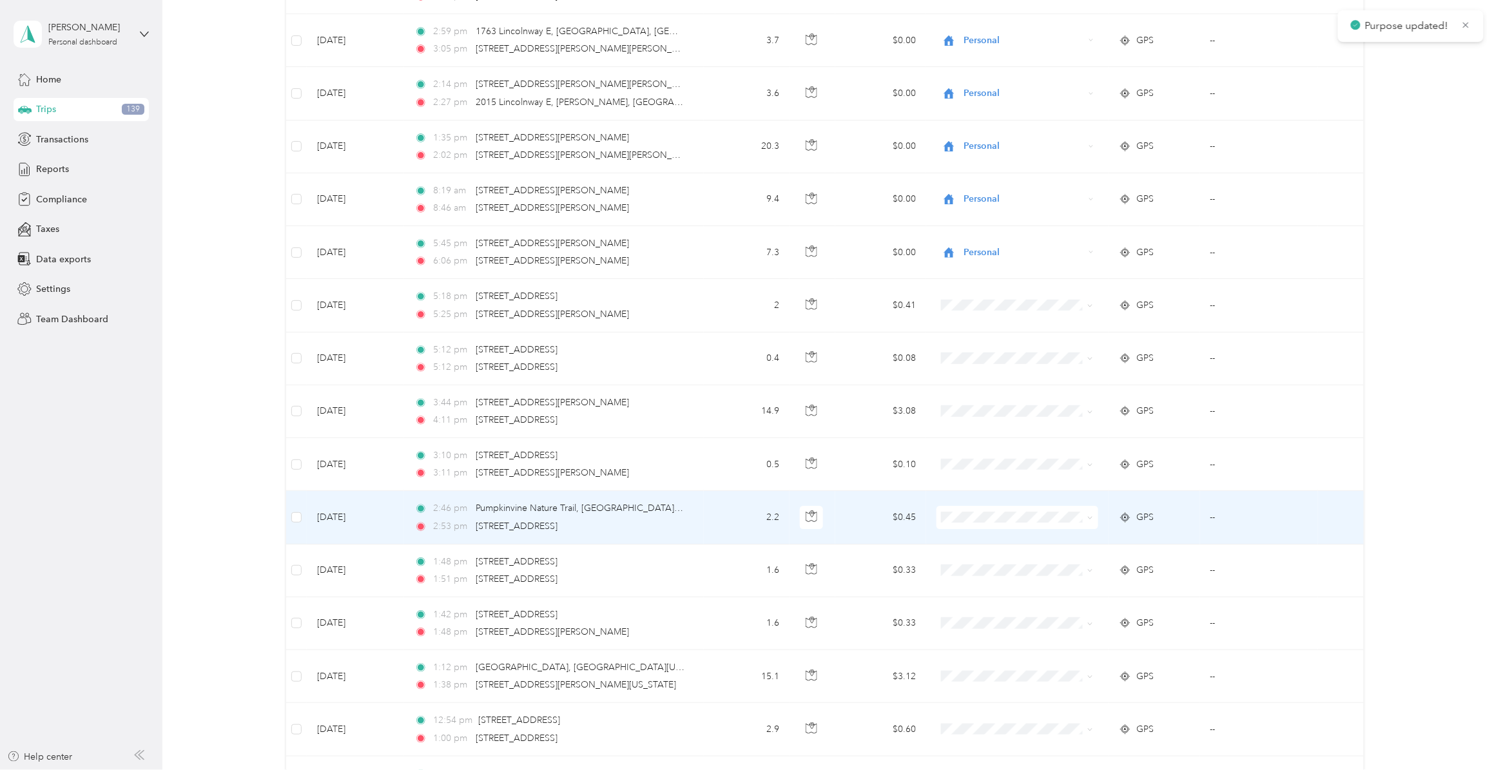
click at [981, 572] on span "Personal" at bounding box center [1026, 570] width 120 height 14
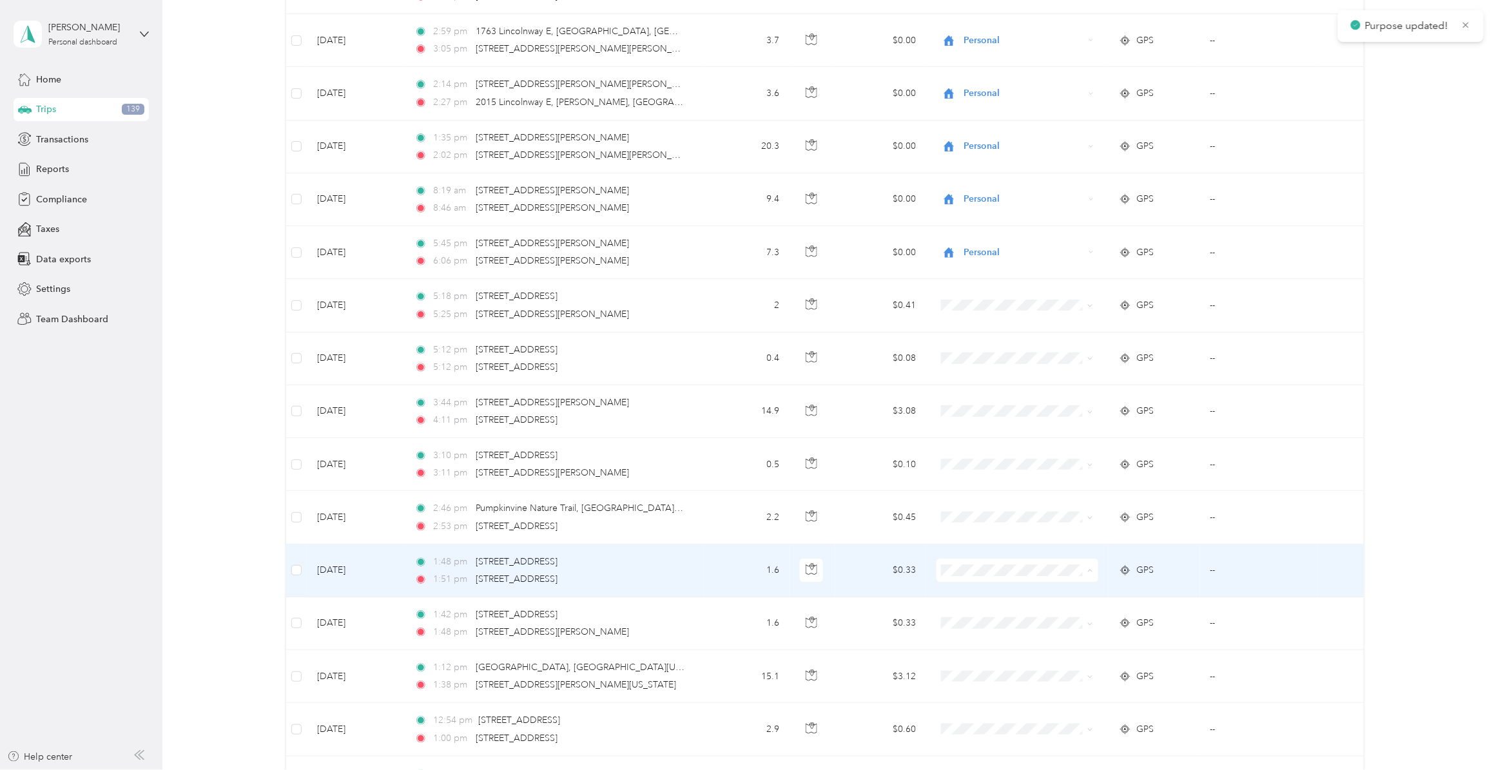
click at [988, 596] on span "Personal" at bounding box center [1026, 627] width 120 height 14
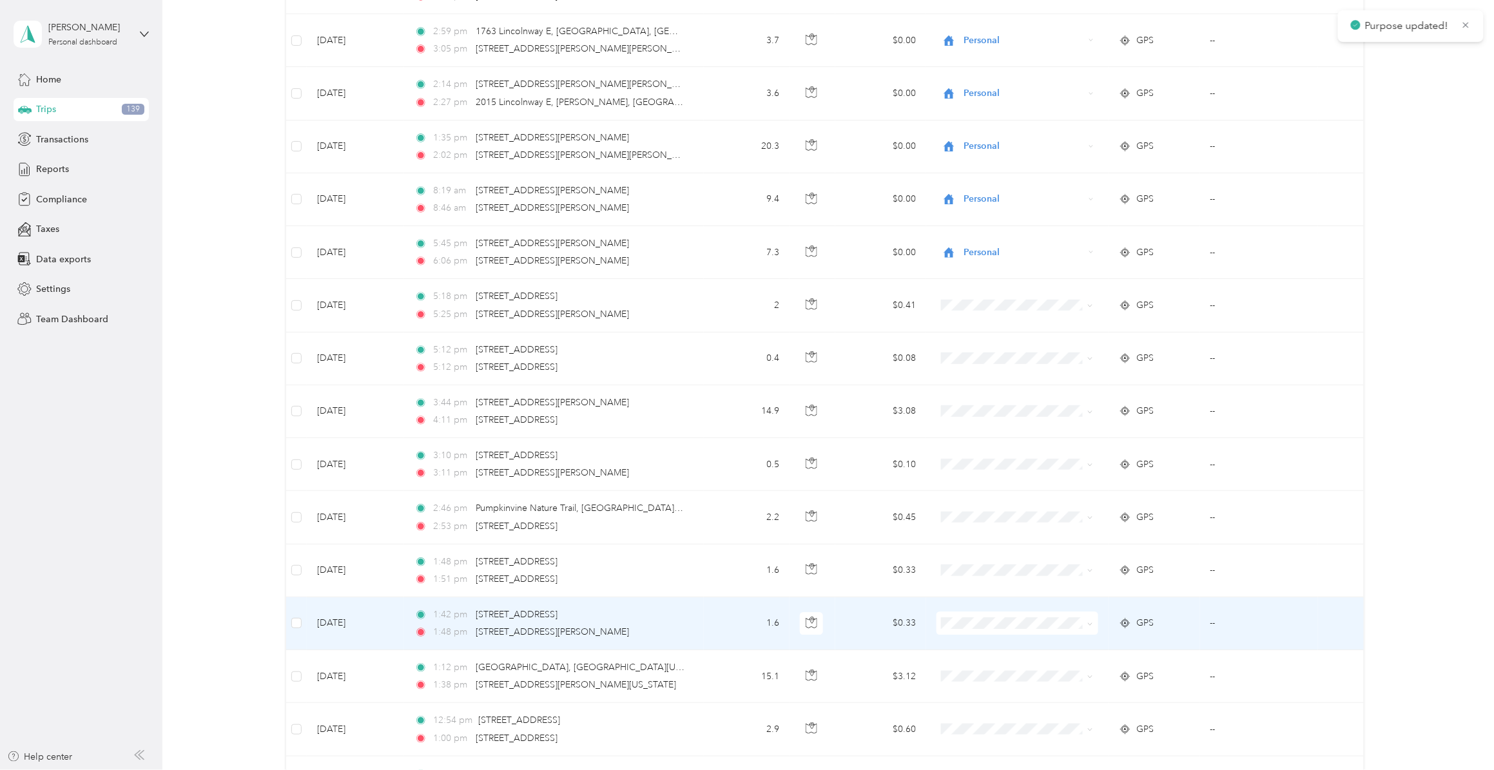
click at [982, 596] on span "Personal" at bounding box center [1026, 679] width 120 height 14
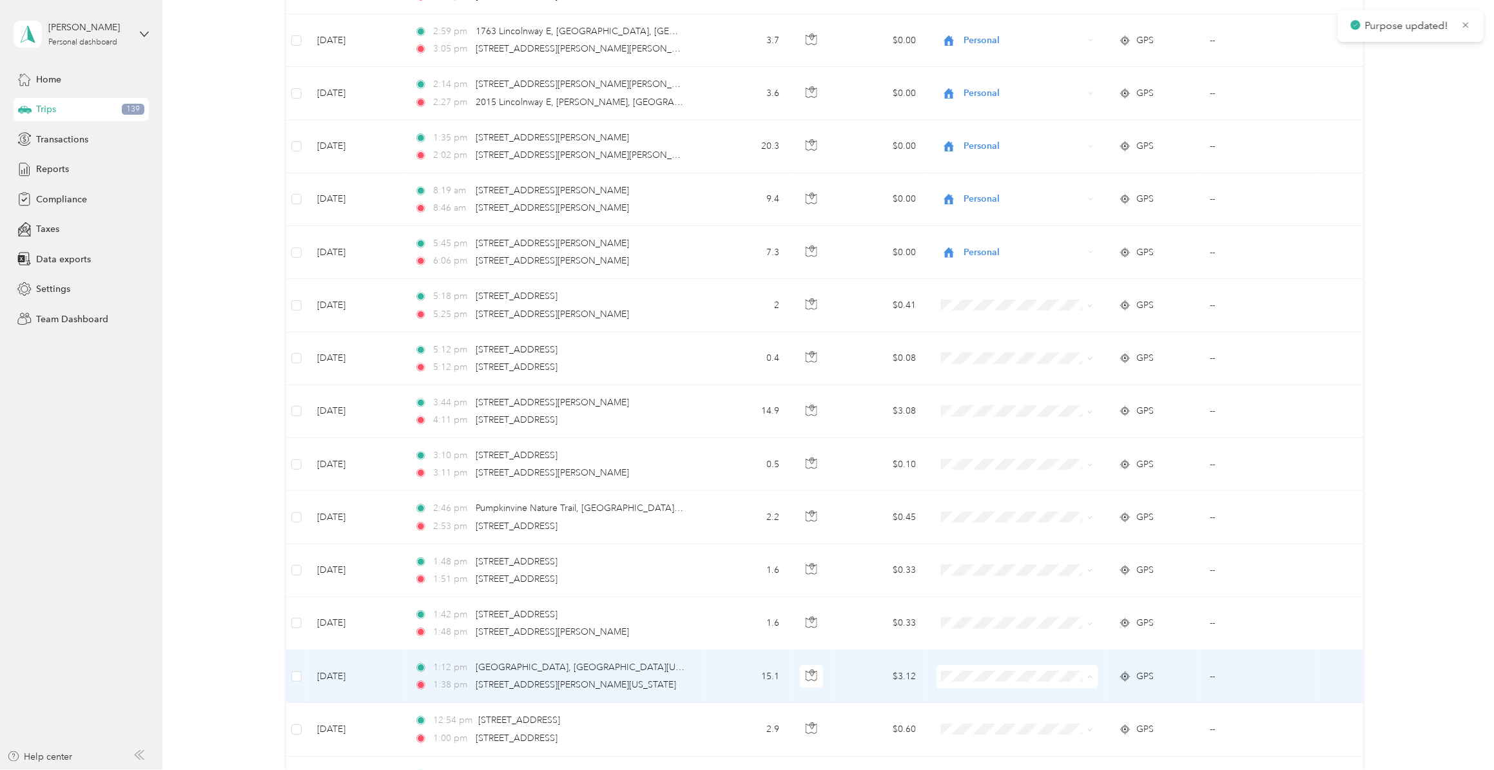
click at [977, 596] on span "Personal" at bounding box center [1026, 734] width 120 height 14
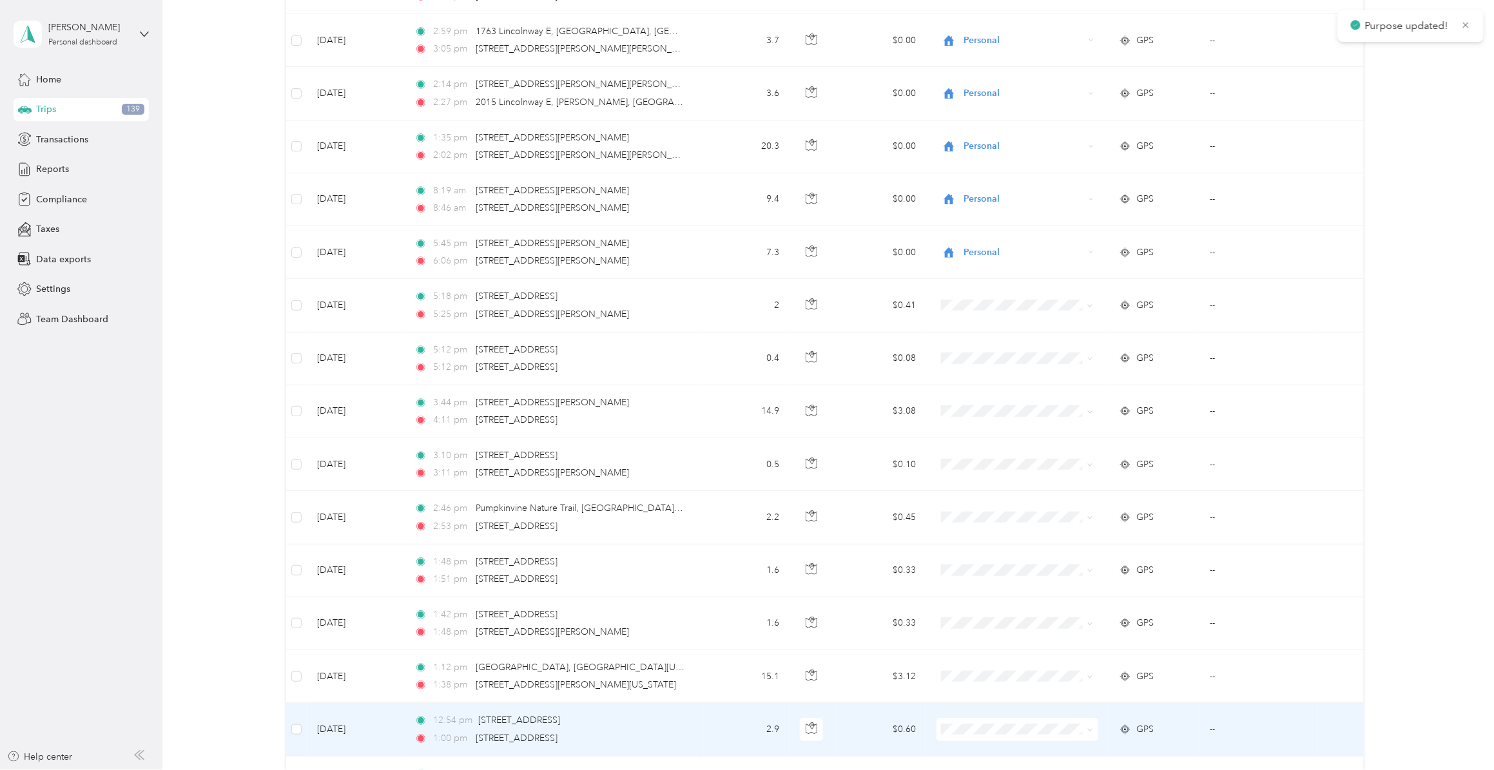
click at [977, 596] on span "Personal" at bounding box center [1026, 716] width 120 height 14
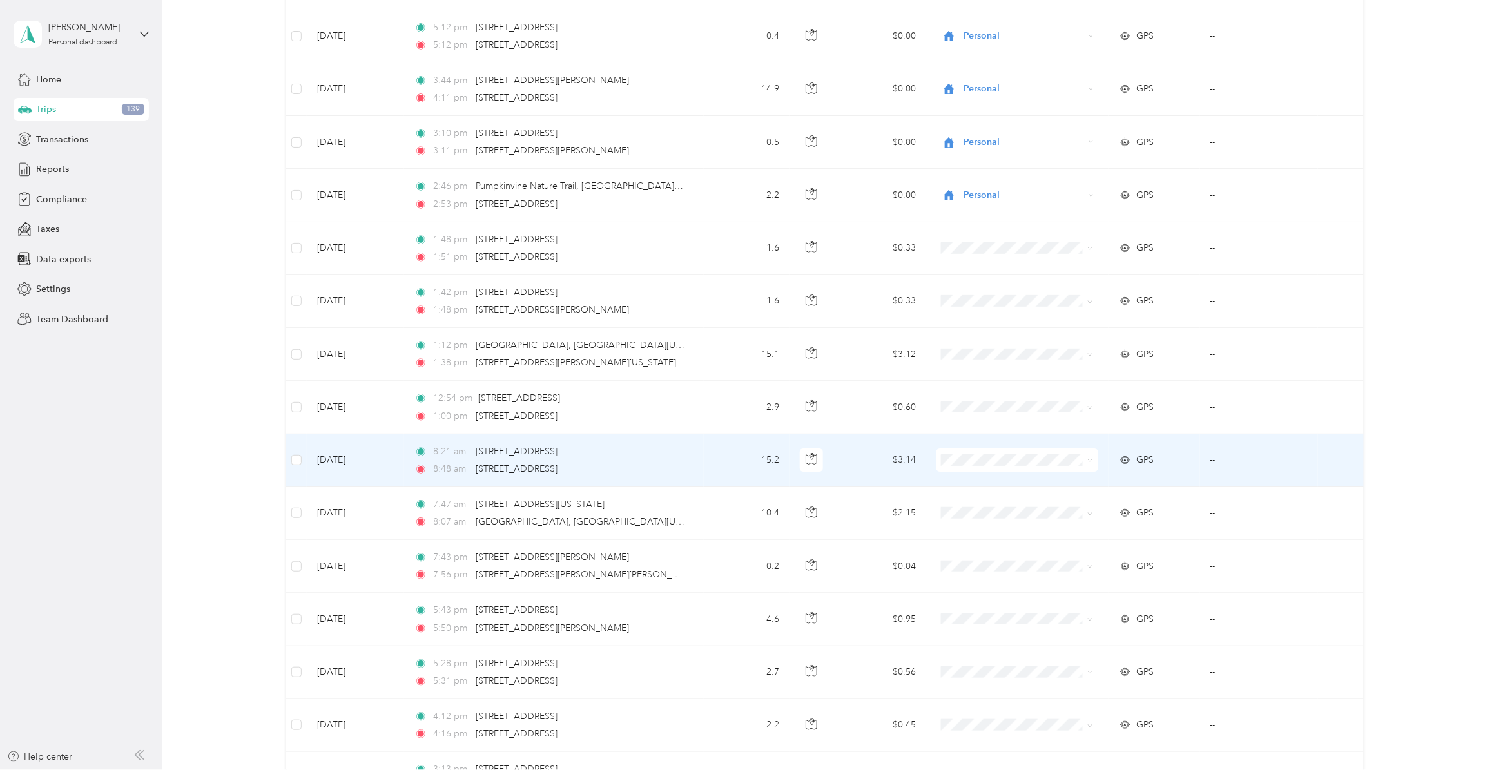
scroll to position [3788, 0]
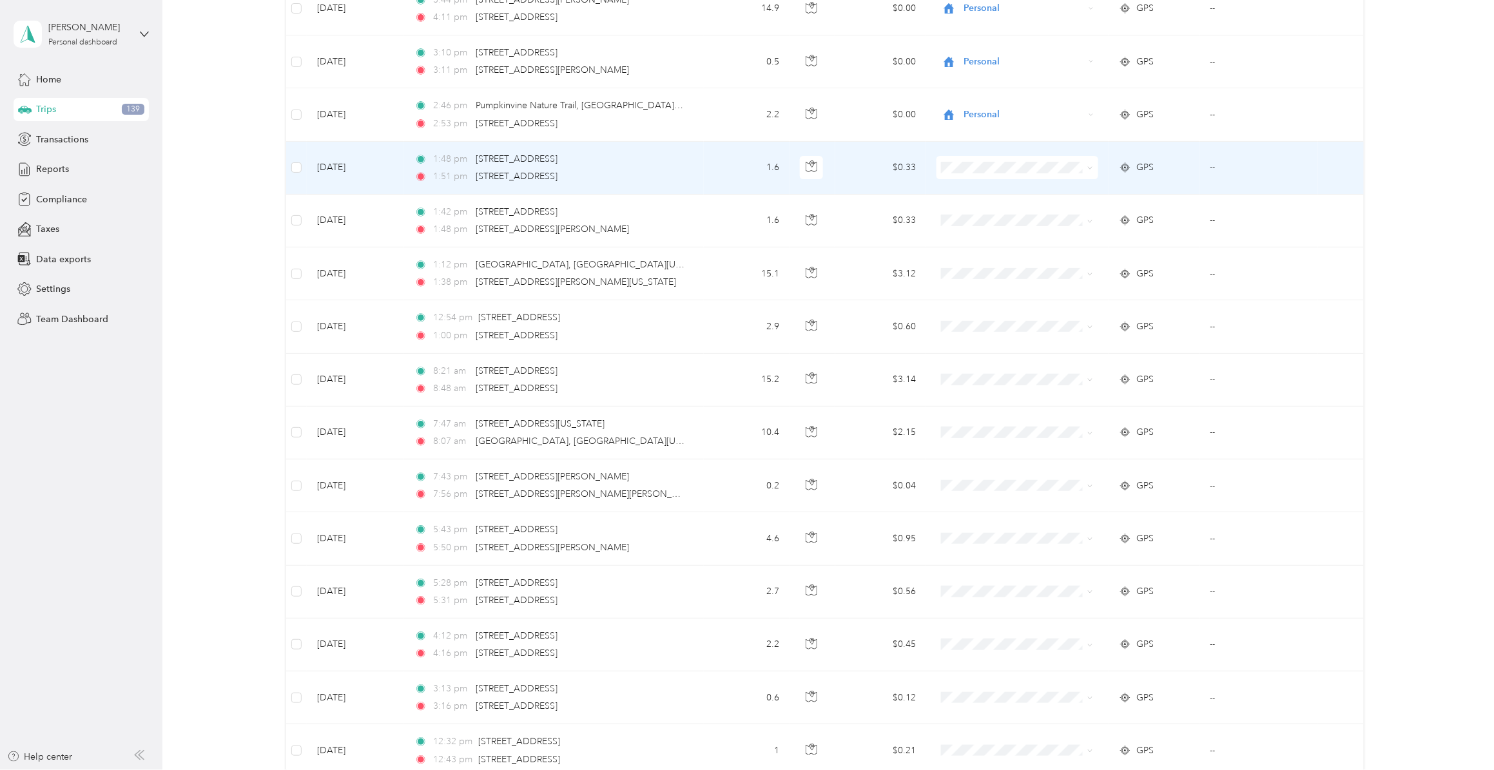
click at [987, 220] on span "Personal" at bounding box center [1026, 222] width 120 height 14
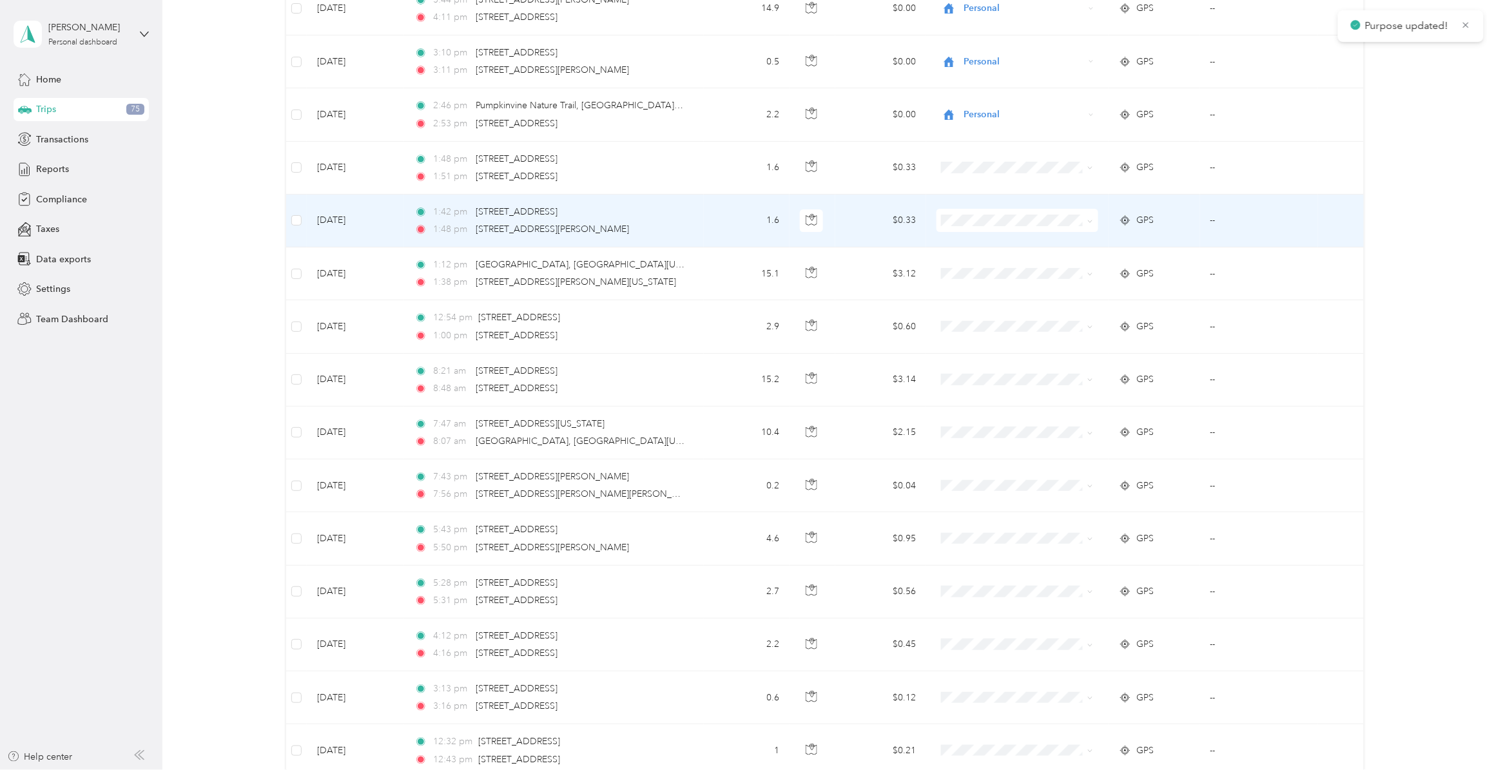
click at [987, 279] on span "Personal" at bounding box center [1026, 277] width 120 height 14
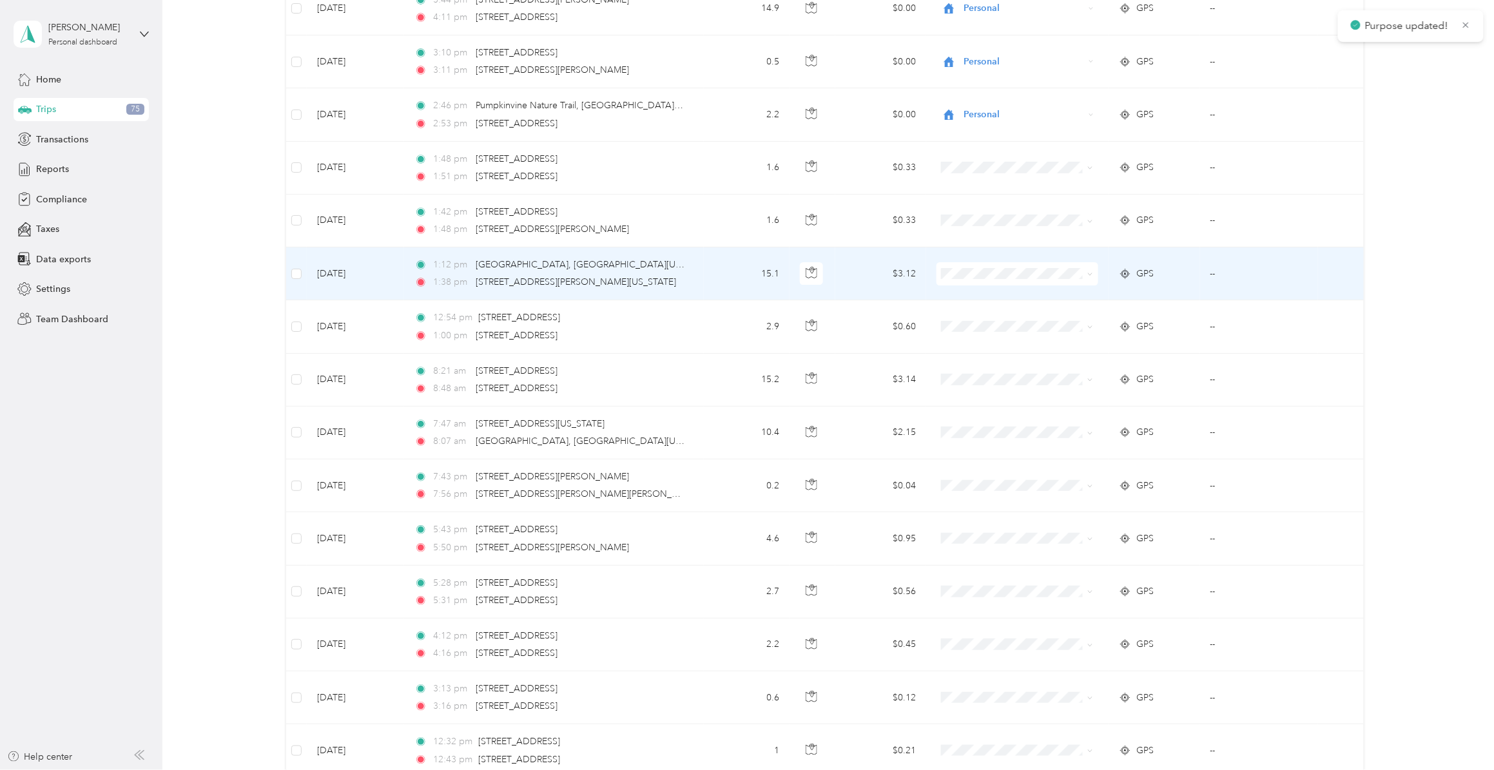
click at [977, 332] on span "Personal" at bounding box center [1026, 329] width 120 height 14
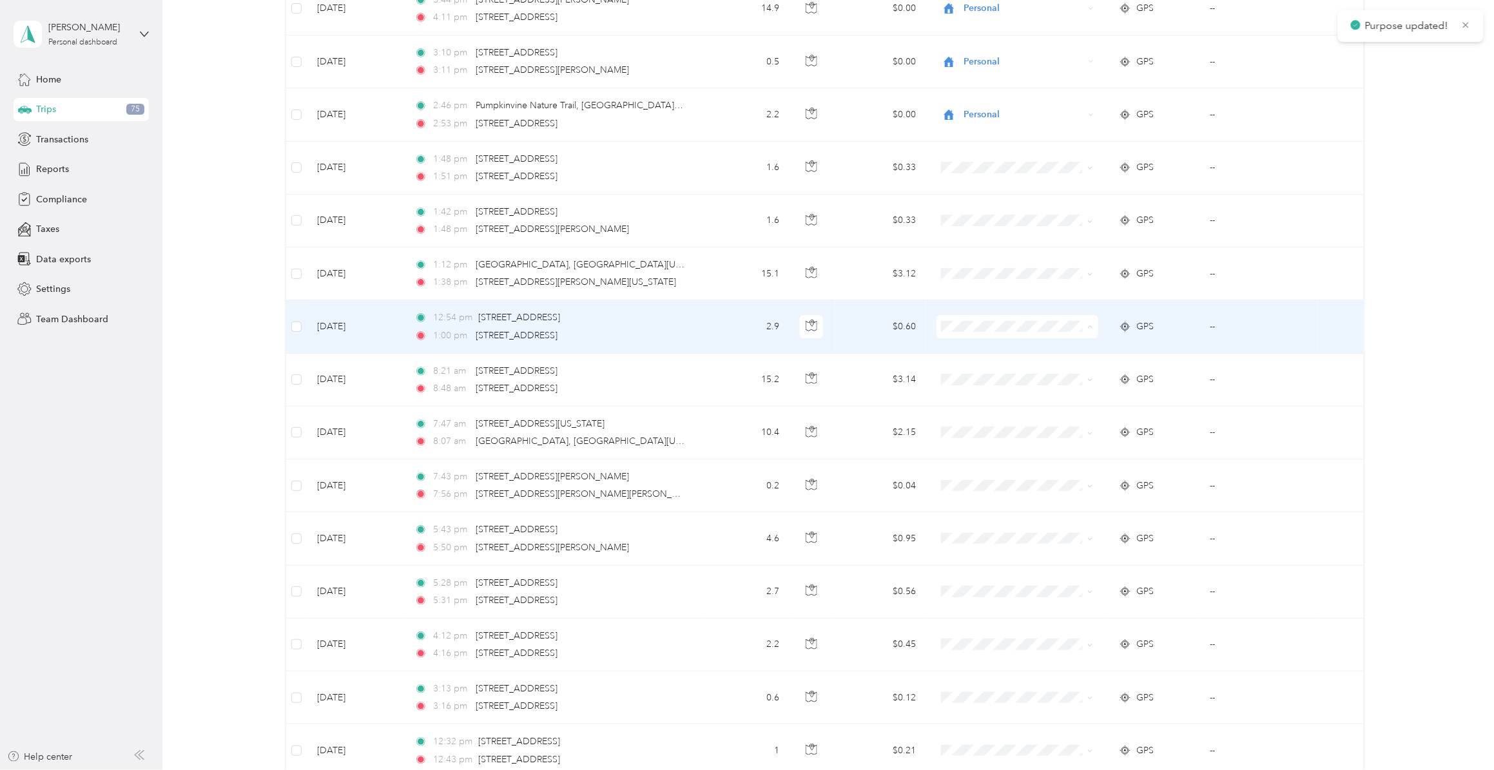
click at [977, 385] on span "Personal" at bounding box center [1026, 384] width 120 height 14
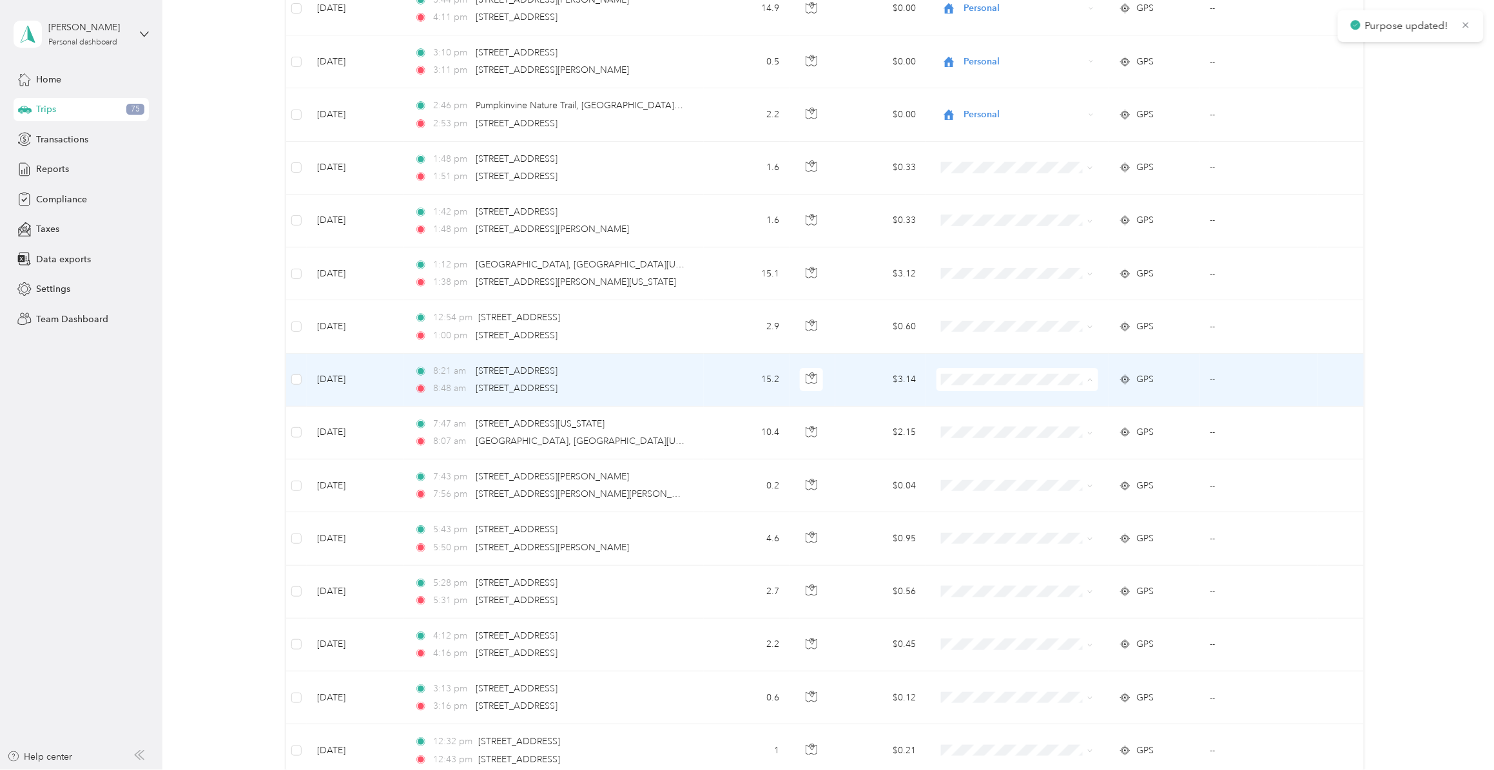
click at [986, 437] on span "Personal" at bounding box center [1026, 437] width 120 height 14
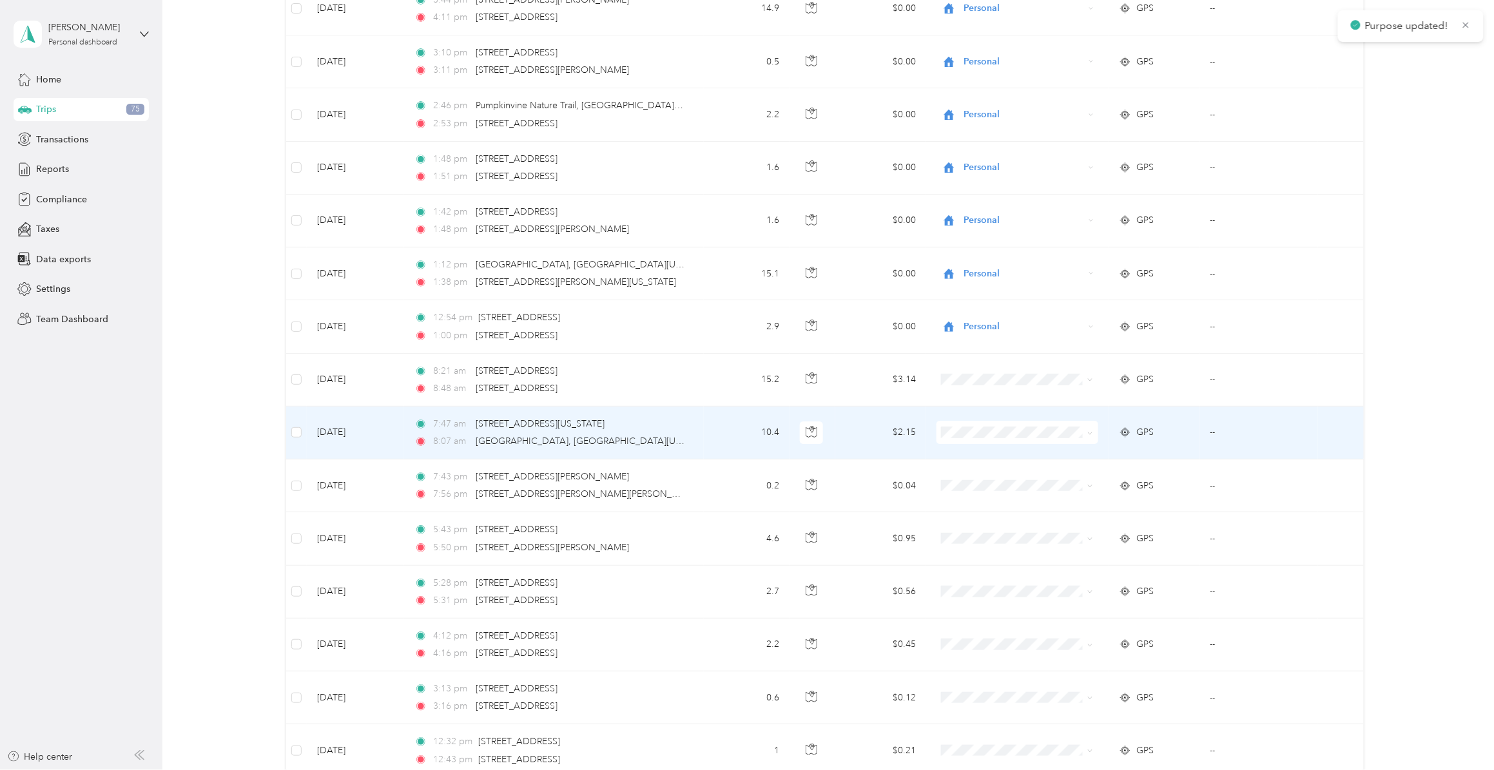
click at [978, 485] on span "Personal" at bounding box center [1026, 490] width 120 height 14
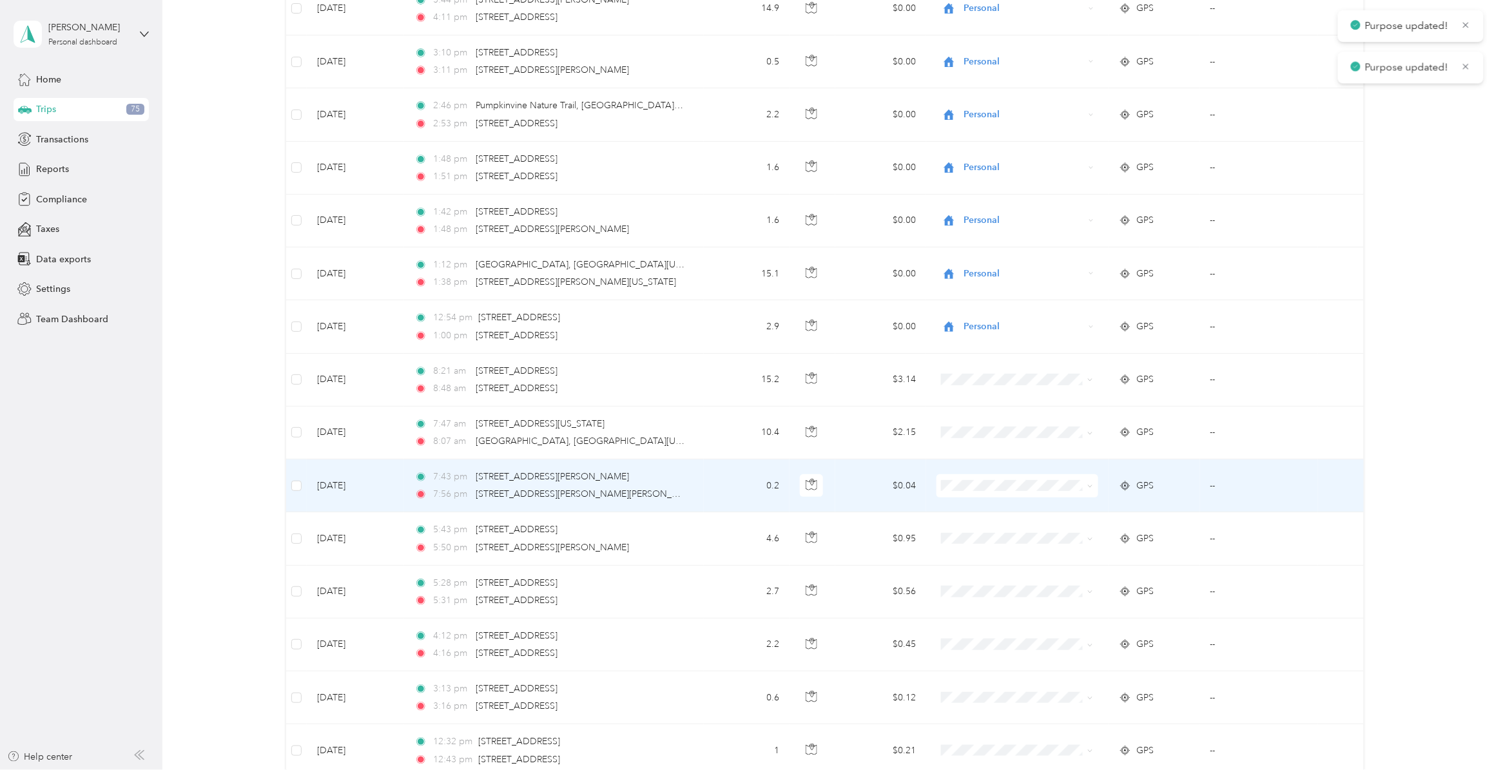
click at [983, 542] on span "Personal" at bounding box center [1026, 543] width 120 height 14
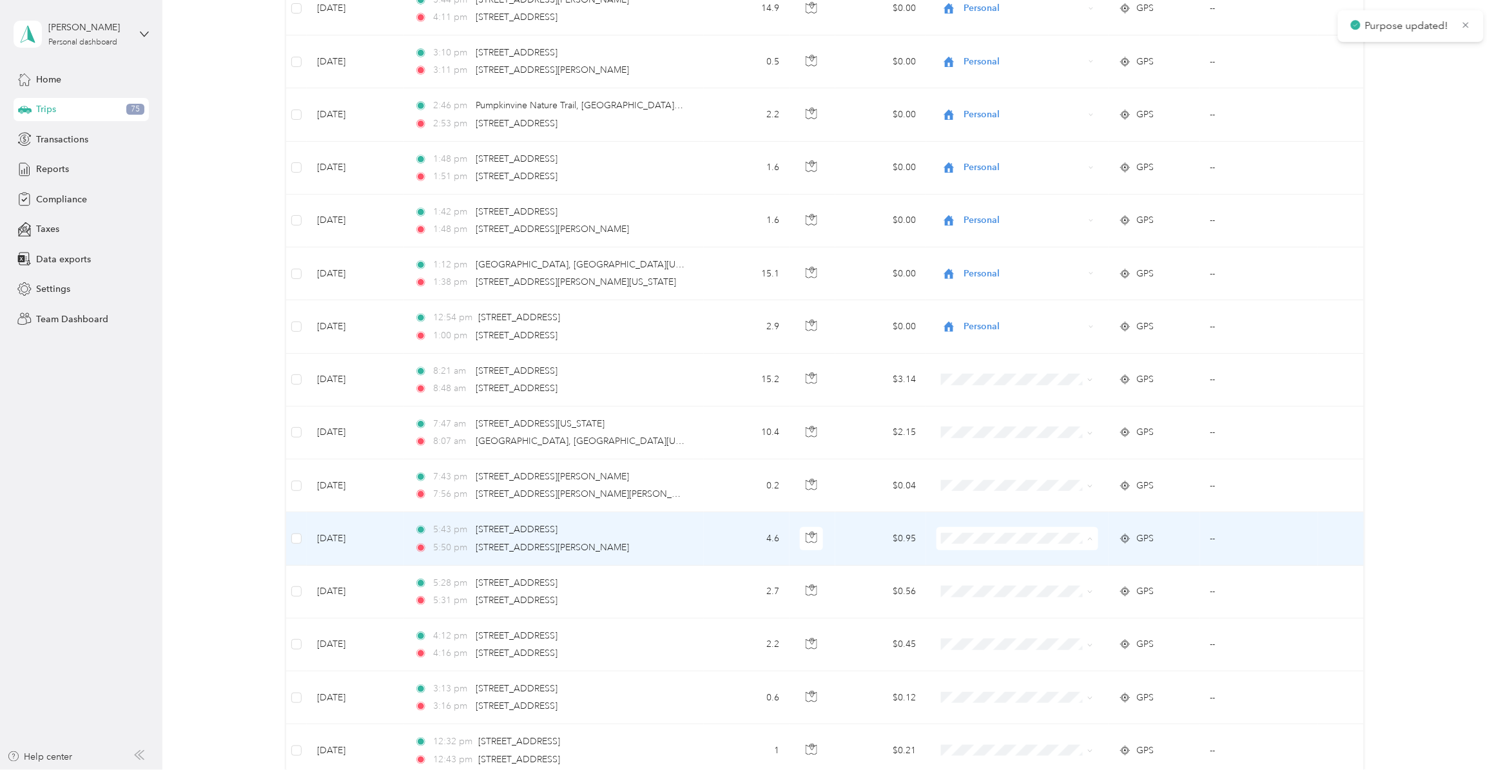
click at [983, 596] on li "Personal" at bounding box center [1014, 596] width 161 height 23
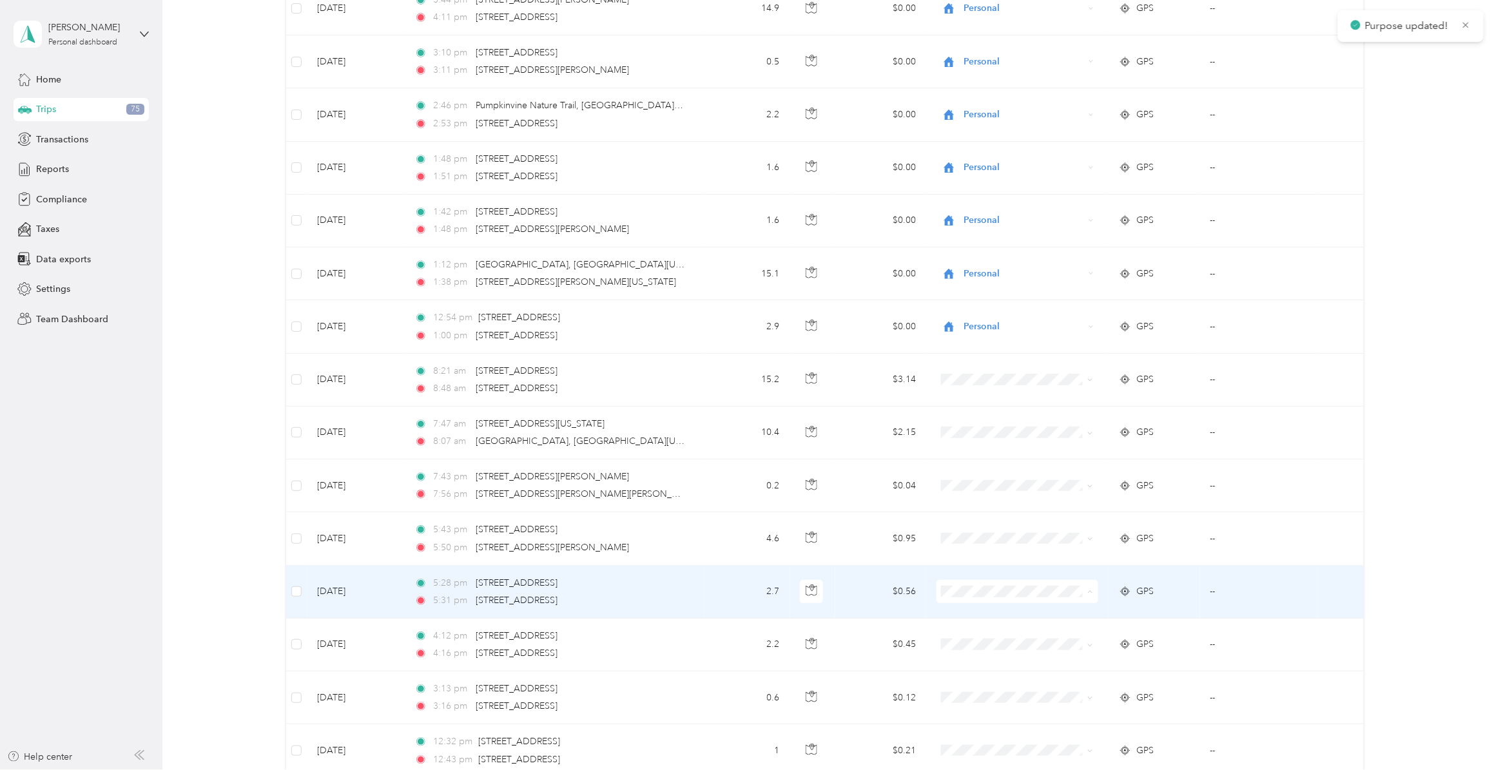
click at [978, 596] on span "Personal" at bounding box center [1026, 650] width 120 height 14
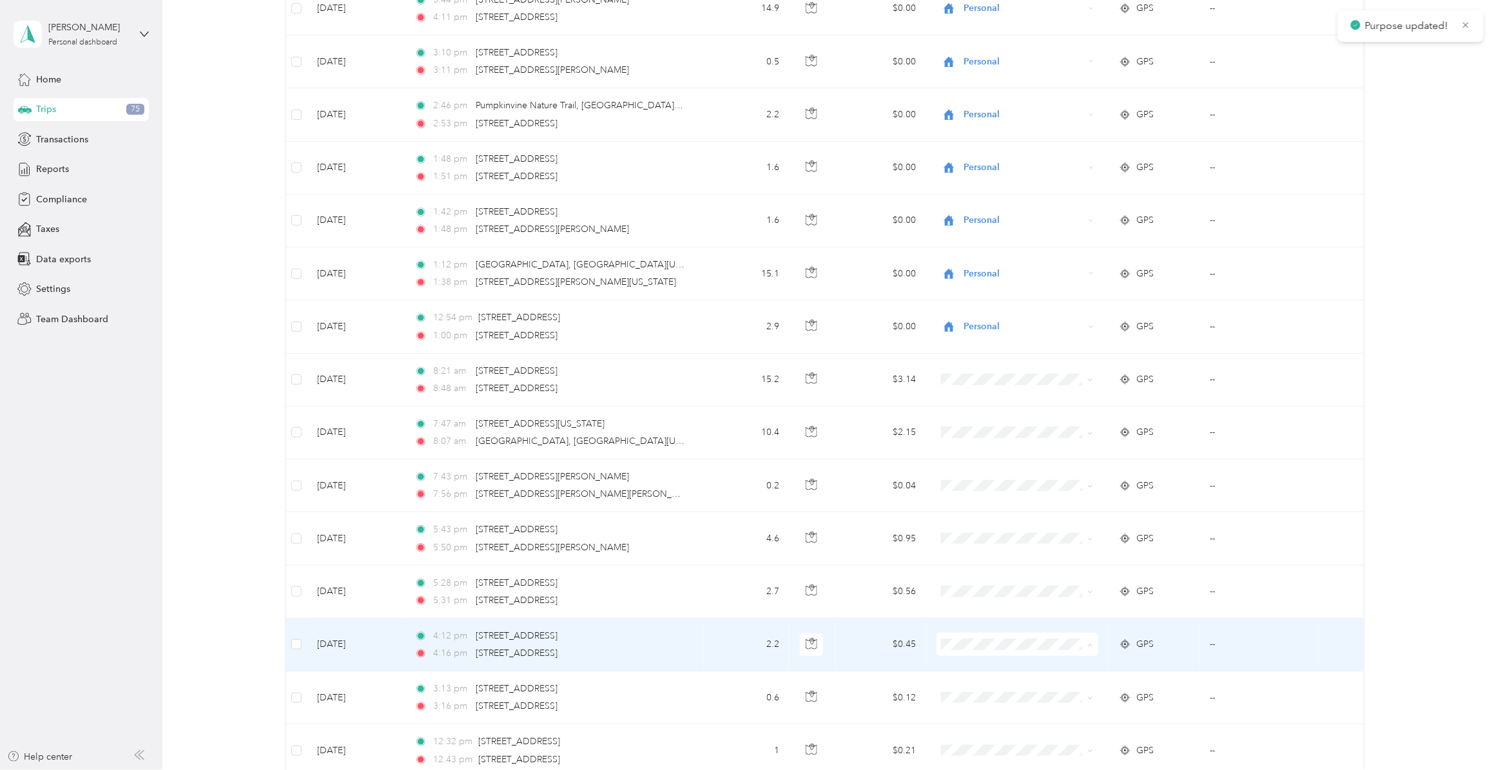
click at [975, 596] on span "Personal" at bounding box center [1026, 703] width 120 height 14
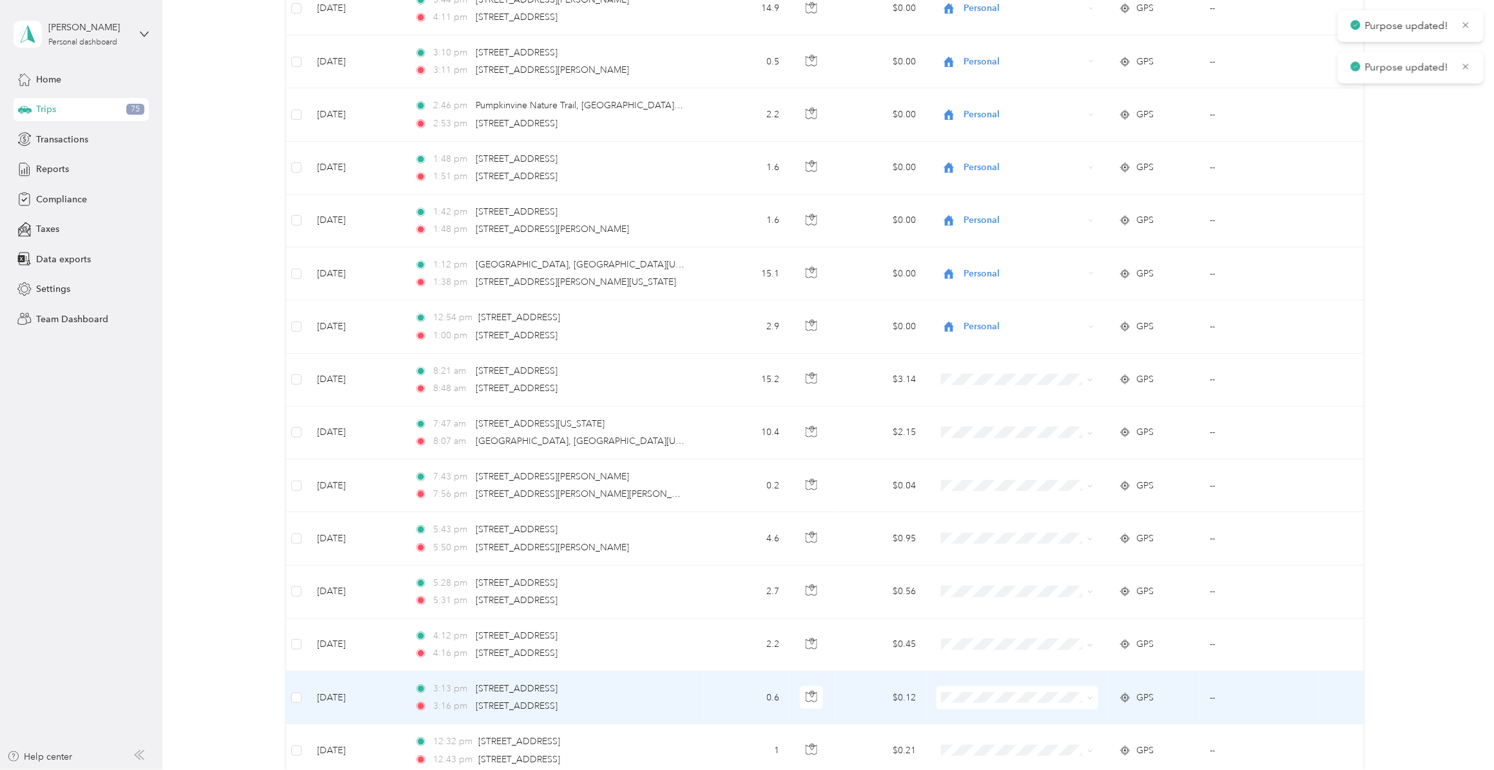
click at [974, 596] on span "Personal" at bounding box center [1026, 754] width 120 height 14
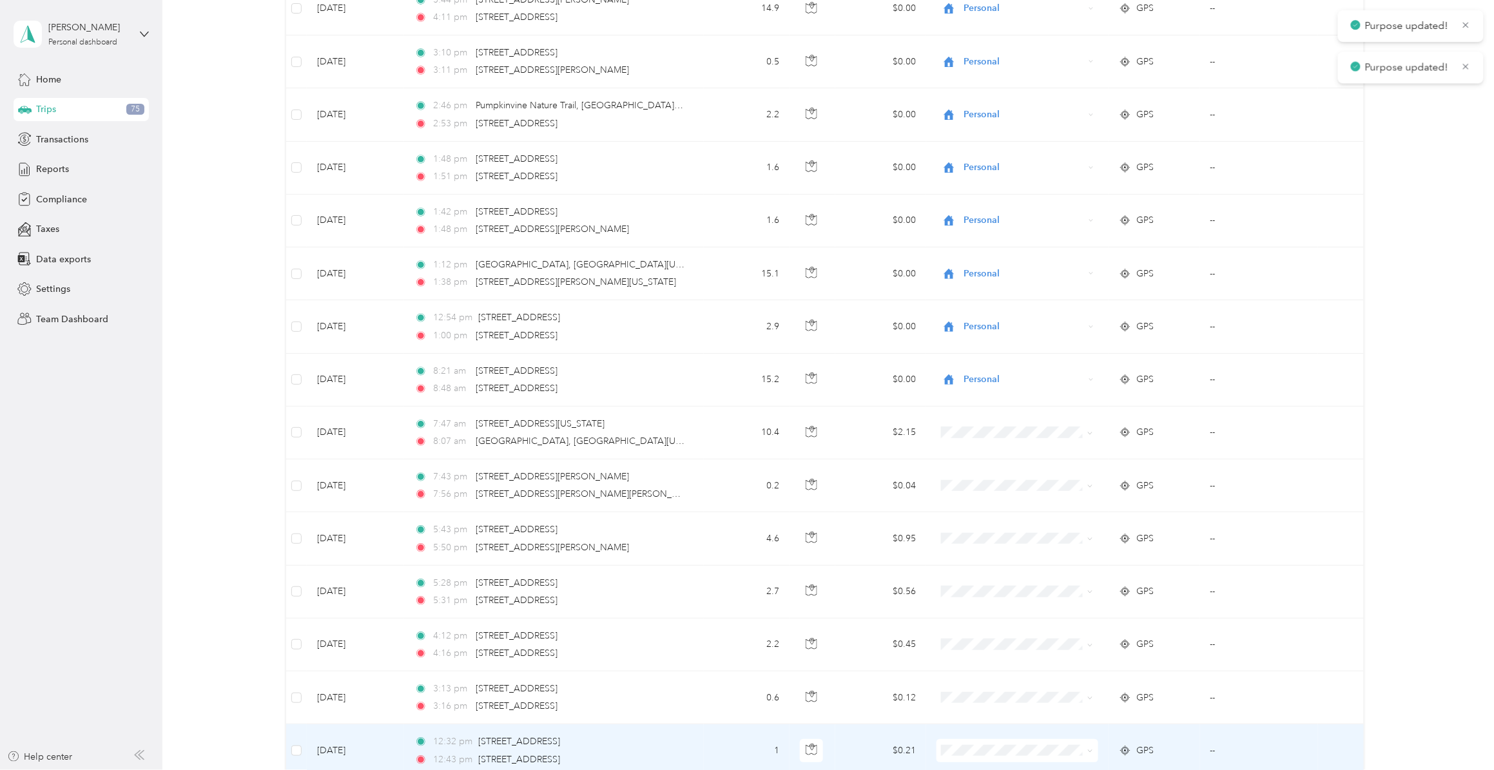
click at [961, 596] on span "Personal" at bounding box center [1014, 738] width 143 height 14
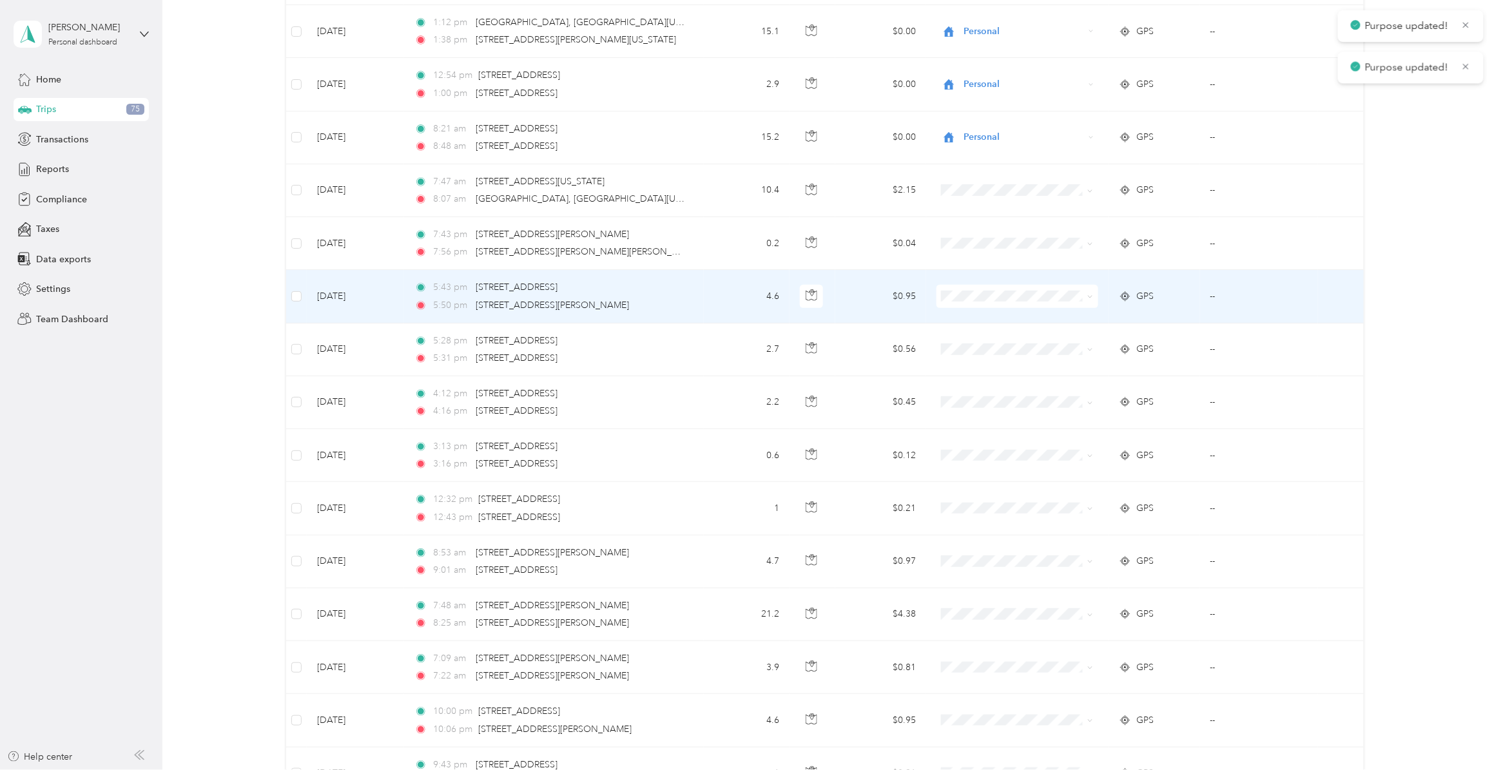
scroll to position [4110, 0]
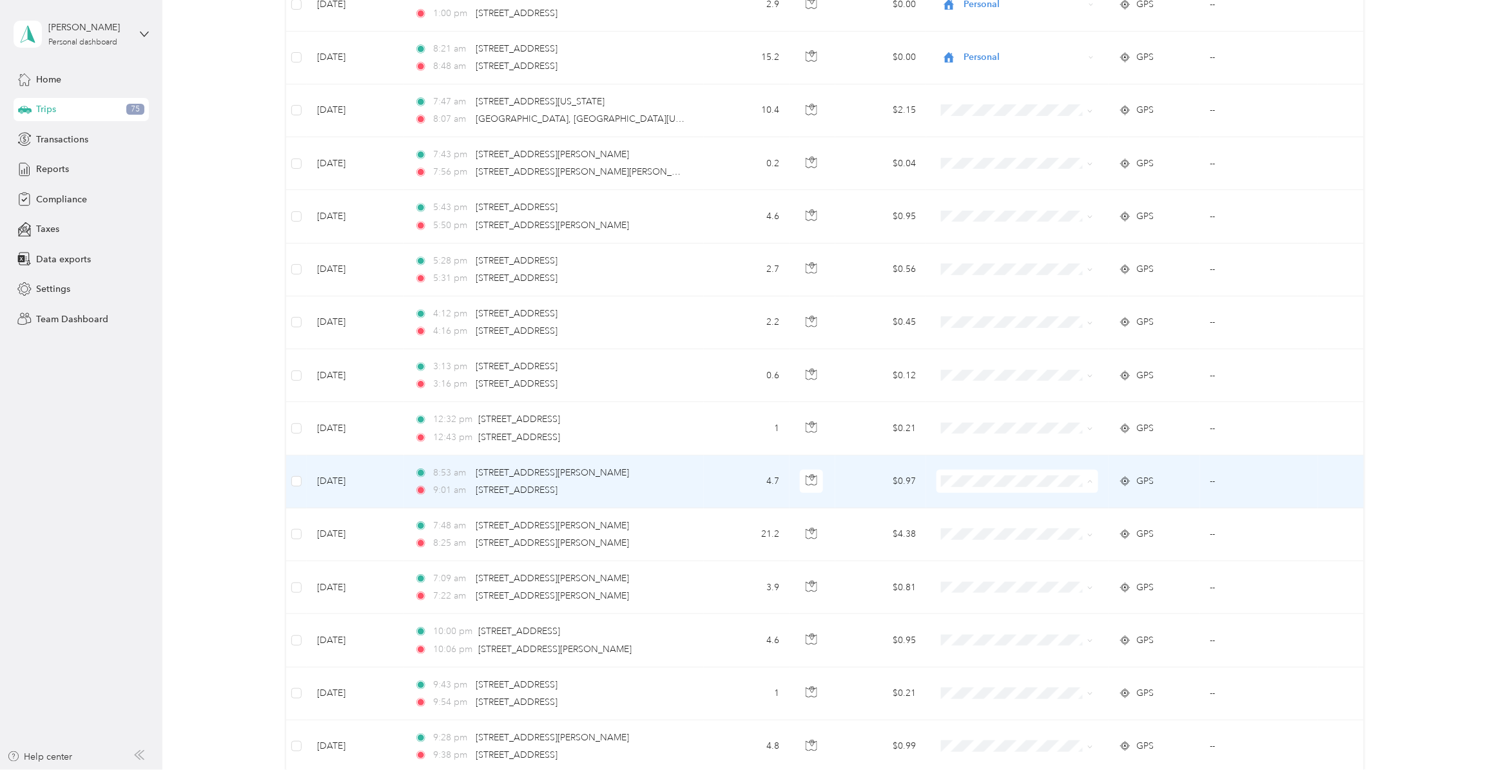
click at [980, 536] on span "Personal" at bounding box center [1026, 540] width 120 height 14
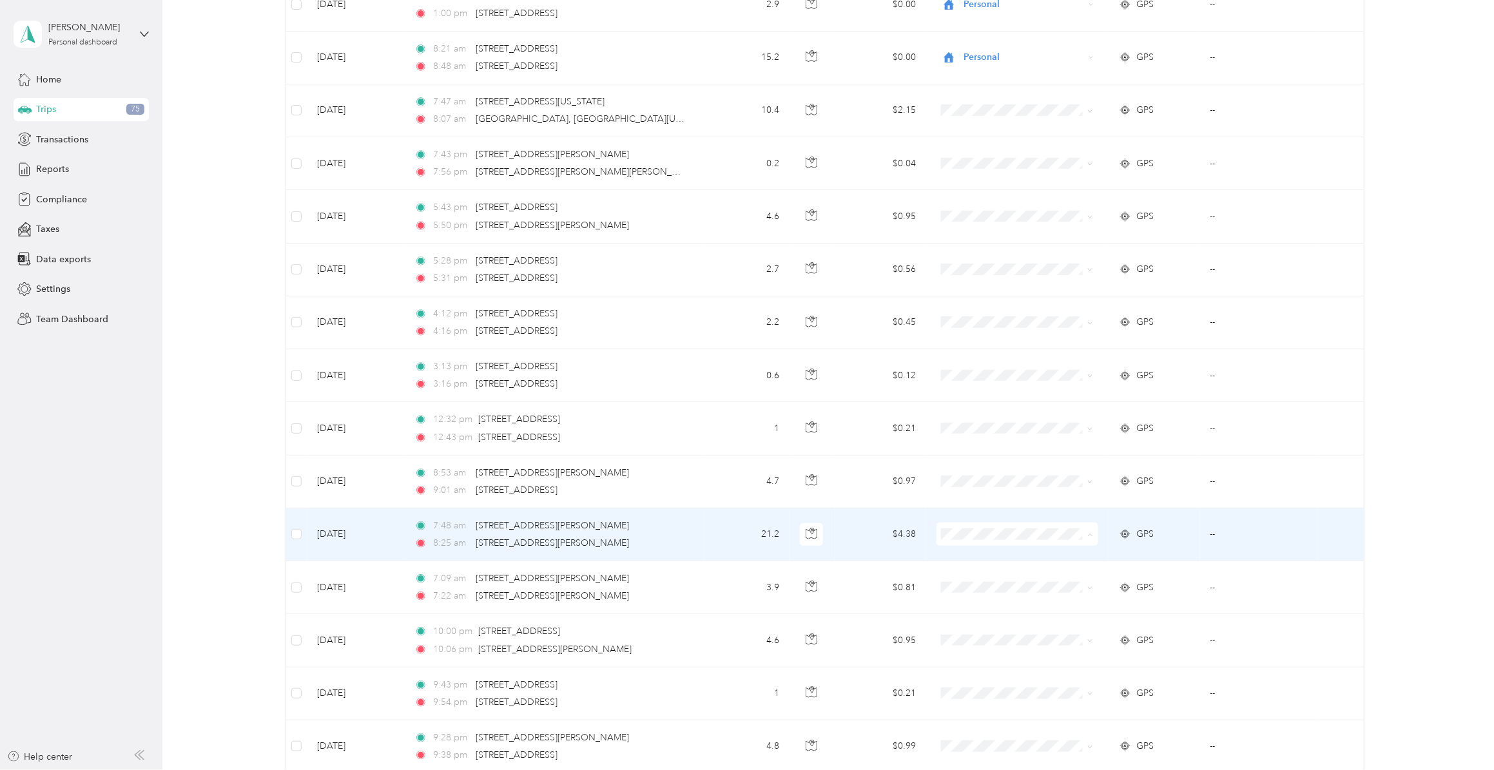
click at [977, 590] on span "Personal" at bounding box center [1026, 593] width 120 height 14
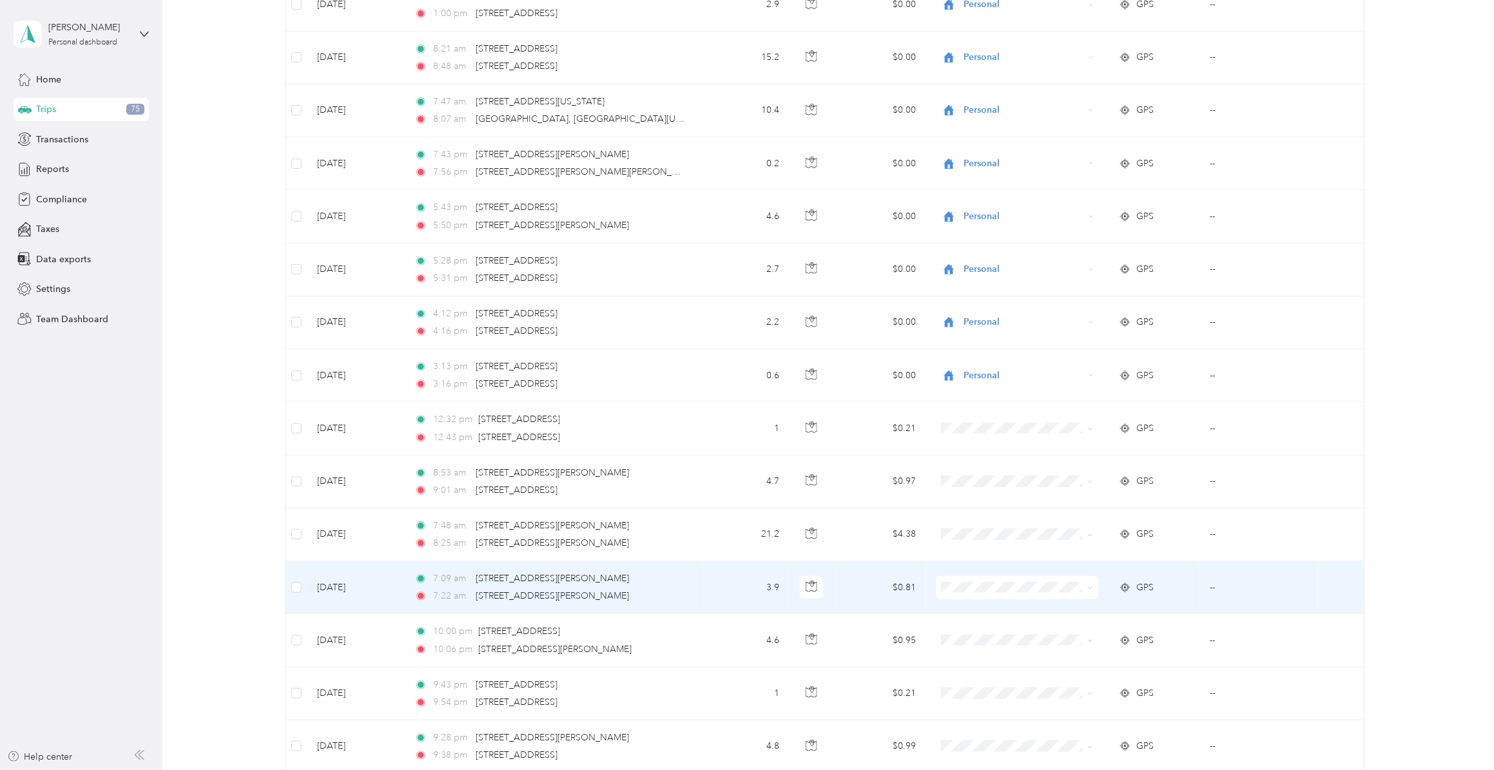
click at [982, 596] on span "Personal" at bounding box center [1026, 644] width 120 height 14
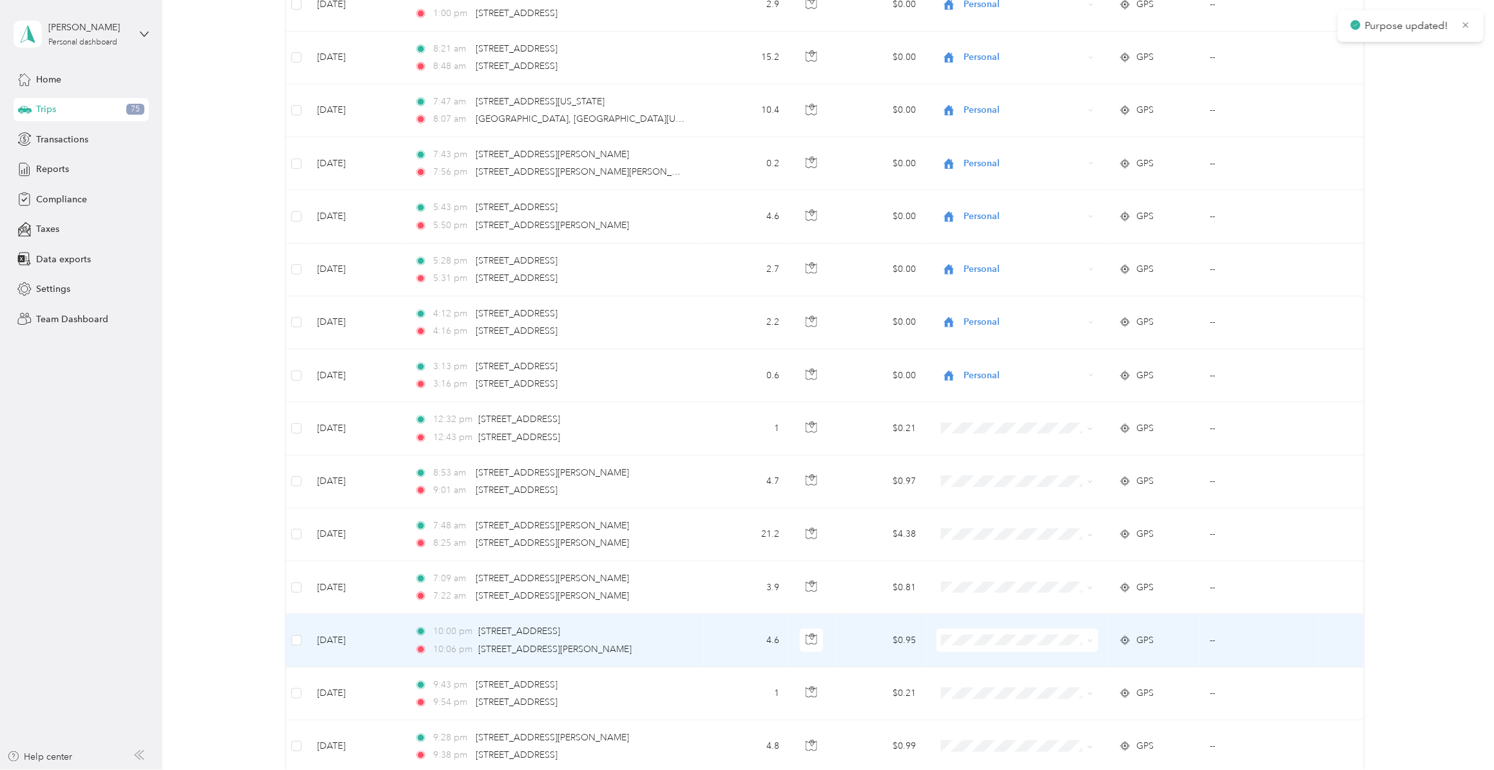
click at [961, 596] on span "Personal" at bounding box center [1014, 699] width 143 height 14
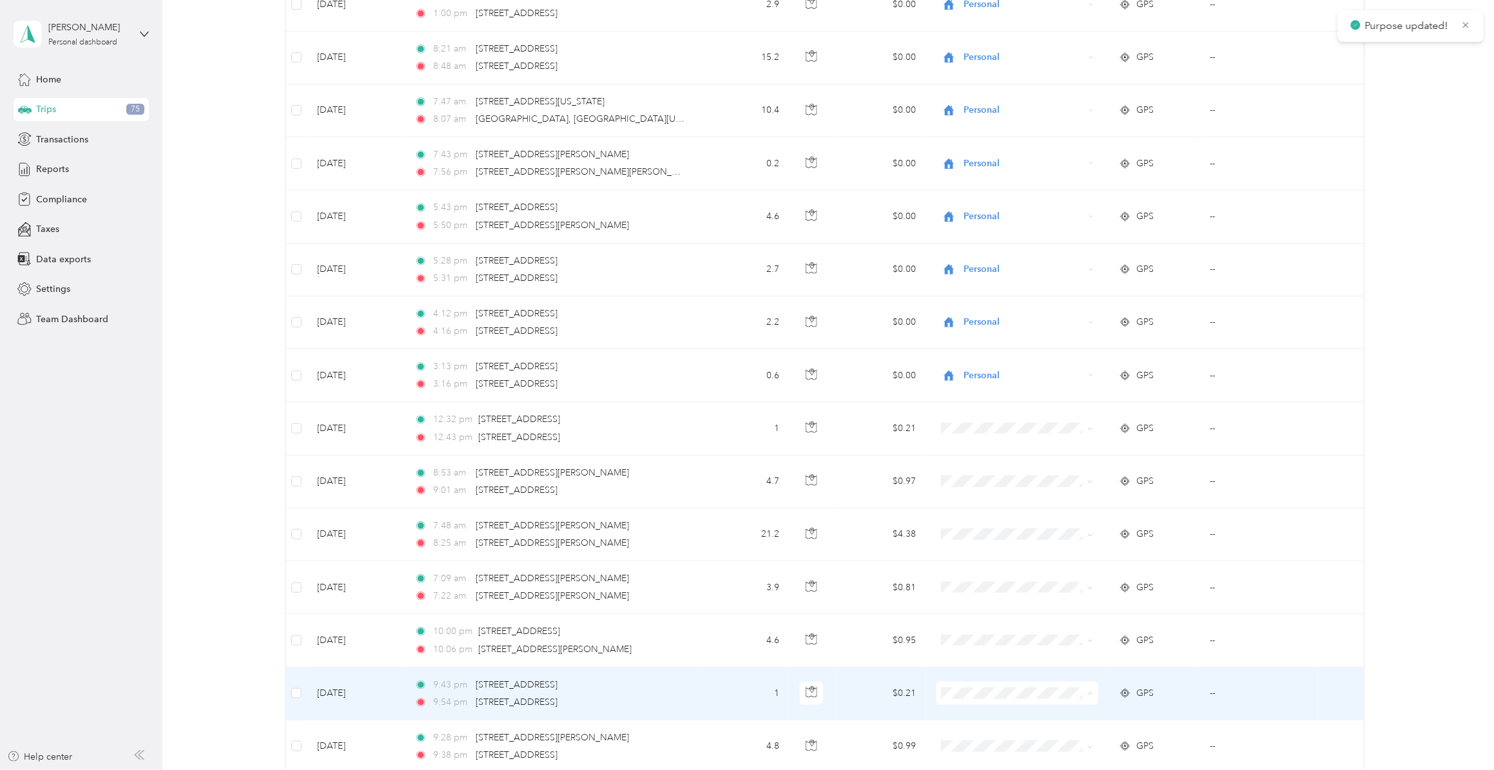
click at [980, 596] on span "Personal" at bounding box center [1026, 753] width 120 height 14
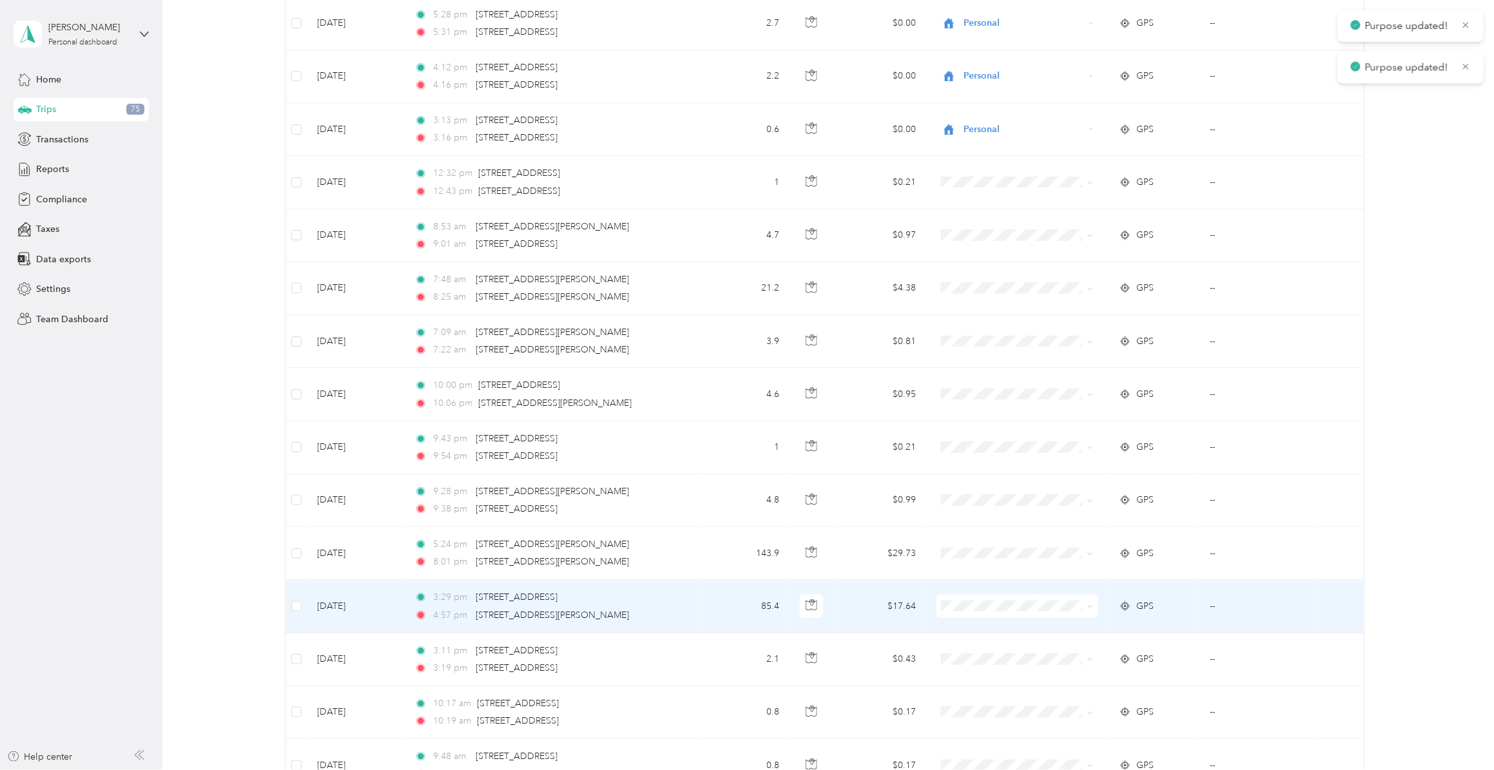
scroll to position [4433, 0]
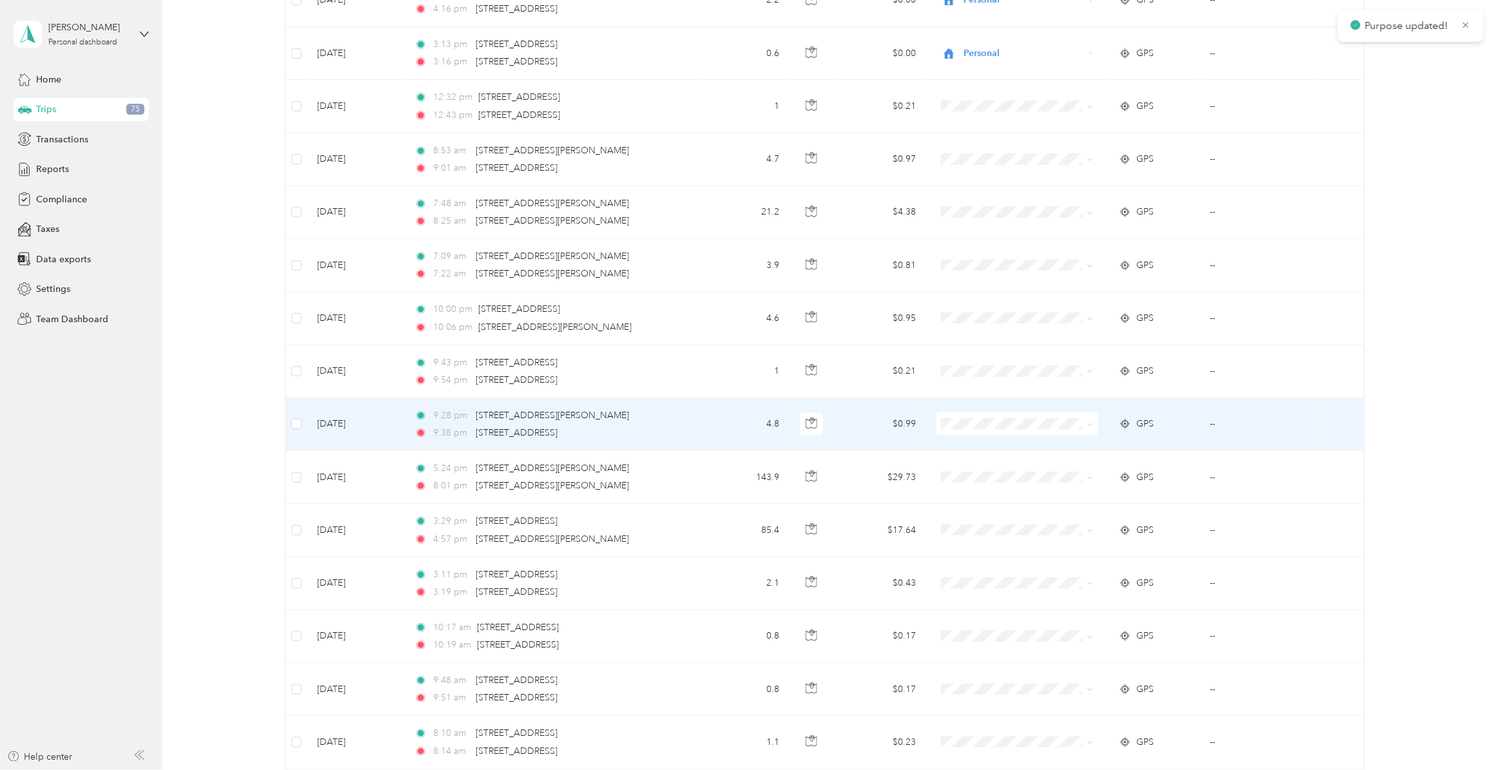
click at [977, 480] on span "Personal" at bounding box center [1026, 483] width 120 height 14
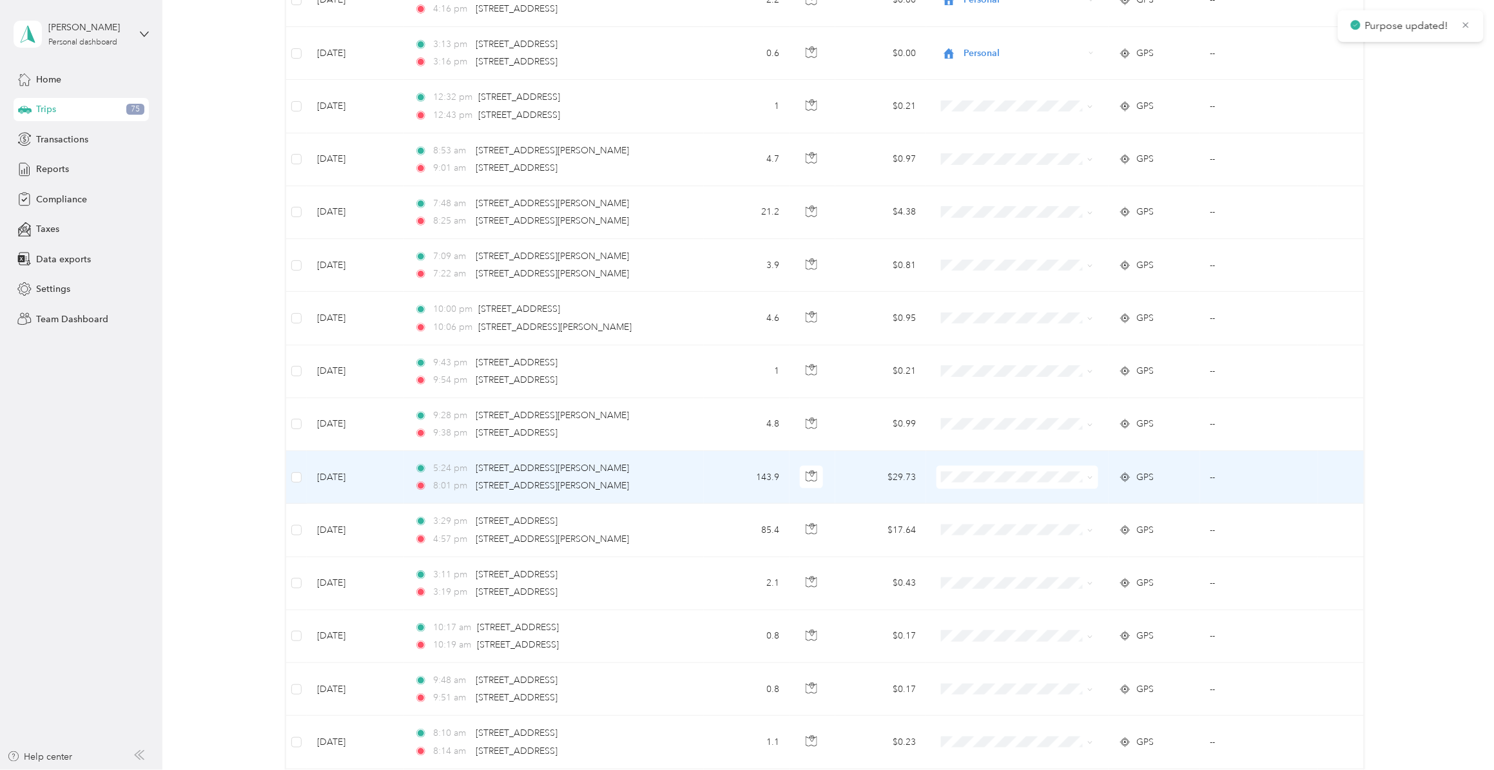
click at [974, 508] on span "Convergint Technologies" at bounding box center [1026, 514] width 120 height 14
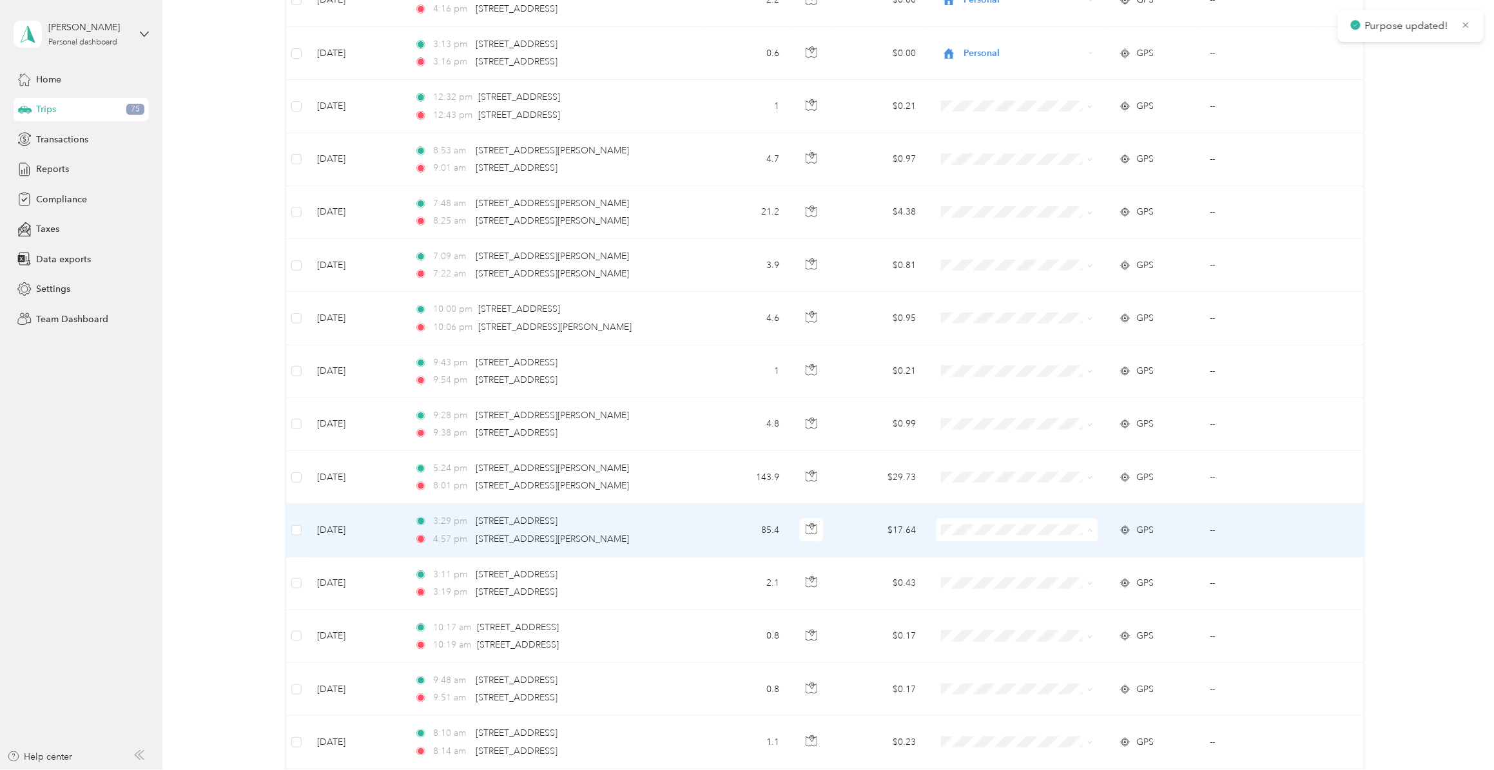
click at [978, 567] on span "Convergint Technologies" at bounding box center [1026, 567] width 120 height 14
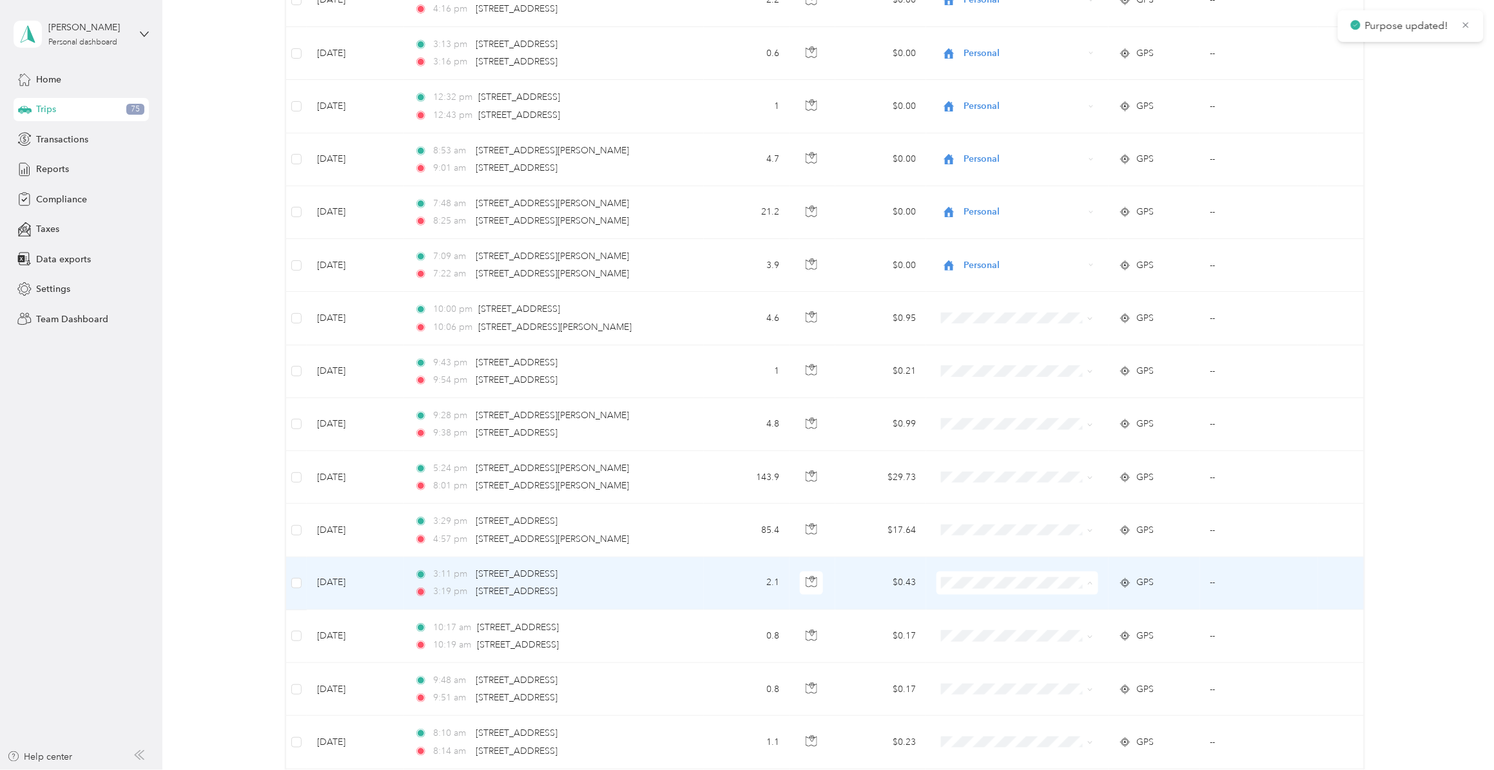
click at [975, 596] on span "Personal" at bounding box center [1026, 643] width 120 height 14
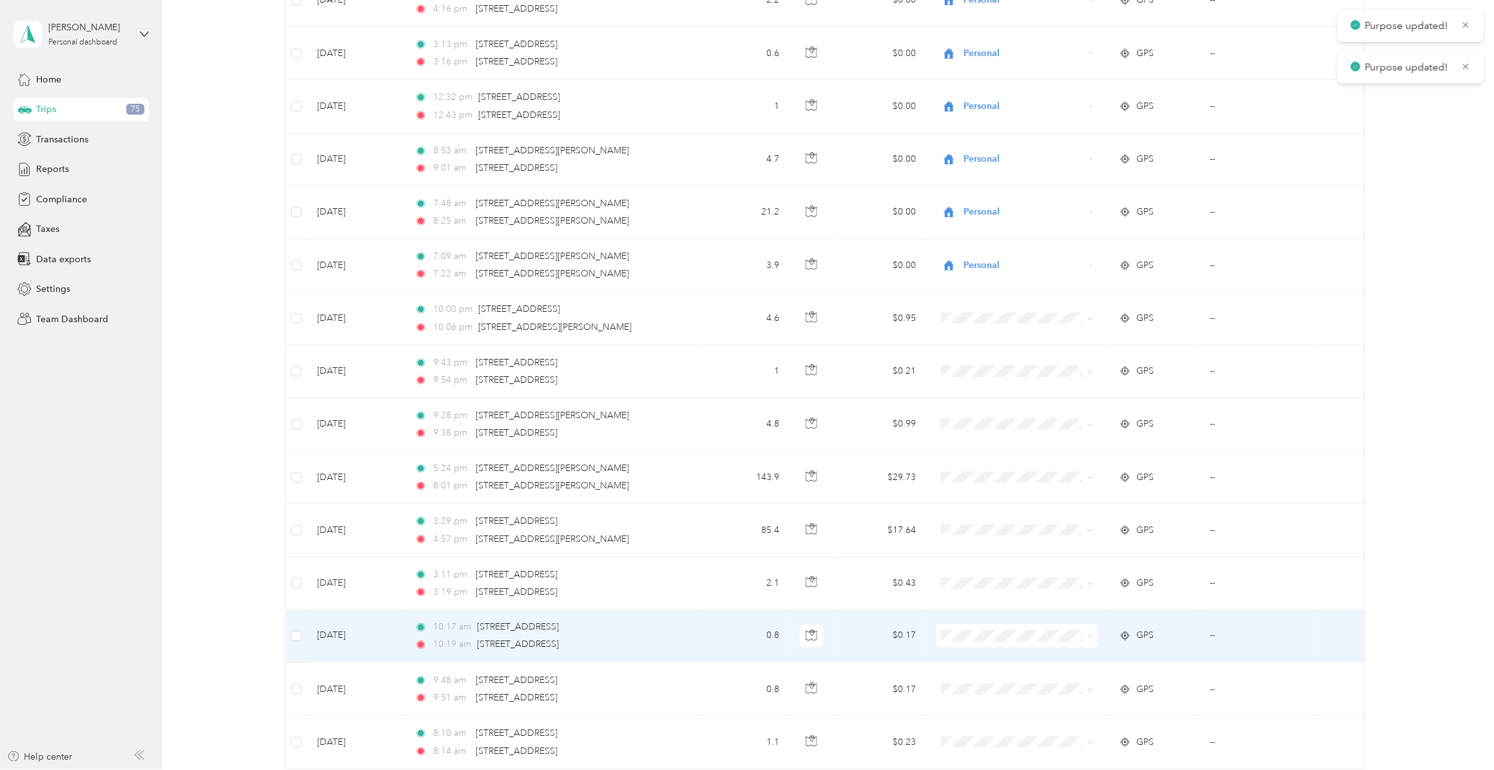
click at [975, 596] on span "Personal" at bounding box center [1026, 696] width 120 height 14
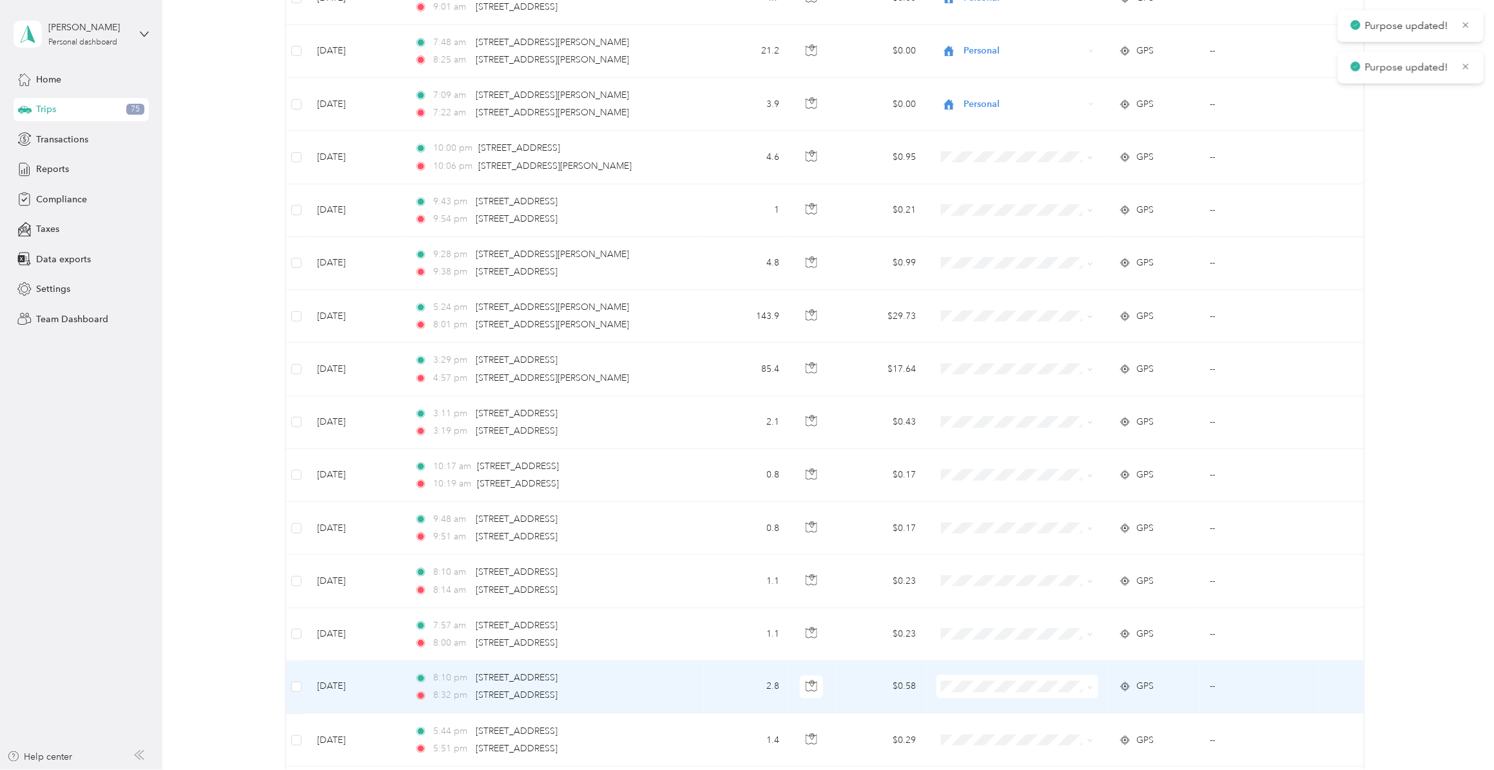
scroll to position [4674, 0]
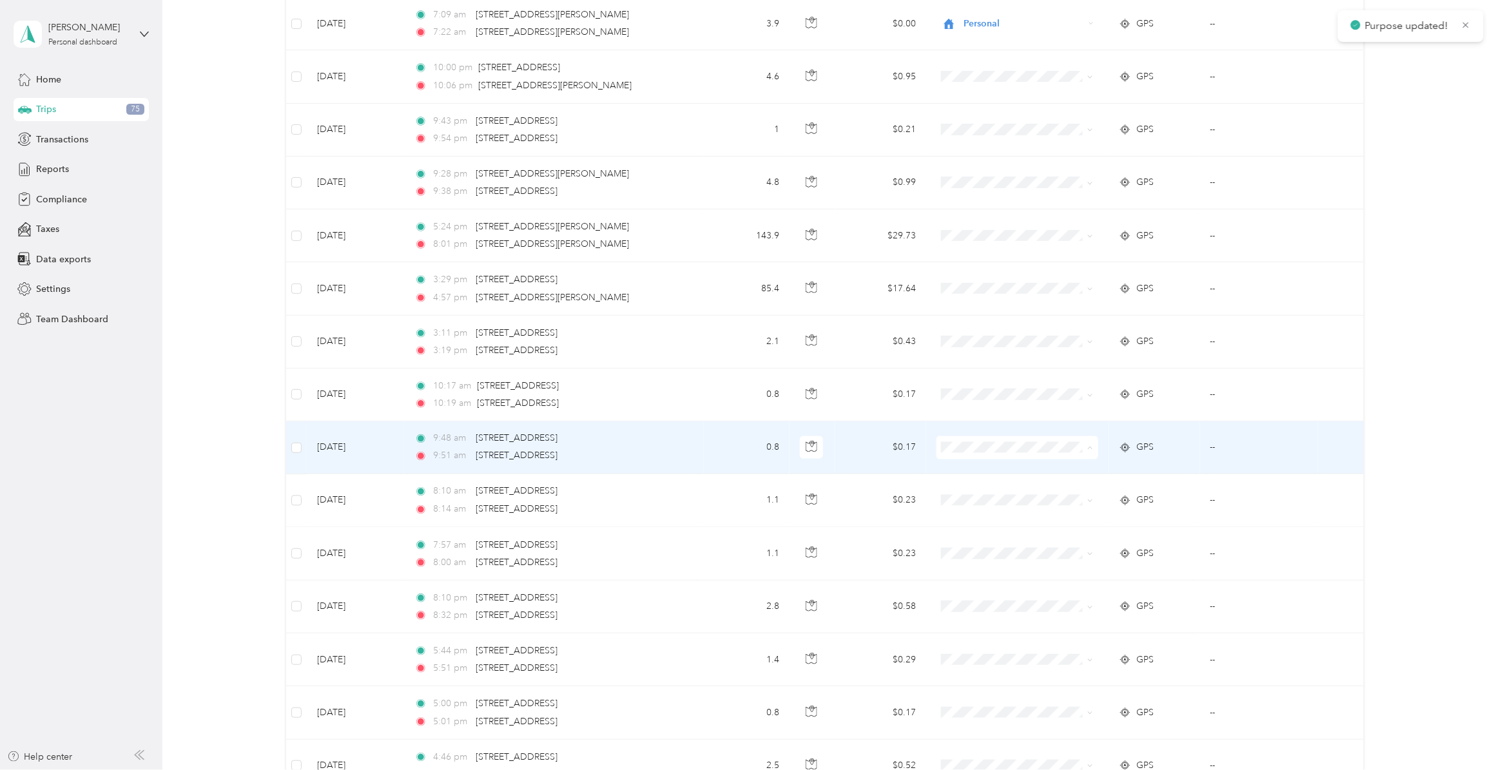
click at [985, 505] on span "Personal" at bounding box center [1026, 508] width 120 height 14
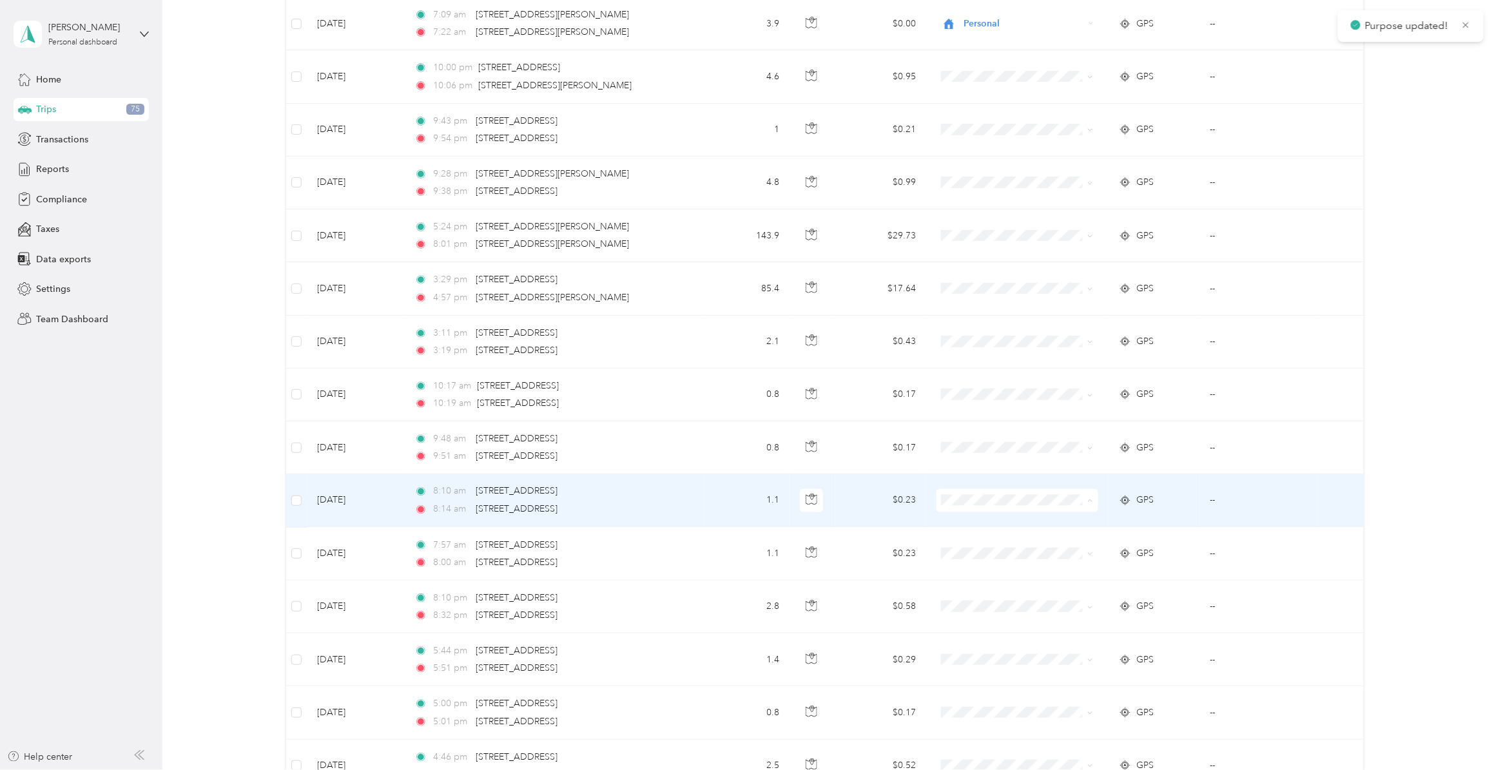
click at [981, 558] on span "Personal" at bounding box center [1026, 561] width 120 height 14
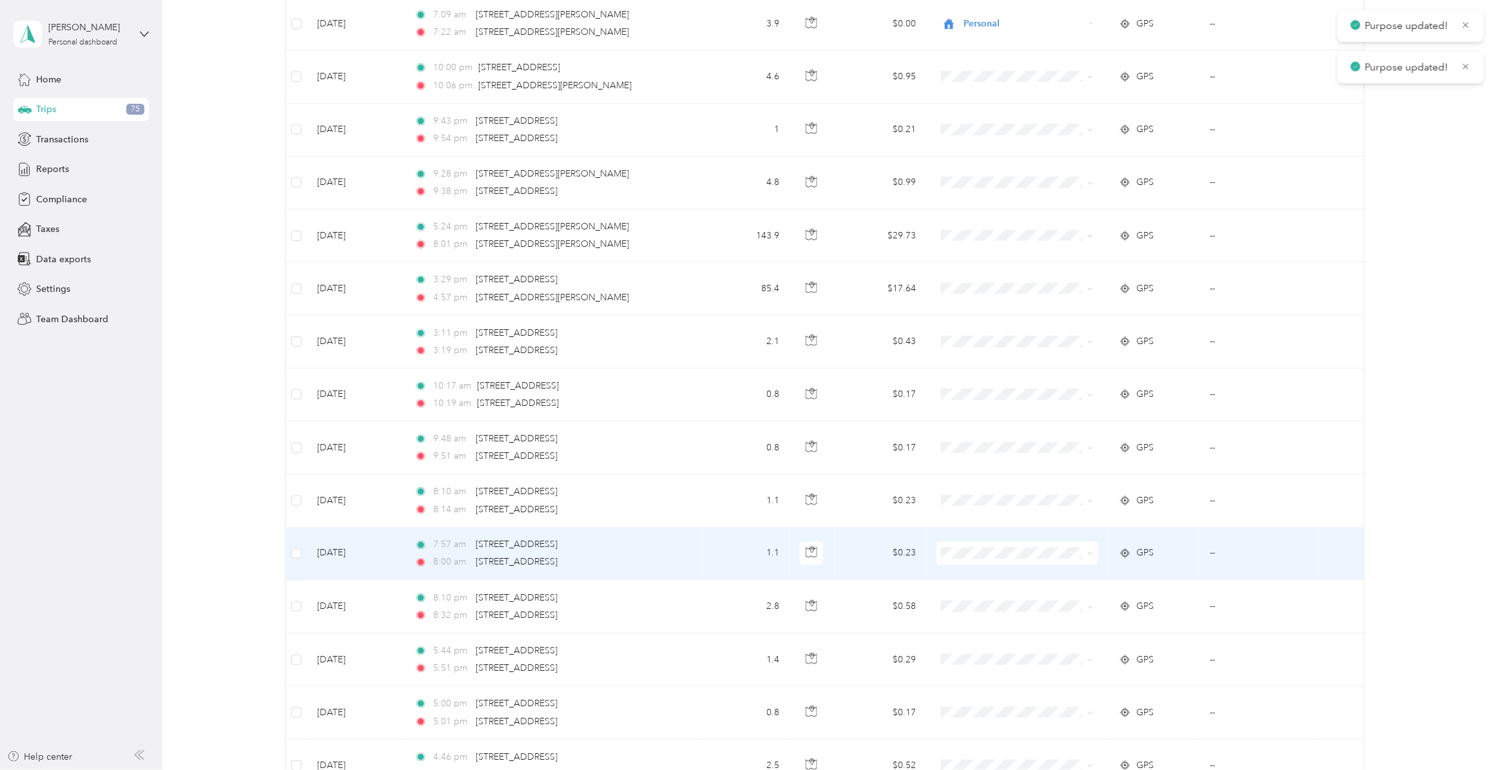
click at [974, 596] on span "Personal" at bounding box center [1026, 614] width 120 height 14
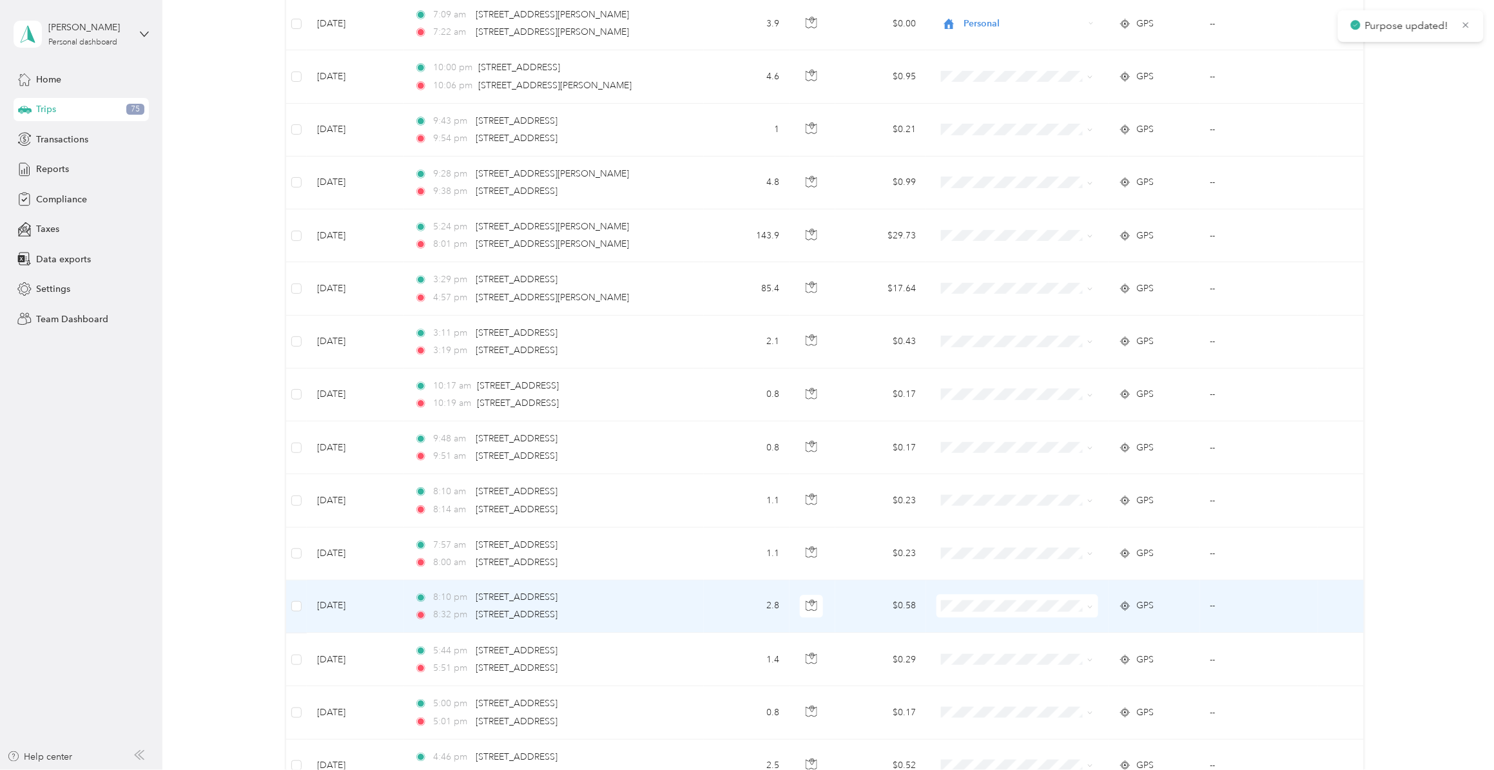
click at [977, 596] on span "Personal" at bounding box center [1026, 667] width 120 height 14
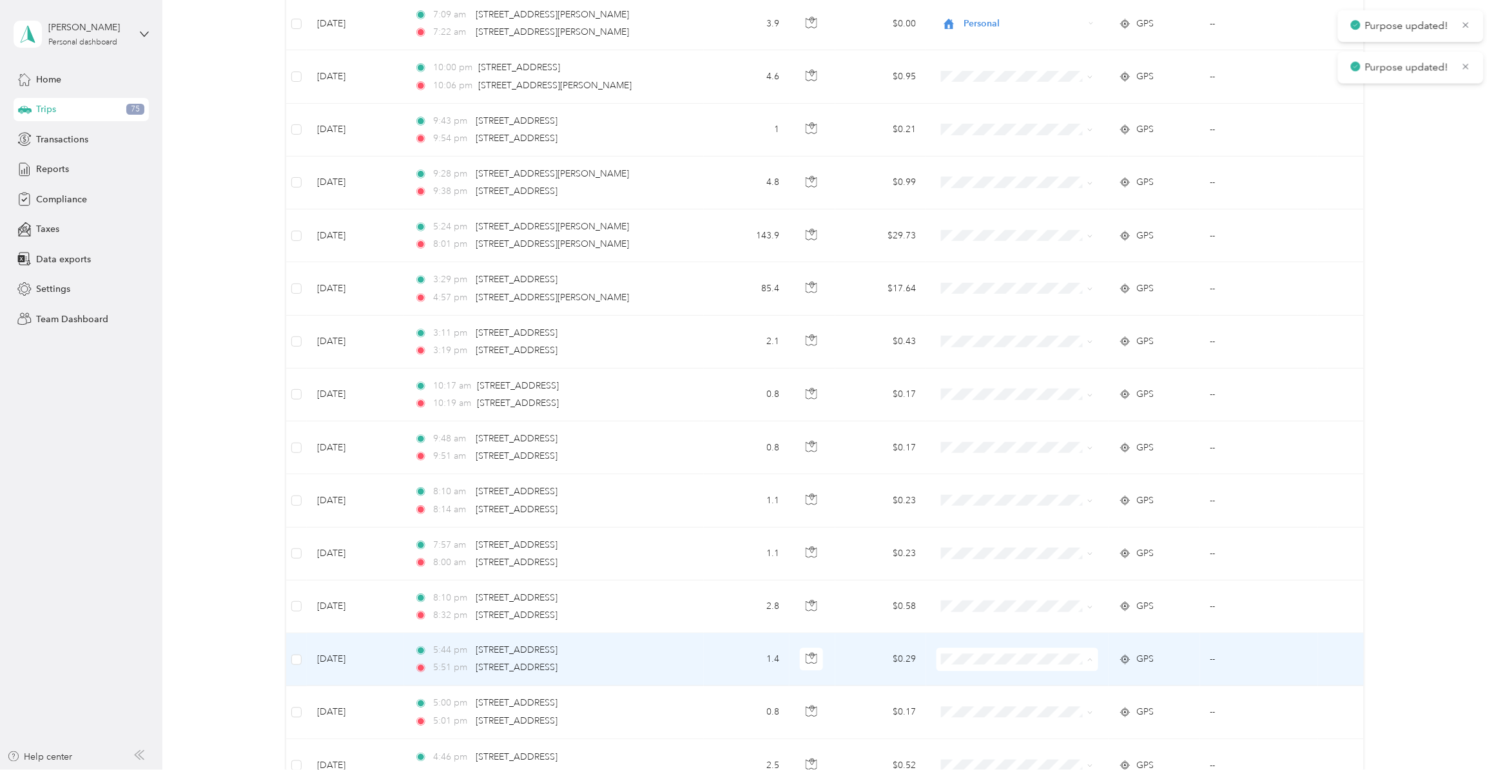
click at [970, 596] on span "Personal" at bounding box center [1026, 720] width 120 height 14
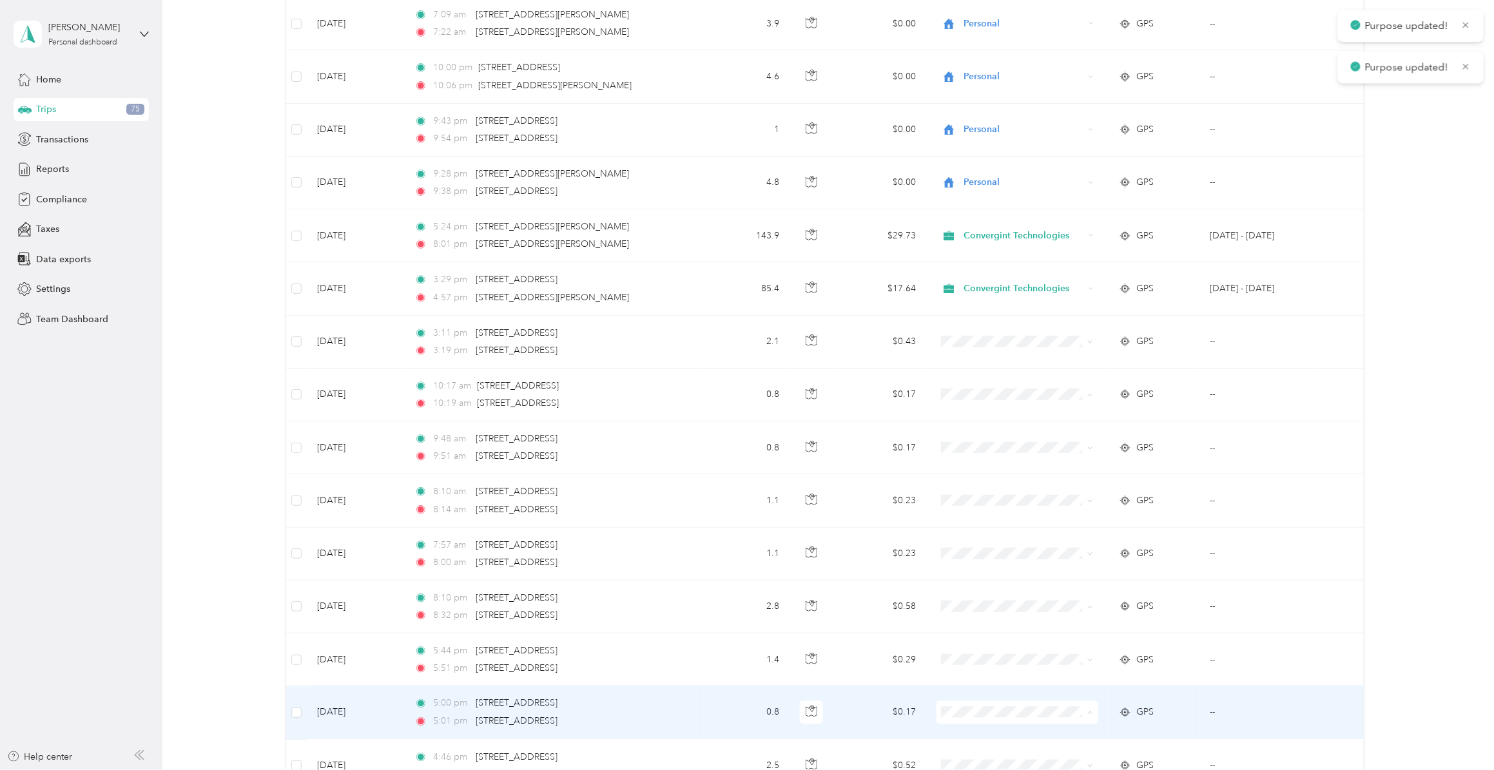
click at [968, 596] on span "Personal" at bounding box center [1026, 703] width 120 height 14
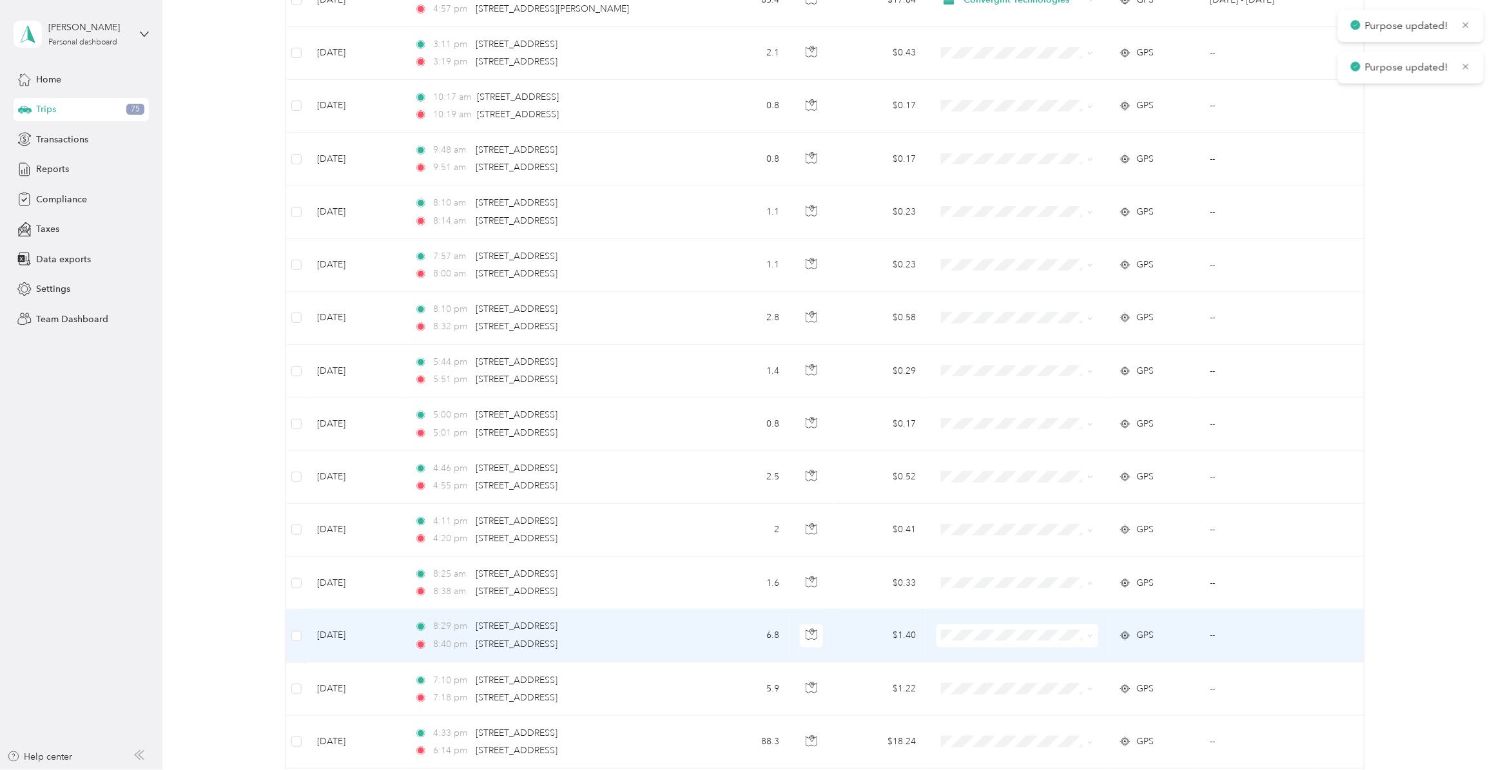
scroll to position [5077, 0]
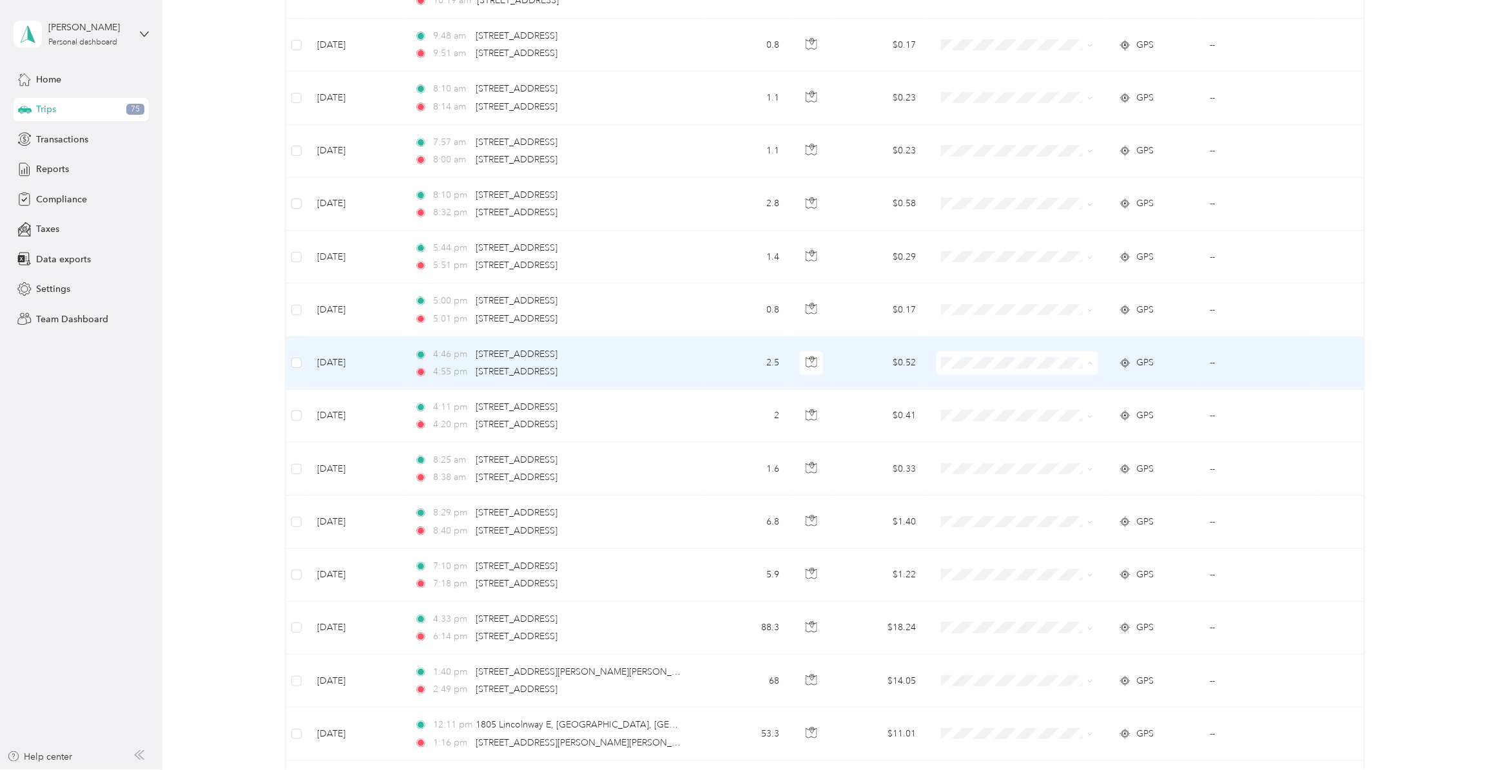
click at [977, 424] on span "Personal" at bounding box center [1026, 423] width 120 height 14
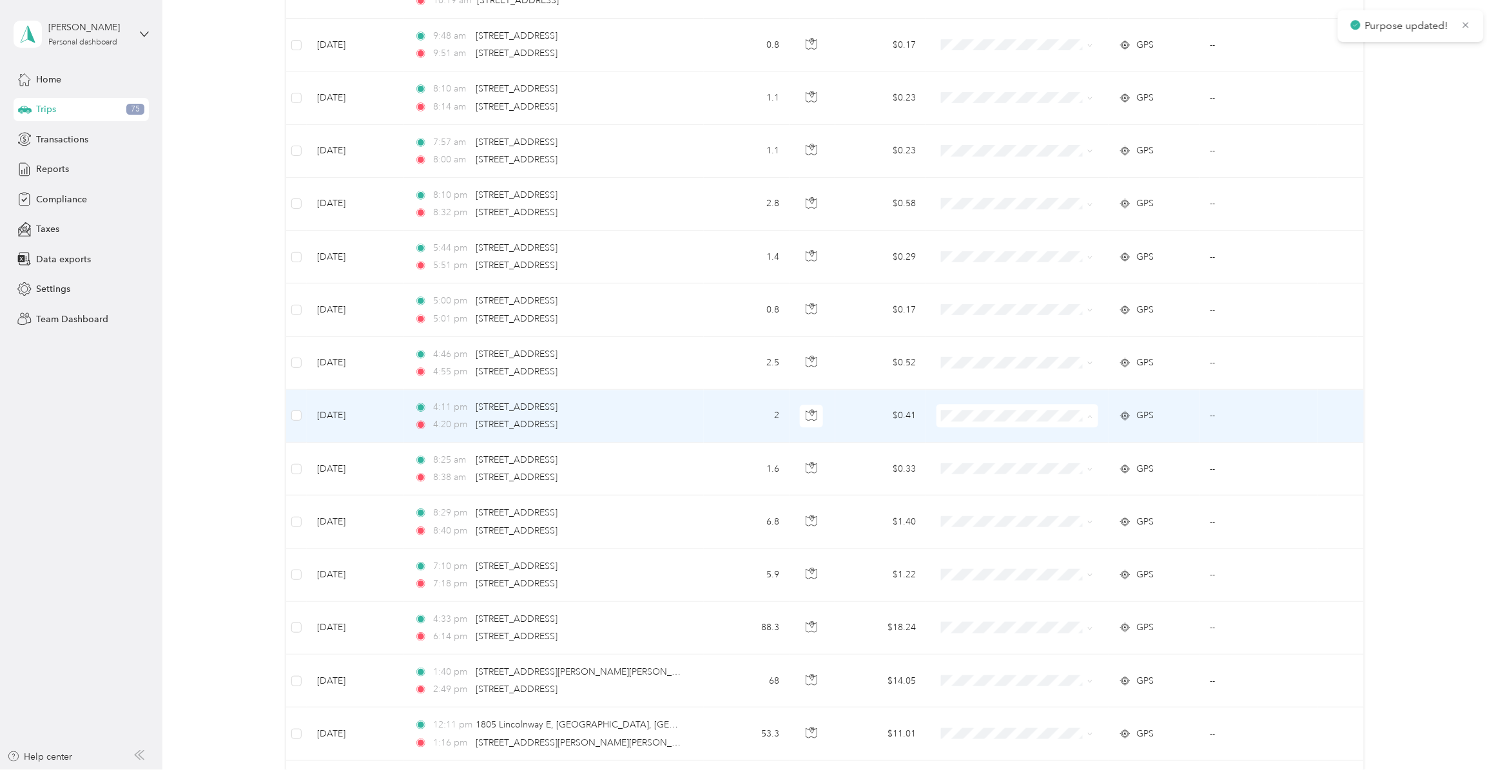
click at [977, 471] on span "Personal" at bounding box center [1026, 477] width 120 height 14
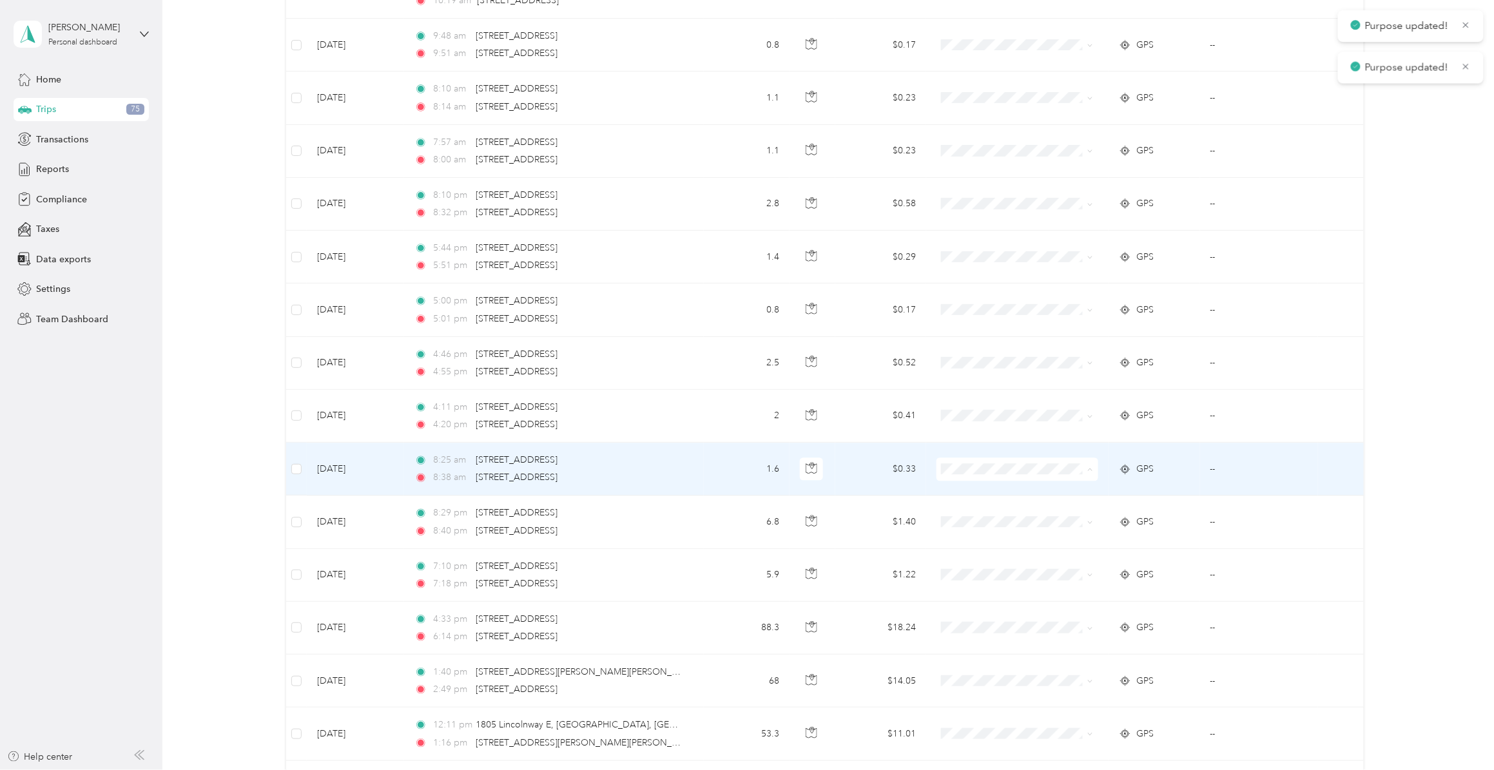
click at [972, 523] on span "Personal" at bounding box center [1026, 530] width 120 height 14
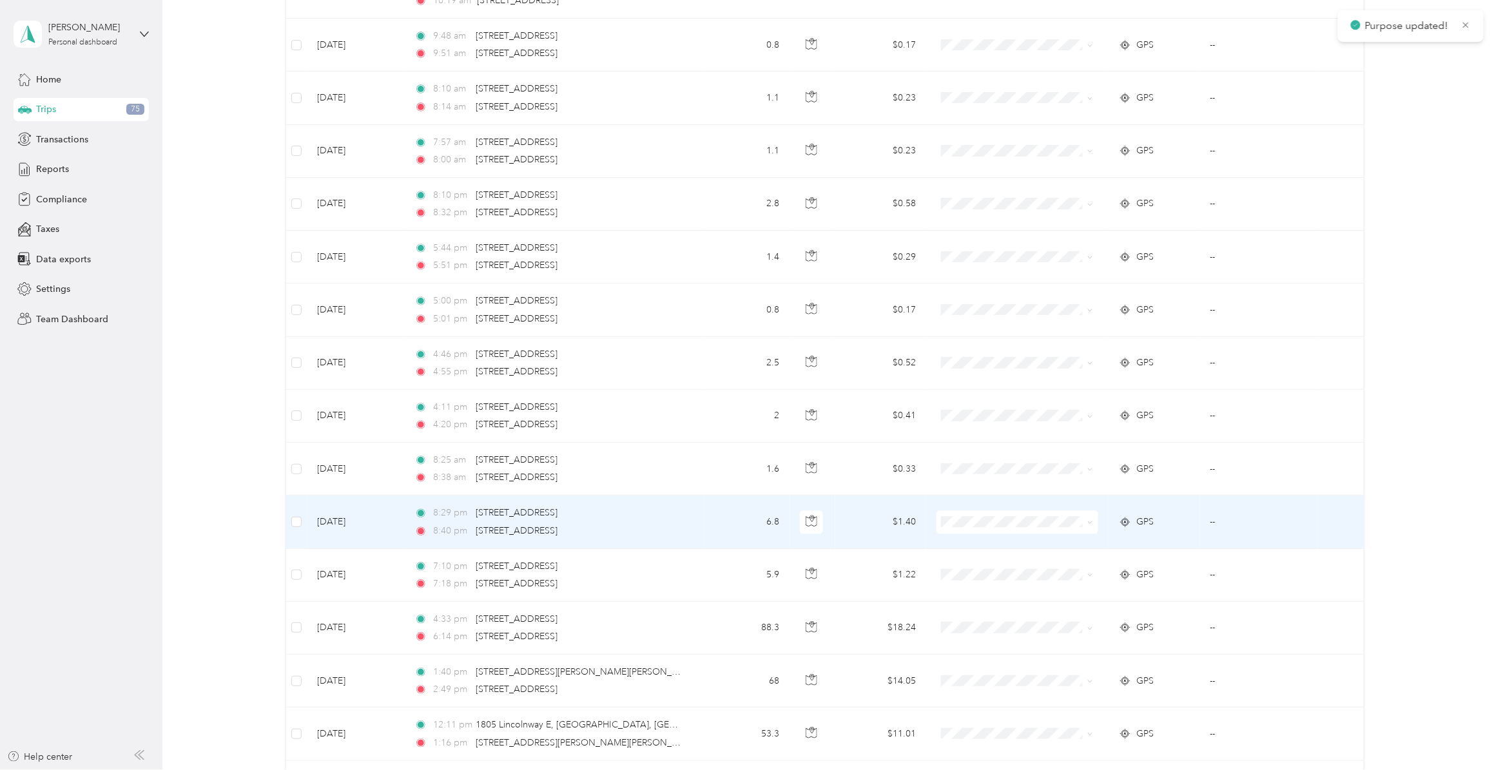
click at [981, 578] on span "Personal" at bounding box center [1026, 583] width 120 height 14
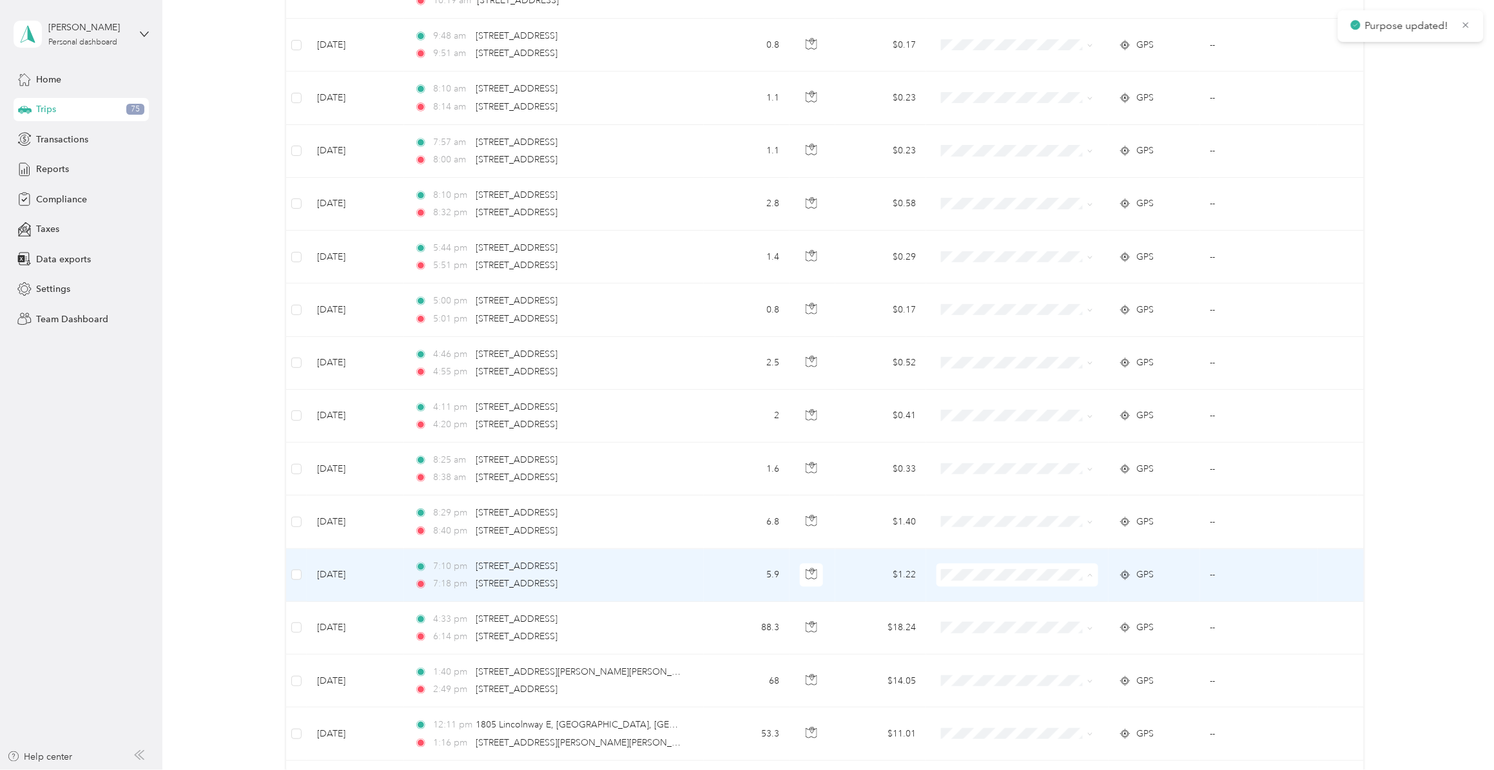
click at [991, 596] on span "Personal" at bounding box center [1026, 636] width 120 height 14
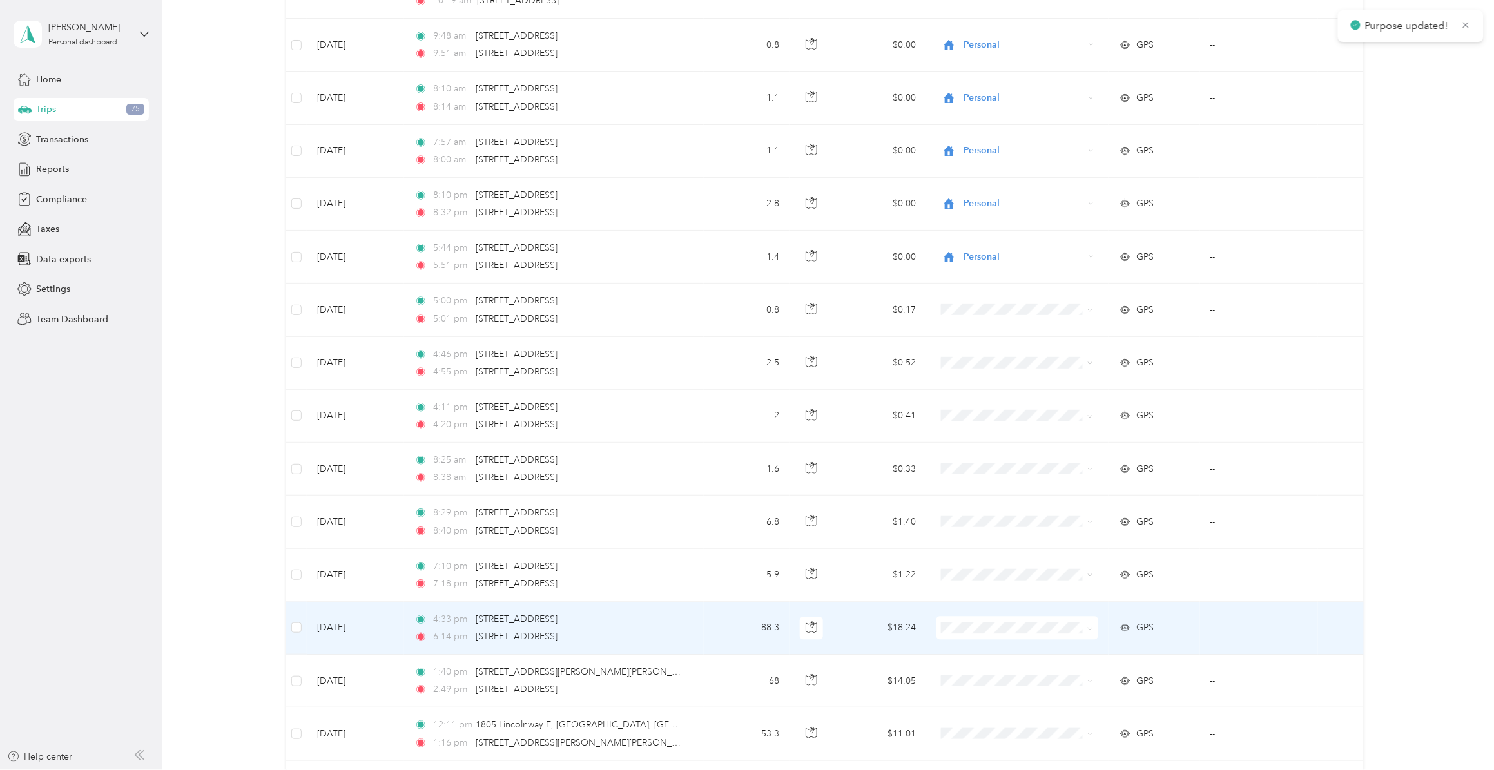
click at [975, 596] on span "Convergint Technologies" at bounding box center [1026, 666] width 120 height 14
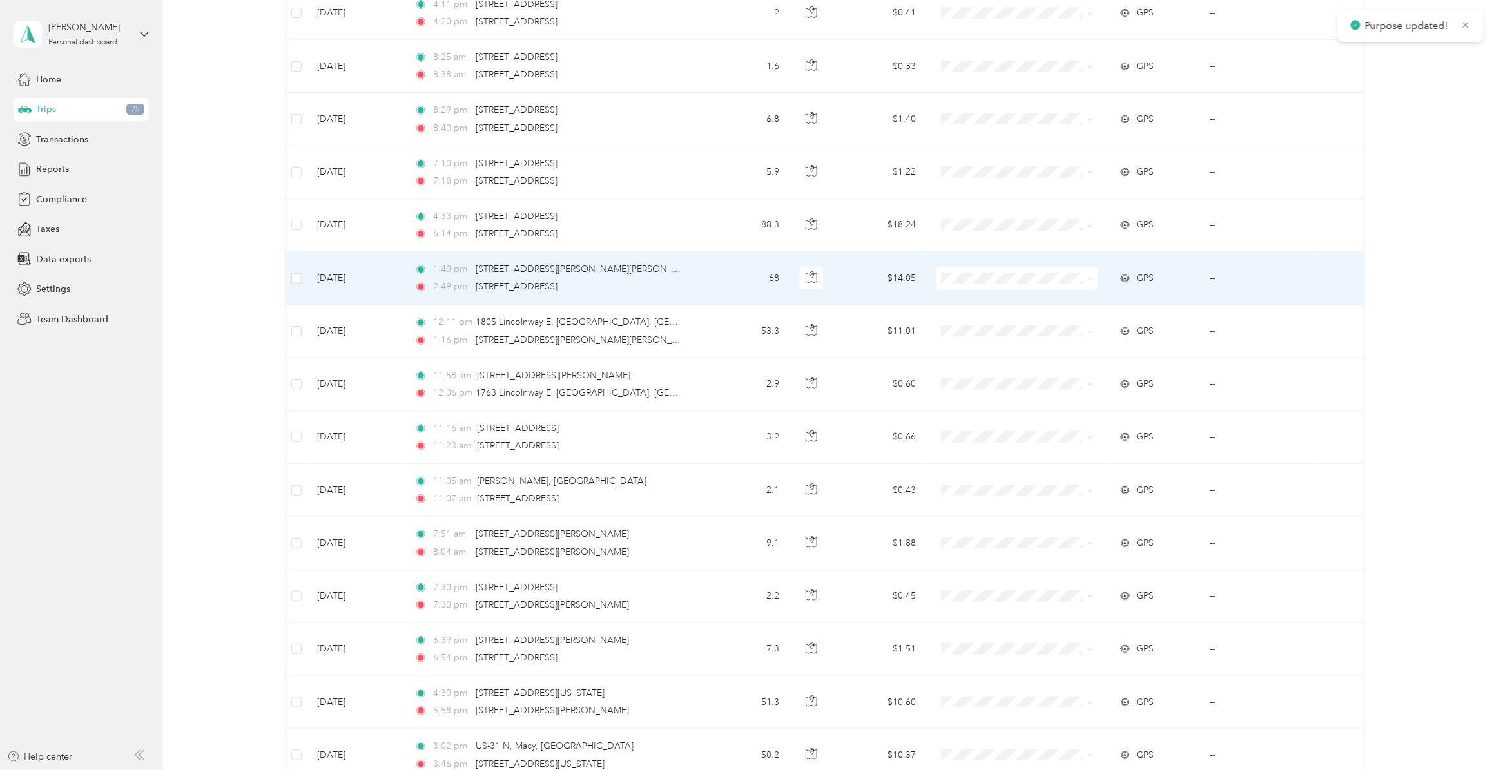
click at [959, 313] on span "Convergint Technologies" at bounding box center [1014, 317] width 143 height 14
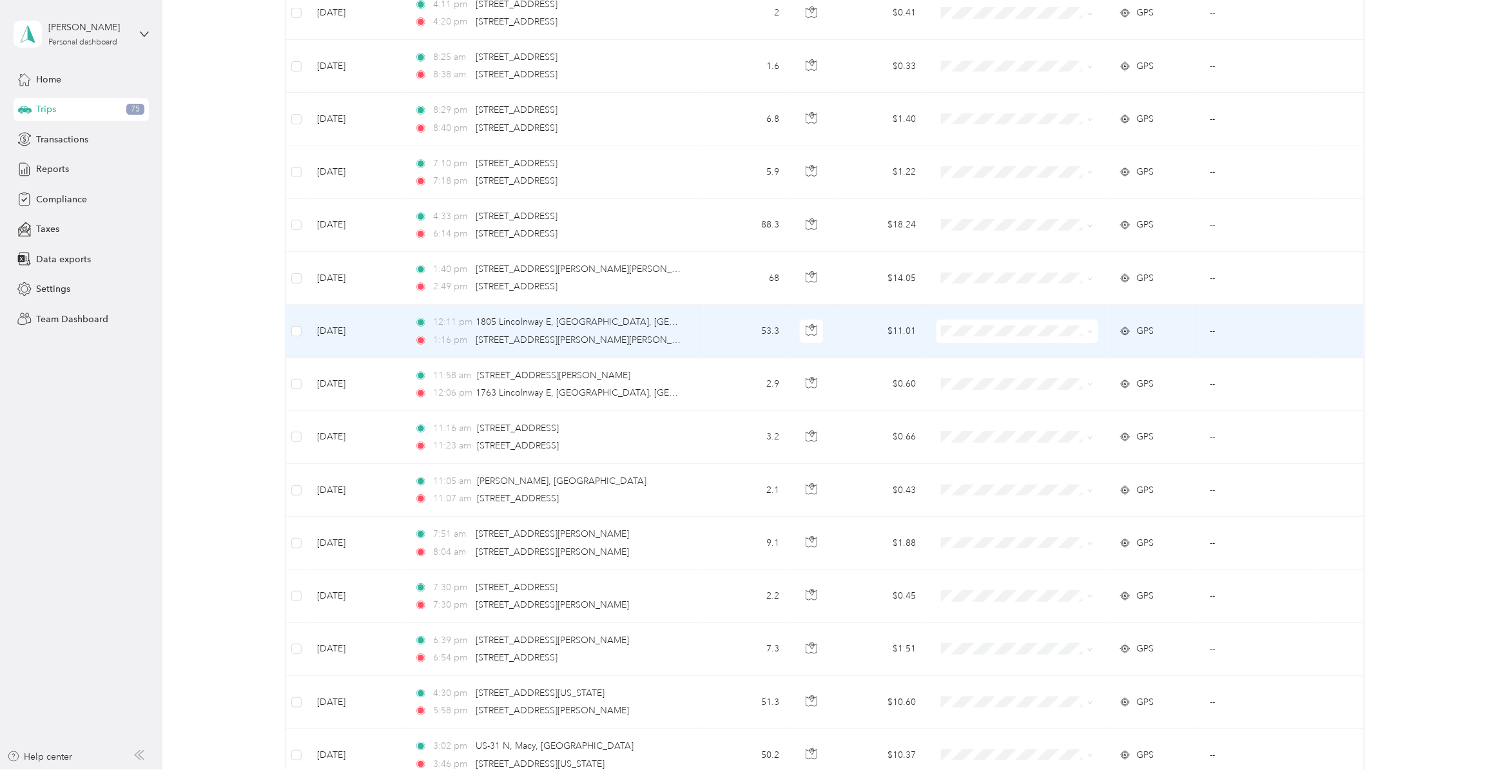
click at [957, 338] on span at bounding box center [1018, 331] width 162 height 23
click at [981, 364] on span "Convergint Technologies" at bounding box center [1026, 371] width 120 height 14
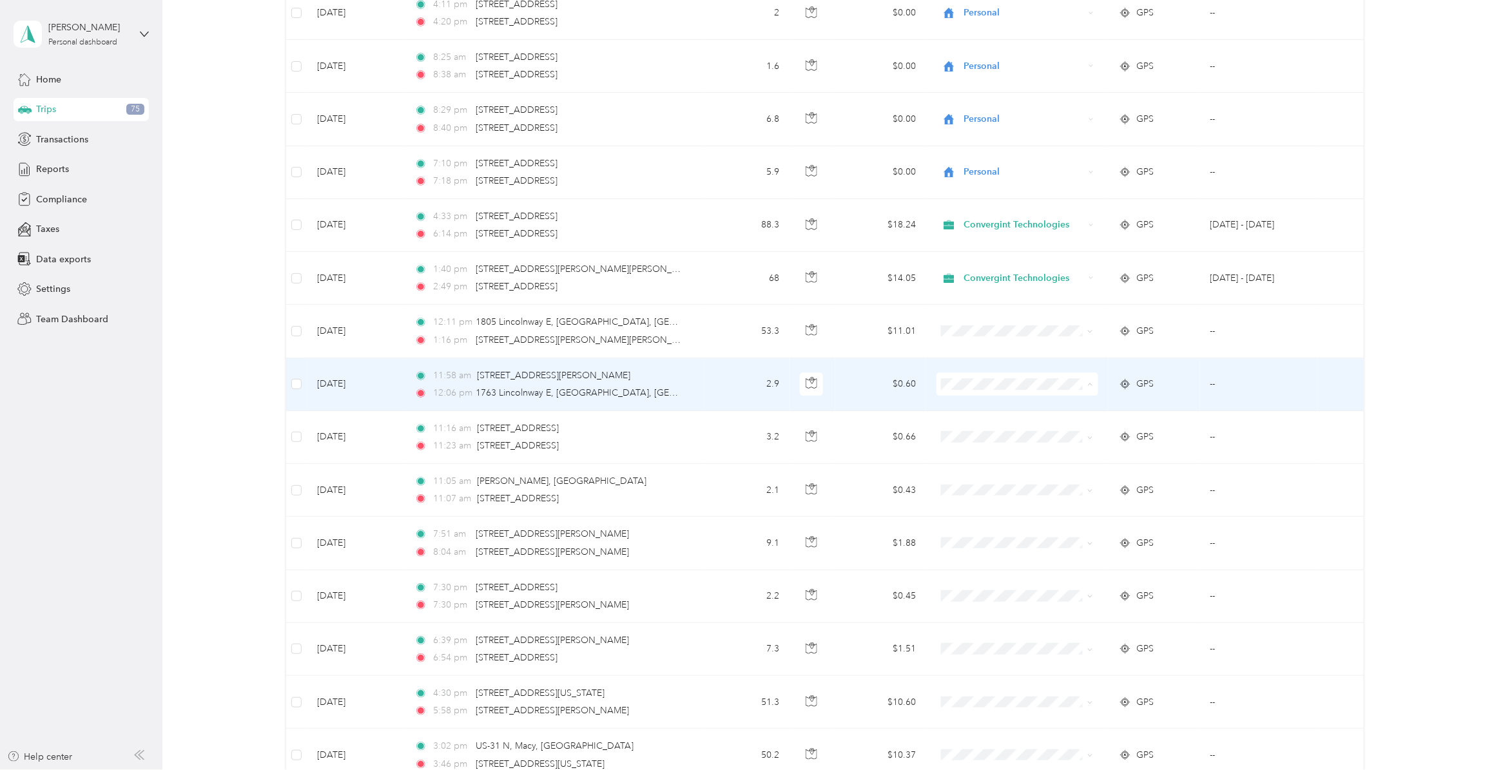
click at [986, 443] on span "Personal" at bounding box center [1026, 446] width 120 height 14
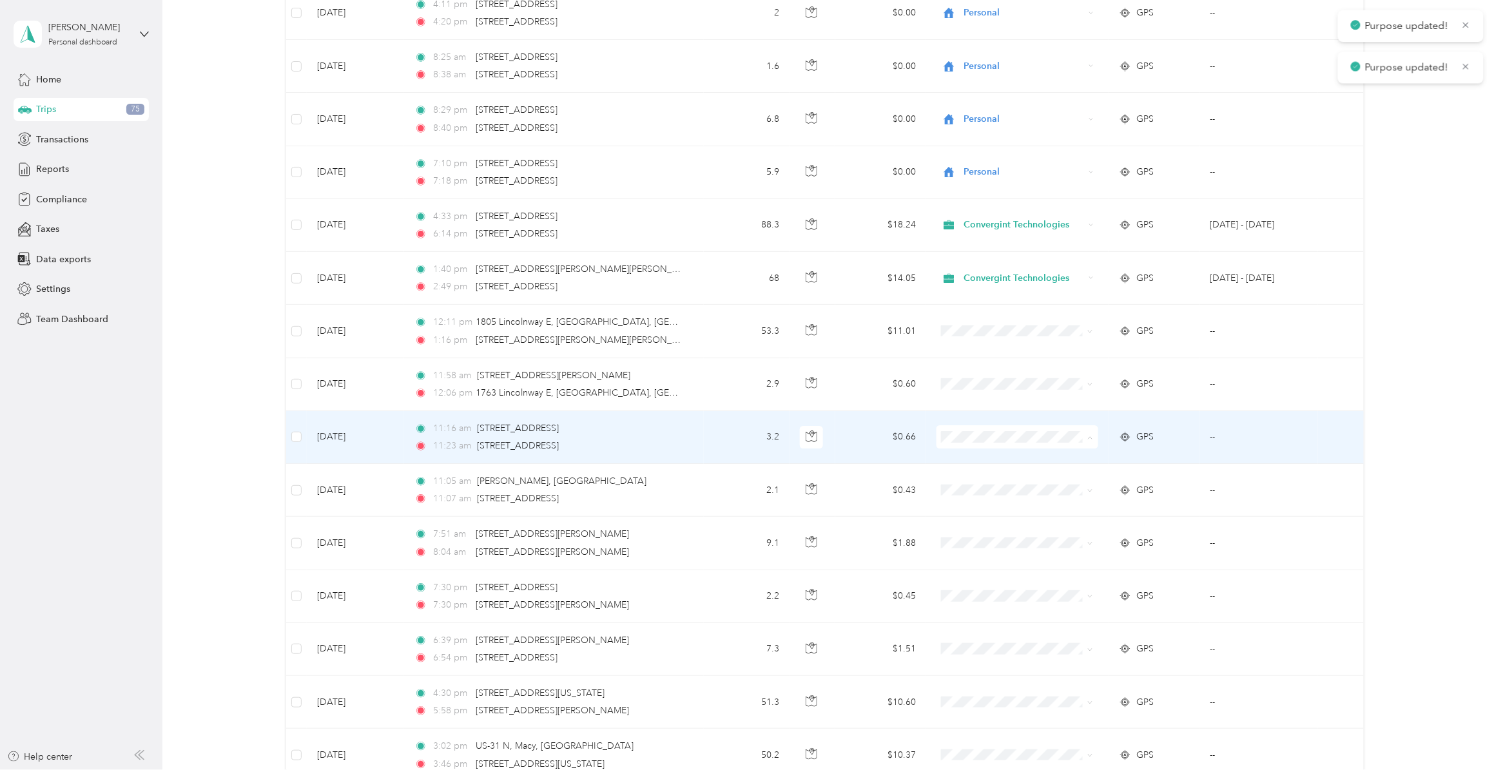
click at [978, 493] on span "Personal" at bounding box center [1026, 500] width 120 height 14
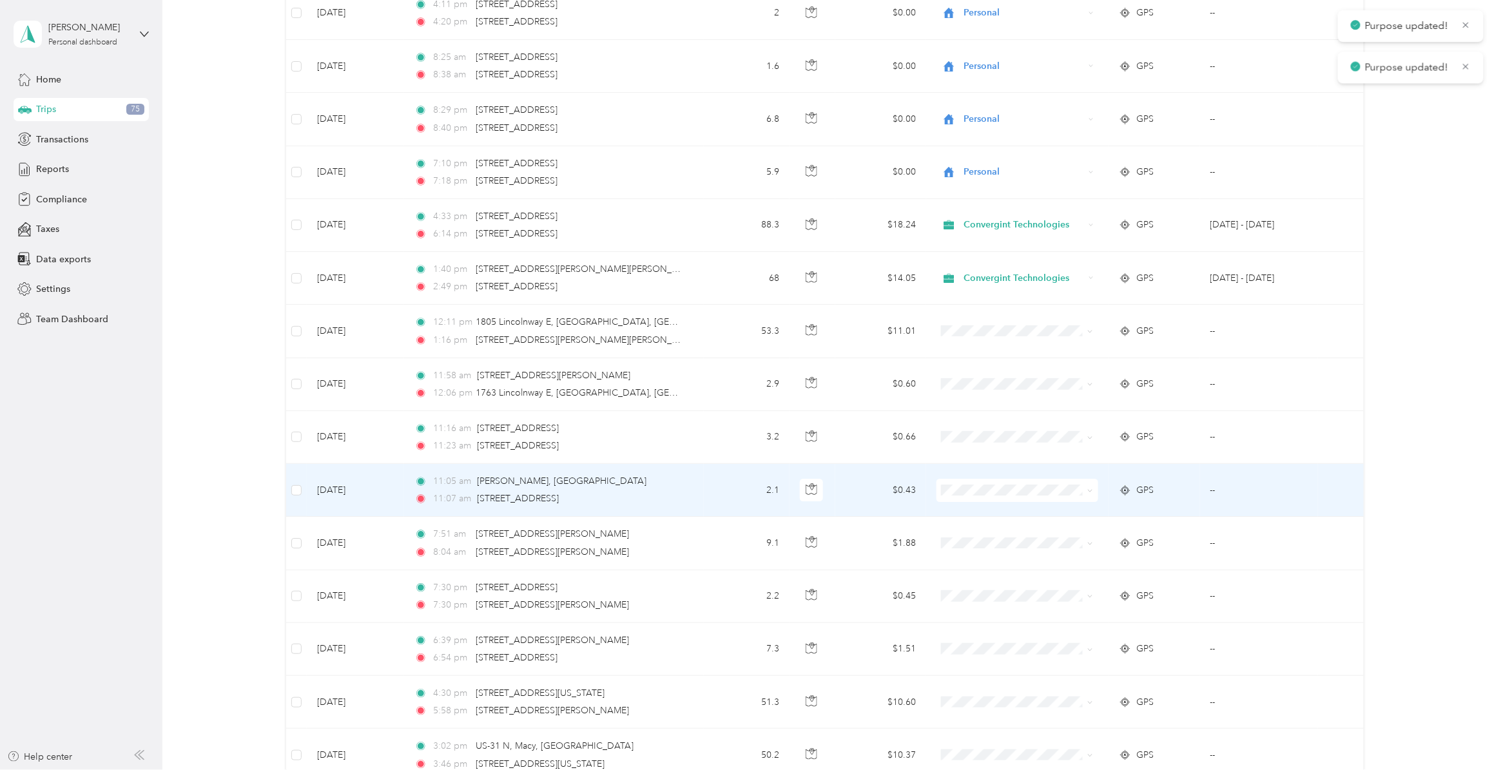
click at [978, 551] on span "Personal" at bounding box center [1026, 552] width 120 height 14
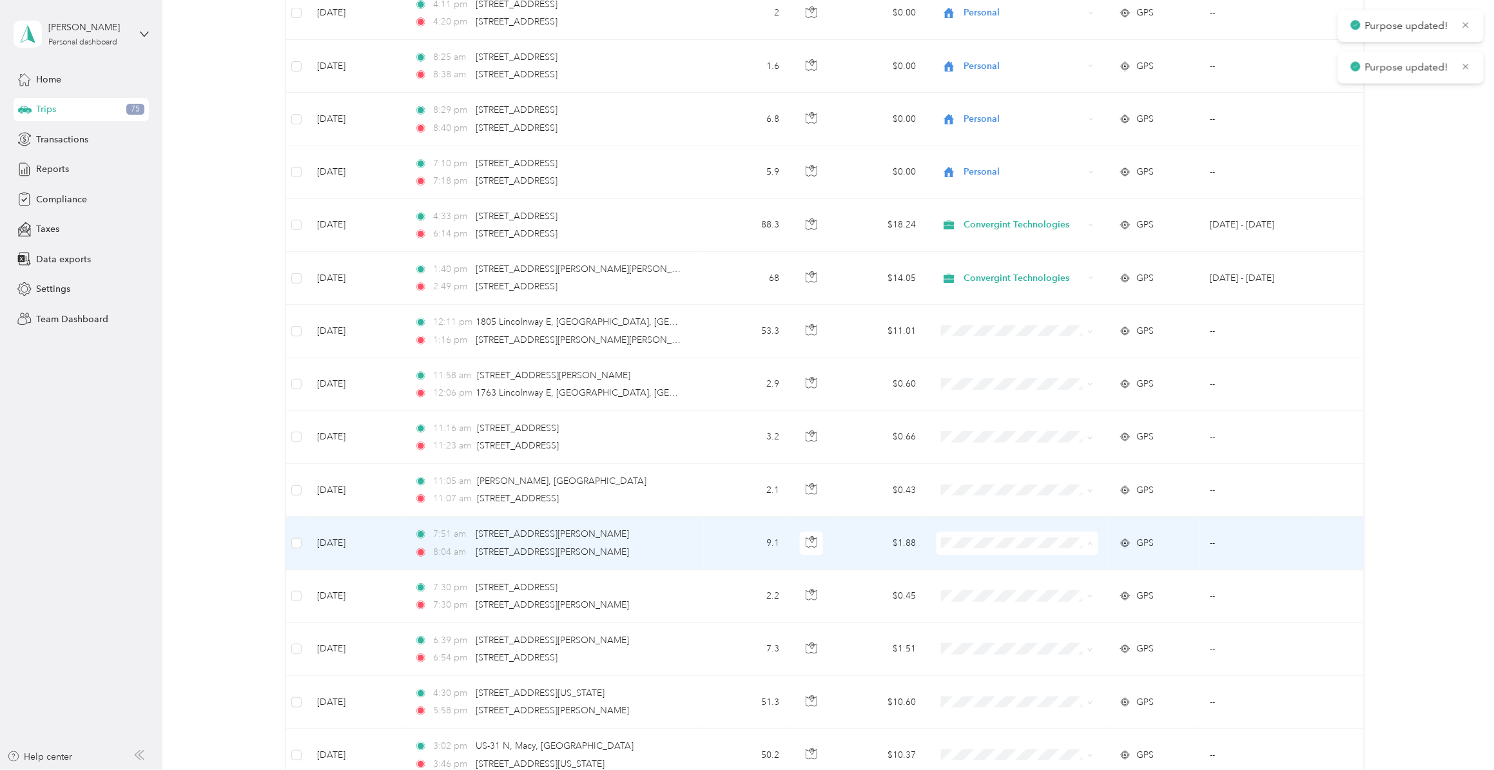
click at [975, 596] on span "Personal" at bounding box center [1026, 605] width 120 height 14
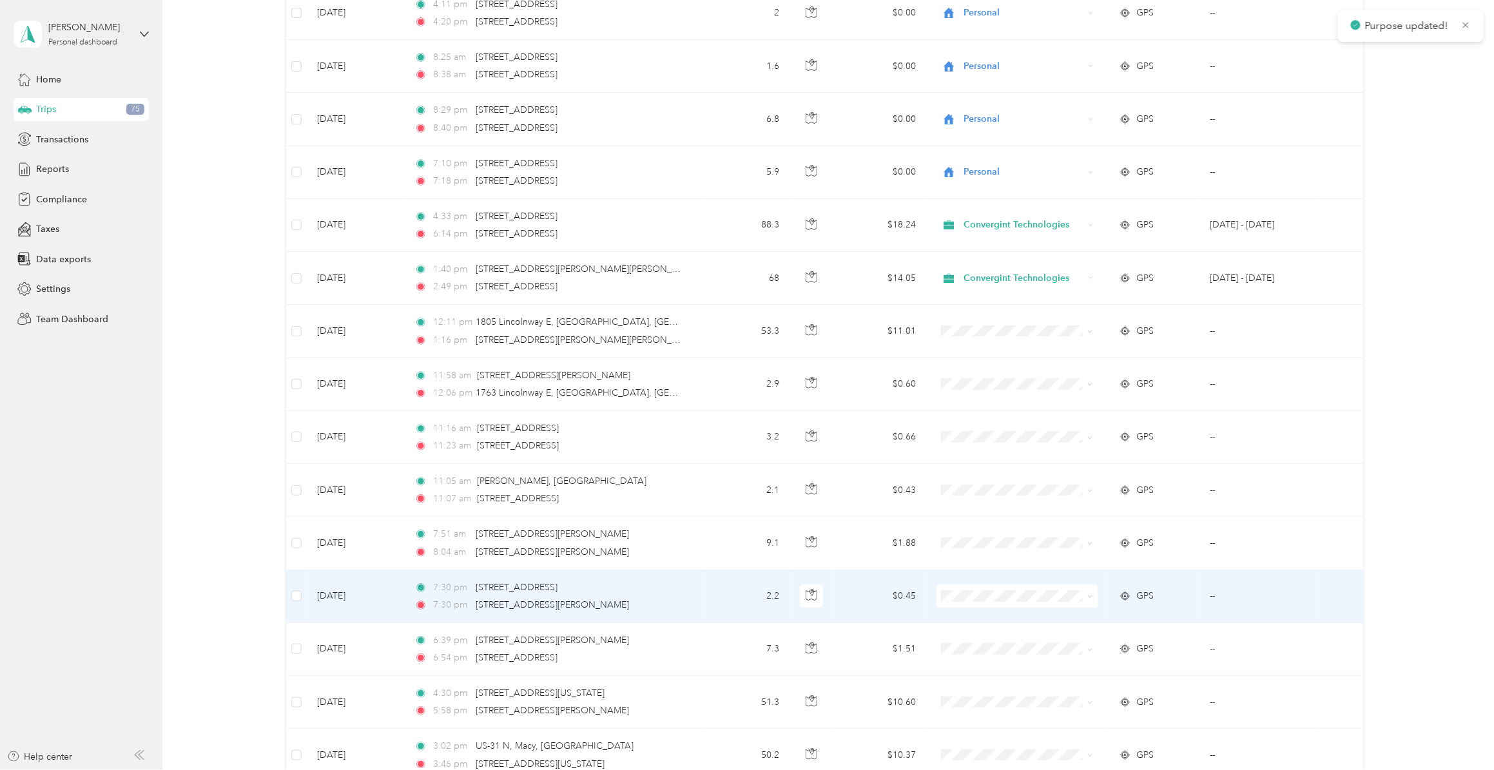
click at [982, 596] on span "Personal" at bounding box center [1026, 658] width 120 height 14
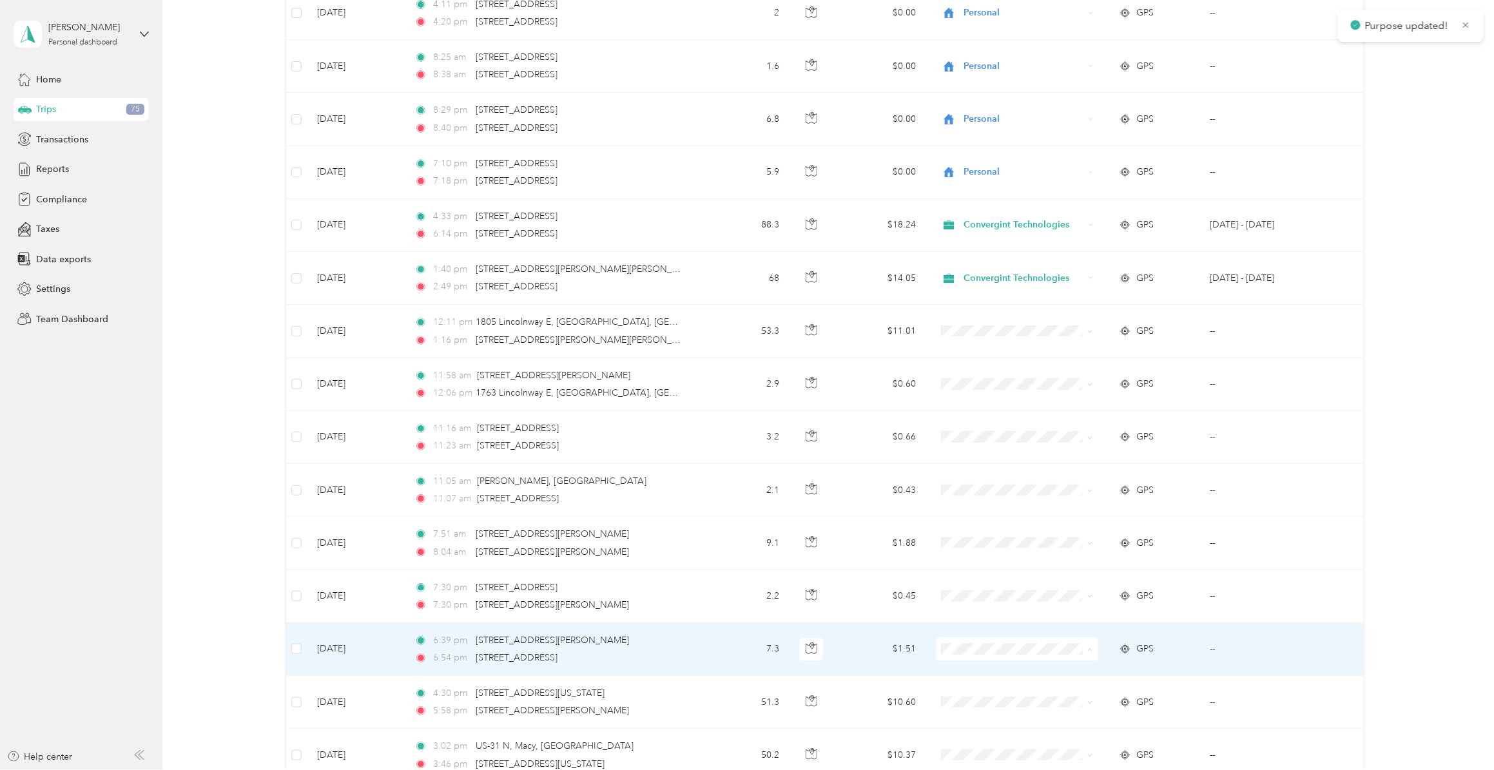
drag, startPoint x: 981, startPoint y: 709, endPoint x: 961, endPoint y: 652, distance: 60.2
click at [981, 596] on span "Personal" at bounding box center [1026, 712] width 120 height 14
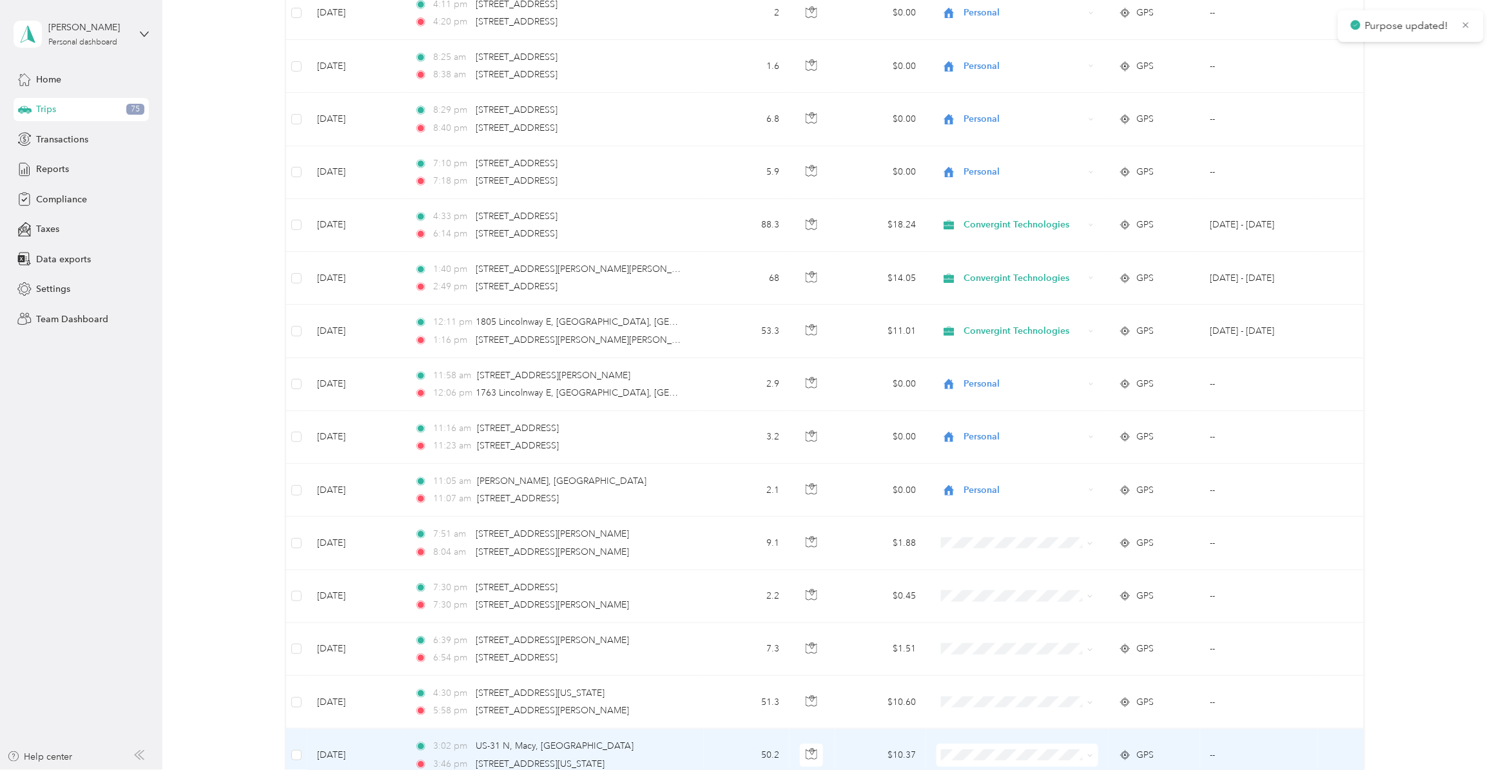
scroll to position [5883, 0]
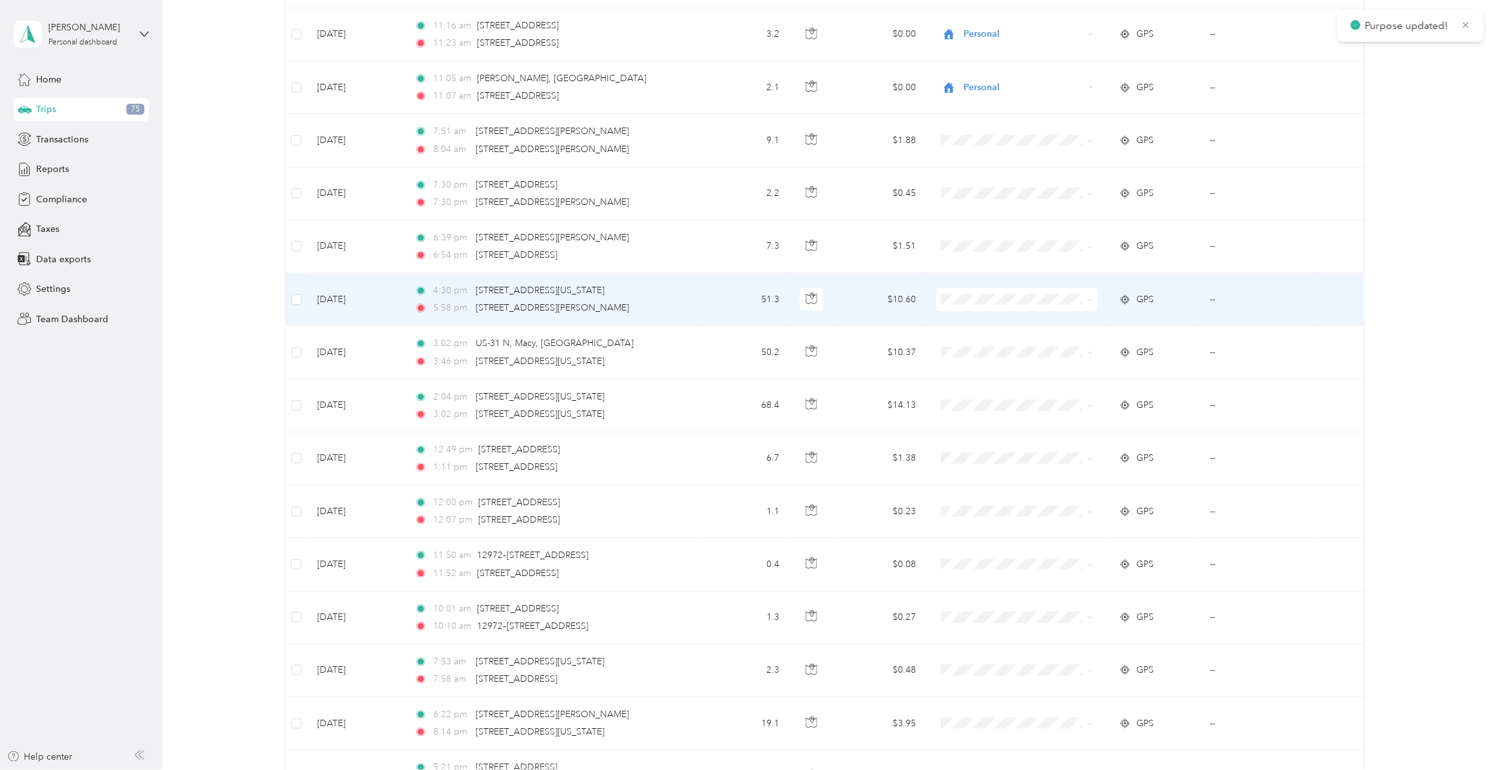
click at [978, 342] on li "Convergint Technologies" at bounding box center [1014, 339] width 161 height 23
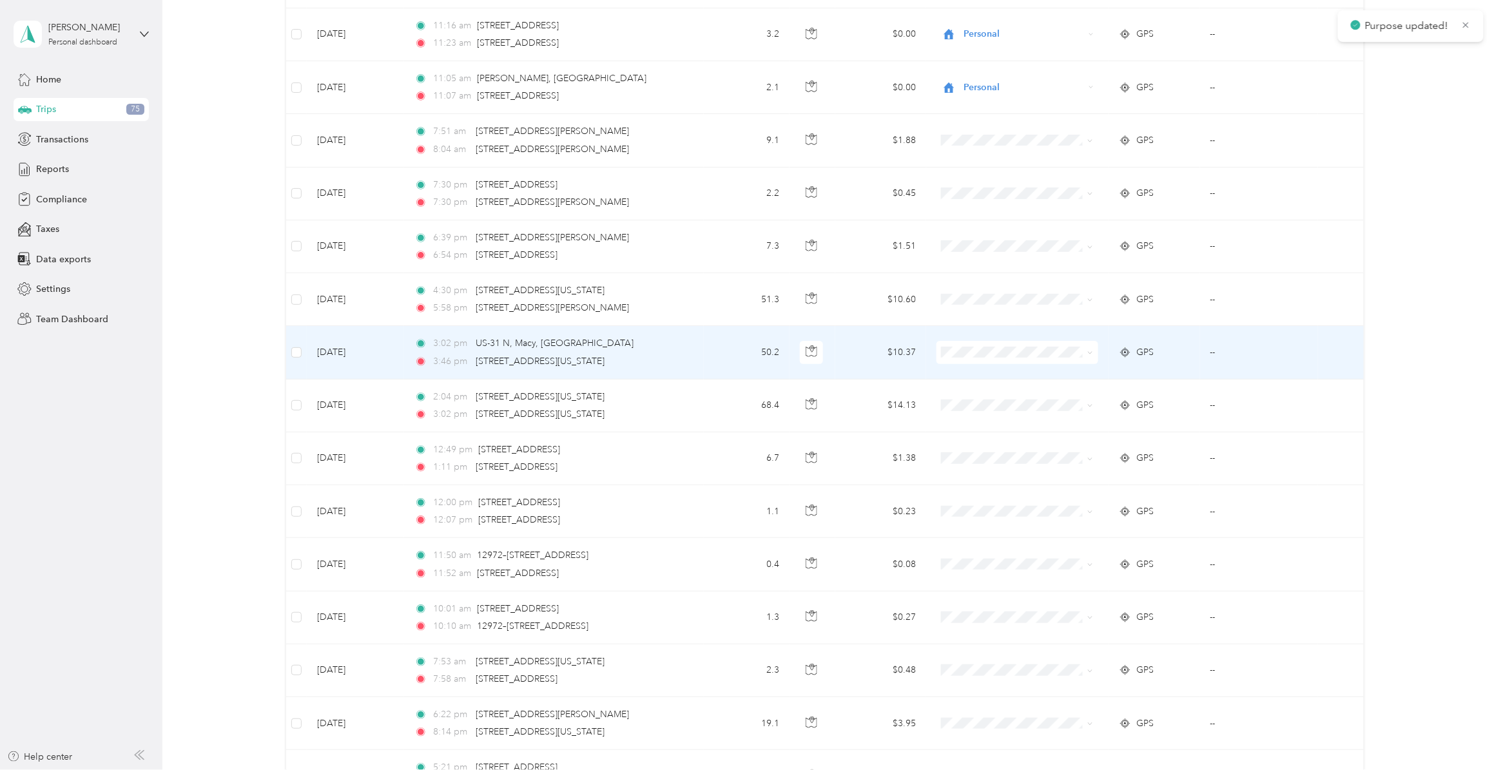
click at [968, 358] on span at bounding box center [1018, 352] width 162 height 23
click at [974, 387] on span "Convergint Technologies" at bounding box center [1026, 391] width 120 height 14
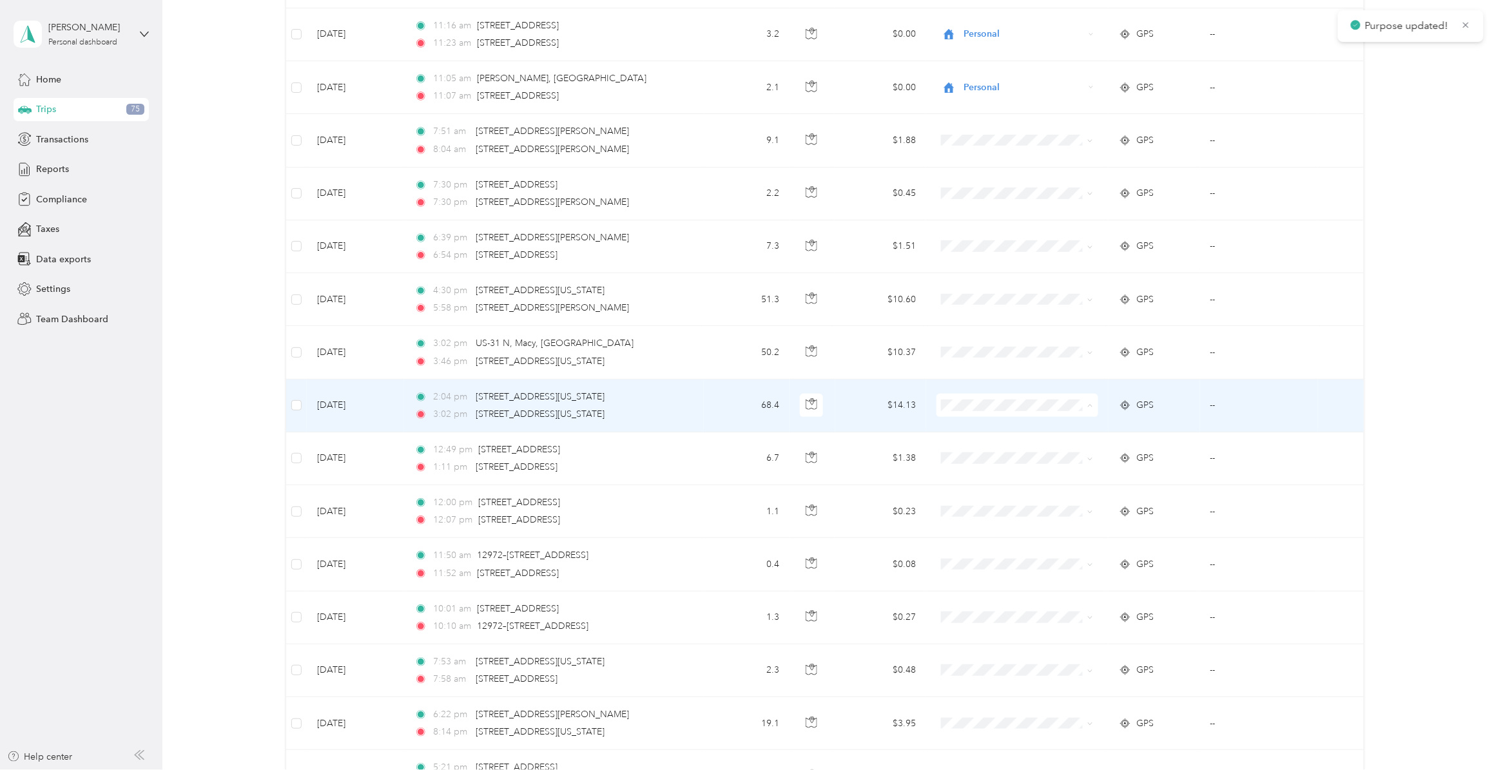
click at [974, 443] on span "Convergint Technologies" at bounding box center [1026, 446] width 120 height 14
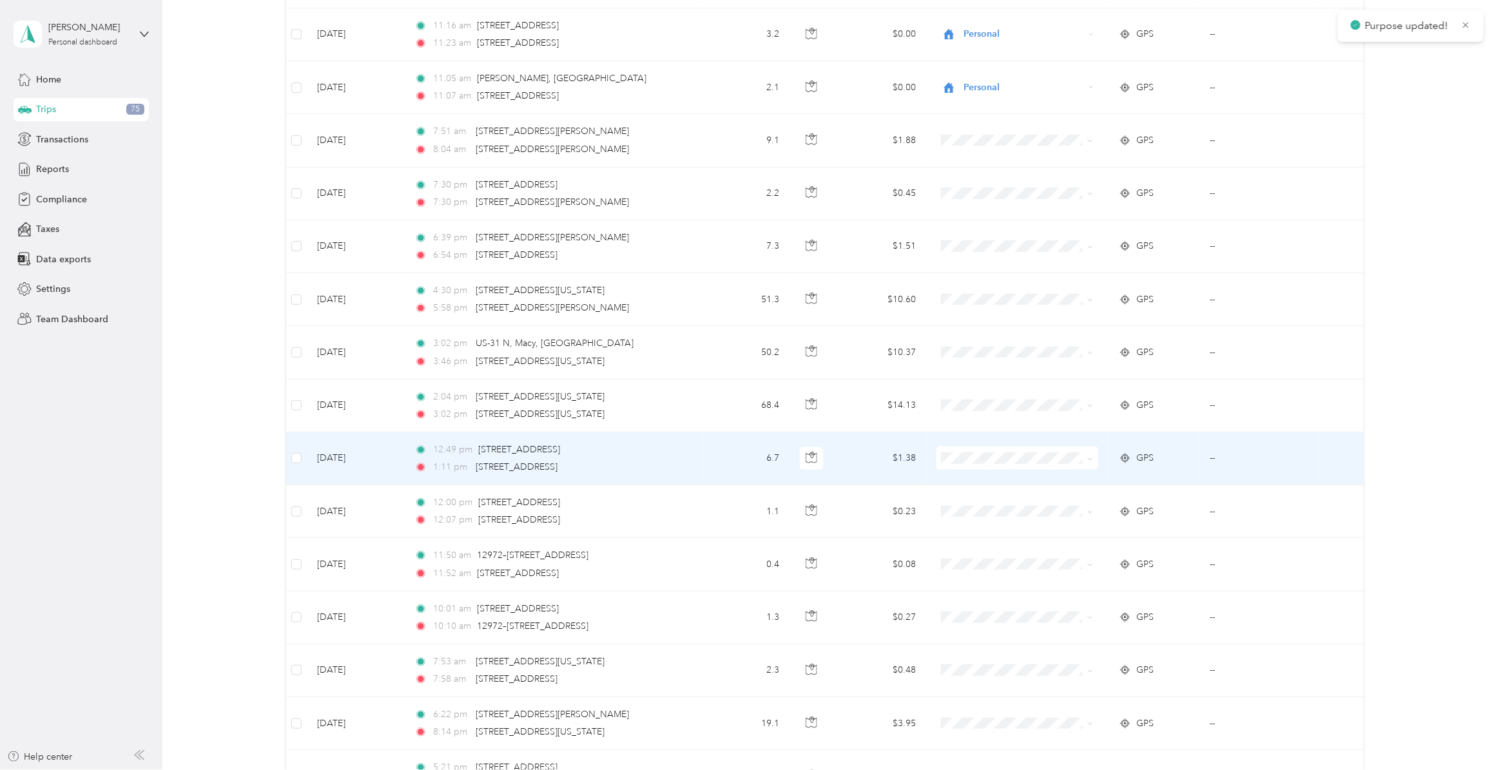
click at [974, 523] on span "Personal" at bounding box center [1026, 521] width 120 height 14
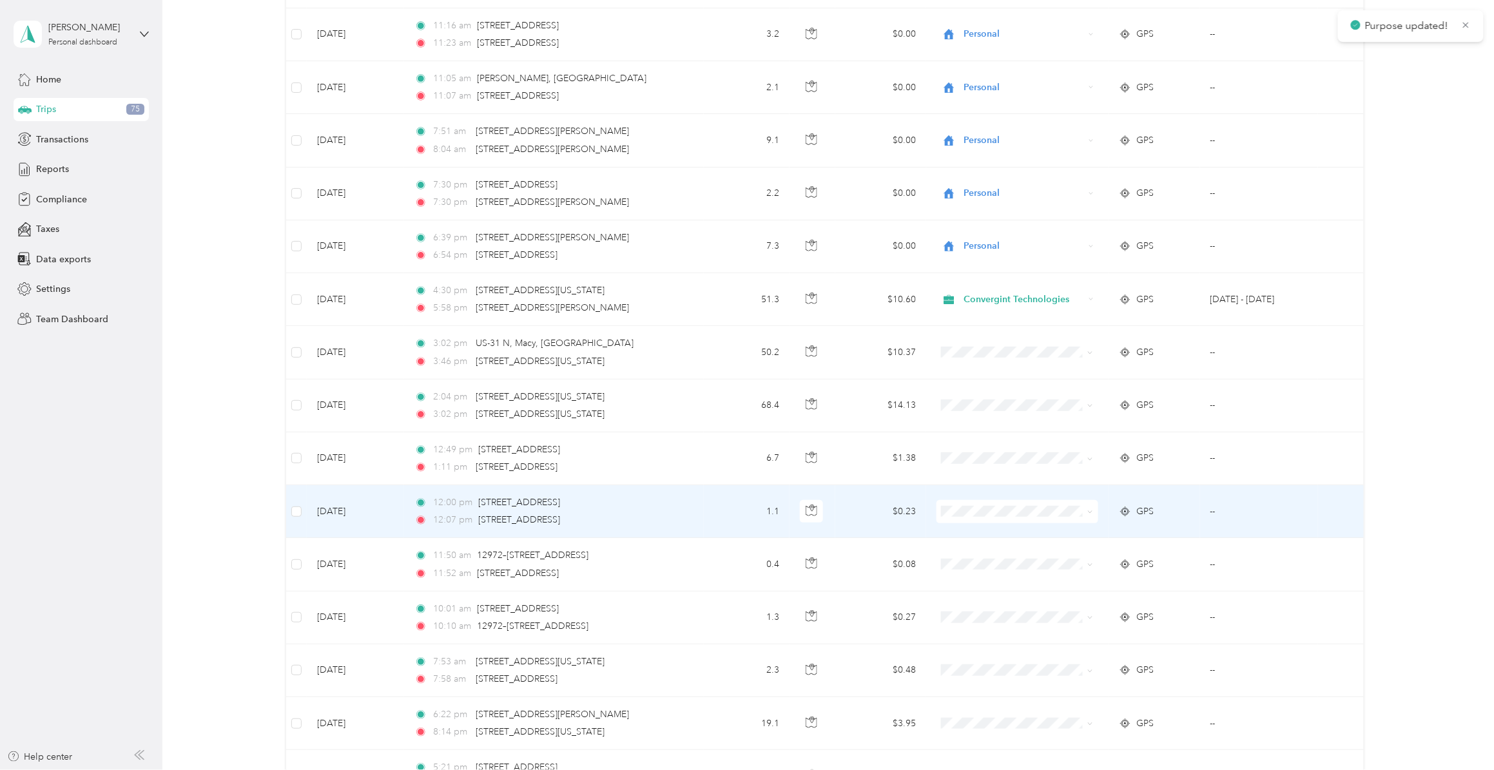
click at [985, 574] on span "Personal" at bounding box center [1026, 570] width 120 height 14
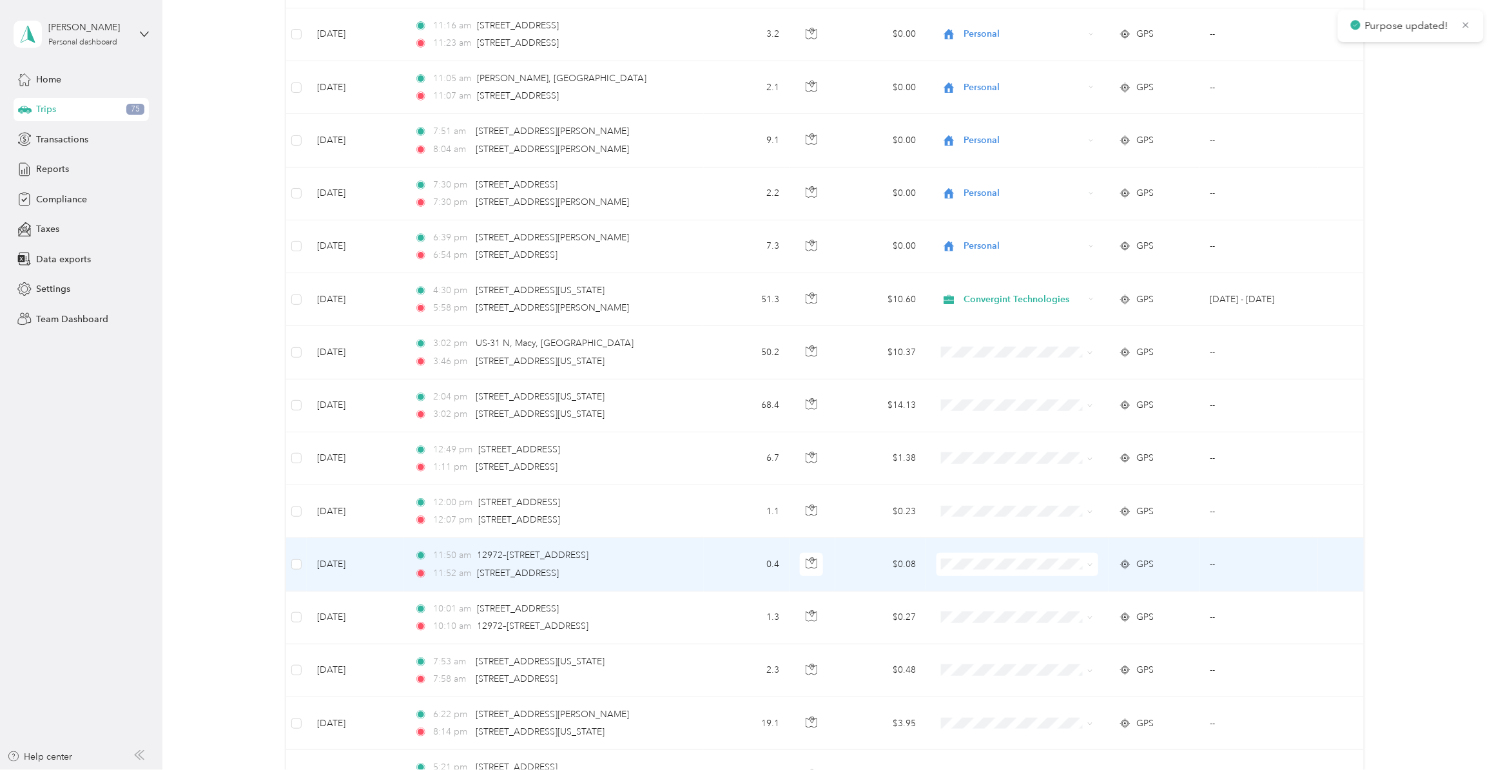
click at [987, 596] on span "Personal" at bounding box center [1026, 627] width 120 height 14
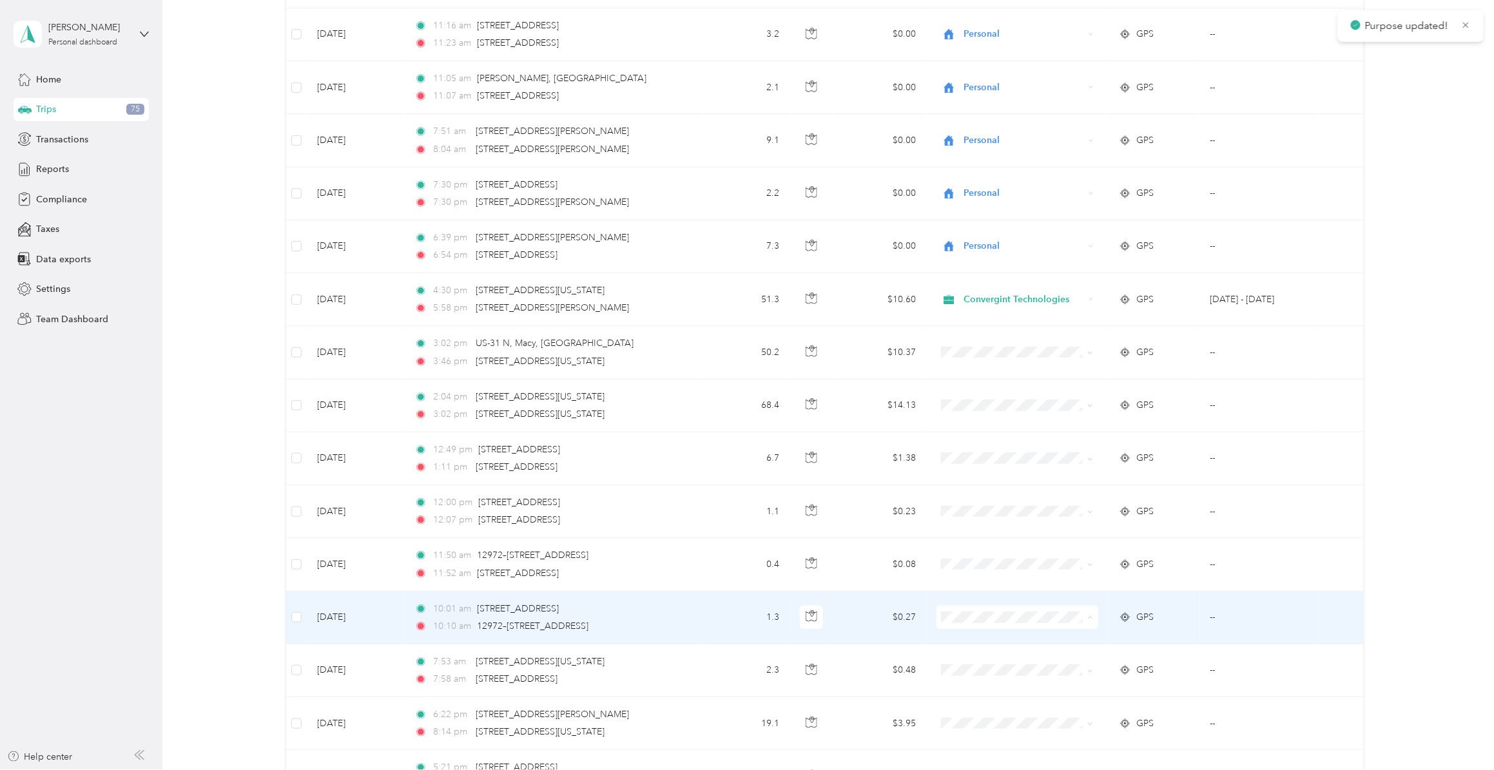
click at [978, 596] on span "Personal" at bounding box center [1026, 681] width 120 height 14
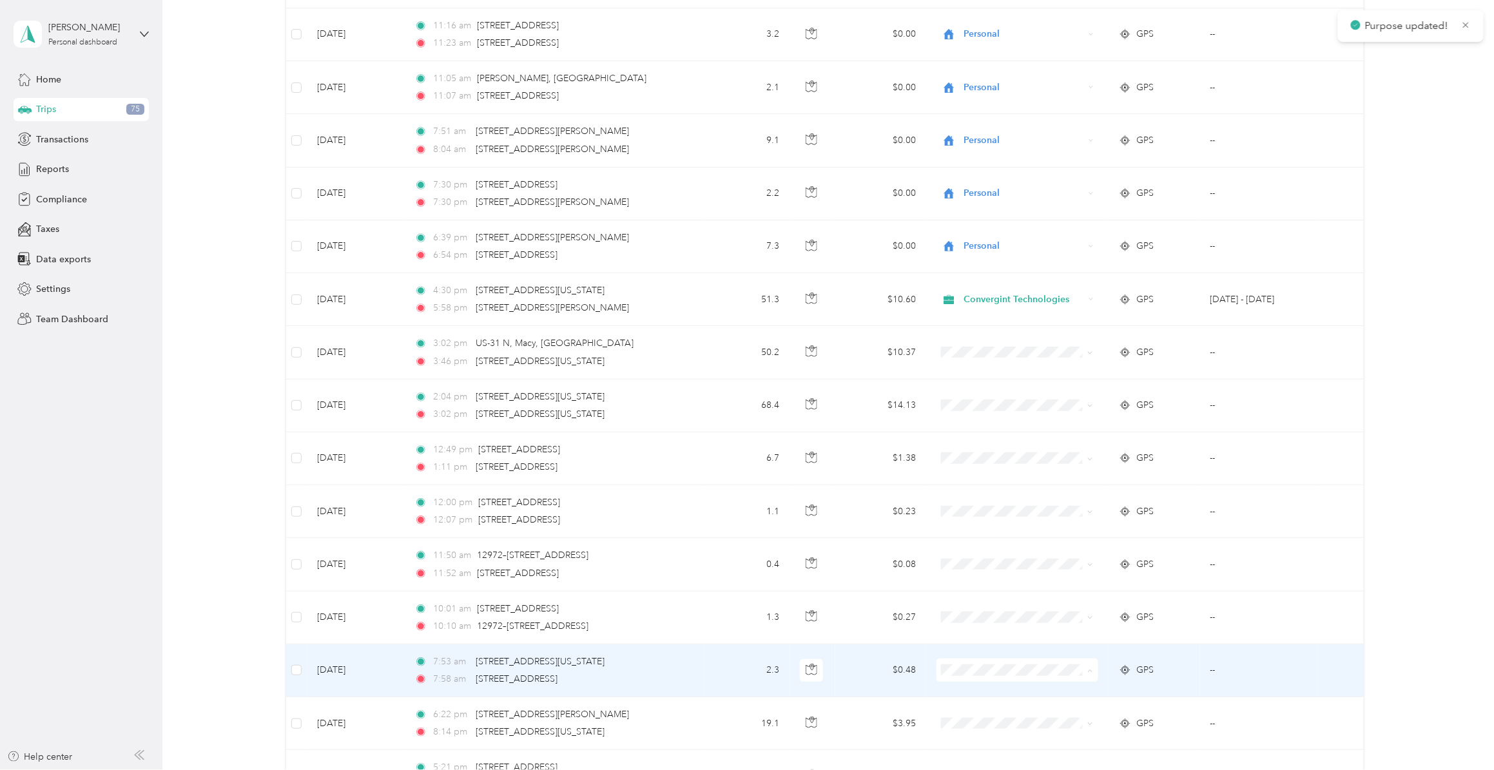
drag, startPoint x: 984, startPoint y: 732, endPoint x: 972, endPoint y: 668, distance: 65.0
click at [985, 596] on span "Personal" at bounding box center [1026, 734] width 120 height 14
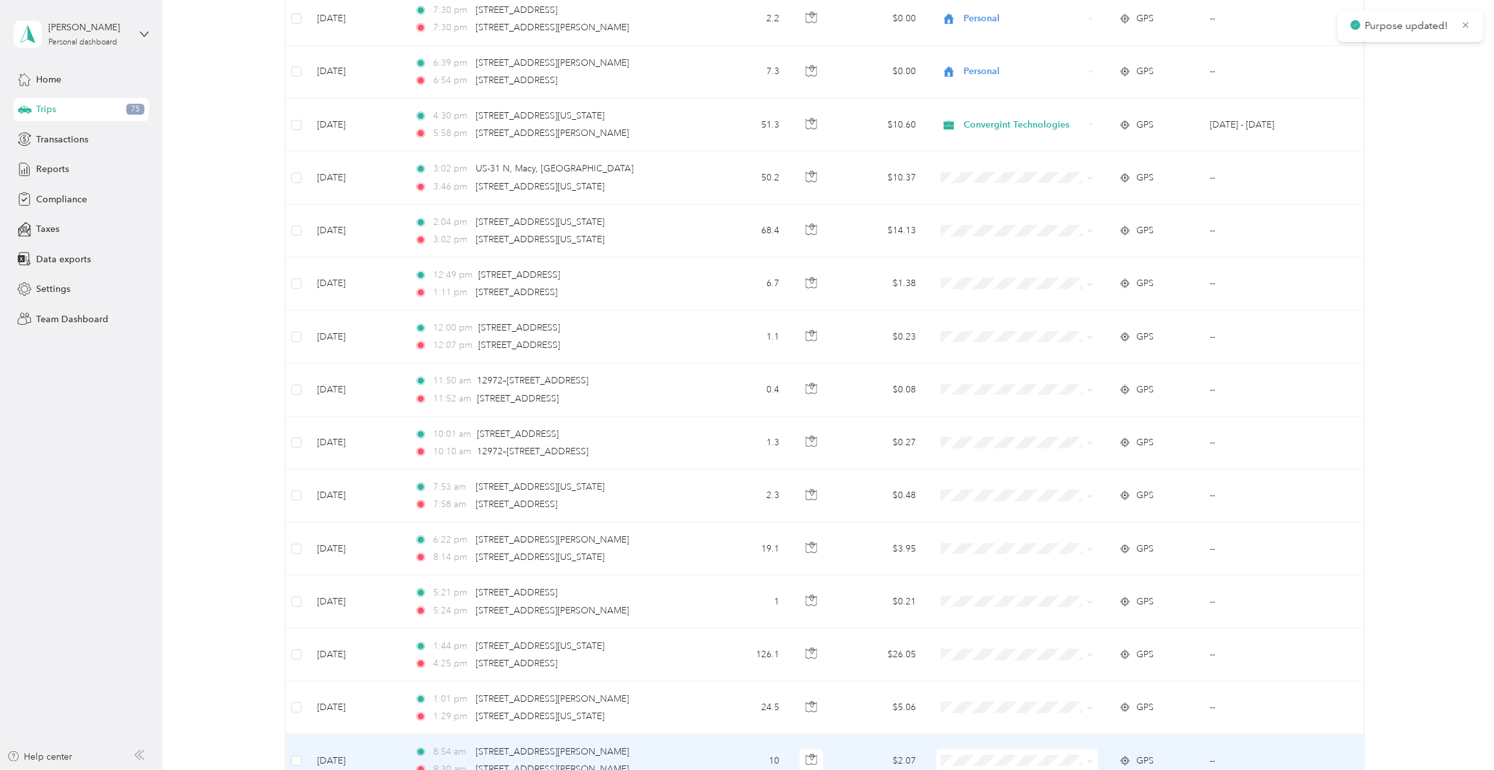
scroll to position [6206, 0]
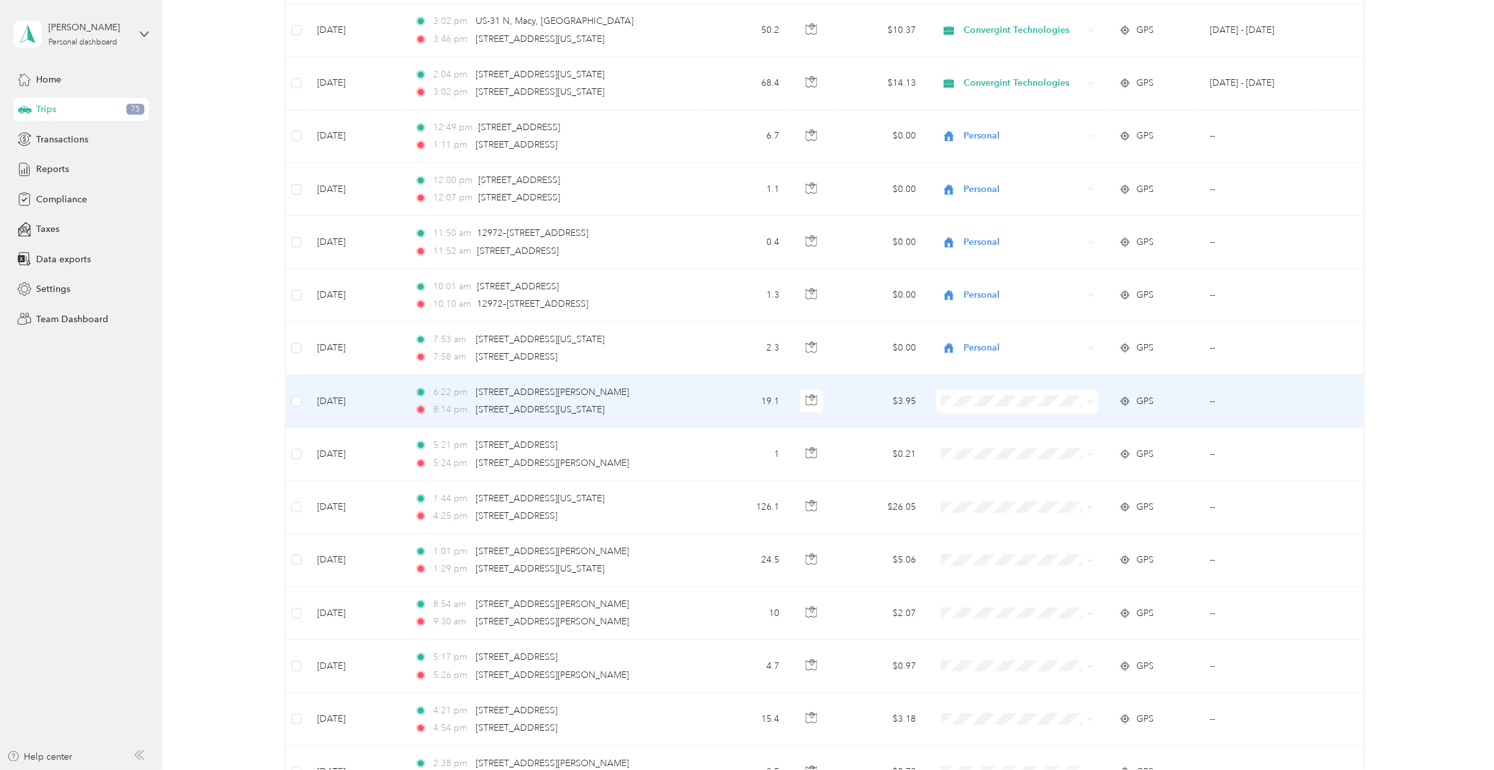
click at [984, 460] on span "Personal" at bounding box center [1026, 465] width 120 height 14
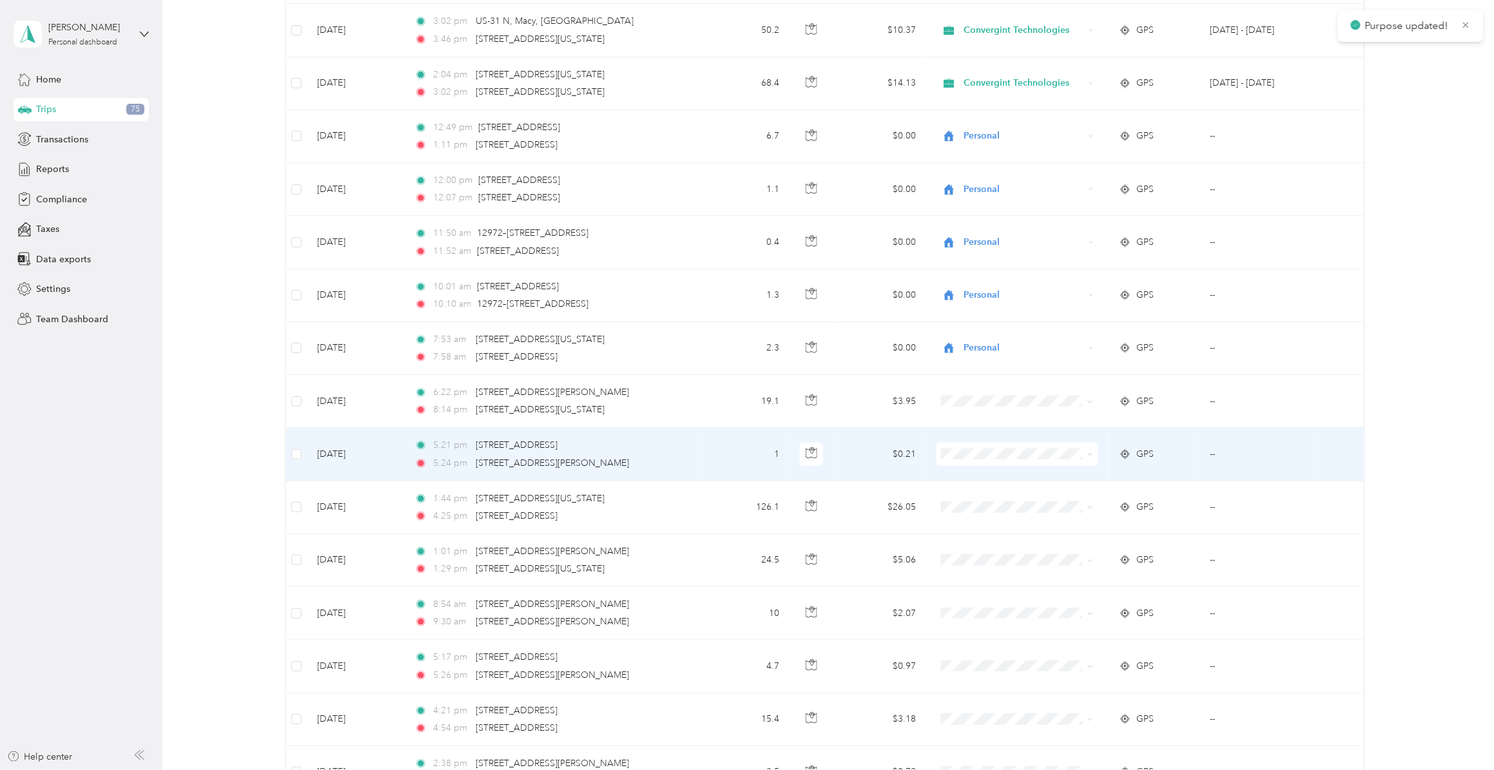
click at [987, 517] on span "Personal" at bounding box center [1026, 518] width 120 height 14
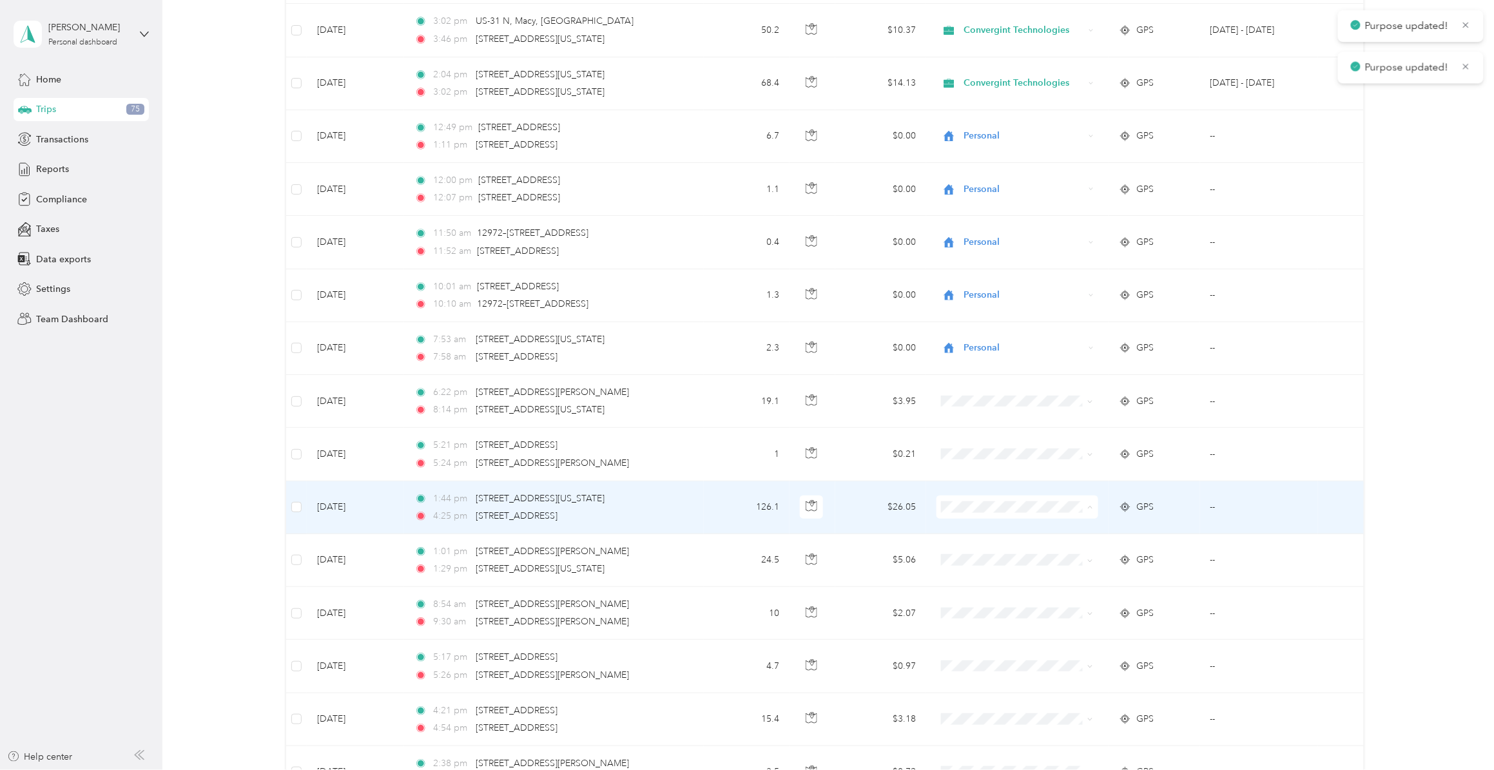
click at [974, 549] on span "Convergint Technologies" at bounding box center [1026, 549] width 120 height 14
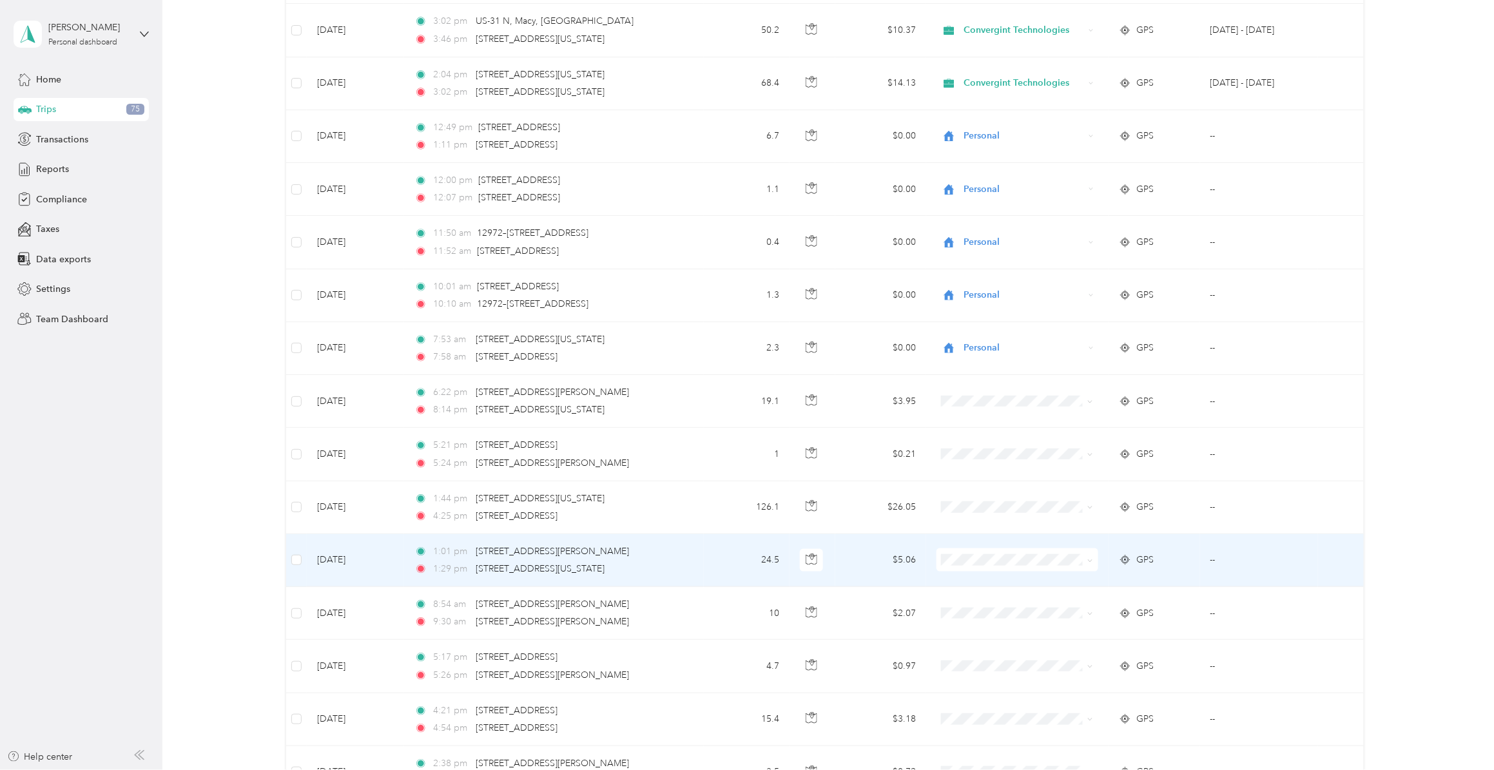
click at [975, 596] on span "Personal" at bounding box center [1026, 619] width 120 height 14
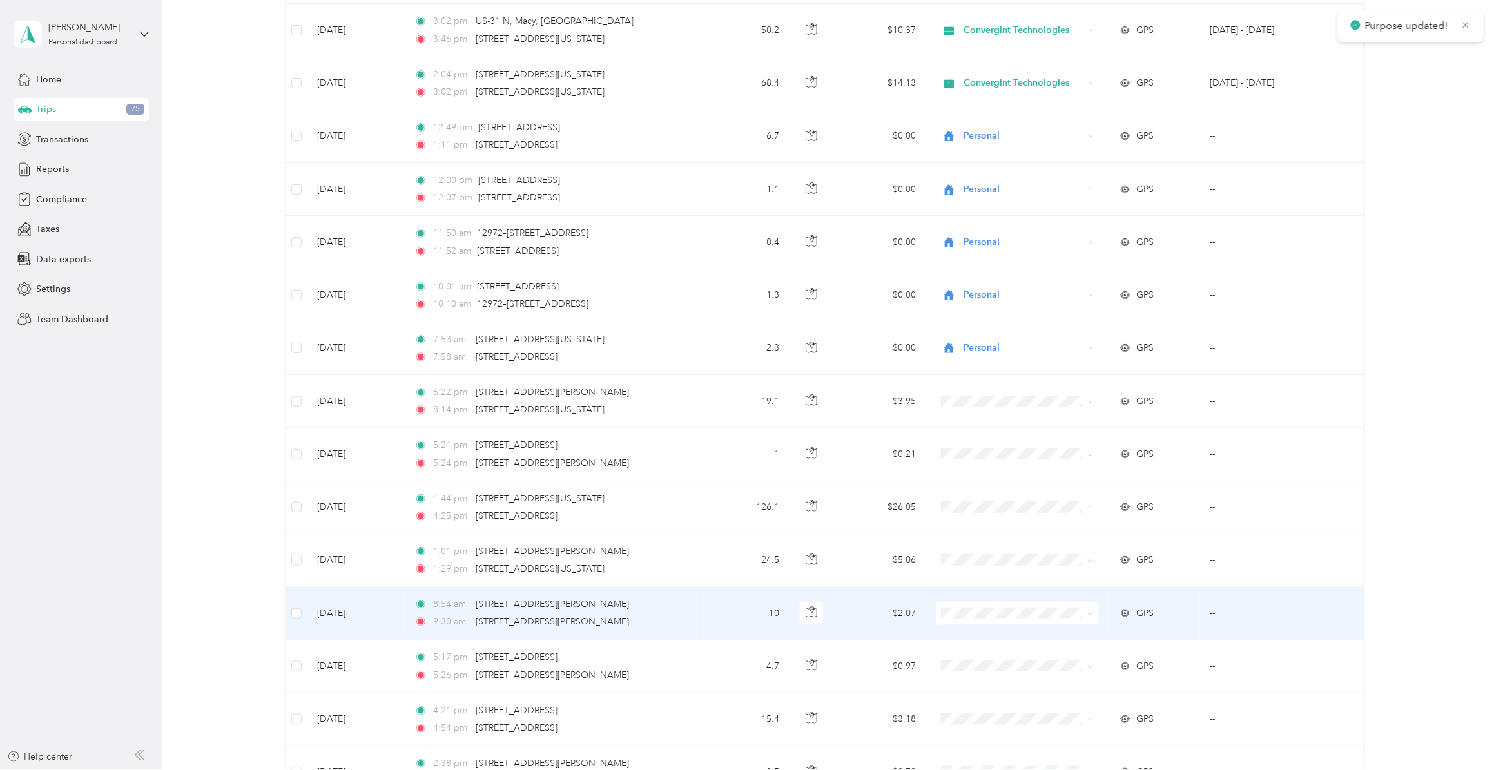
click at [974, 596] on span "Personal" at bounding box center [1026, 677] width 120 height 14
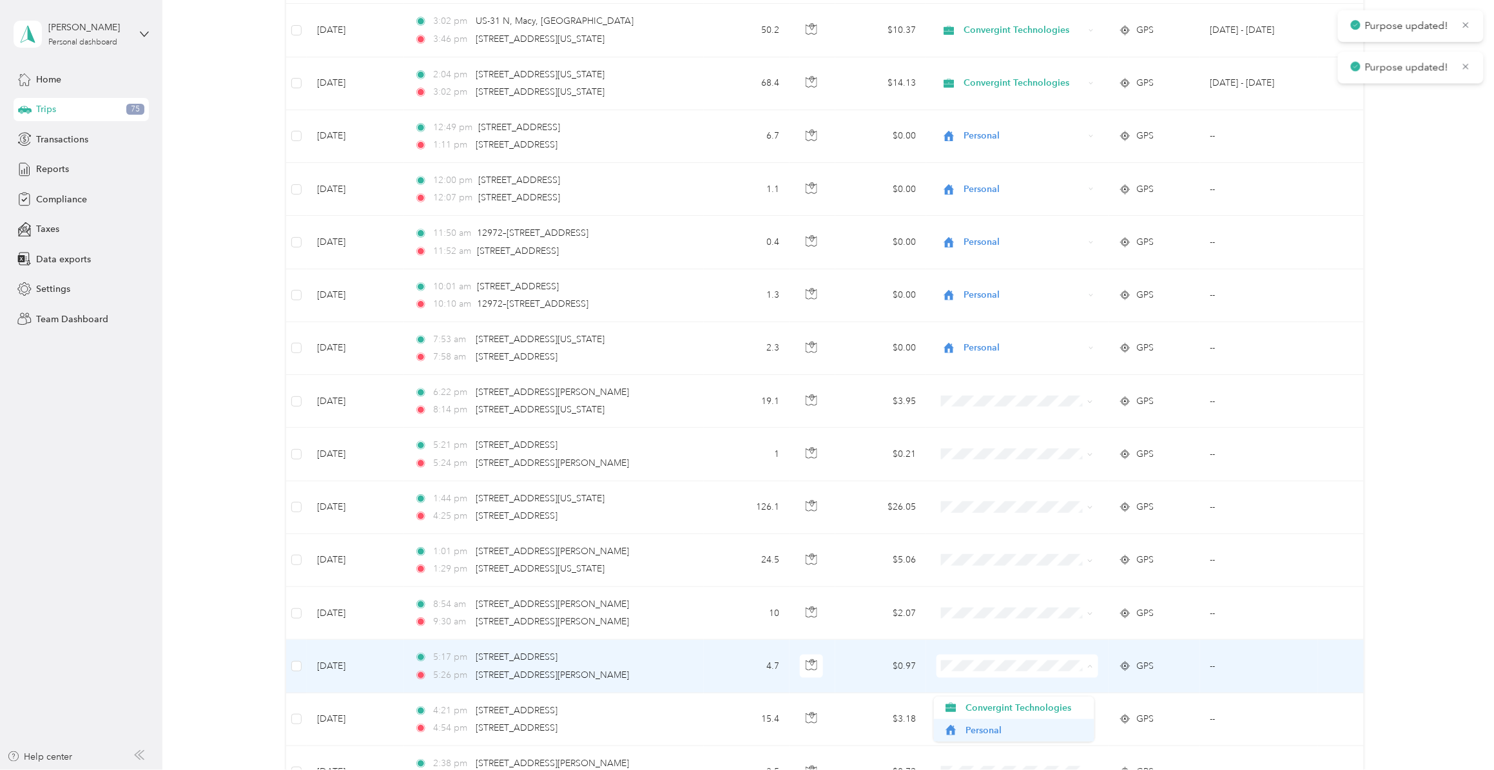
click at [983, 596] on span "Personal" at bounding box center [1026, 731] width 120 height 14
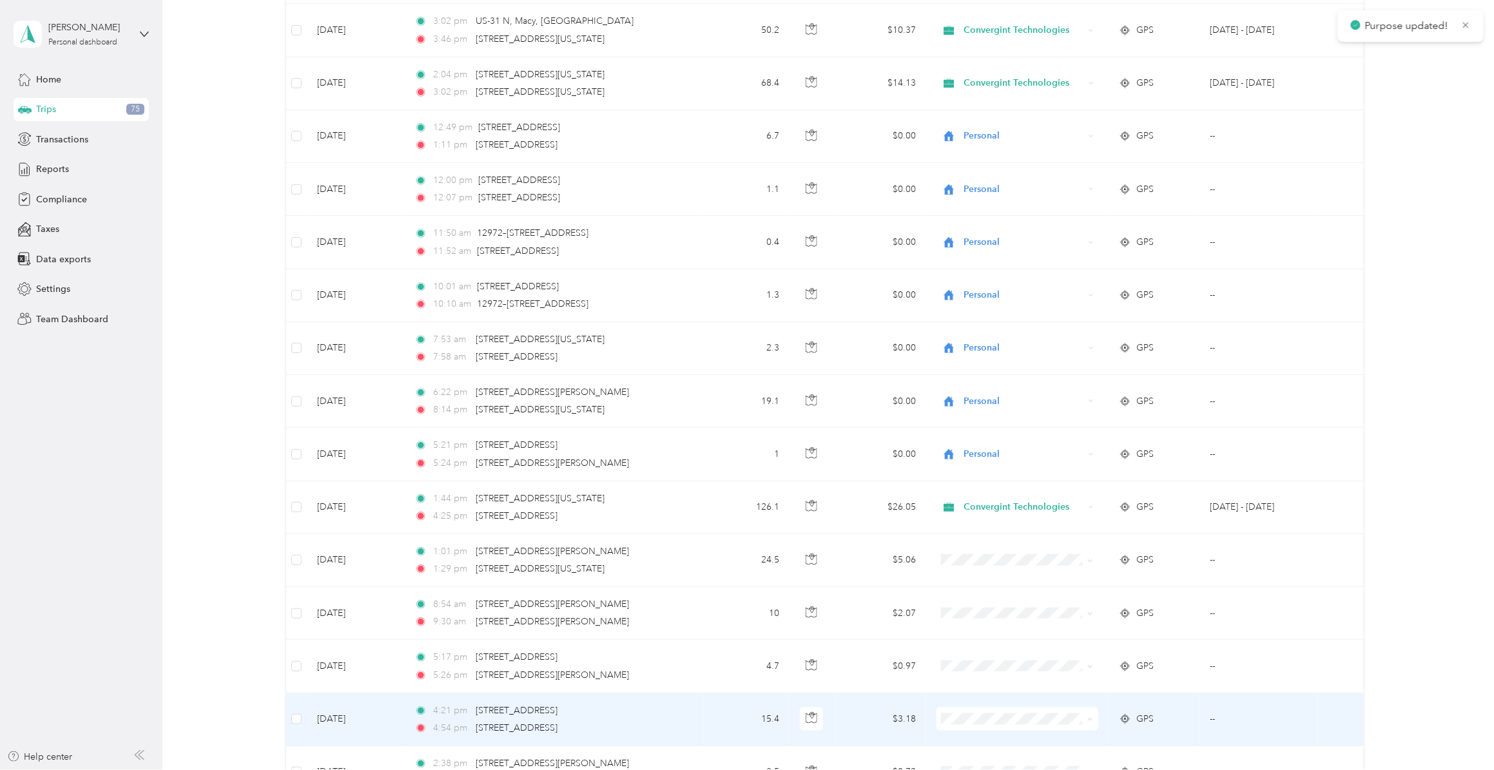
click at [979, 596] on span "Personal" at bounding box center [1026, 713] width 120 height 14
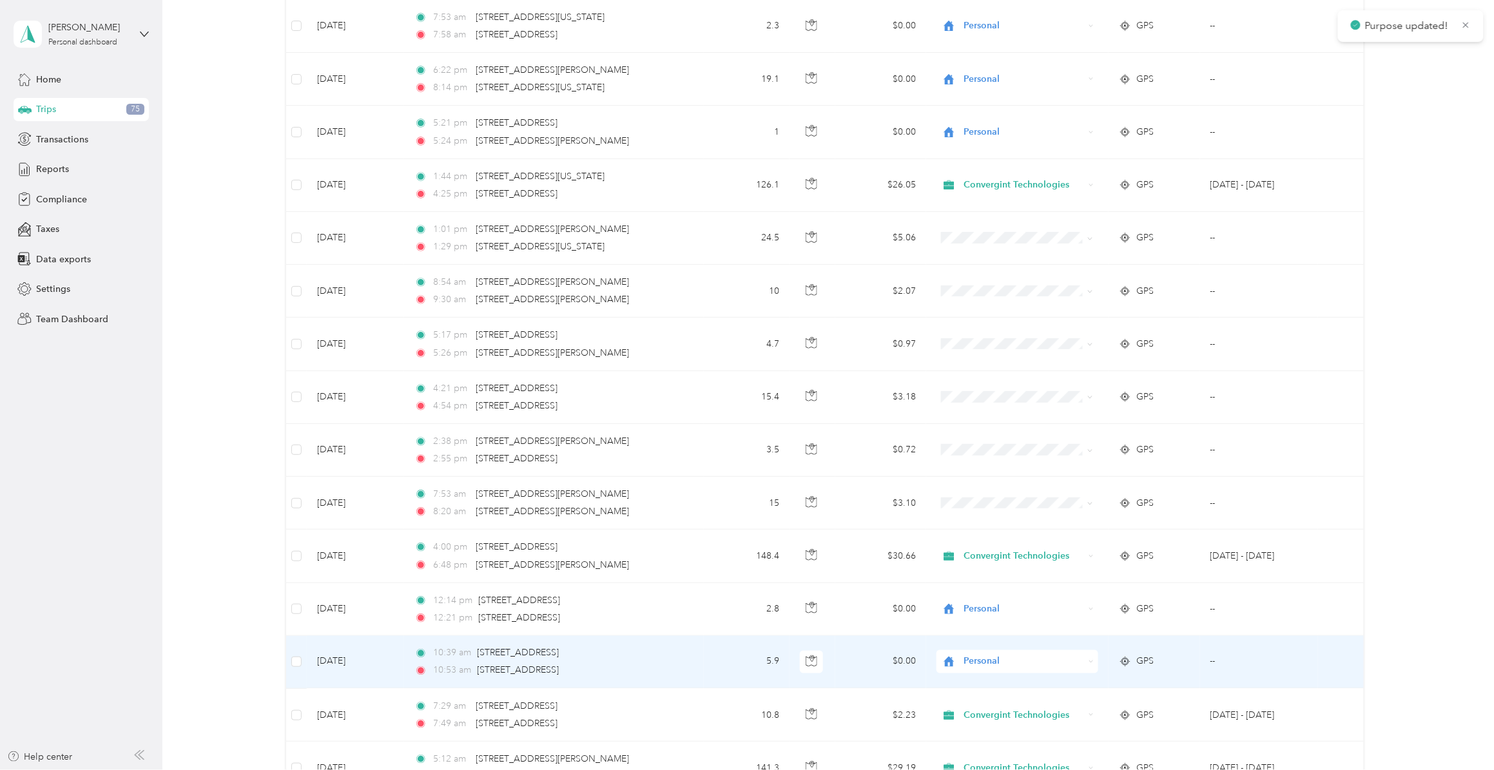
scroll to position [6689, 0]
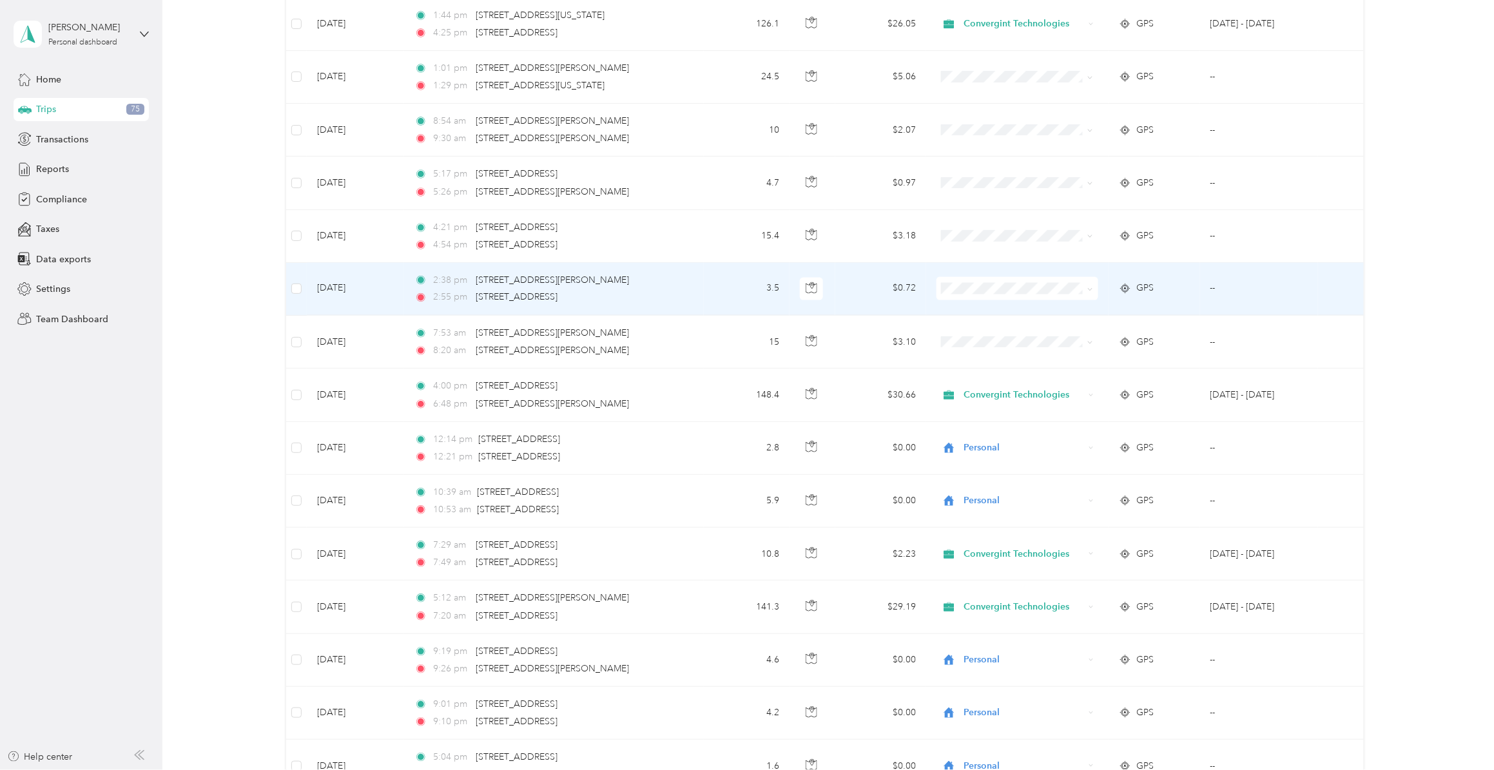
click at [990, 356] on li "Personal" at bounding box center [1014, 352] width 161 height 23
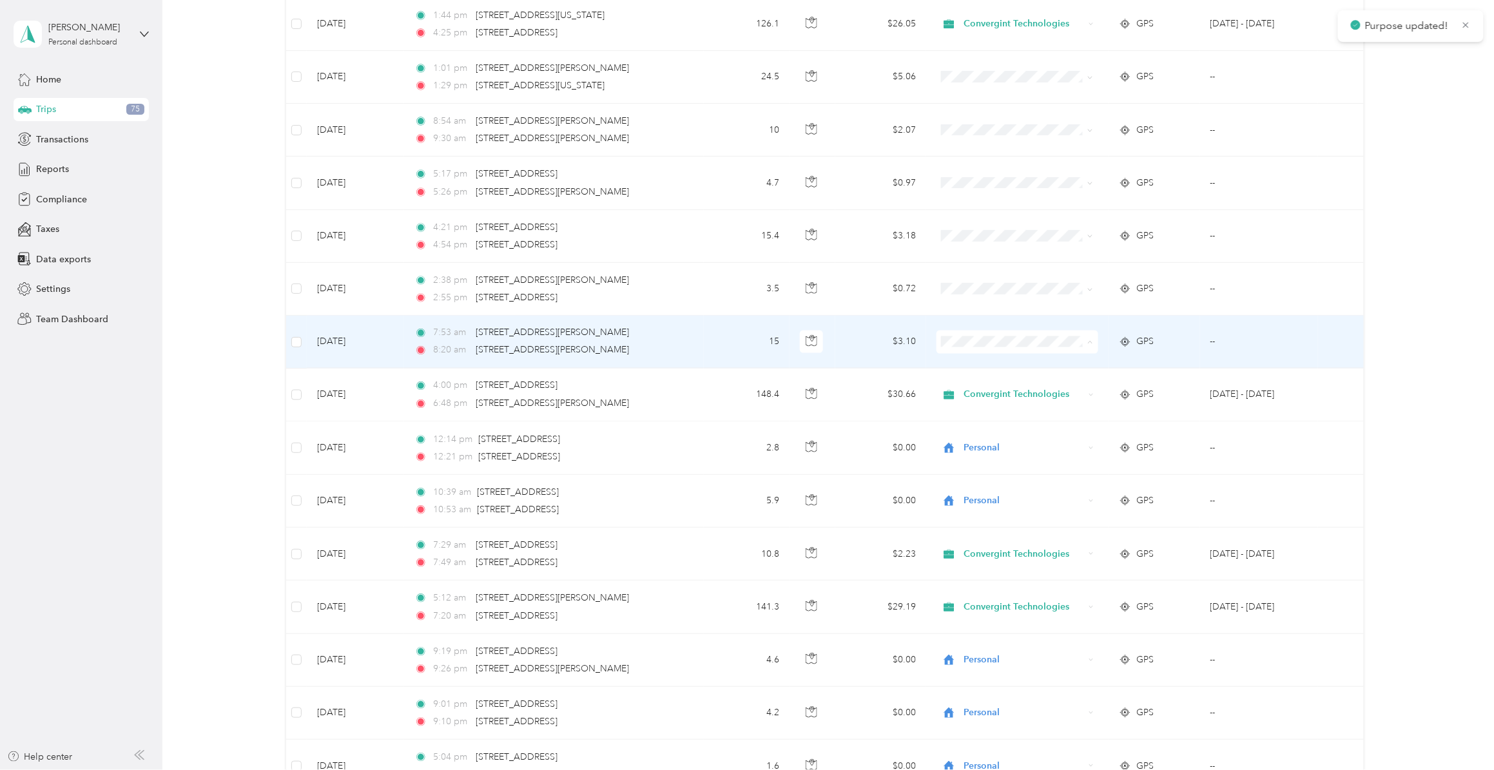
click at [992, 405] on span "Personal" at bounding box center [1026, 407] width 120 height 14
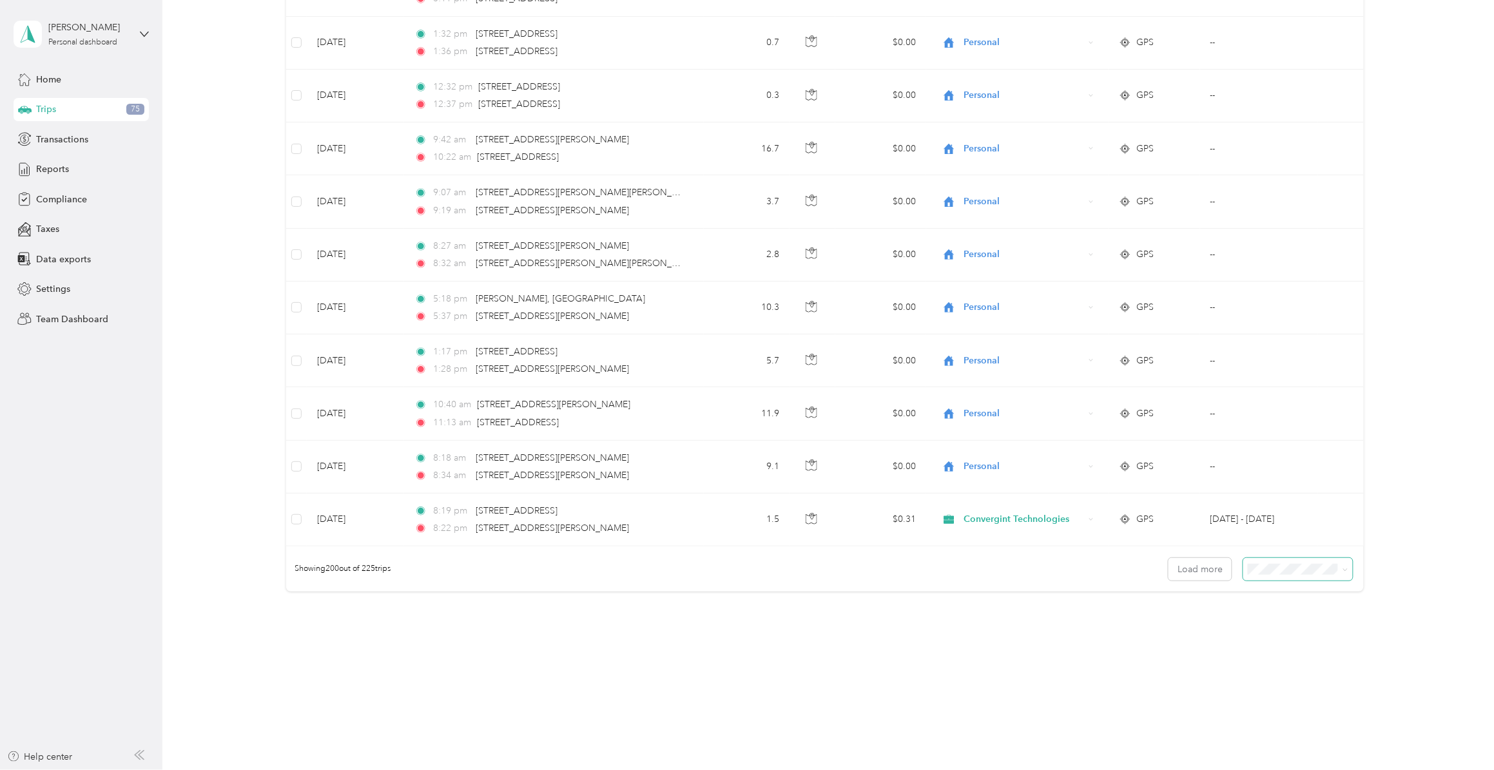
scroll to position [0, 0]
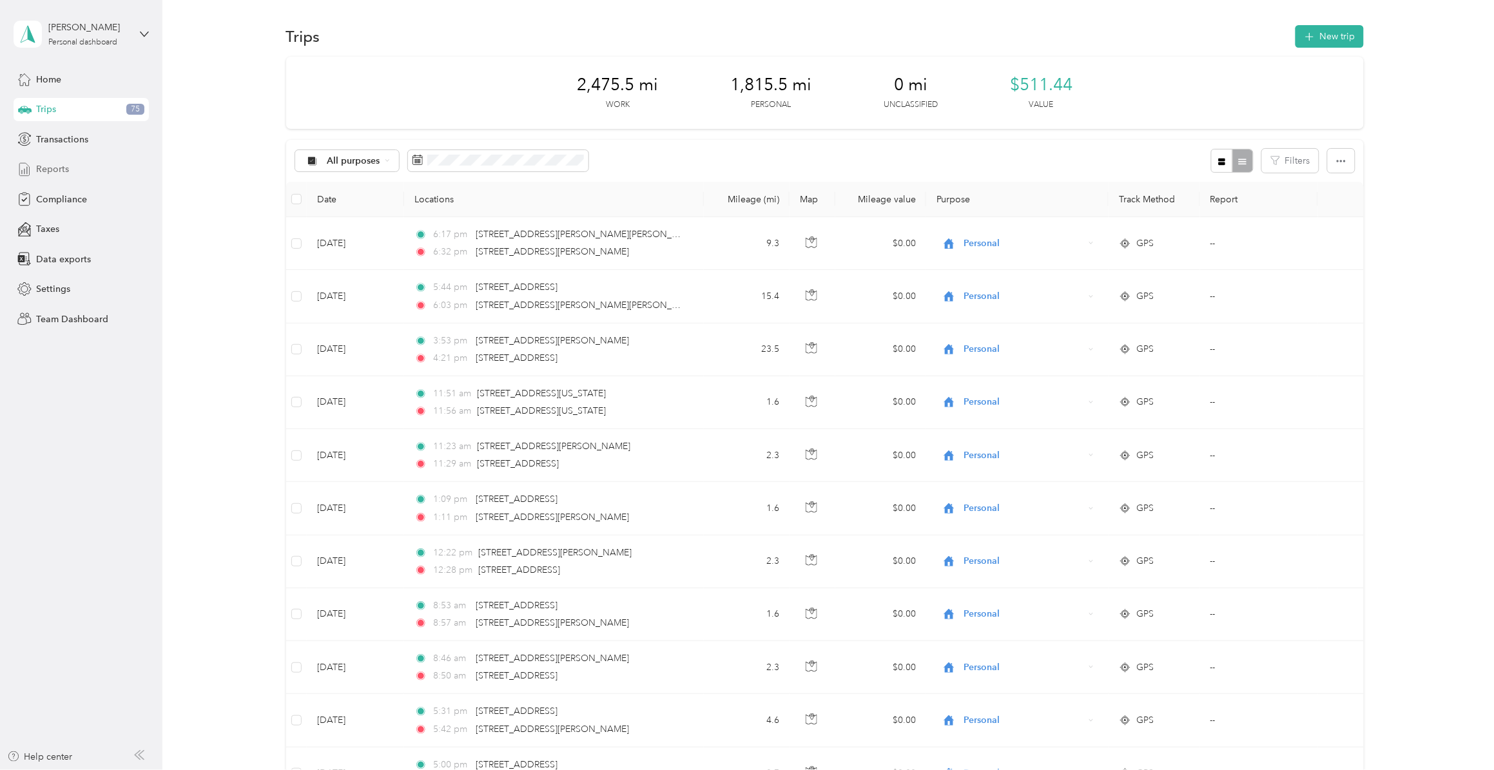
click at [64, 172] on span "Reports" at bounding box center [52, 169] width 33 height 14
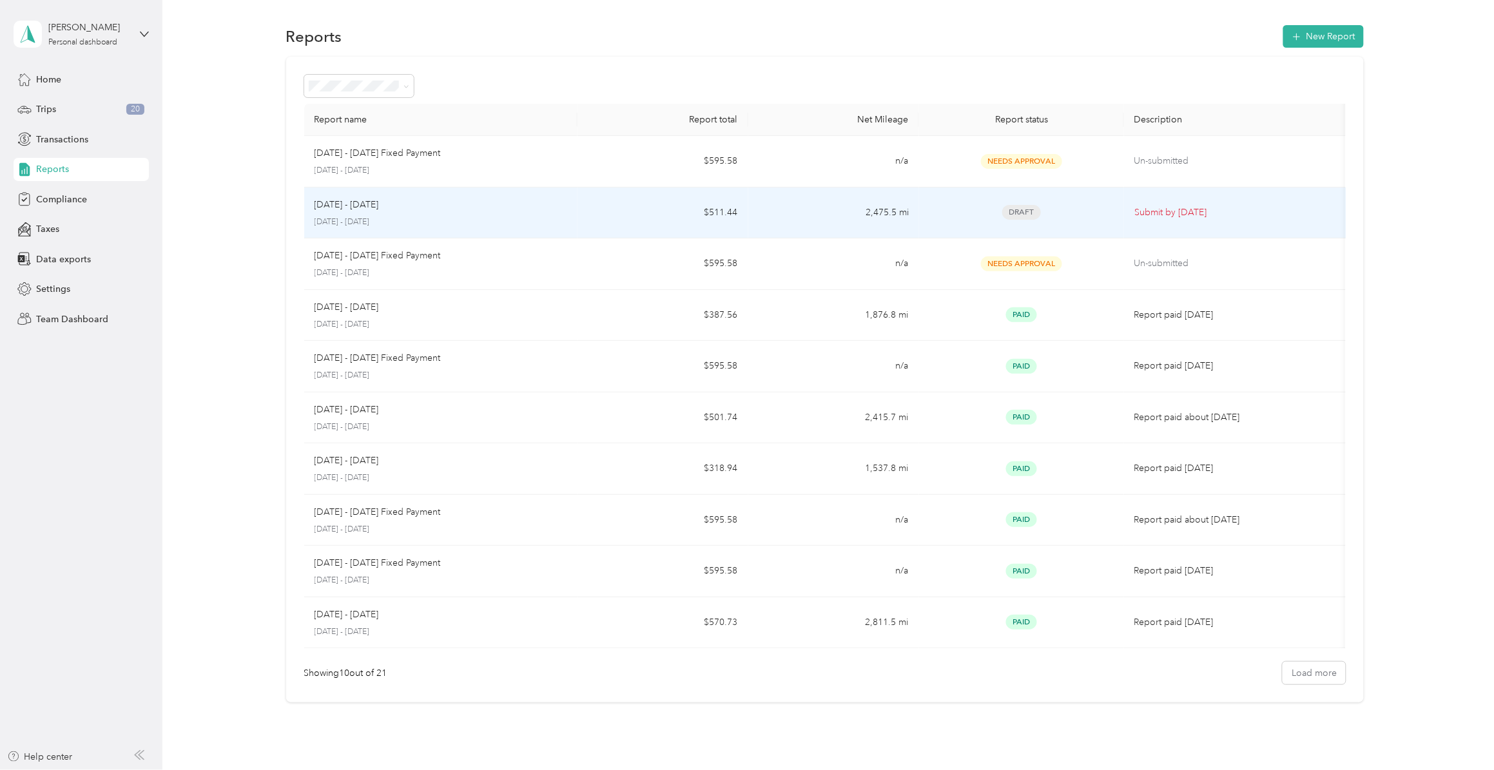
click at [556, 213] on div "Aug 1 - 31, 2025 August 1 - 31, 2025" at bounding box center [441, 213] width 253 height 30
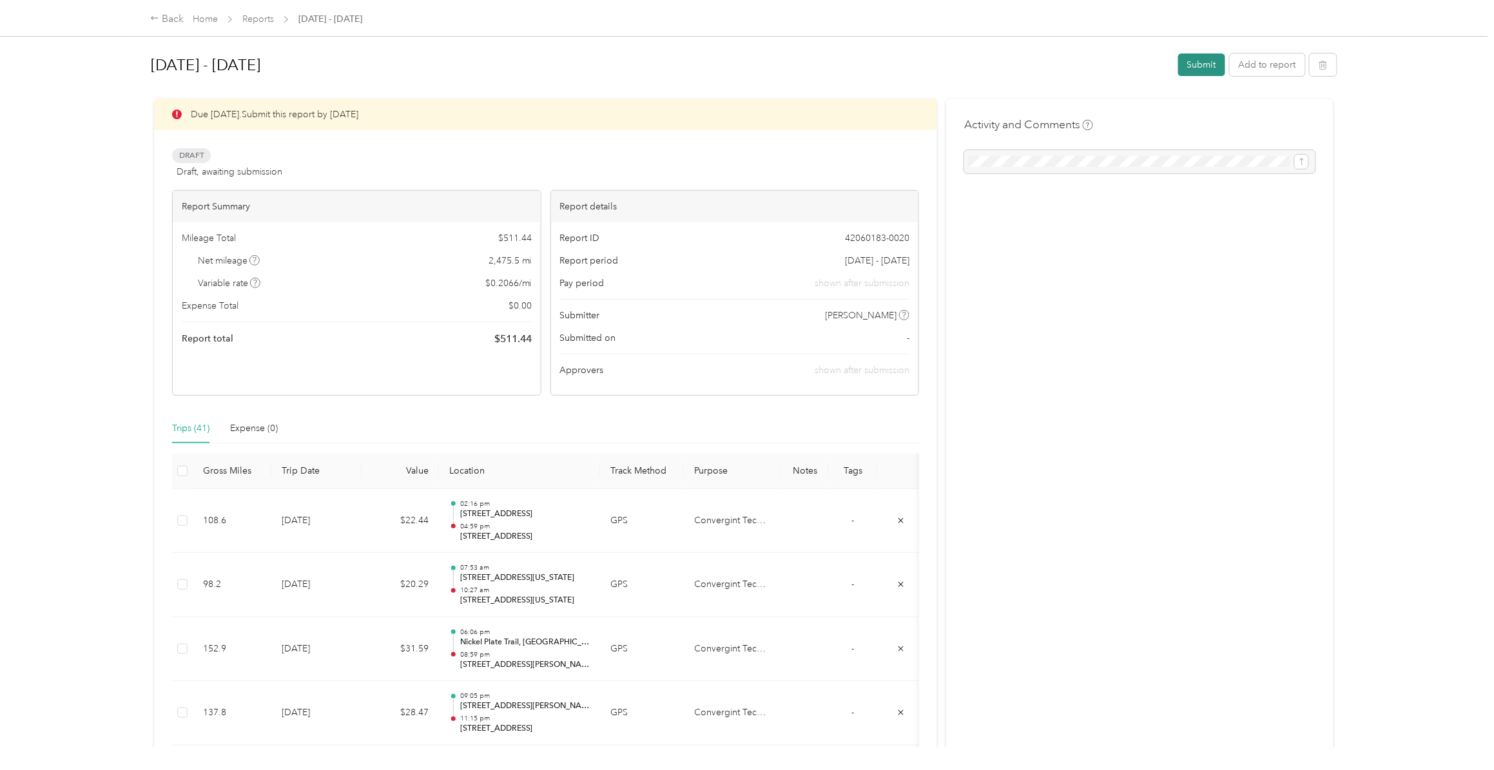
click at [1185, 65] on button "Submit" at bounding box center [1202, 65] width 47 height 23
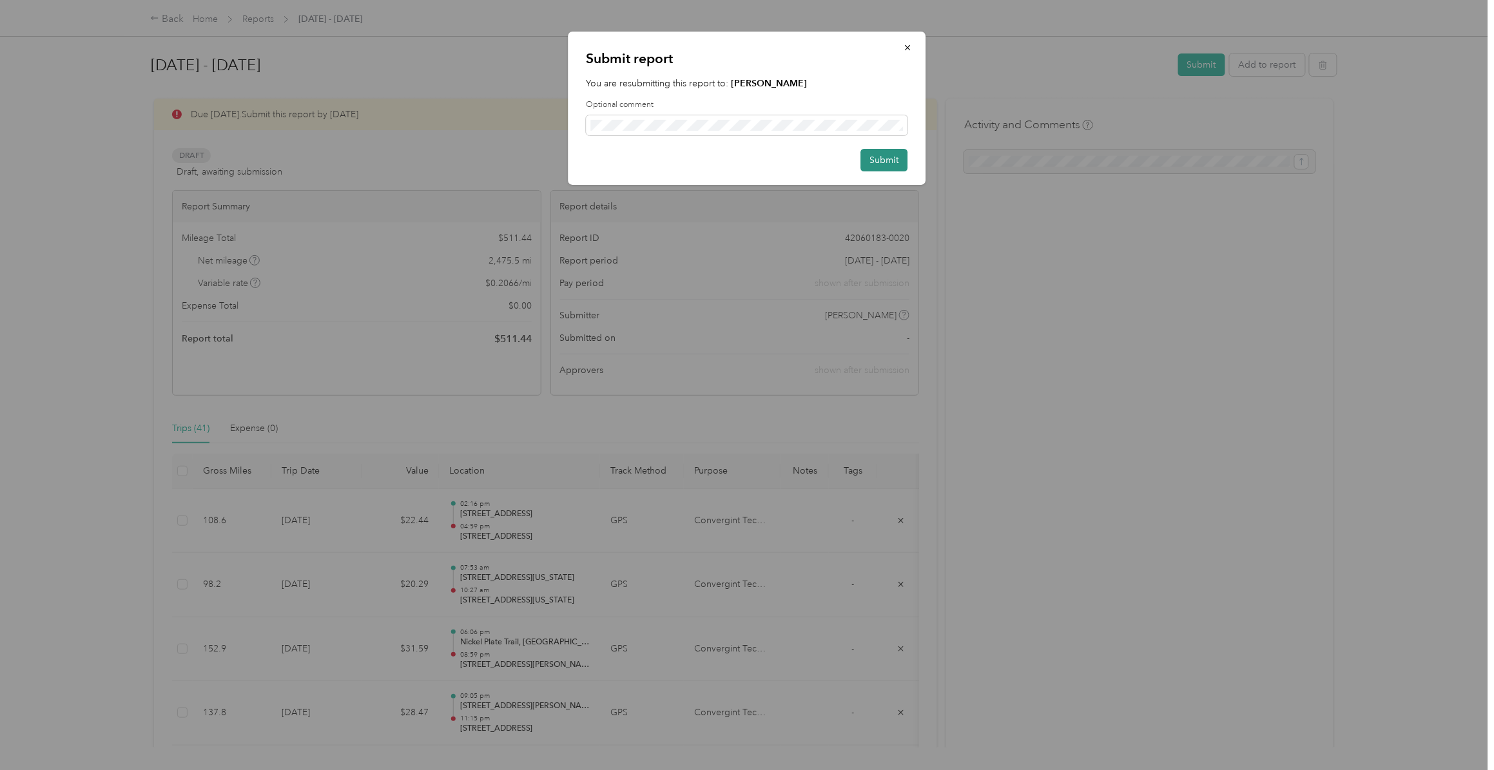
click at [877, 157] on button "Submit" at bounding box center [884, 160] width 47 height 23
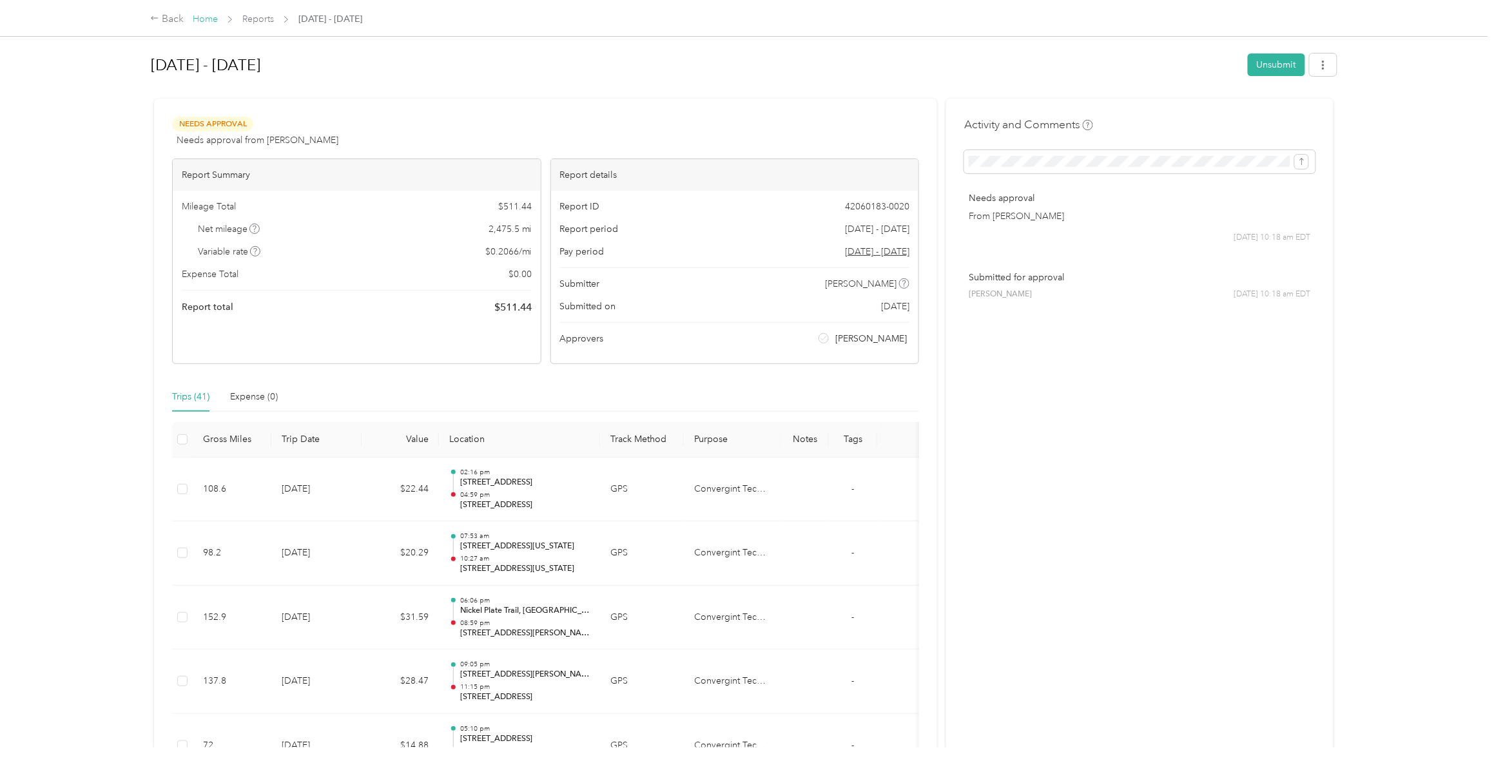
click at [210, 21] on link "Home" at bounding box center [205, 19] width 25 height 11
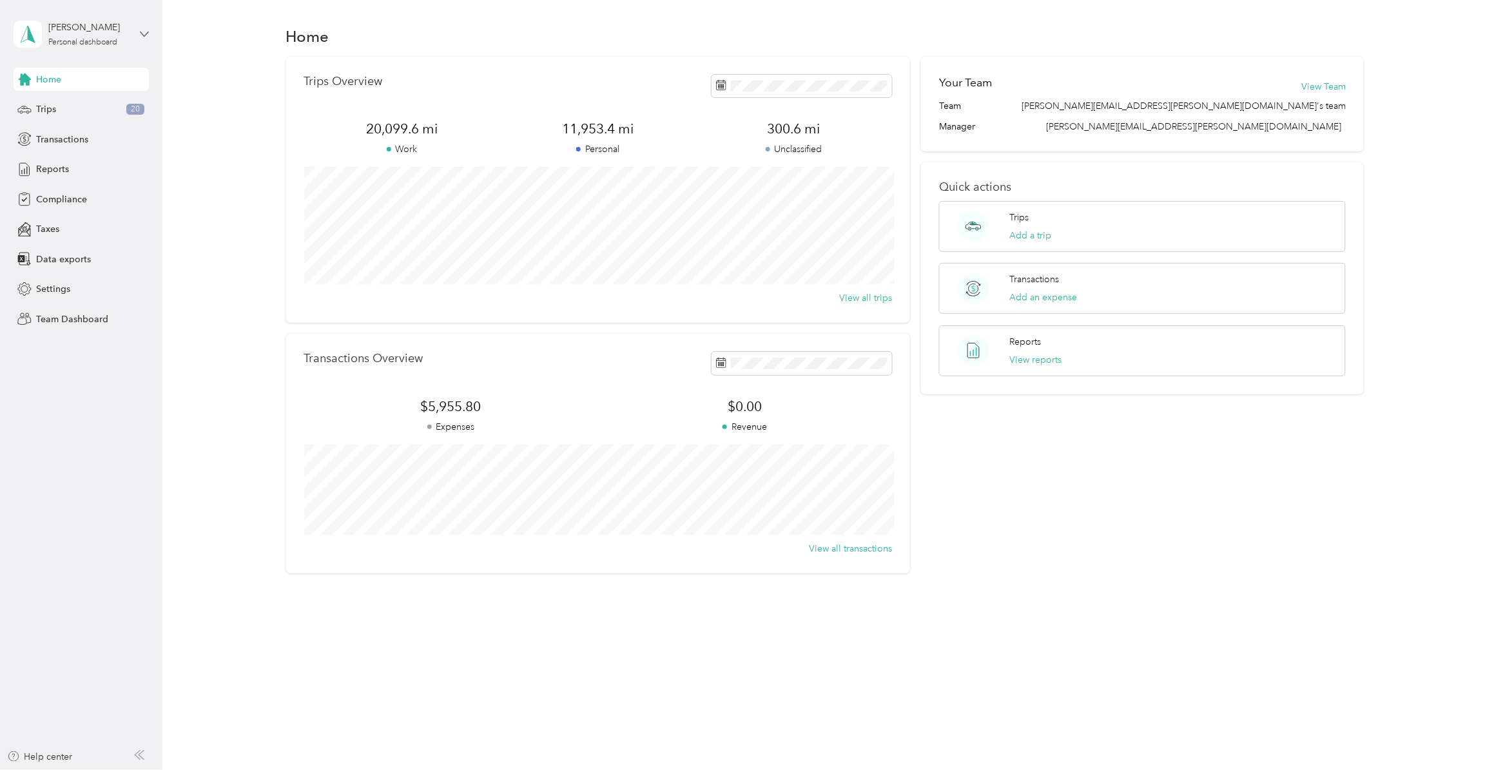
click at [144, 35] on icon at bounding box center [145, 34] width 8 height 5
click at [73, 100] on div "Team dashboard" at bounding box center [58, 106] width 69 height 14
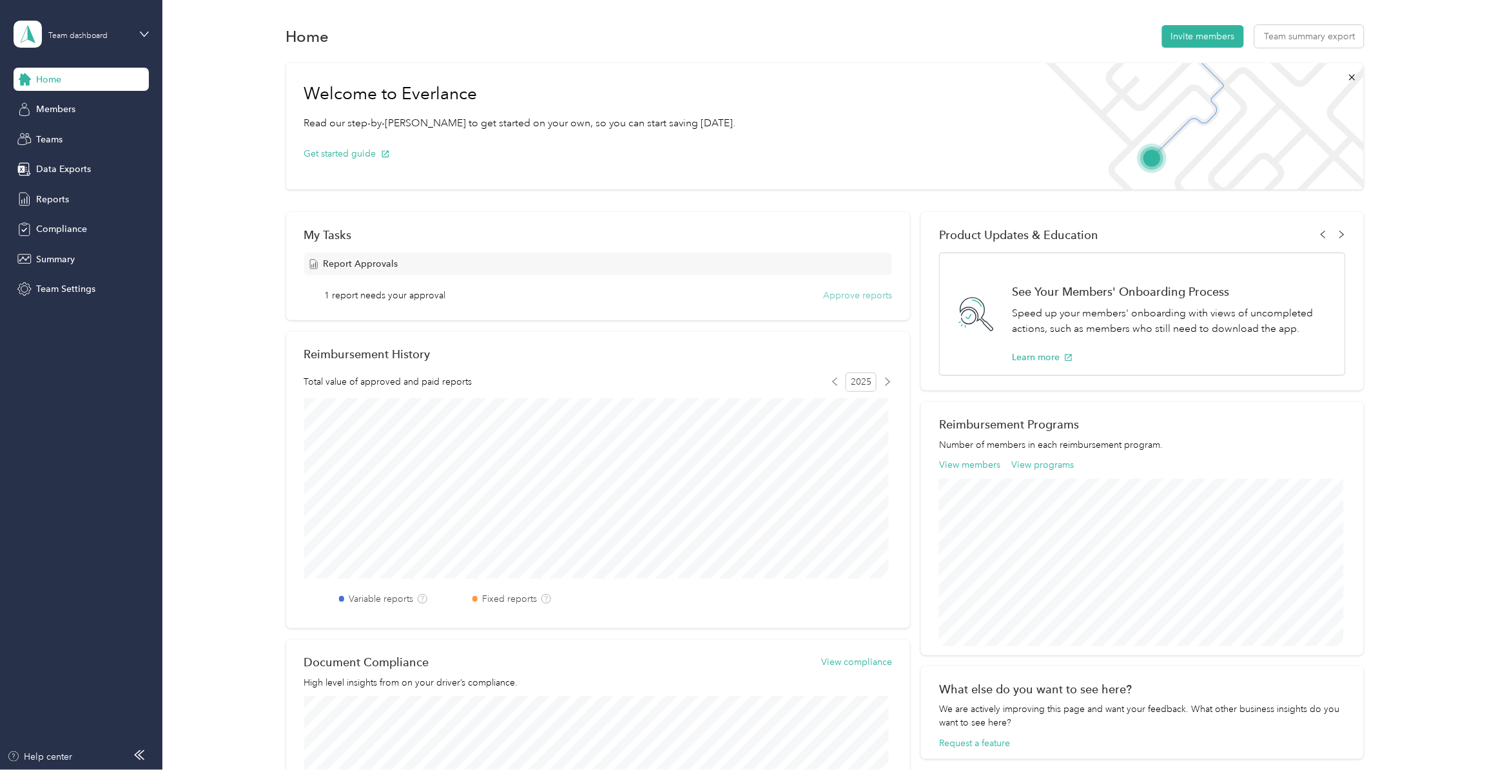
click at [836, 292] on button "Approve reports" at bounding box center [857, 296] width 69 height 14
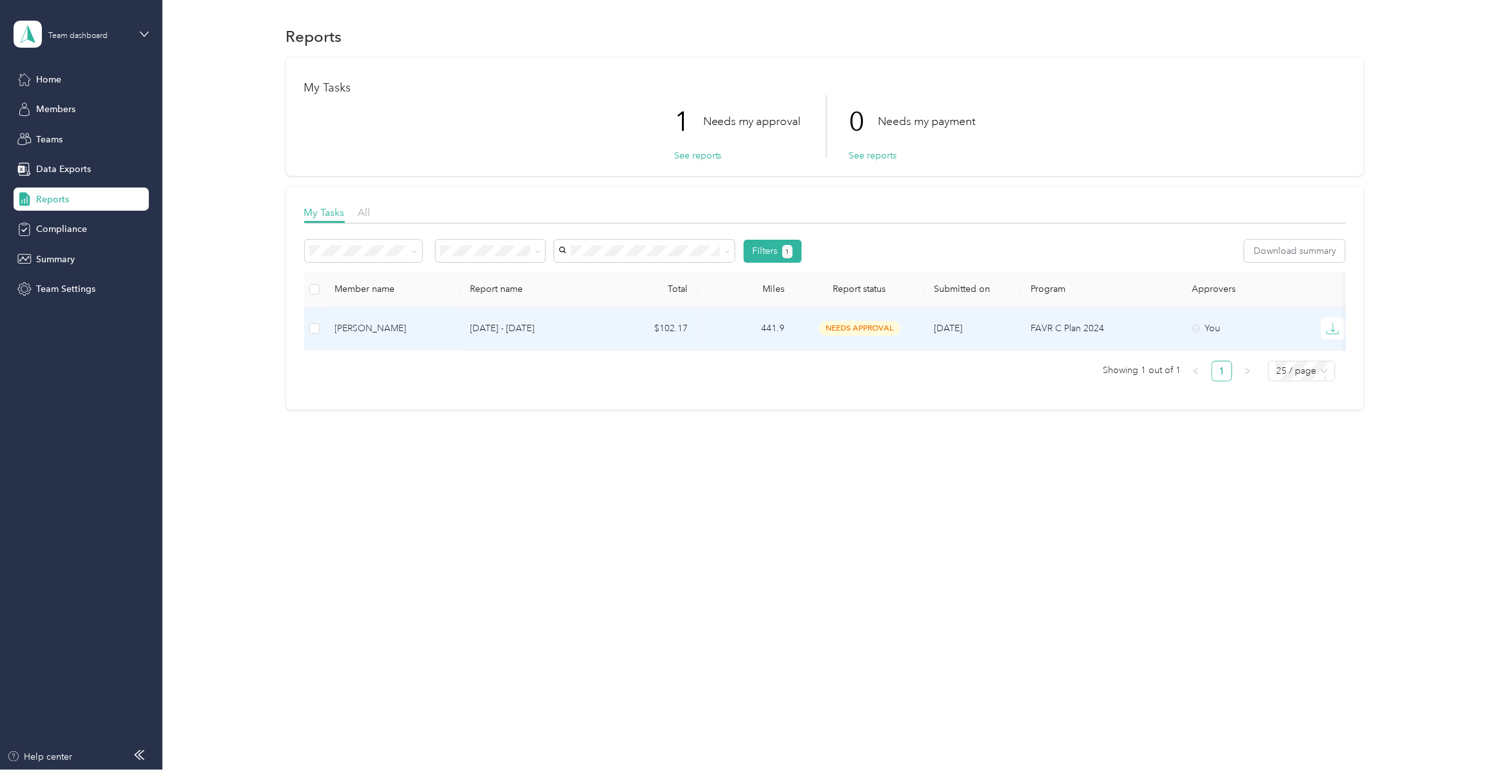
click at [606, 326] on td "$102.17" at bounding box center [650, 329] width 97 height 43
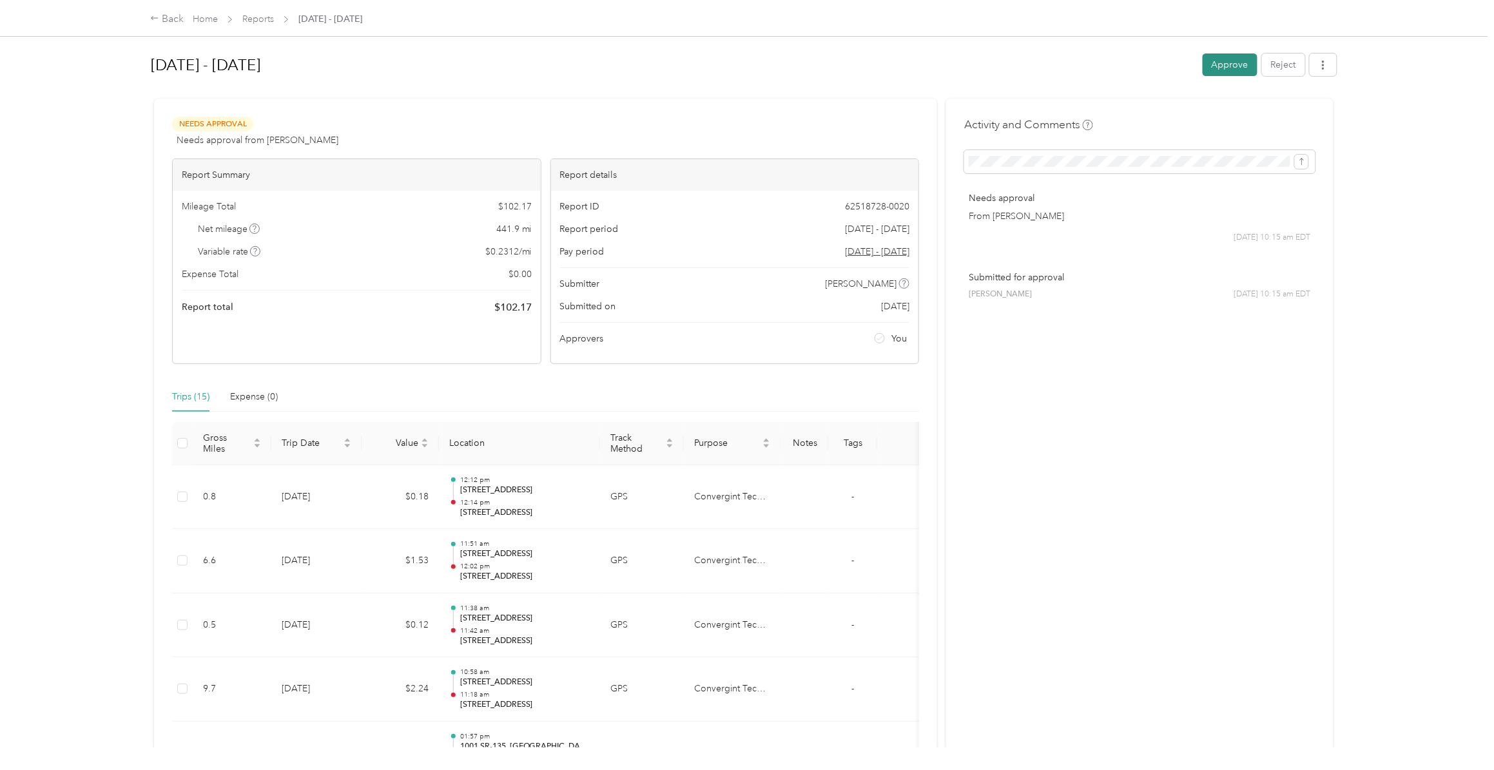
click at [1226, 63] on button "Approve" at bounding box center [1230, 65] width 55 height 23
